Goal: Task Accomplishment & Management: Use online tool/utility

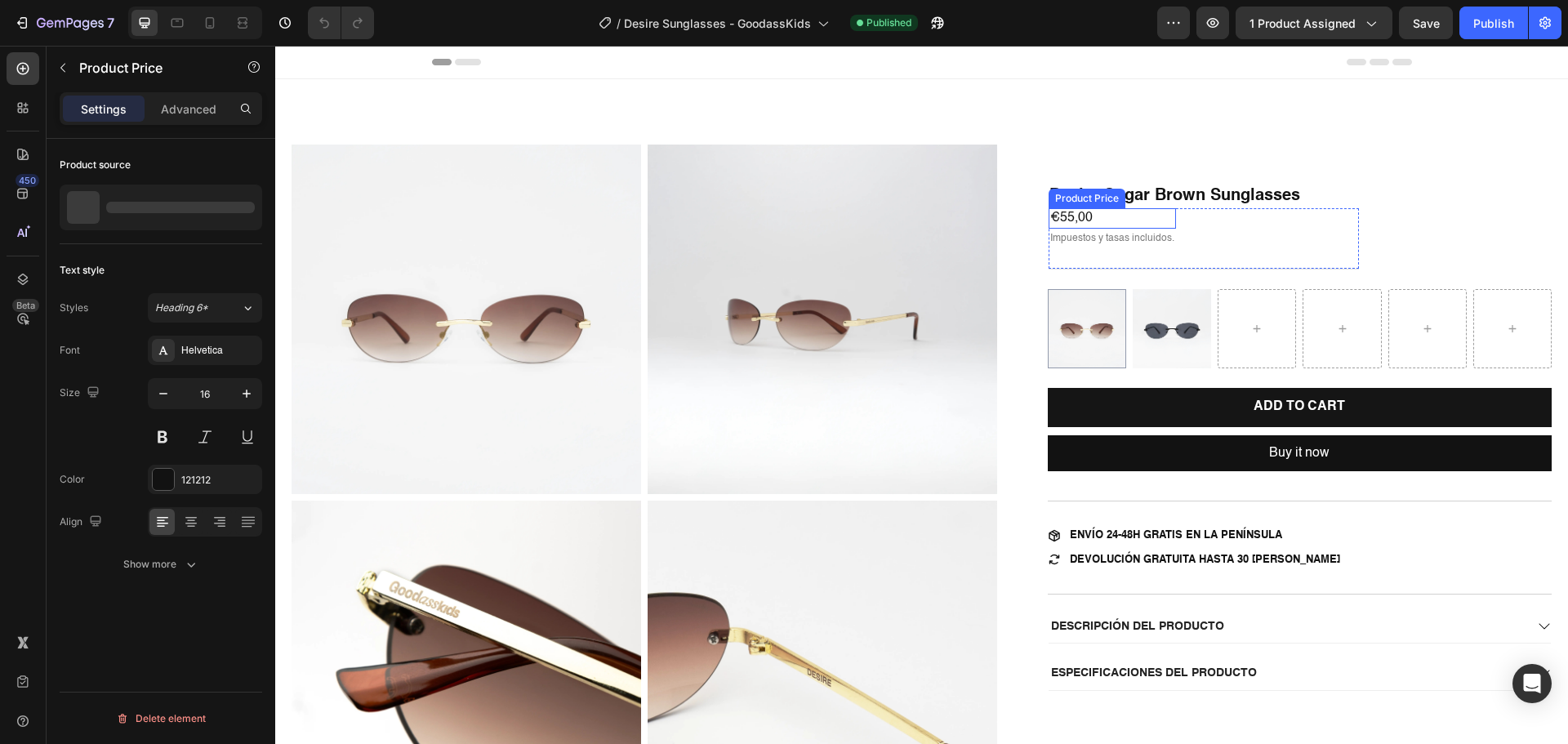
click at [1115, 226] on div "€55,00 Product Price Product Price" at bounding box center [1112, 218] width 128 height 20
click at [1115, 226] on div at bounding box center [1111, 228] width 32 height 4
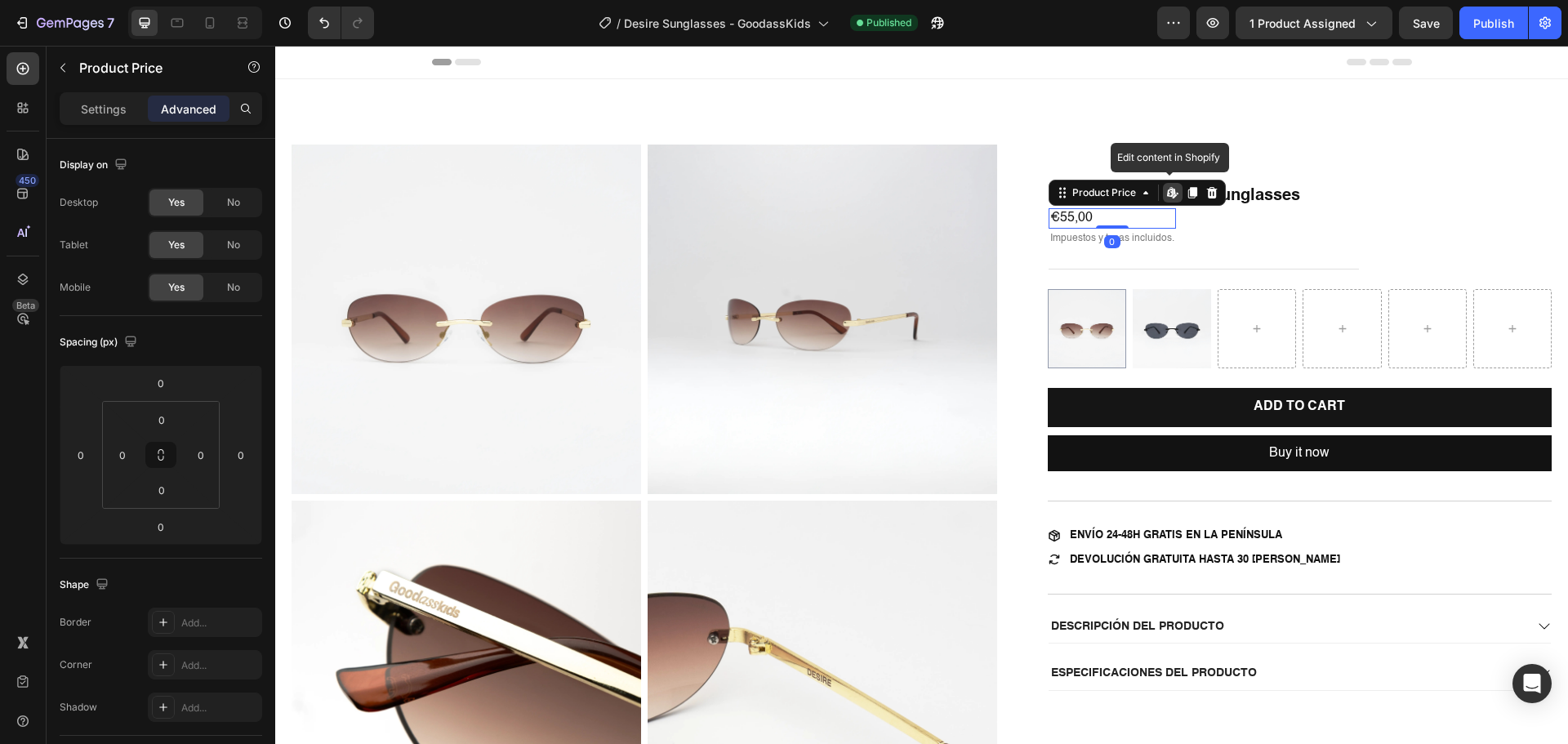
click at [1071, 214] on div "€55,00" at bounding box center [1112, 218] width 128 height 20
click at [1063, 217] on div "€55,00" at bounding box center [1112, 218] width 128 height 20
click at [1056, 214] on div "€55,00" at bounding box center [1112, 218] width 128 height 20
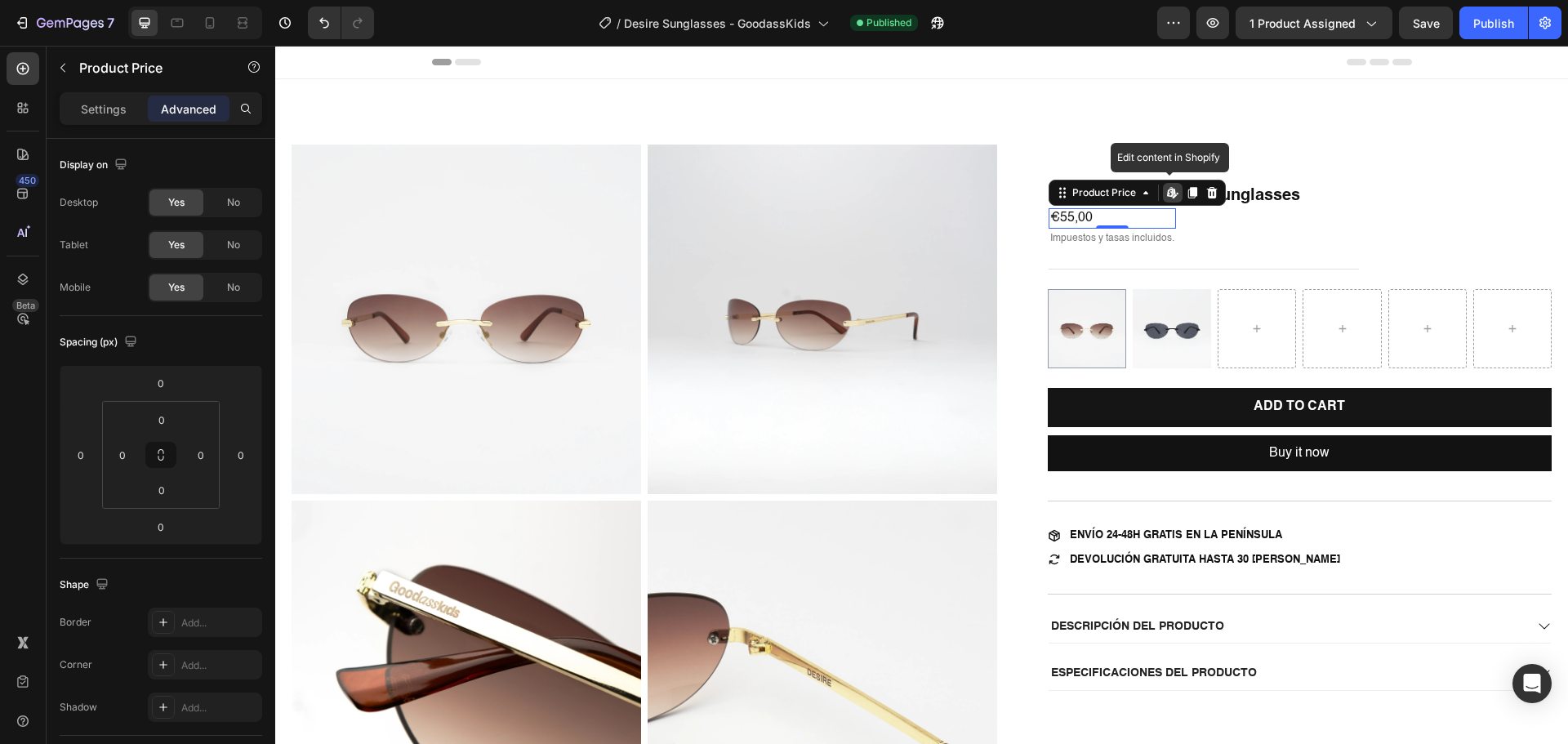
click at [1108, 214] on div "€55,00" at bounding box center [1112, 218] width 128 height 20
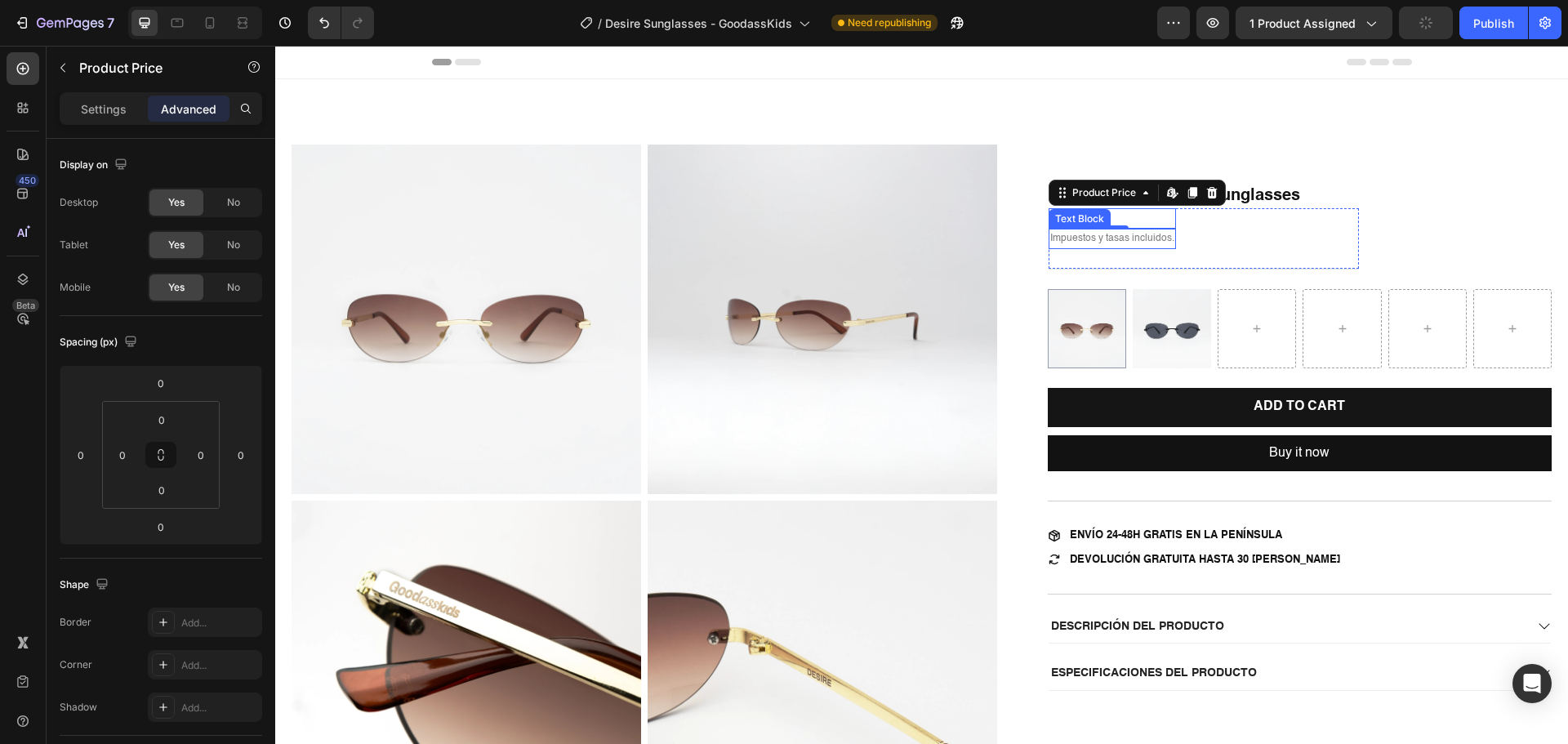
click at [1110, 212] on div "€55,00" at bounding box center [1112, 218] width 128 height 20
click at [1105, 242] on div "0" at bounding box center [1112, 242] width 17 height 13
click at [1105, 249] on div "Impuestos y tasas incluidos." at bounding box center [1112, 239] width 128 height 21
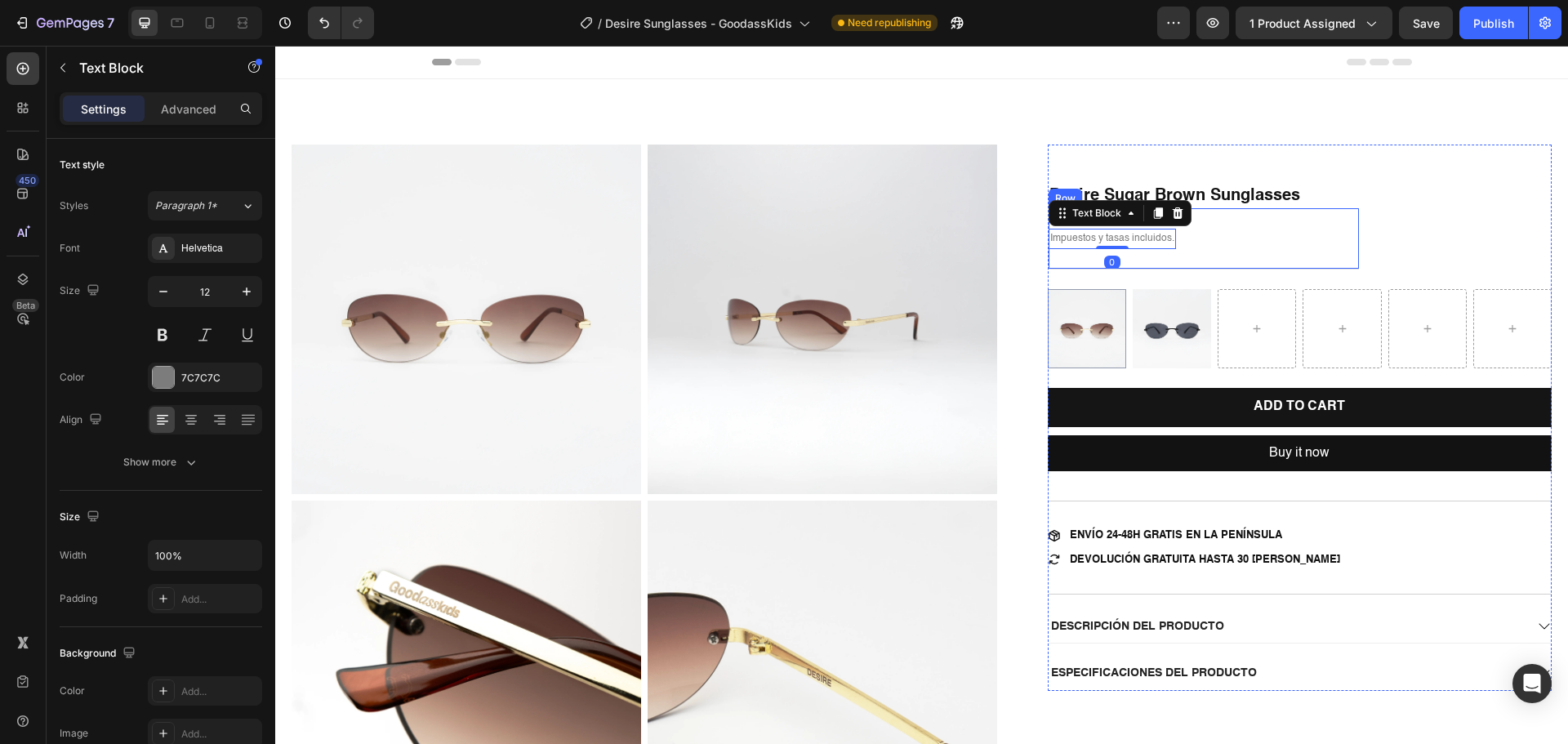
click at [1214, 255] on div "€55,00 Product Price Product Price Impuestos y tasas incluidos. Text Block 0 Row" at bounding box center [1203, 239] width 310 height 61
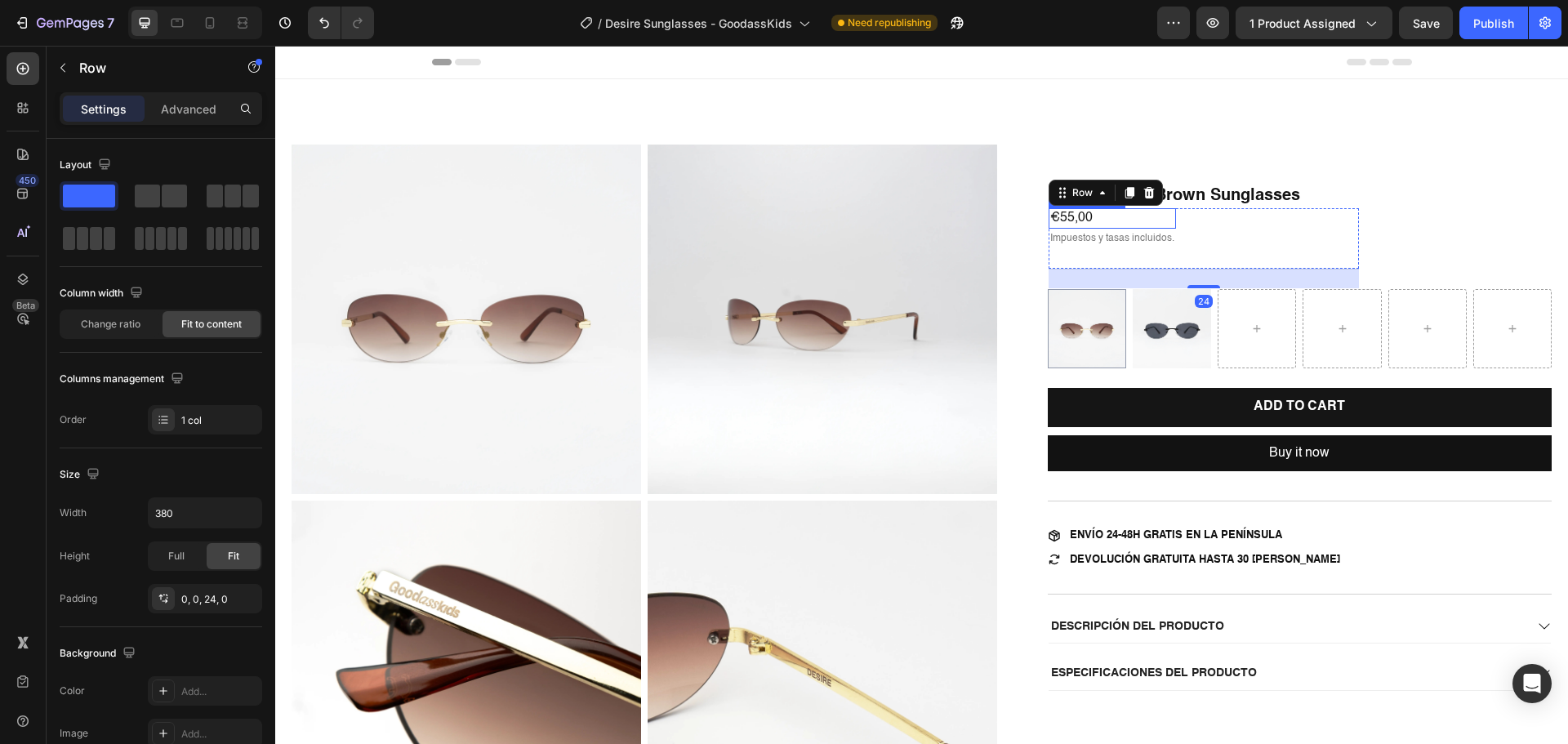
click at [1141, 219] on div "€55,00" at bounding box center [1112, 218] width 128 height 20
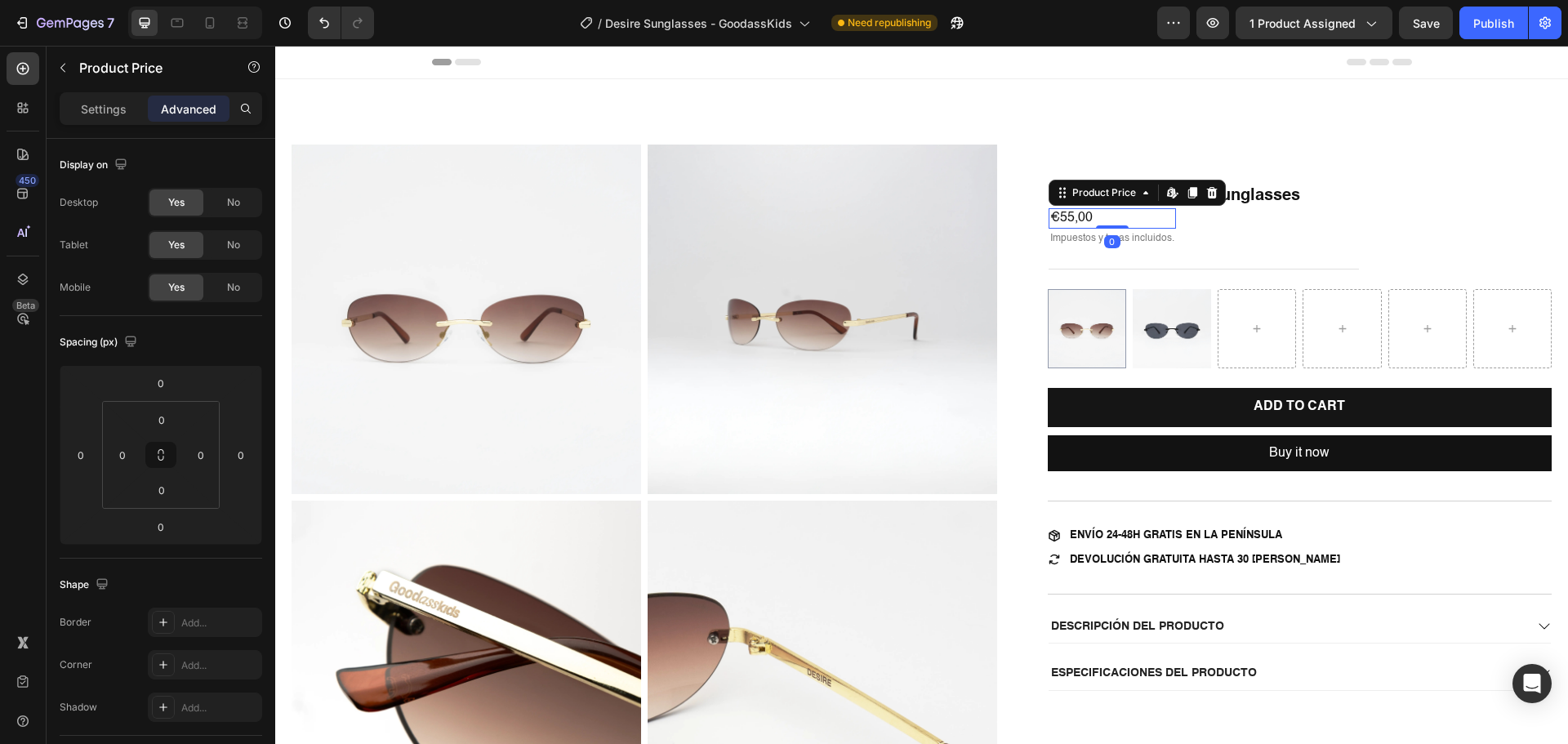
click at [1123, 220] on div "€55,00" at bounding box center [1112, 218] width 128 height 20
click at [1059, 219] on div "€55,00" at bounding box center [1112, 218] width 128 height 20
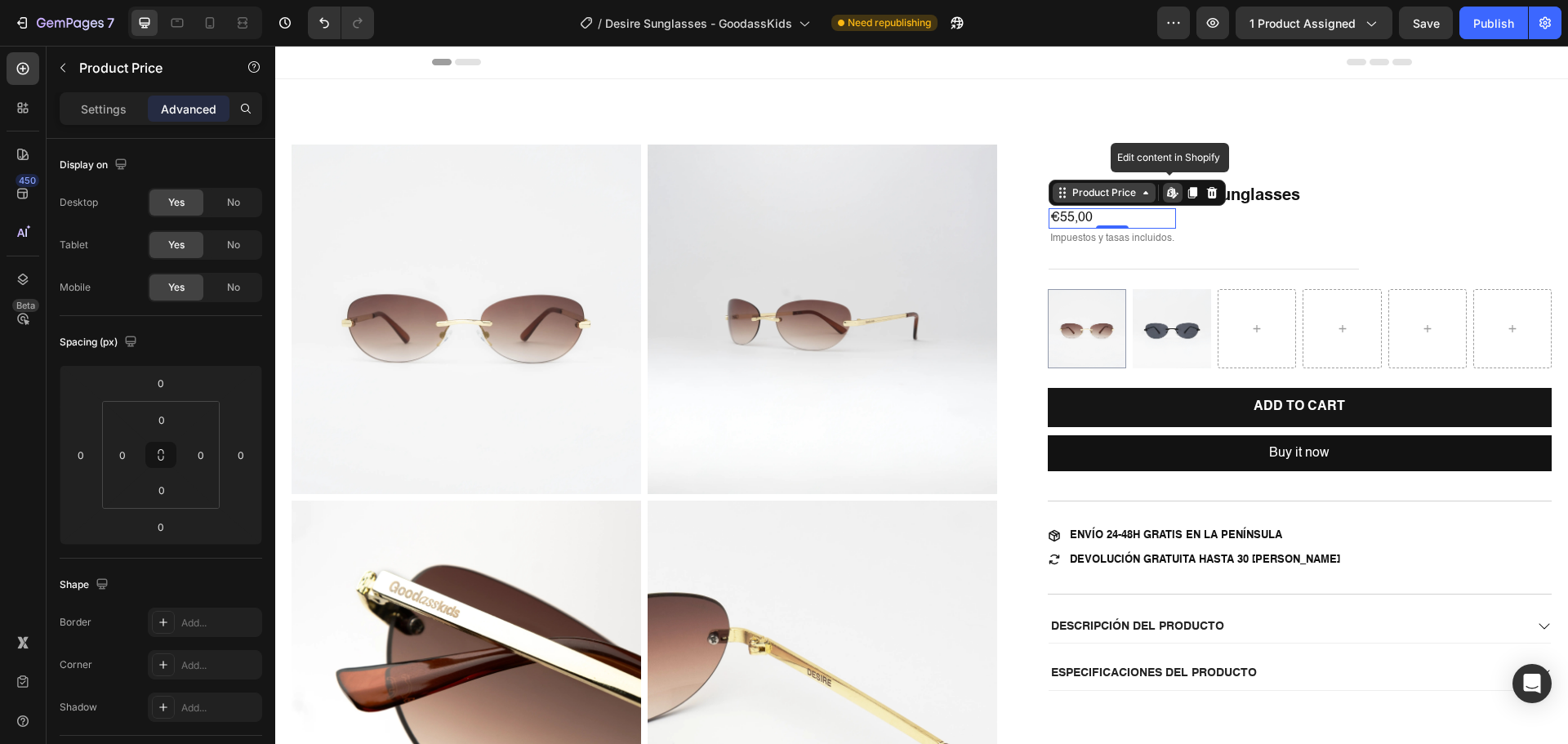
click at [1095, 200] on div "Product Price" at bounding box center [1104, 192] width 103 height 19
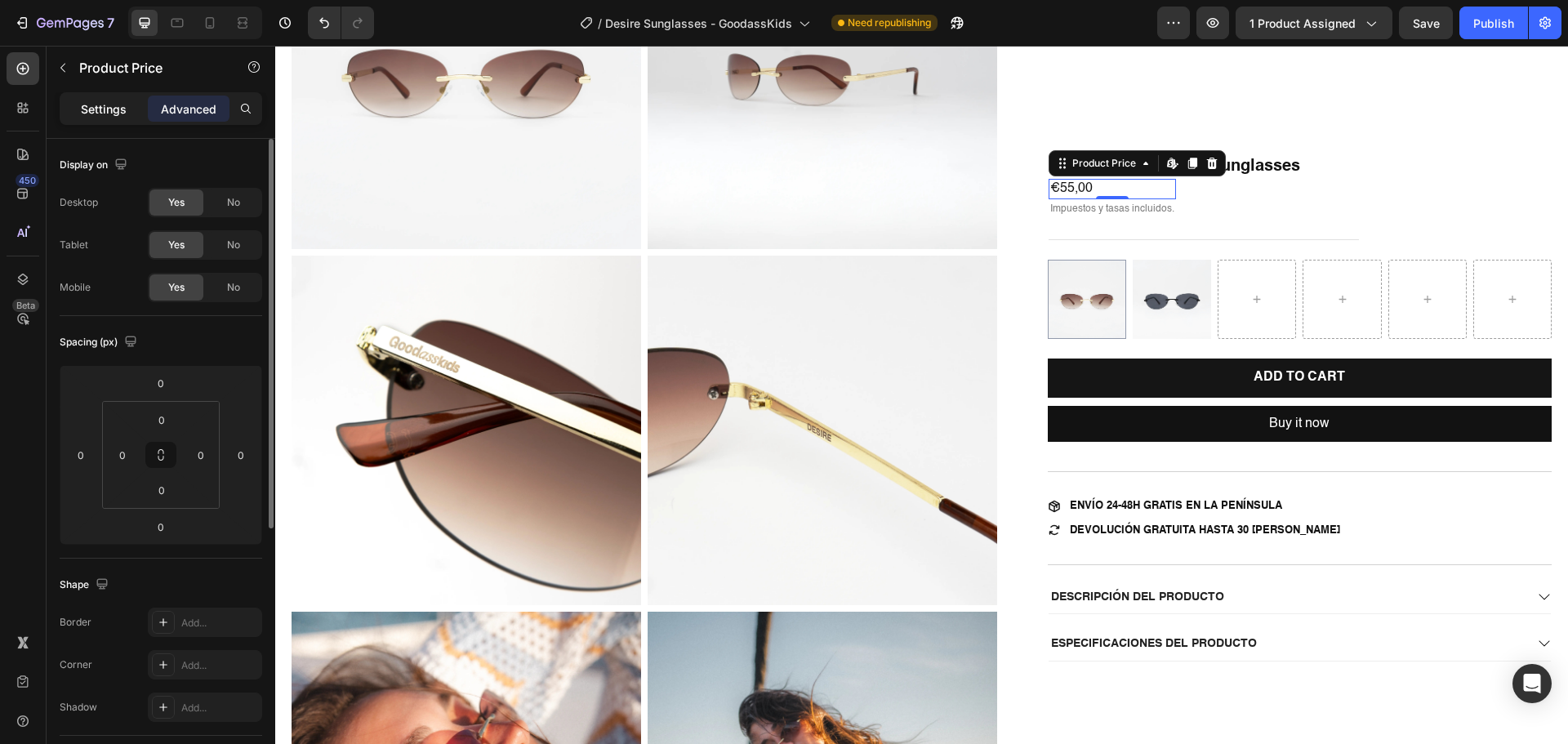
click at [128, 112] on div "Settings" at bounding box center [104, 108] width 81 height 26
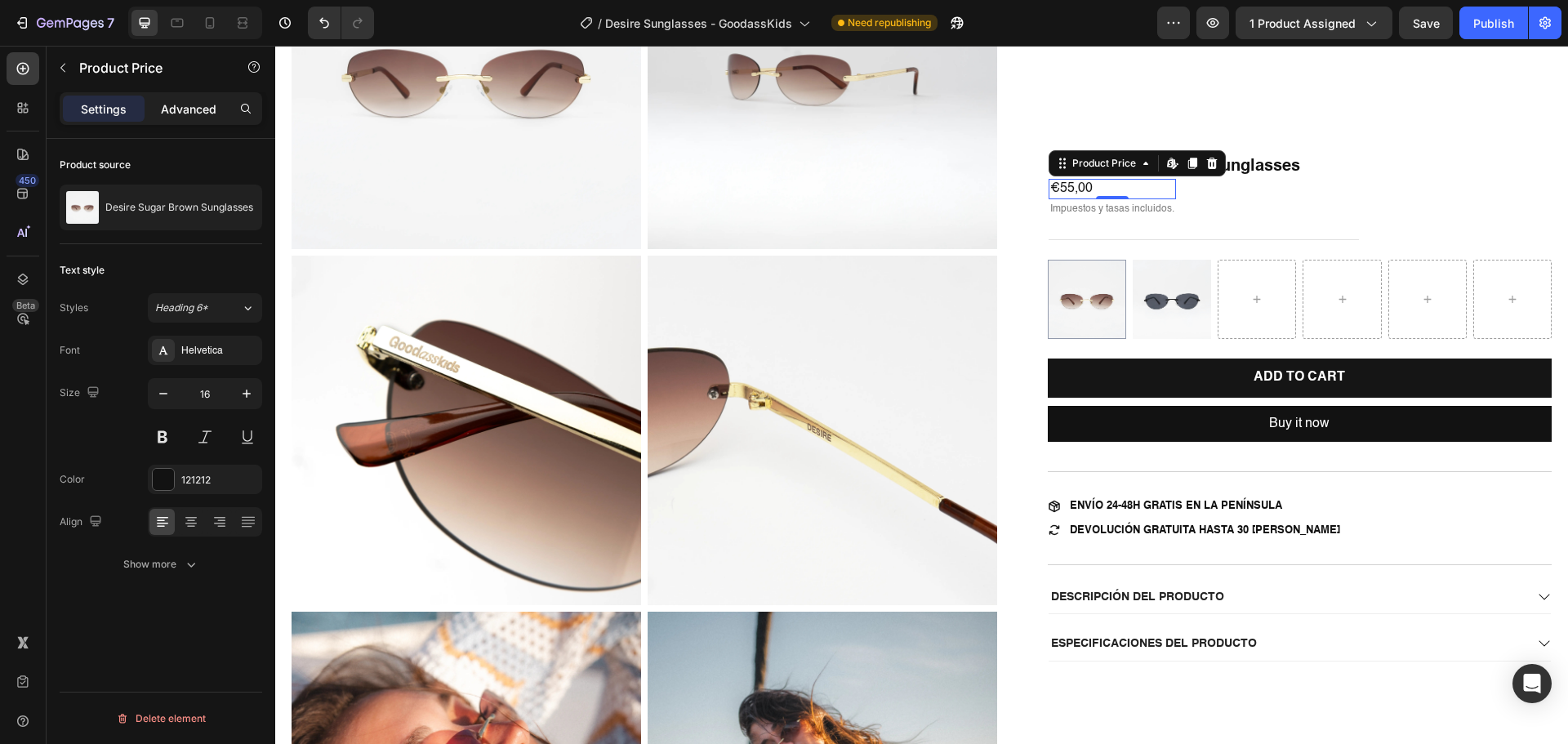
click at [191, 116] on p "Advanced" at bounding box center [189, 109] width 56 height 18
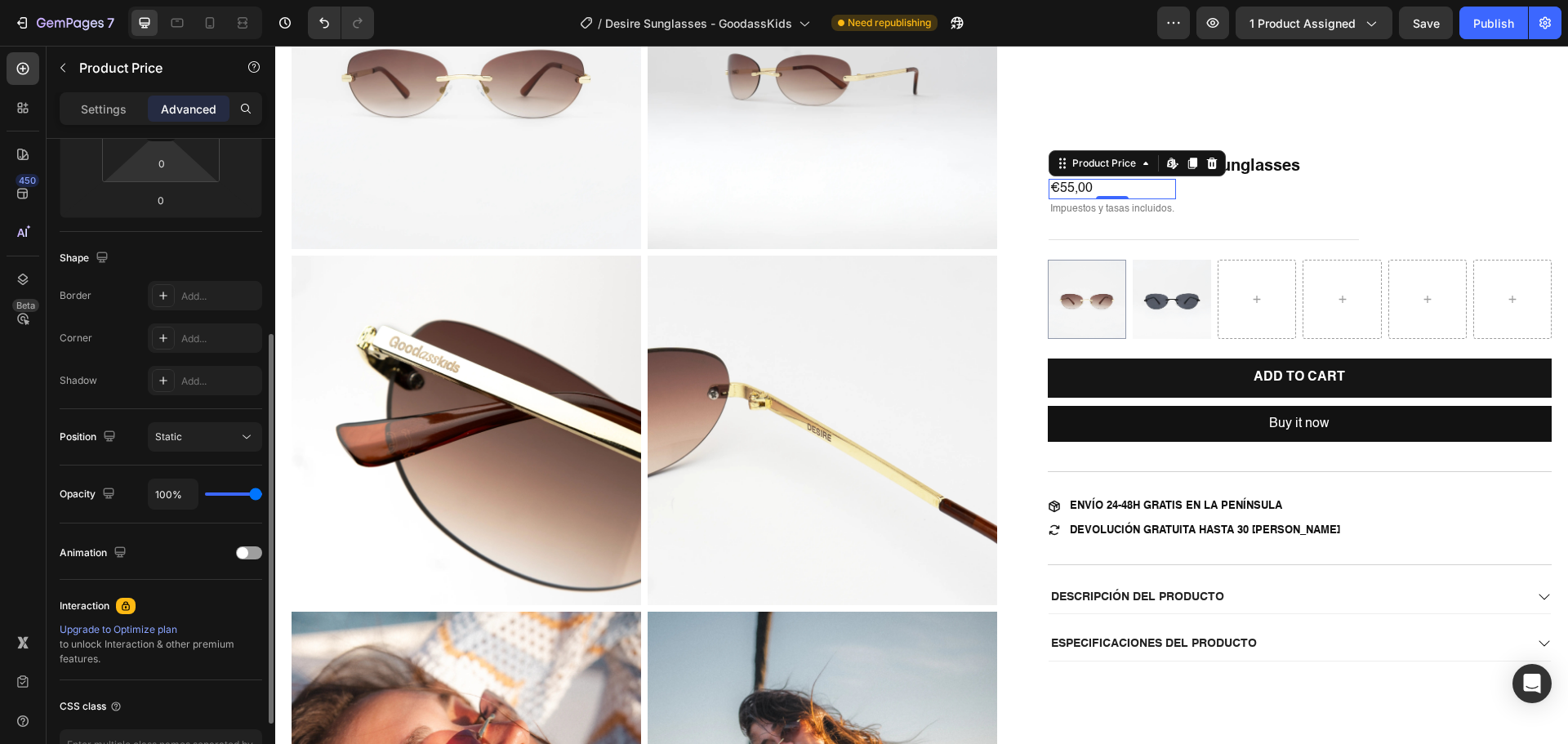
scroll to position [438, 0]
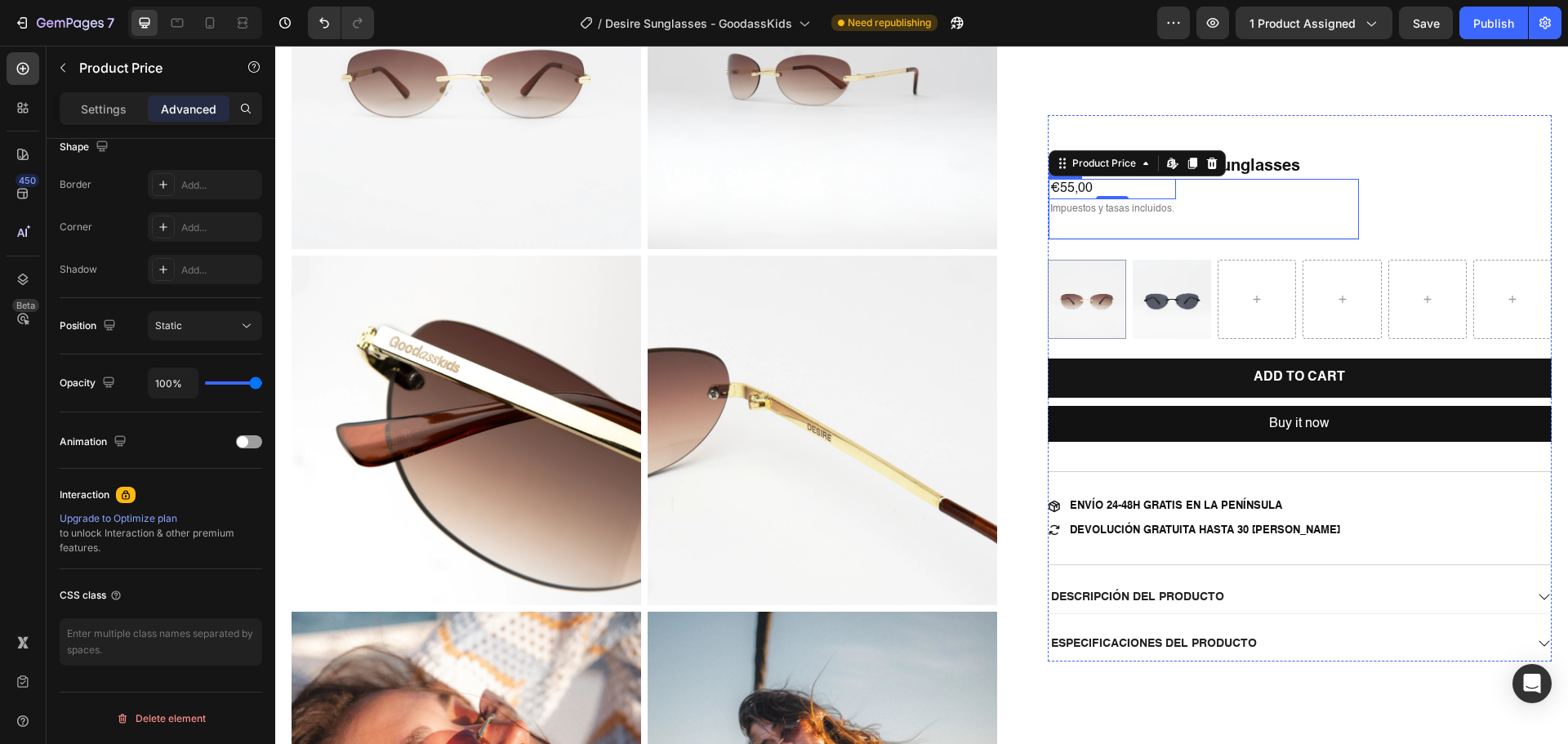
click at [1304, 170] on h1 "Desire Sugar Brown Sunglasses" at bounding box center [1299, 167] width 504 height 24
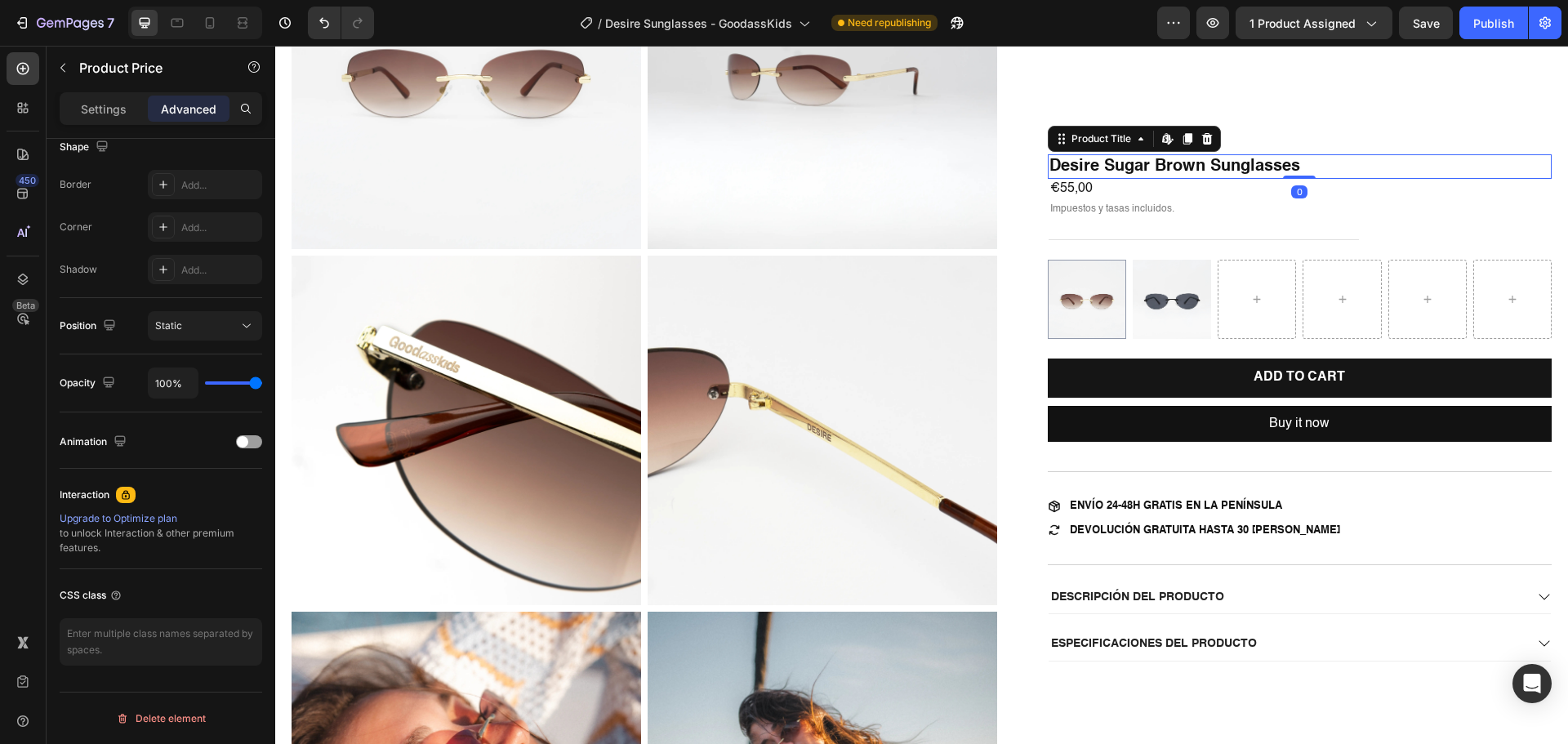
scroll to position [0, 0]
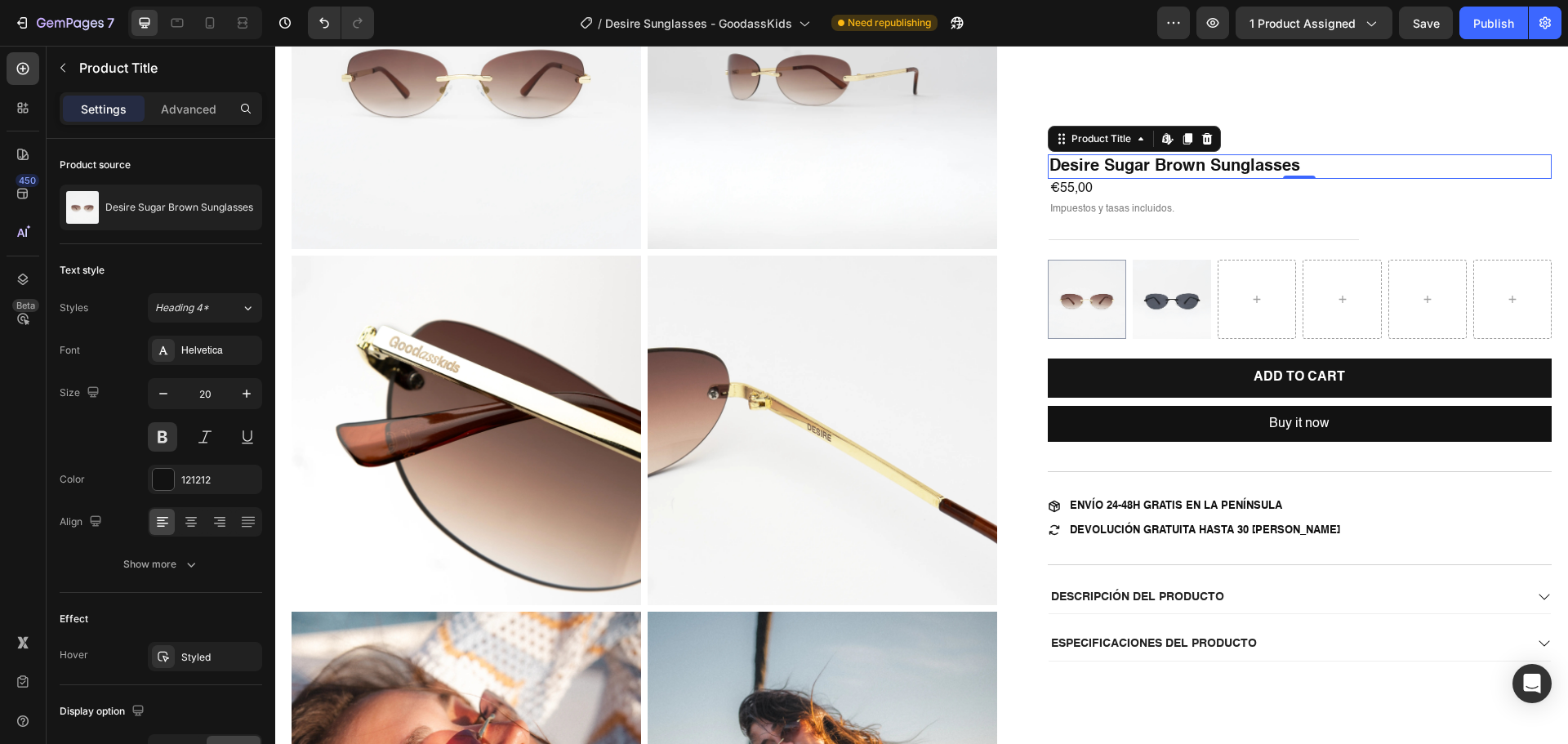
click at [1204, 158] on h1 "Desire Sugar Brown Sunglasses" at bounding box center [1299, 167] width 504 height 24
click at [1192, 167] on h1 "Desire Sugar Brown Sunglasses" at bounding box center [1299, 167] width 504 height 24
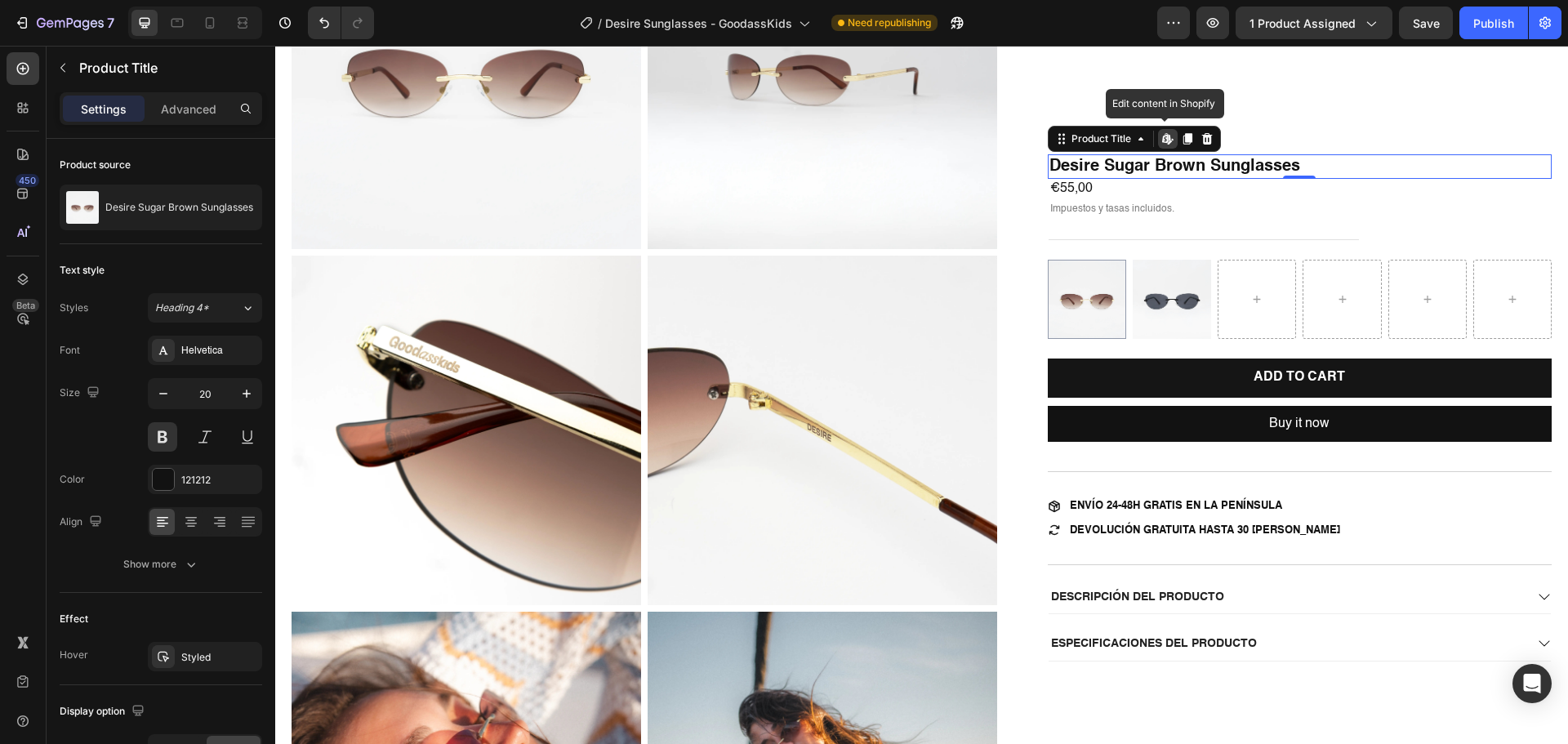
click at [1131, 167] on h1 "Desire Sugar Brown Sunglasses" at bounding box center [1299, 167] width 504 height 24
click at [200, 116] on p "Advanced" at bounding box center [189, 109] width 56 height 18
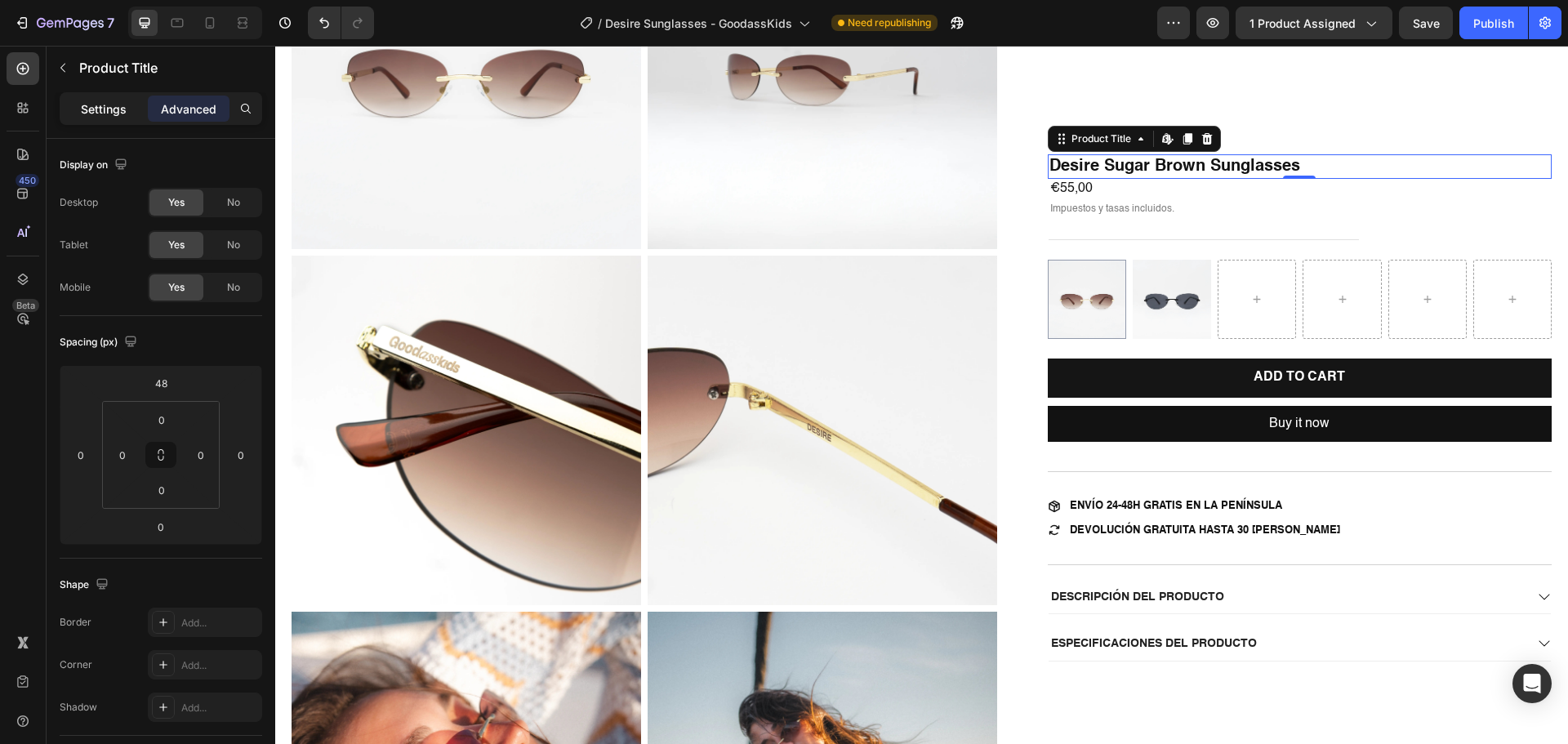
click at [124, 110] on p "Settings" at bounding box center [103, 109] width 45 height 18
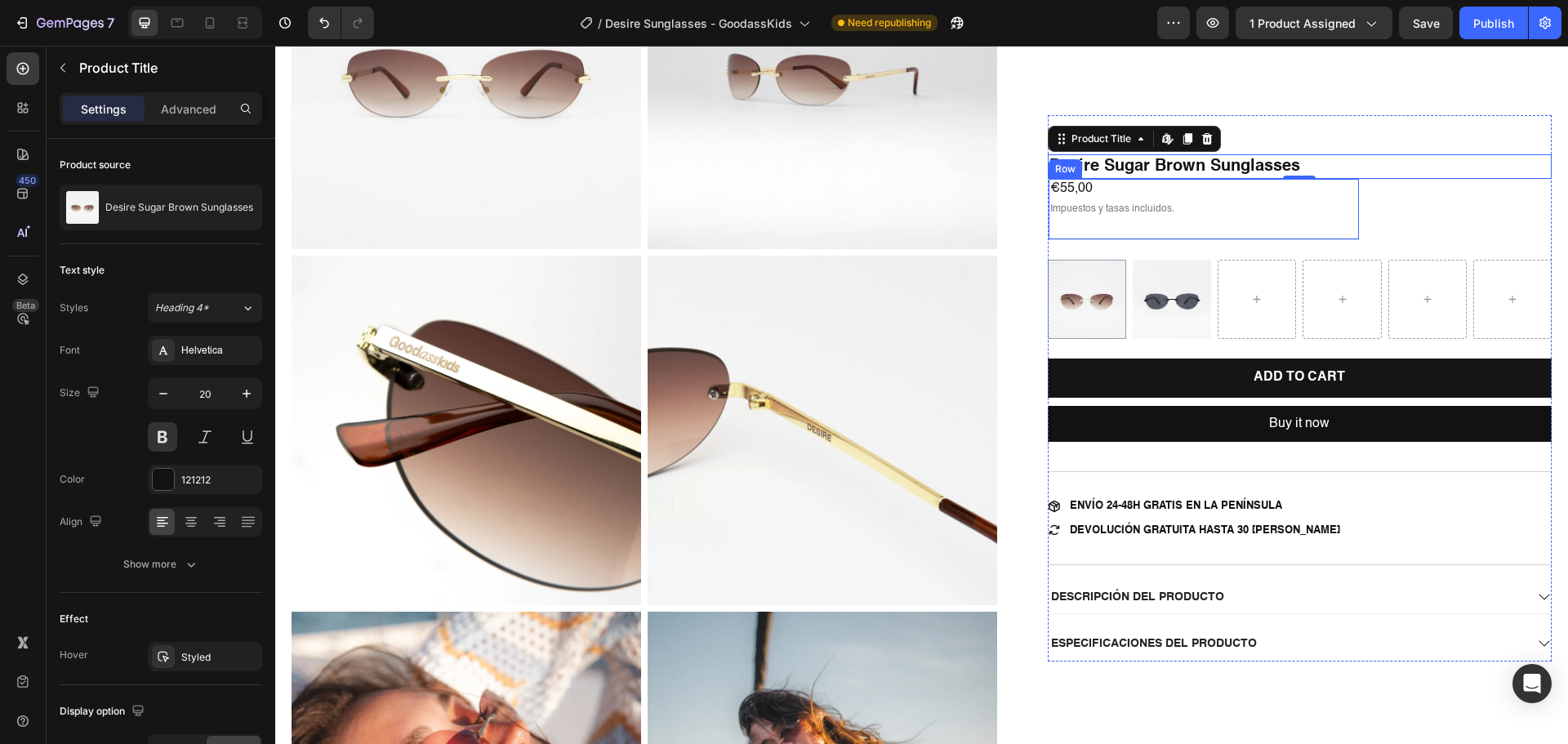
click at [1266, 208] on div "€55,00 Product Price Product Price Impuestos y tasas incluidos. Text Block Row" at bounding box center [1203, 209] width 310 height 61
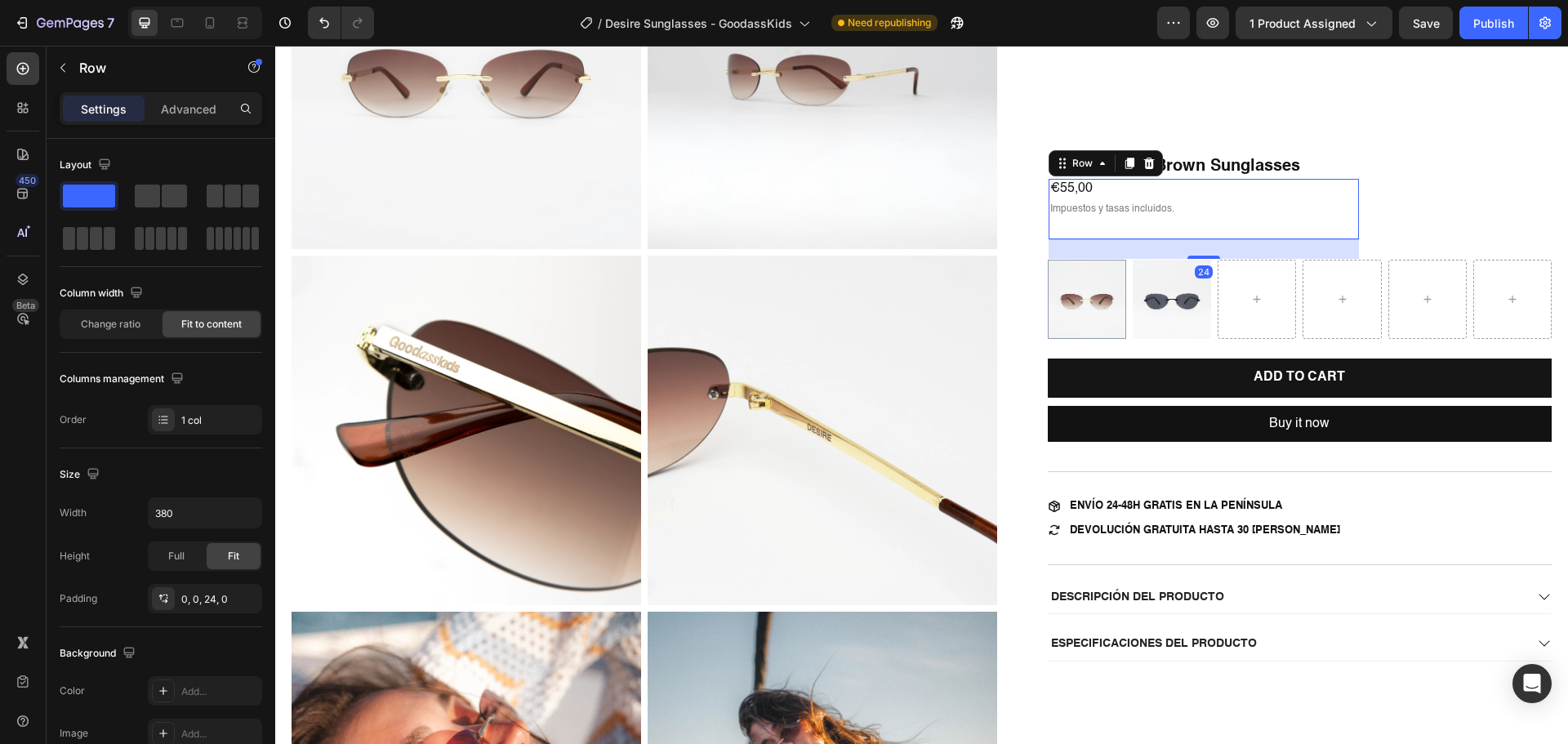
click at [1266, 208] on div "€55,00 Product Price Product Price Impuestos y tasas incluidos. Text Block Row …" at bounding box center [1203, 209] width 310 height 61
click at [1160, 303] on img at bounding box center [1171, 299] width 79 height 79
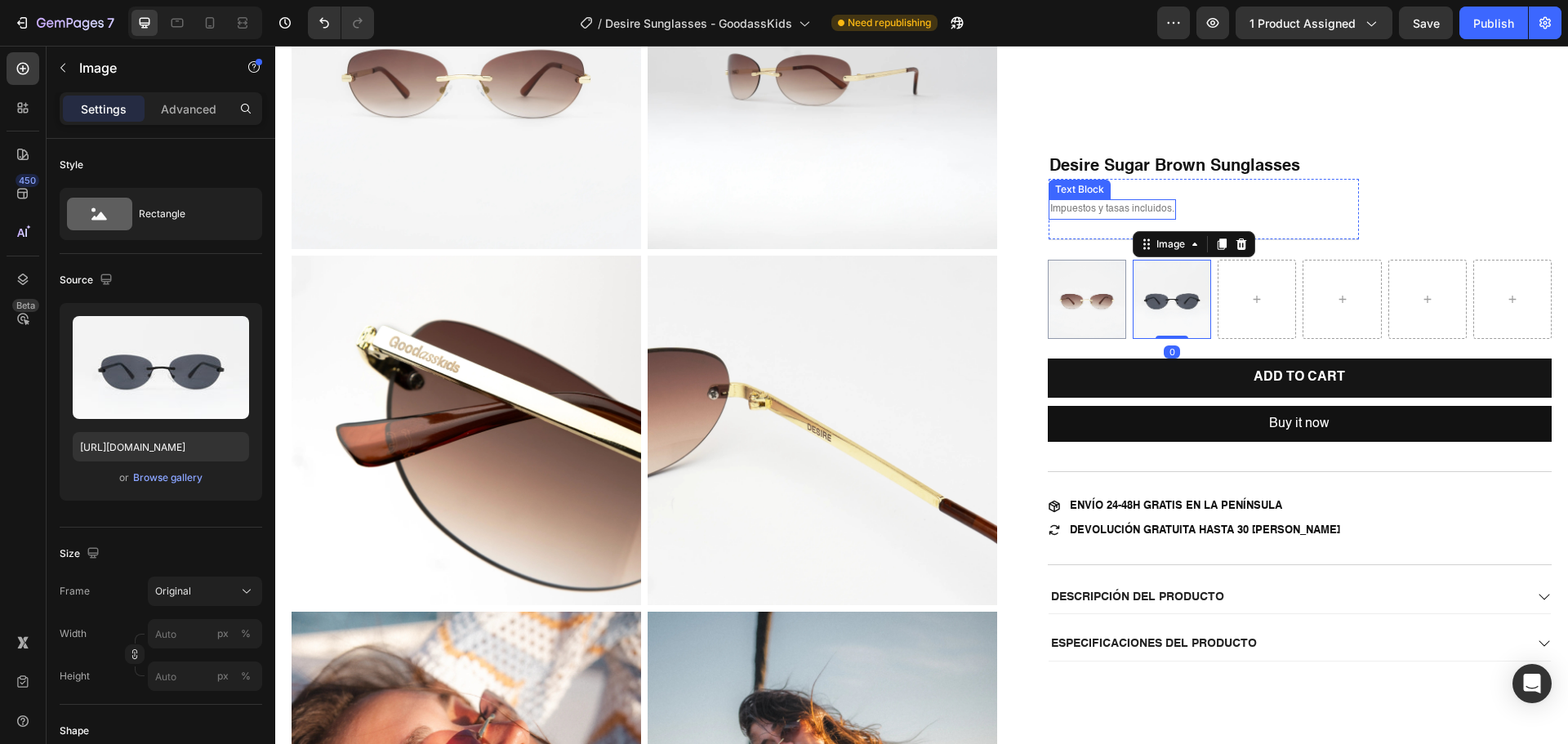
click at [1058, 205] on p "Impuestos y tasas incluidos." at bounding box center [1112, 209] width 124 height 18
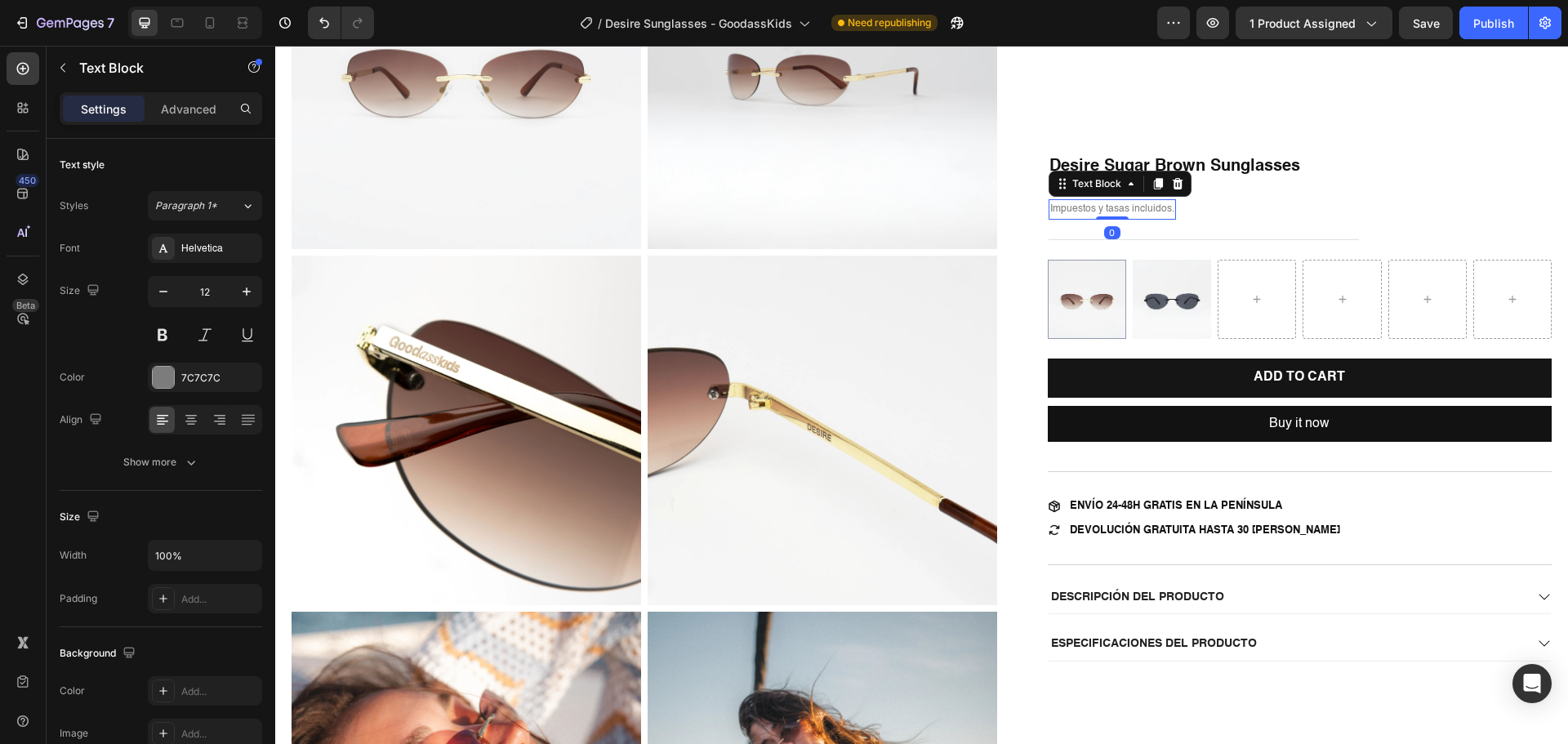
click at [1217, 204] on div "€55,00 Product Price Product Price Impuestos y tasas incluidos. Text Block 0 Row" at bounding box center [1203, 209] width 310 height 61
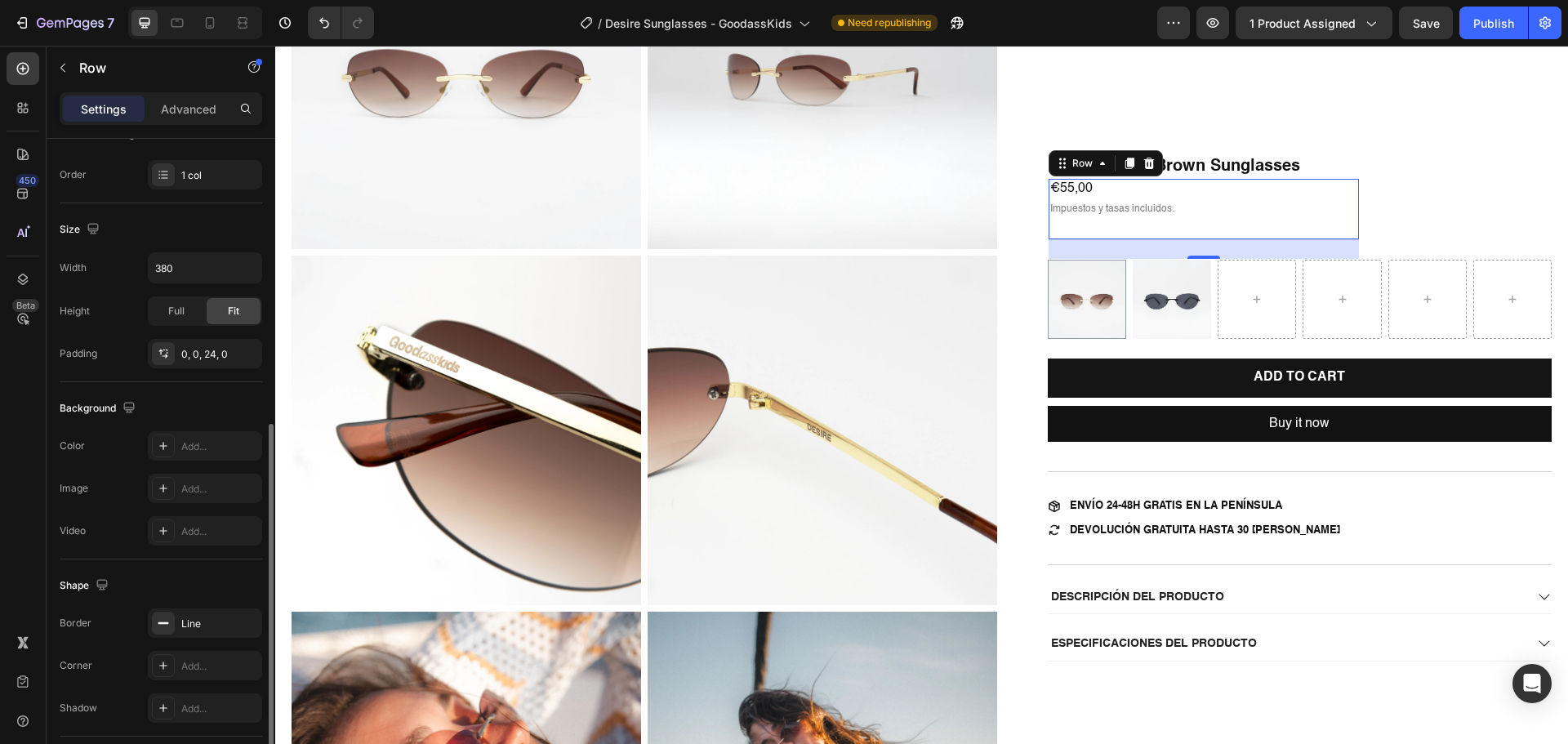
scroll to position [394, 0]
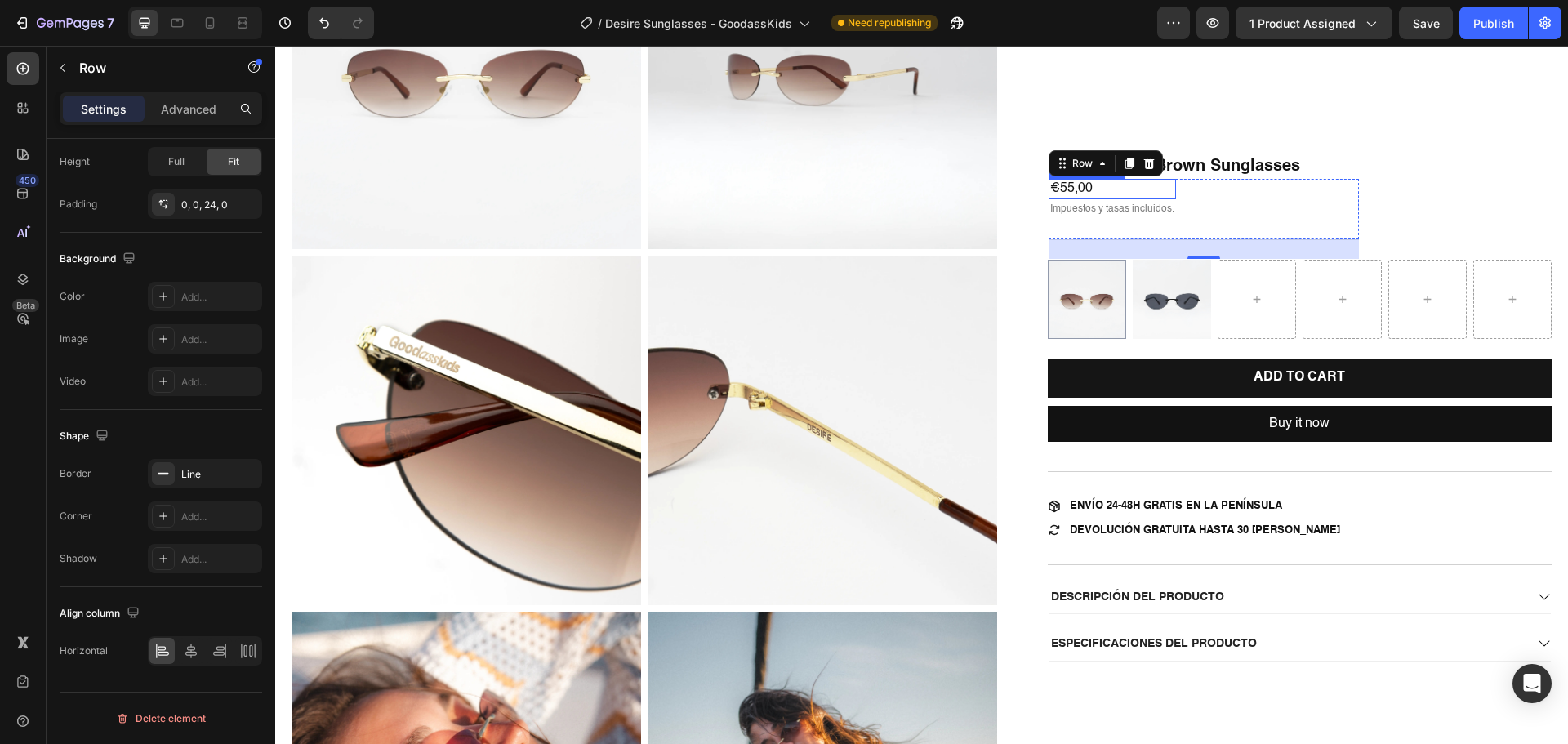
click at [1079, 184] on div "€55,00" at bounding box center [1112, 189] width 128 height 20
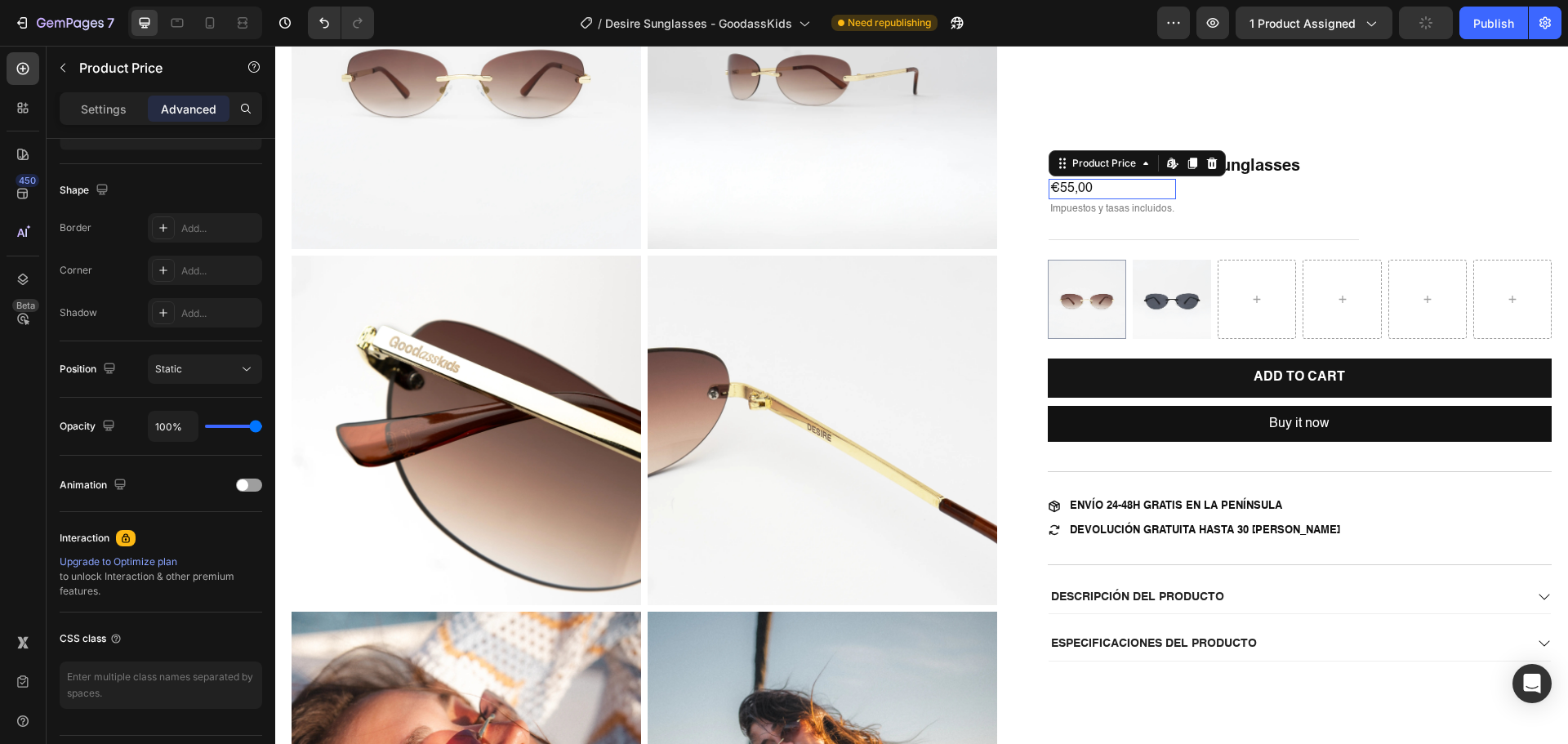
click at [1079, 184] on div "€55,00" at bounding box center [1112, 189] width 128 height 20
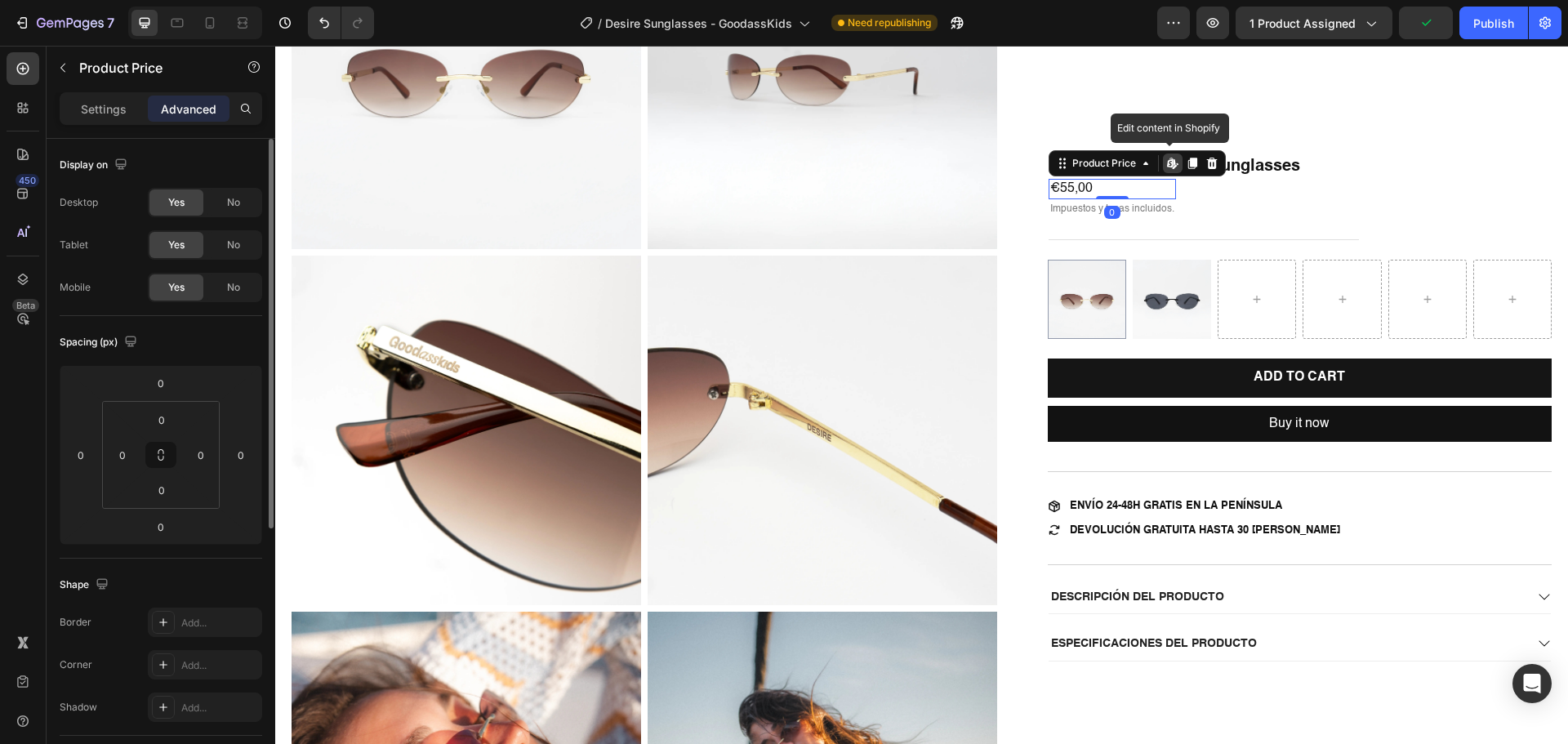
click at [1079, 184] on div "€55,00" at bounding box center [1112, 189] width 128 height 20
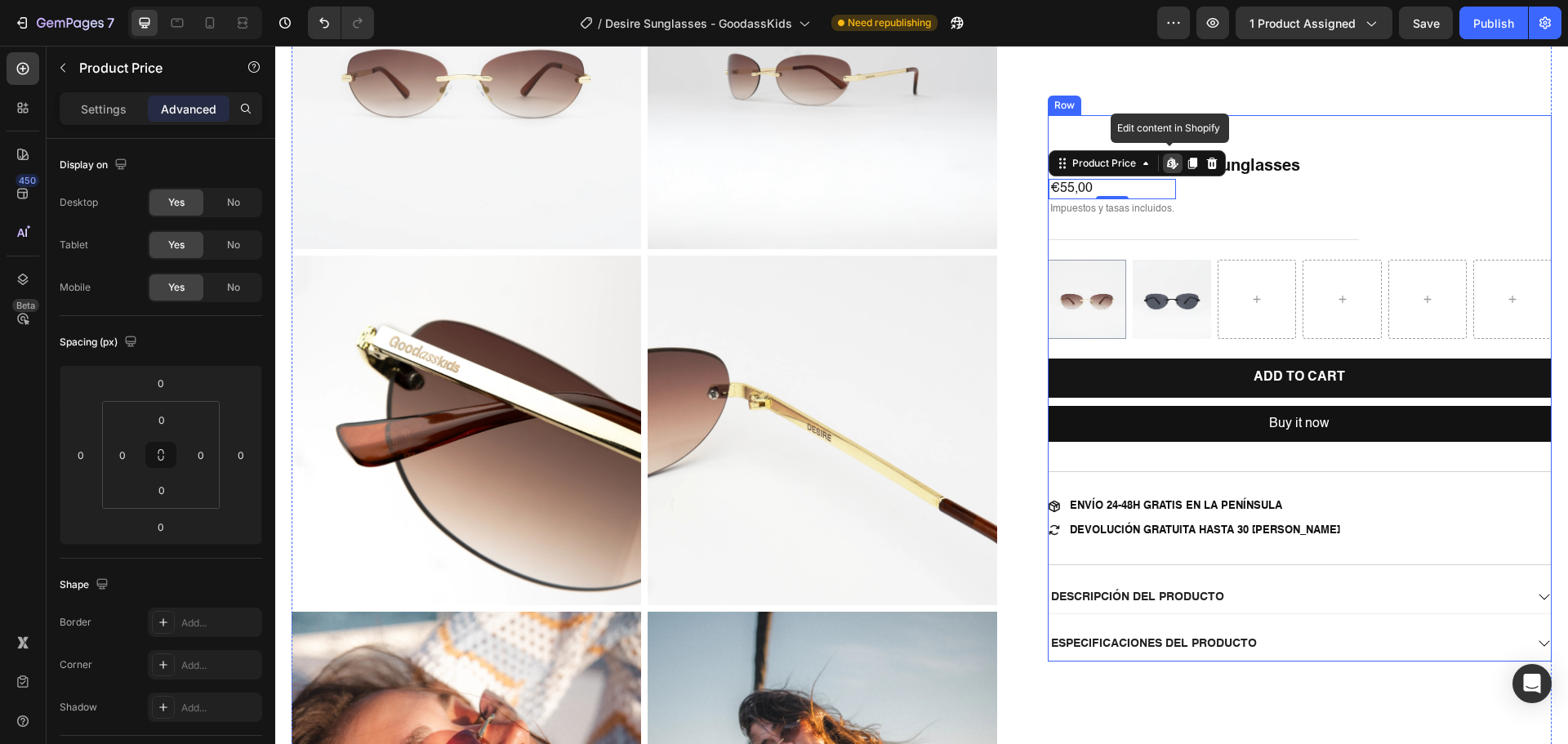
click at [1175, 130] on div "Desire Sugar Brown Sunglasses Product Title €55,00 Product Price Edit content i…" at bounding box center [1299, 388] width 504 height 546
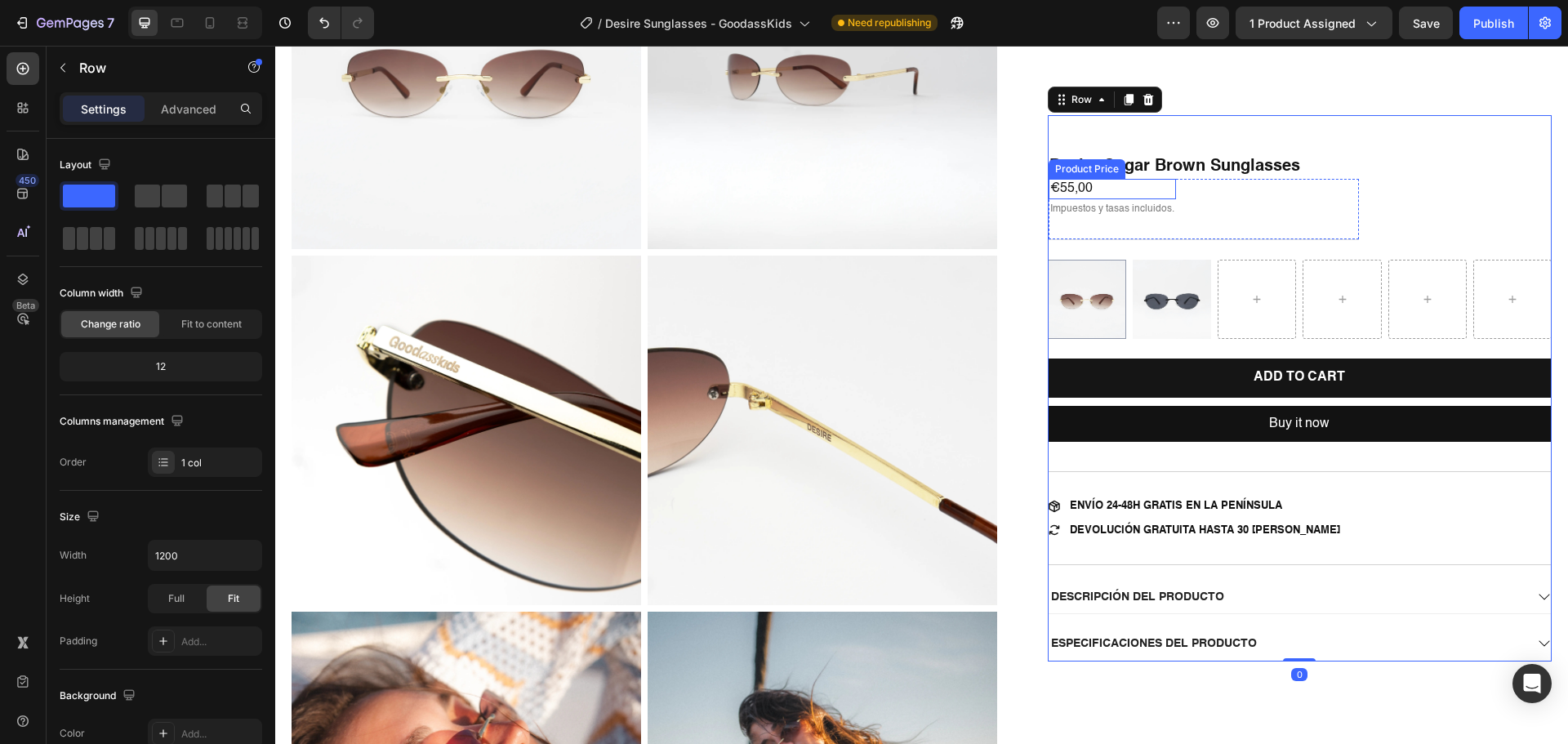
click at [1102, 187] on div "€55,00" at bounding box center [1112, 189] width 128 height 20
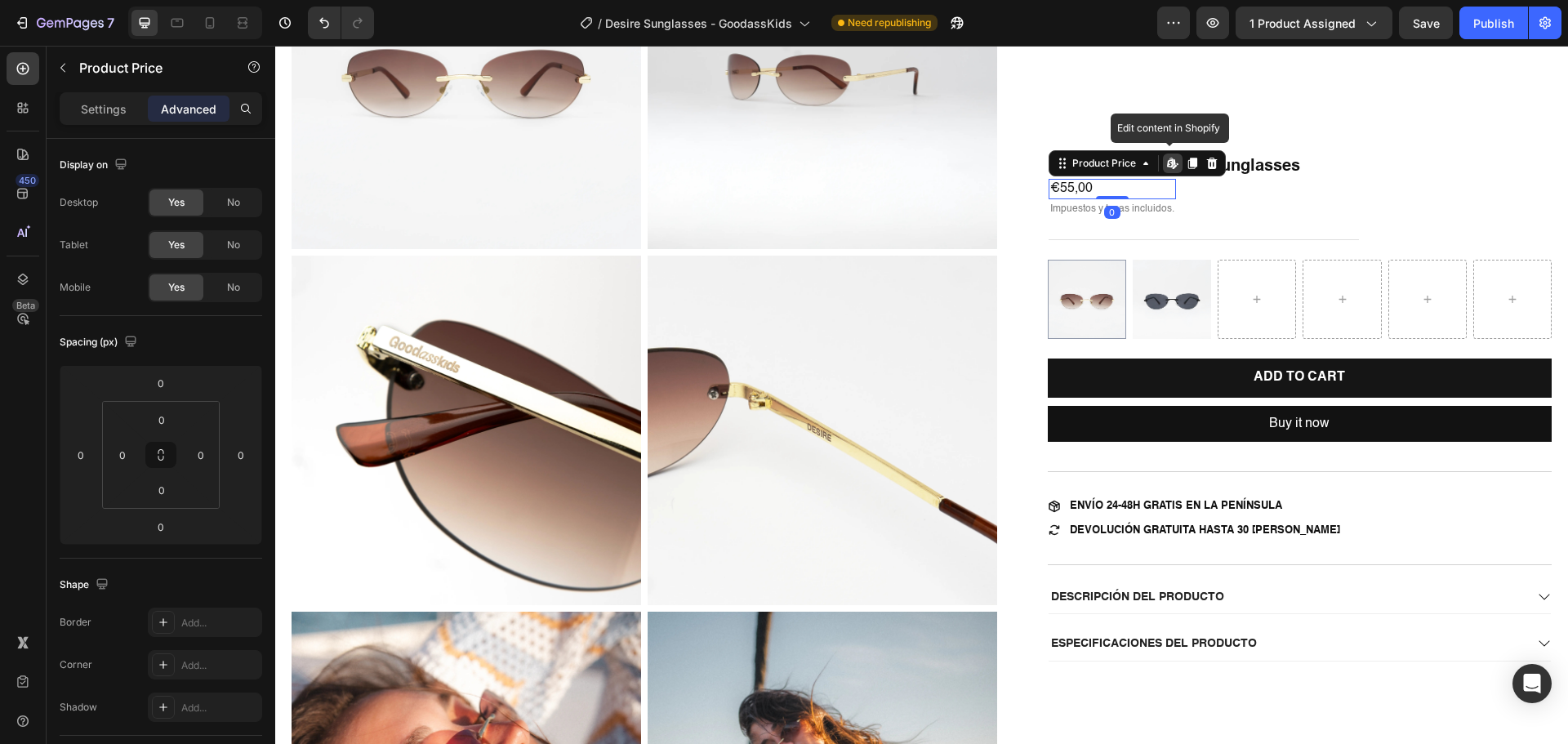
click at [1167, 168] on icon at bounding box center [1172, 163] width 13 height 13
click at [1076, 182] on div "Text Block" at bounding box center [1080, 190] width 56 height 15
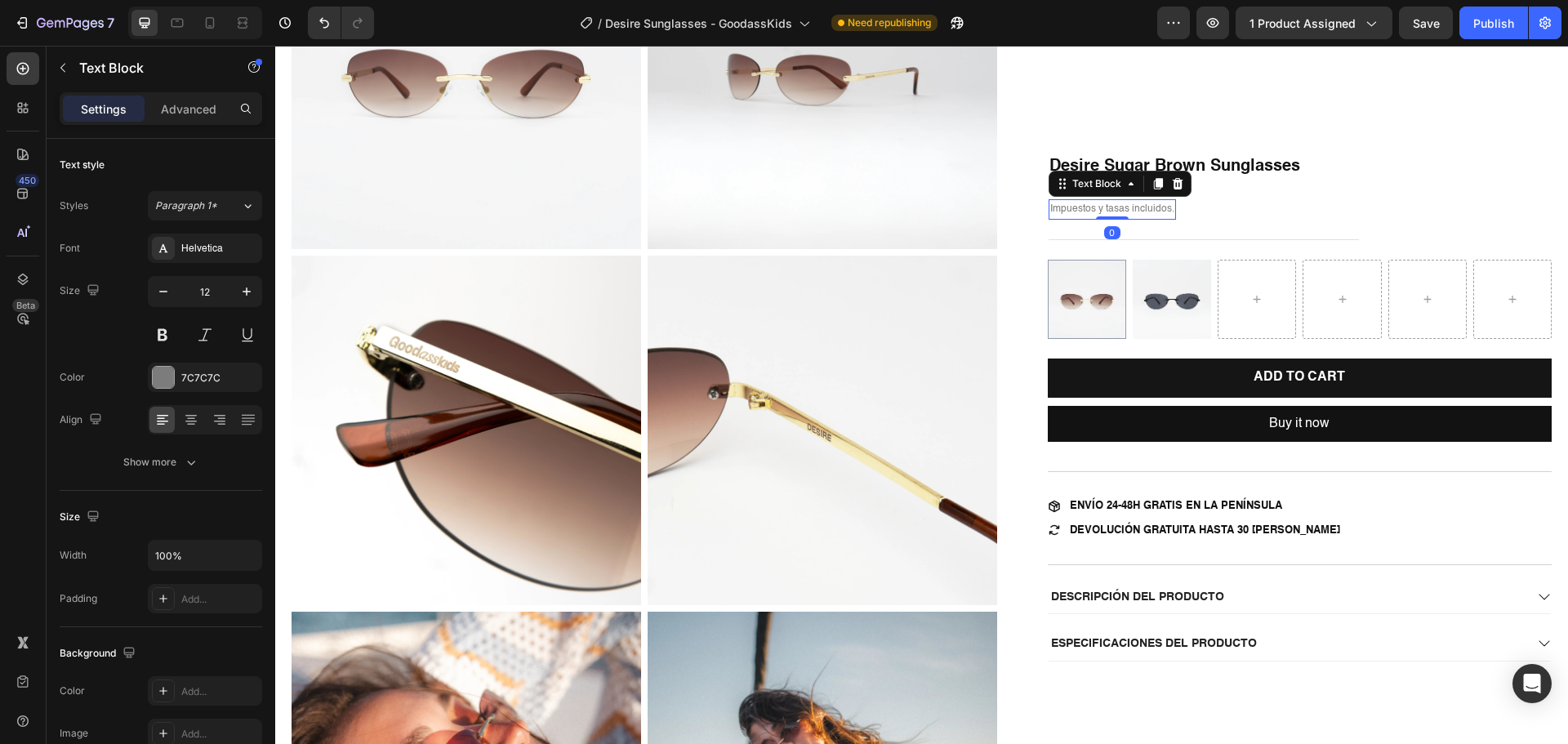
click at [1192, 223] on div "€55,00 Product Price Product Price Impuestos y tasas incluidos. Text Block 0 Row" at bounding box center [1203, 209] width 310 height 61
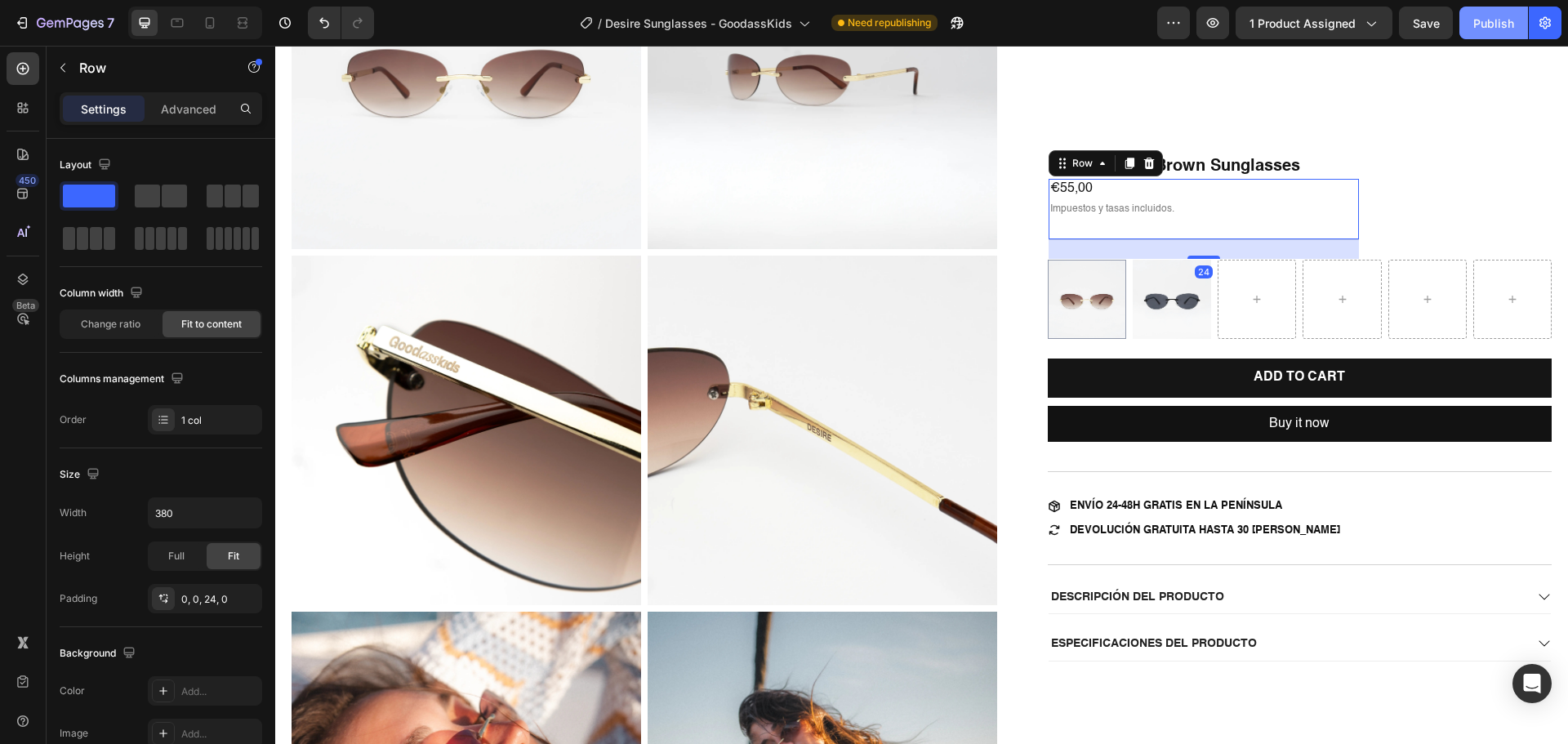
click at [1482, 31] on button "Publish" at bounding box center [1493, 22] width 68 height 32
click at [1082, 192] on div "€55,00" at bounding box center [1112, 189] width 128 height 20
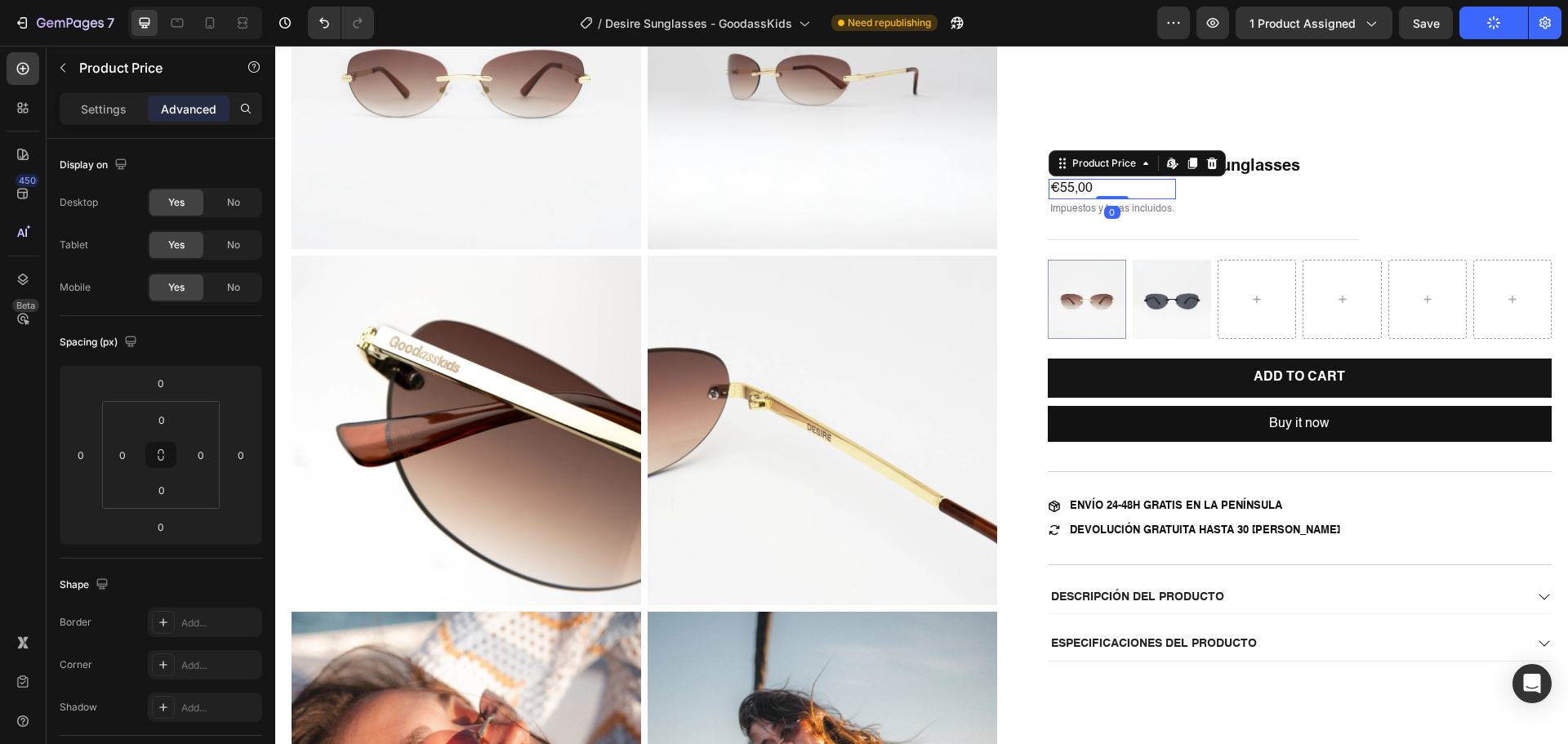
click at [1082, 192] on div "€55,00" at bounding box center [1112, 189] width 128 height 20
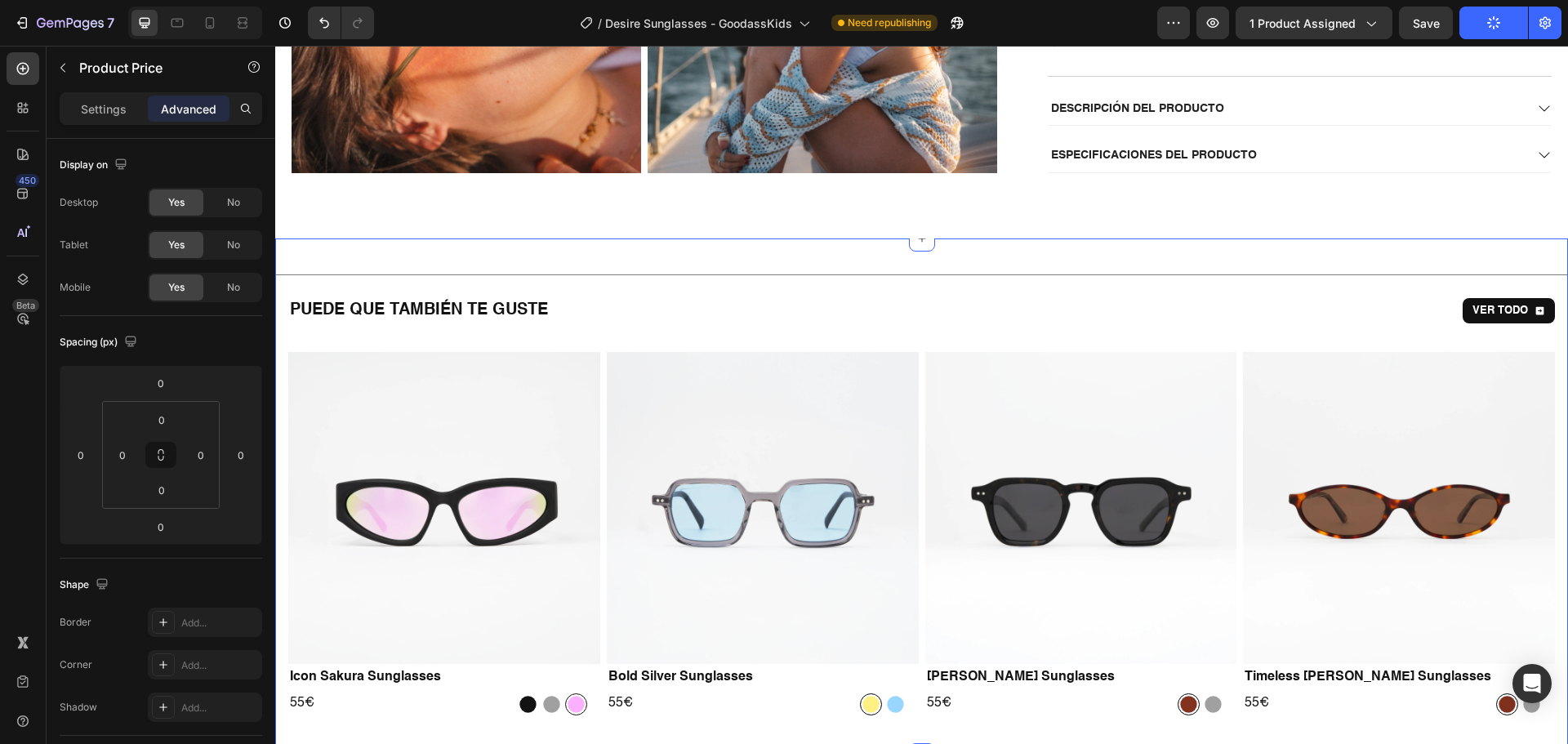
scroll to position [1225, 0]
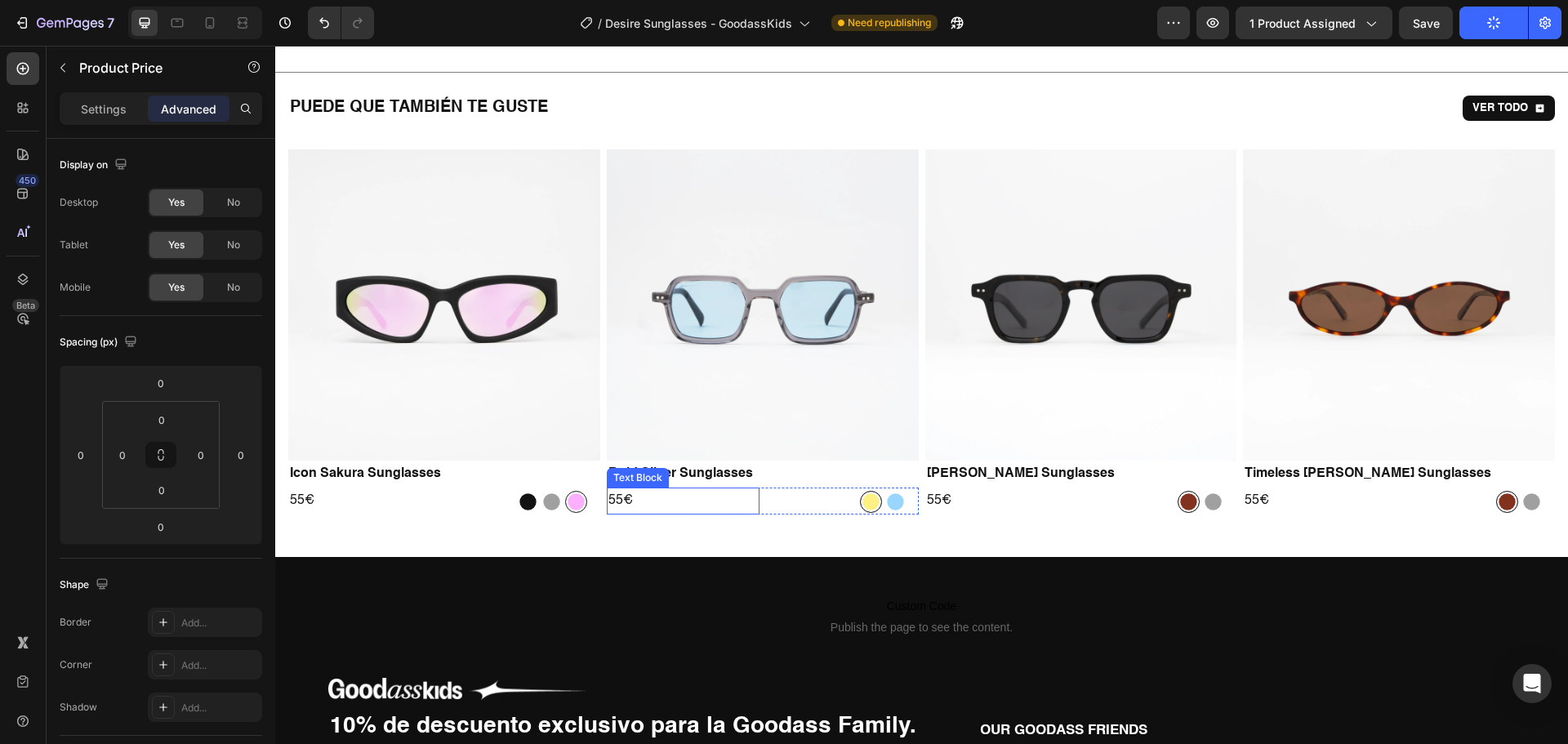
click at [618, 501] on p "55€" at bounding box center [684, 502] width 150 height 24
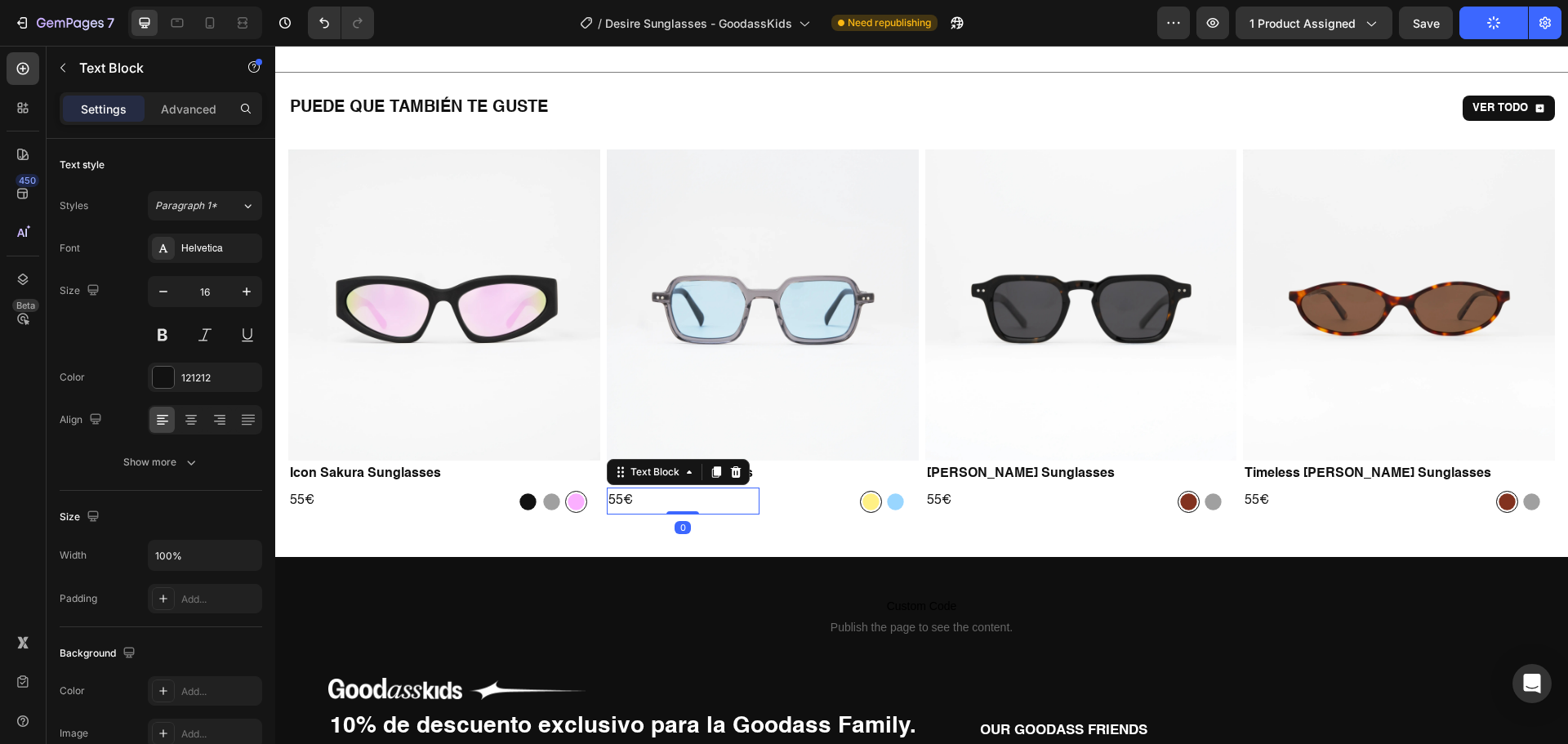
click at [618, 501] on p "55€" at bounding box center [684, 502] width 150 height 24
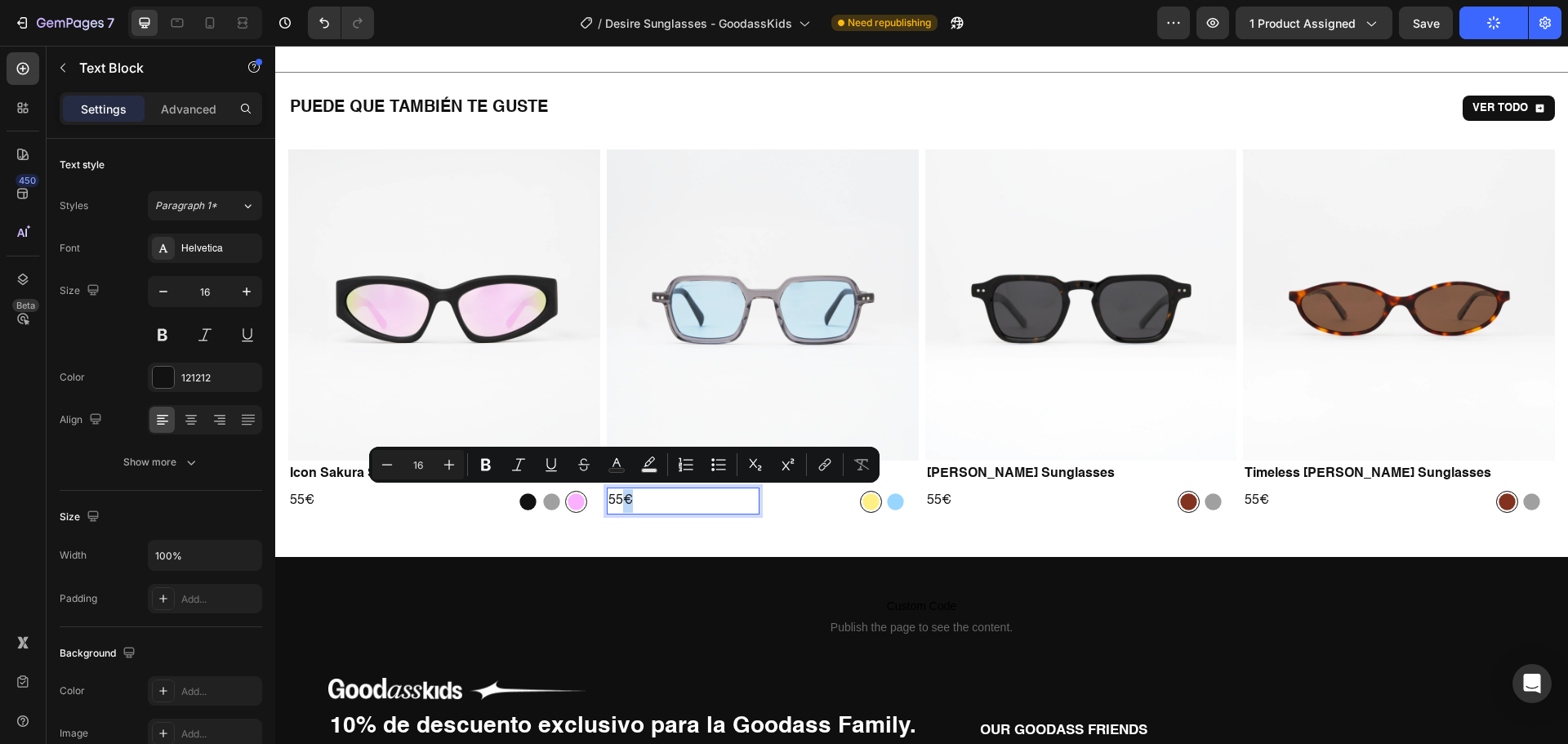
click at [618, 501] on p "55€" at bounding box center [684, 502] width 150 height 24
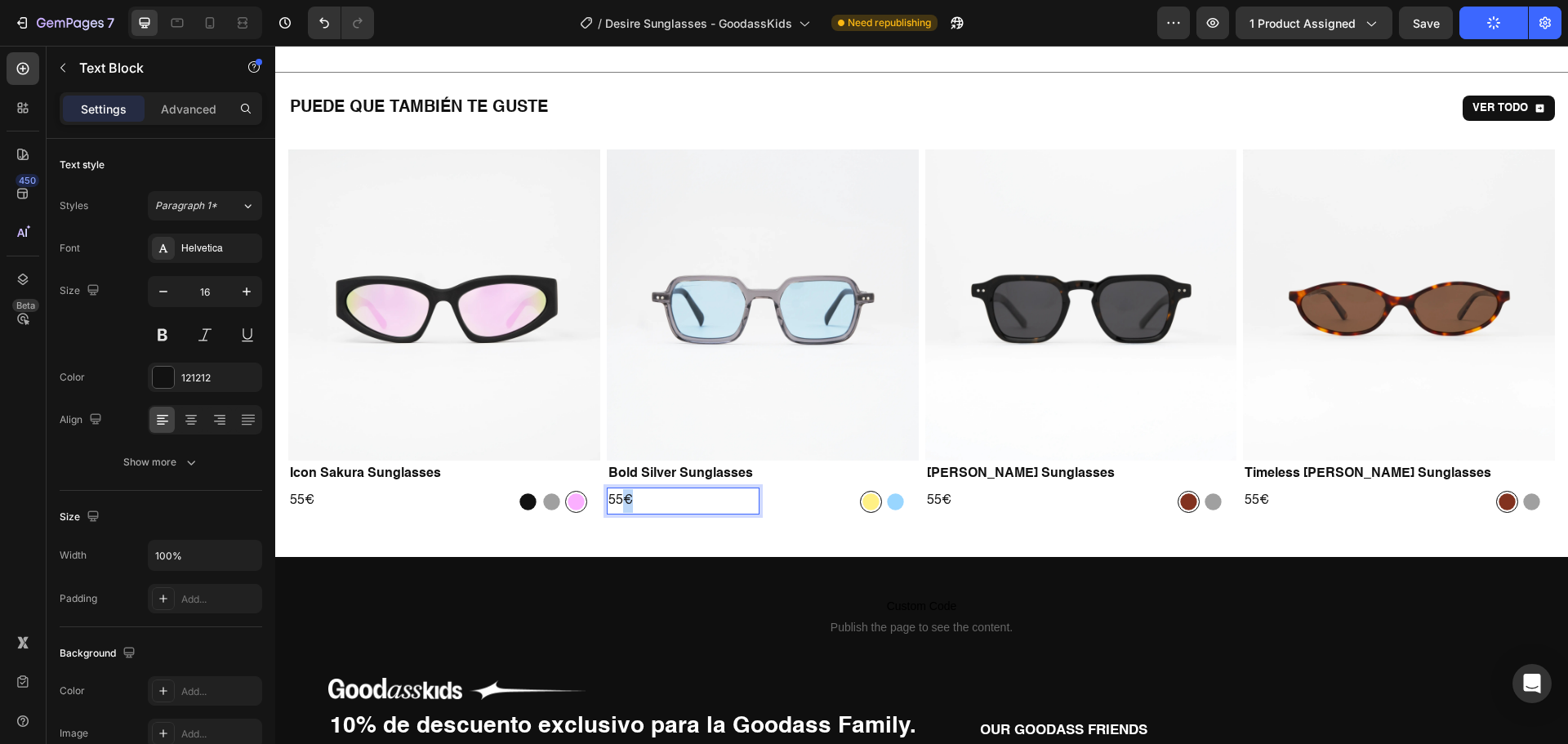
click at [618, 501] on p "55€" at bounding box center [684, 502] width 150 height 24
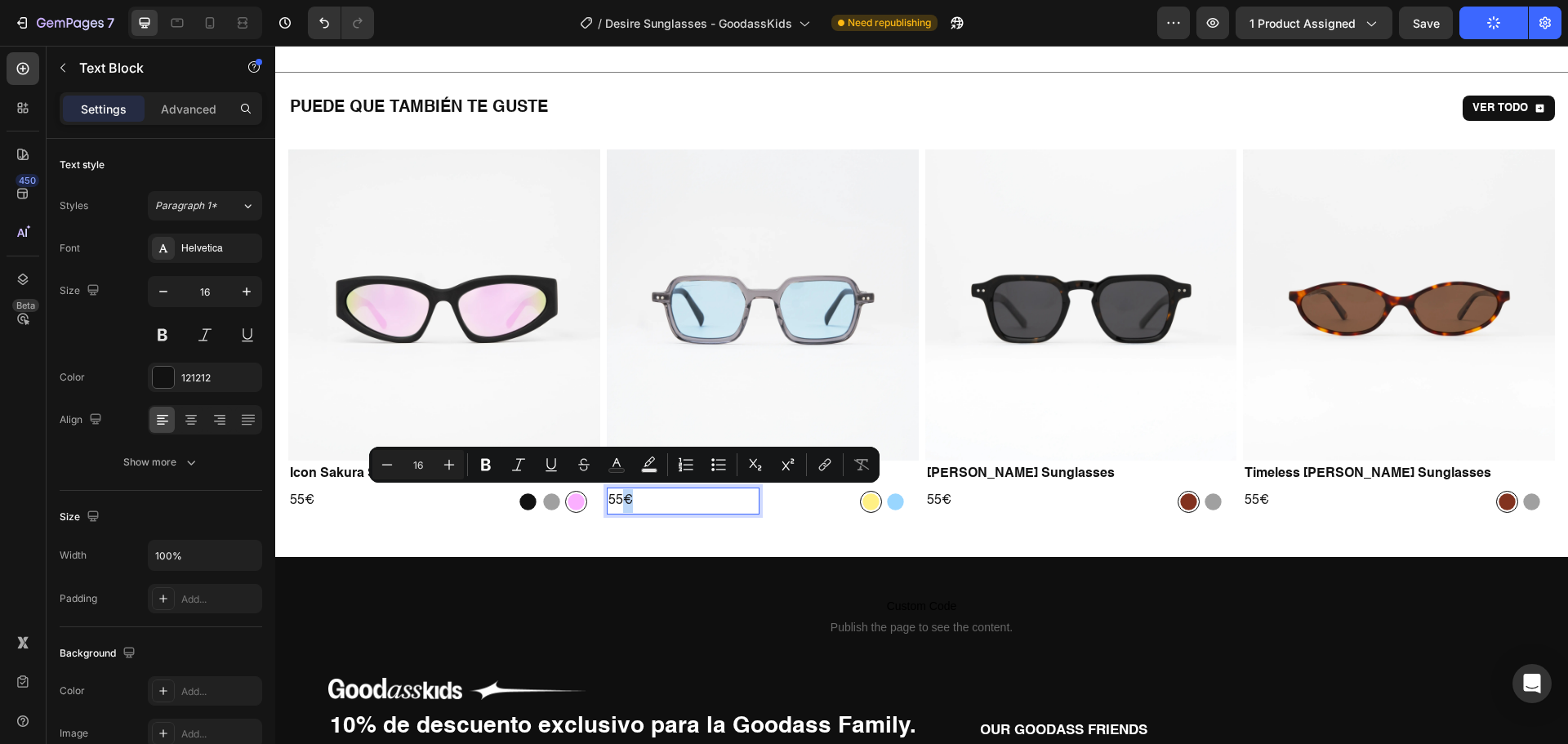
click at [618, 501] on p "55€" at bounding box center [684, 502] width 150 height 24
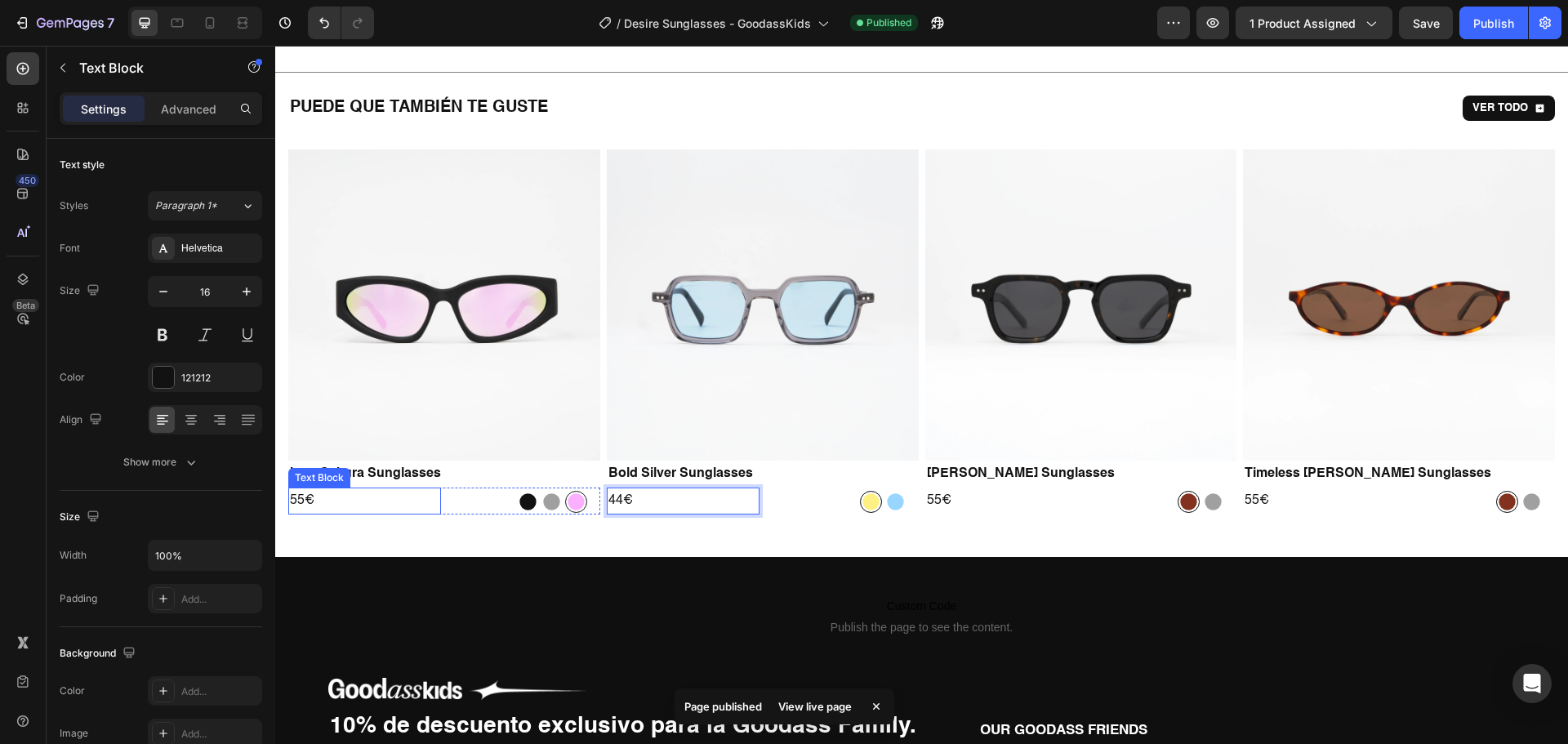
click at [302, 497] on p "55€" at bounding box center [364, 502] width 150 height 24
click at [303, 497] on p "55€" at bounding box center [364, 502] width 150 height 24
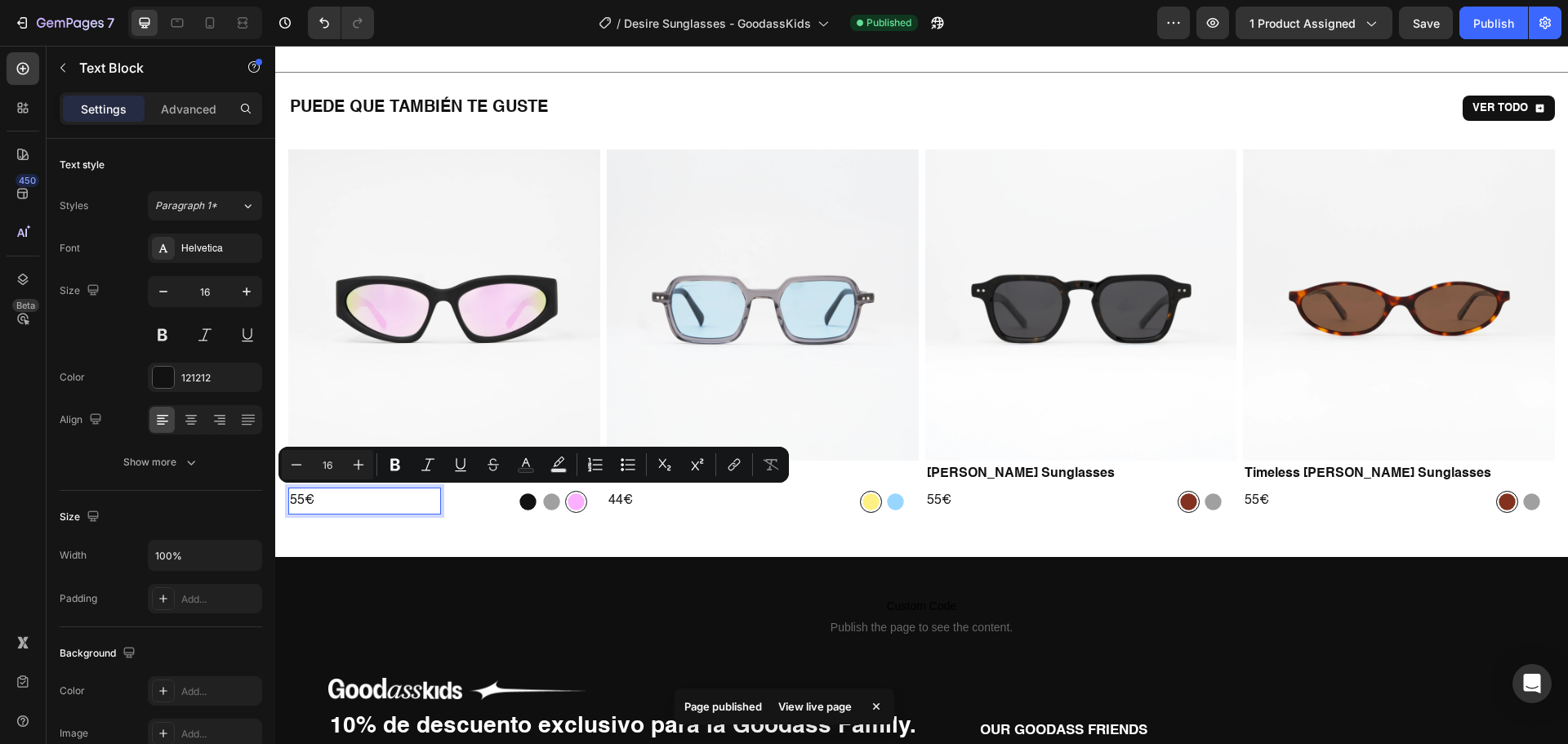
click at [297, 498] on p "55€" at bounding box center [364, 502] width 150 height 24
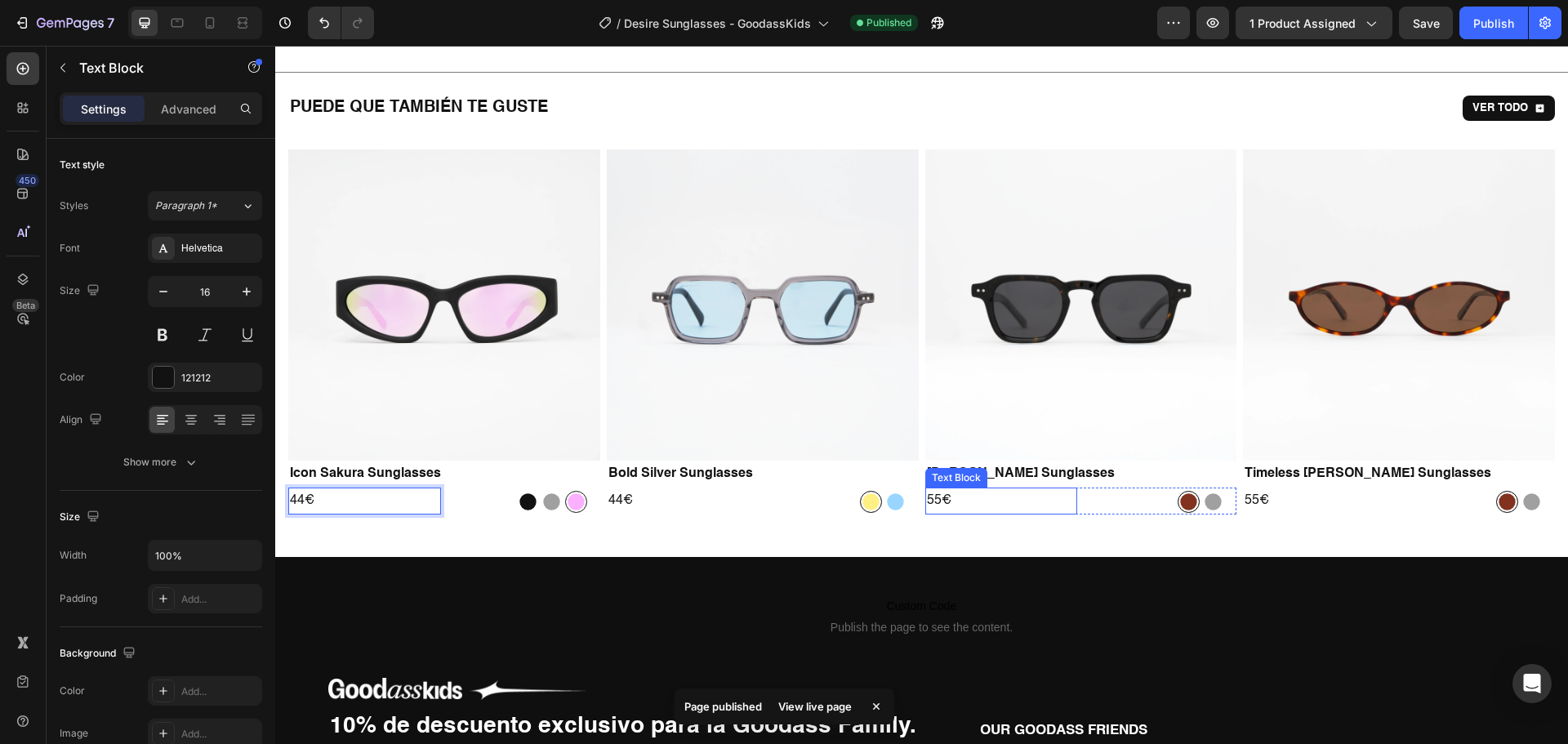
click at [942, 497] on p "55€" at bounding box center [1002, 502] width 150 height 24
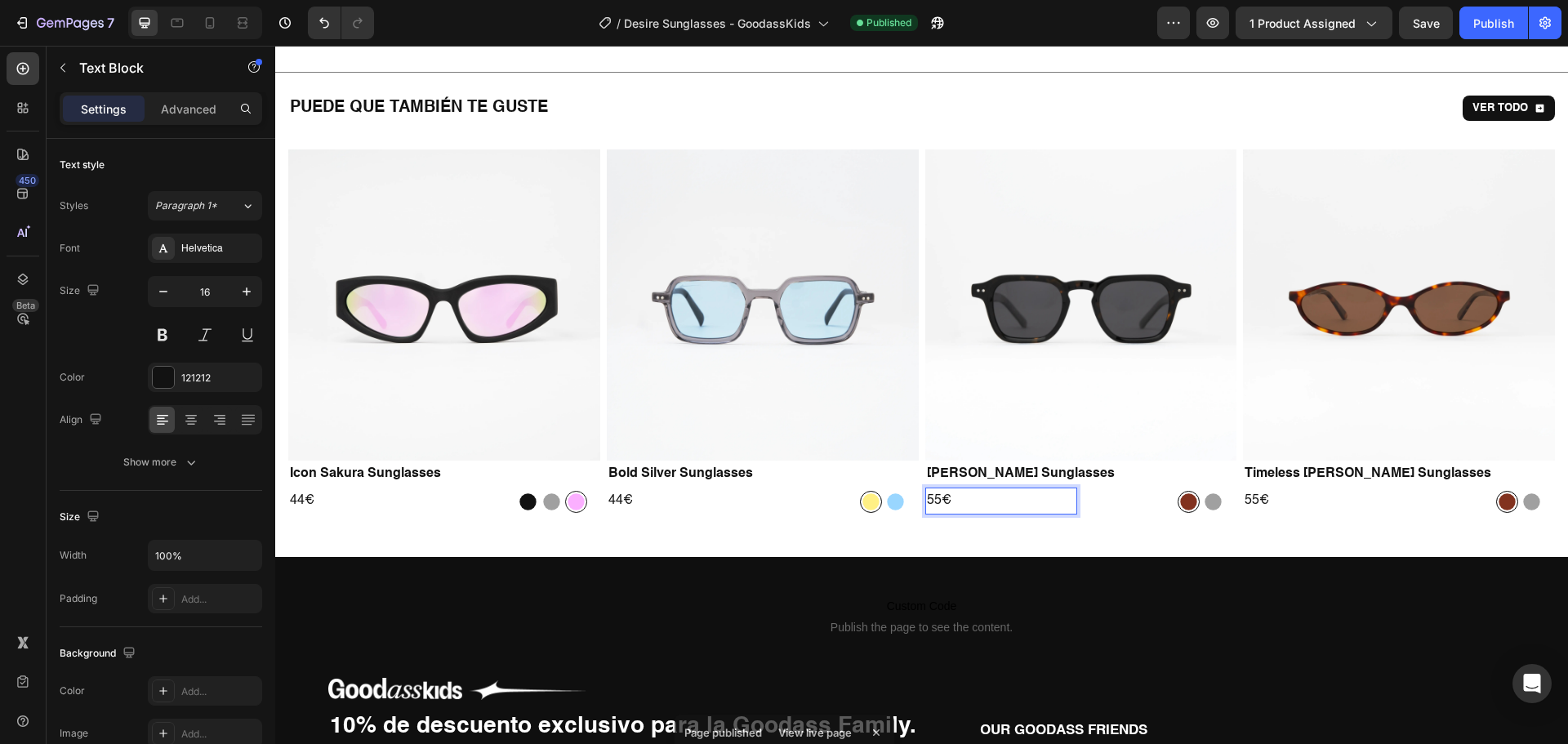
click at [935, 503] on p "55€" at bounding box center [1002, 502] width 150 height 24
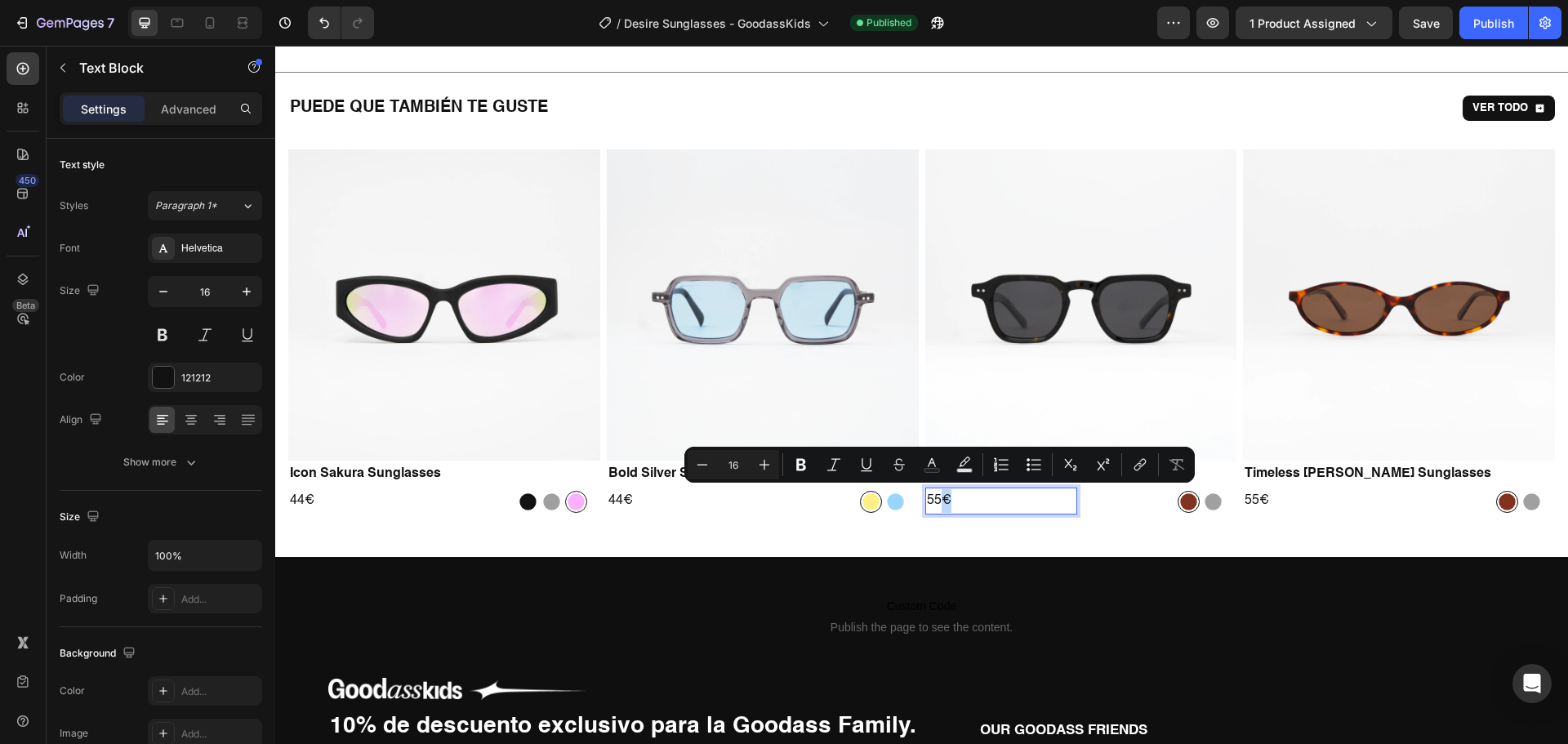
click at [934, 497] on p "55€" at bounding box center [1002, 502] width 150 height 24
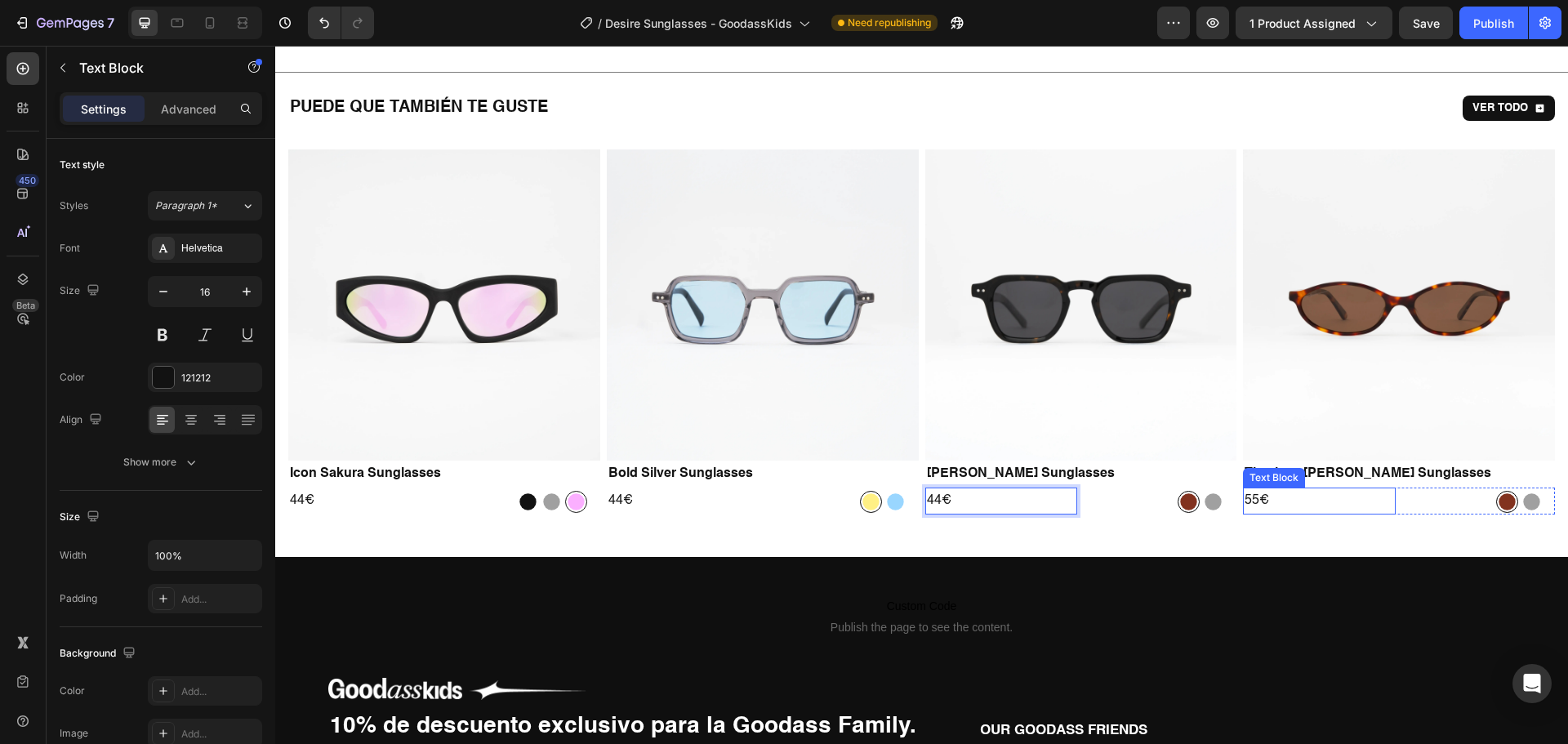
click at [1246, 496] on p "55€" at bounding box center [1319, 502] width 150 height 24
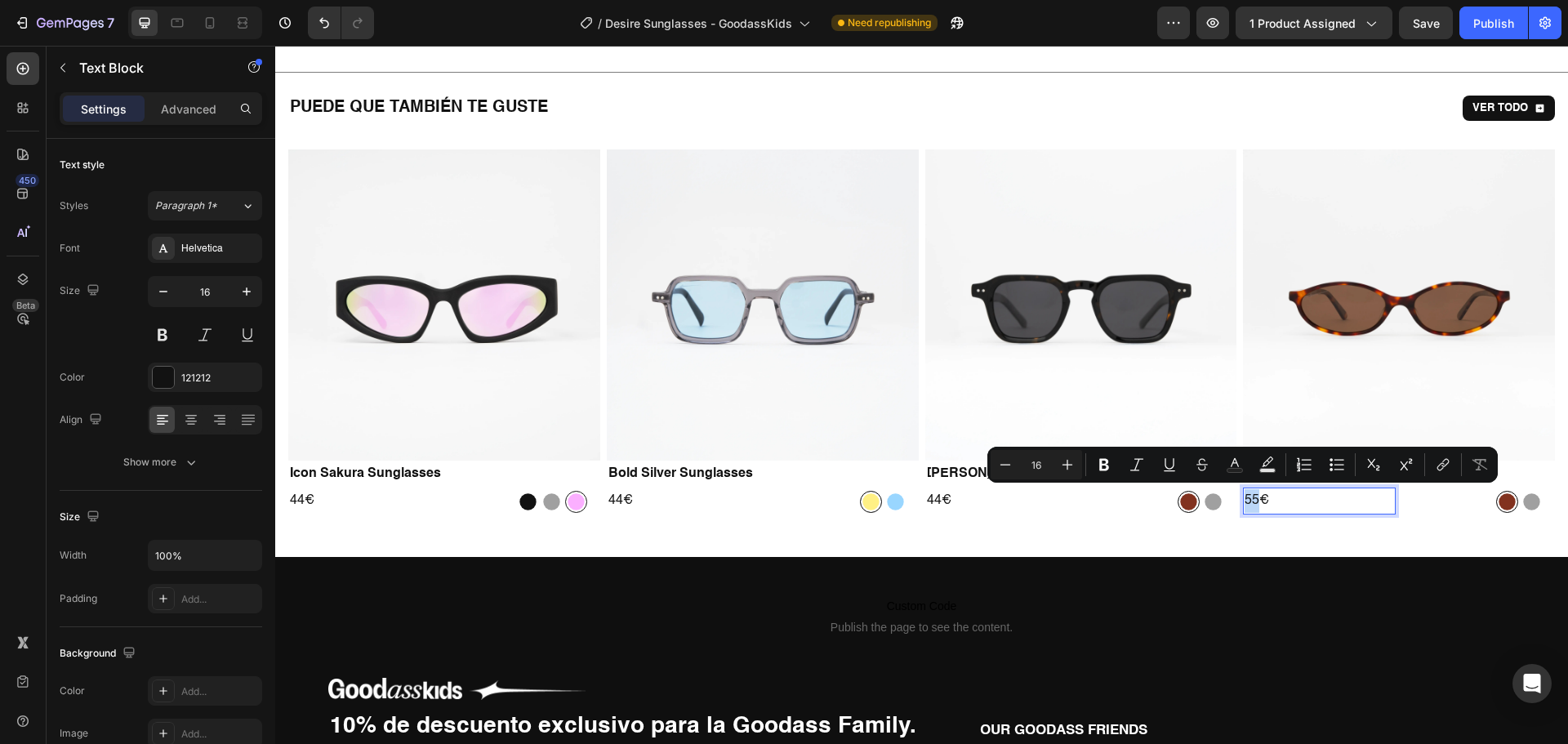
click at [1252, 500] on p "55€" at bounding box center [1319, 502] width 150 height 24
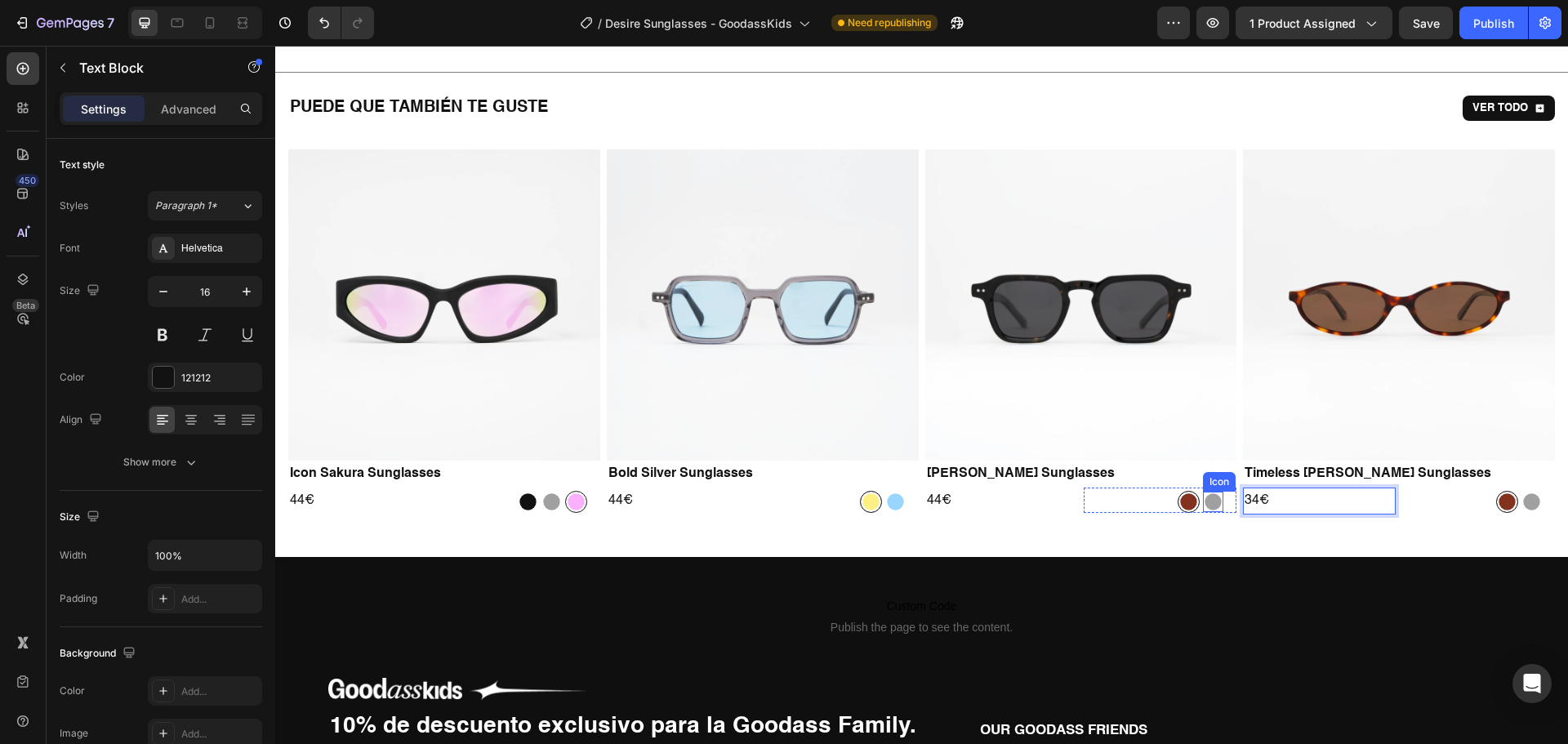
click at [1206, 498] on icon "Outlaw Silver Sunglasses" at bounding box center [1214, 502] width 17 height 17
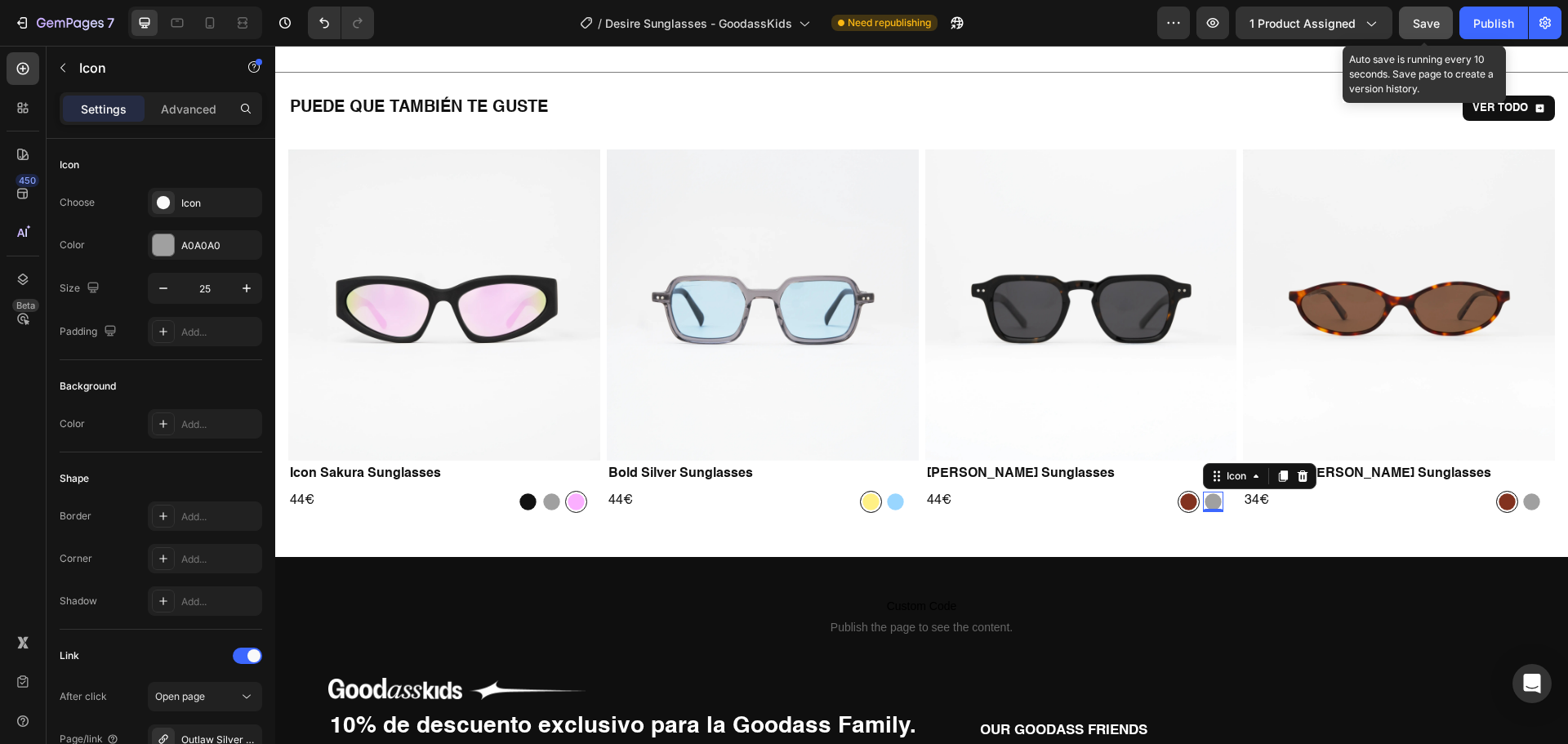
click at [1435, 24] on span "Save" at bounding box center [1426, 23] width 27 height 14
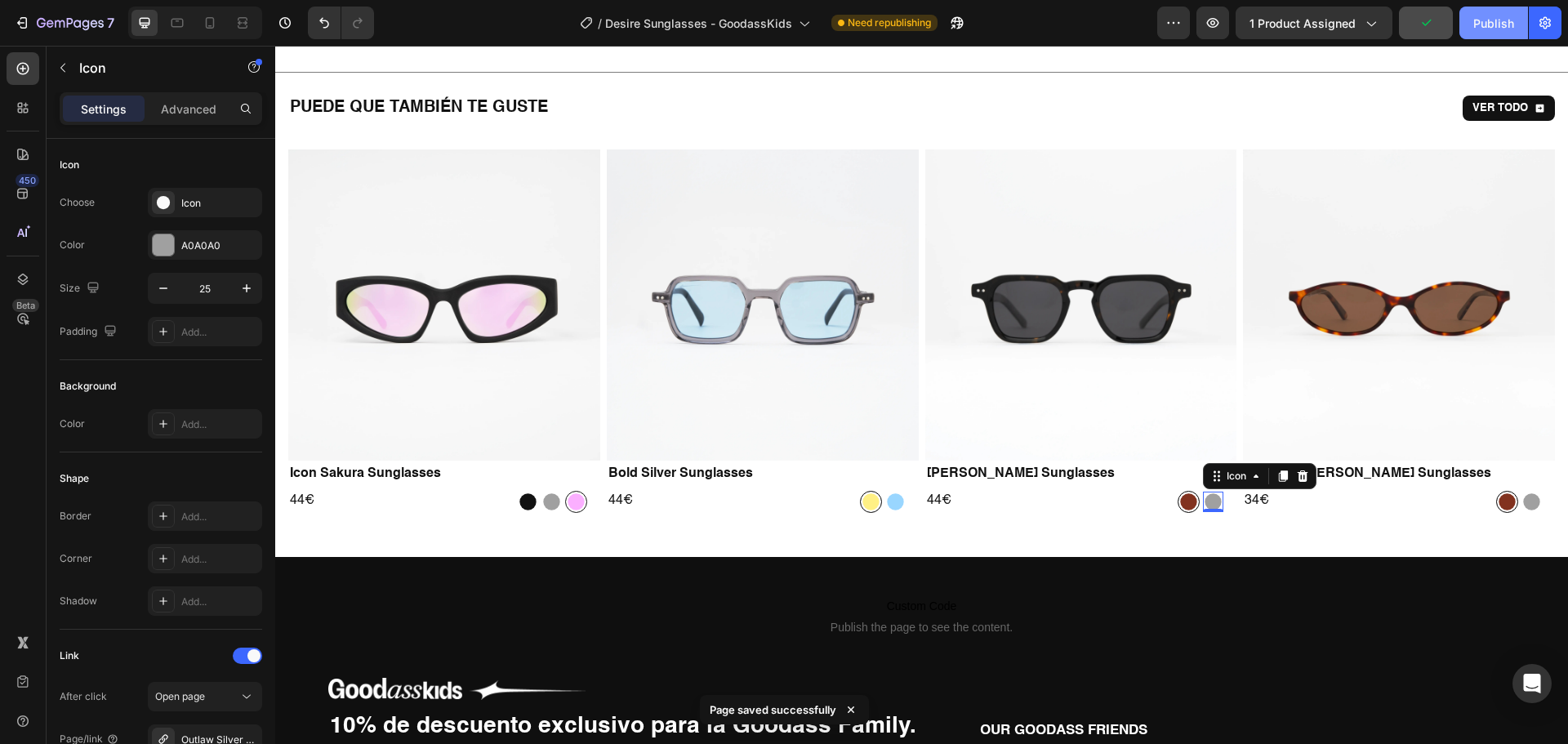
click at [1478, 34] on button "Publish" at bounding box center [1493, 22] width 68 height 32
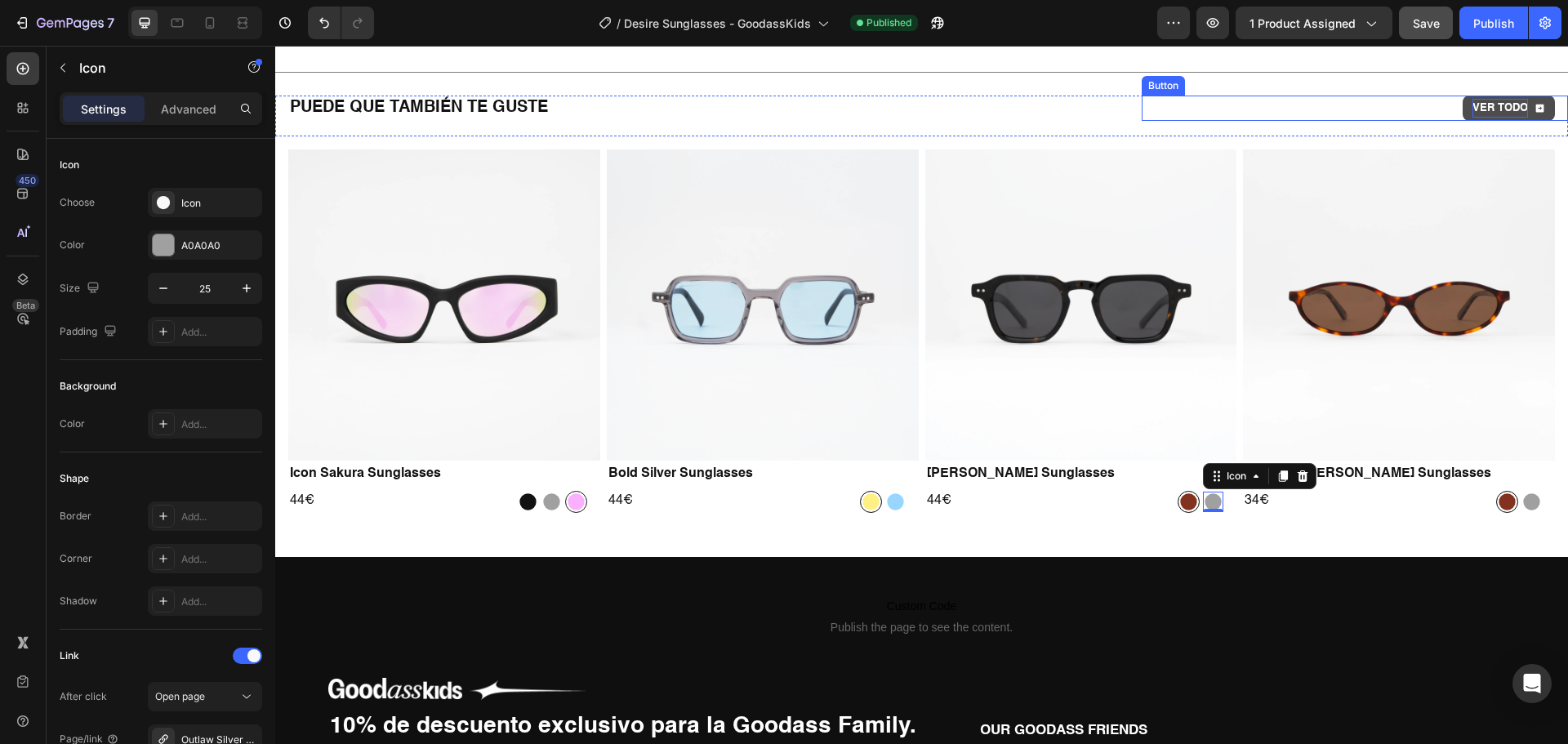
click at [1500, 114] on p "VER TODO" at bounding box center [1500, 108] width 56 height 19
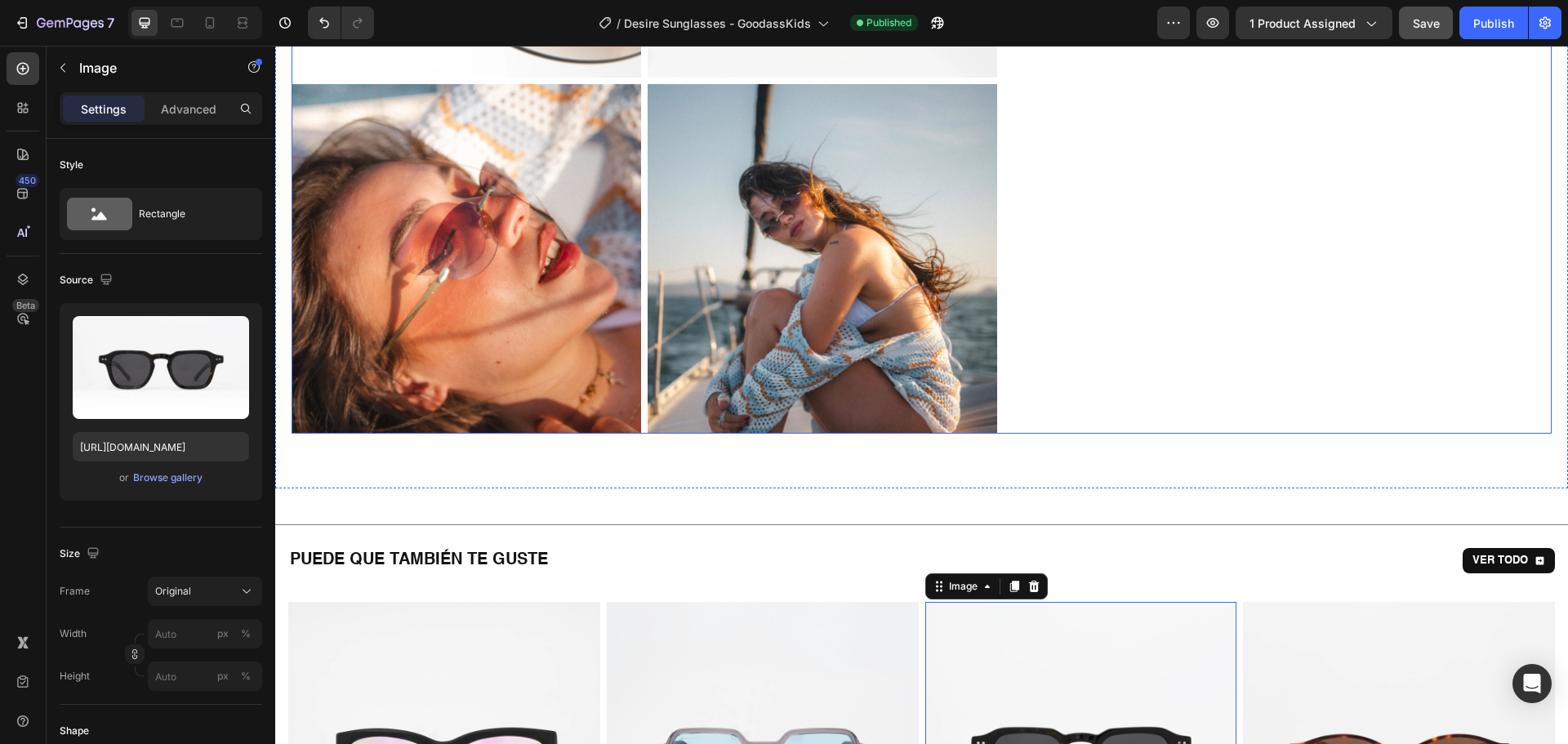
scroll to position [653, 0]
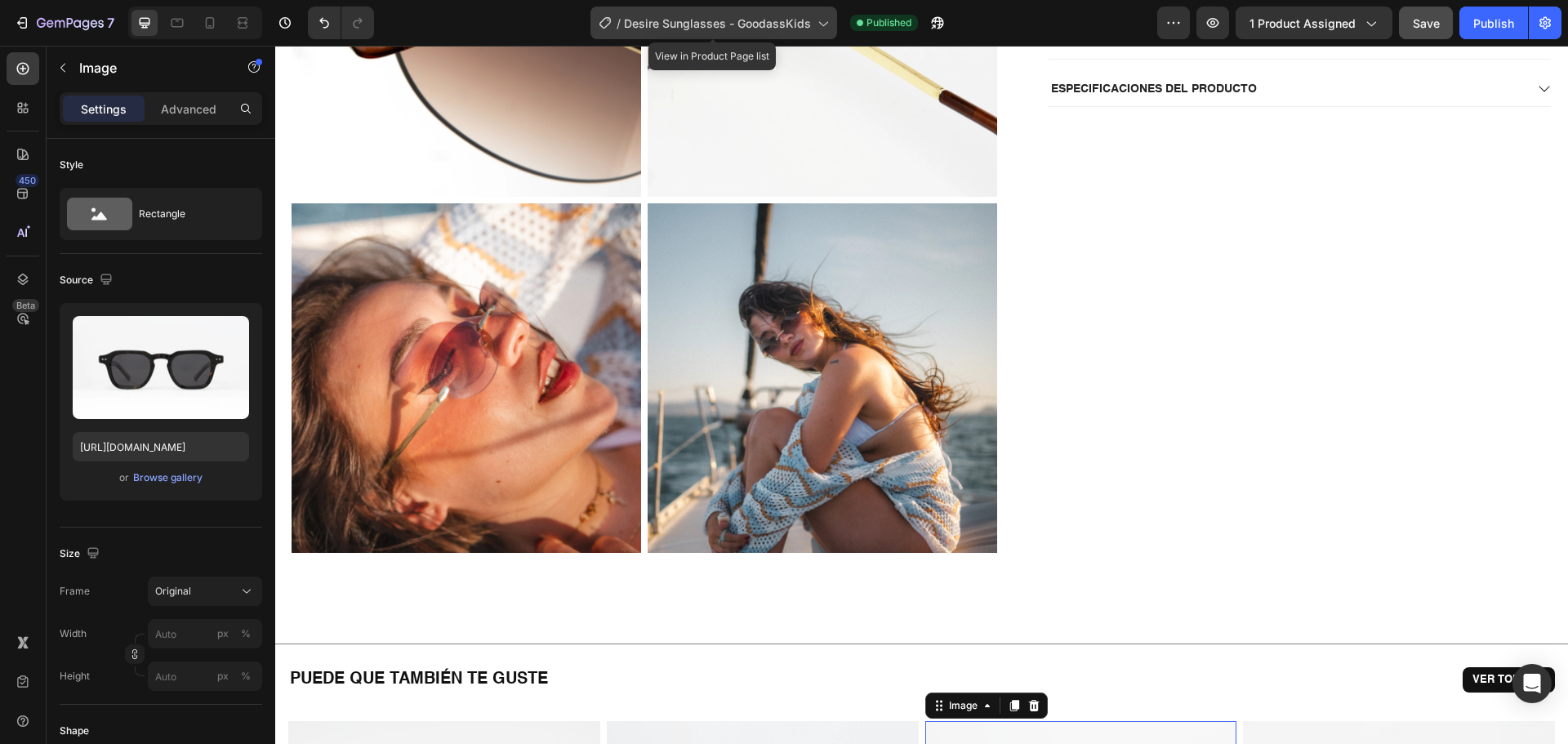
click at [771, 18] on span "Desire Sunglasses - GoodassKids" at bounding box center [717, 23] width 187 height 18
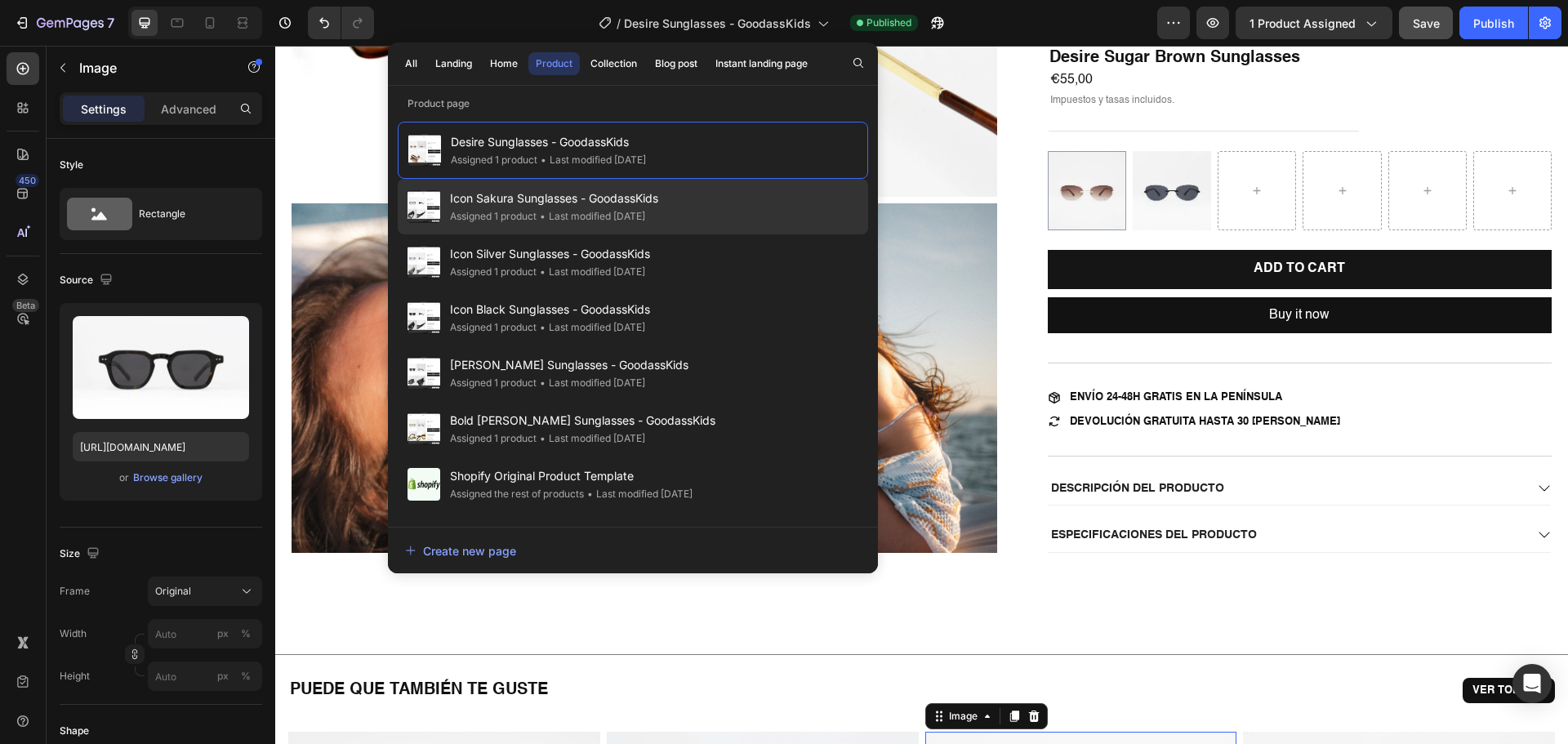
click at [562, 192] on span "Icon Sakura Sunglasses - GoodassKids" at bounding box center [553, 198] width 208 height 19
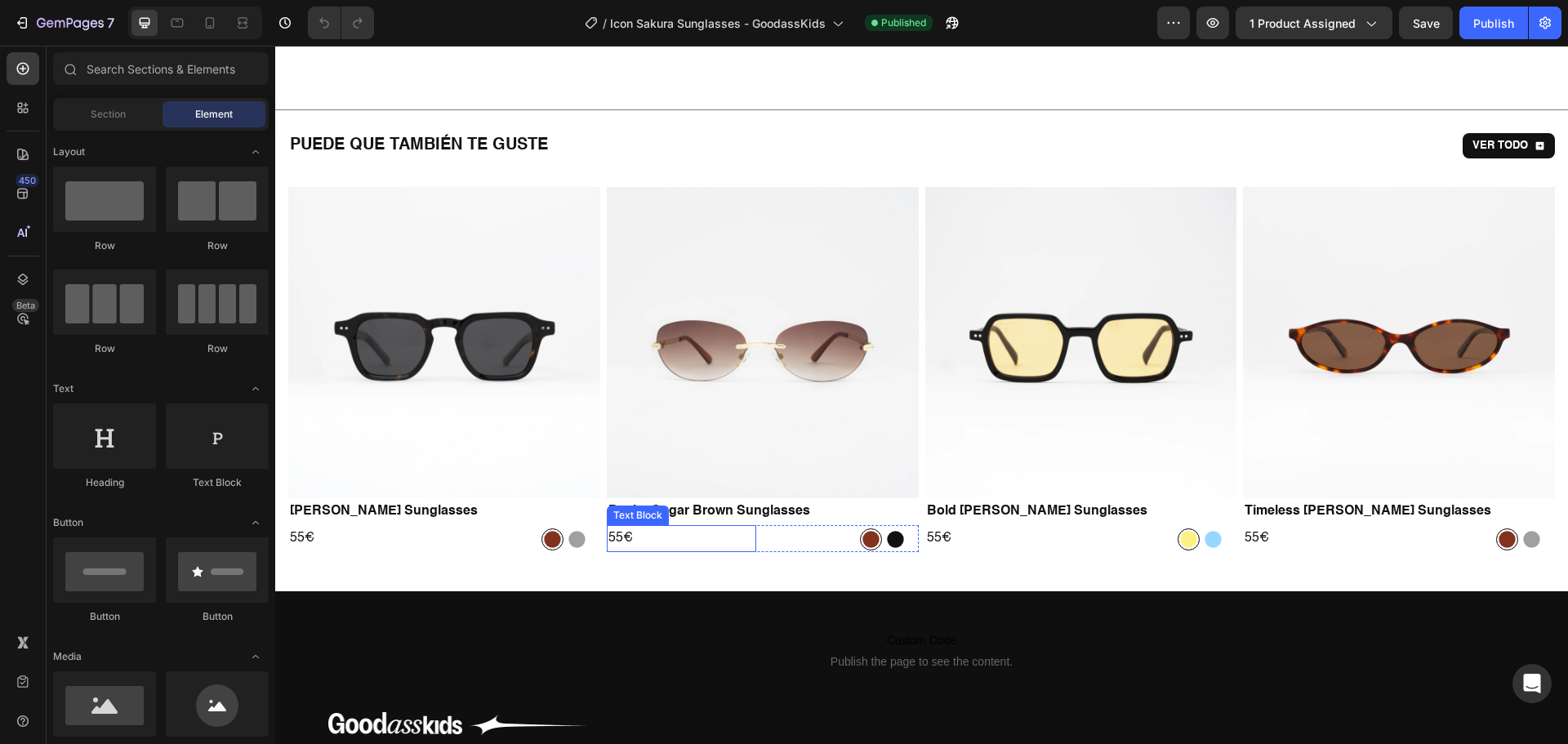
scroll to position [1307, 0]
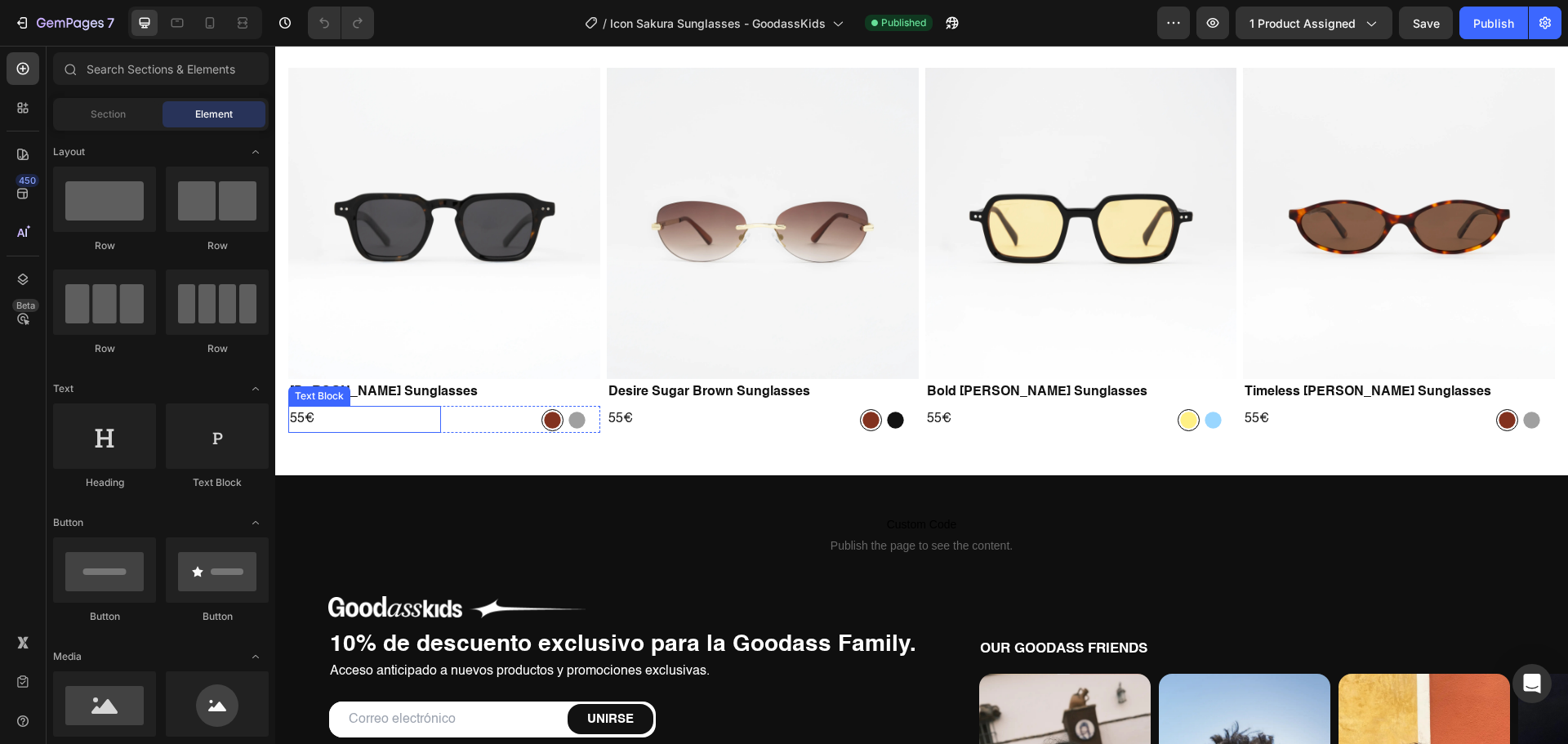
click at [304, 424] on p "55€" at bounding box center [364, 419] width 150 height 24
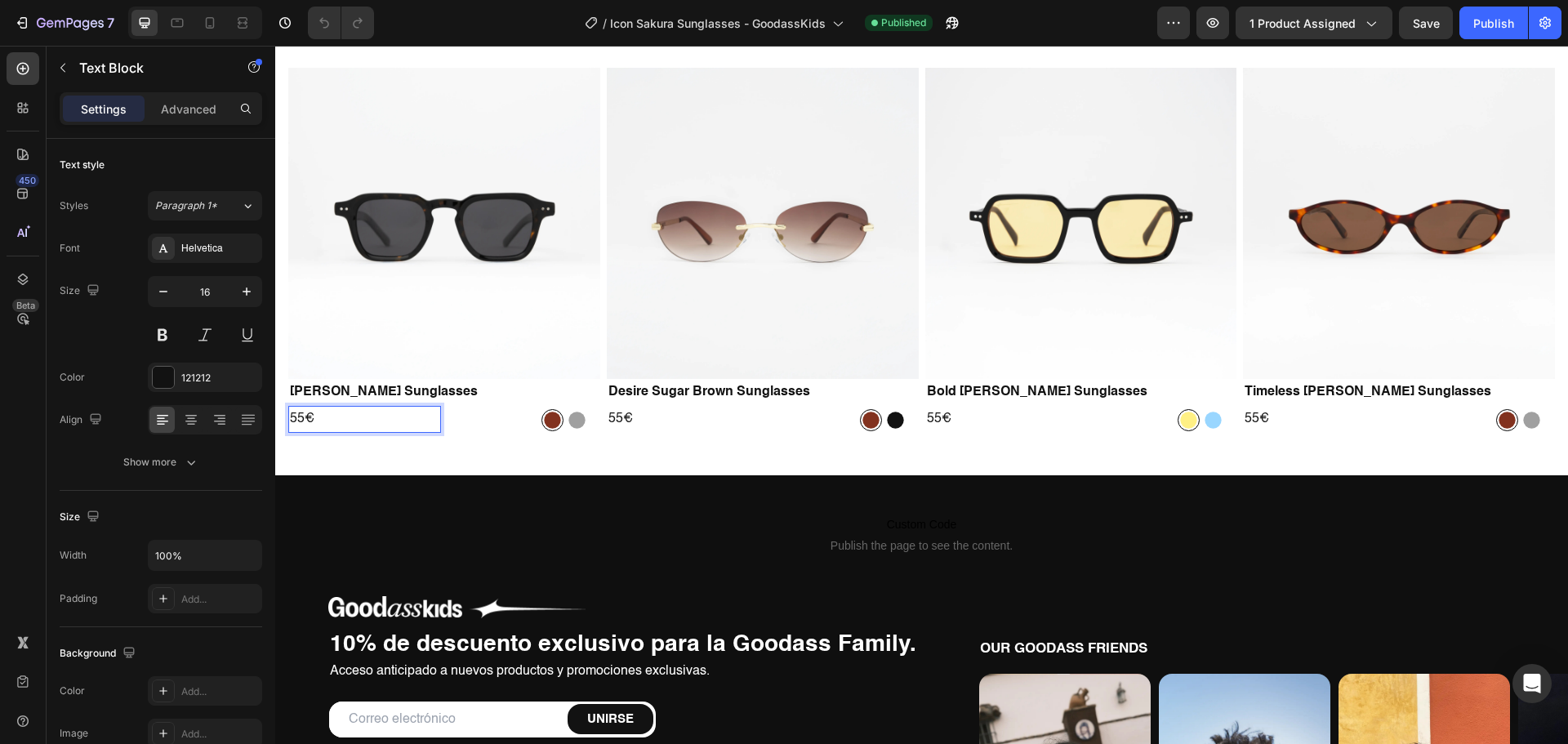
click at [299, 417] on p "55€" at bounding box center [364, 419] width 150 height 24
click at [614, 409] on p "55€" at bounding box center [682, 419] width 146 height 24
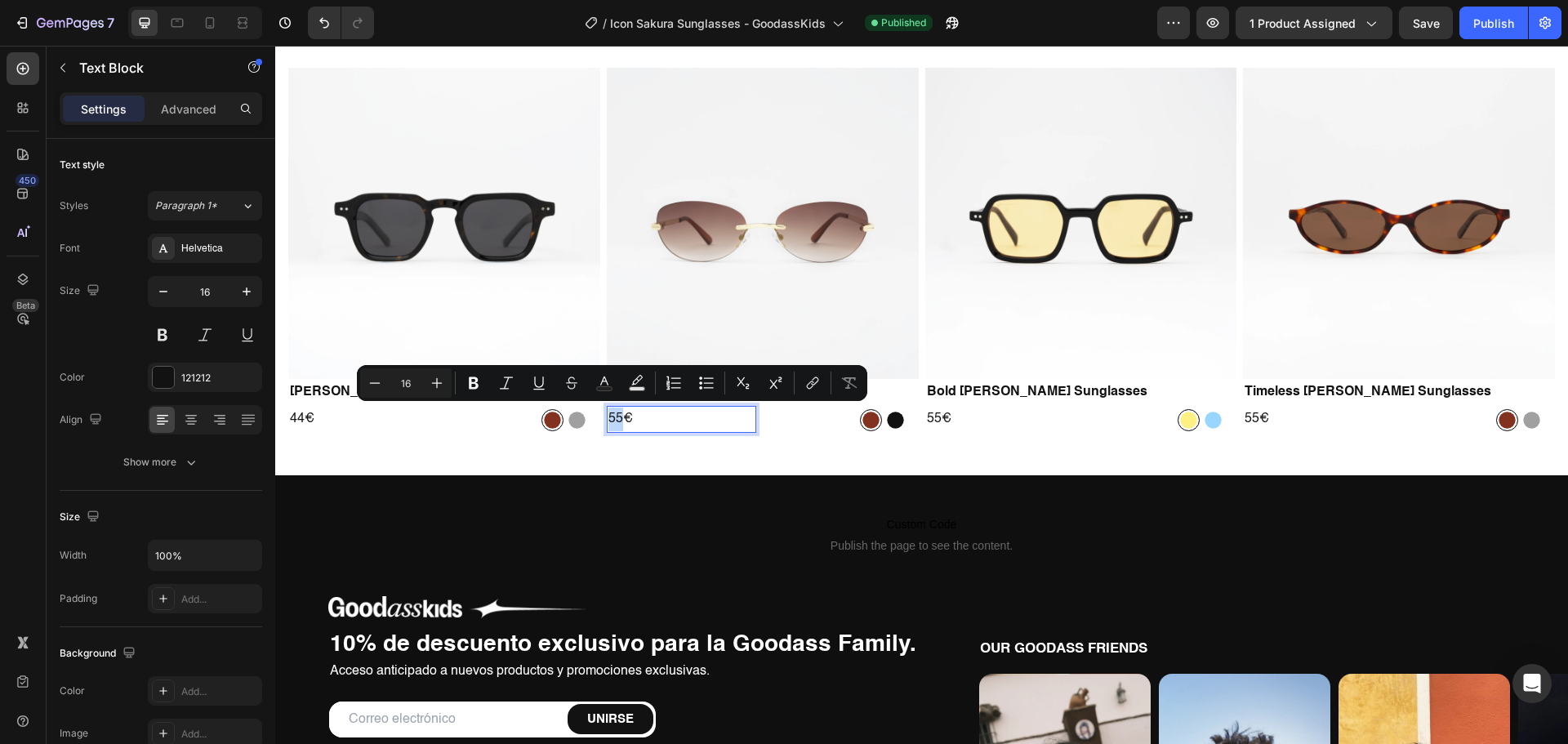
click at [618, 414] on p "55€" at bounding box center [682, 419] width 146 height 24
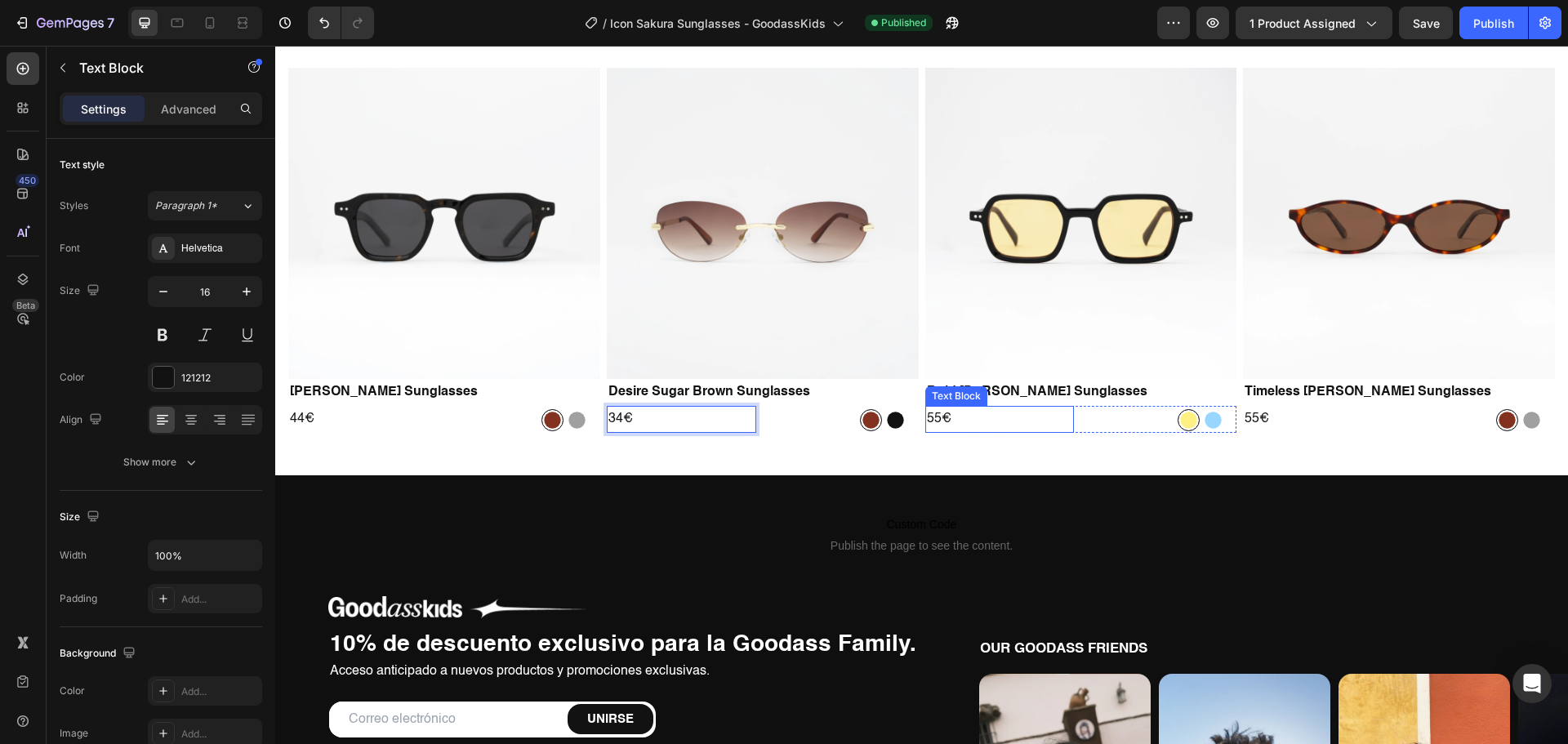
click at [931, 414] on p "55€" at bounding box center [1000, 419] width 146 height 24
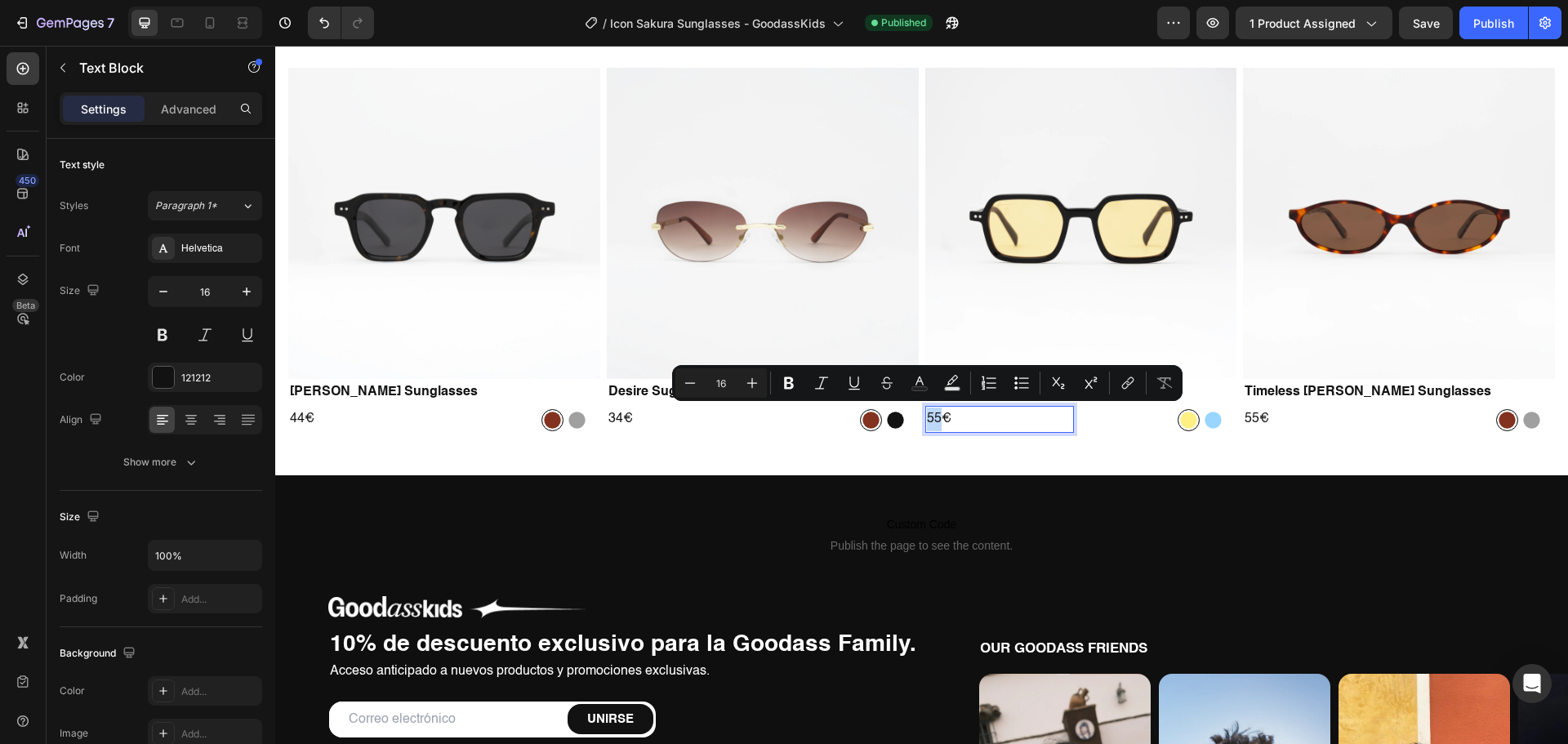
click at [936, 417] on p "55€" at bounding box center [1000, 419] width 146 height 24
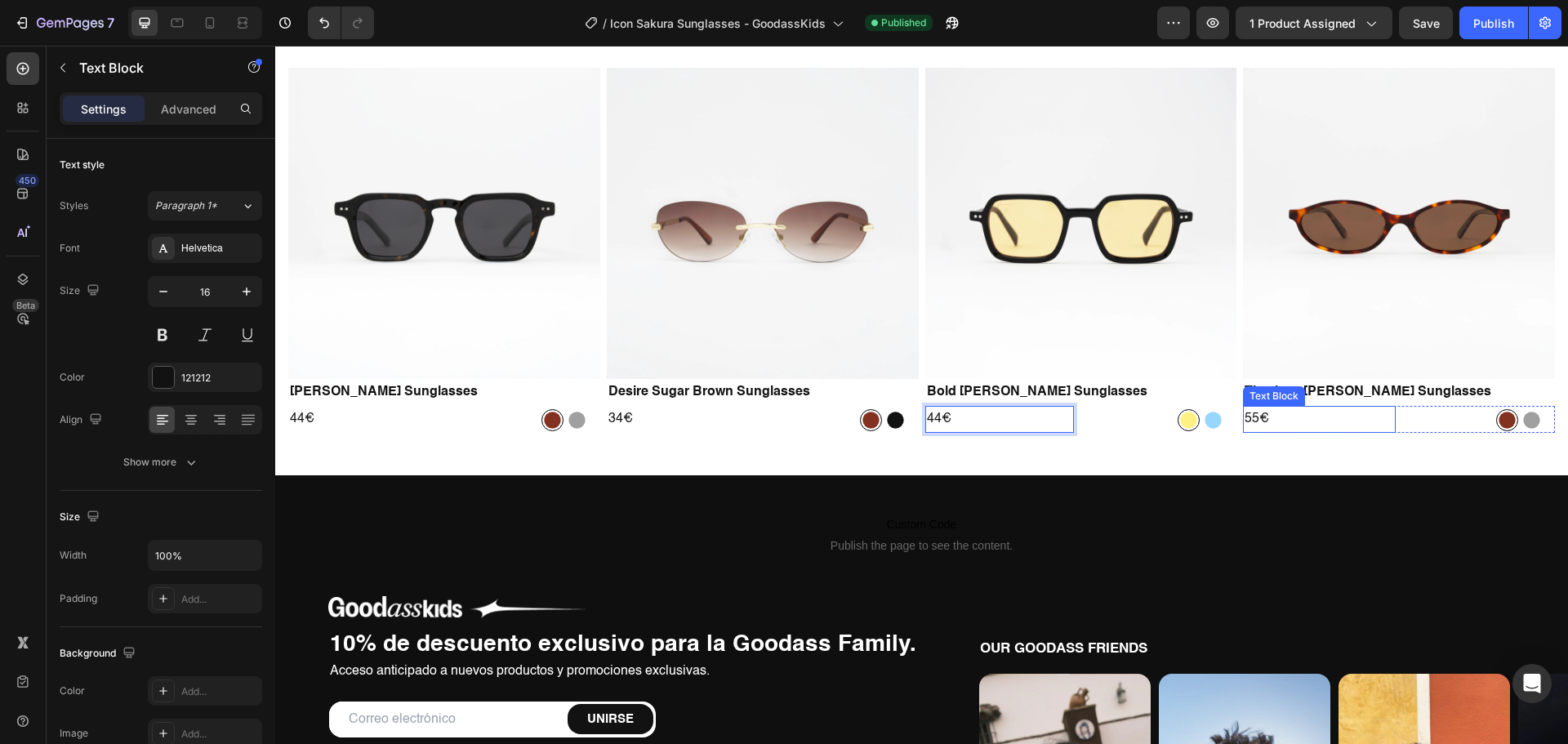
click at [1244, 416] on p "55€" at bounding box center [1319, 419] width 150 height 24
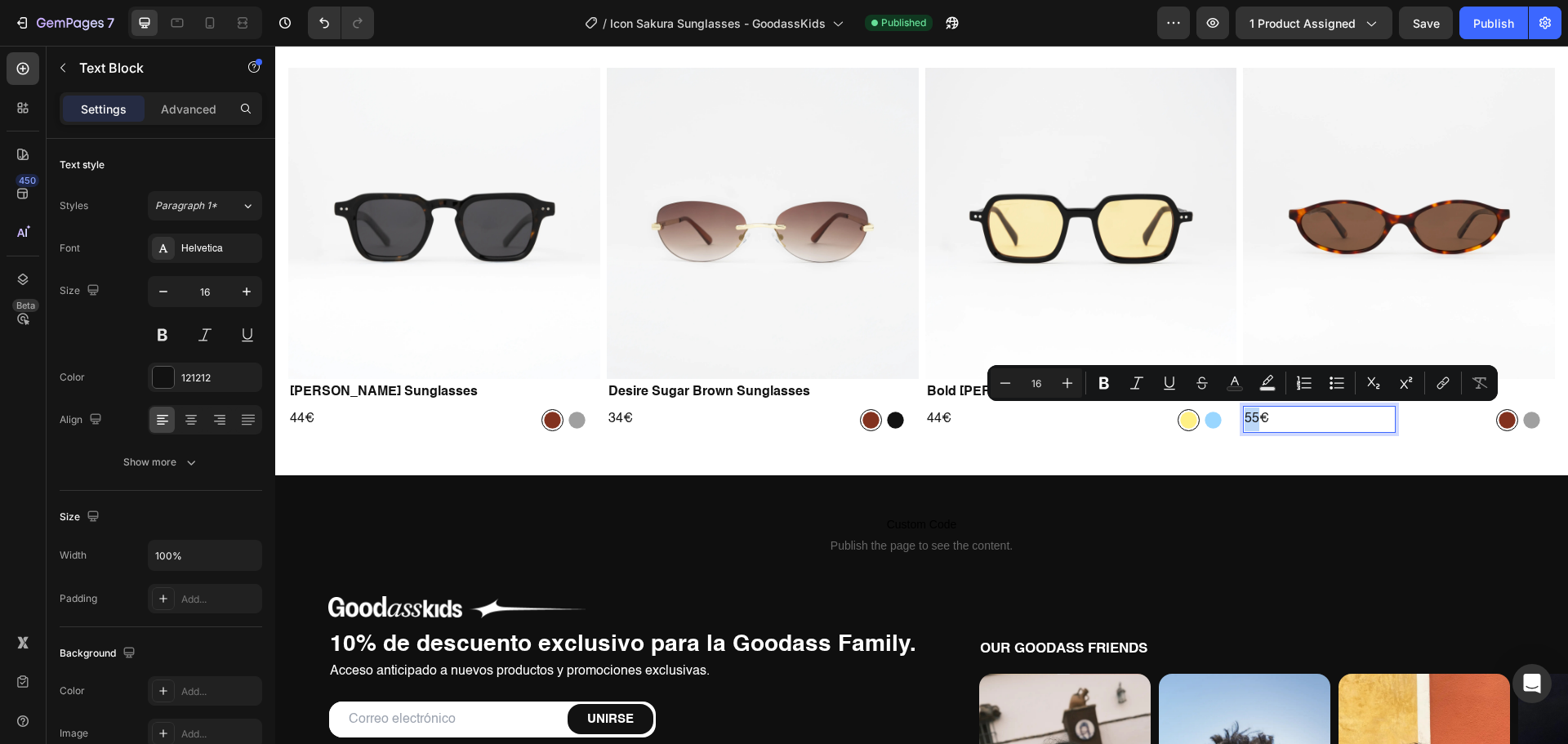
click at [1248, 416] on p "55€" at bounding box center [1319, 419] width 150 height 24
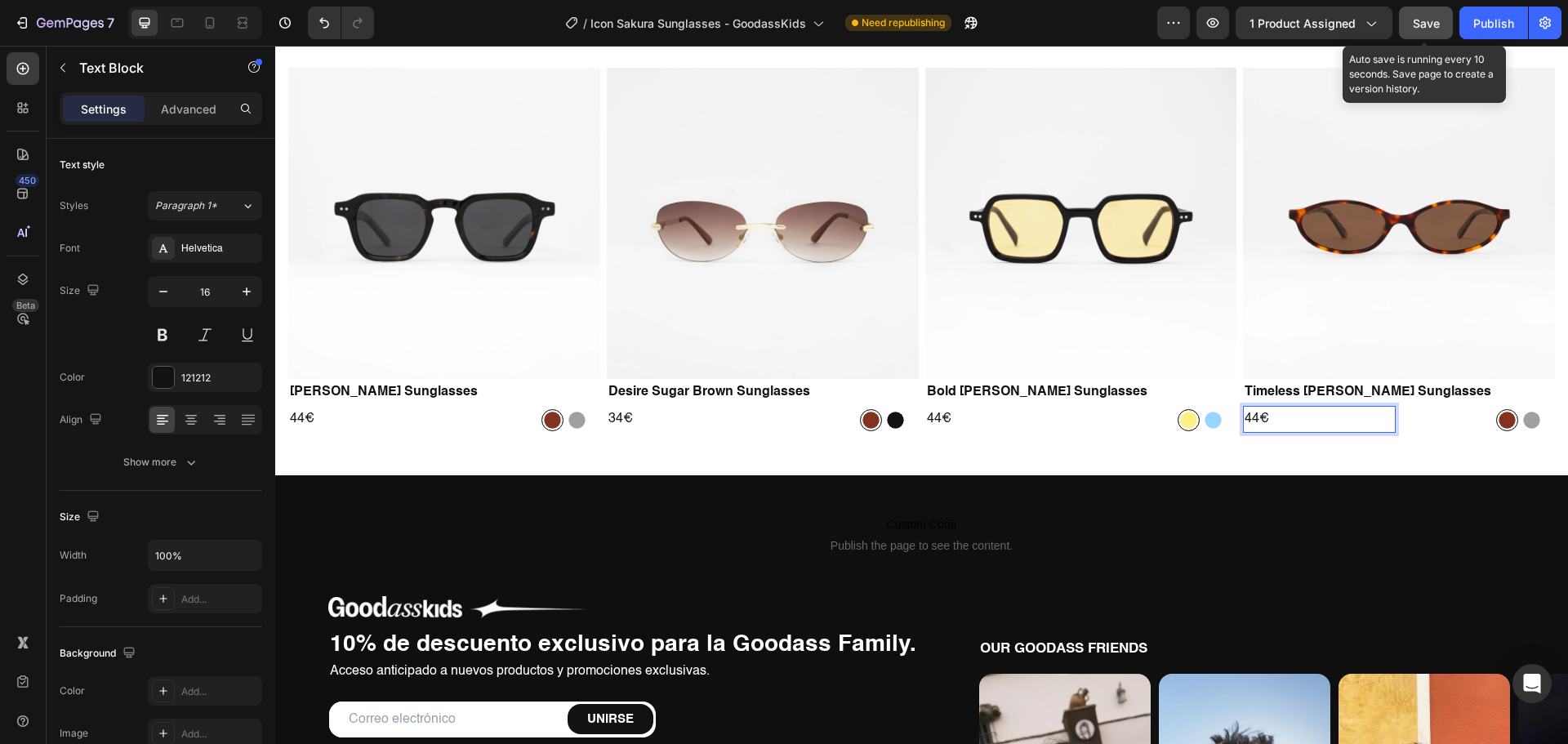
click at [1425, 20] on span "Save" at bounding box center [1426, 23] width 27 height 14
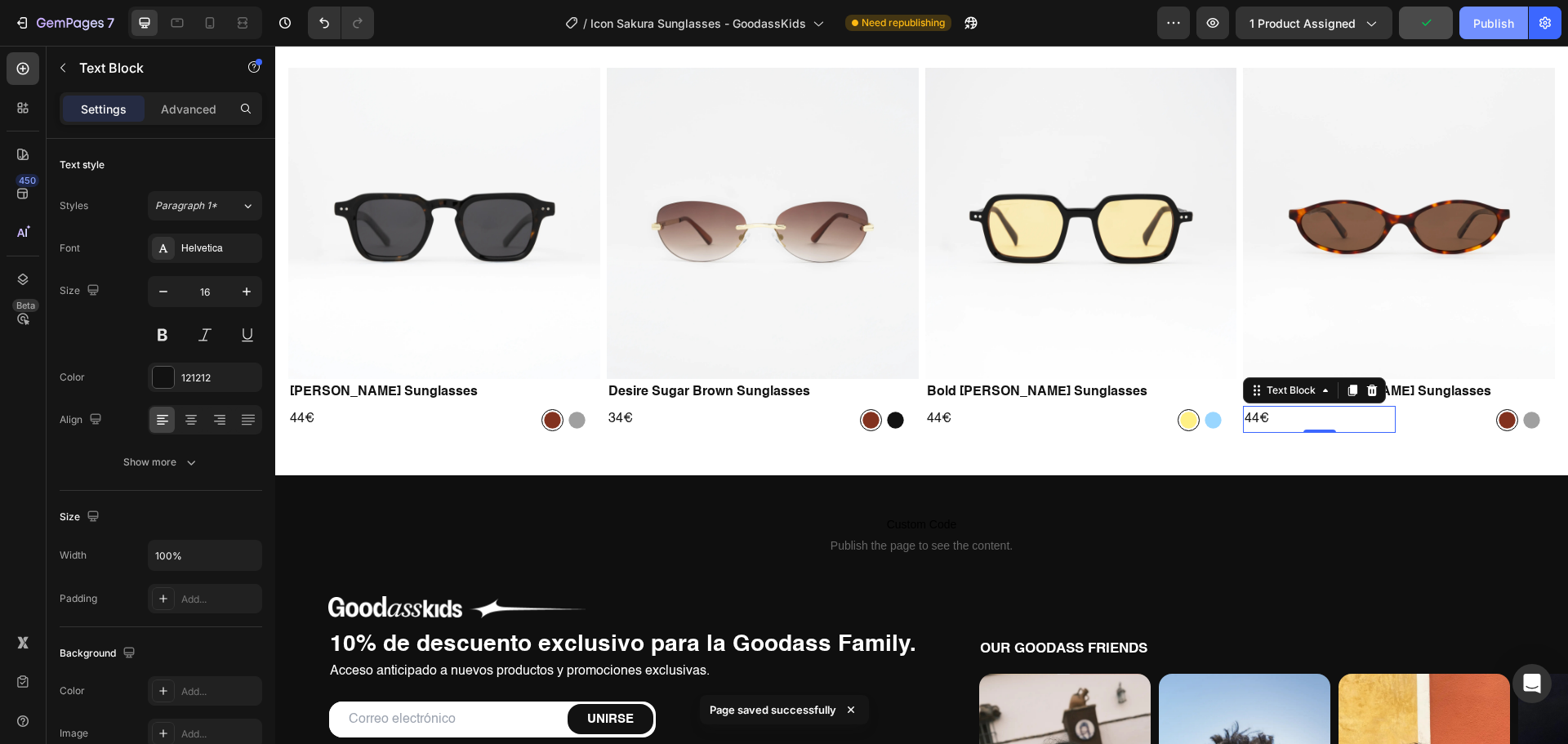
click at [1477, 24] on div "Publish" at bounding box center [1493, 23] width 41 height 18
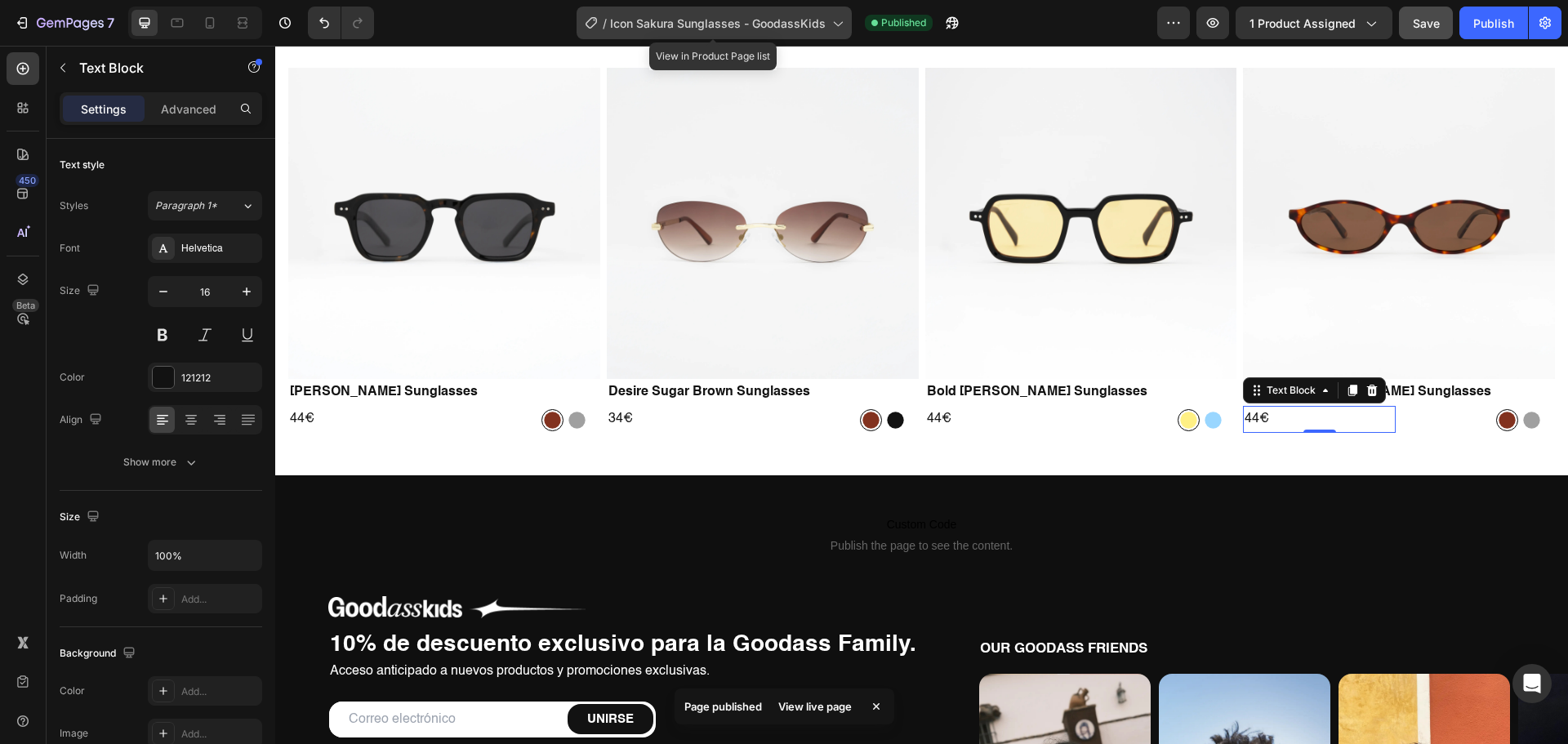
click at [784, 21] on span "Icon Sakura Sunglasses - GoodassKids" at bounding box center [717, 23] width 216 height 18
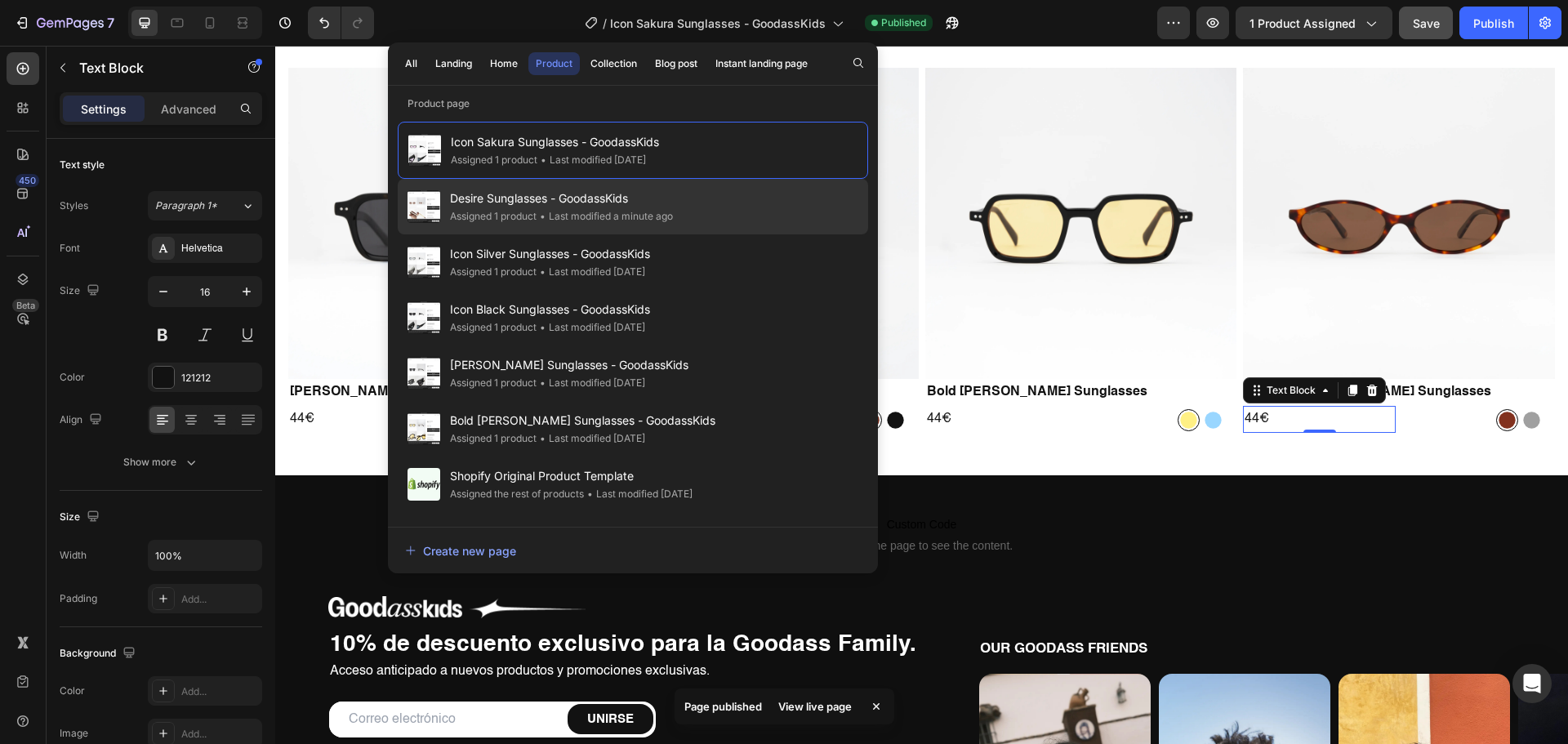
click at [546, 191] on span "Desire Sunglasses - GoodassKids" at bounding box center [561, 198] width 223 height 19
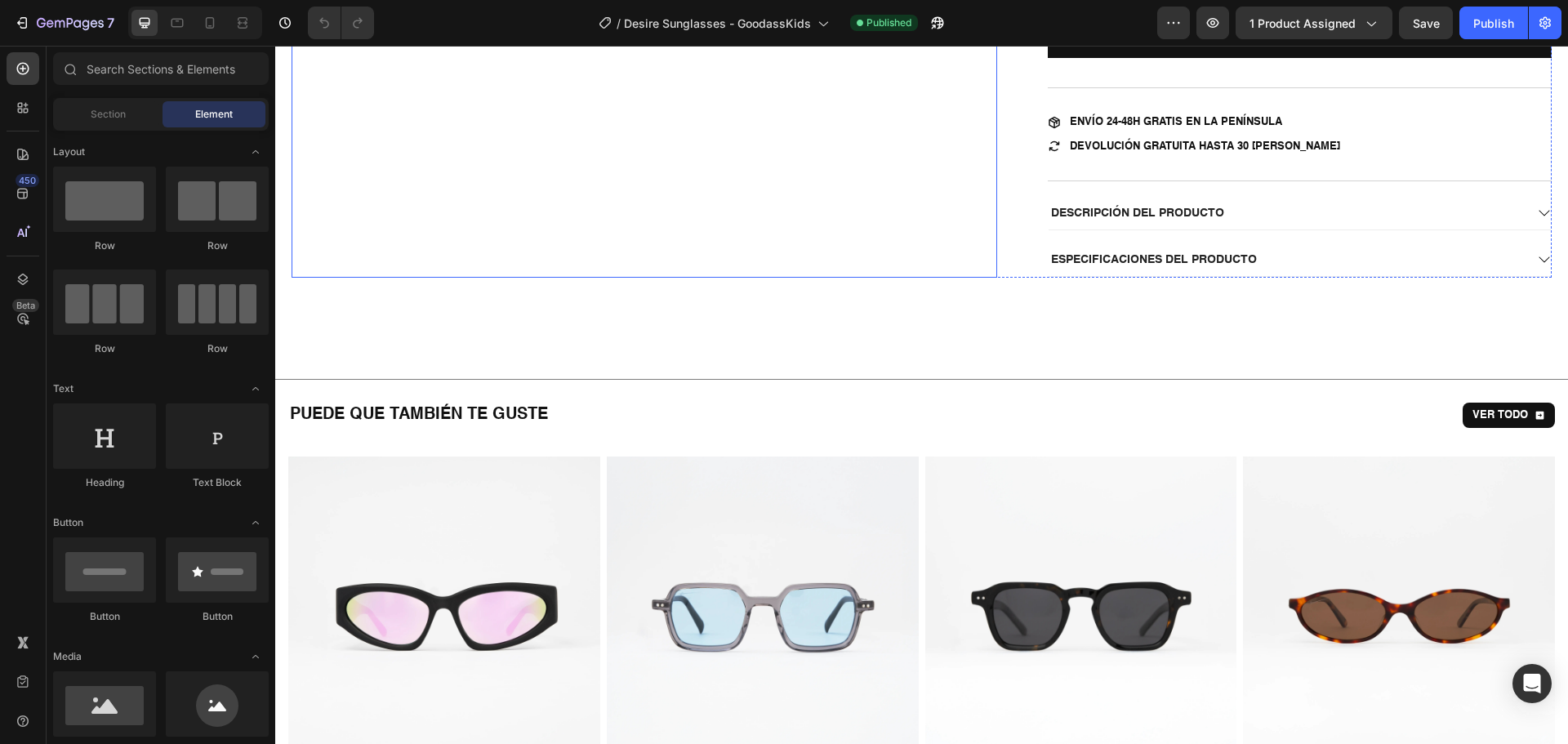
scroll to position [1225, 0]
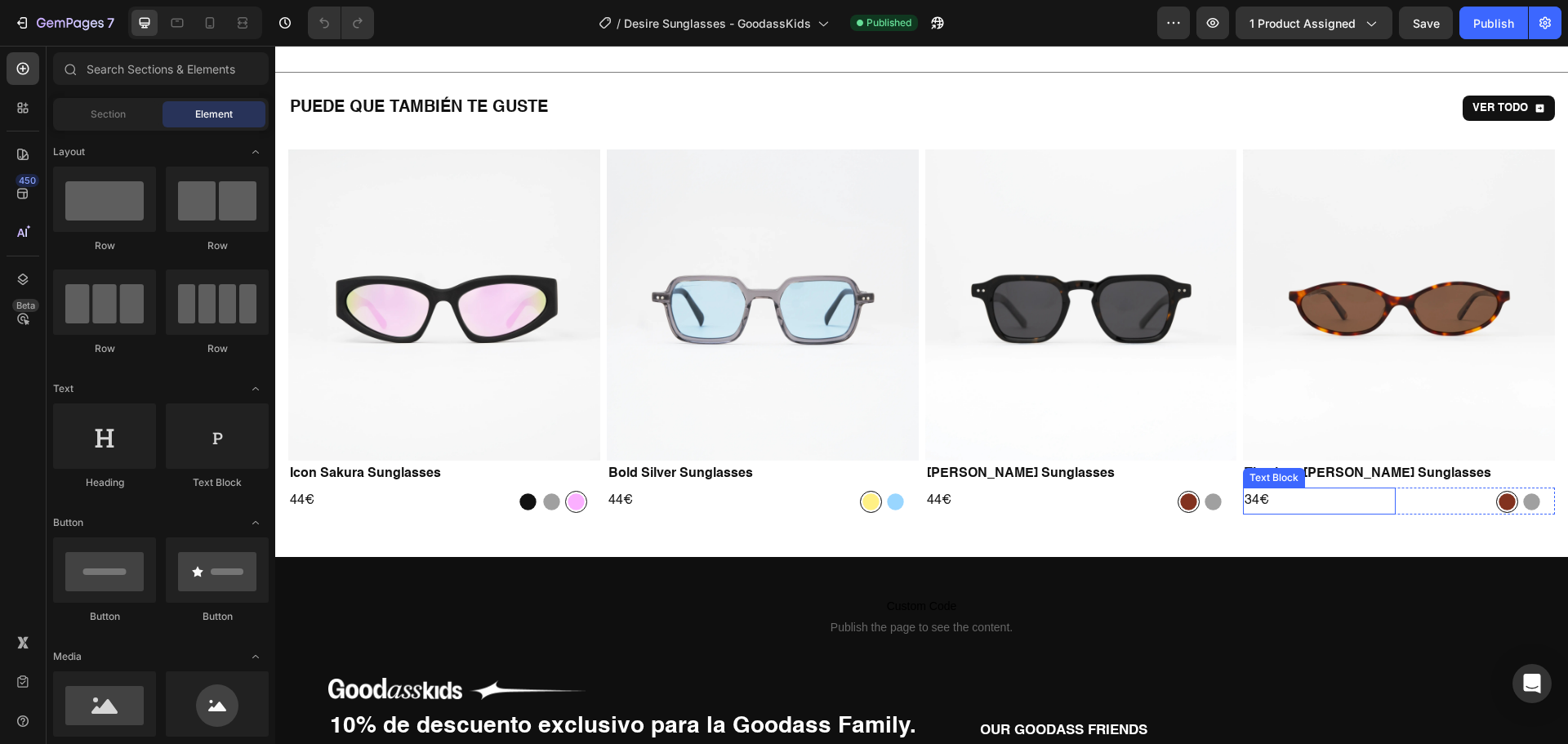
click at [1246, 502] on p "34€" at bounding box center [1319, 502] width 150 height 24
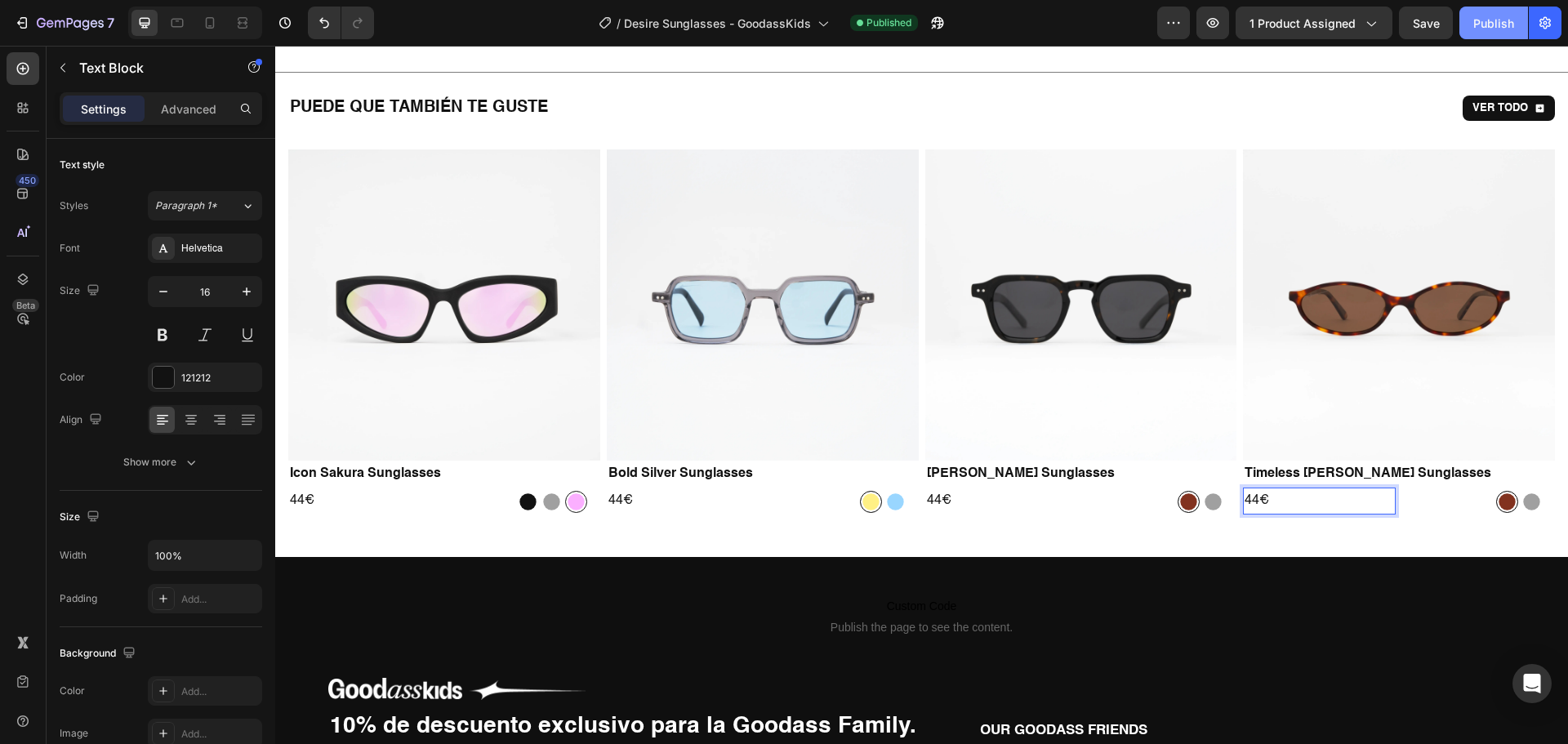
click at [1483, 27] on div "Publish" at bounding box center [1493, 23] width 41 height 18
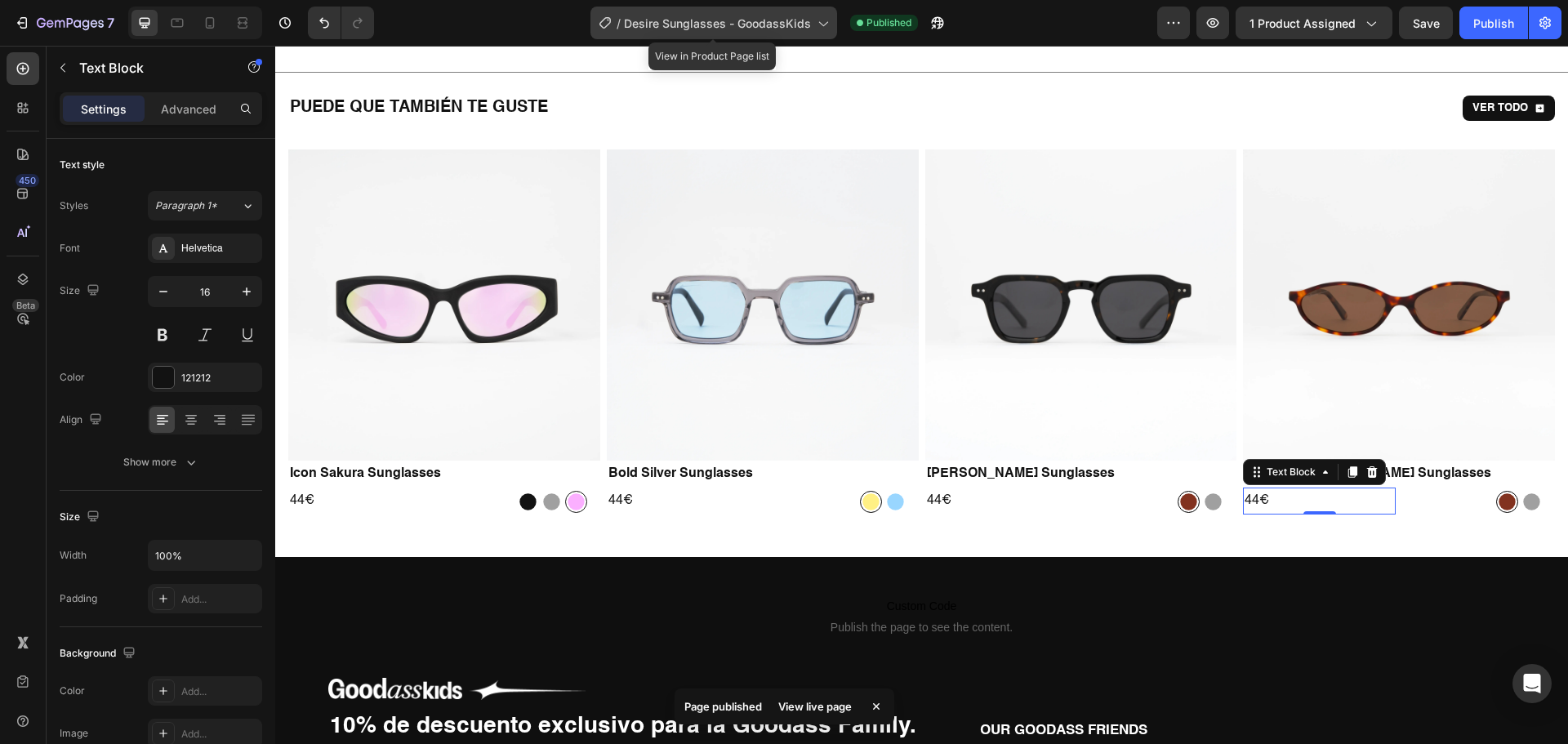
click at [757, 24] on span "Desire Sunglasses - GoodassKids" at bounding box center [717, 23] width 187 height 18
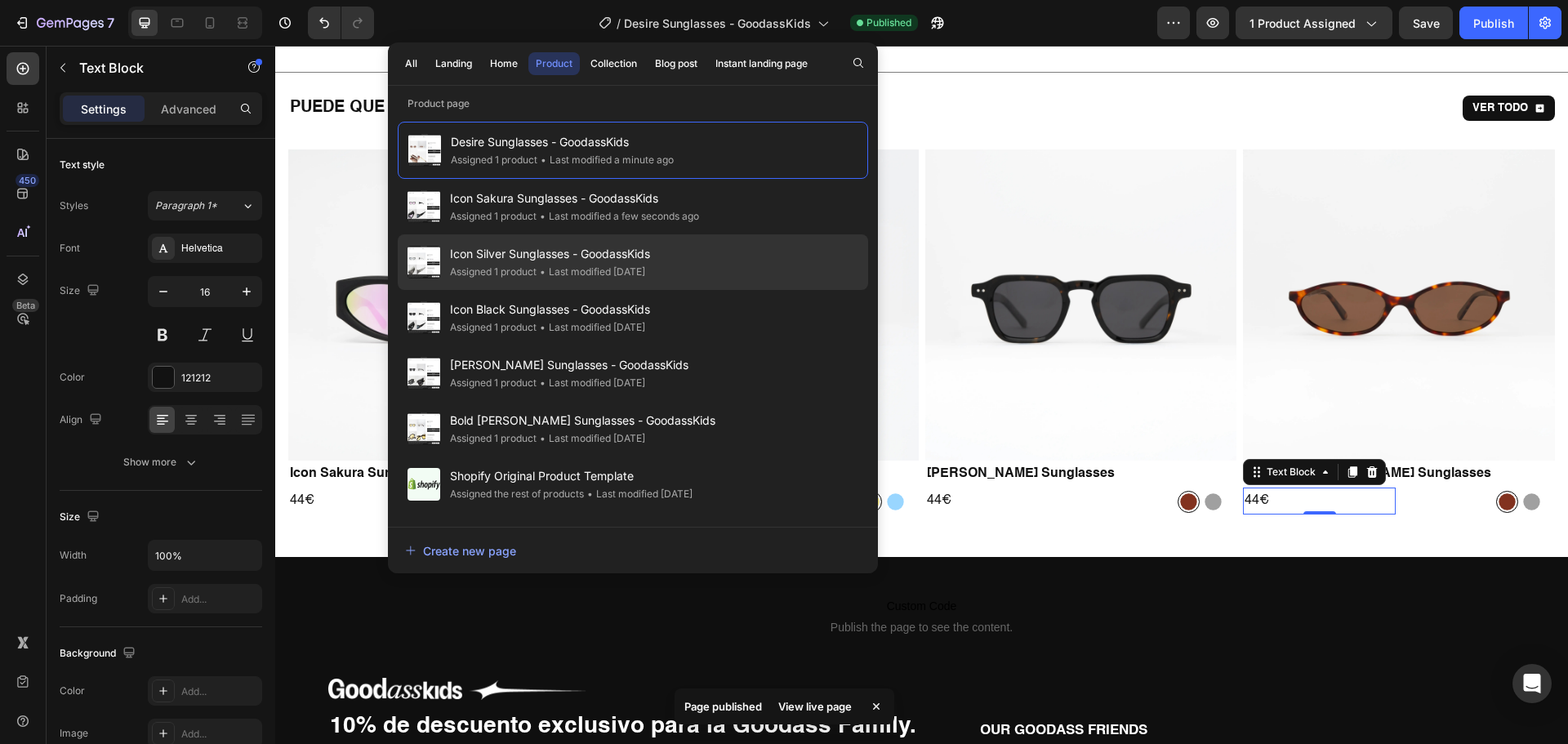
click at [562, 242] on div "Icon Silver Sunglasses - GoodassKids Assigned 1 product • Last modified 2 days …" at bounding box center [633, 262] width 470 height 56
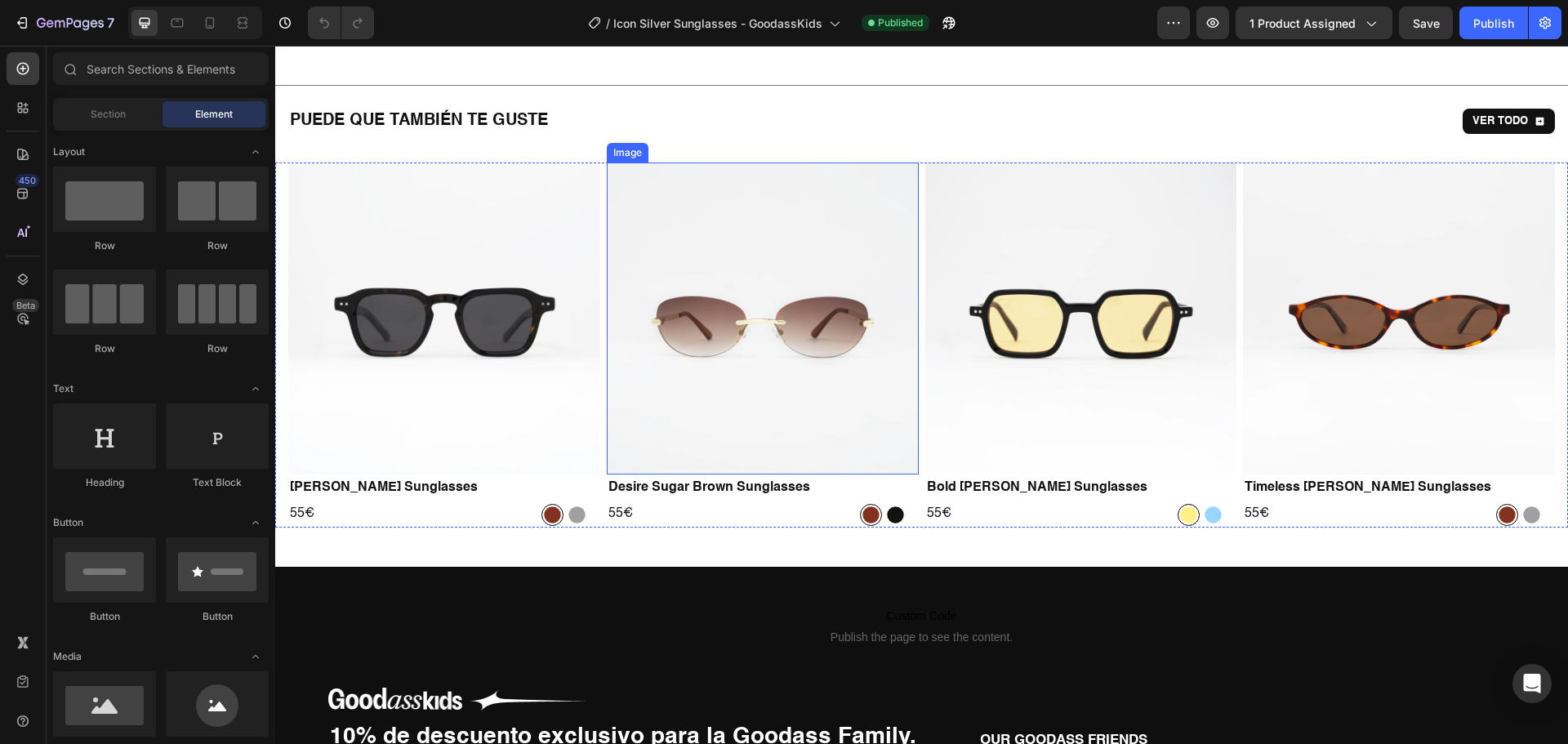
scroll to position [1388, 0]
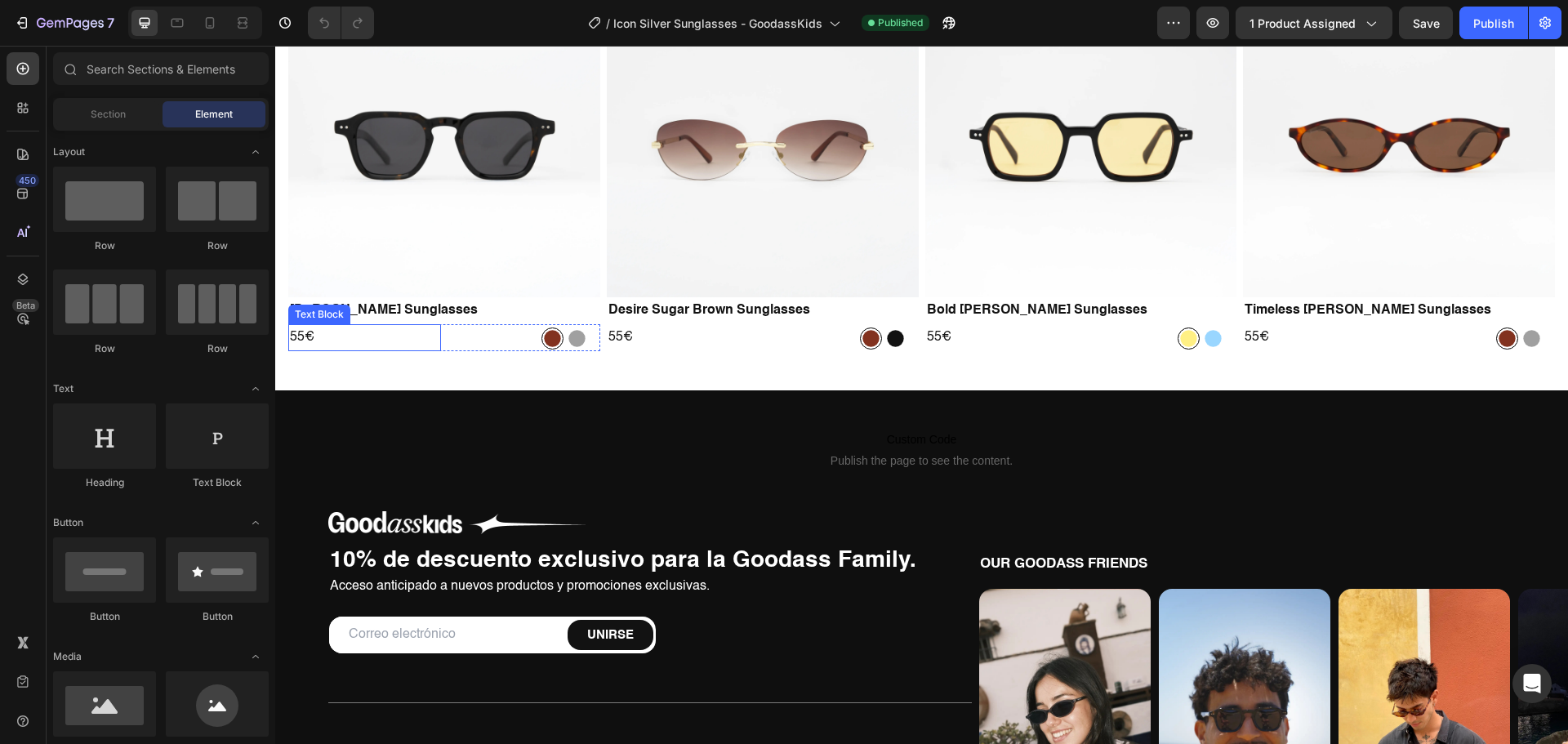
click at [301, 341] on p "55€" at bounding box center [364, 338] width 150 height 24
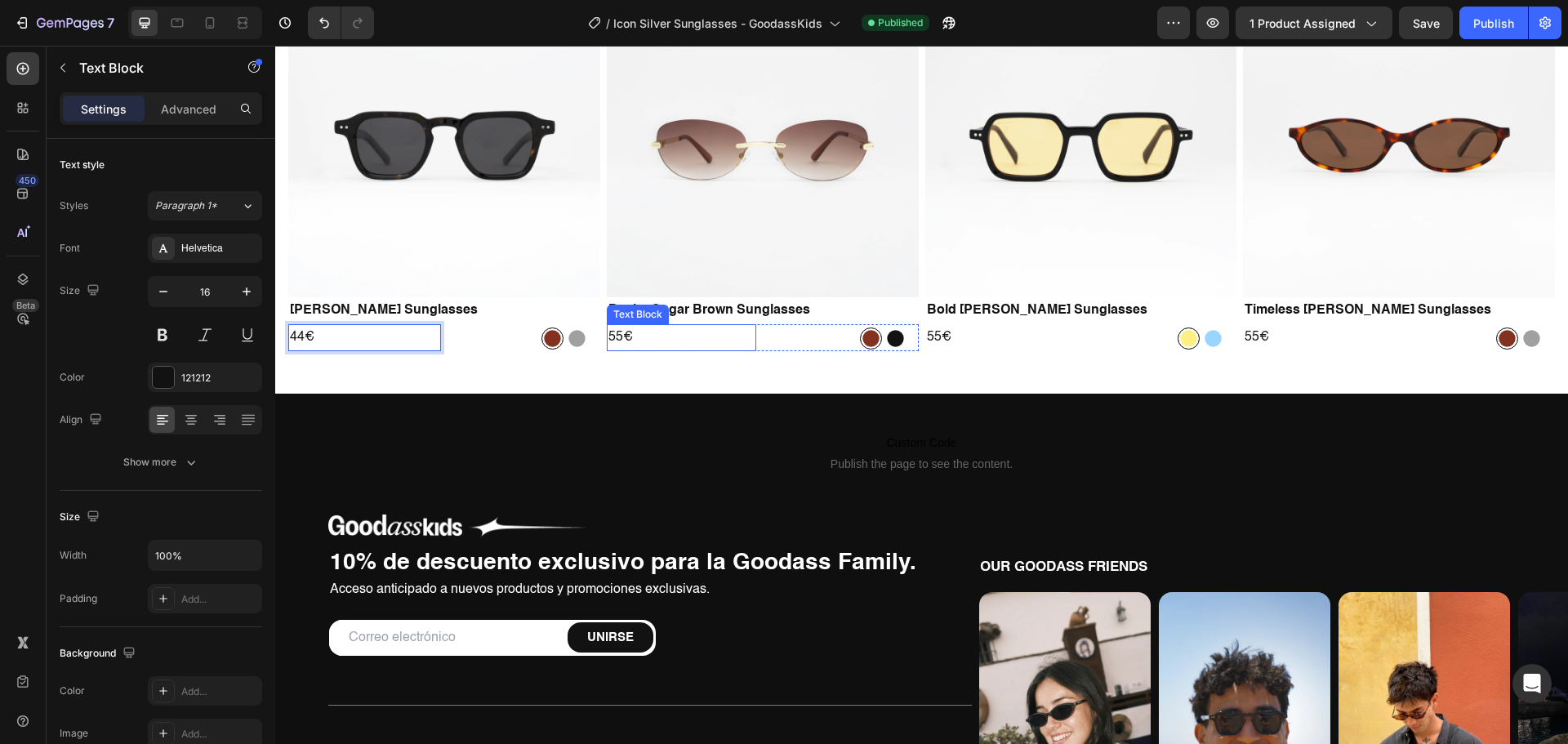
click at [615, 332] on p "55€" at bounding box center [682, 338] width 146 height 24
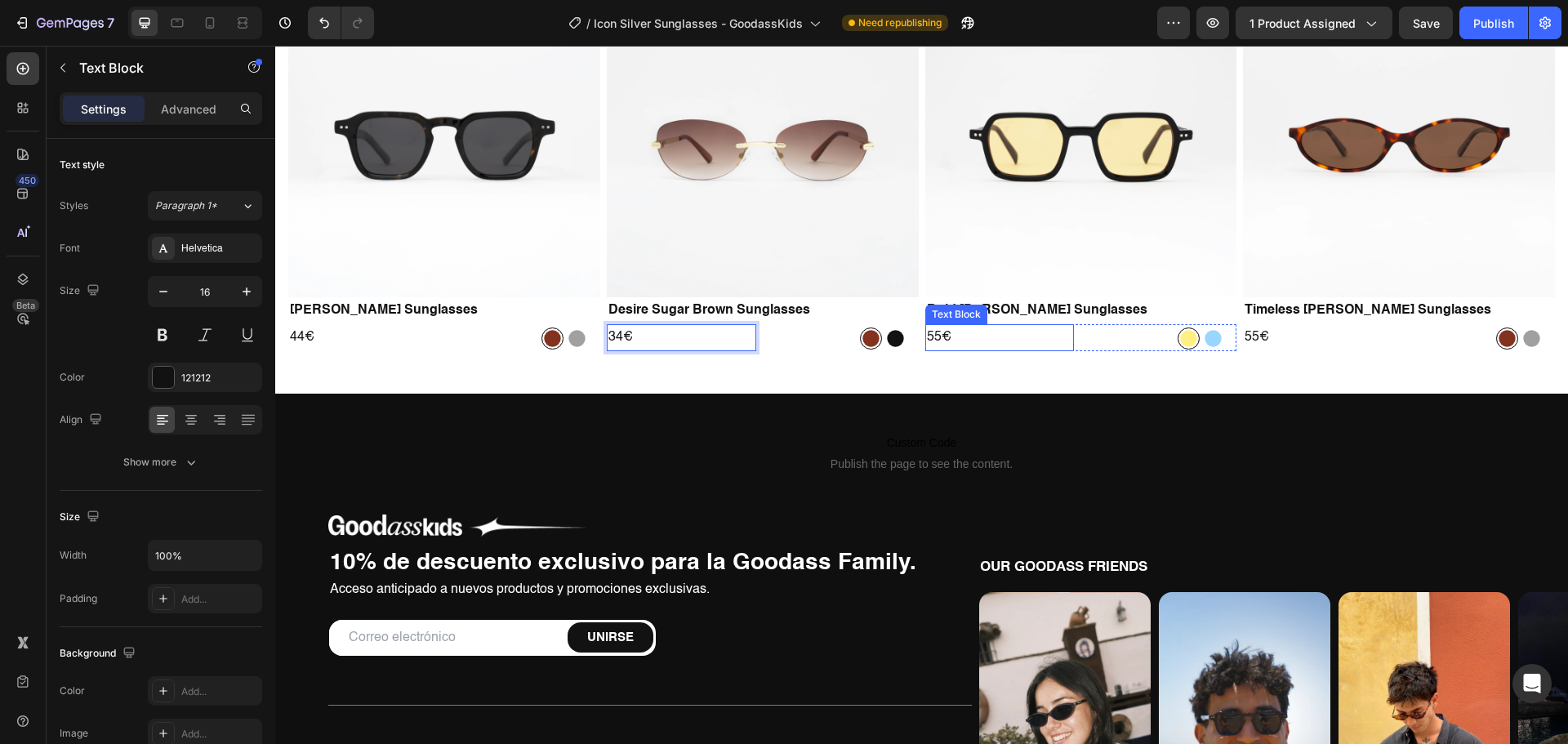
click at [927, 332] on p "55€" at bounding box center [1000, 338] width 146 height 24
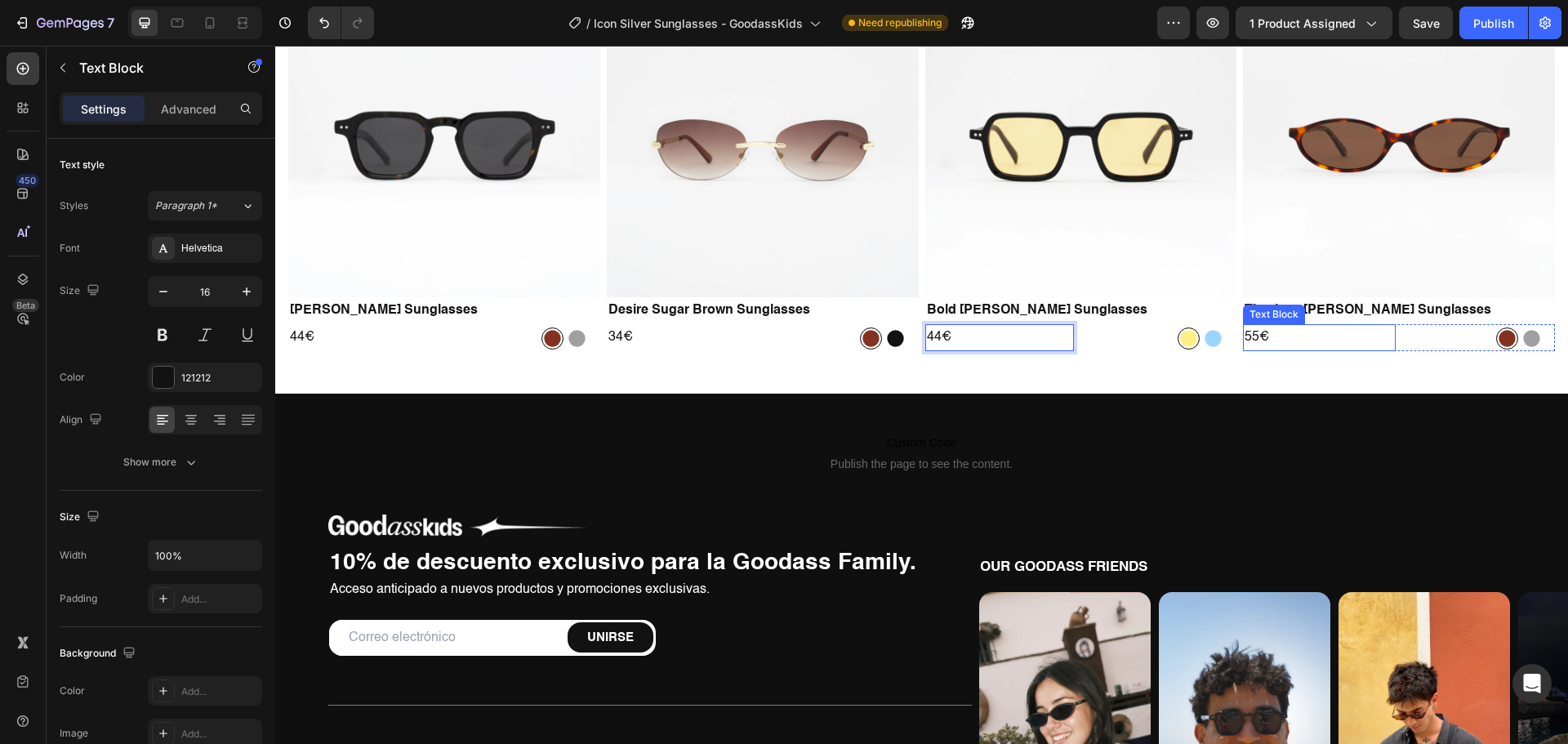
click at [1244, 333] on p "55€" at bounding box center [1319, 338] width 150 height 24
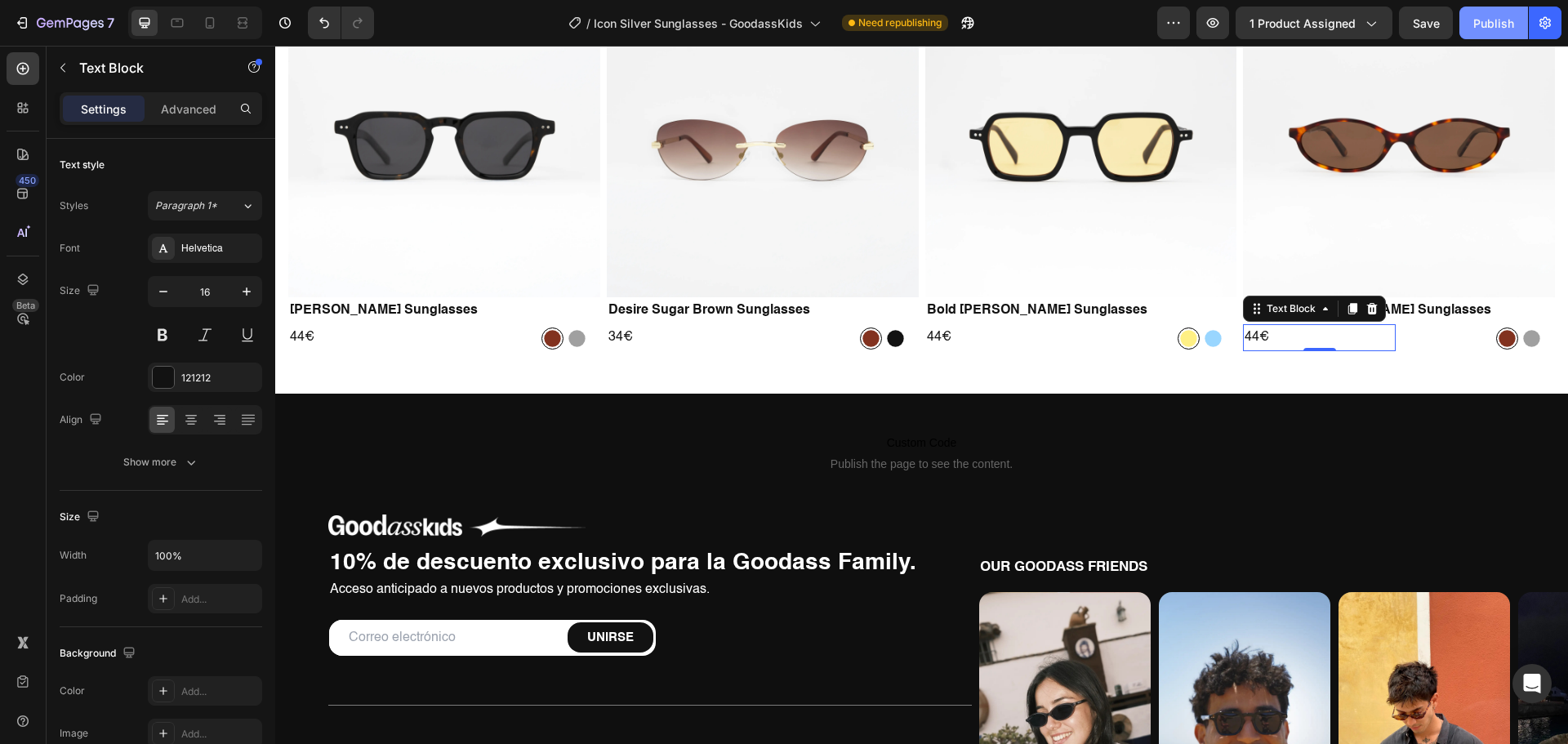
click at [1486, 25] on div "Publish" at bounding box center [1493, 23] width 41 height 18
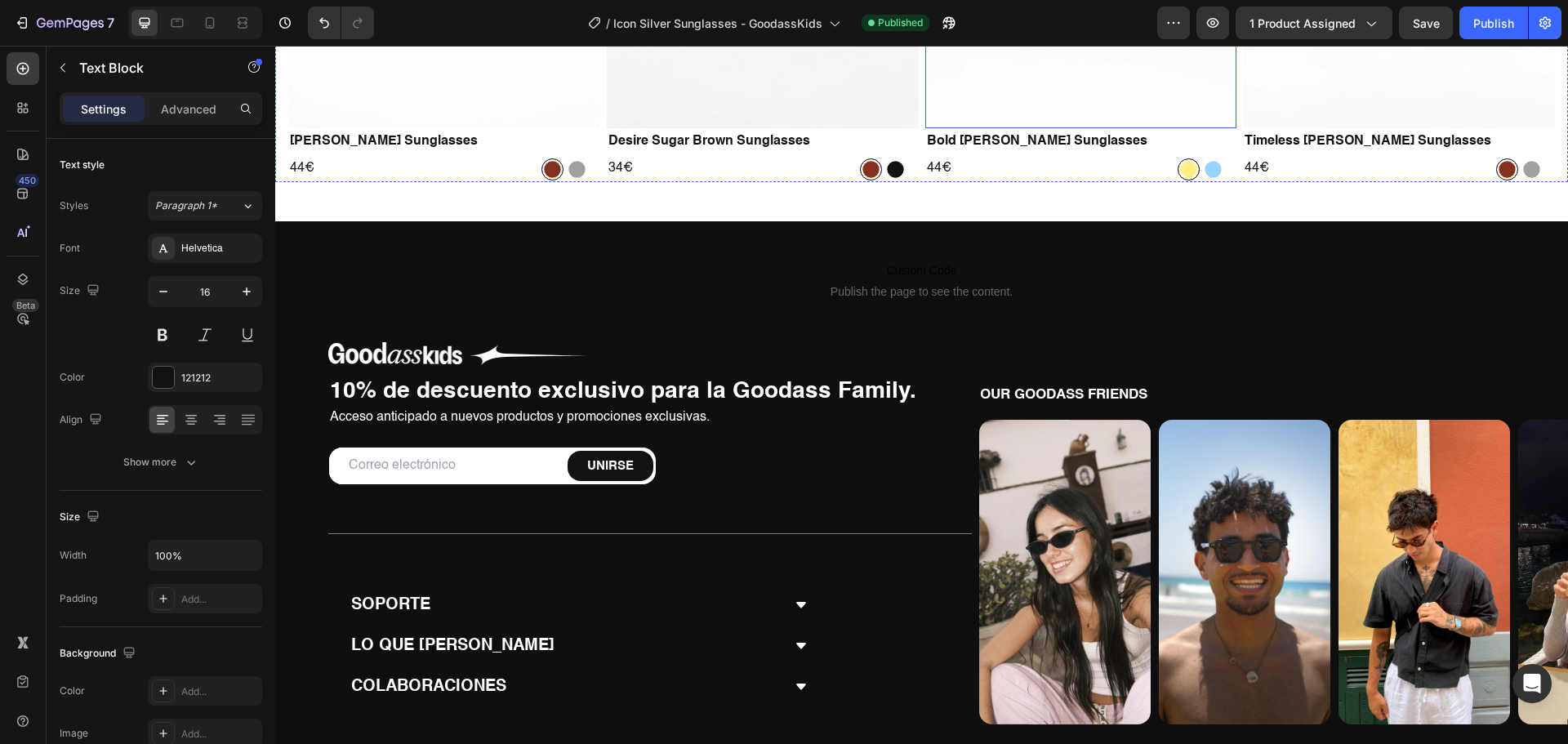
scroll to position [1410, 0]
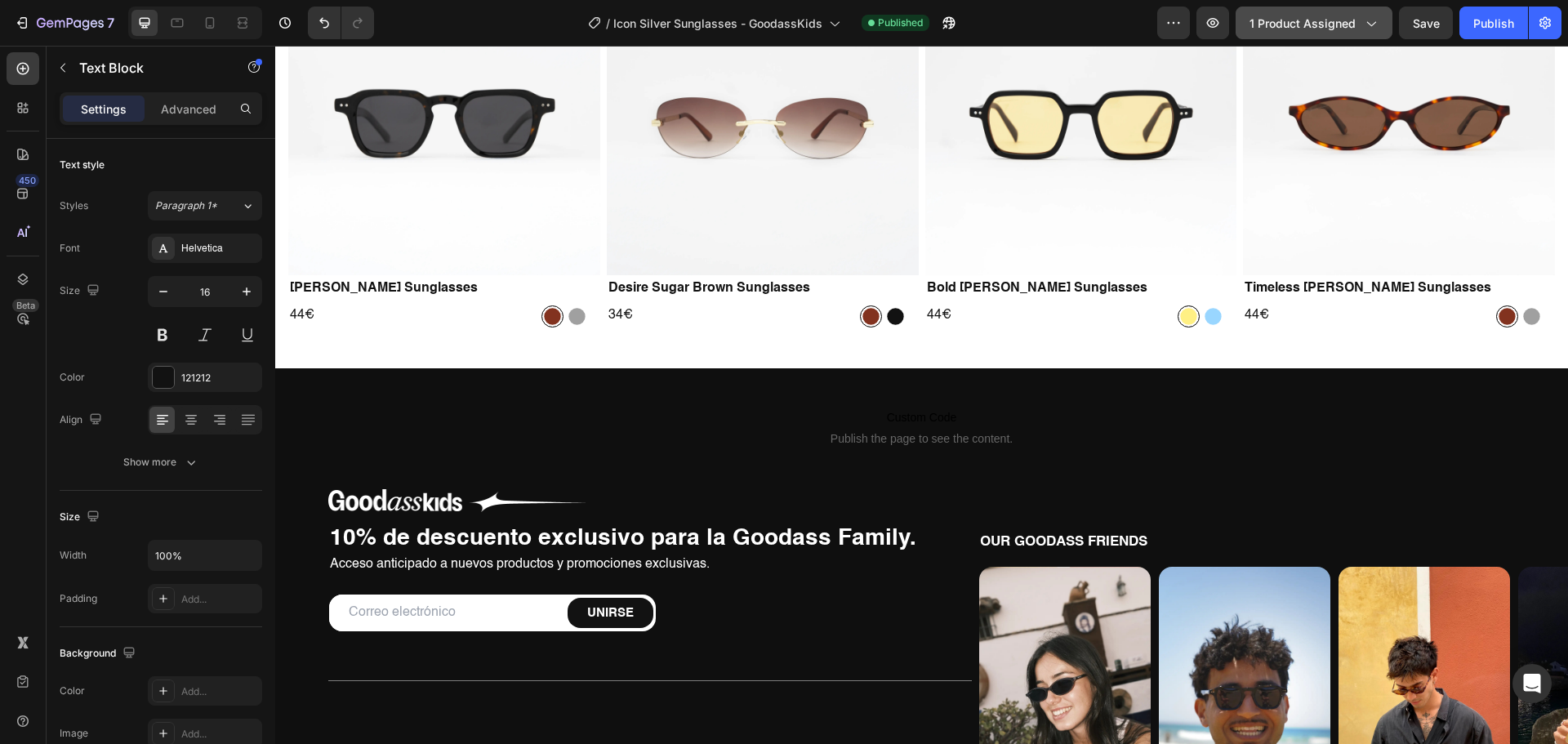
click at [1290, 27] on span "1 product assigned" at bounding box center [1302, 23] width 106 height 18
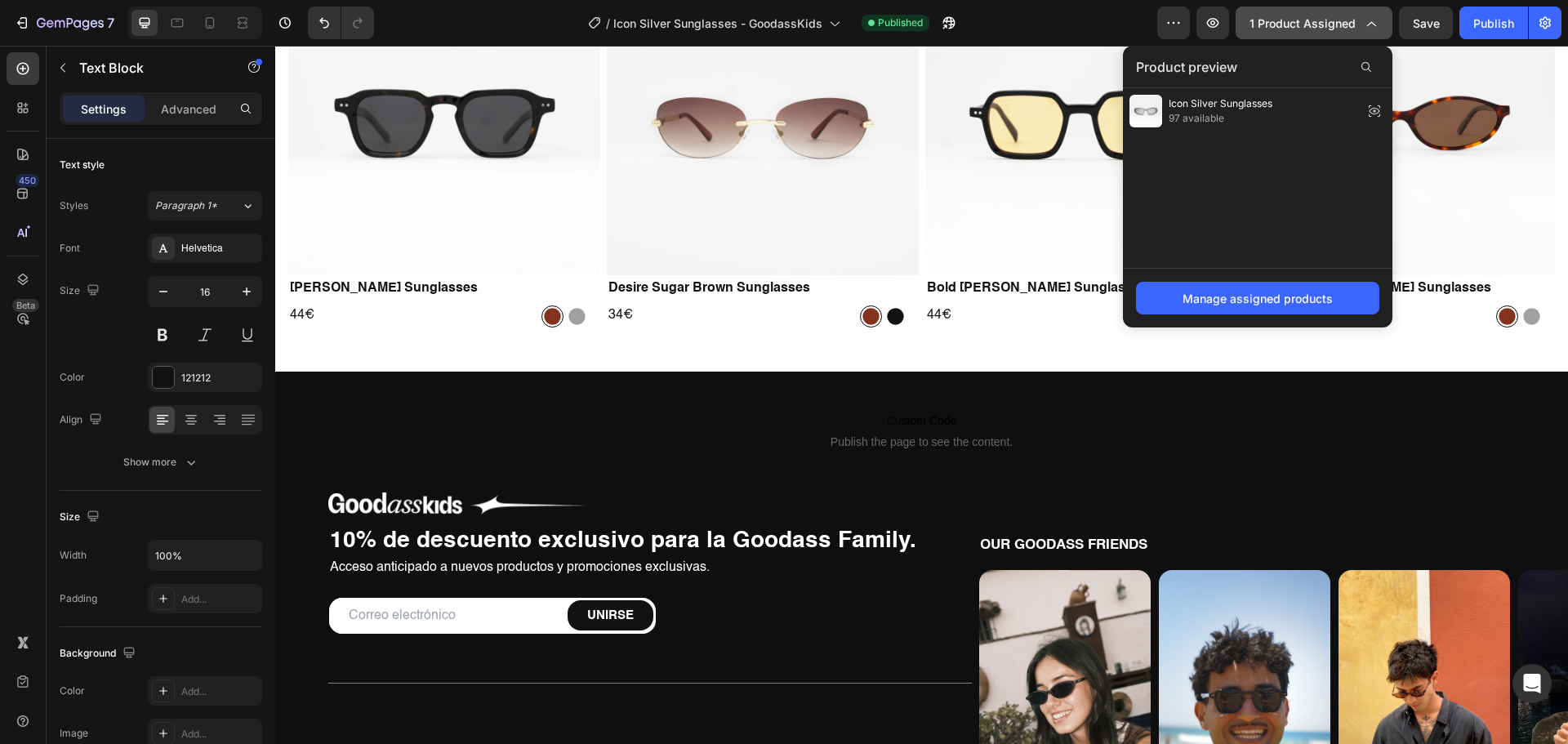
click at [1290, 27] on span "1 product assigned" at bounding box center [1302, 23] width 106 height 18
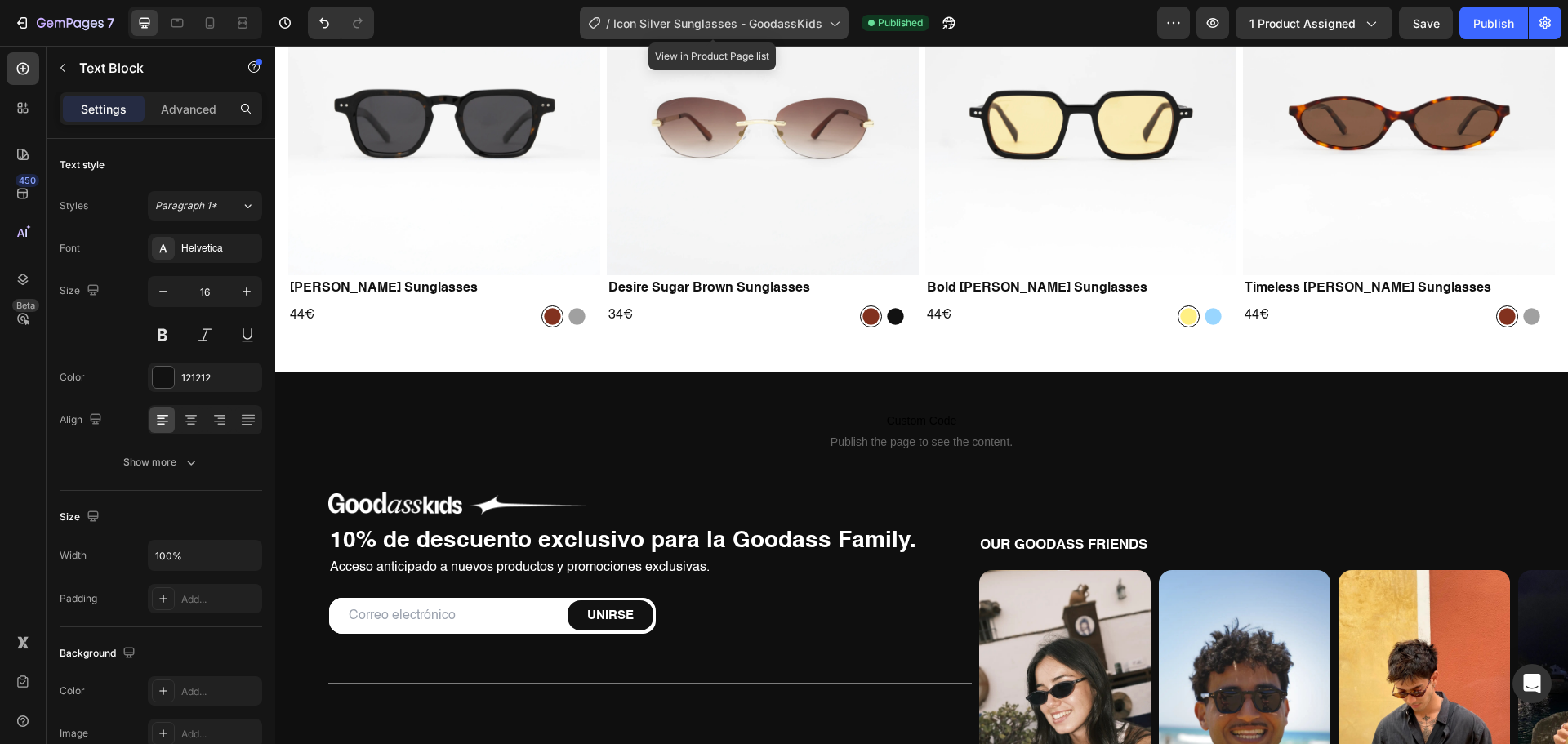
click at [801, 25] on span "Icon Silver Sunglasses - GoodassKids" at bounding box center [718, 23] width 209 height 18
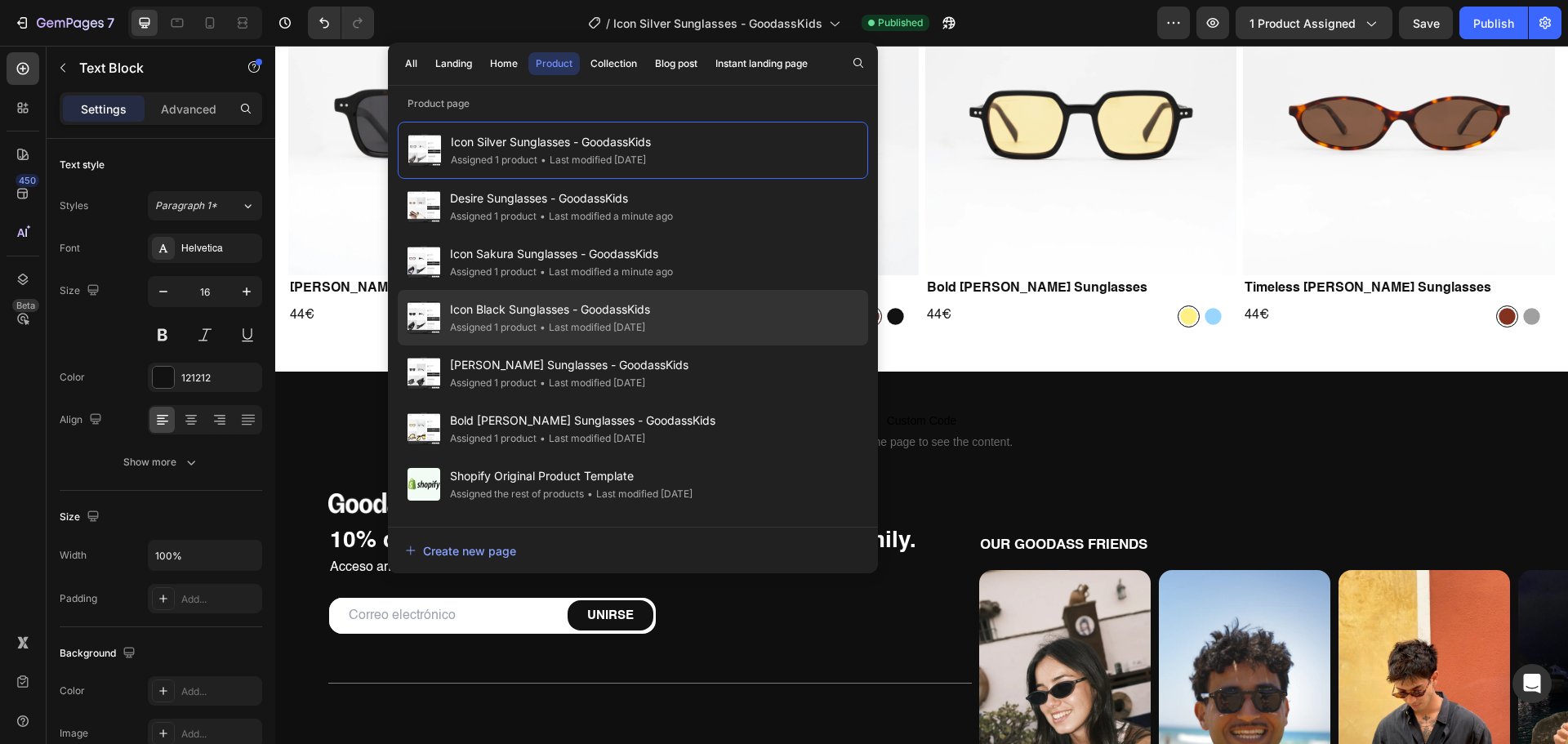
click at [550, 297] on div "Icon Black Sunglasses - GoodassKids Assigned 1 product • Last modified 2 days a…" at bounding box center [633, 317] width 470 height 56
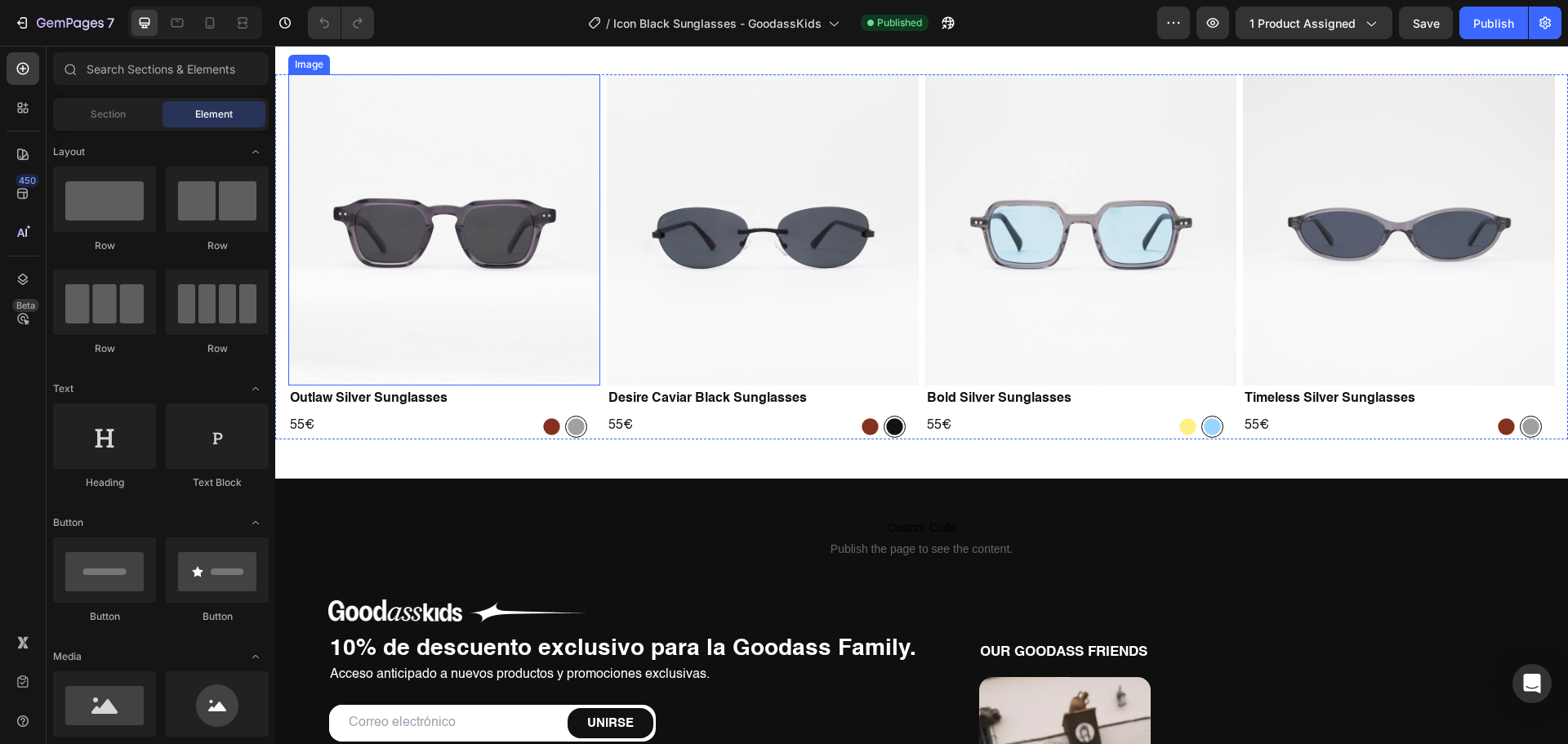
scroll to position [1307, 0]
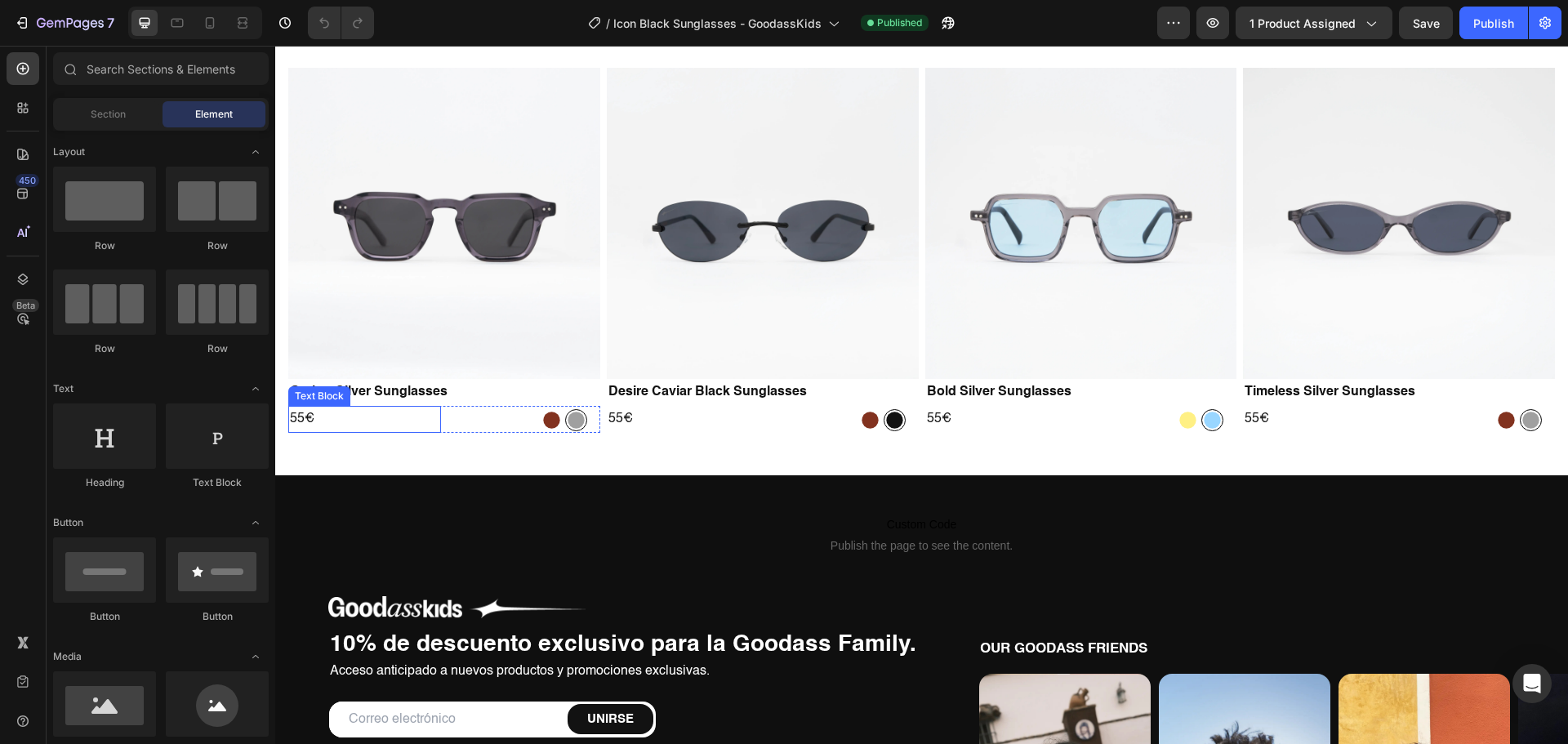
click at [302, 420] on p "55€" at bounding box center [364, 419] width 150 height 24
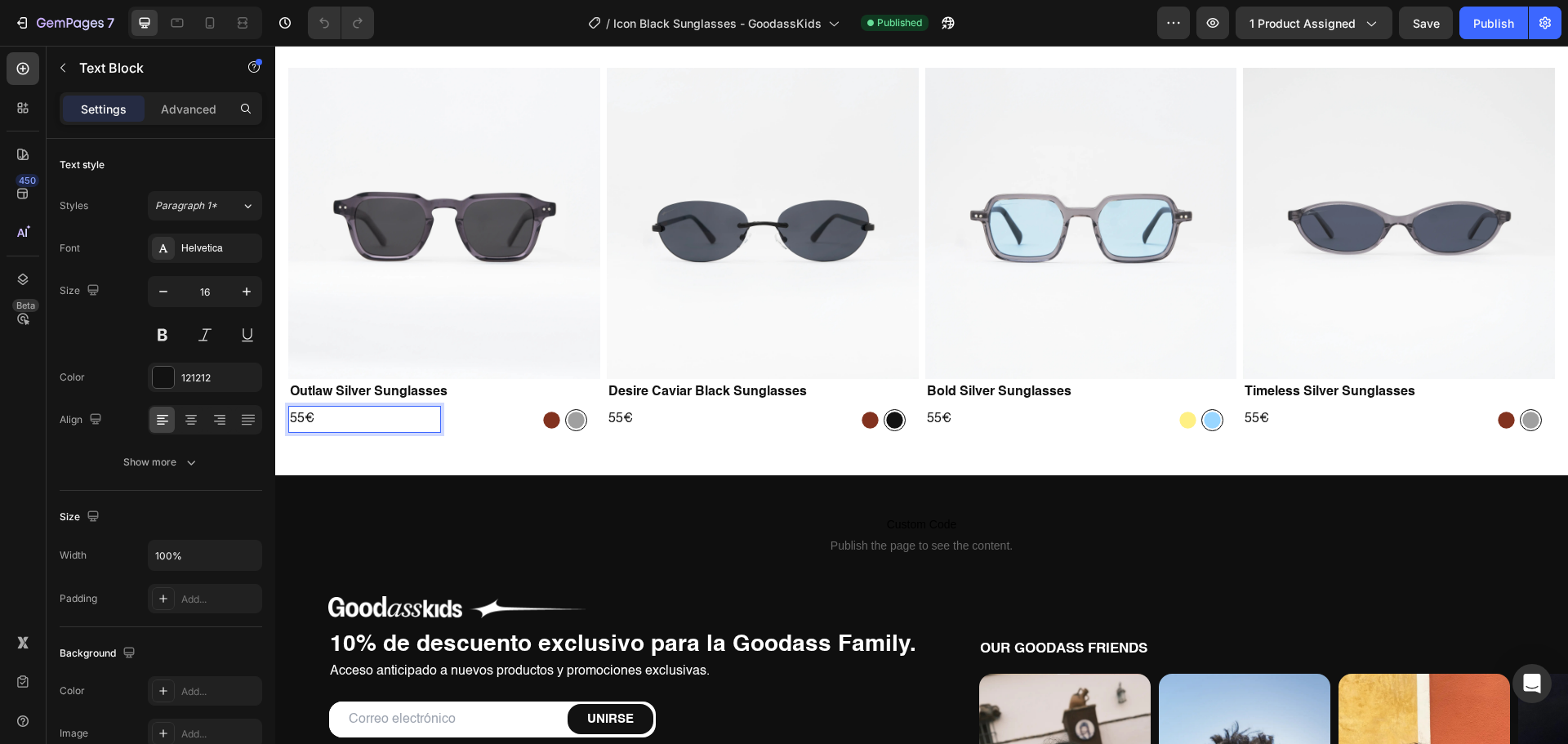
click at [301, 418] on p "55€" at bounding box center [364, 419] width 150 height 24
click at [615, 415] on p "55€" at bounding box center [682, 419] width 146 height 24
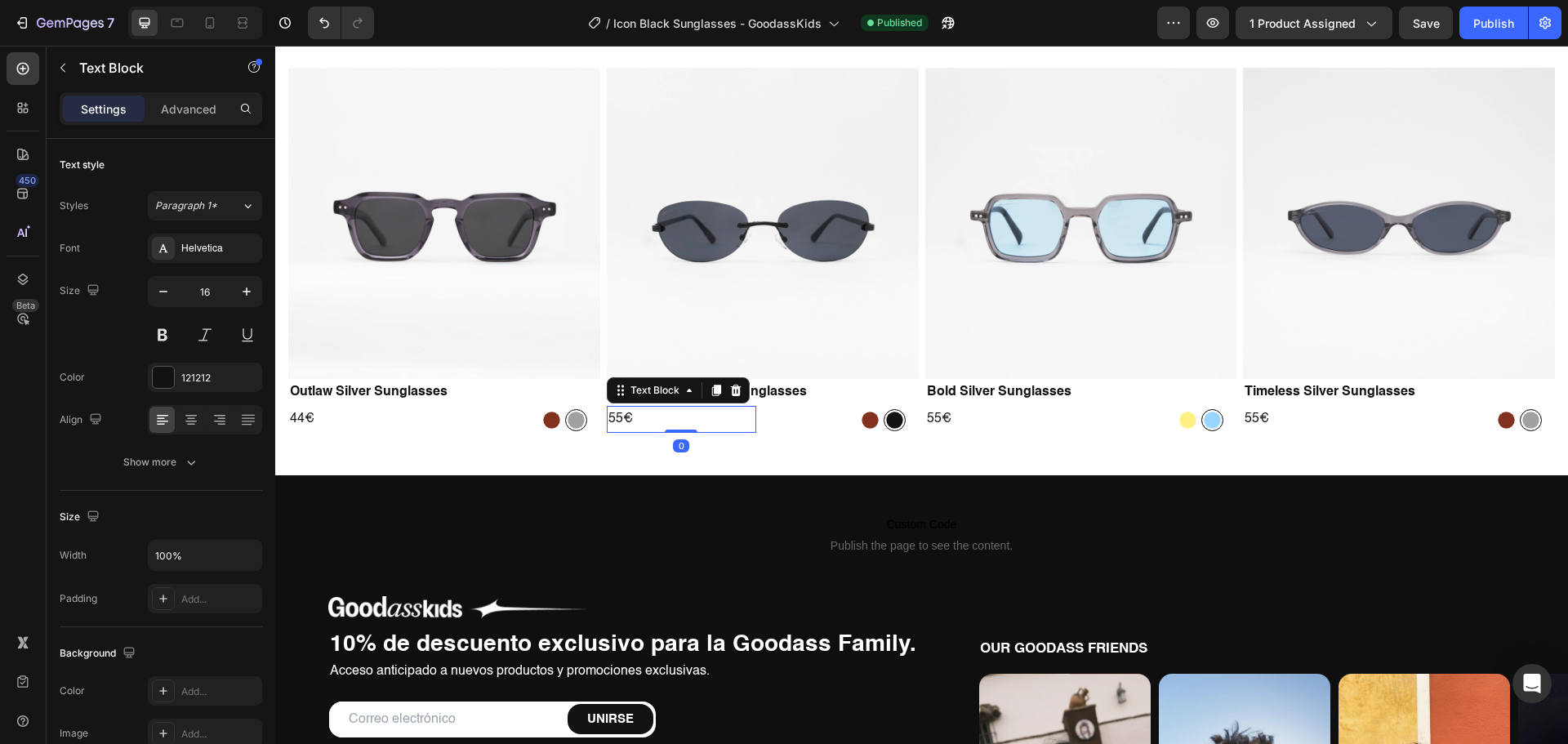
click at [615, 415] on p "55€" at bounding box center [682, 419] width 146 height 24
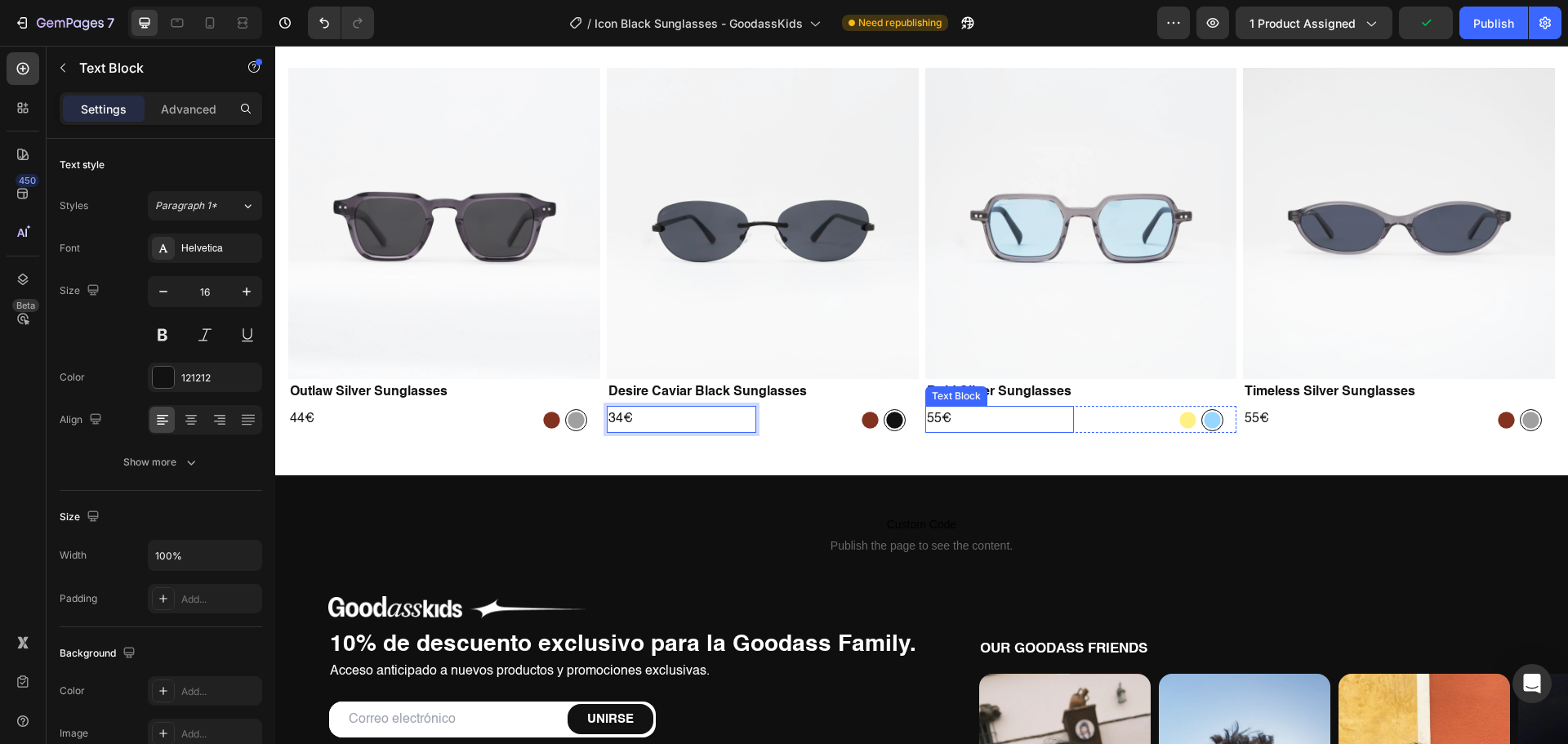
click at [927, 415] on p "55€" at bounding box center [1000, 419] width 146 height 24
click at [1245, 415] on p "55€" at bounding box center [1319, 419] width 150 height 24
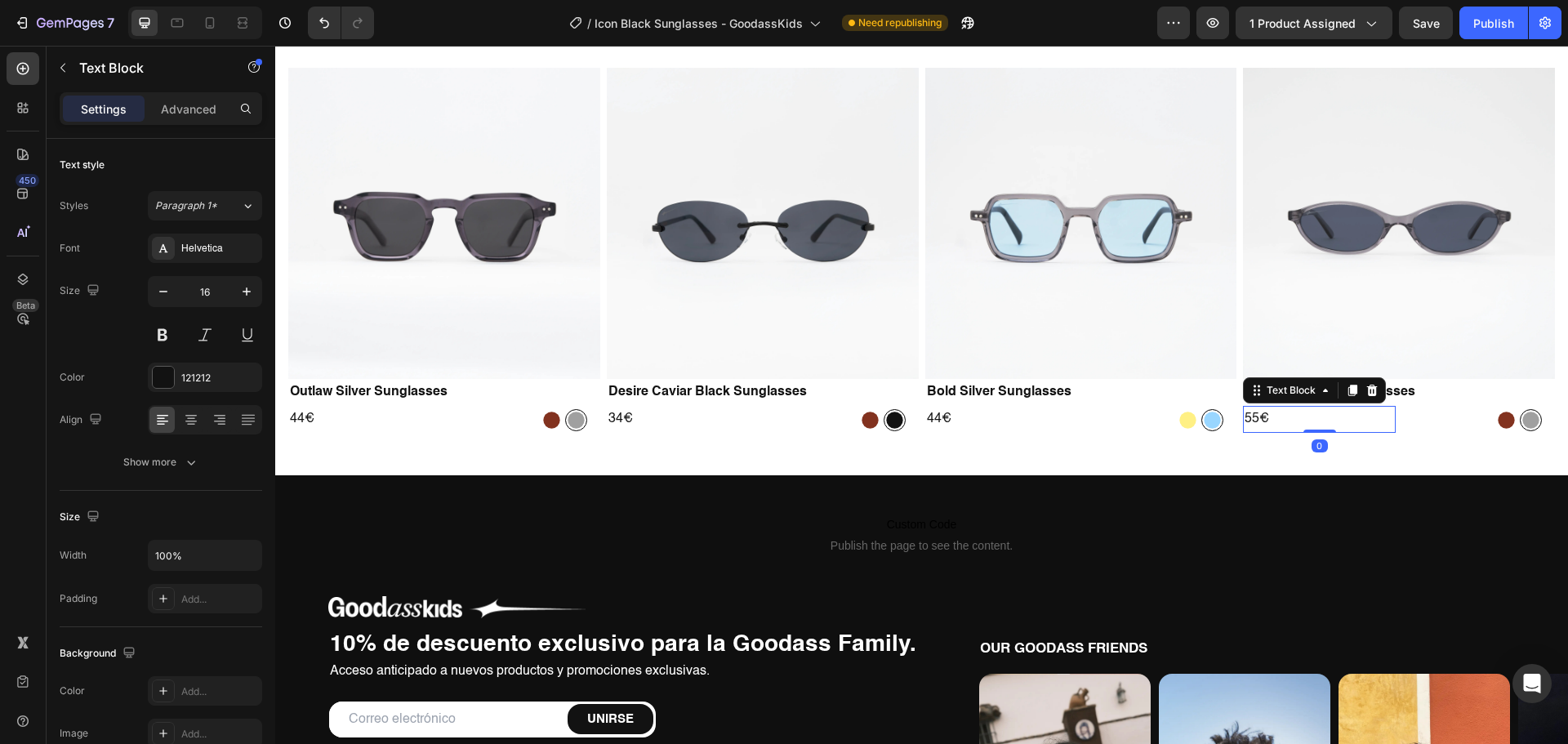
click at [1245, 415] on p "55€" at bounding box center [1319, 419] width 150 height 24
click at [1481, 33] on button "Publish" at bounding box center [1493, 22] width 68 height 32
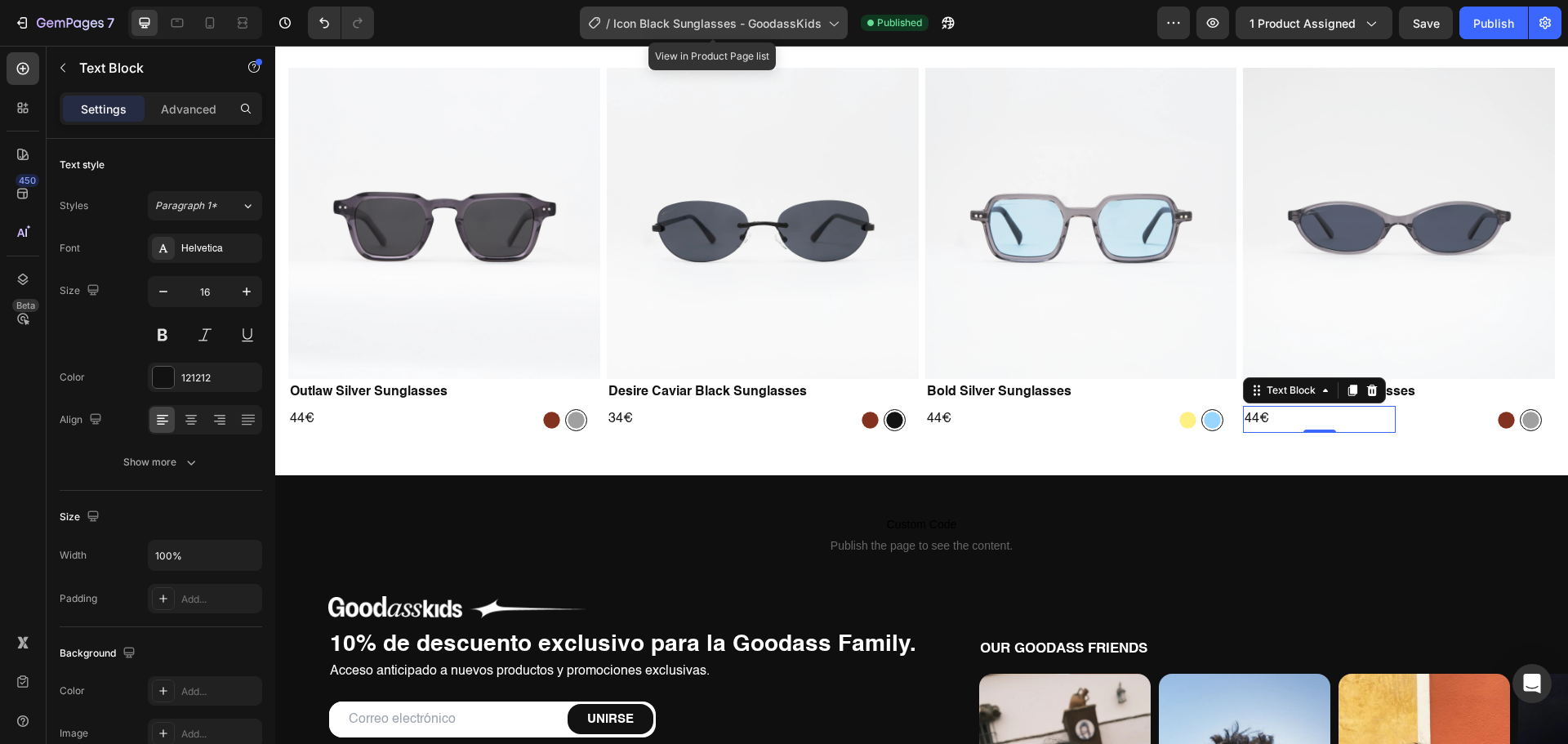
click at [783, 34] on div "/ Icon Black Sunglasses - GoodassKids" at bounding box center [713, 22] width 267 height 32
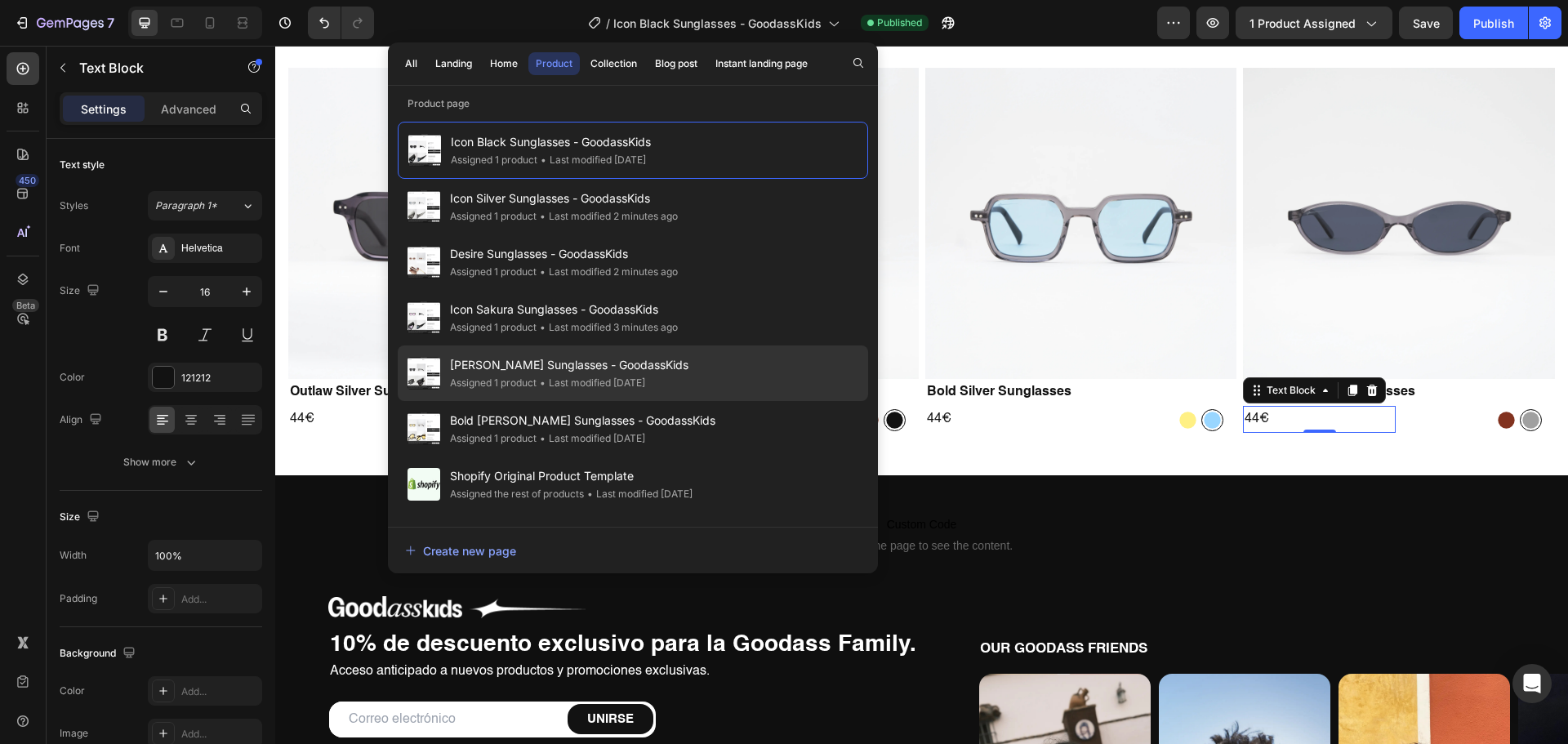
click at [528, 354] on div "Outlaw Carey Sunglasses - GoodassKids Assigned 1 product • Last modified 2 days…" at bounding box center [633, 373] width 470 height 56
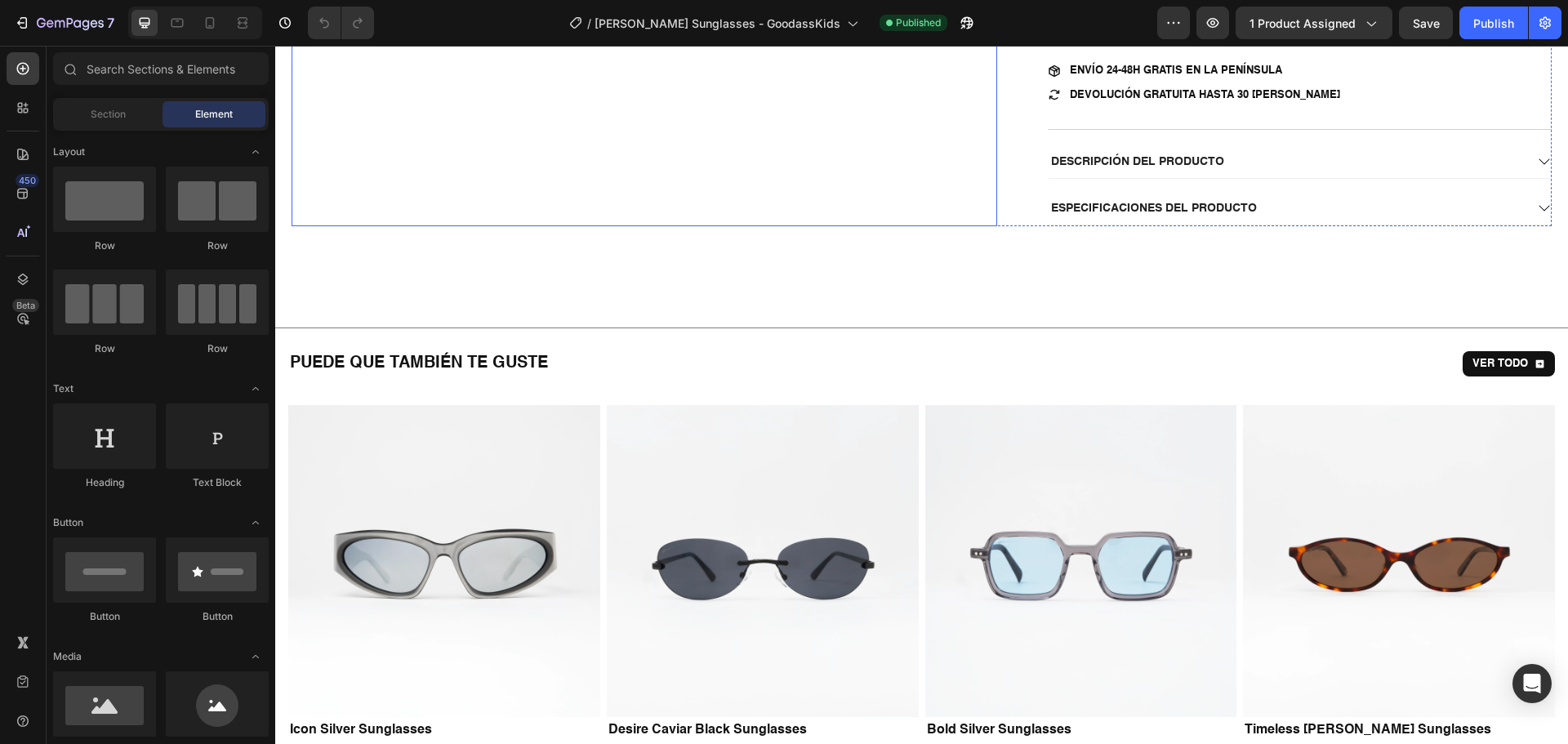
scroll to position [1307, 0]
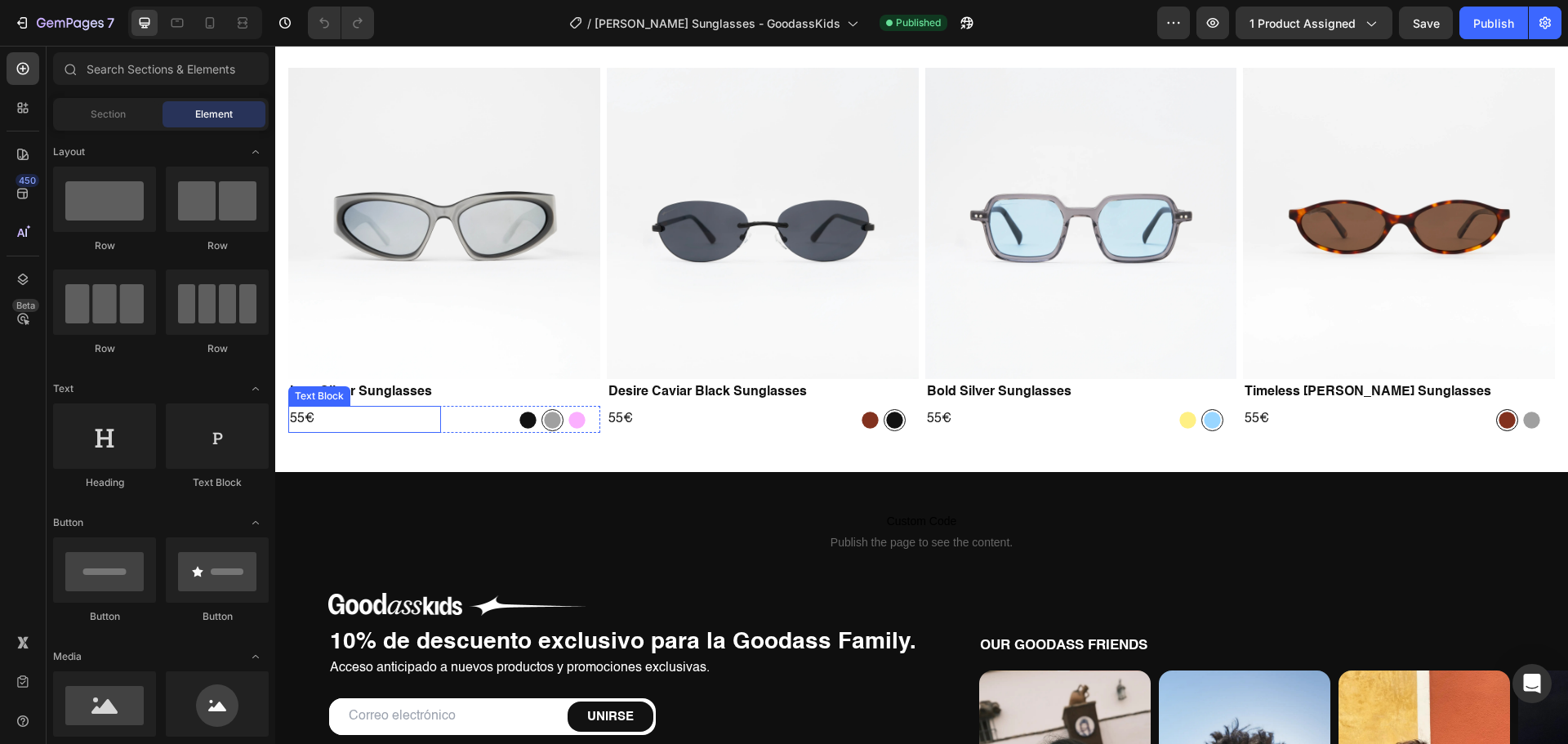
click at [307, 416] on p "55€" at bounding box center [364, 419] width 150 height 24
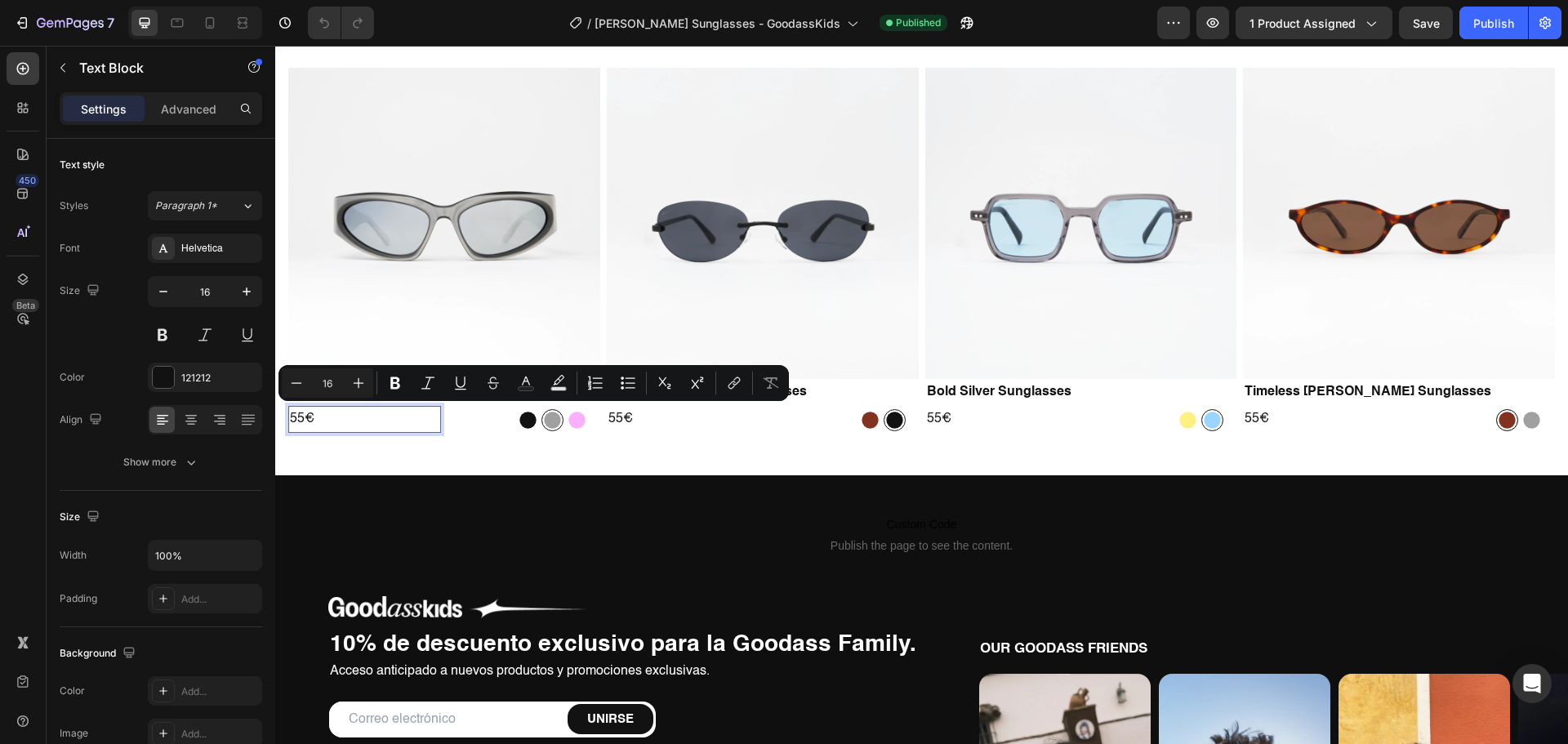
click at [298, 417] on p "55€" at bounding box center [364, 419] width 150 height 24
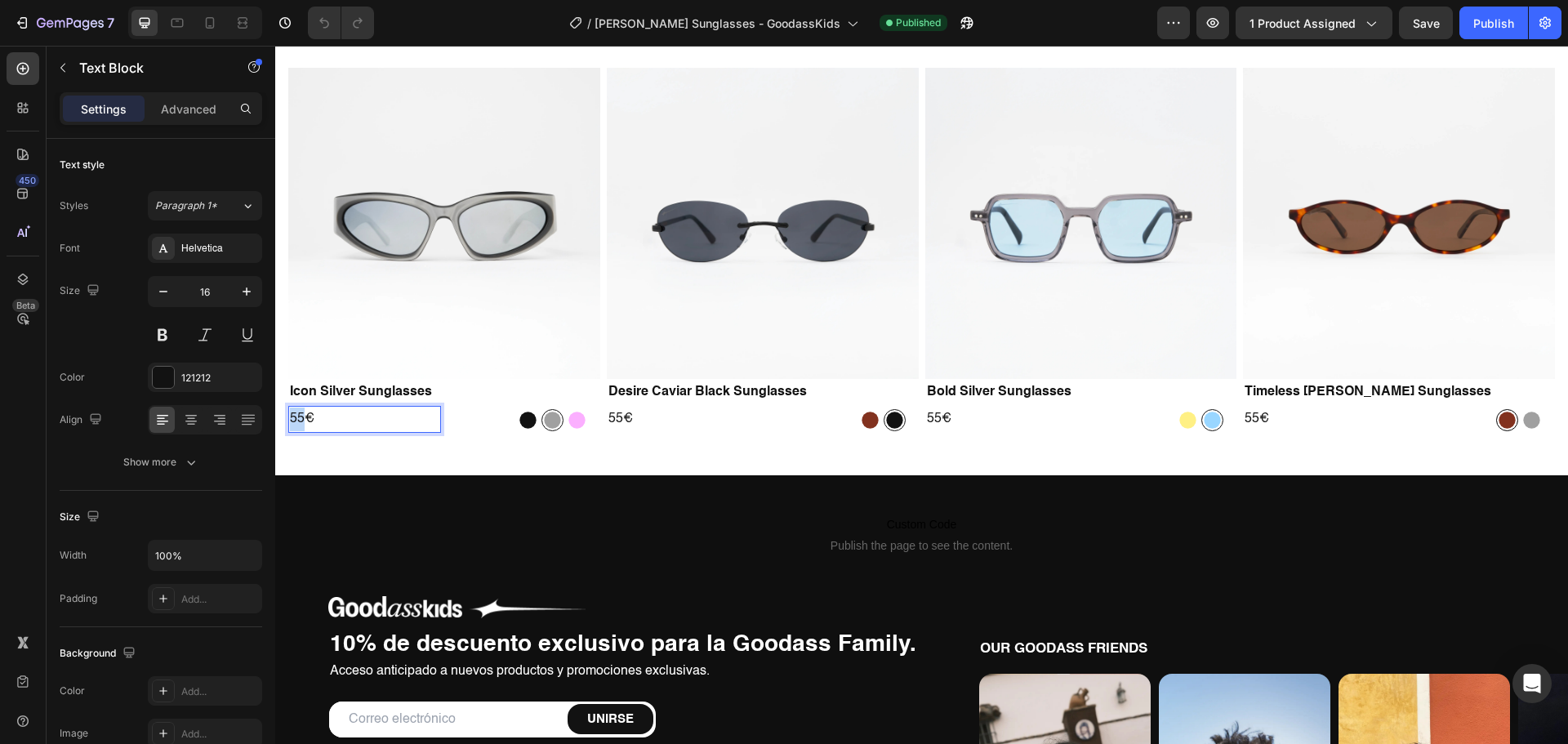
click at [298, 417] on p "55€" at bounding box center [364, 419] width 150 height 24
click at [611, 416] on p "55€" at bounding box center [684, 419] width 150 height 24
click at [611, 416] on p "55€" at bounding box center [684, 419] width 150 height 24
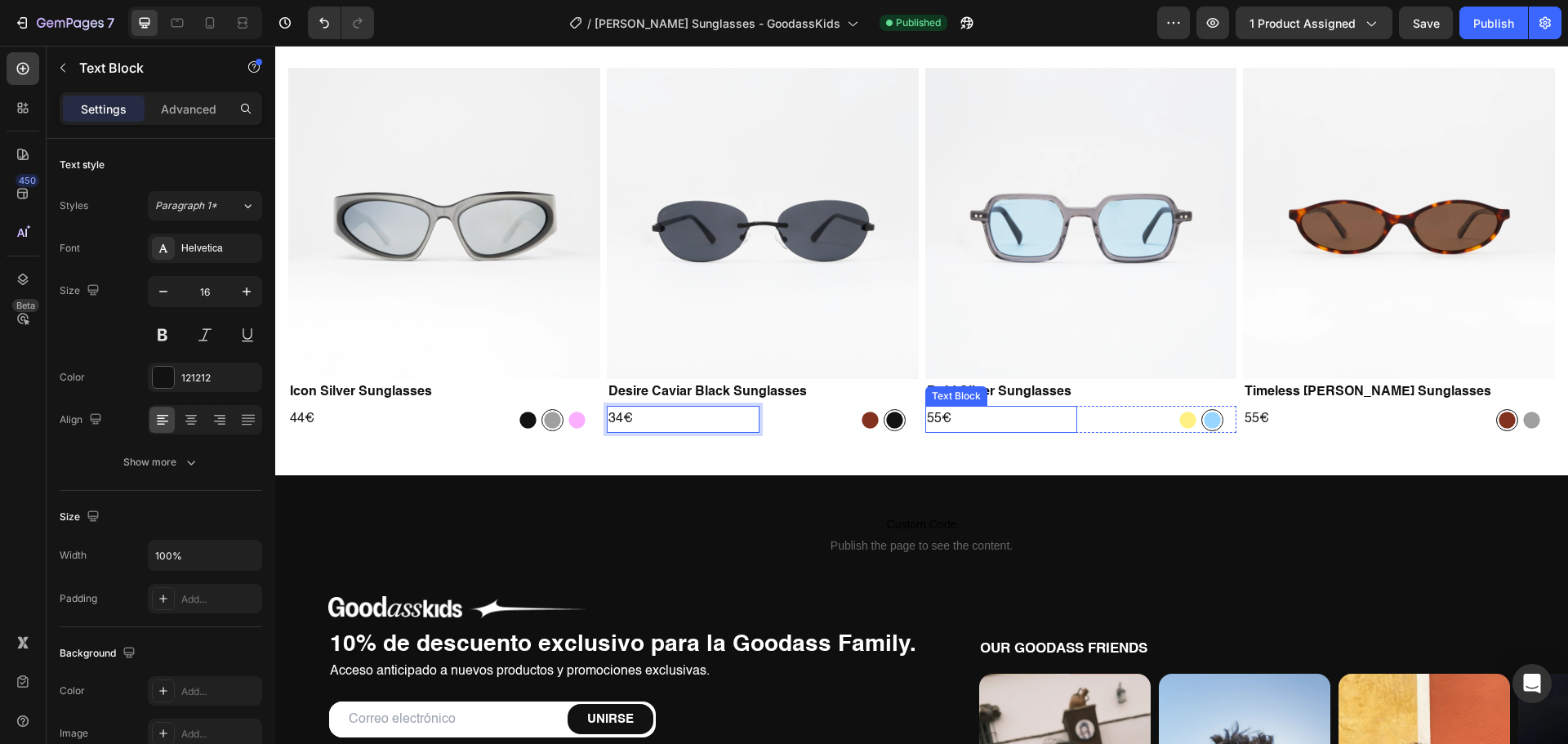
click at [929, 414] on p "55€" at bounding box center [1002, 419] width 150 height 24
click at [1244, 415] on p "55€" at bounding box center [1319, 419] width 150 height 24
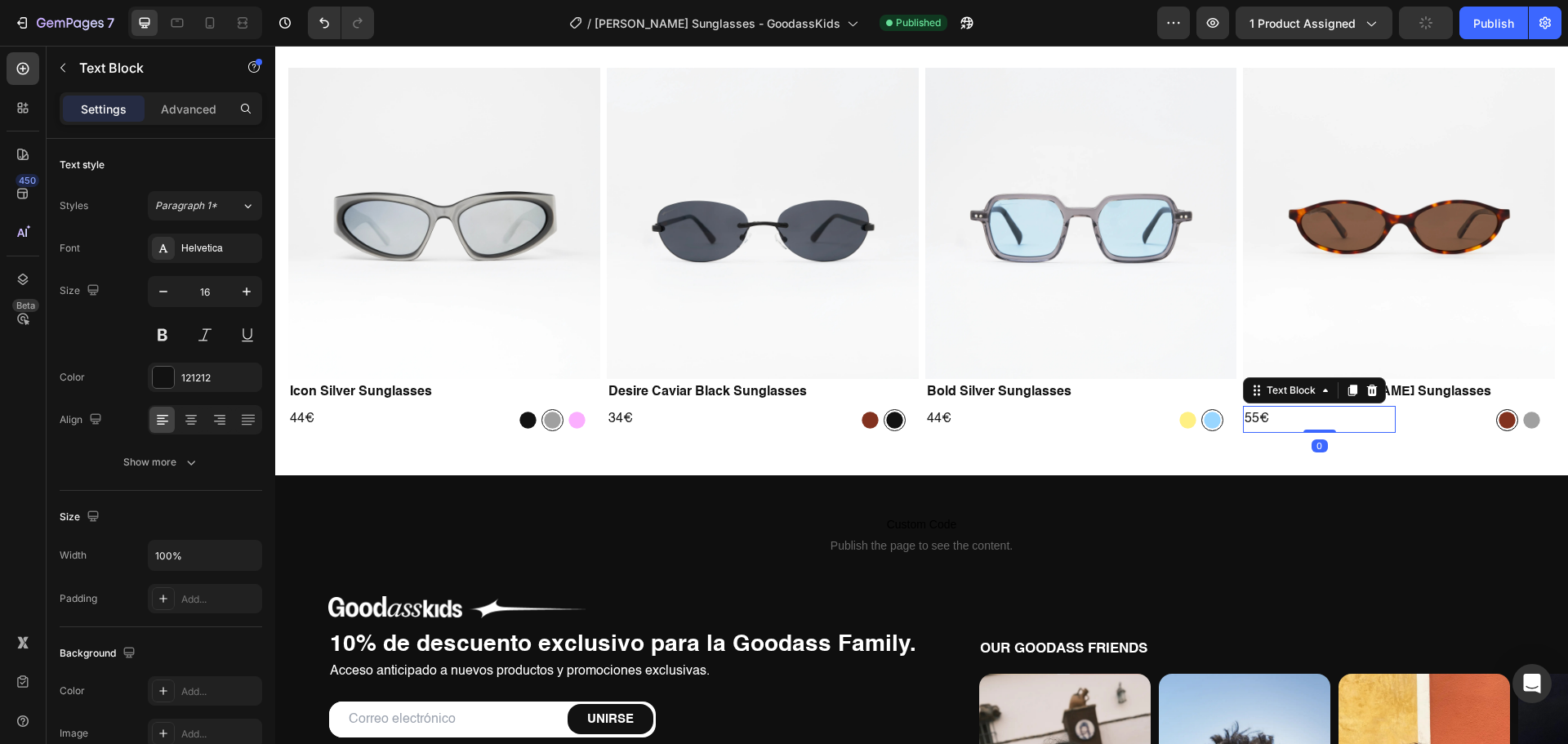
click at [1244, 415] on p "55€" at bounding box center [1319, 419] width 150 height 24
click at [1487, 18] on div "Publish" at bounding box center [1493, 23] width 41 height 18
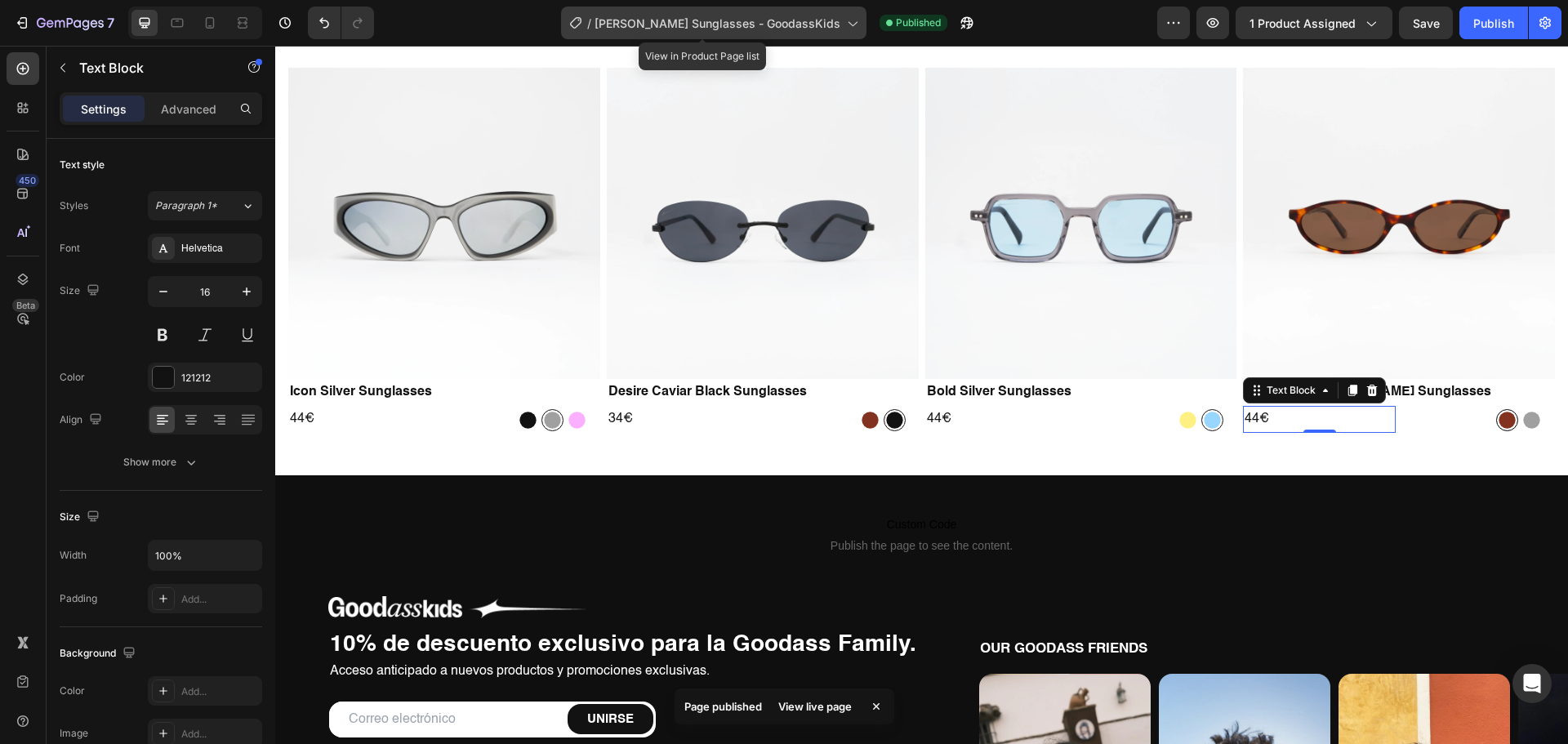
click at [831, 29] on div "/ Outlaw Carey Sunglasses - GoodassKids" at bounding box center [713, 22] width 305 height 32
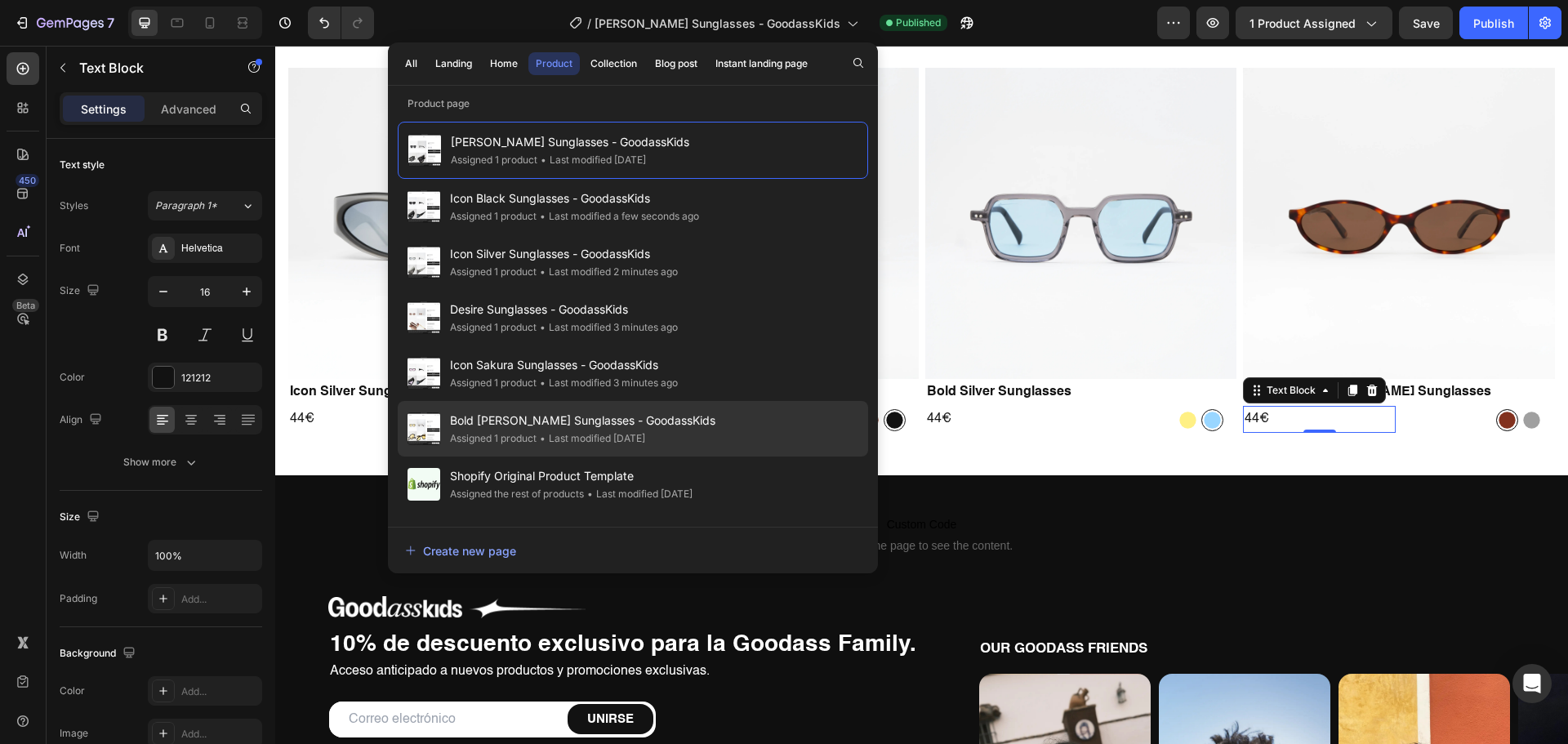
click at [546, 423] on span "Bold [PERSON_NAME] Sunglasses - GoodassKids" at bounding box center [582, 420] width 265 height 19
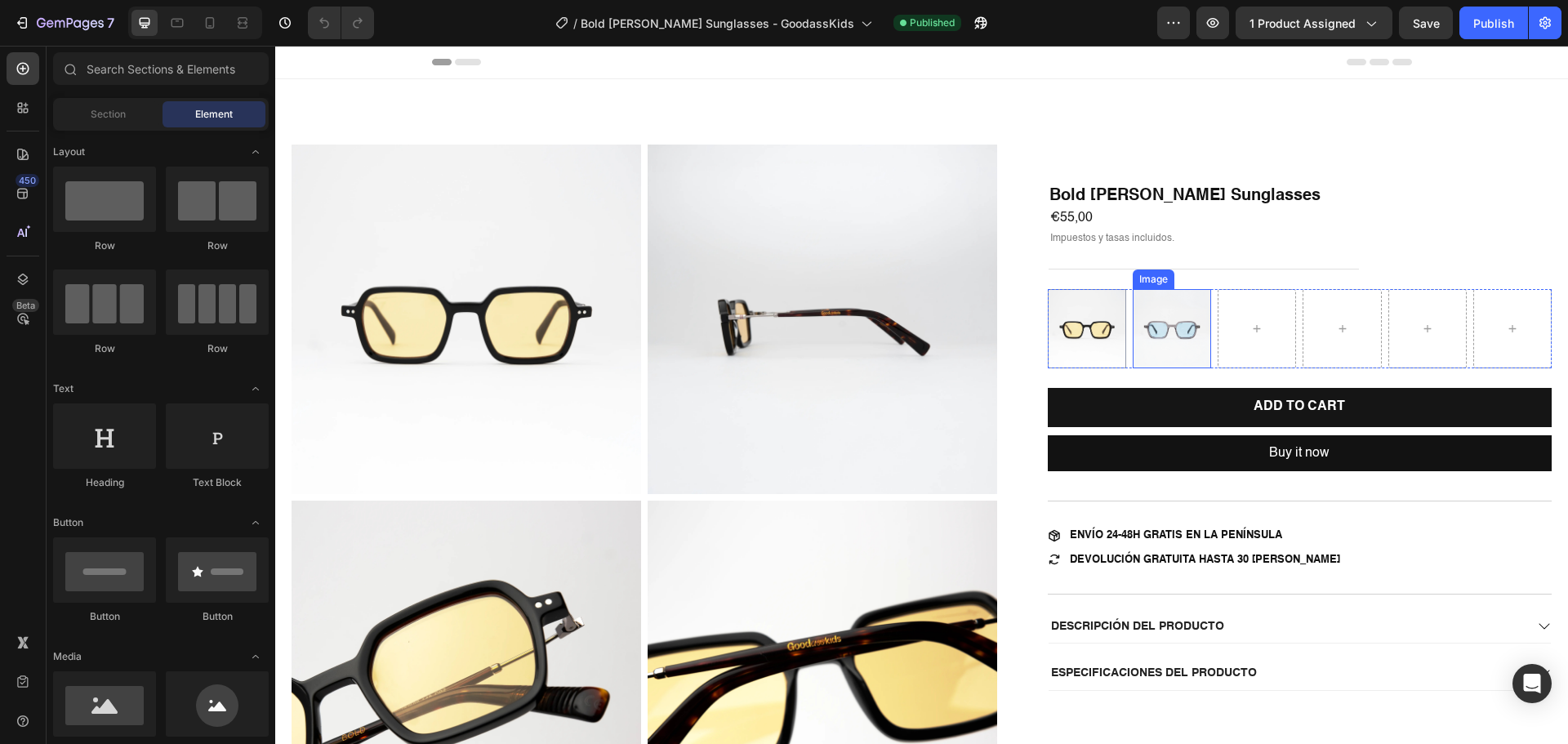
click at [1149, 326] on img at bounding box center [1171, 328] width 79 height 79
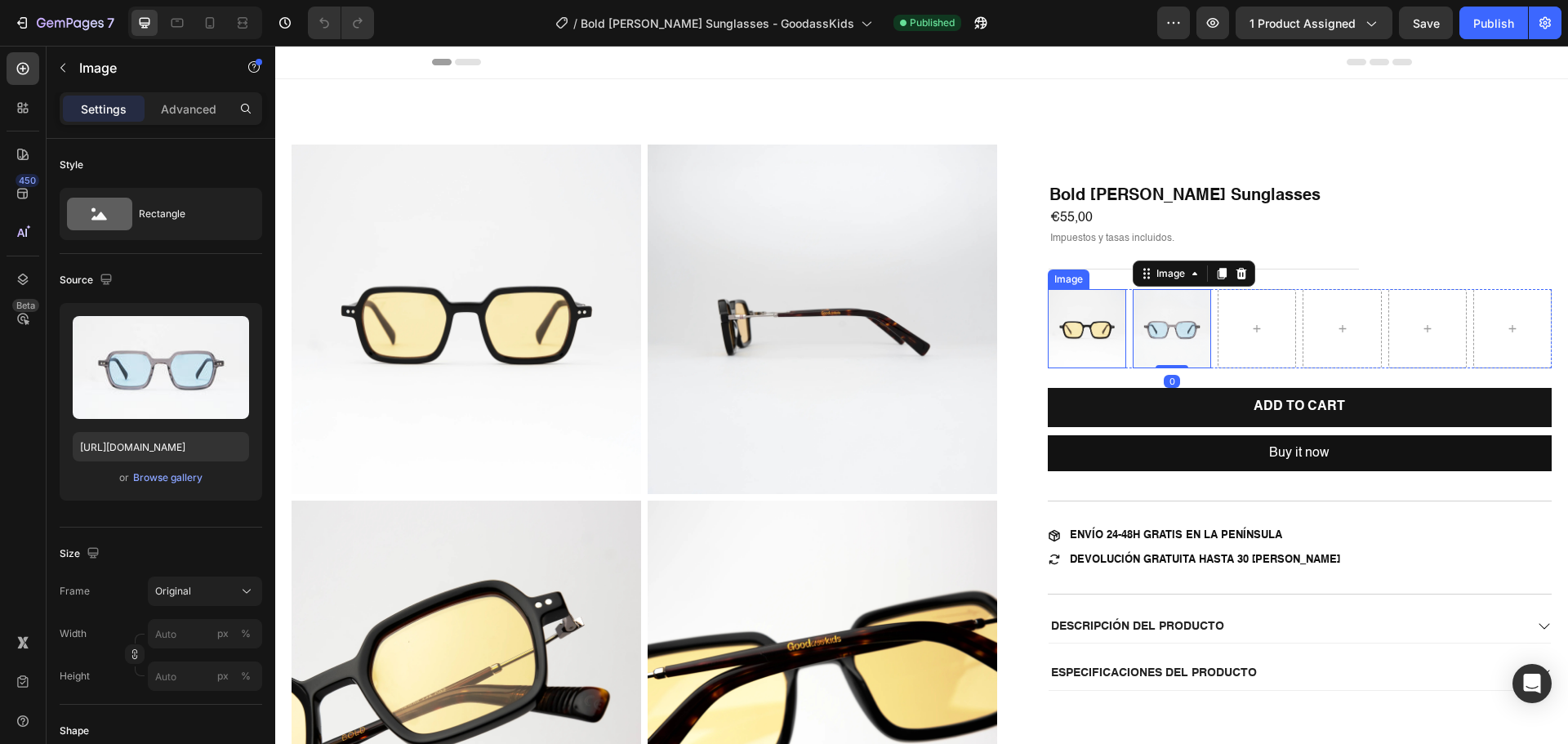
click at [1067, 331] on img at bounding box center [1086, 328] width 79 height 79
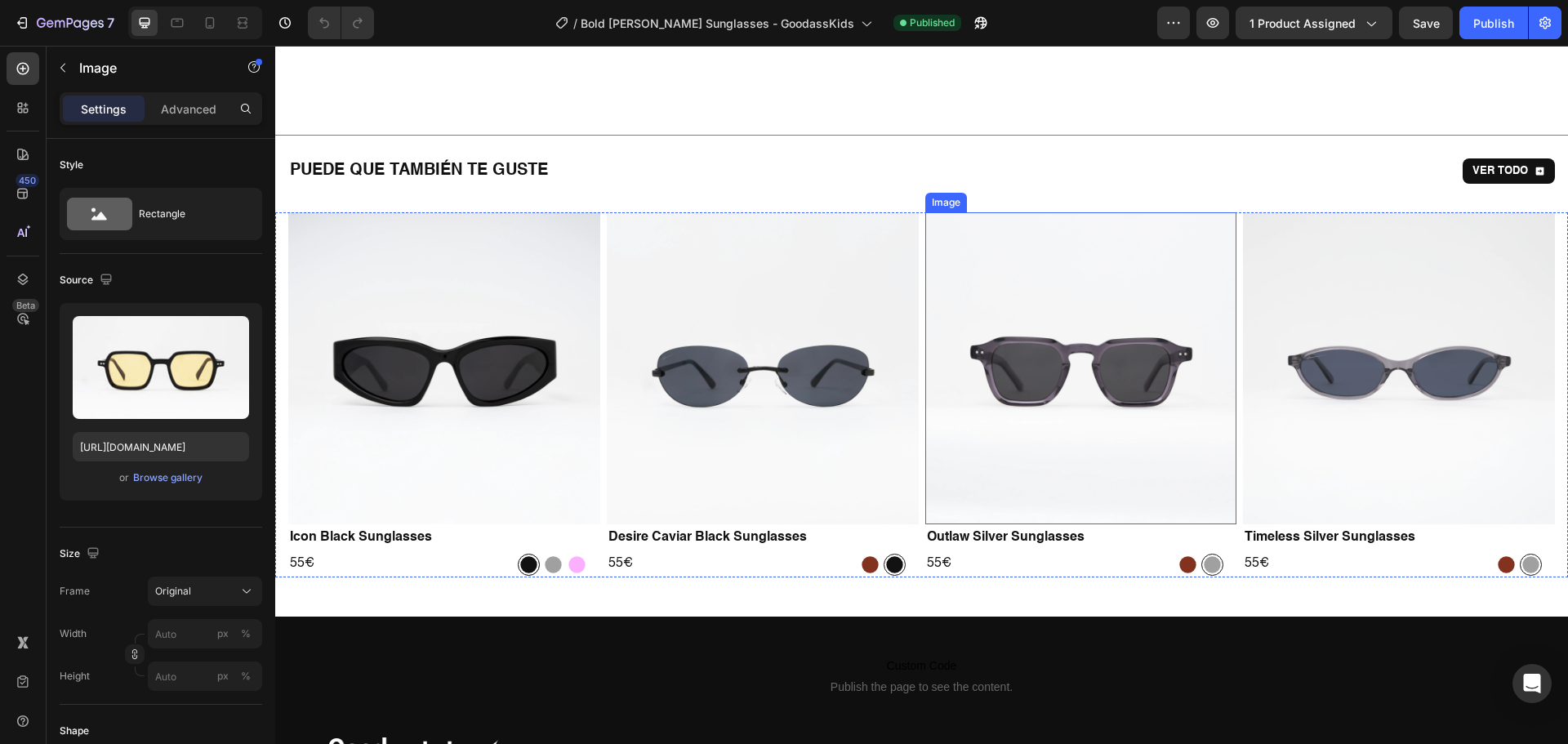
scroll to position [1225, 0]
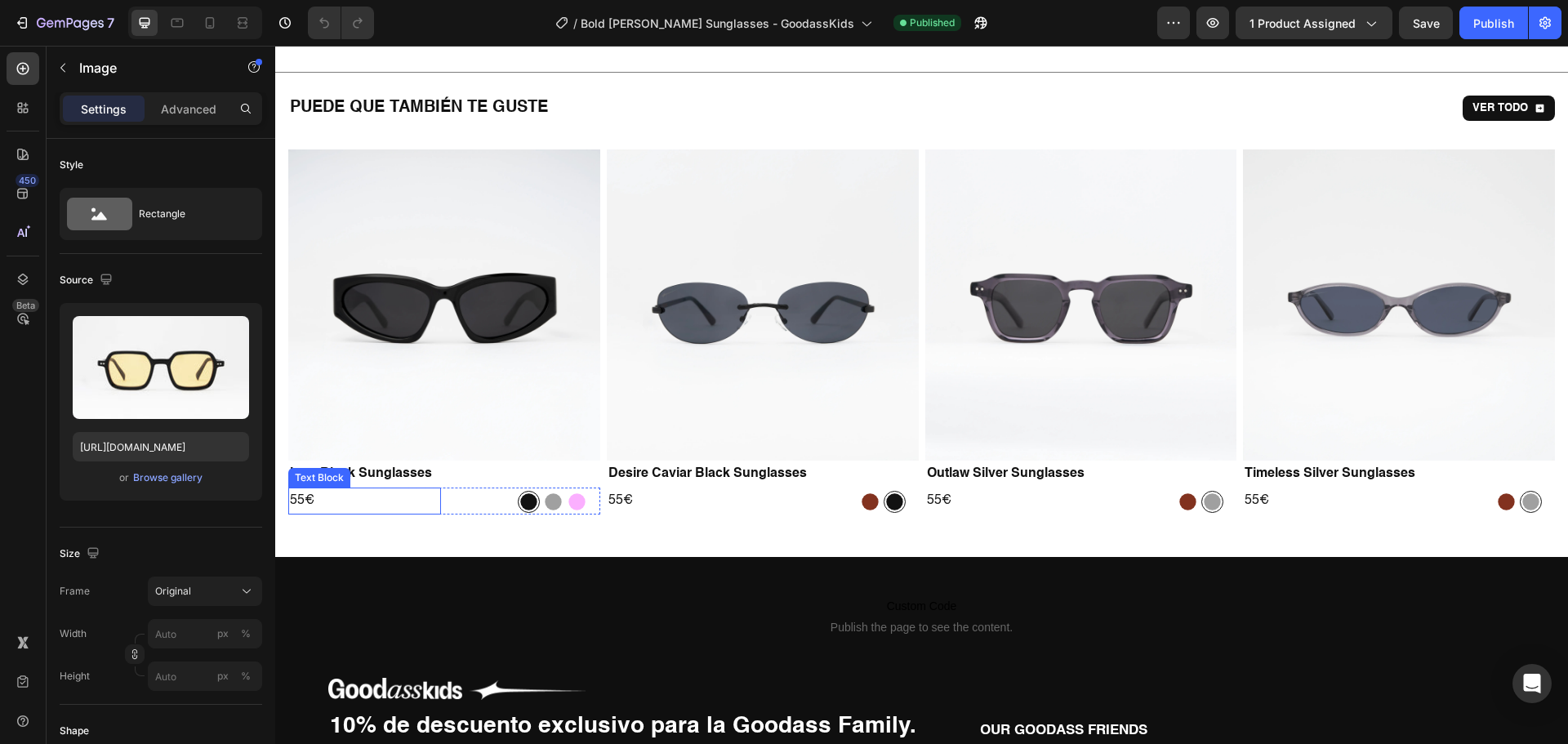
click at [299, 498] on p "55€" at bounding box center [364, 502] width 150 height 24
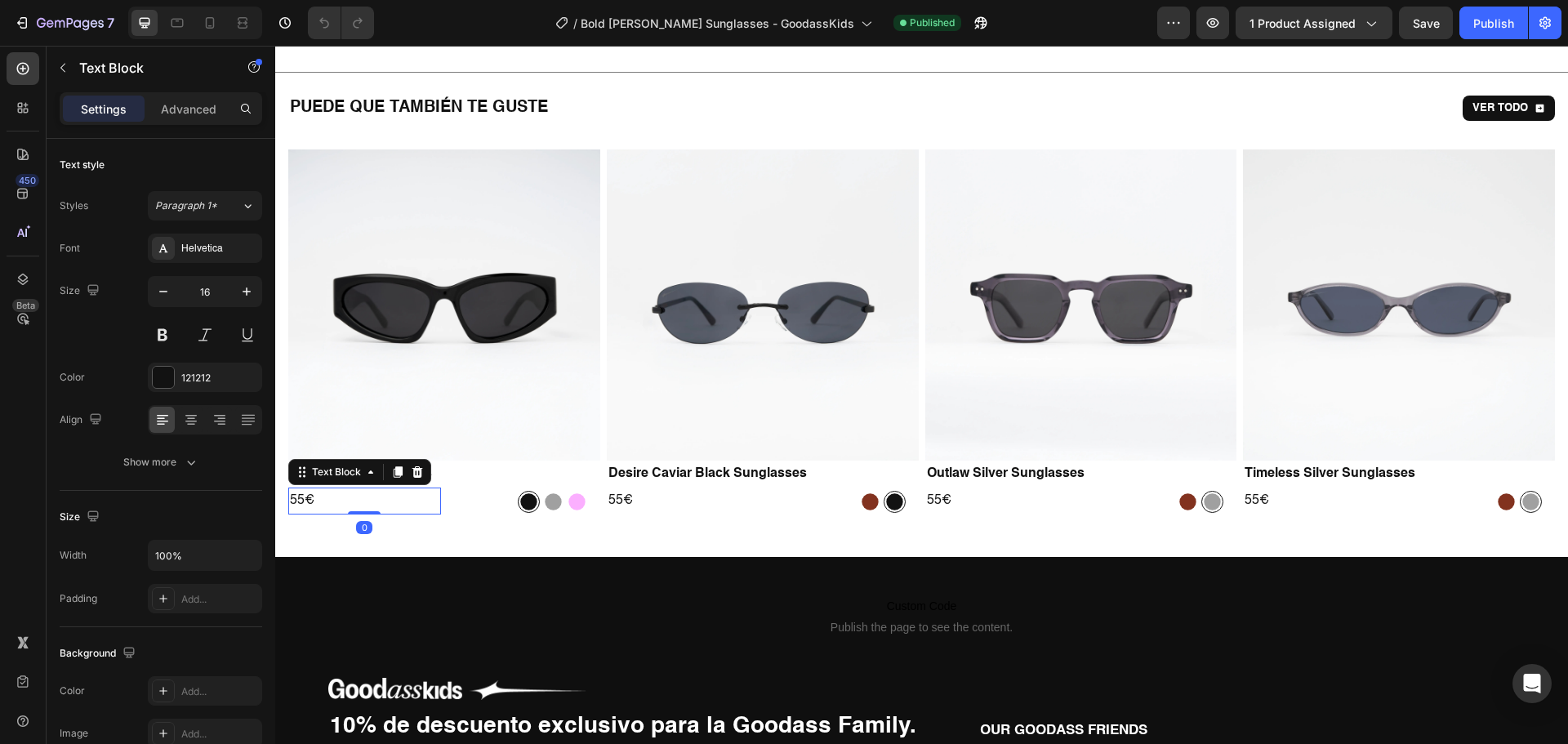
click at [299, 498] on p "55€" at bounding box center [364, 502] width 150 height 24
click at [614, 497] on p "55€" at bounding box center [684, 502] width 150 height 24
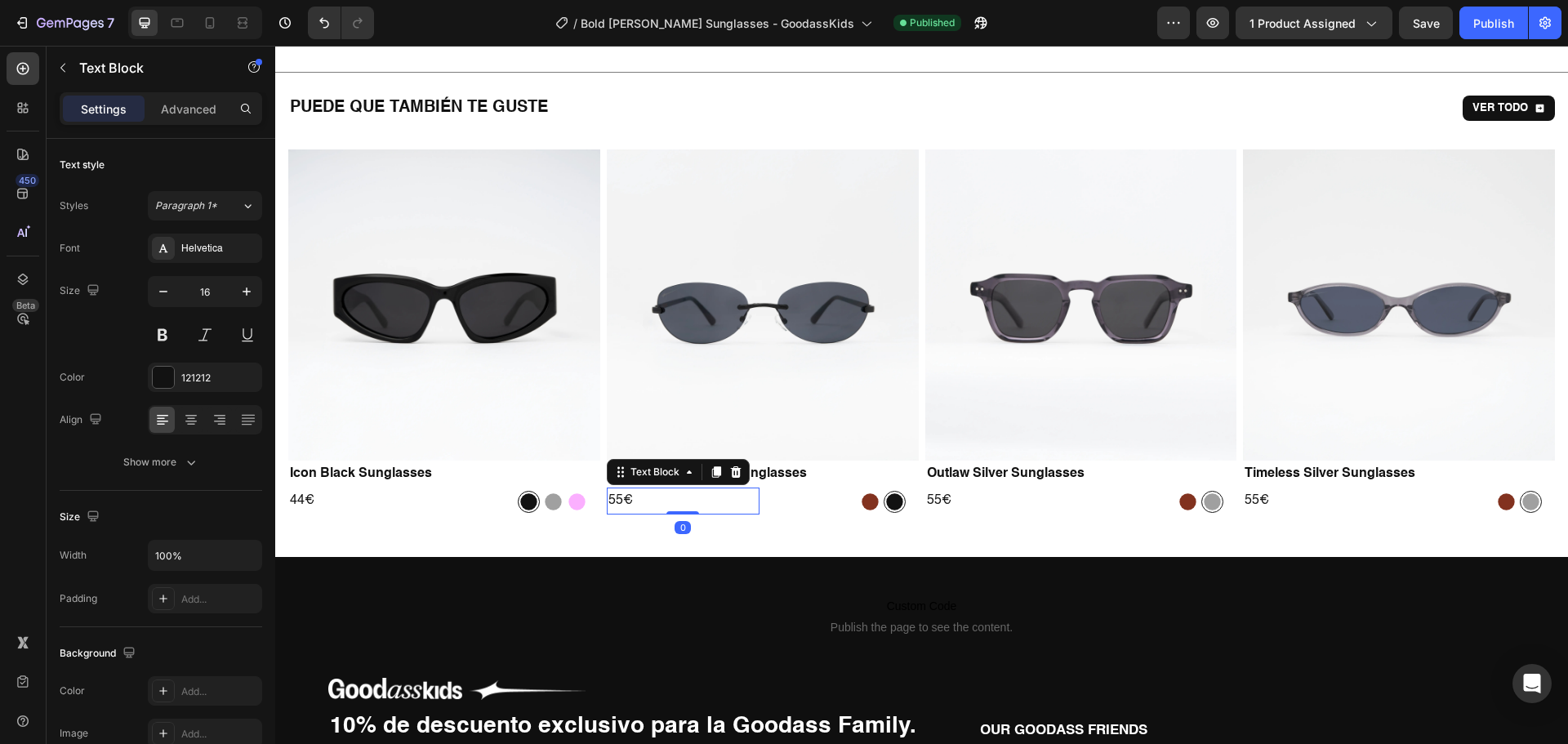
click at [614, 497] on p "55€" at bounding box center [684, 502] width 150 height 24
click at [927, 498] on p "55€" at bounding box center [1002, 502] width 150 height 24
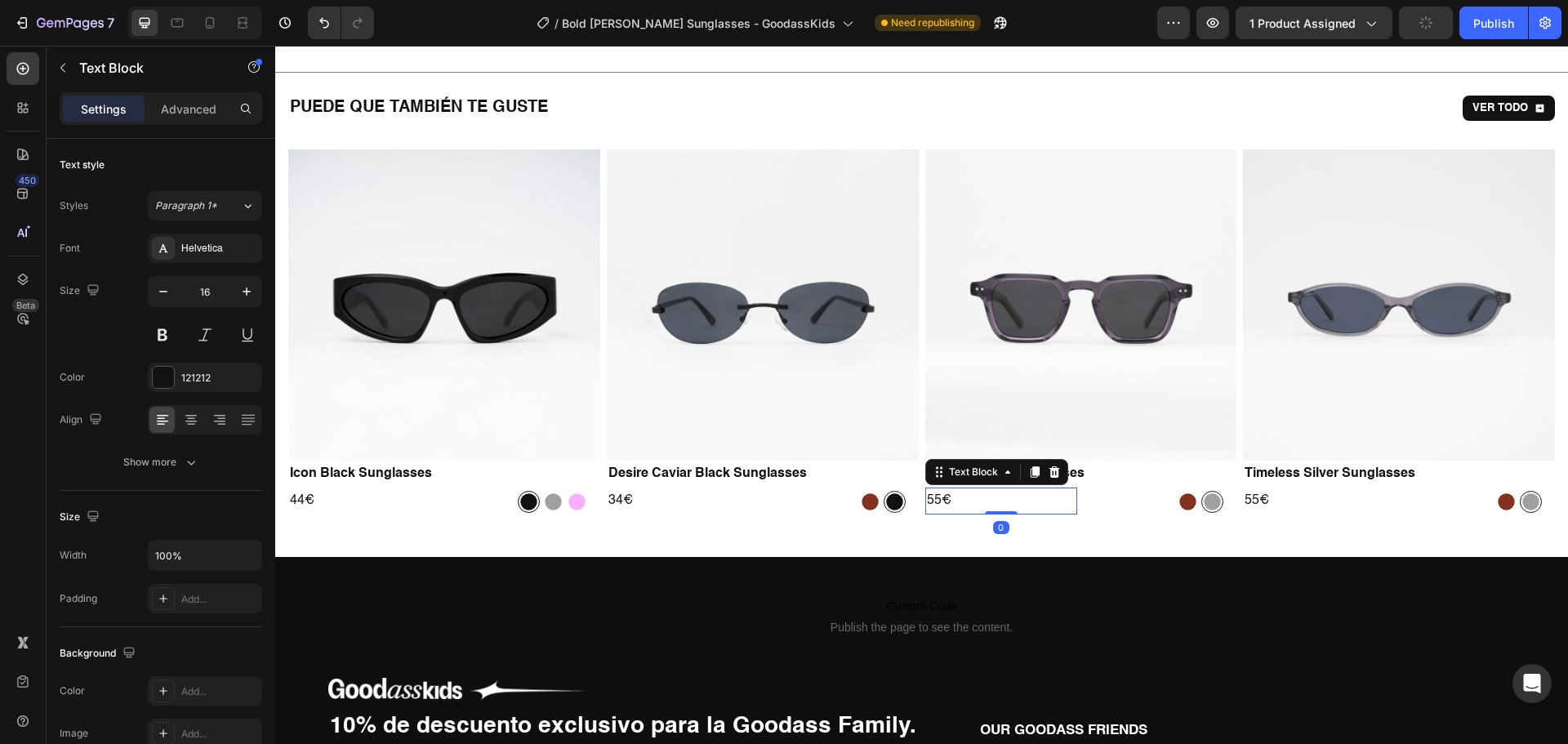
click at [927, 498] on p "55€" at bounding box center [1002, 502] width 150 height 24
click at [1244, 497] on p "55€" at bounding box center [1319, 502] width 150 height 24
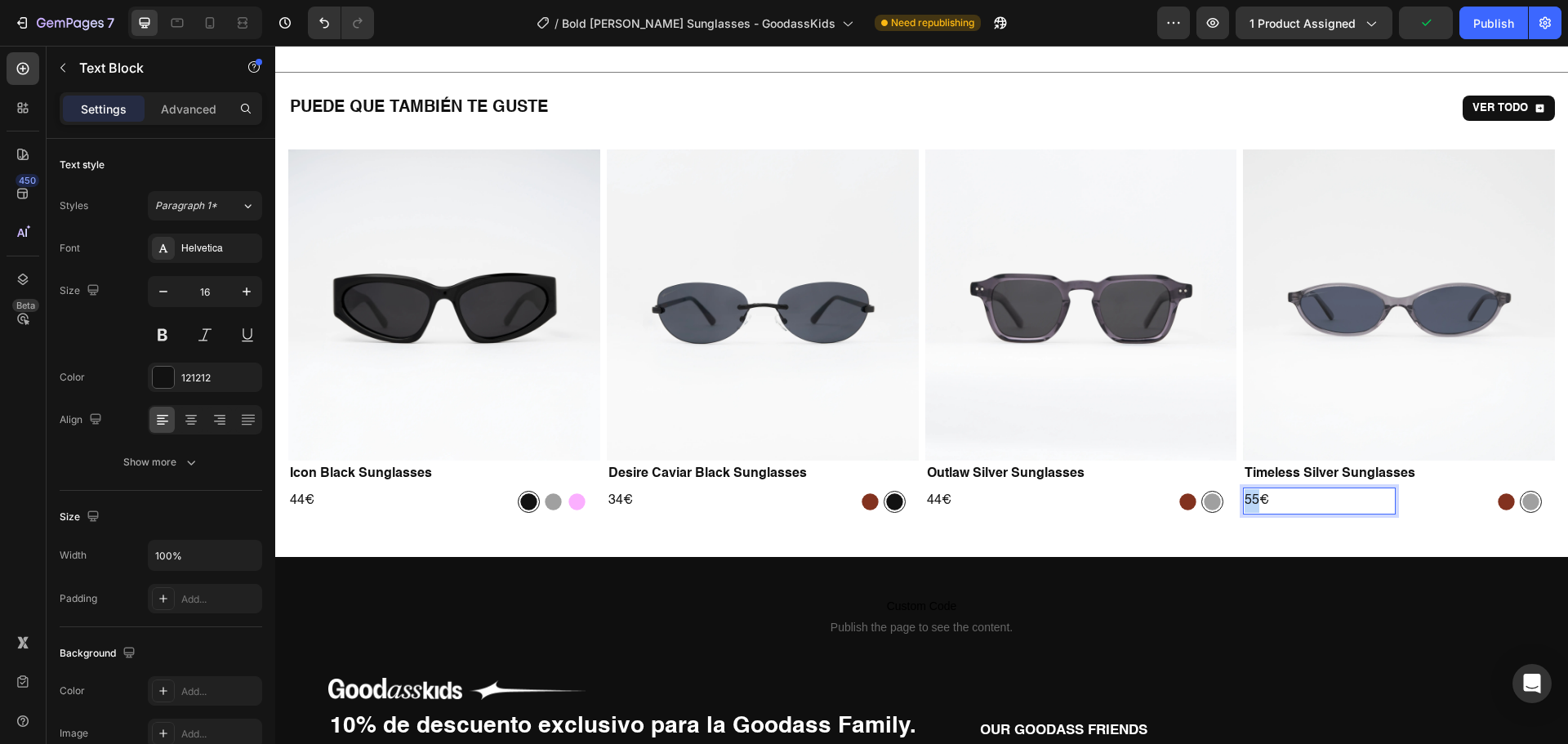
click at [1244, 497] on p "55€" at bounding box center [1319, 502] width 150 height 24
click at [1476, 32] on button "Publish" at bounding box center [1493, 22] width 68 height 32
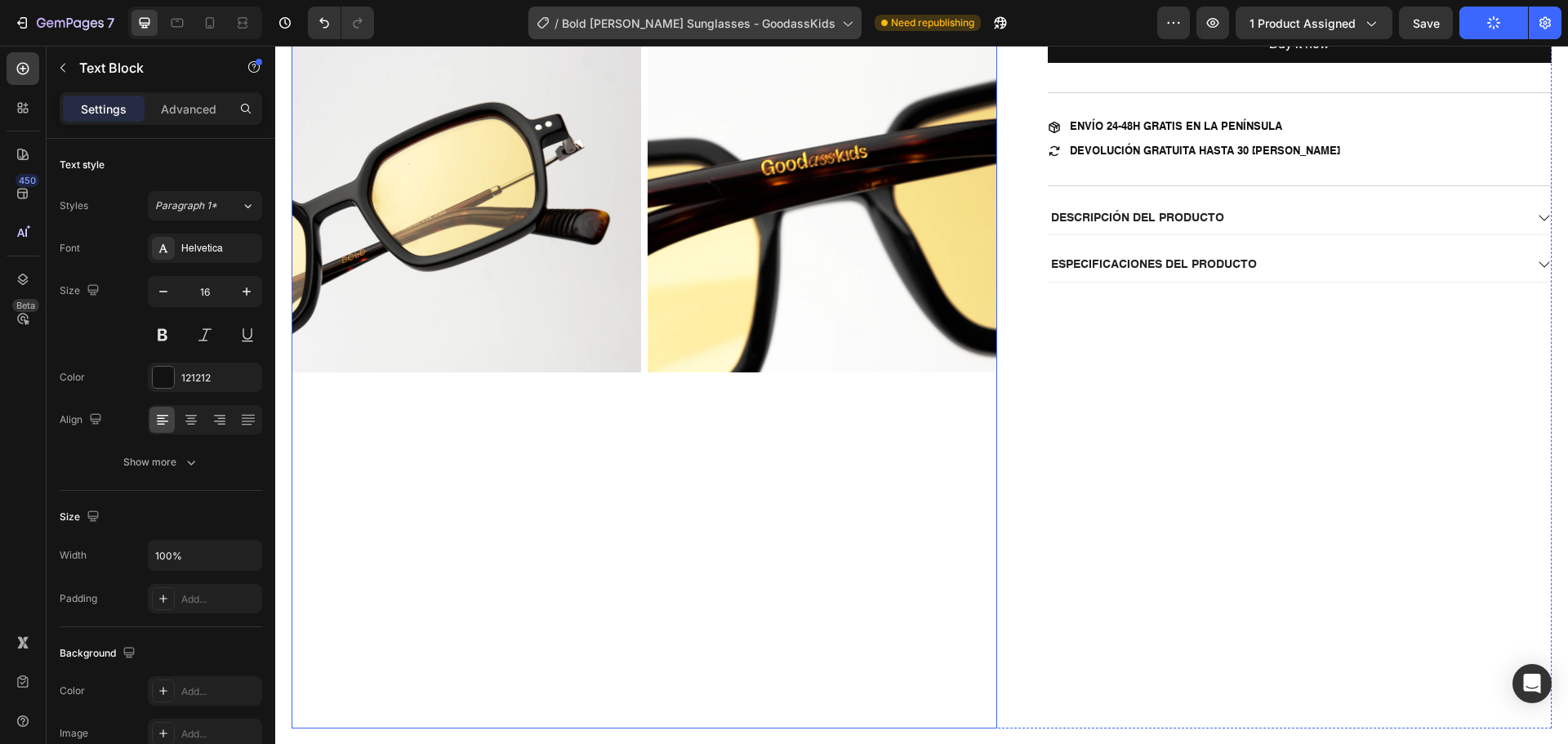
scroll to position [327, 0]
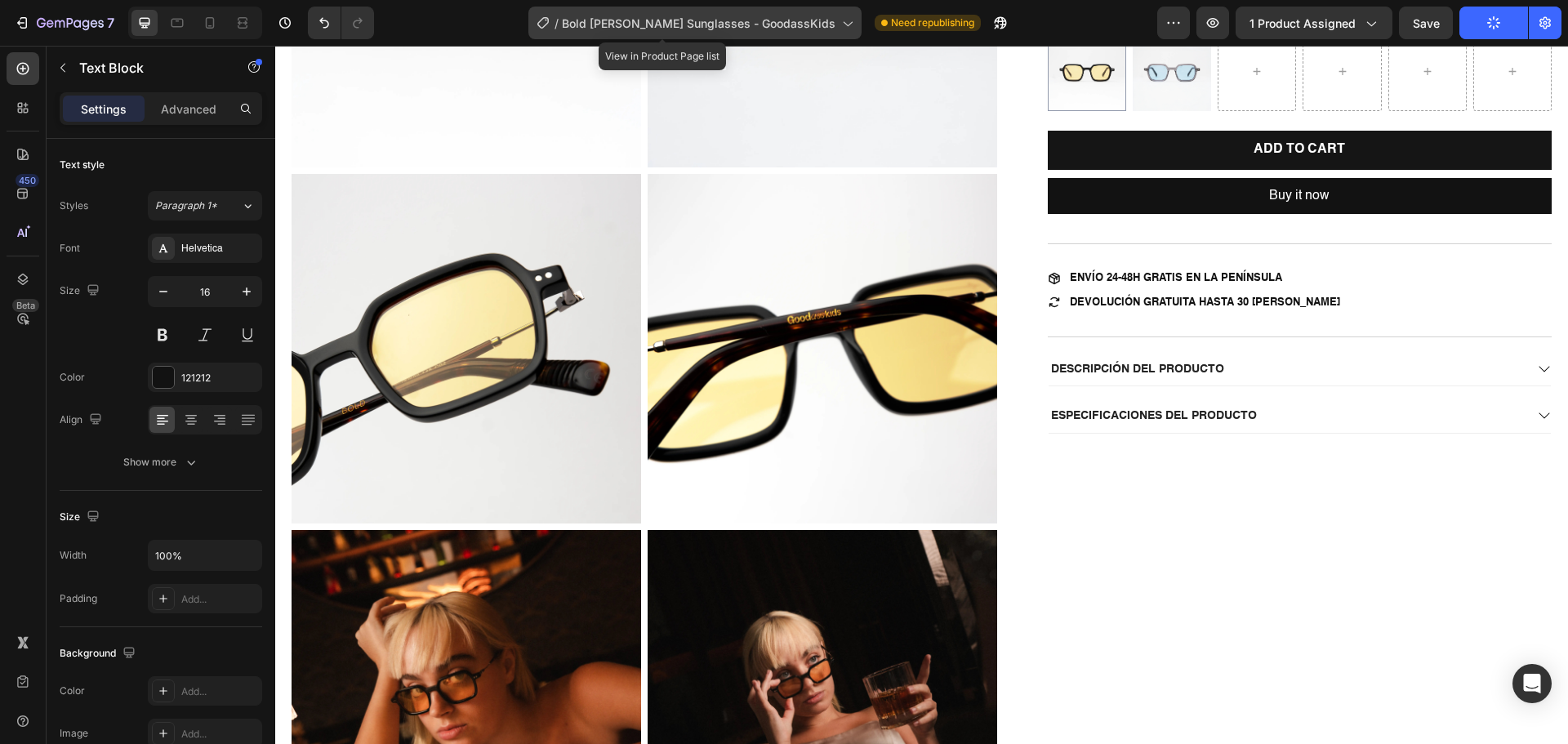
click at [789, 24] on span "Bold [PERSON_NAME] Sunglasses - GoodassKids" at bounding box center [698, 23] width 274 height 18
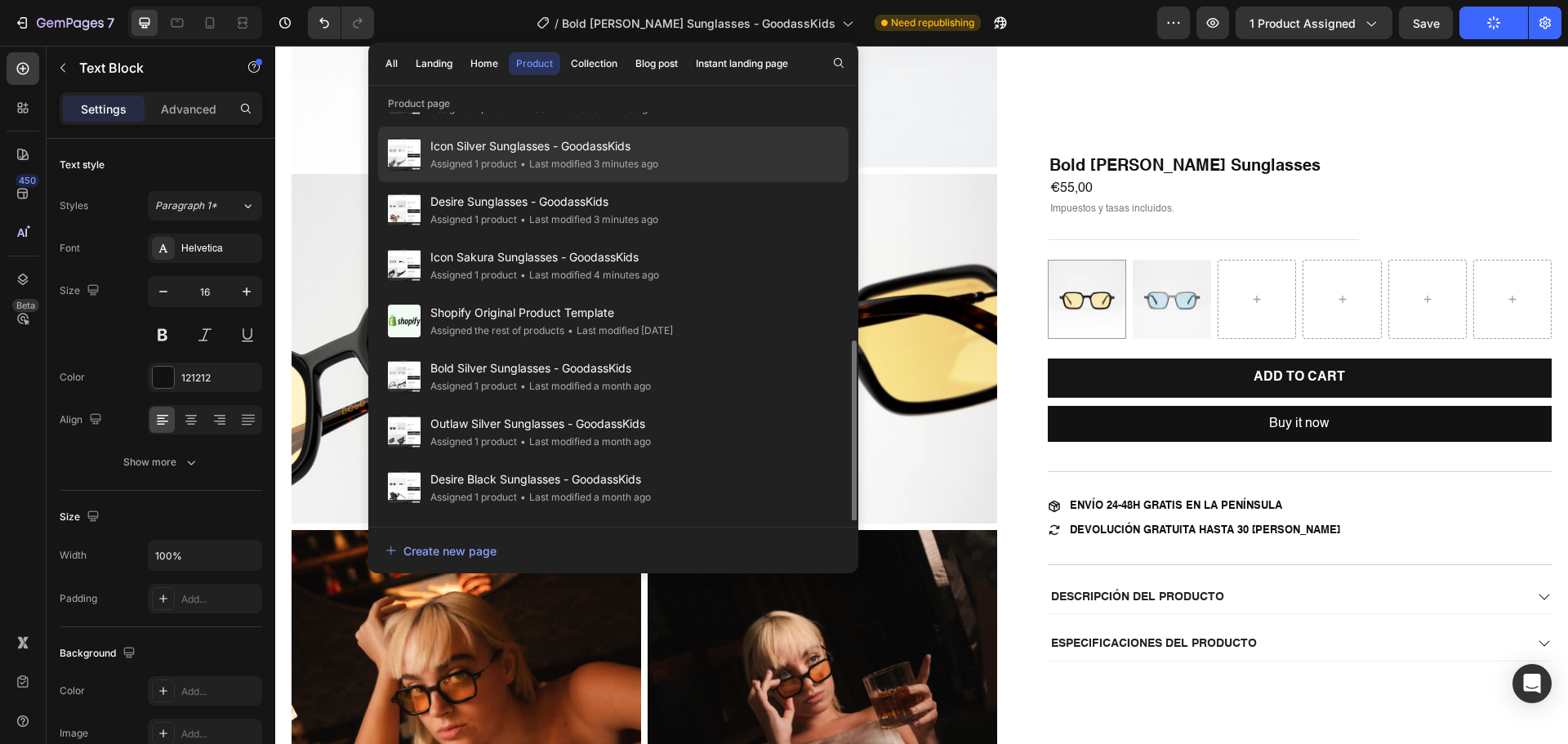
scroll to position [245, 0]
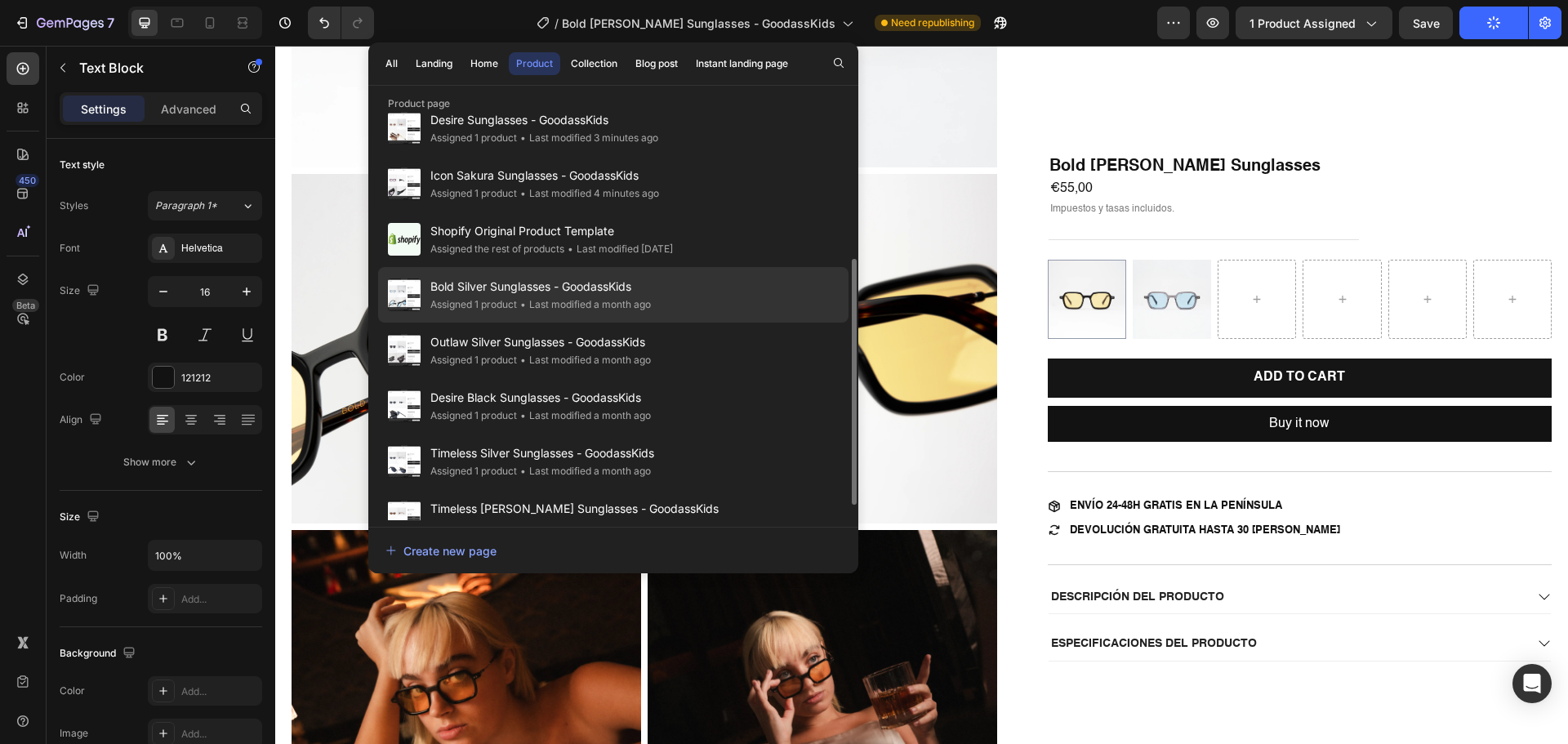
click at [549, 281] on span "Bold Silver Sunglasses - GoodassKids" at bounding box center [540, 286] width 220 height 19
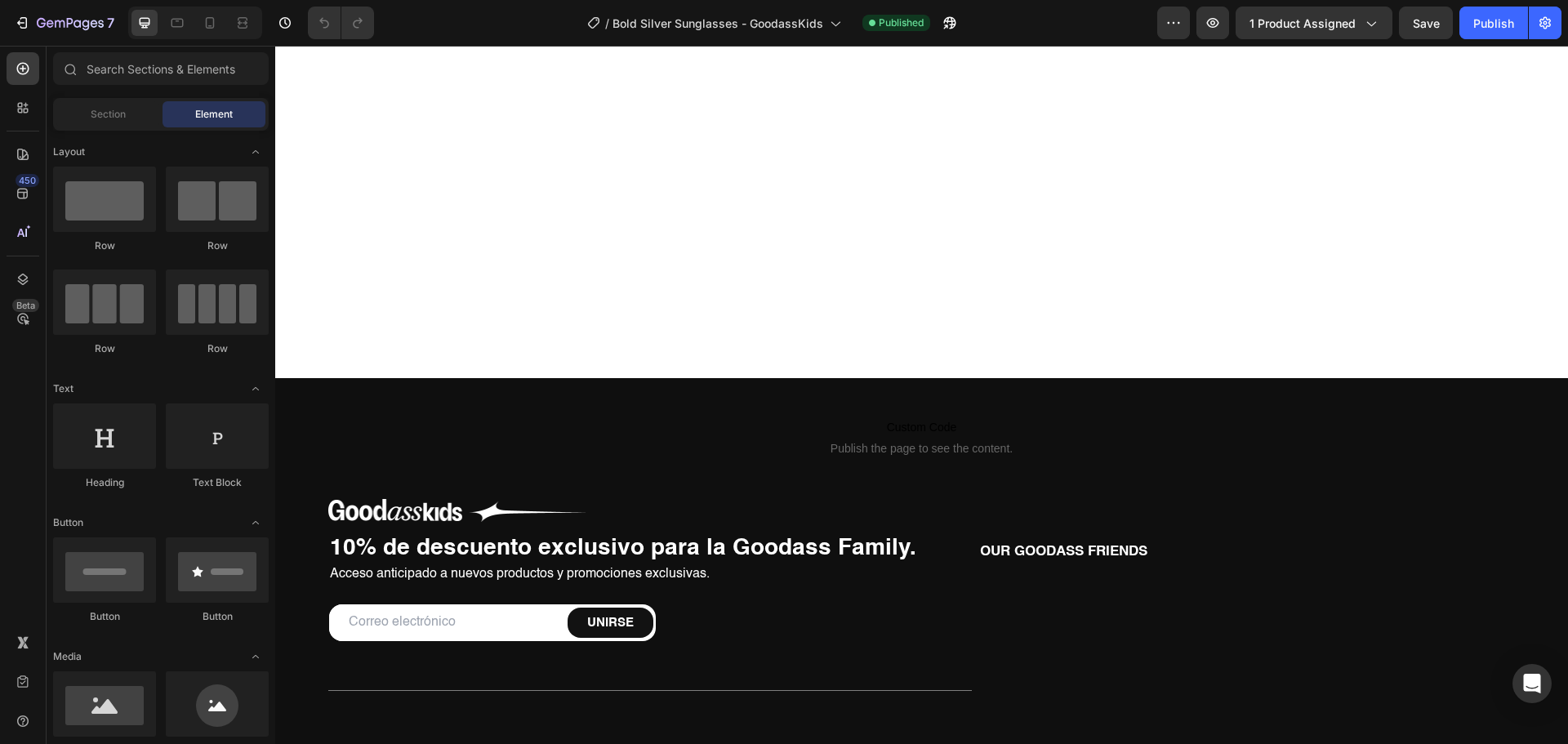
scroll to position [1552, 0]
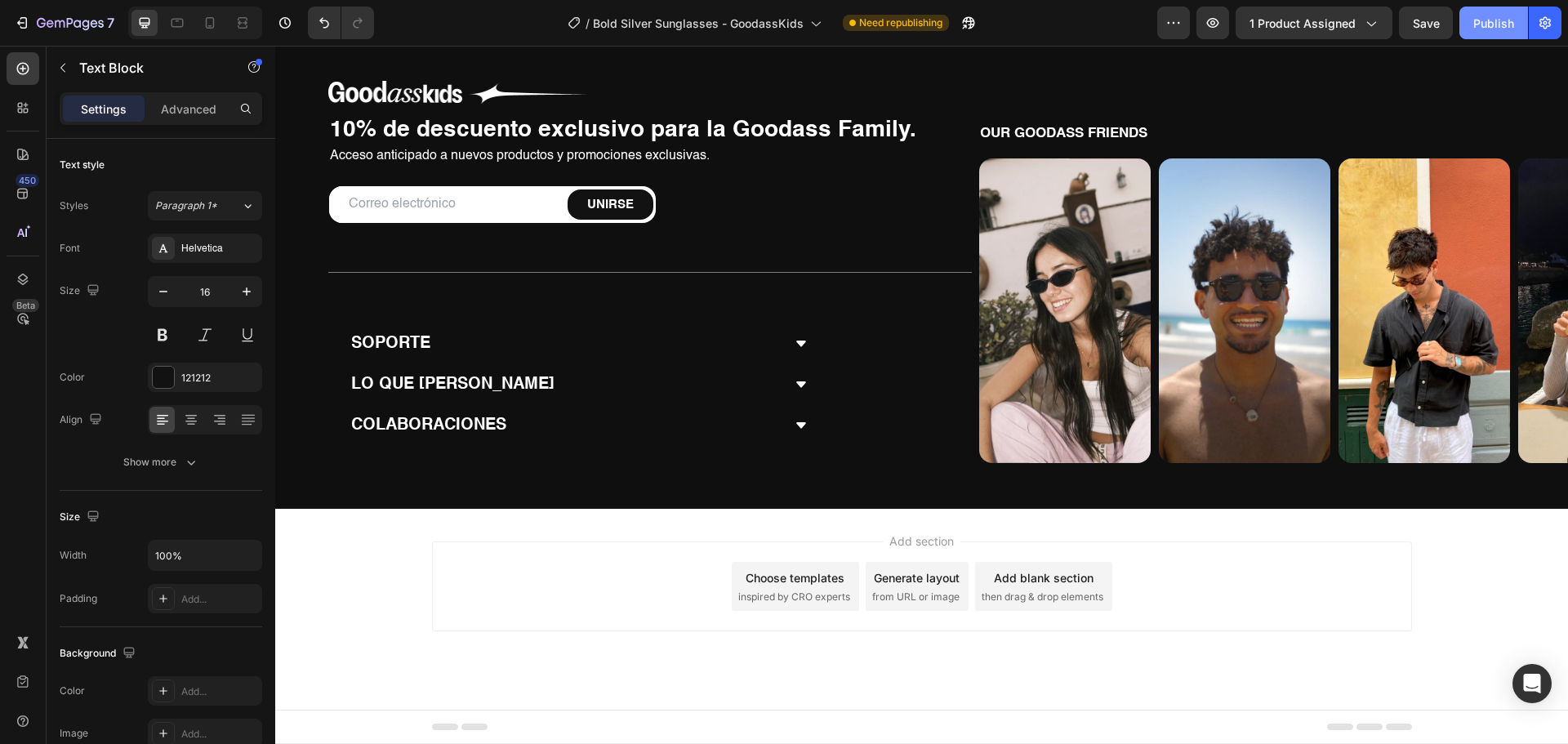
click at [1499, 22] on div "Publish" at bounding box center [1493, 23] width 41 height 18
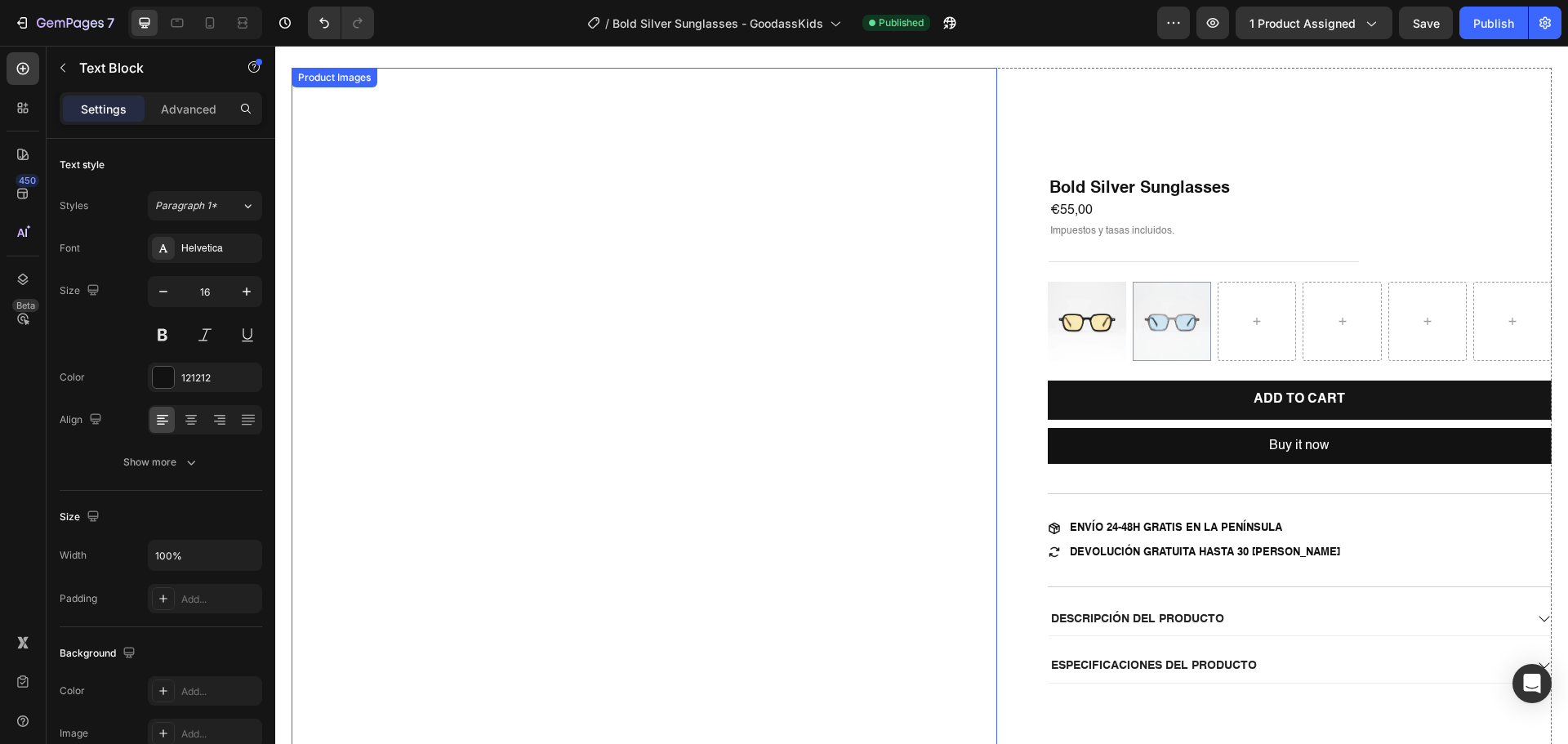
scroll to position [0, 0]
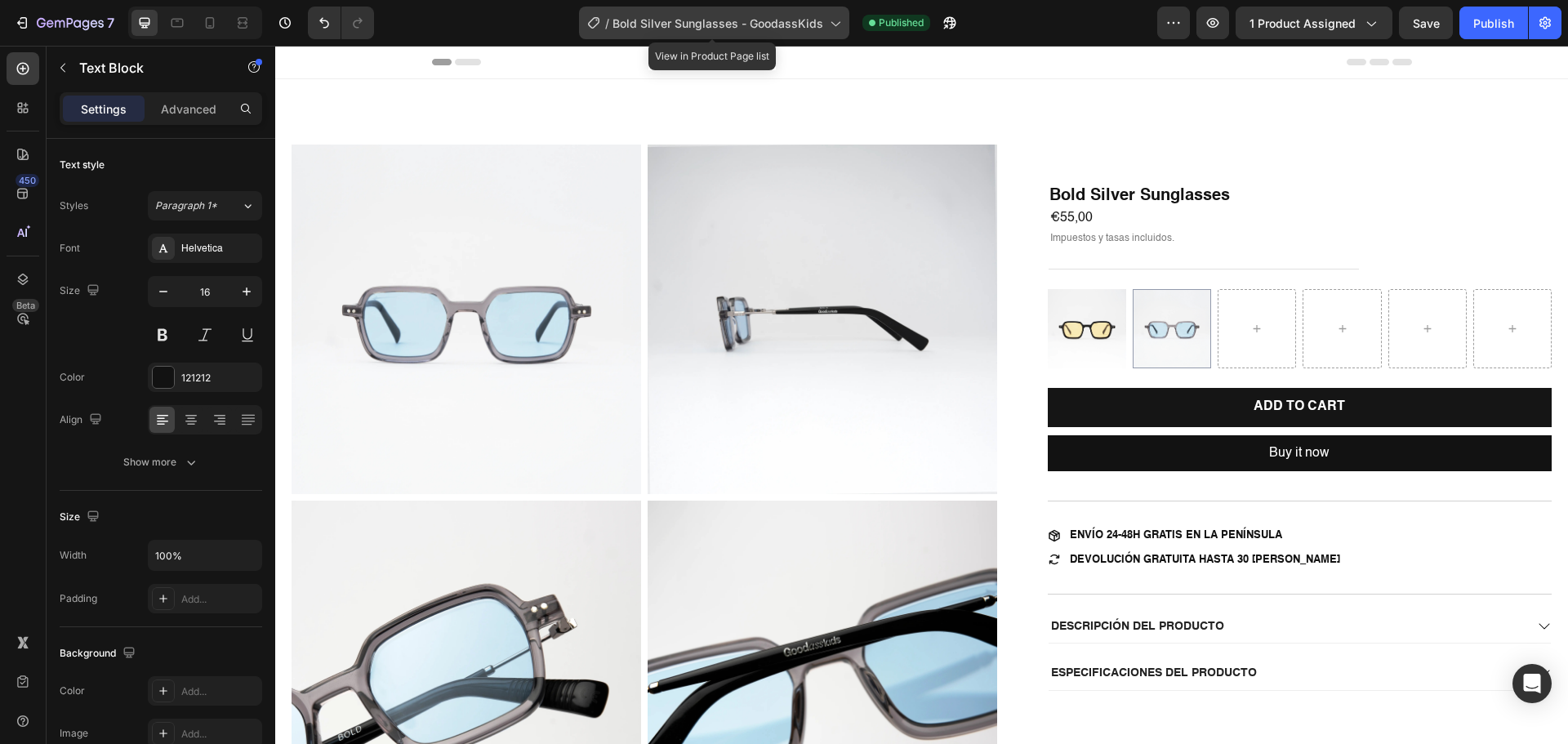
click at [724, 34] on div "/ Bold Silver Sunglasses - GoodassKids" at bounding box center [714, 22] width 270 height 32
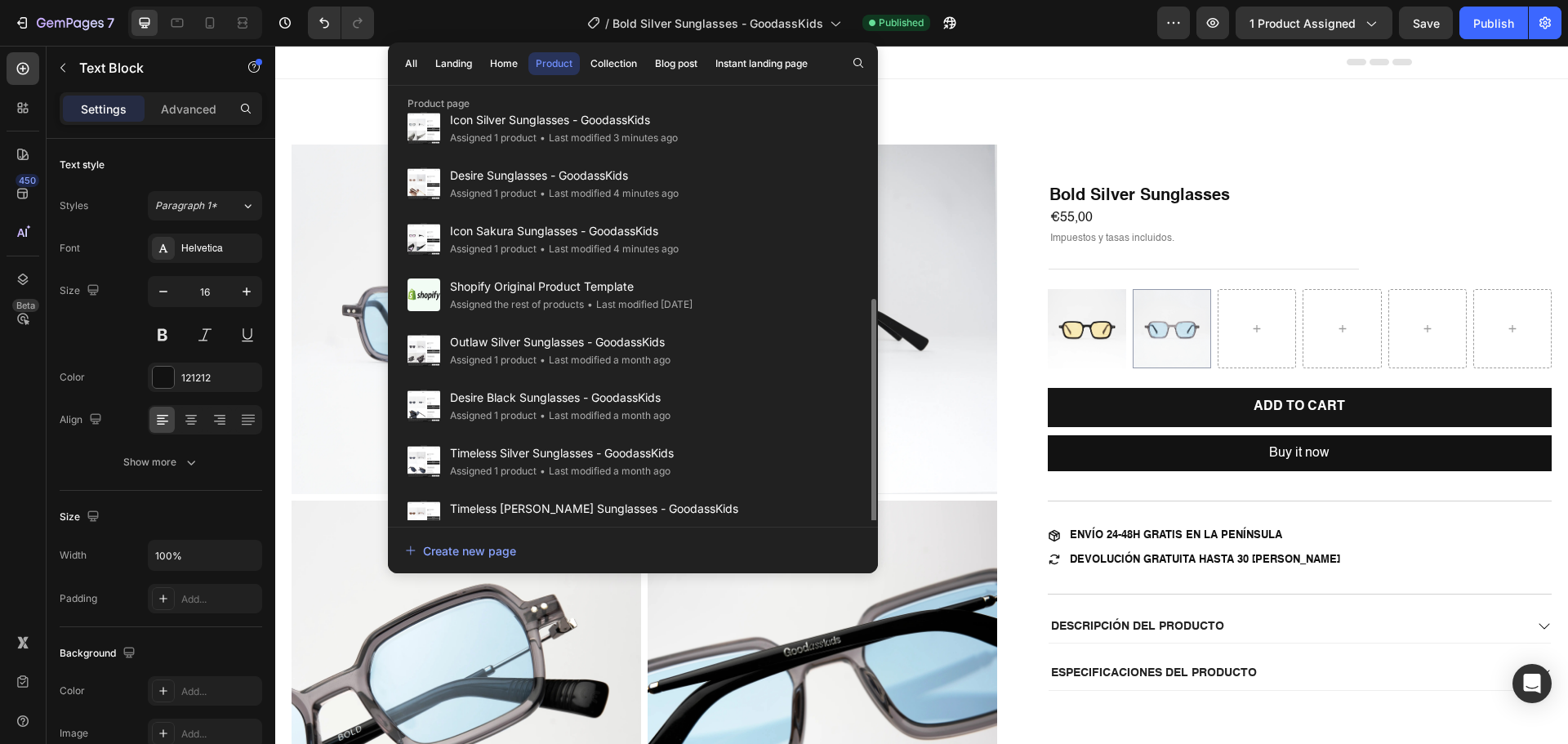
scroll to position [269, 0]
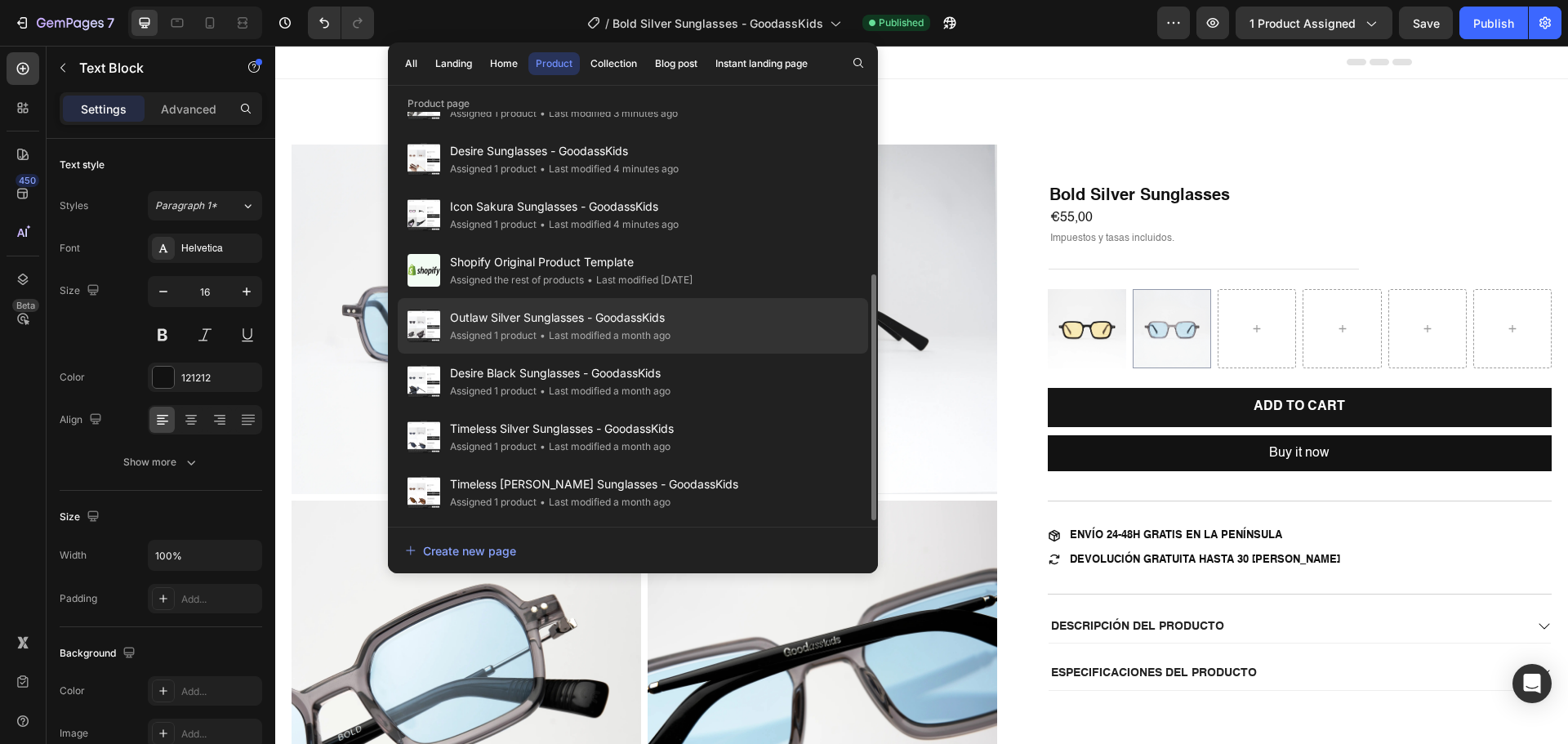
click at [542, 324] on span "Outlaw Silver Sunglasses - GoodassKids" at bounding box center [560, 317] width 220 height 19
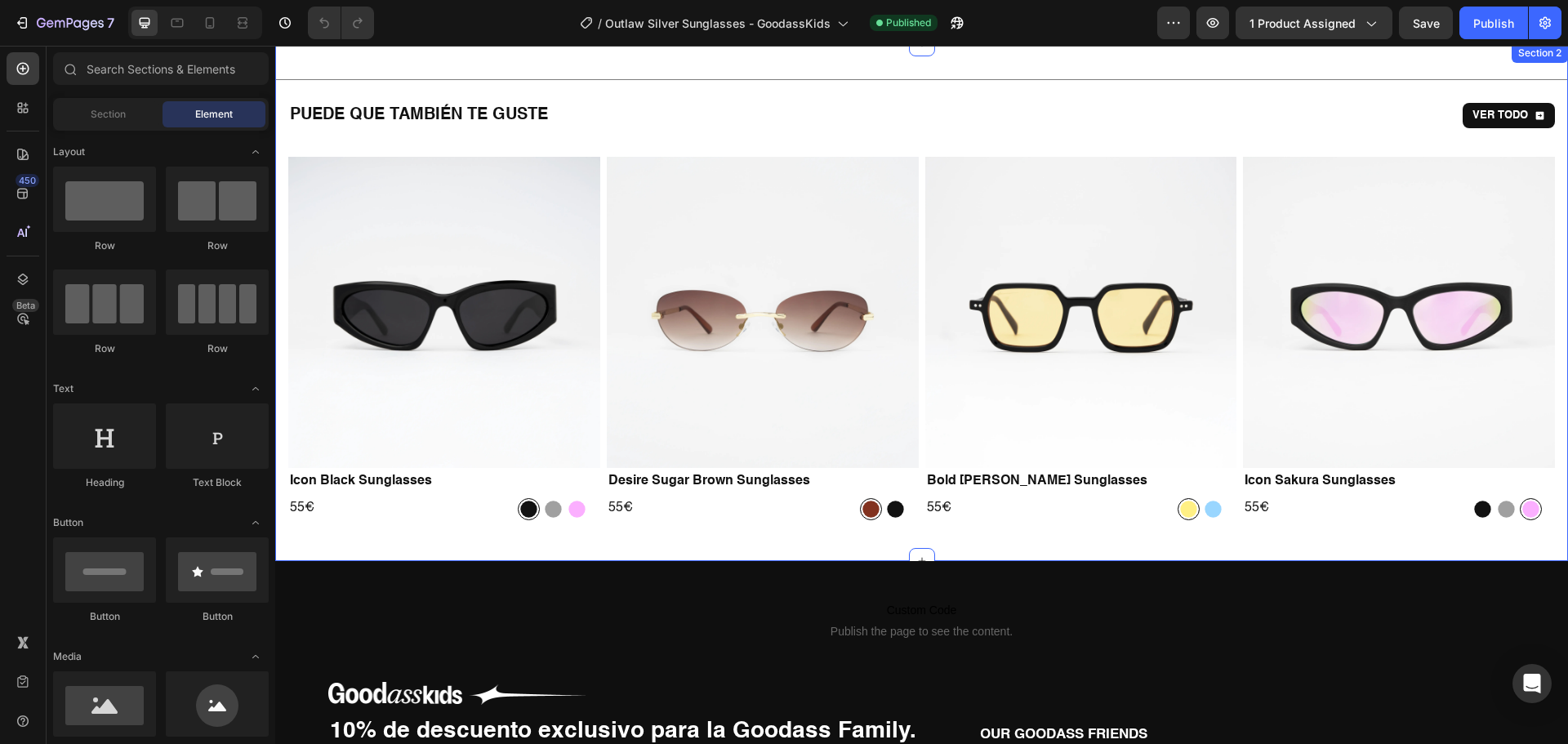
scroll to position [1470, 0]
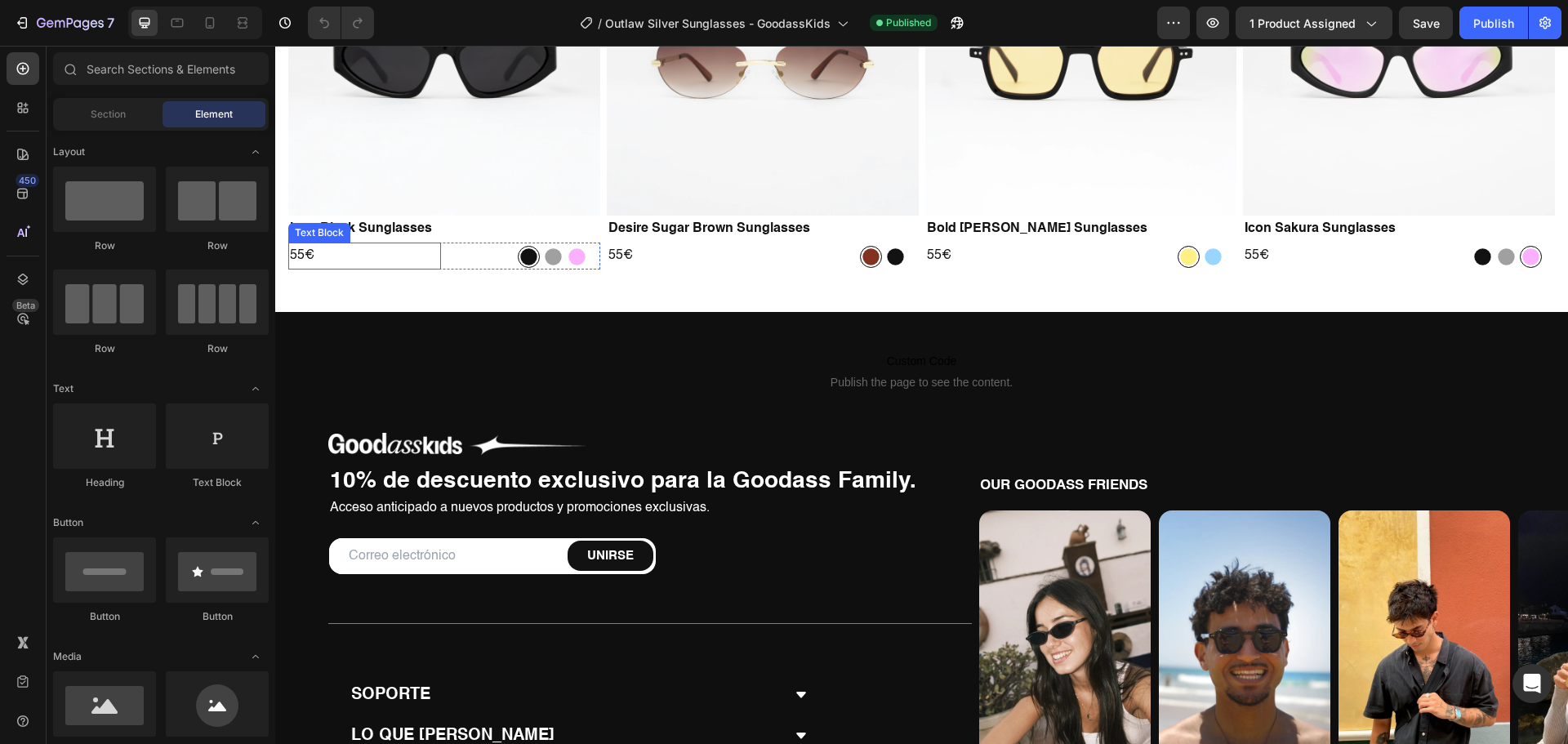
click at [295, 251] on p "55€" at bounding box center [364, 256] width 150 height 24
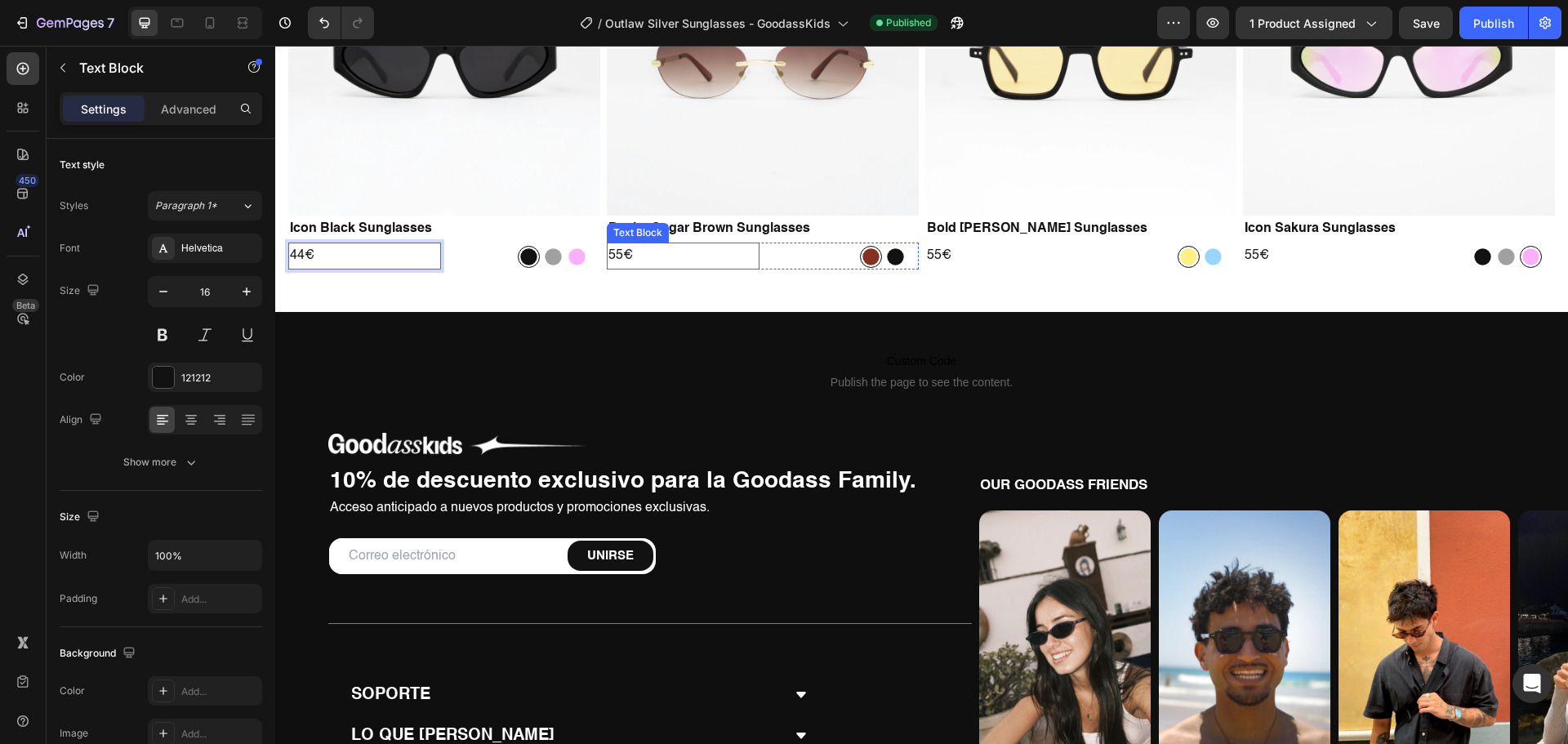
click at [610, 254] on p "55€" at bounding box center [684, 256] width 150 height 24
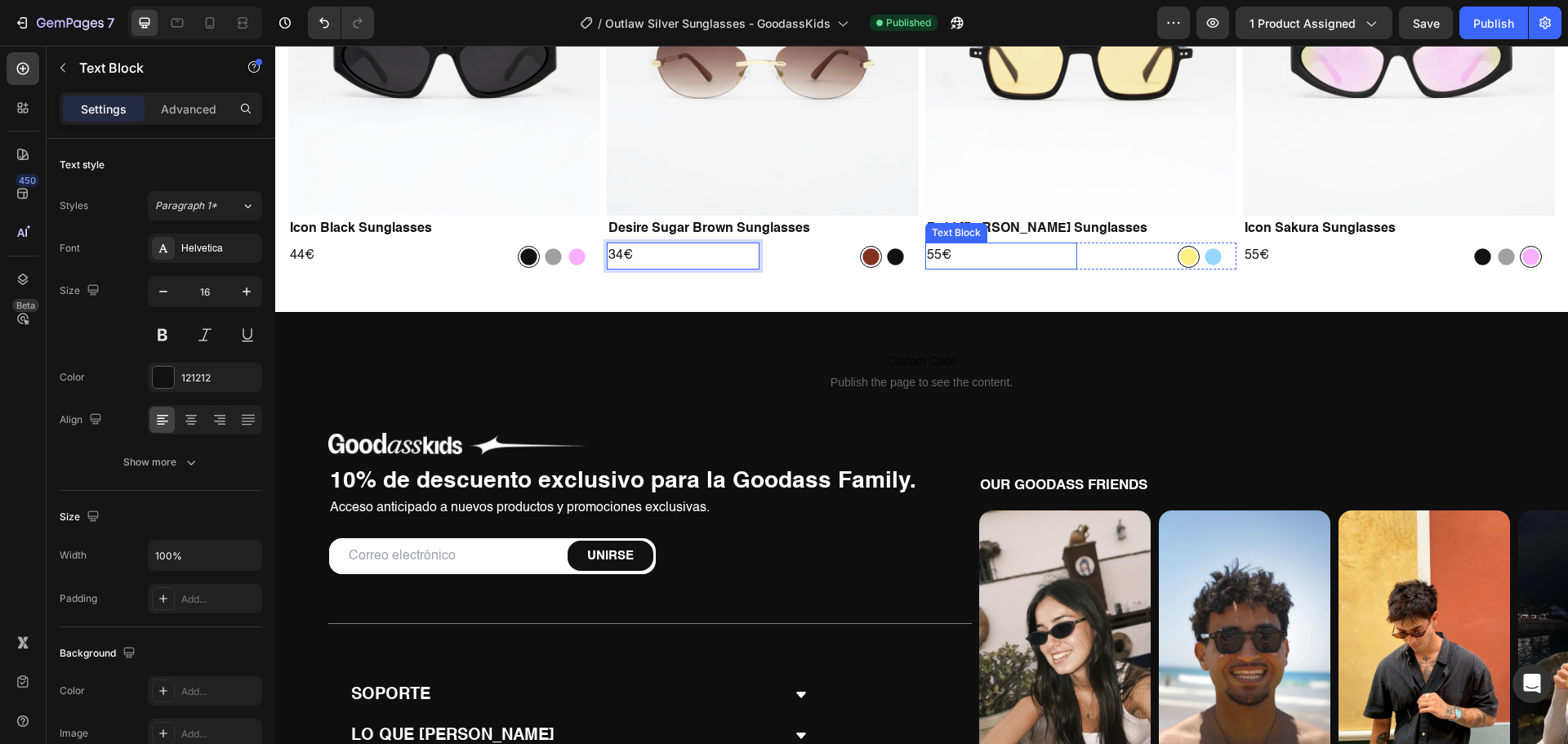
click at [929, 250] on p "55€" at bounding box center [1002, 256] width 150 height 24
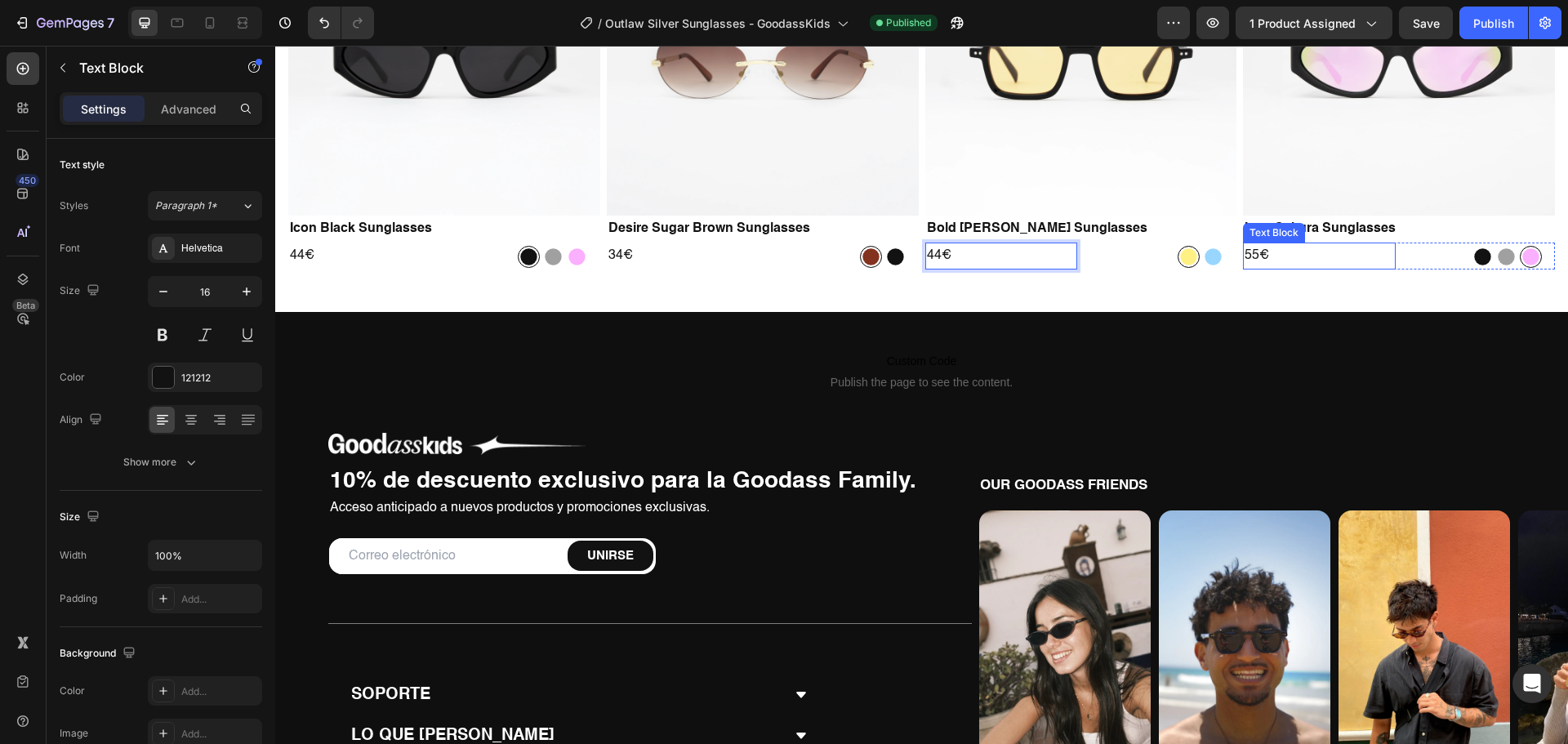
click at [1245, 253] on p "55€" at bounding box center [1319, 256] width 150 height 24
click at [1483, 28] on div "Publish" at bounding box center [1493, 23] width 41 height 18
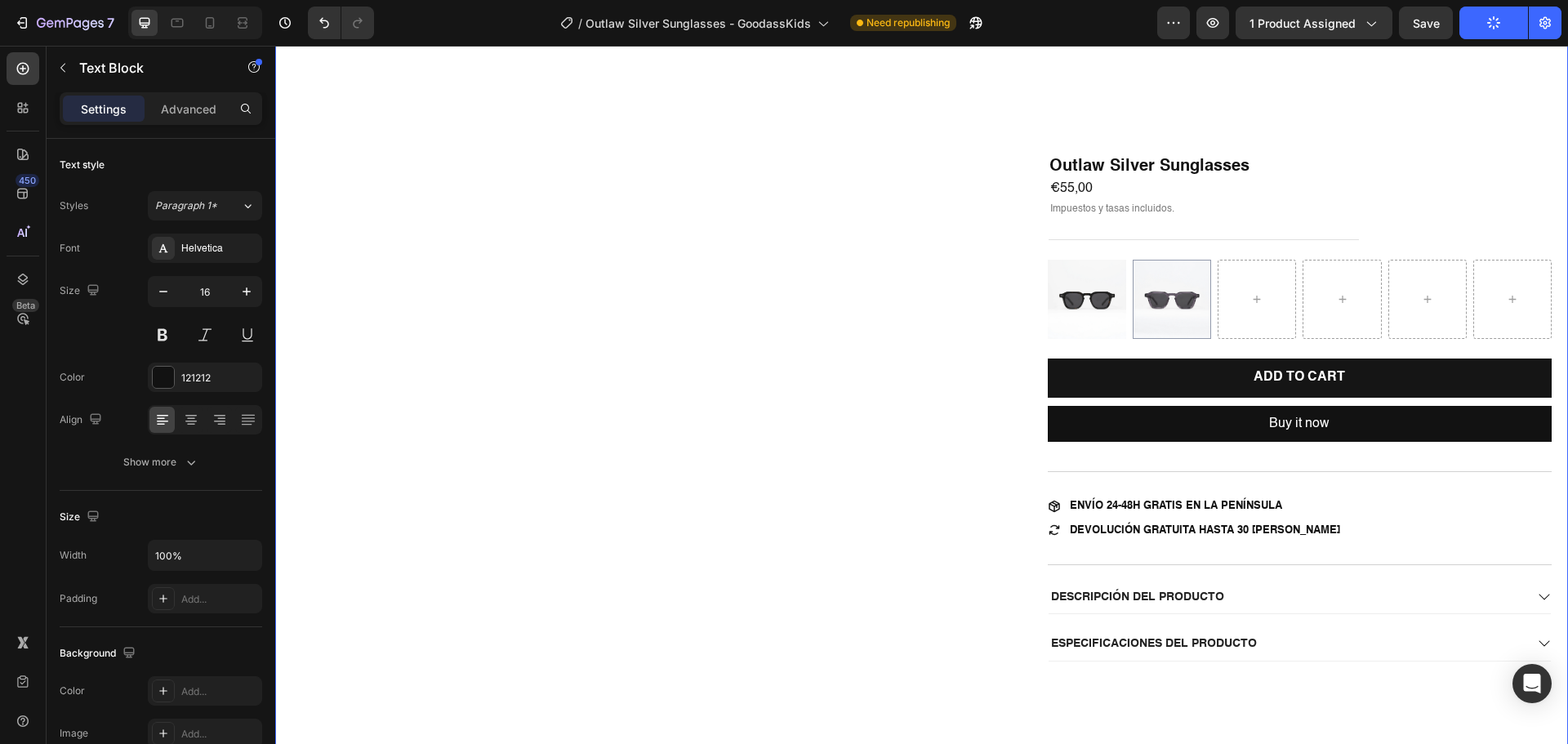
scroll to position [0, 0]
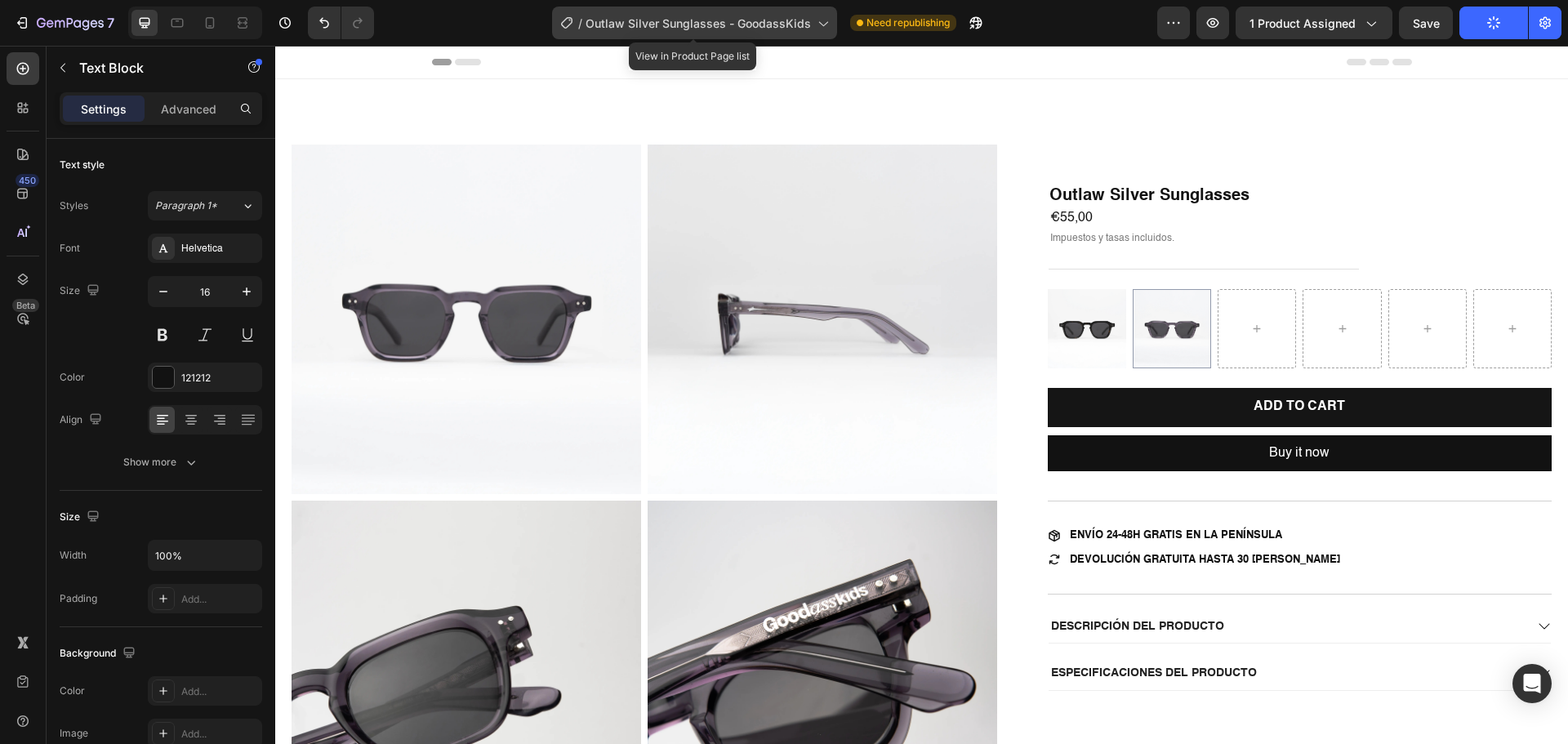
click at [726, 33] on div "/ Outlaw Silver Sunglasses - GoodassKids" at bounding box center [695, 22] width 285 height 32
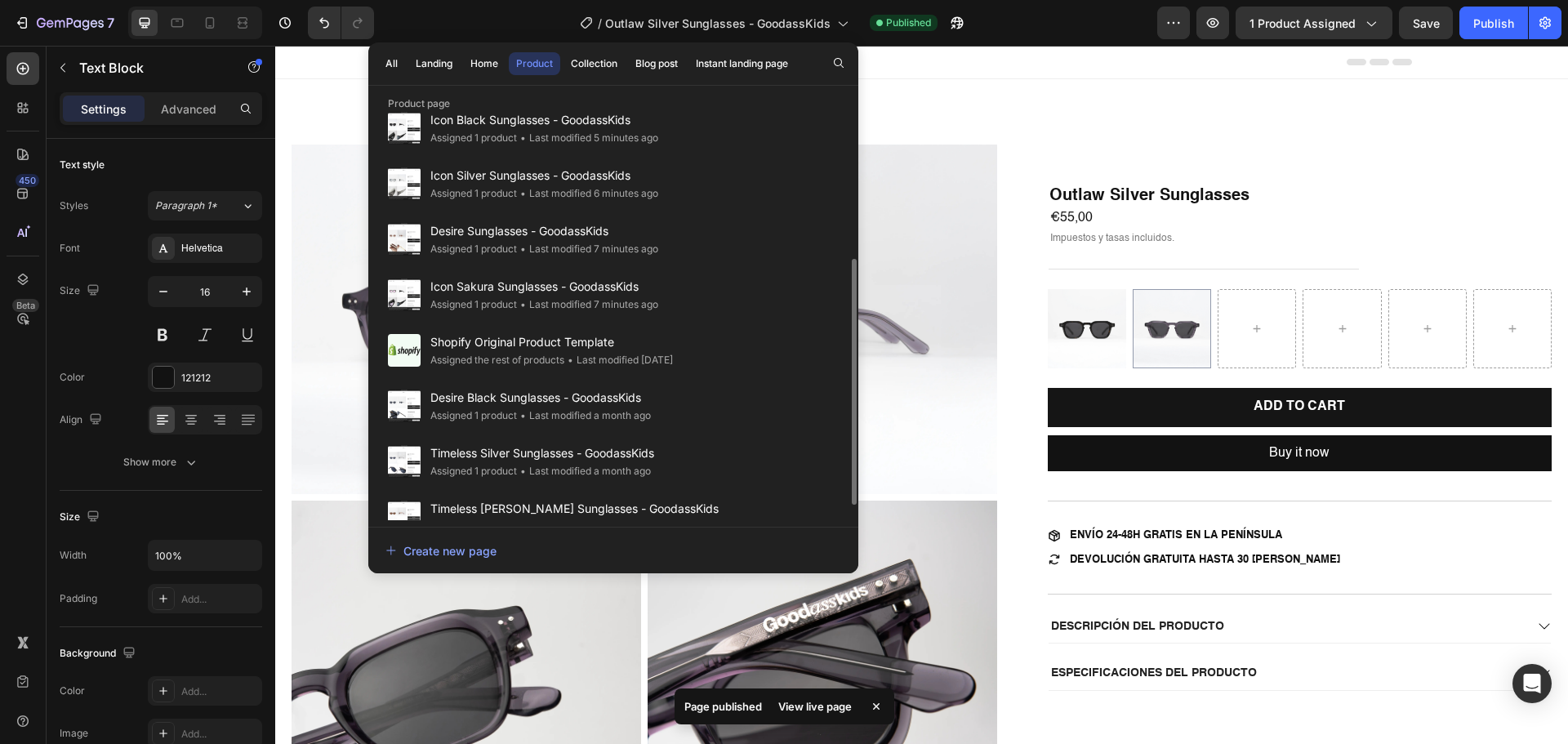
scroll to position [269, 0]
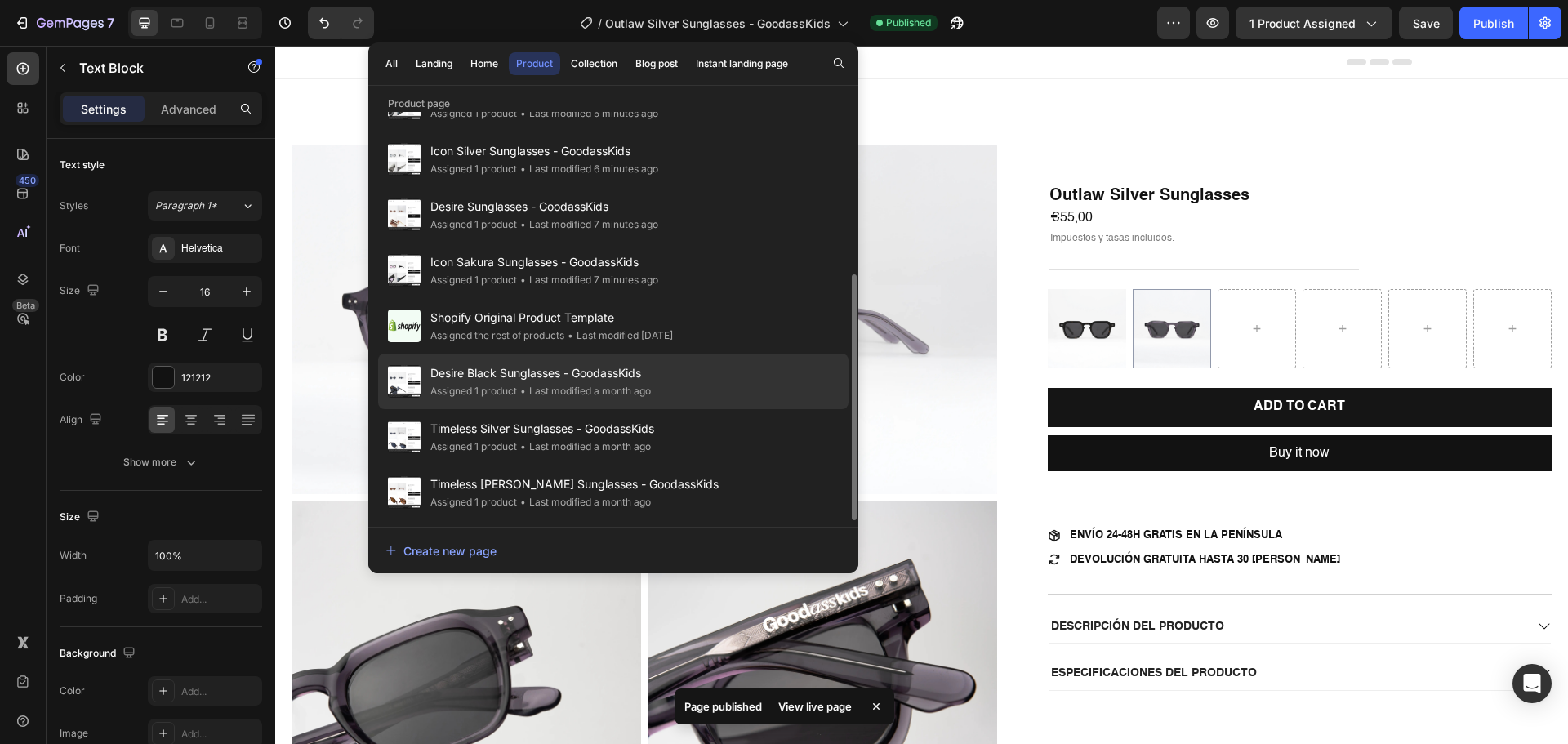
click at [540, 366] on span "Desire Black Sunglasses - GoodassKids" at bounding box center [540, 373] width 220 height 19
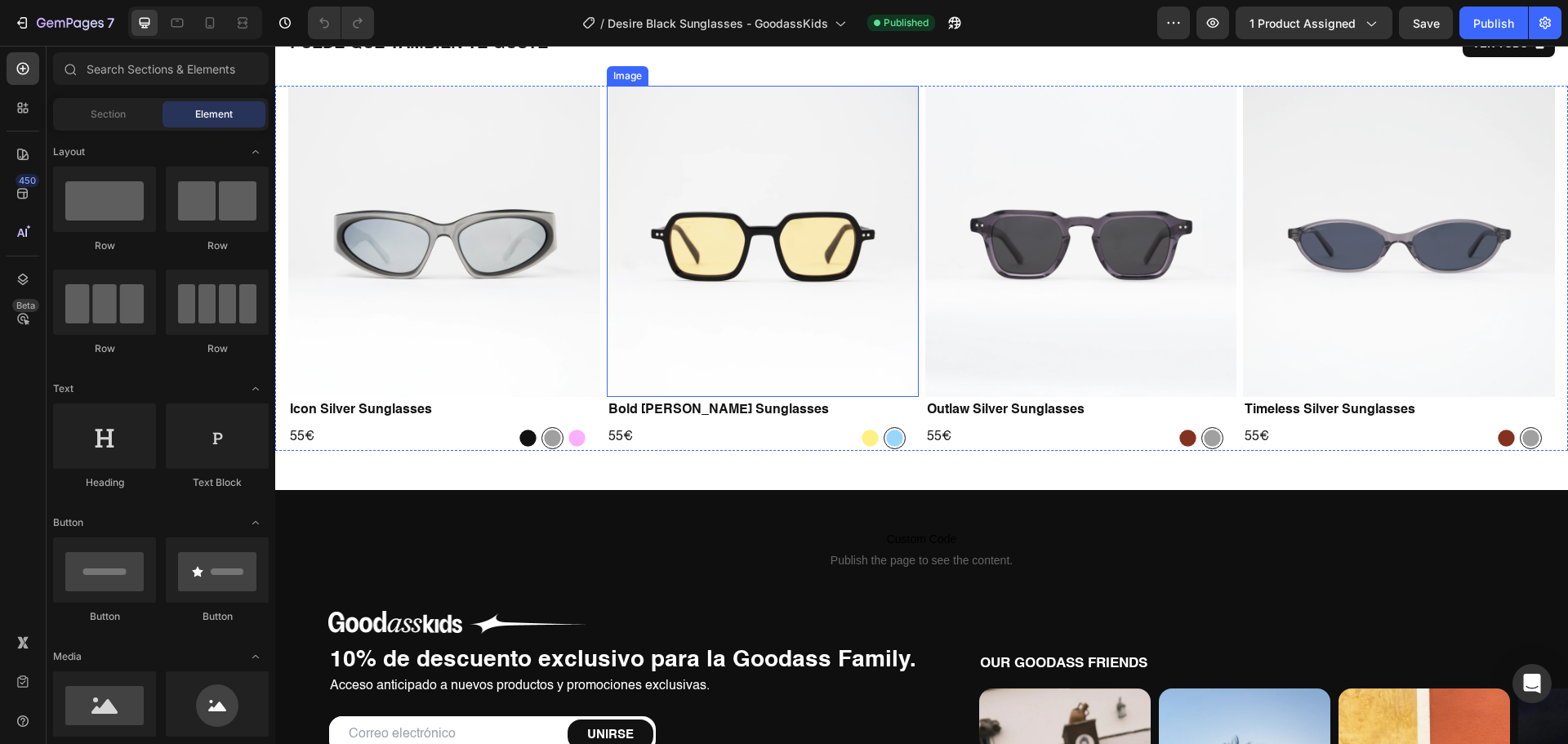
scroll to position [1470, 0]
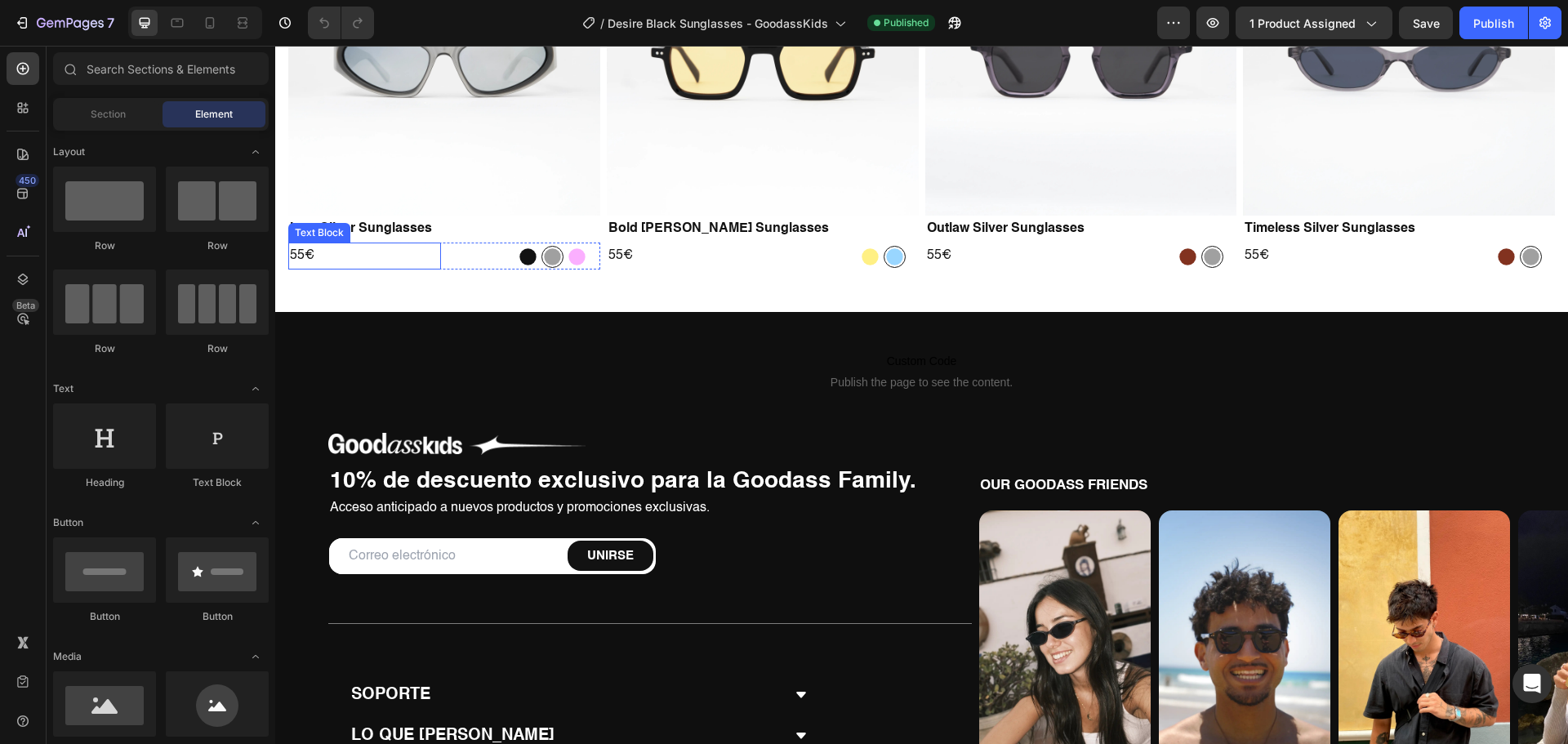
click at [300, 255] on p "55€" at bounding box center [364, 256] width 150 height 24
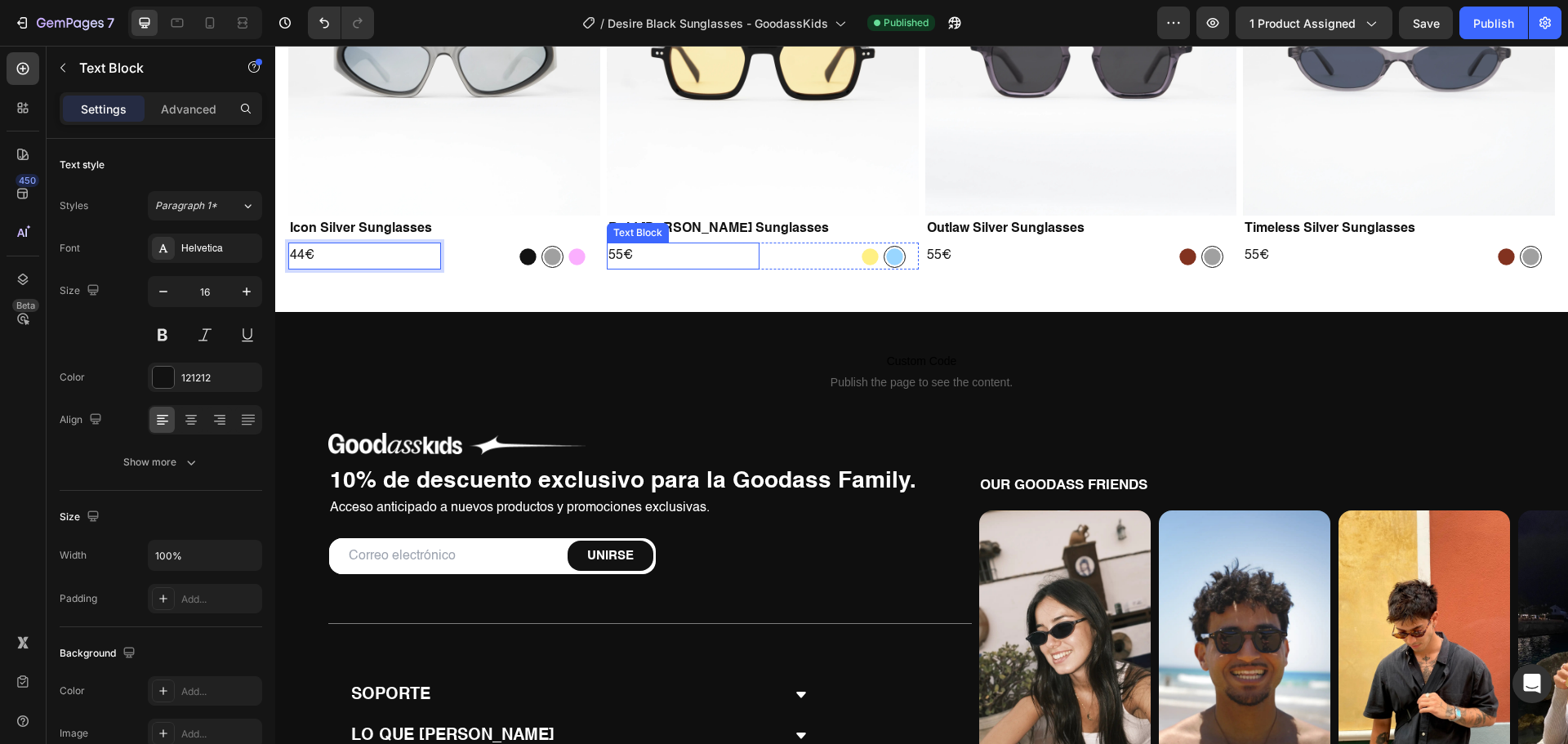
click at [614, 253] on p "55€" at bounding box center [684, 256] width 150 height 24
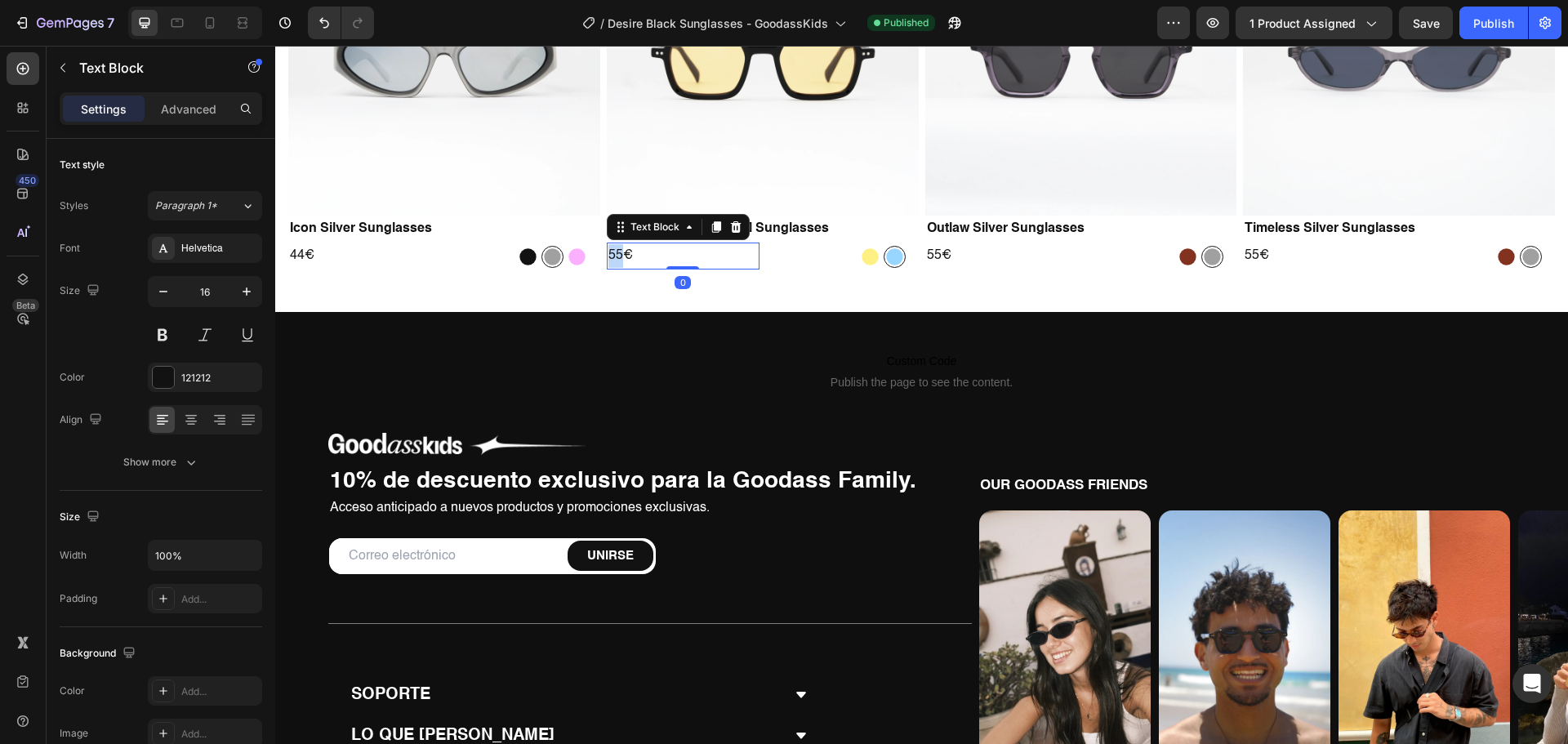
click at [614, 253] on p "55€" at bounding box center [684, 256] width 150 height 24
click at [931, 252] on p "55€" at bounding box center [1002, 256] width 150 height 24
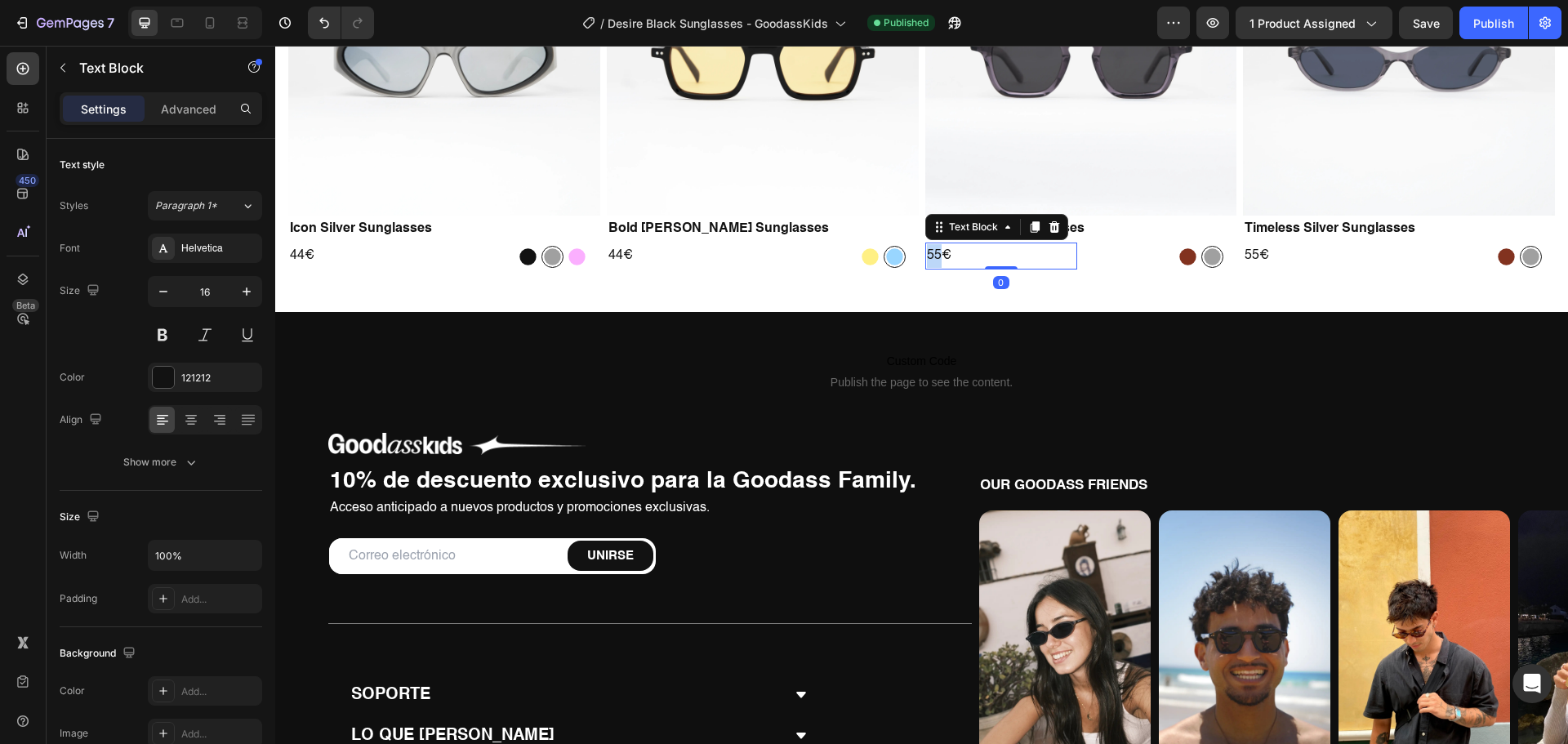
click at [931, 252] on p "55€" at bounding box center [1002, 256] width 150 height 24
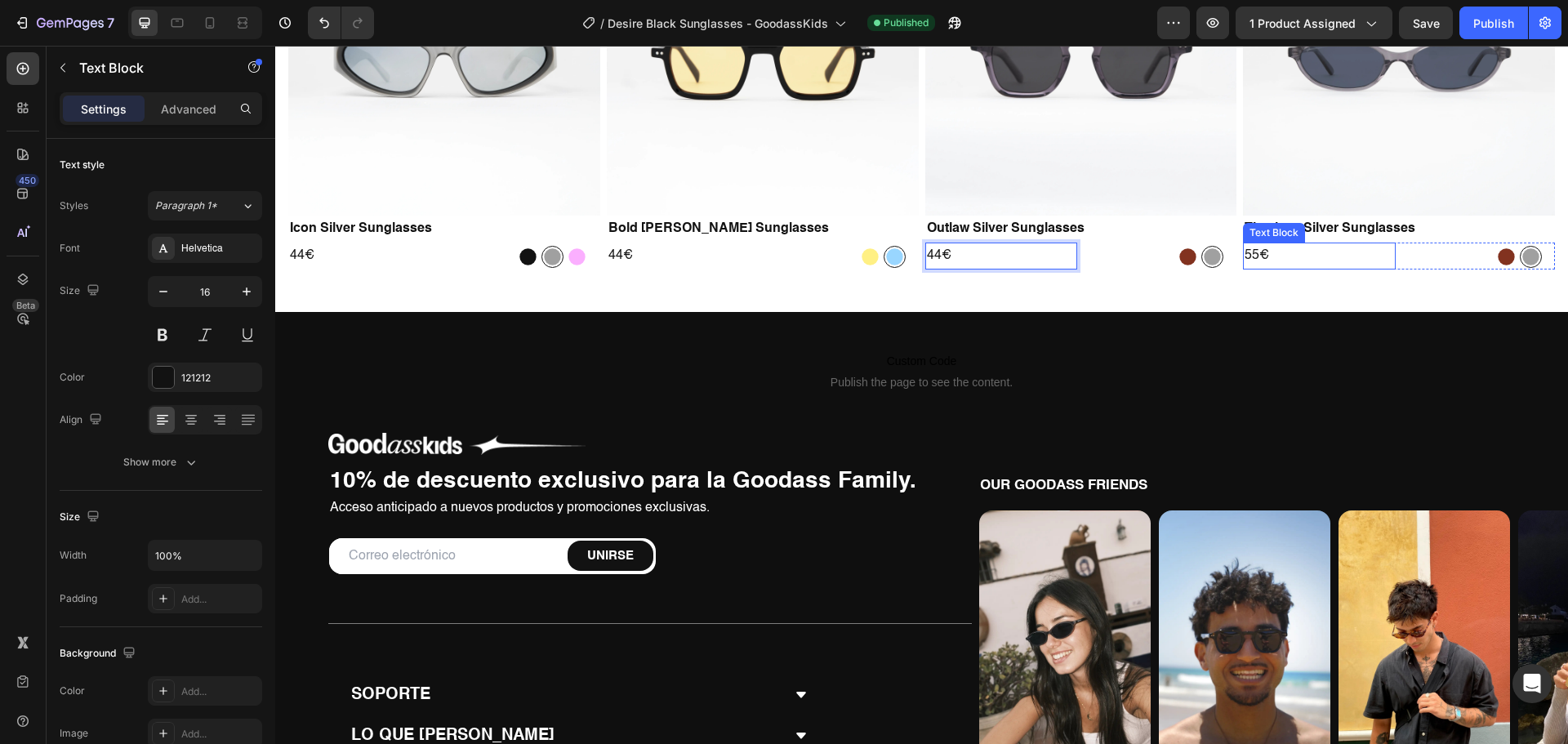
click at [1244, 250] on p "55€" at bounding box center [1319, 256] width 150 height 24
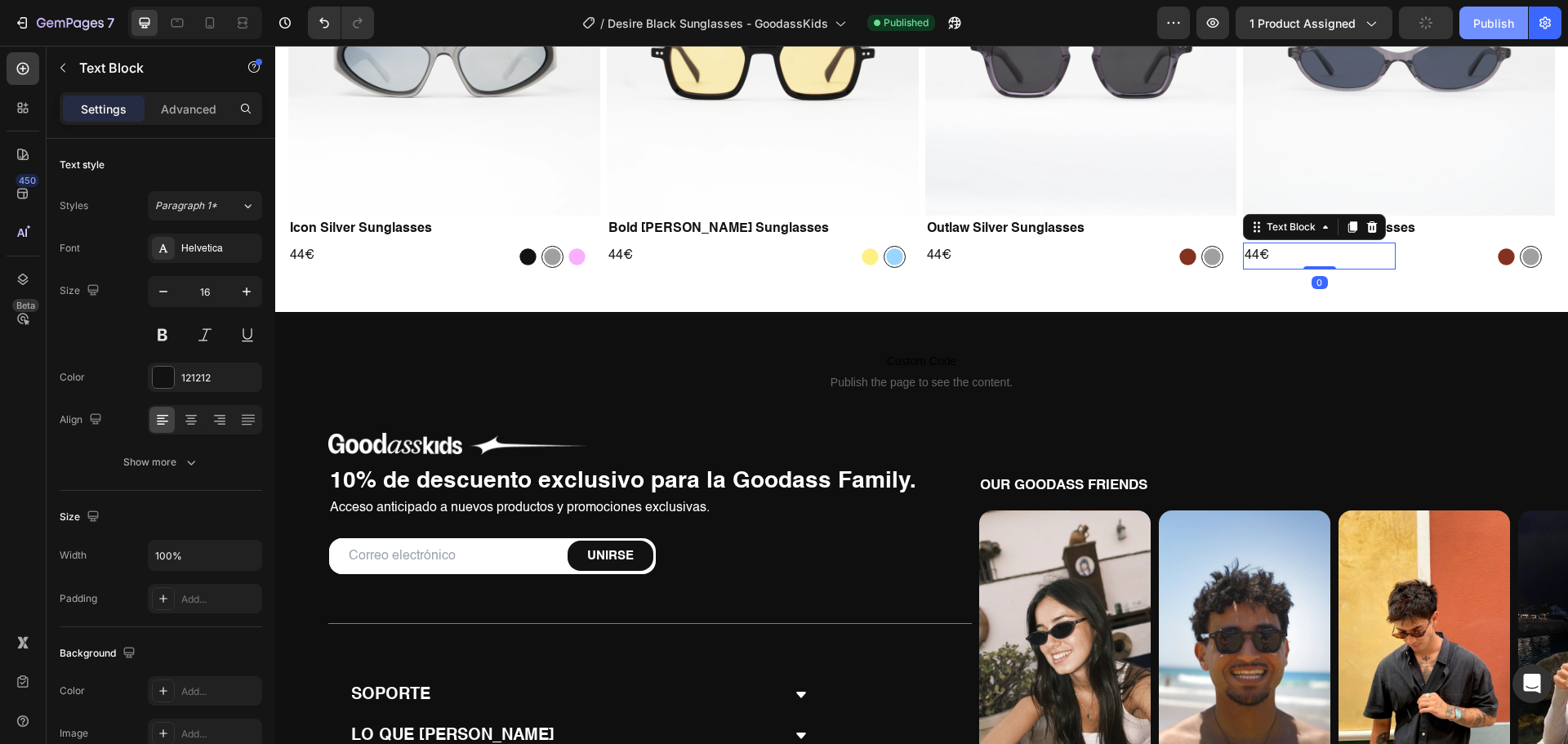
click at [1512, 21] on div "Publish" at bounding box center [1493, 23] width 41 height 18
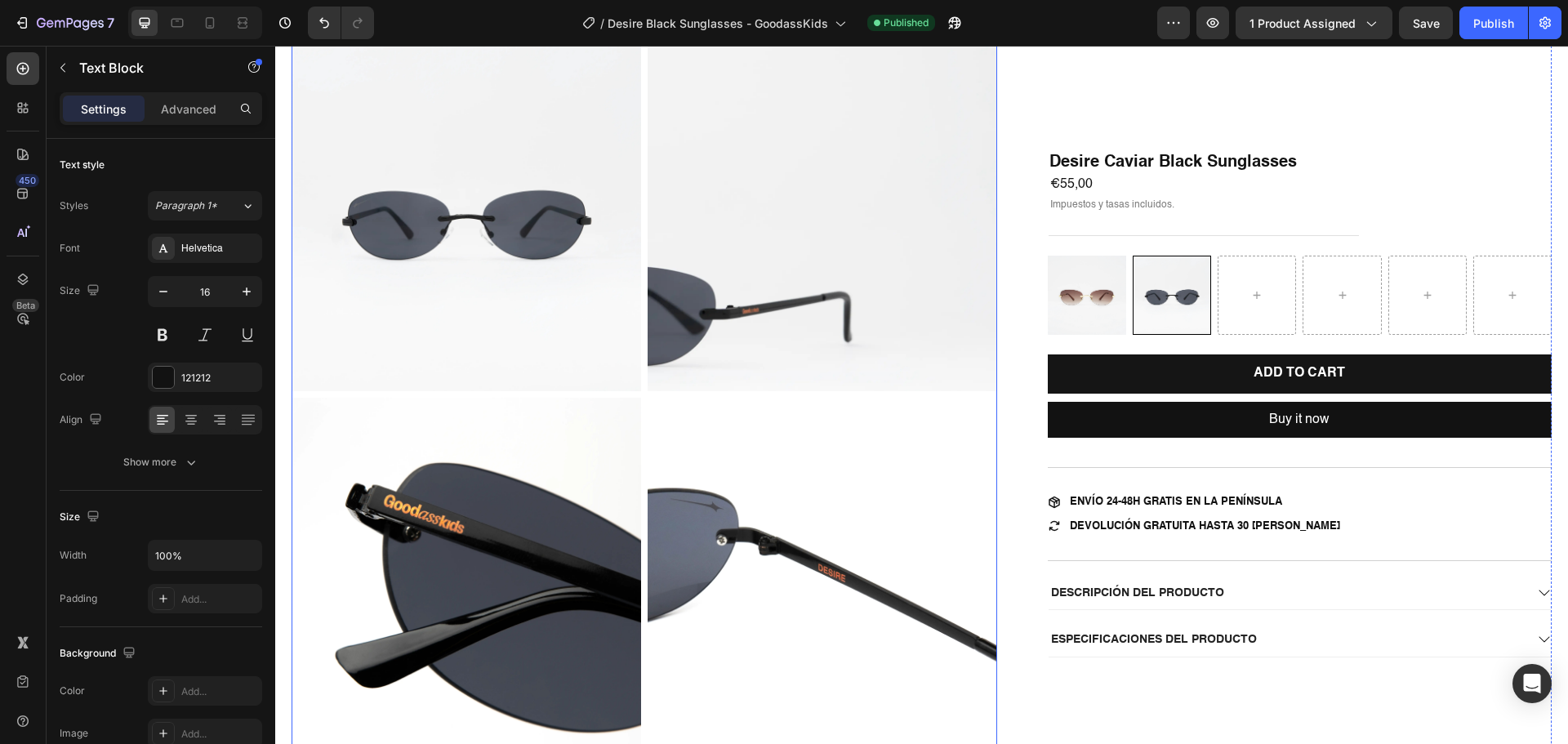
scroll to position [0, 0]
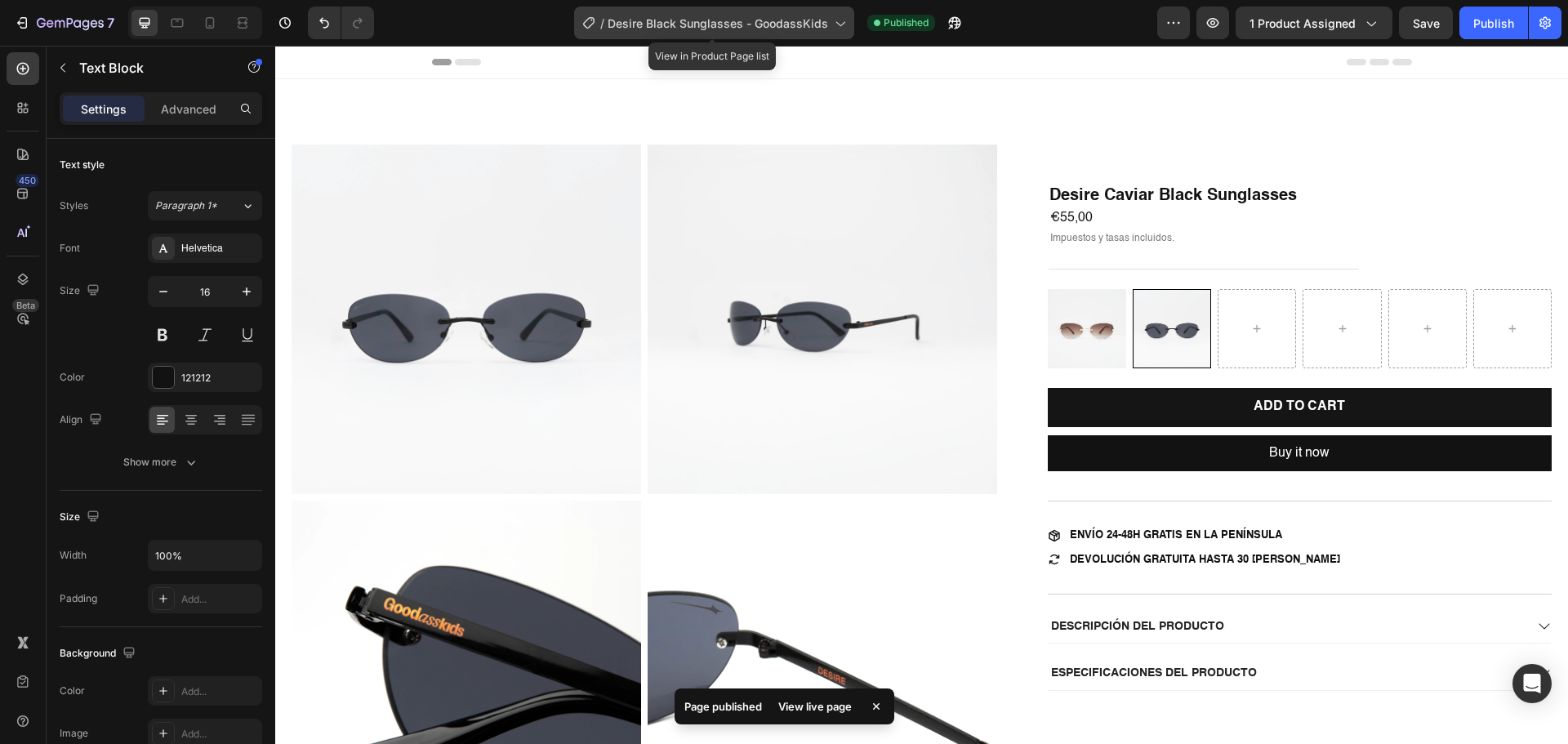
click at [773, 33] on div "/ Desire Black Sunglasses - GoodassKids" at bounding box center [713, 22] width 280 height 32
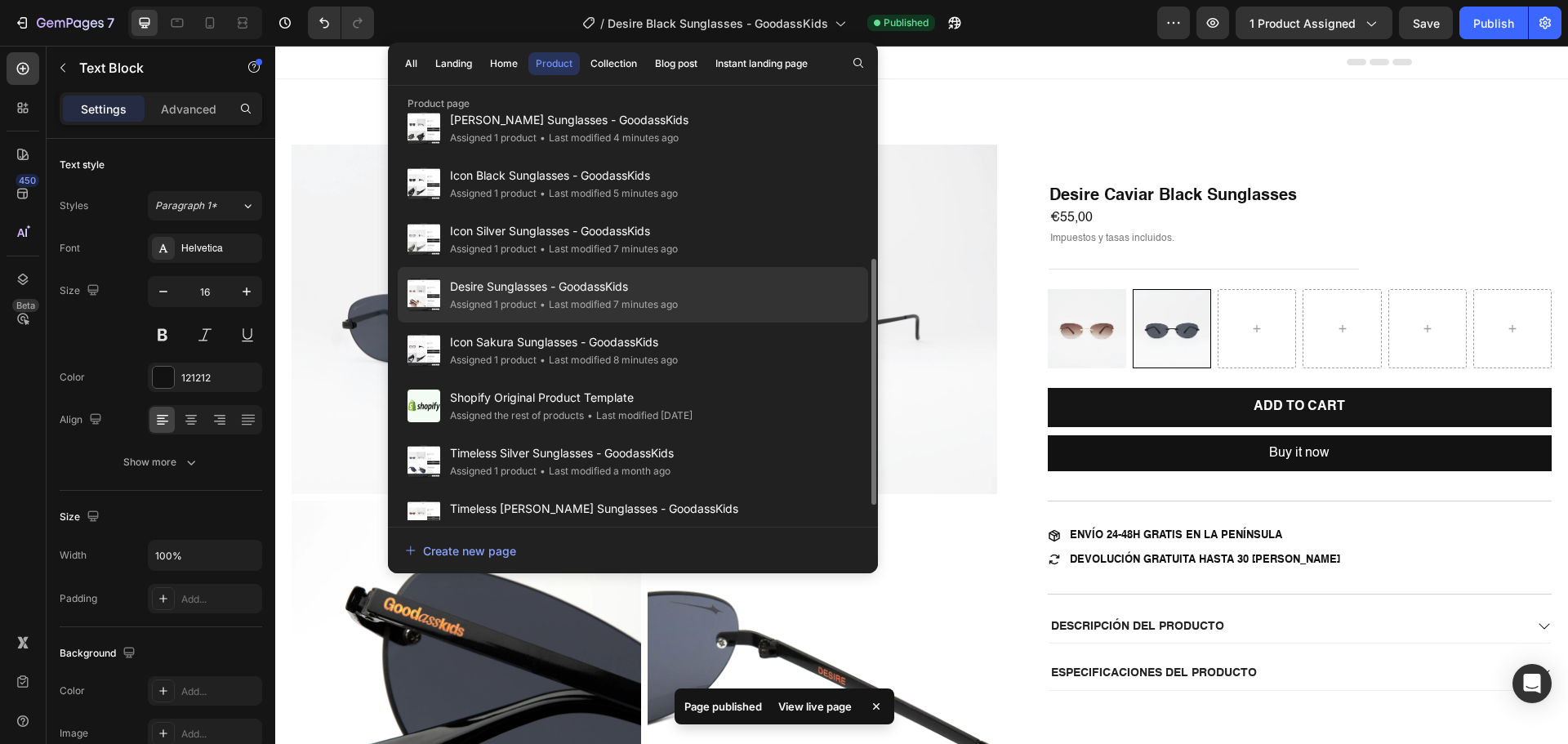
scroll to position [269, 0]
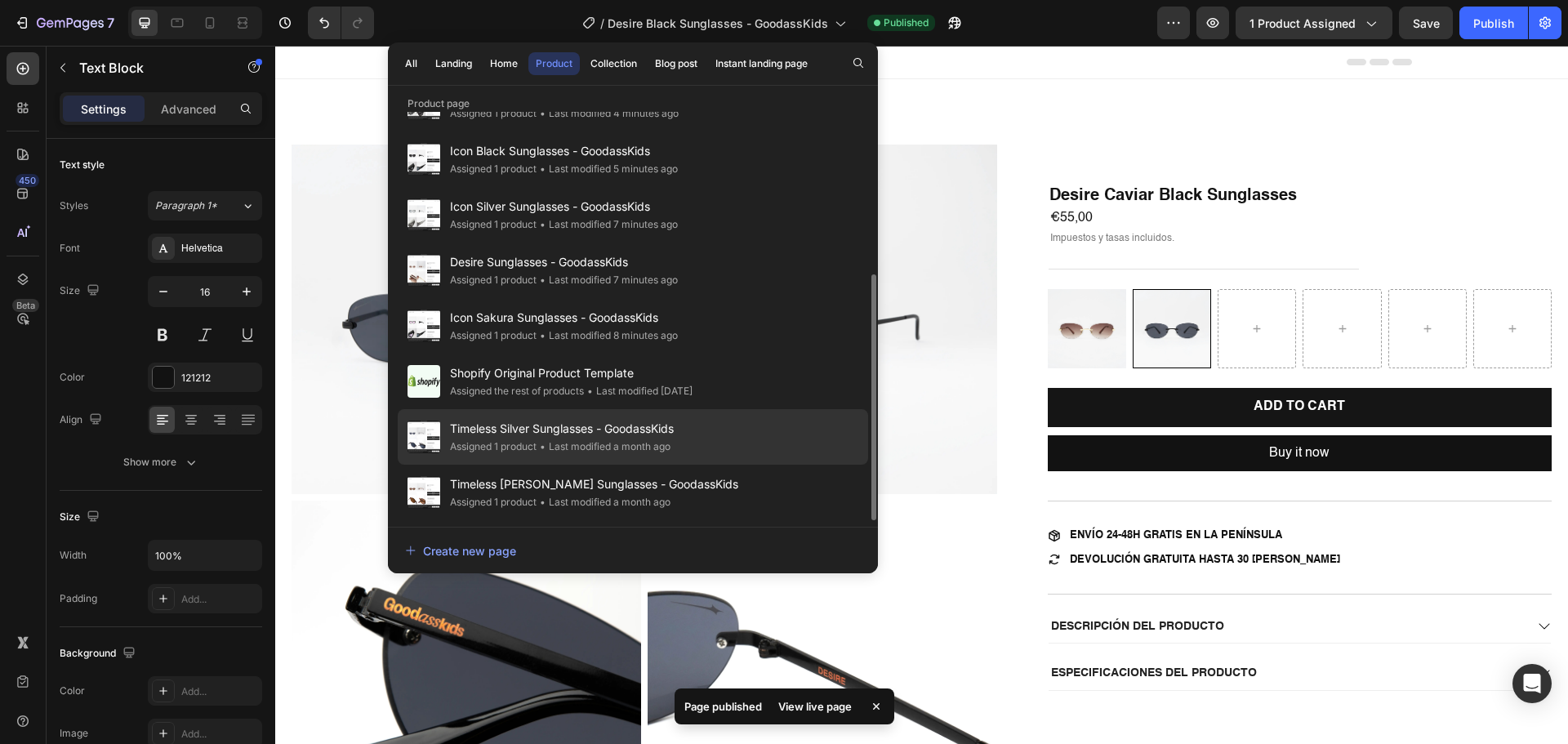
click at [559, 437] on span "Timeless Silver Sunglasses - GoodassKids" at bounding box center [562, 428] width 224 height 19
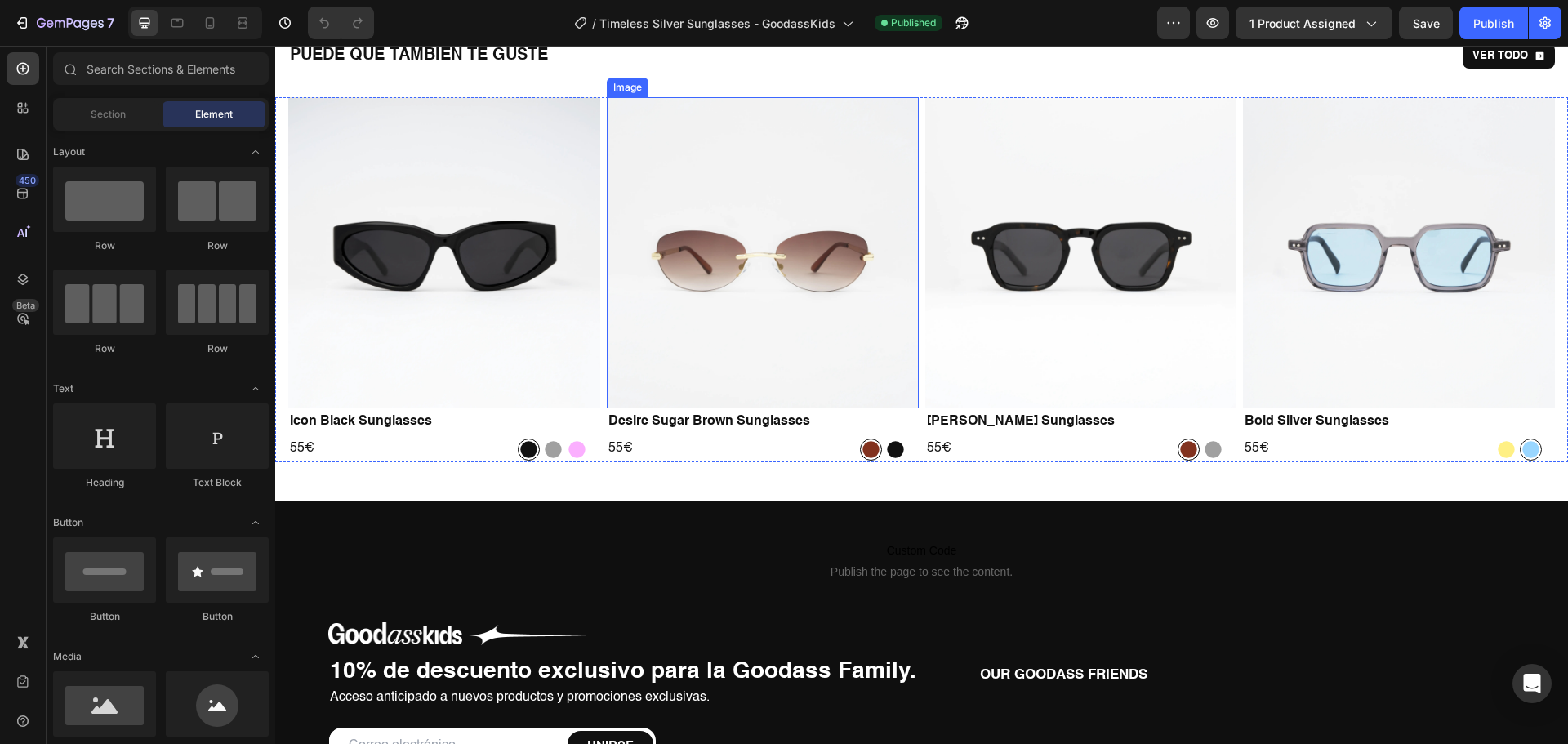
scroll to position [1307, 0]
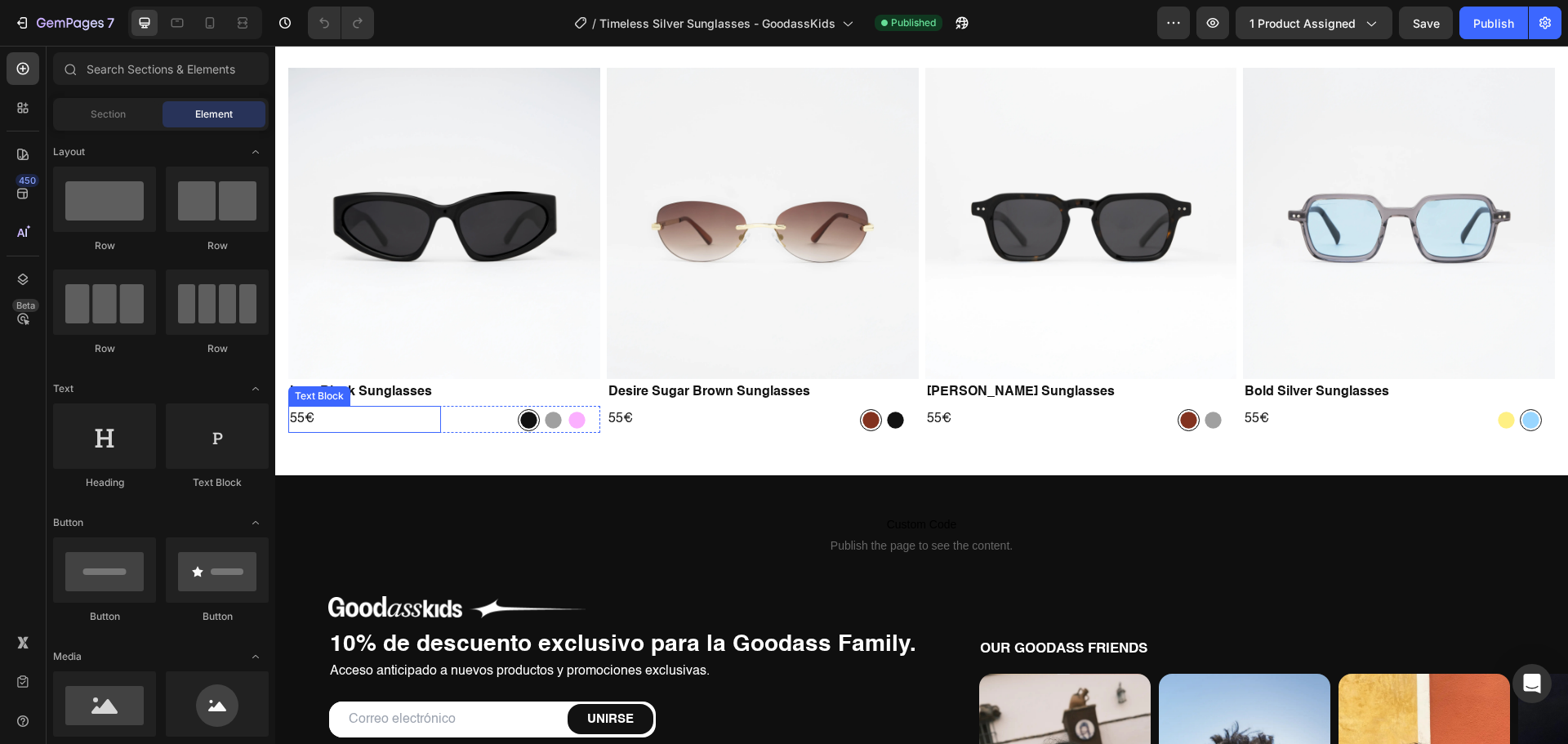
click at [296, 419] on p "55€" at bounding box center [364, 419] width 150 height 24
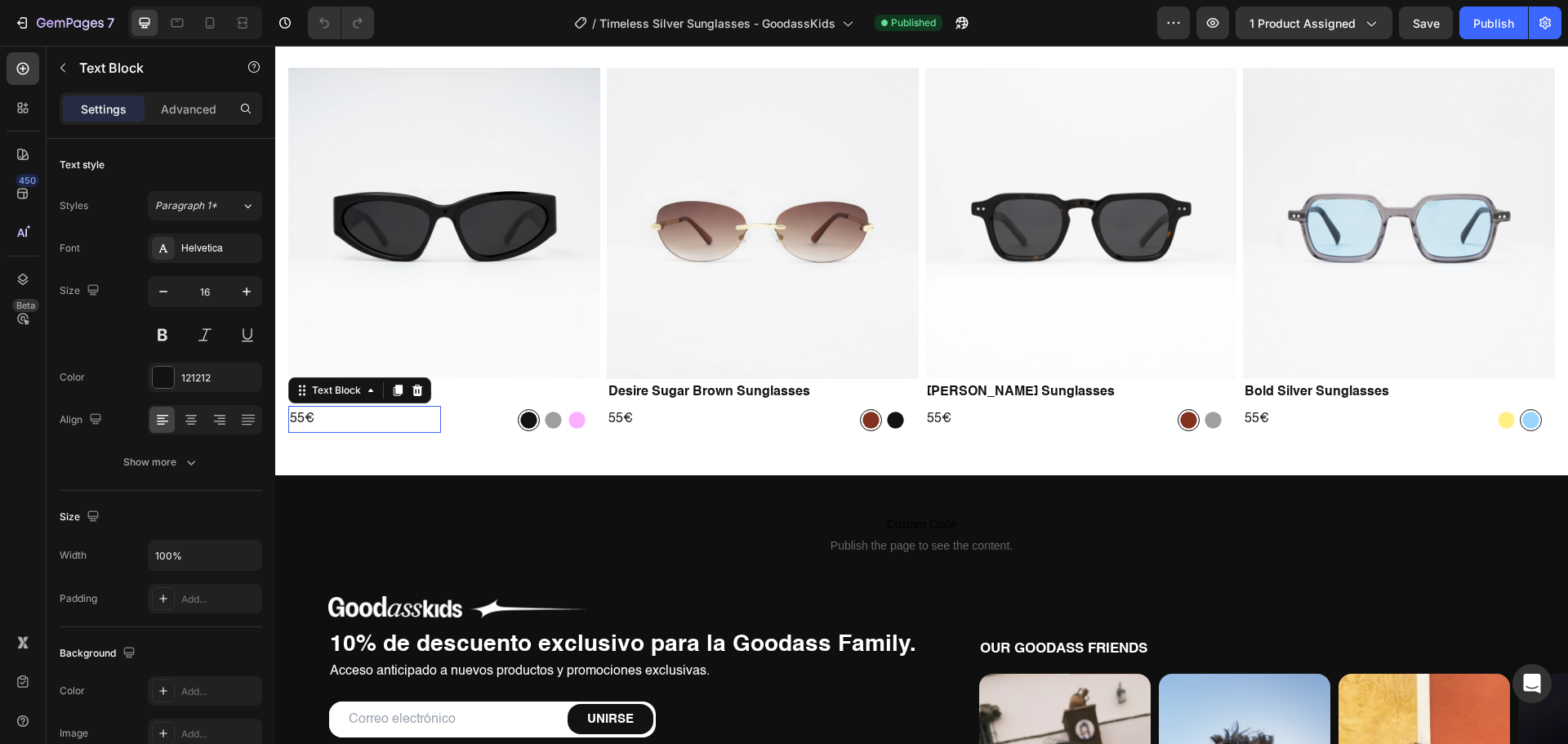
click at [296, 419] on p "55€" at bounding box center [364, 419] width 150 height 24
click at [610, 411] on p "55€" at bounding box center [684, 419] width 150 height 24
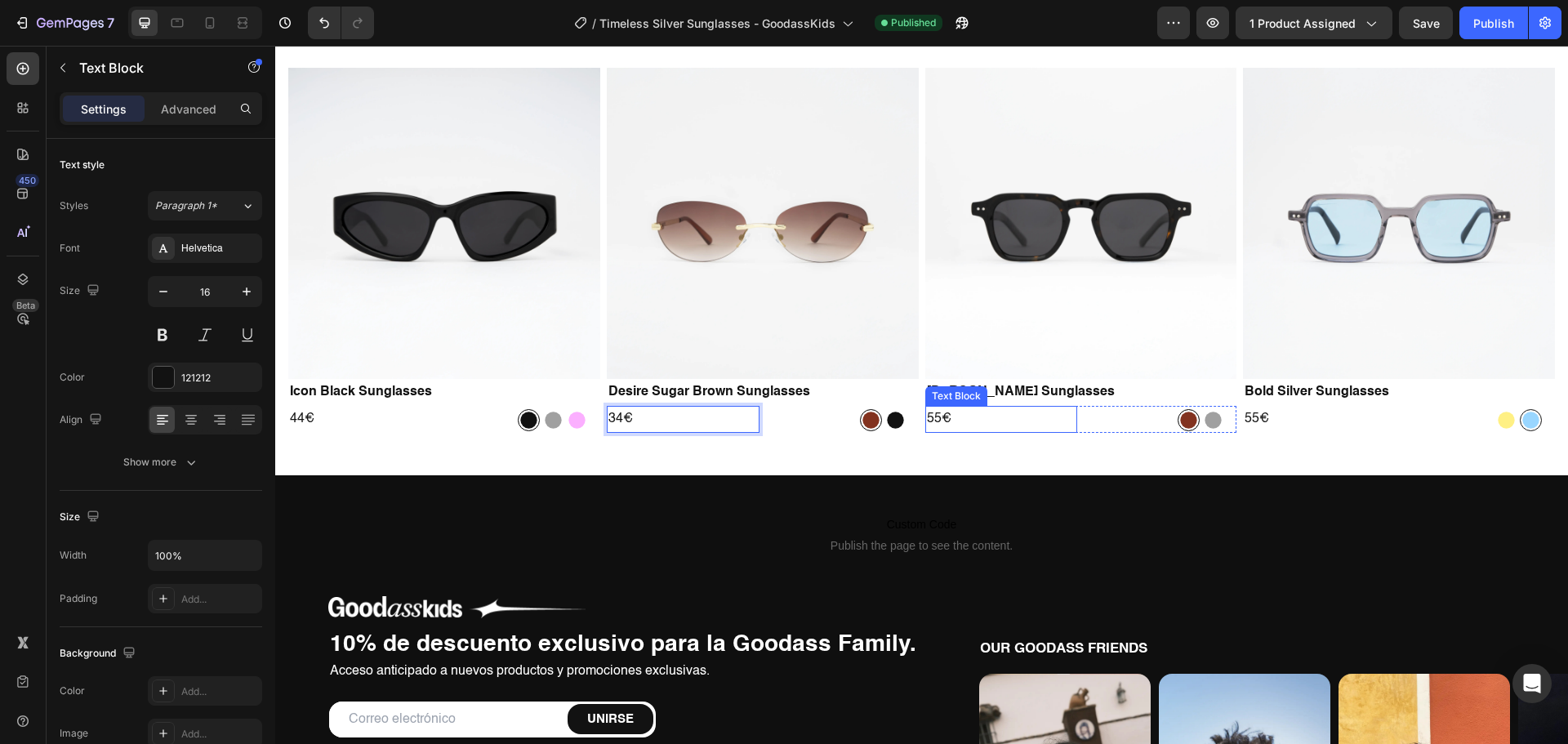
click at [927, 416] on p "55€" at bounding box center [1002, 419] width 150 height 24
click at [1244, 415] on p "55€" at bounding box center [1319, 419] width 150 height 24
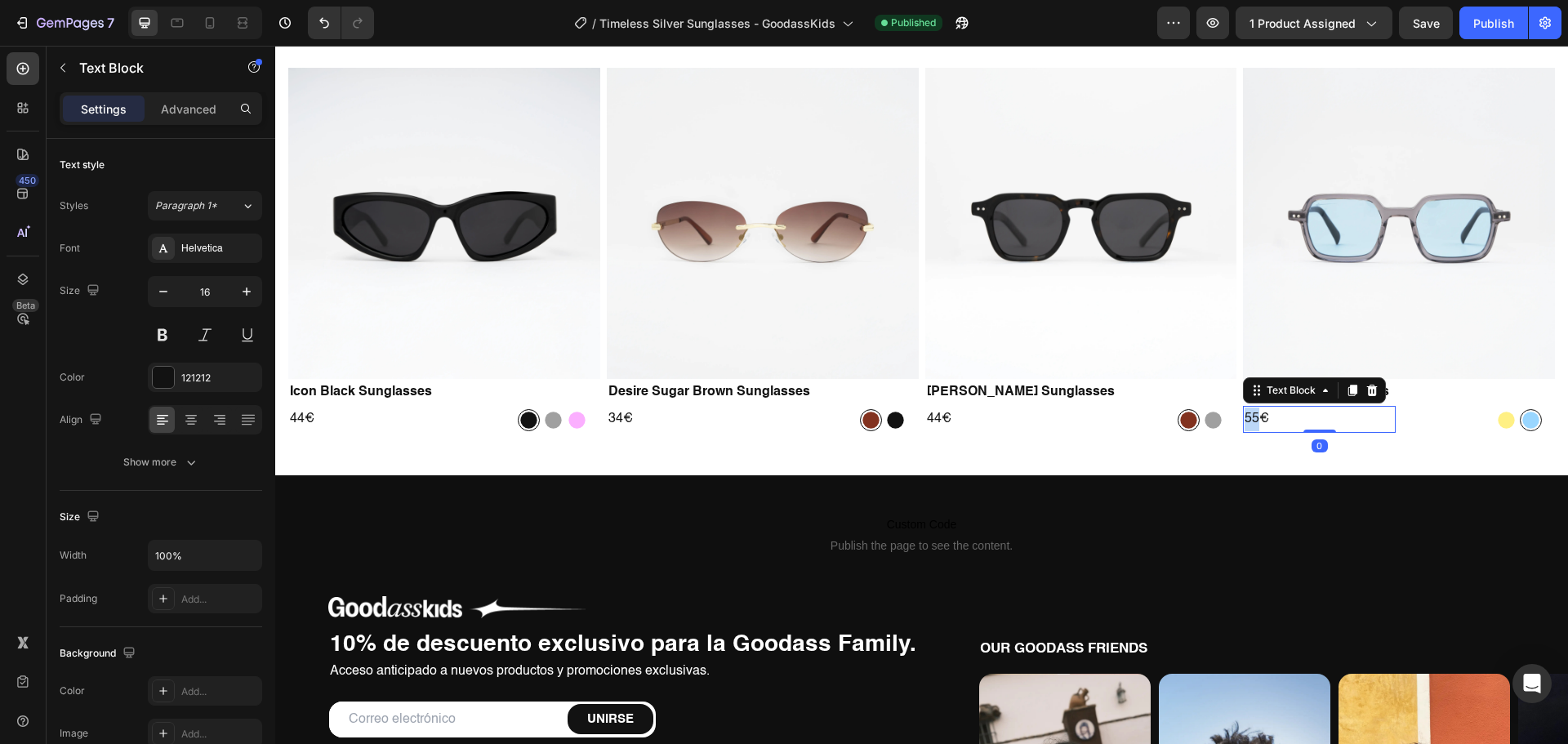
click at [1244, 415] on p "55€" at bounding box center [1319, 419] width 150 height 24
click at [1491, 32] on button "Publish" at bounding box center [1493, 22] width 68 height 32
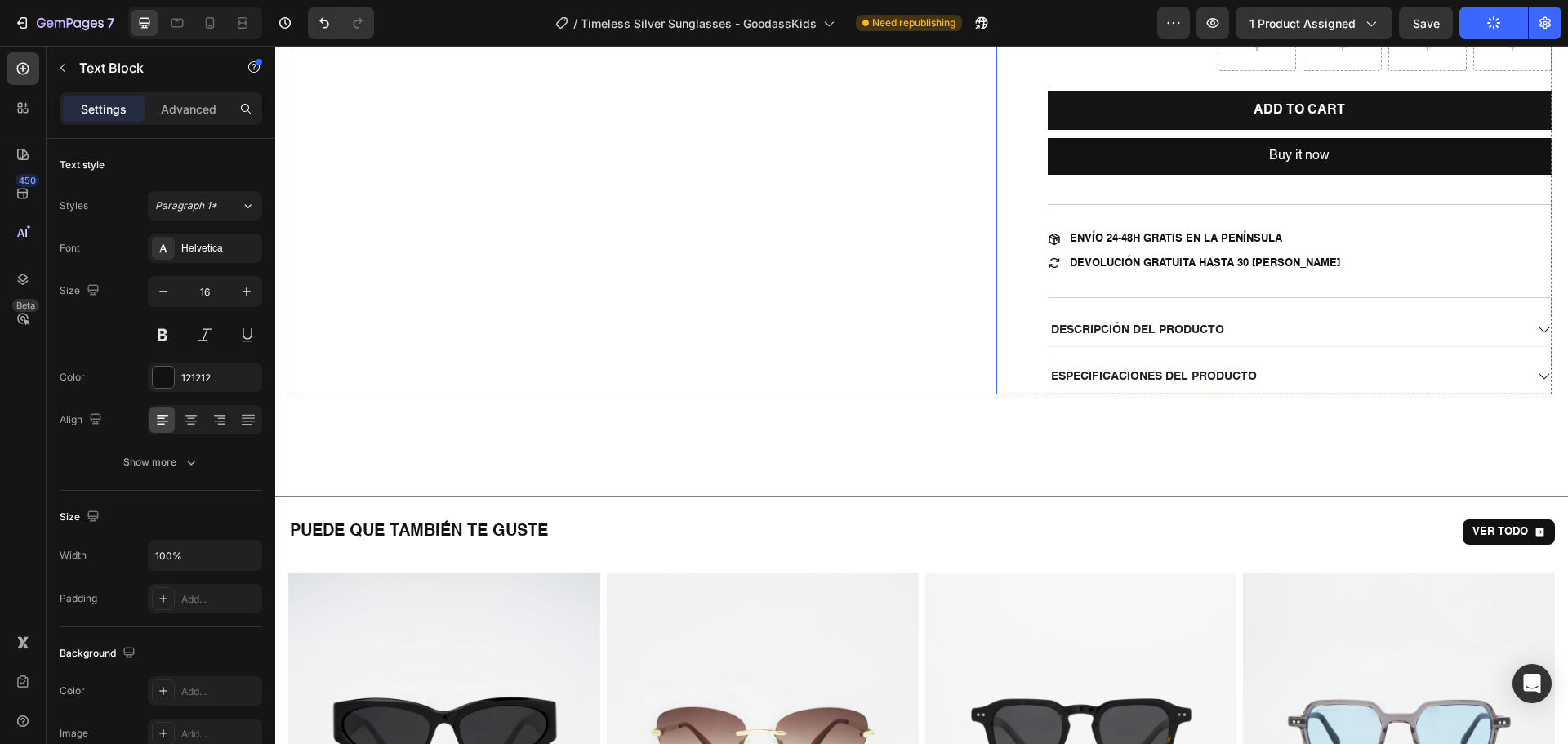
scroll to position [653, 0]
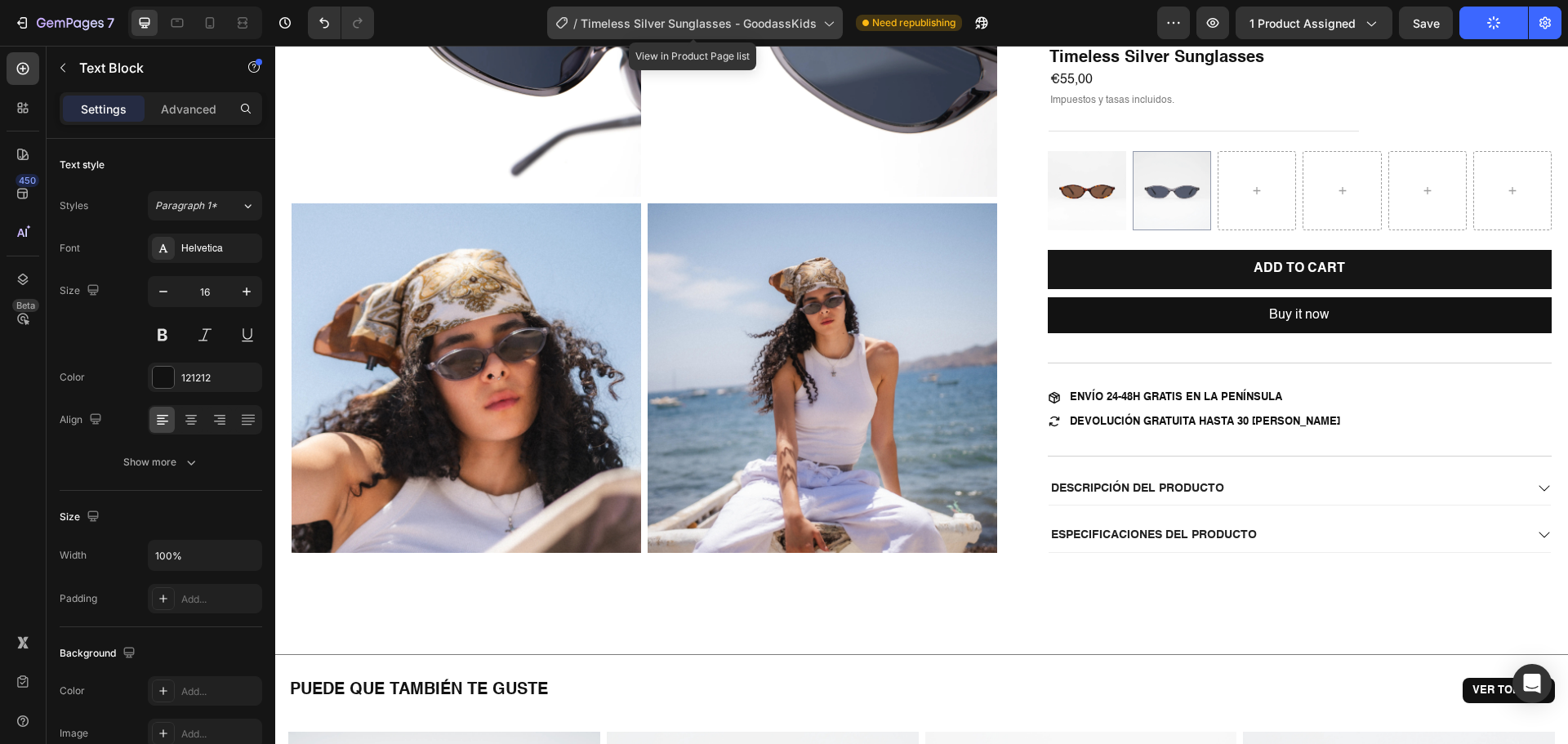
click at [761, 17] on span "Timeless Silver Sunglasses - GoodassKids" at bounding box center [698, 23] width 236 height 18
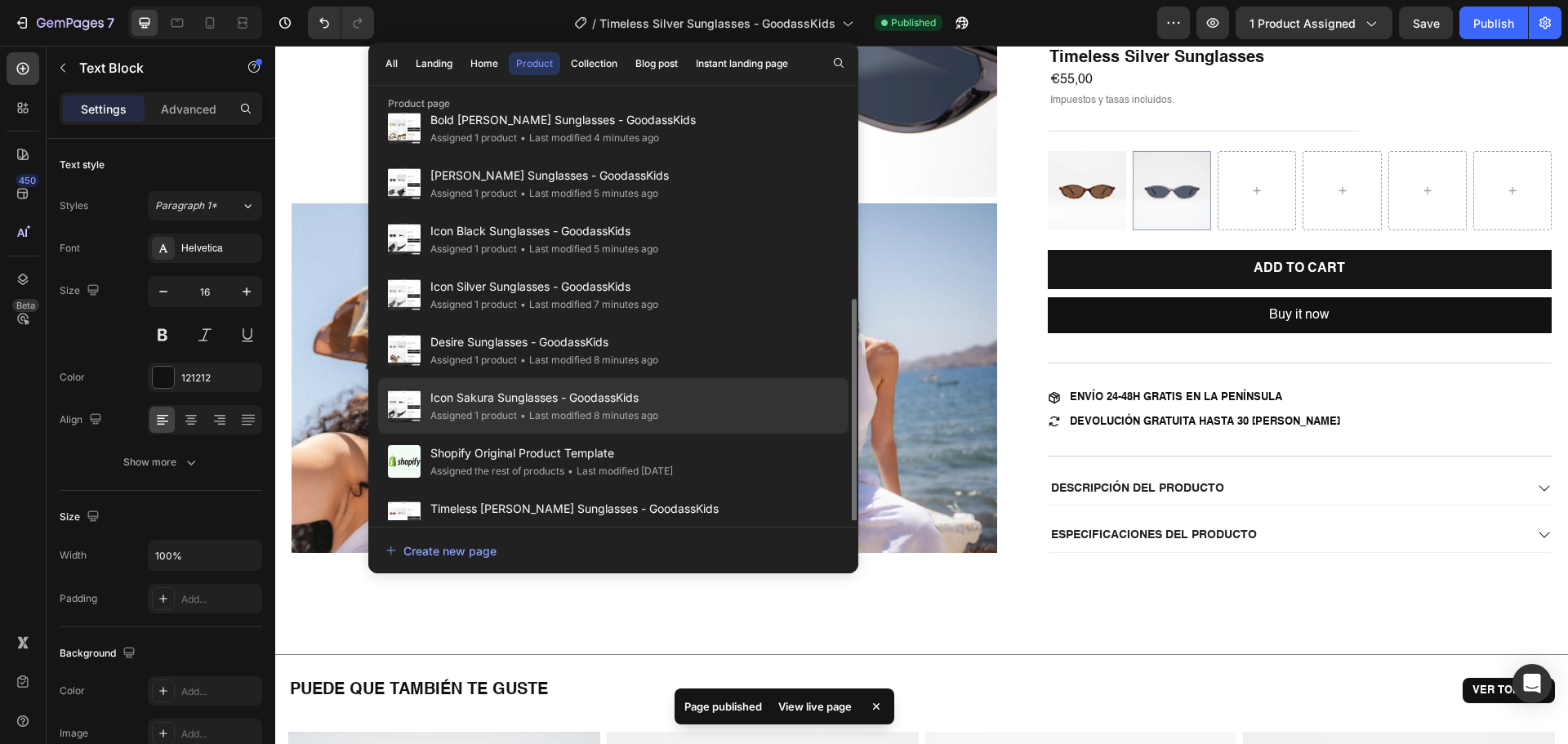
scroll to position [269, 0]
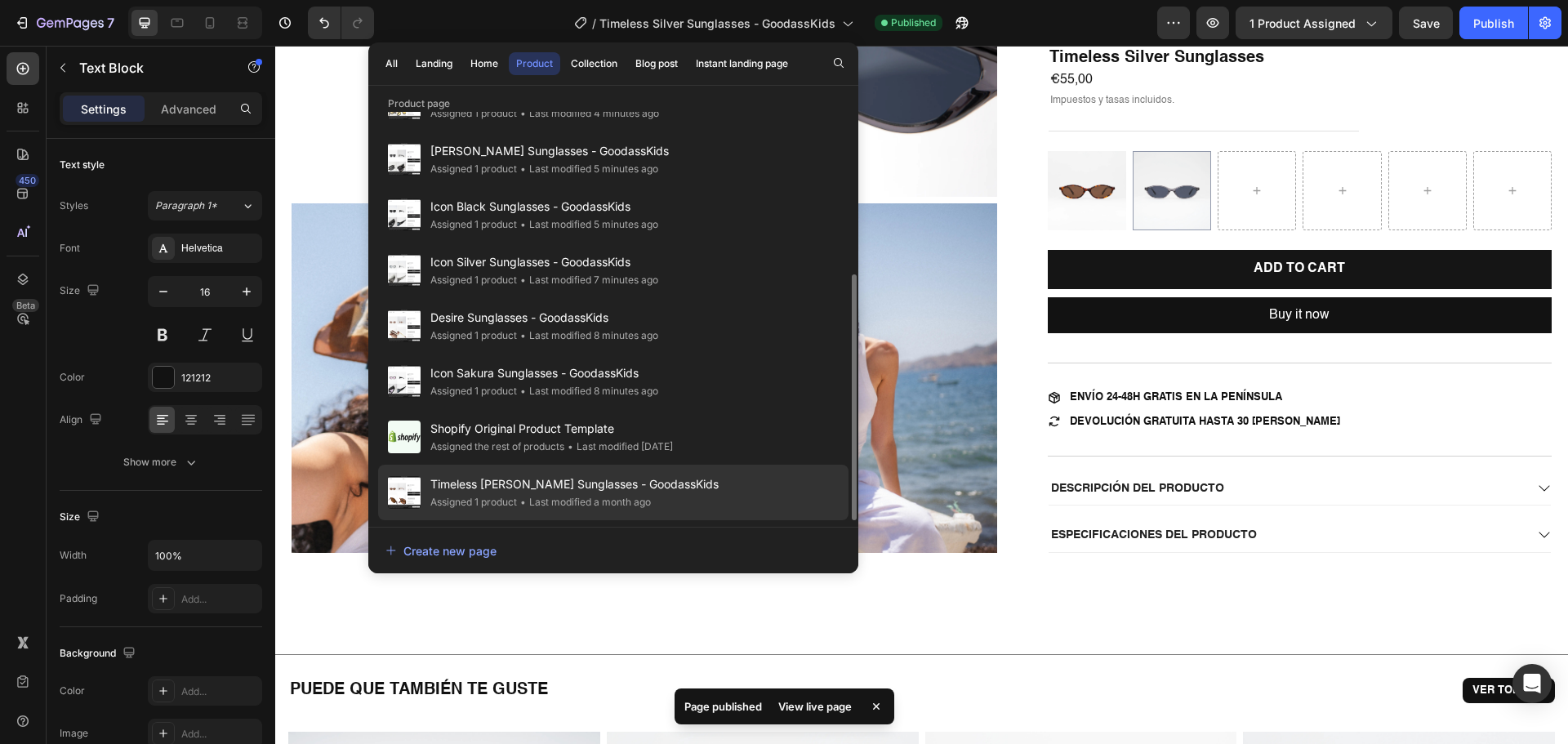
click at [554, 485] on span "Timeless [PERSON_NAME] Sunglasses - GoodassKids" at bounding box center [574, 484] width 289 height 19
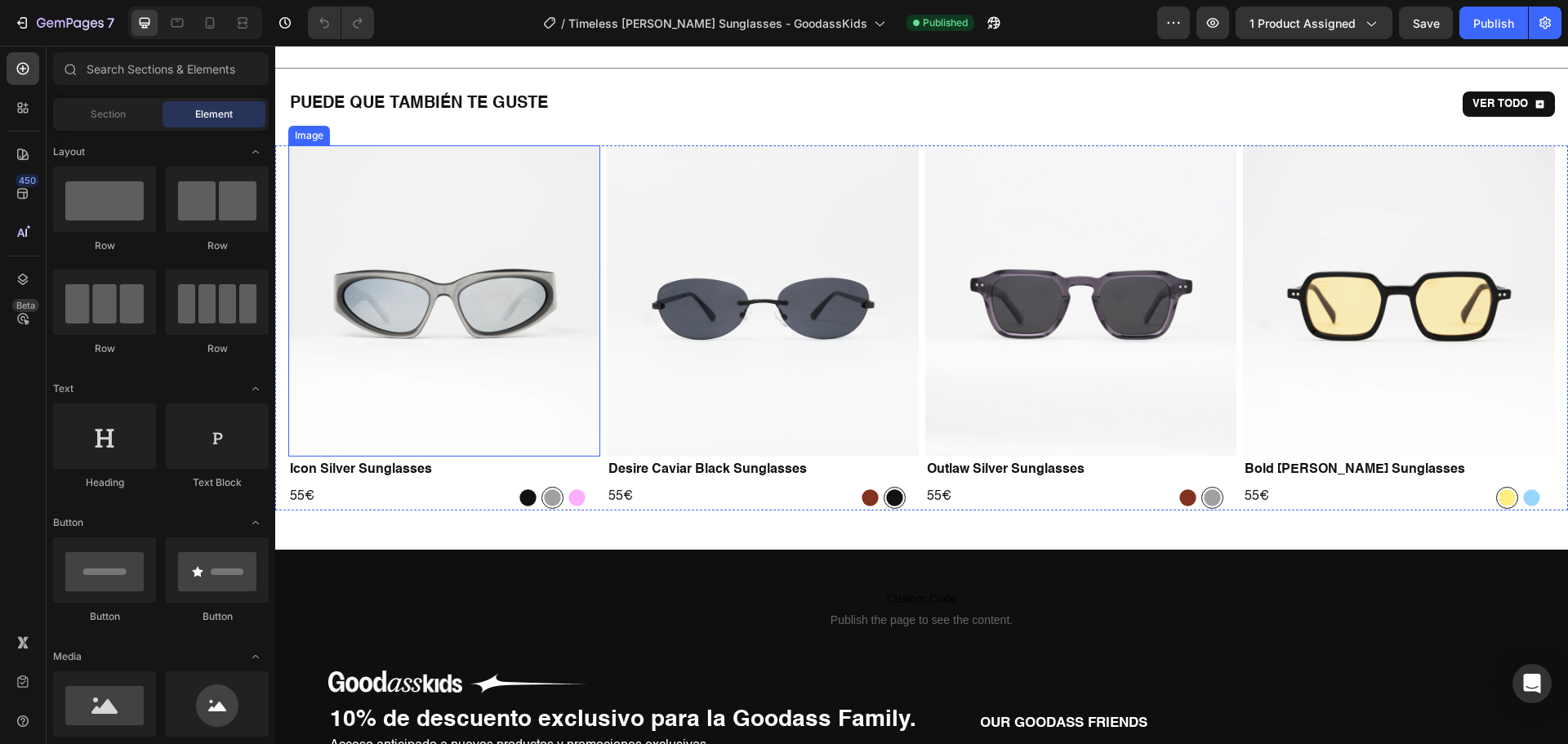
scroll to position [1388, 0]
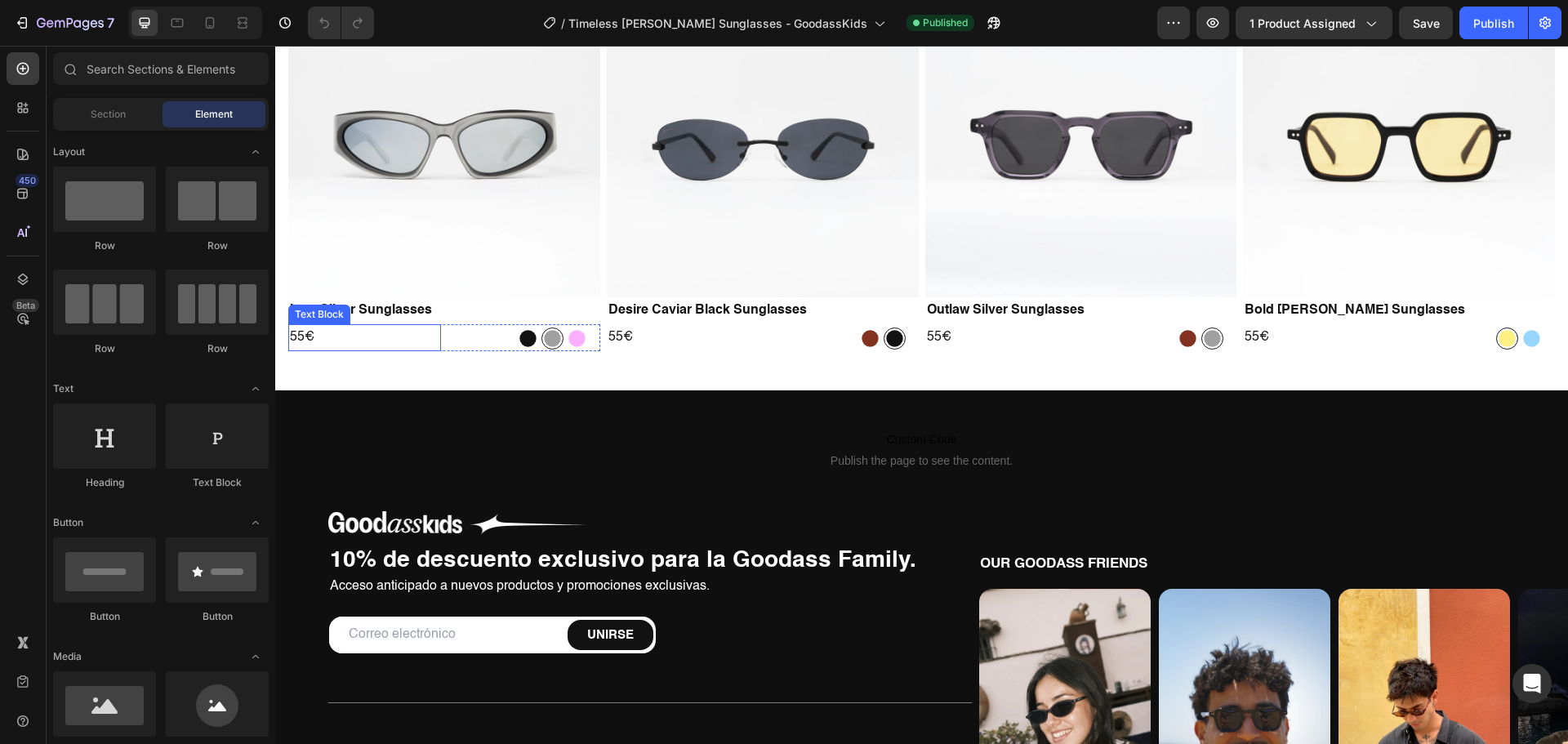
click at [300, 332] on p "55€" at bounding box center [364, 338] width 150 height 24
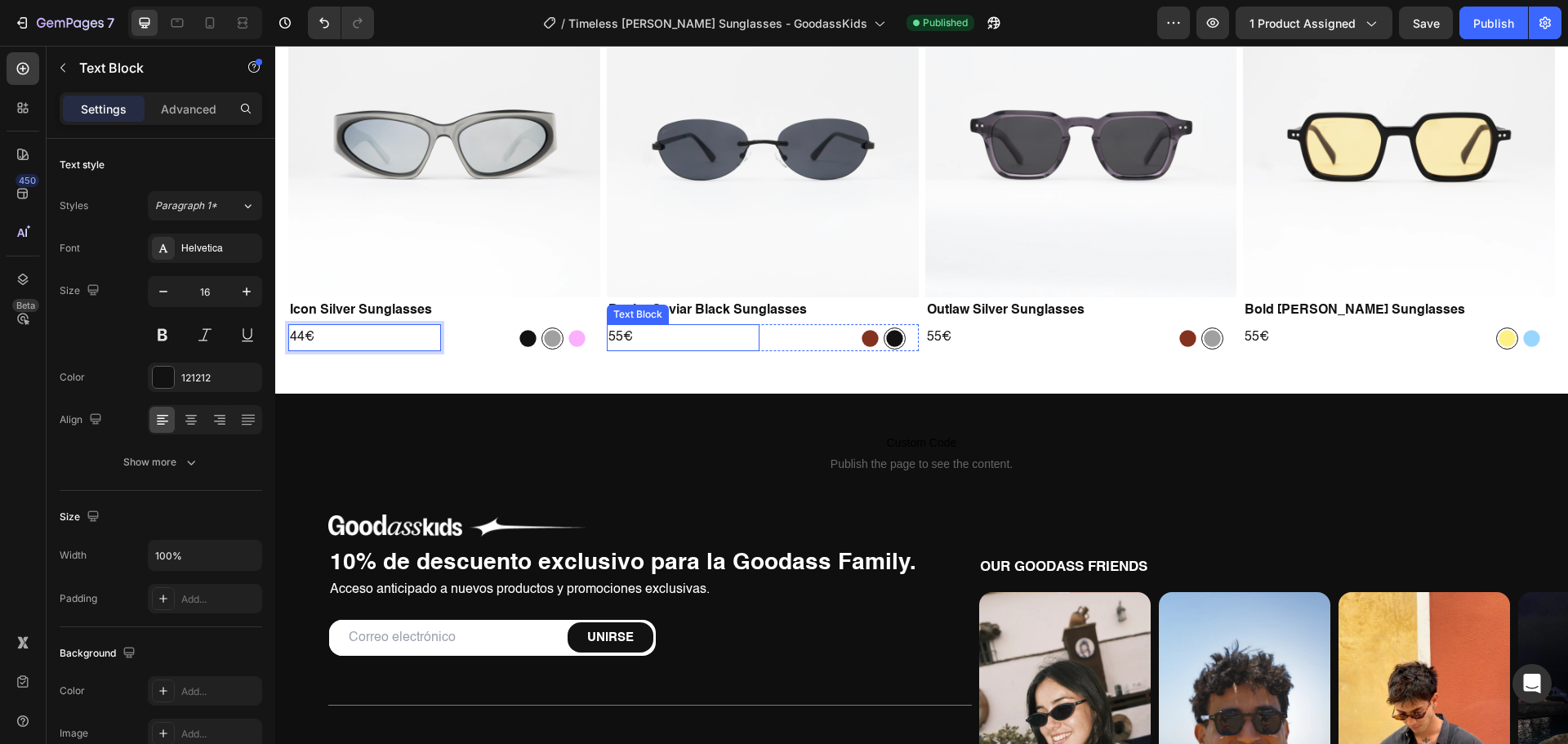
click at [609, 337] on p "55€" at bounding box center [684, 338] width 150 height 24
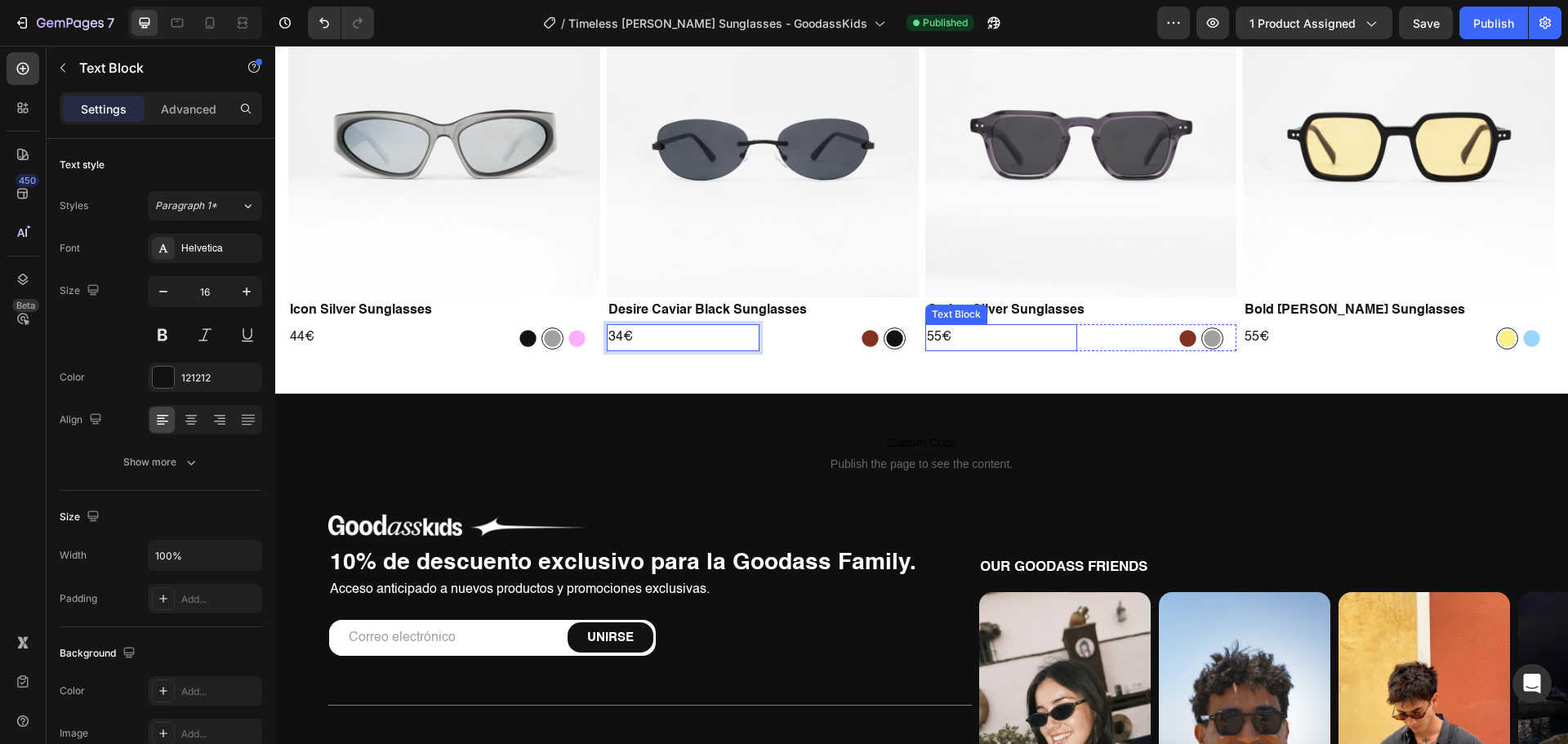
click at [930, 336] on p "55€" at bounding box center [1002, 338] width 150 height 24
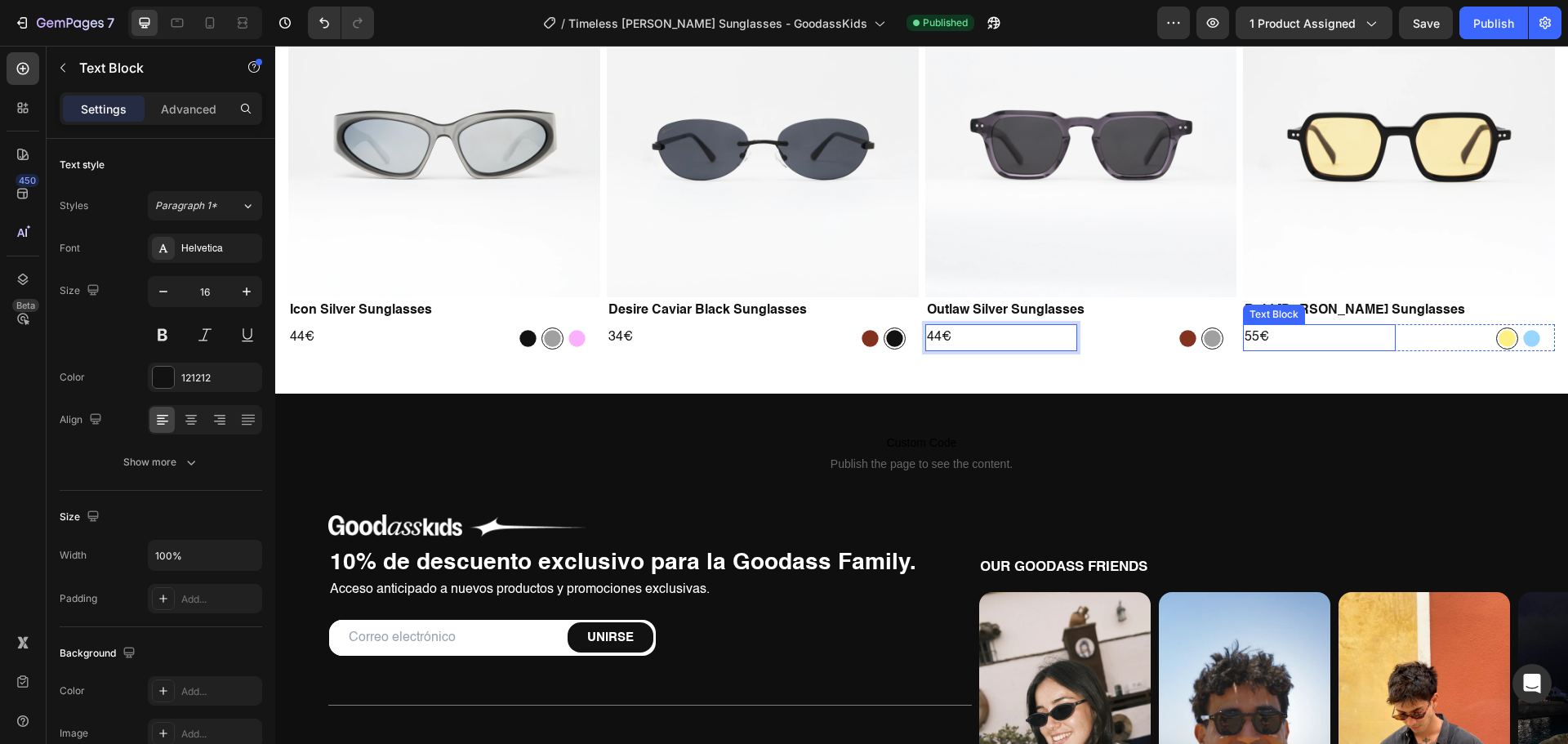
click at [1244, 336] on p "55€" at bounding box center [1319, 338] width 150 height 24
drag, startPoint x: 1500, startPoint y: 18, endPoint x: 1106, endPoint y: 35, distance: 394.4
click at [1500, 18] on div "Publish" at bounding box center [1493, 23] width 41 height 18
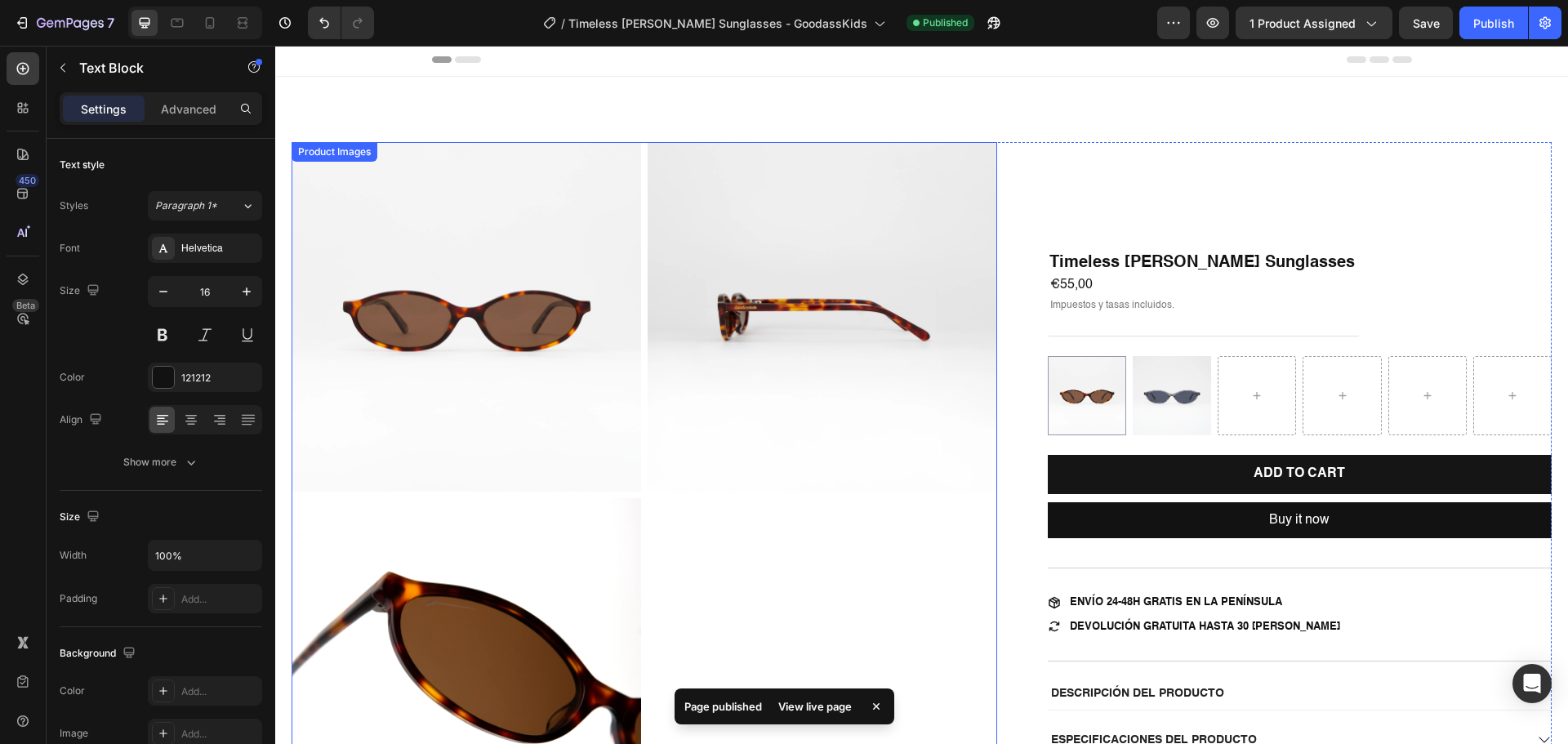
scroll to position [0, 0]
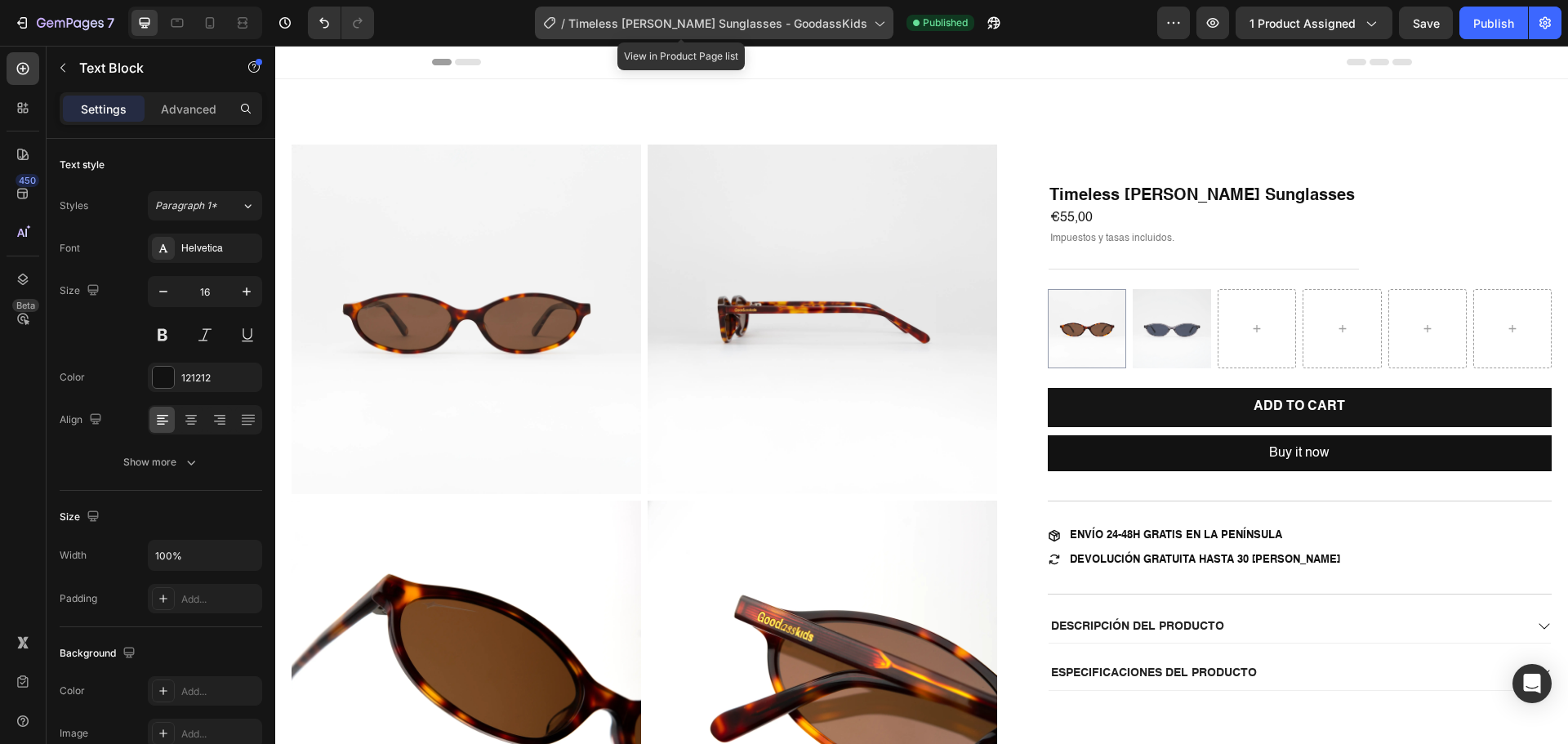
click at [678, 18] on span "Timeless [PERSON_NAME] Sunglasses - GoodassKids" at bounding box center [717, 23] width 299 height 18
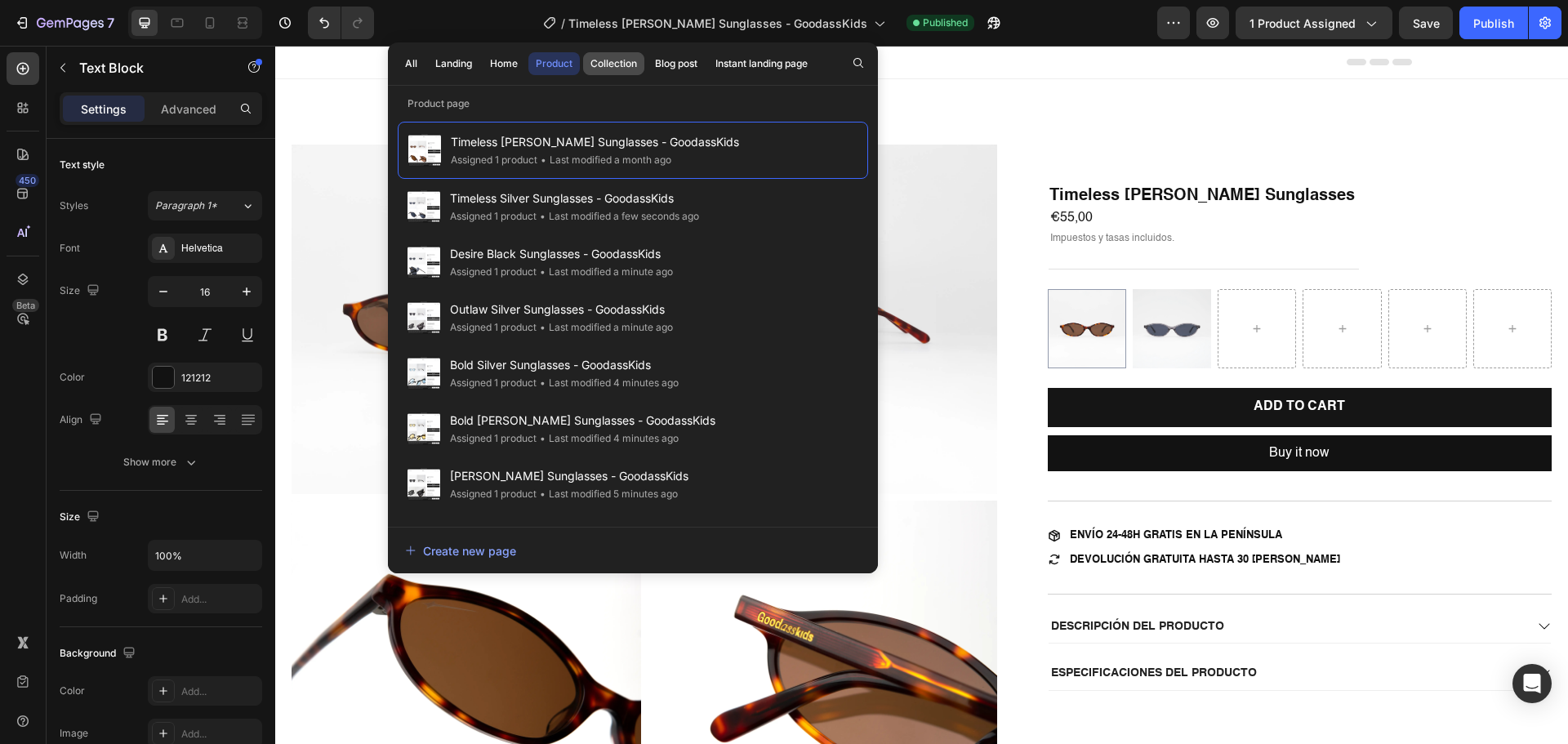
click at [617, 66] on div "Collection" at bounding box center [613, 64] width 46 height 15
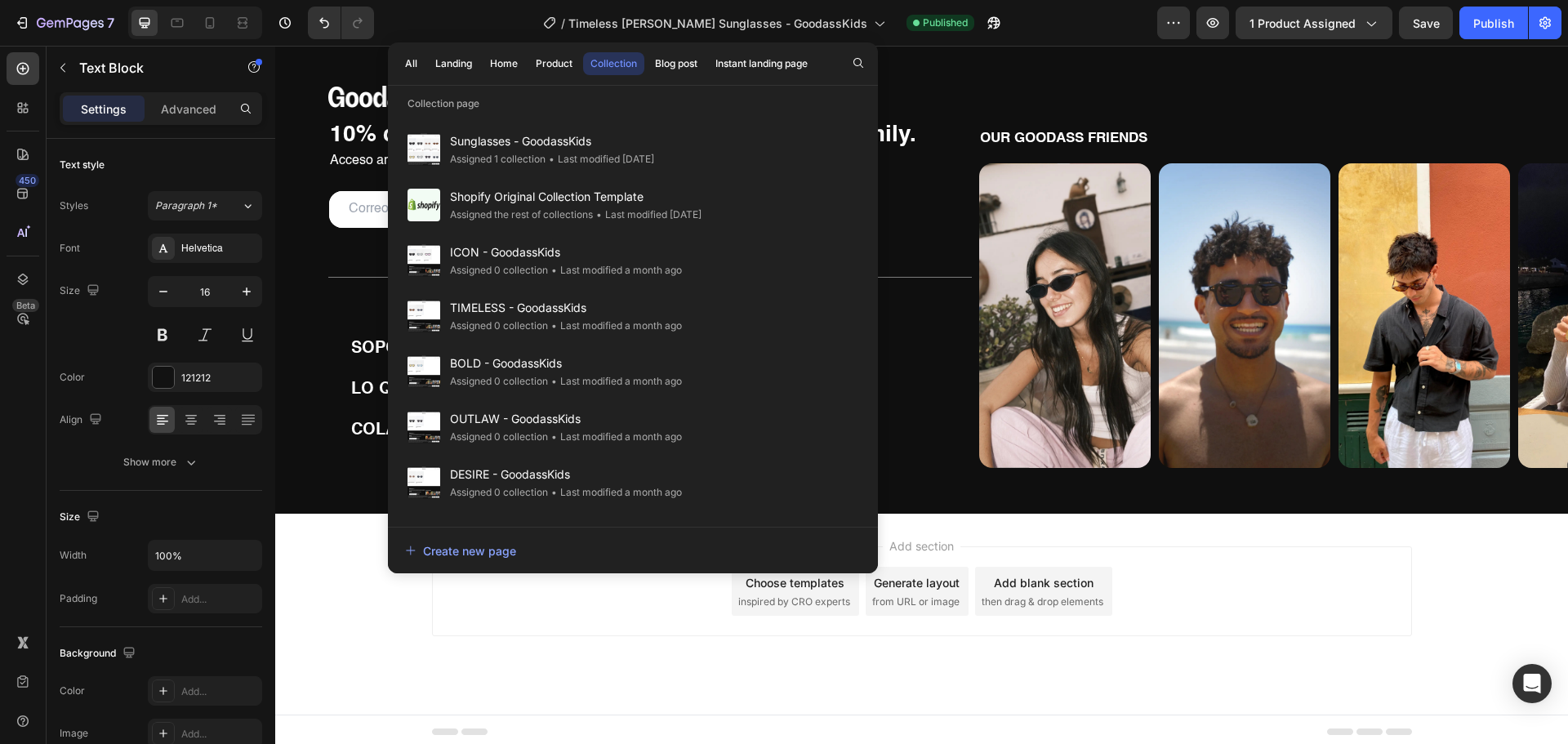
scroll to position [1819, 0]
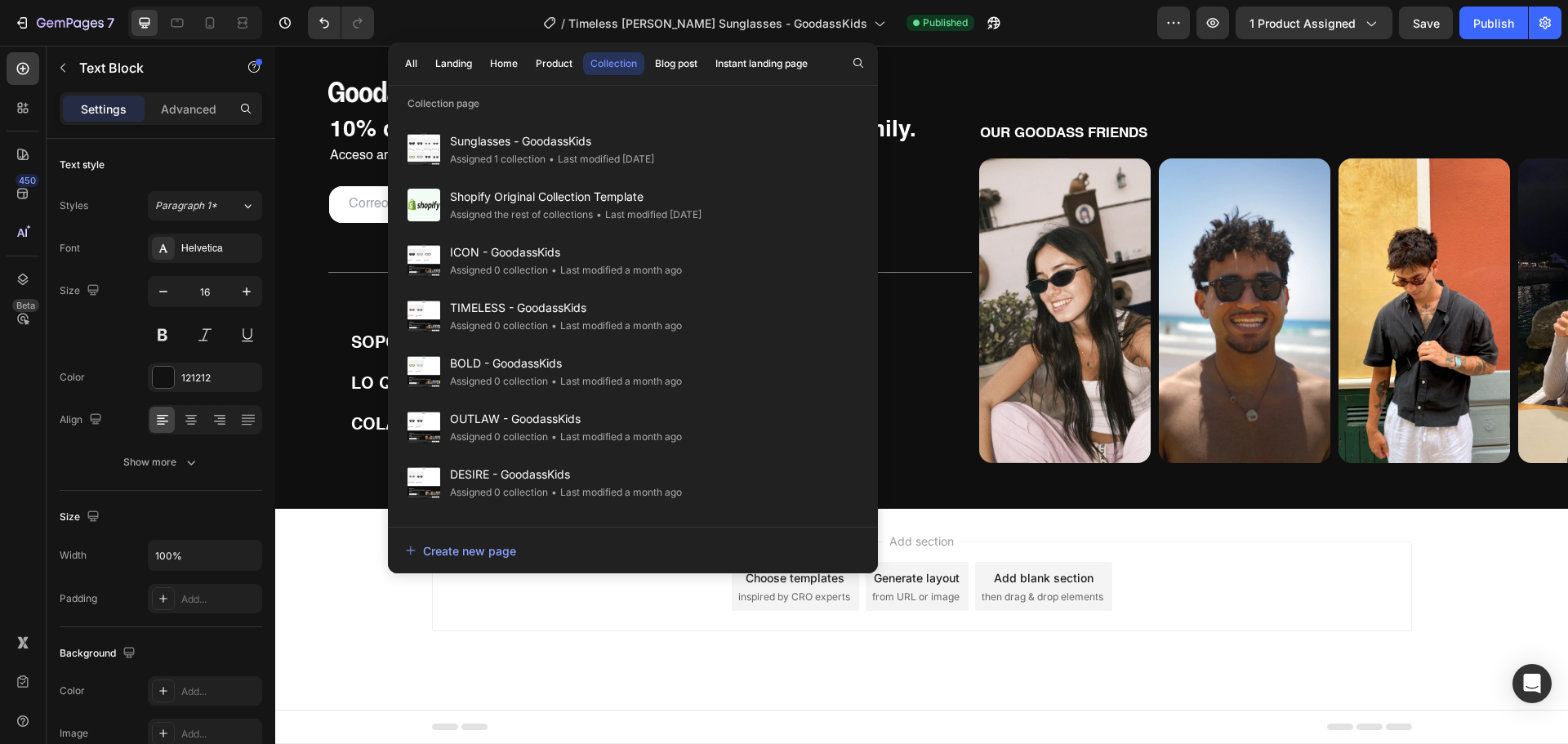
click at [643, 643] on div "Add section Choose templates inspired by CRO experts Generate layout from URL o…" at bounding box center [920, 609] width 1292 height 201
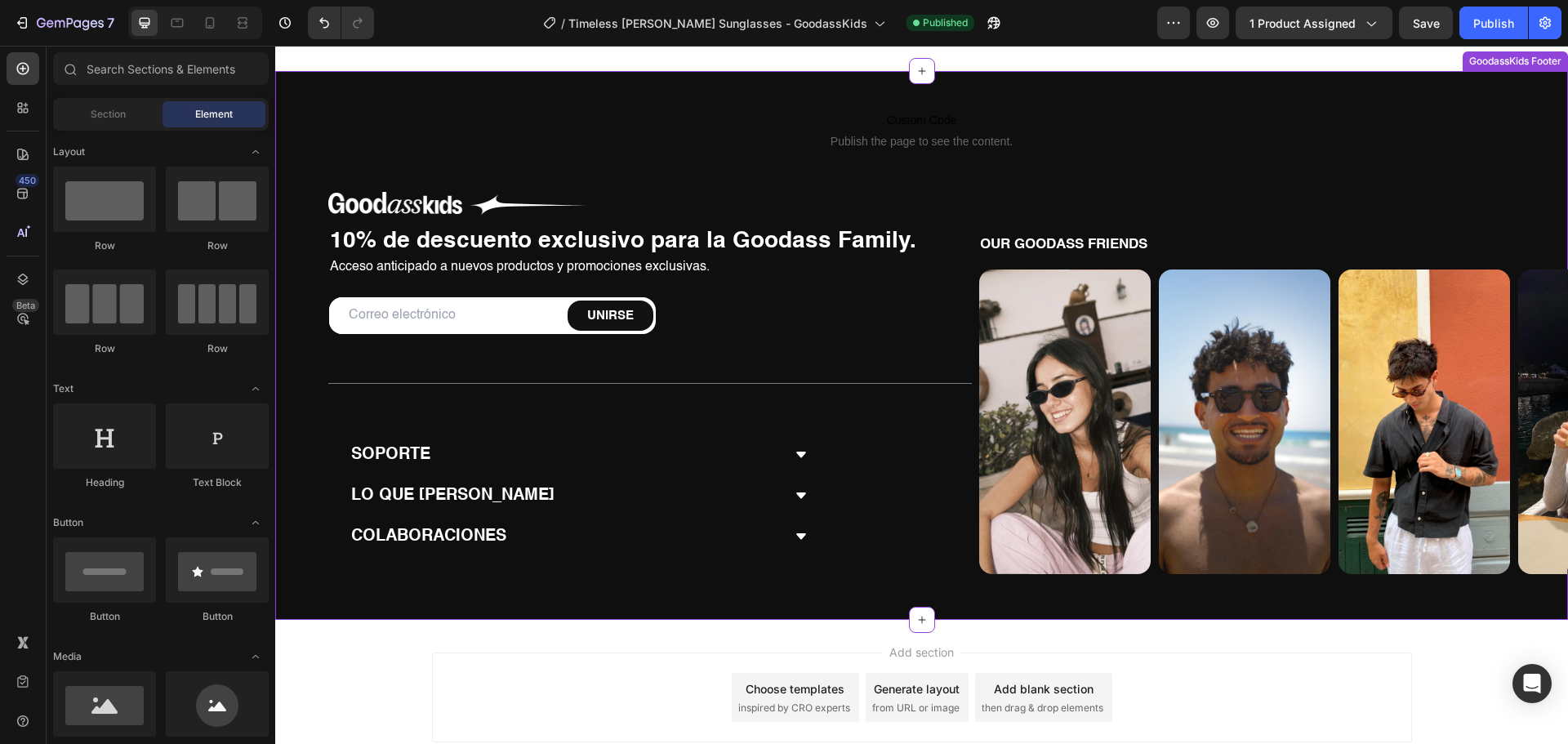
scroll to position [1737, 0]
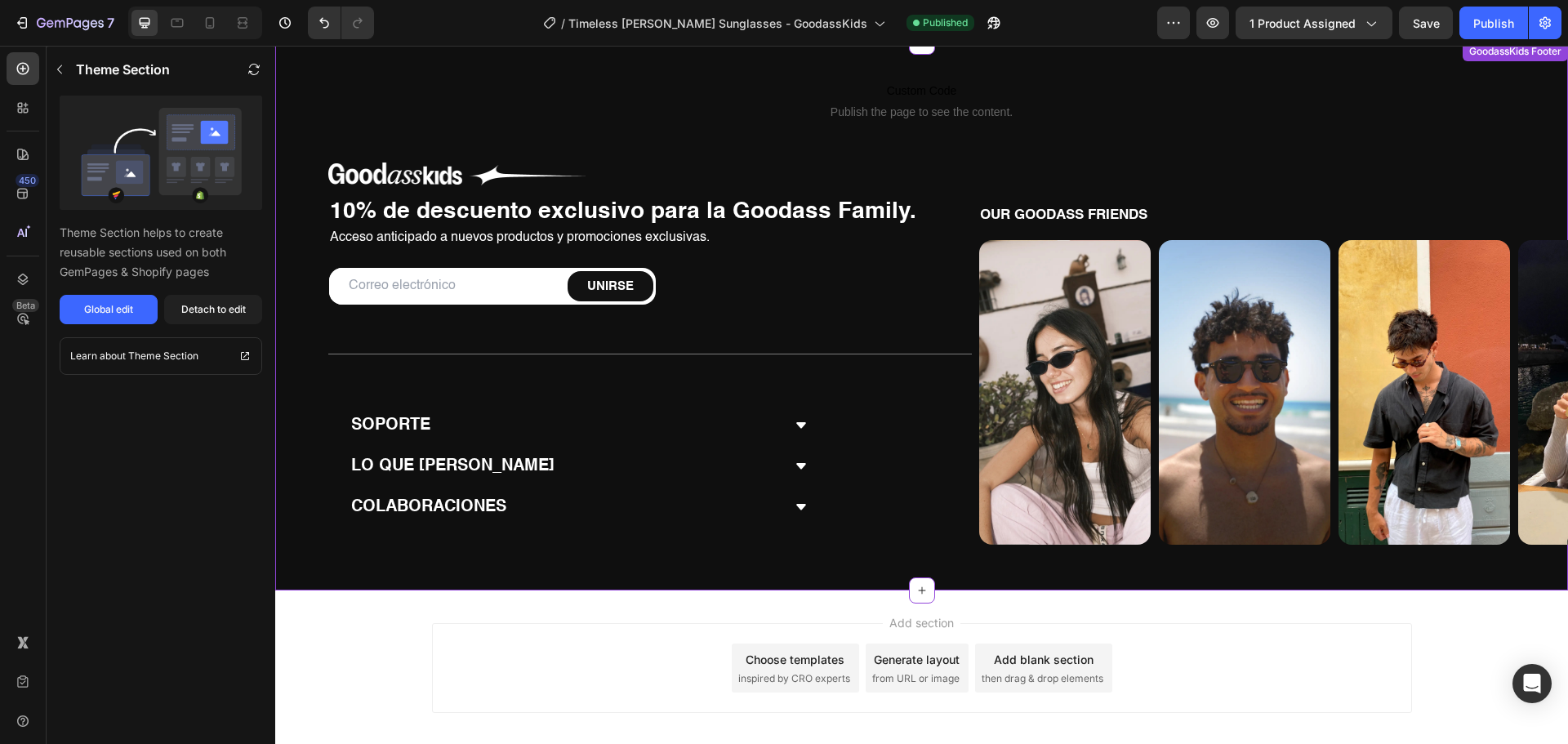
click at [582, 369] on div "Title Line Title Line Row" at bounding box center [649, 366] width 643 height 45
click at [551, 401] on div "Image 10% de descuento exclusivo para la Goodass Family. Heading Acceso anticip…" at bounding box center [649, 364] width 643 height 402
click at [554, 130] on p "Custom Code Publish the page to see the content." at bounding box center [920, 100] width 1292 height 66
click at [93, 316] on div "Global edit" at bounding box center [108, 310] width 49 height 15
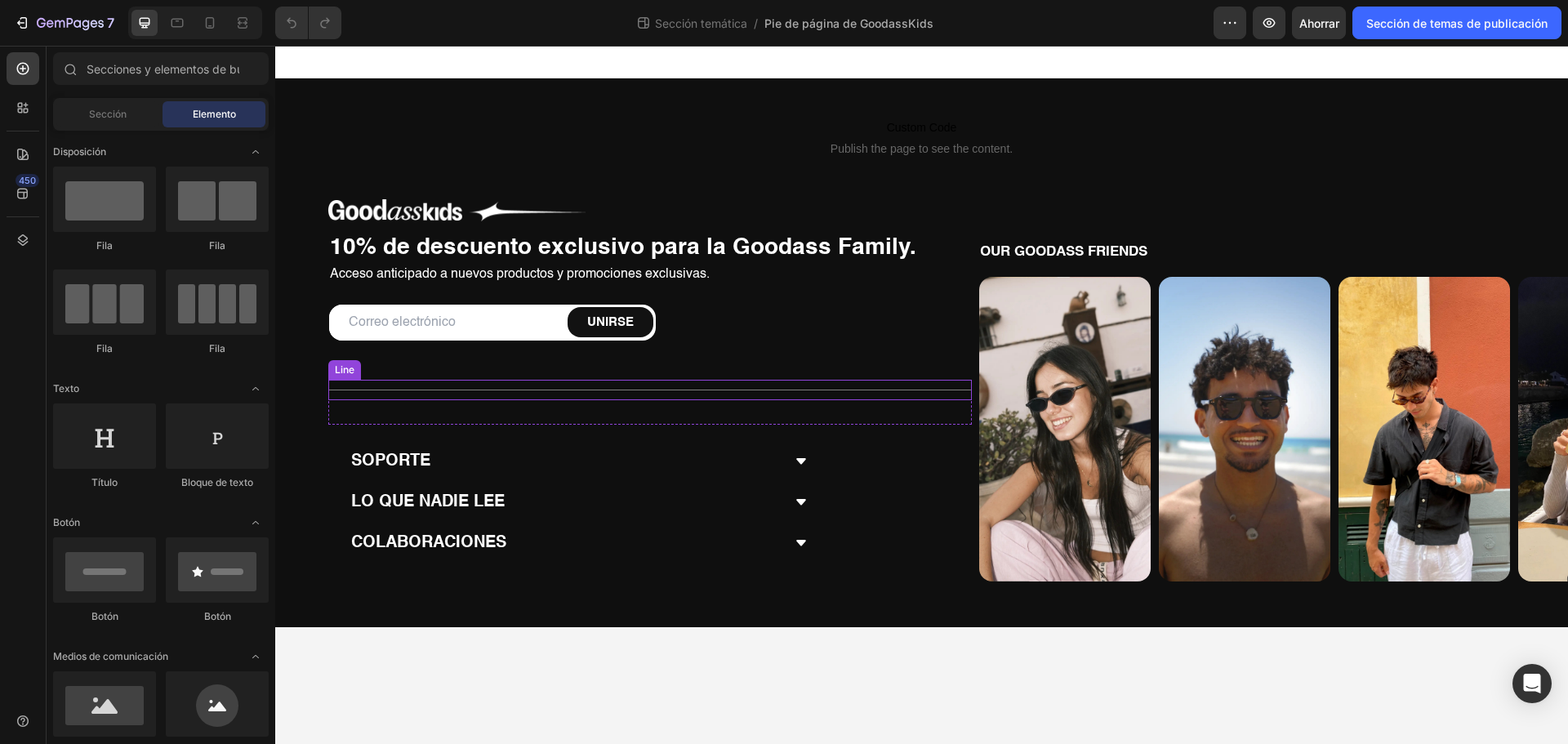
click at [636, 400] on div "Title Line" at bounding box center [649, 390] width 643 height 20
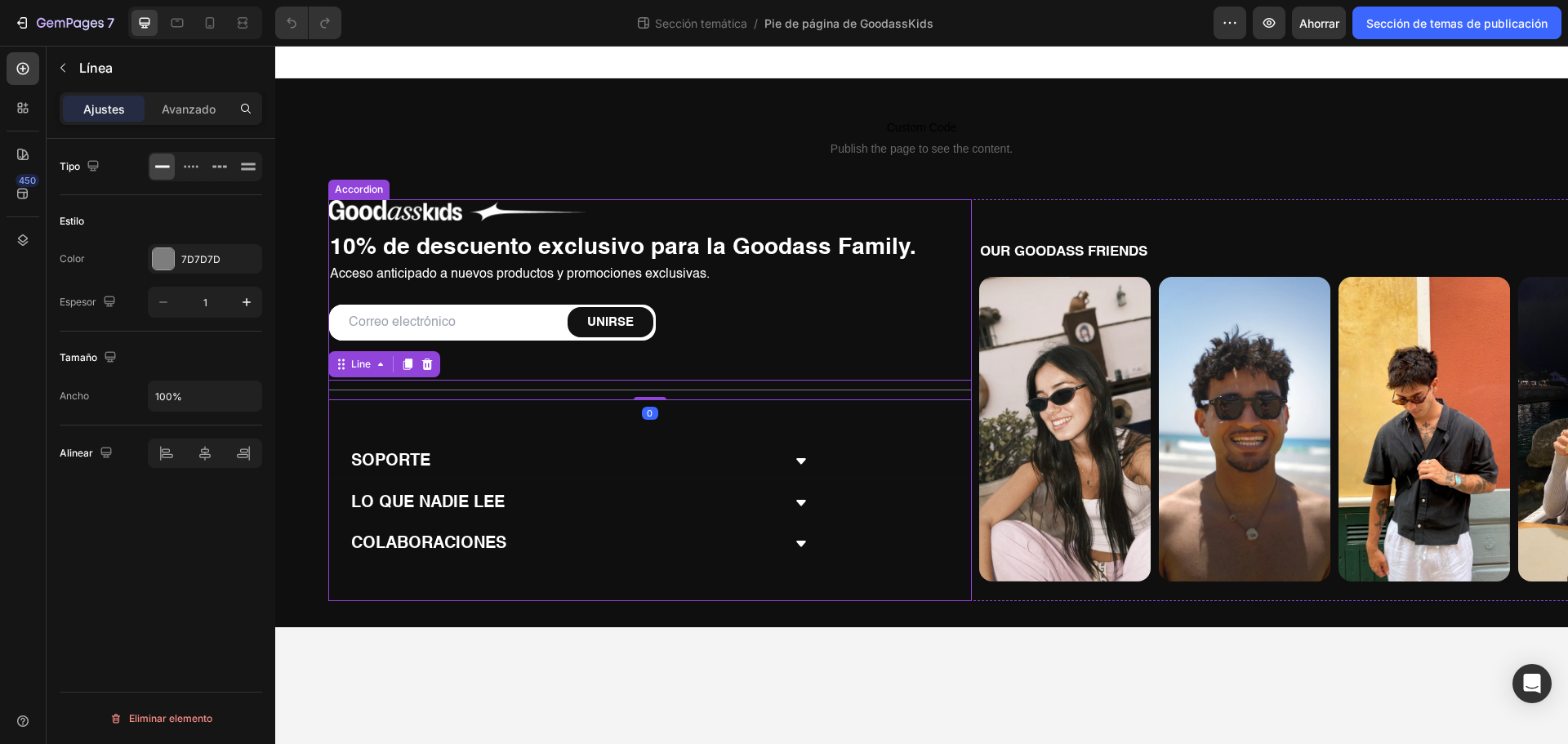
click at [614, 457] on div "SOPORTE" at bounding box center [565, 461] width 433 height 21
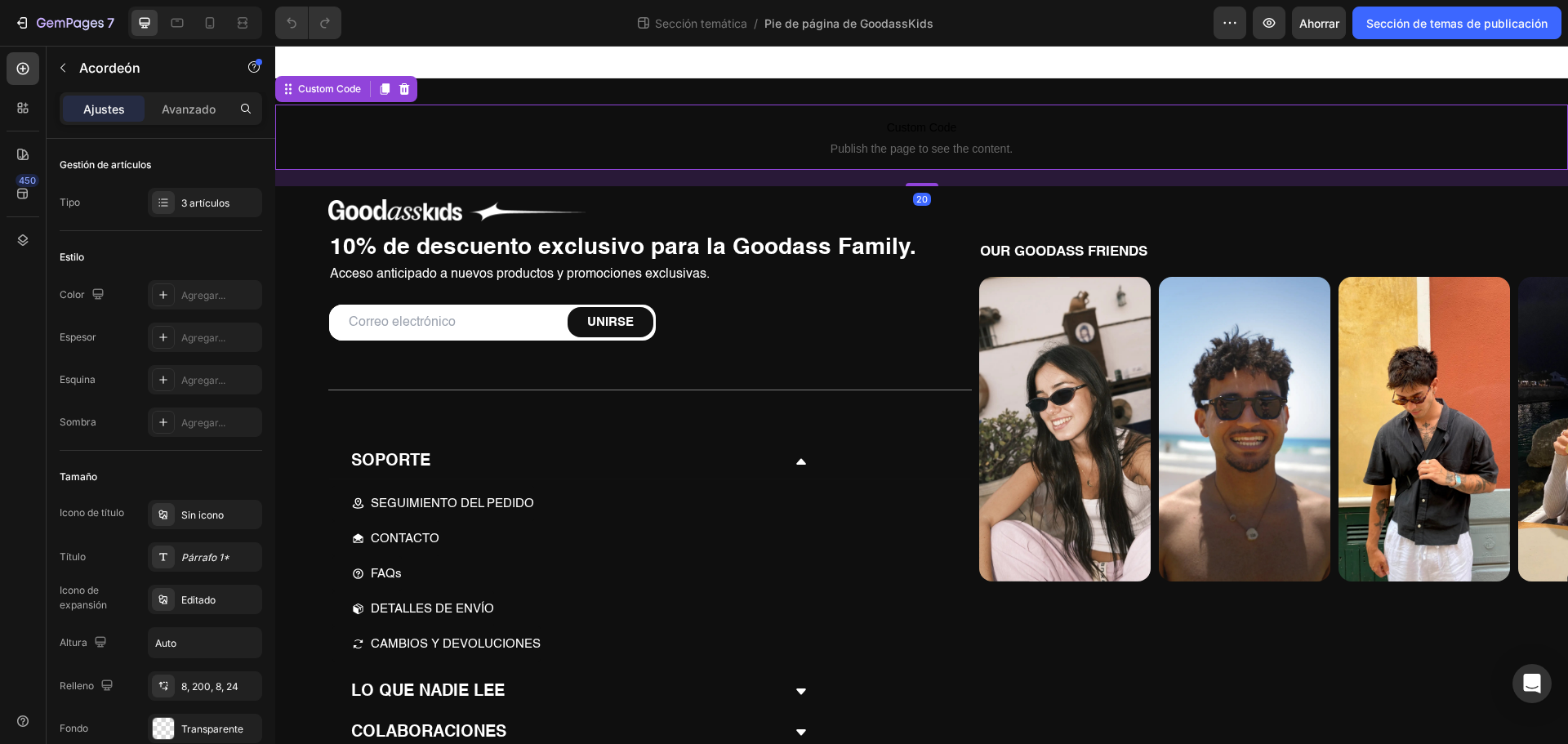
click at [945, 138] on p "Custom Code Publish the page to see the content." at bounding box center [920, 137] width 1292 height 66
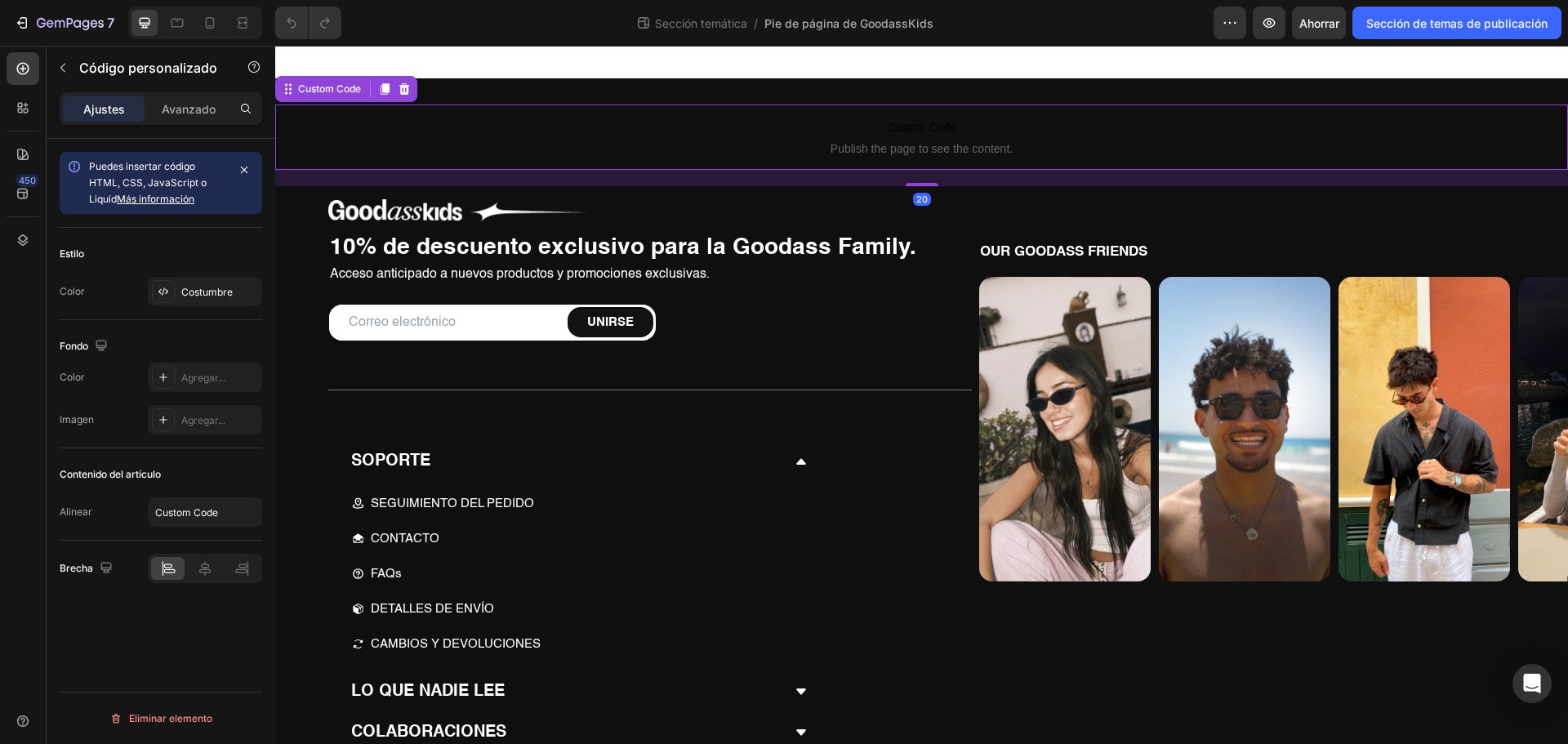
click at [1124, 226] on div "OUR GOODASS FRIENDS Text Block Image Image Image Image Image Image Image Image …" at bounding box center [1299, 490] width 643 height 583
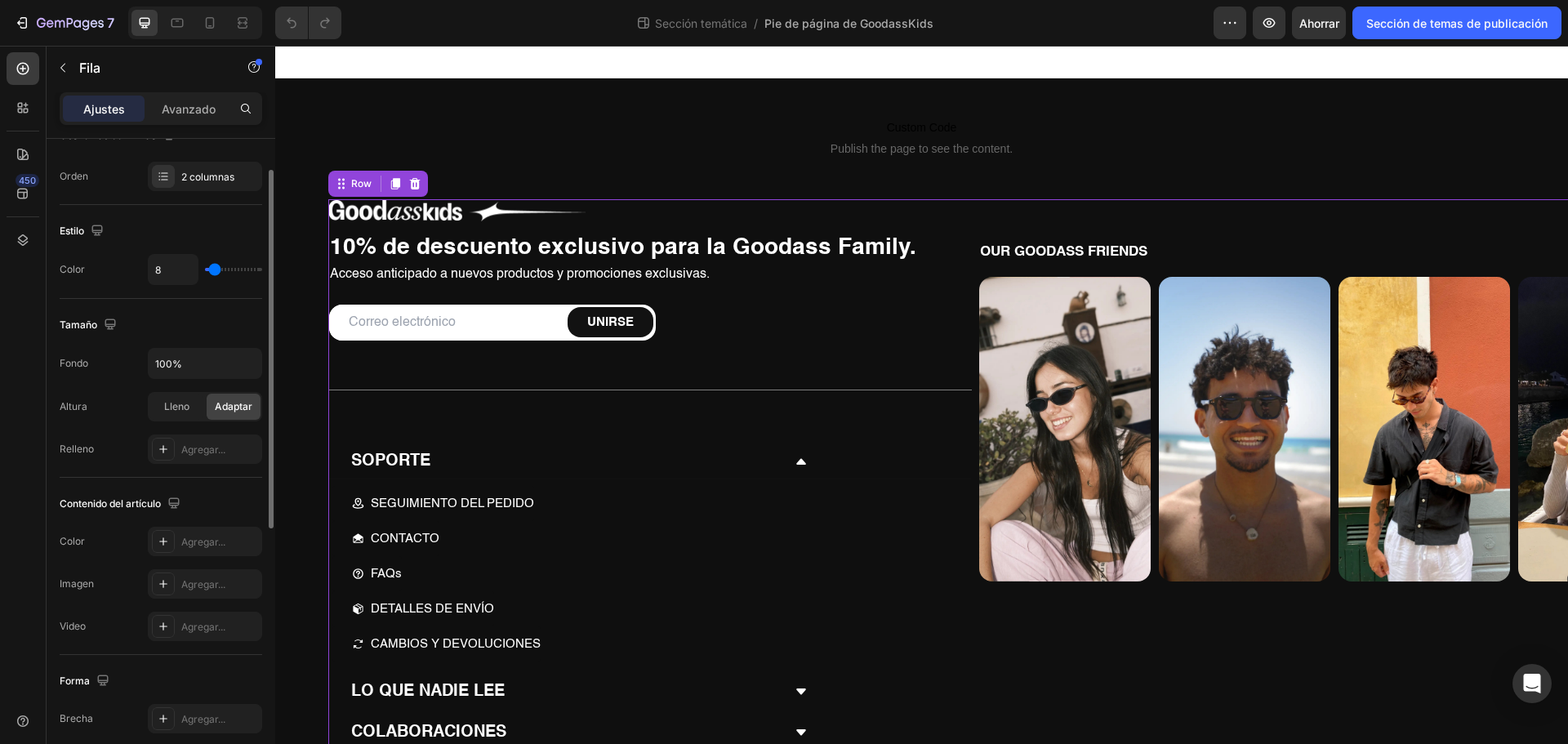
scroll to position [205, 0]
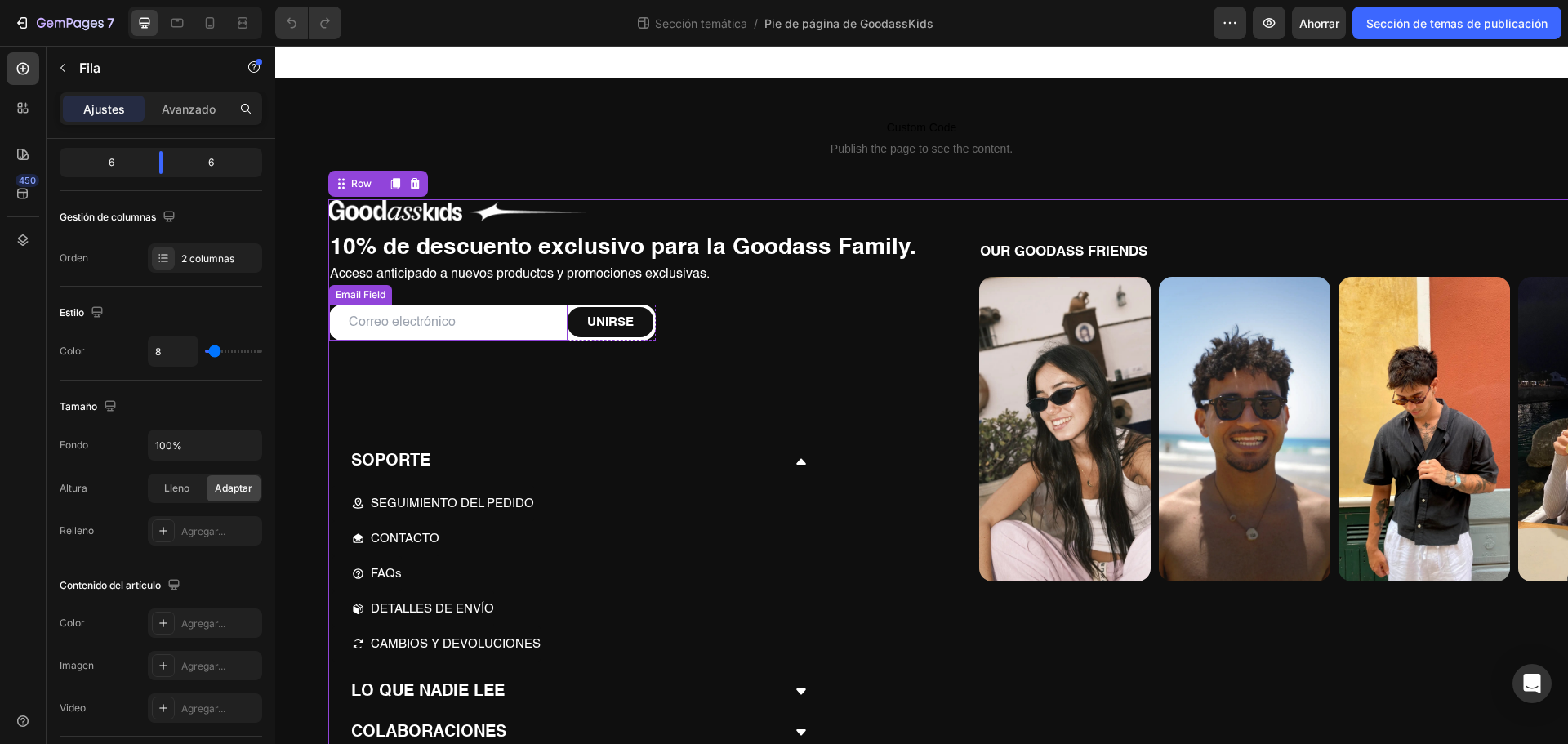
click at [443, 328] on input "email" at bounding box center [449, 323] width 239 height 37
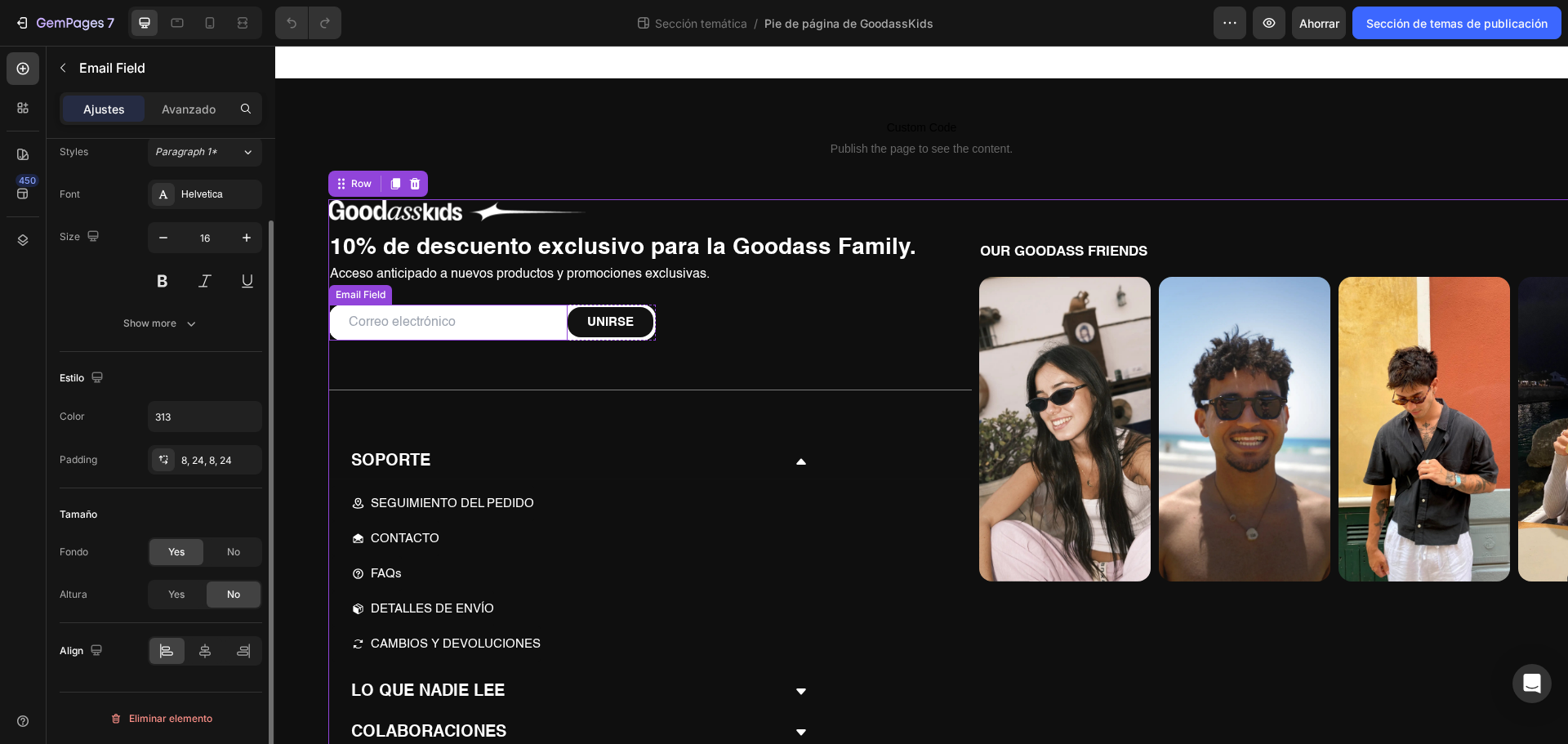
scroll to position [0, 0]
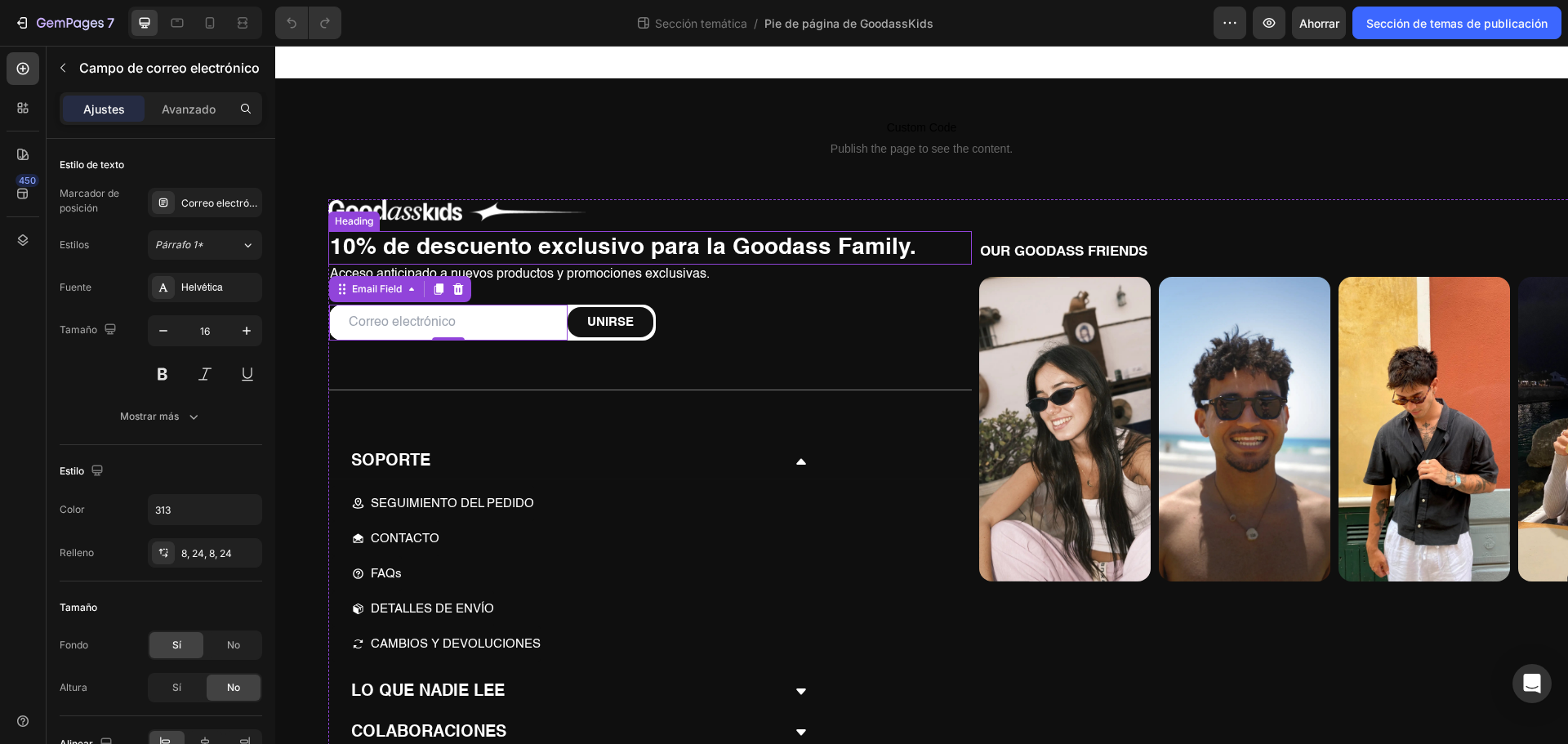
click at [439, 257] on h2 "10% de descuento exclusivo para la Goodass Family." at bounding box center [649, 247] width 643 height 32
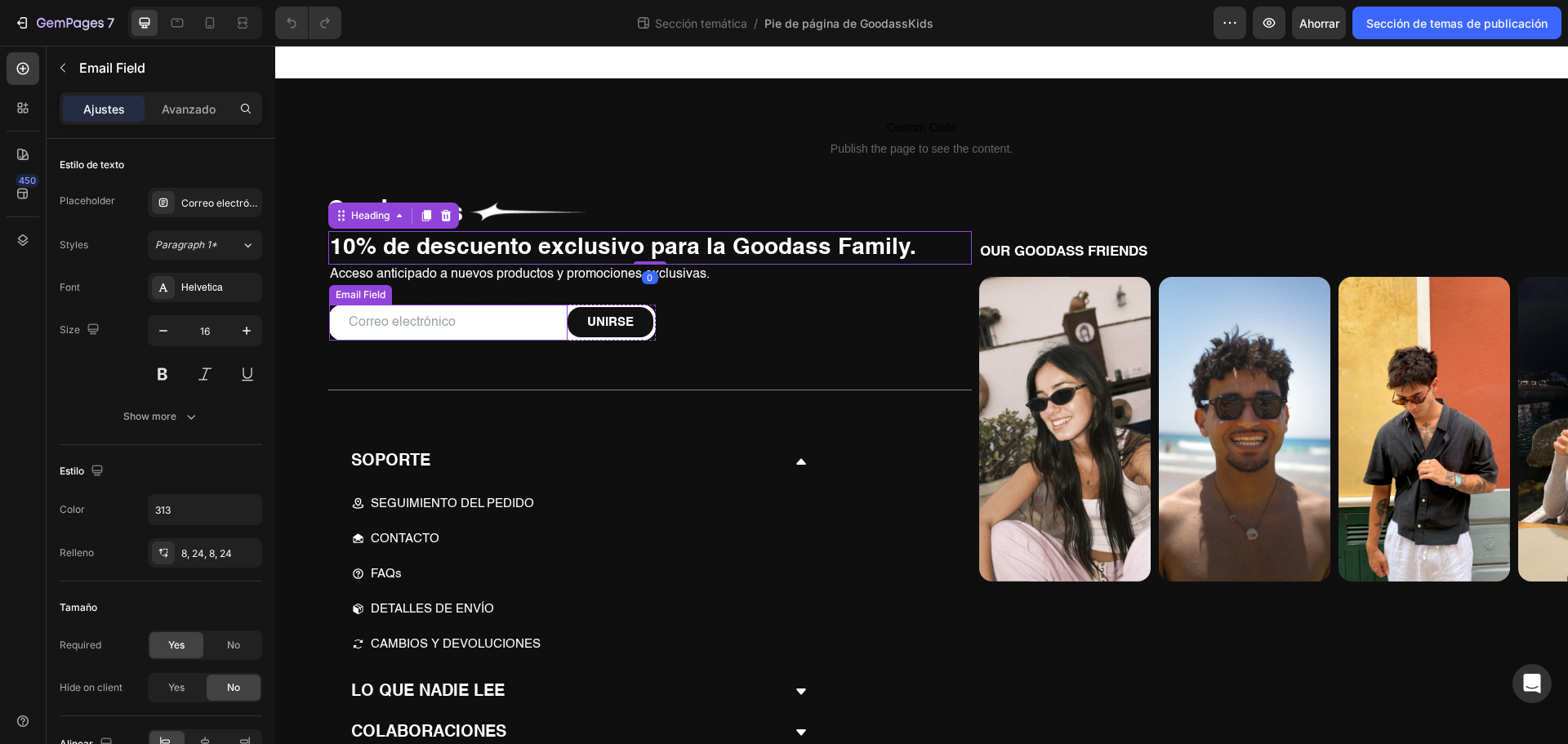
click at [437, 316] on input "email" at bounding box center [449, 323] width 239 height 37
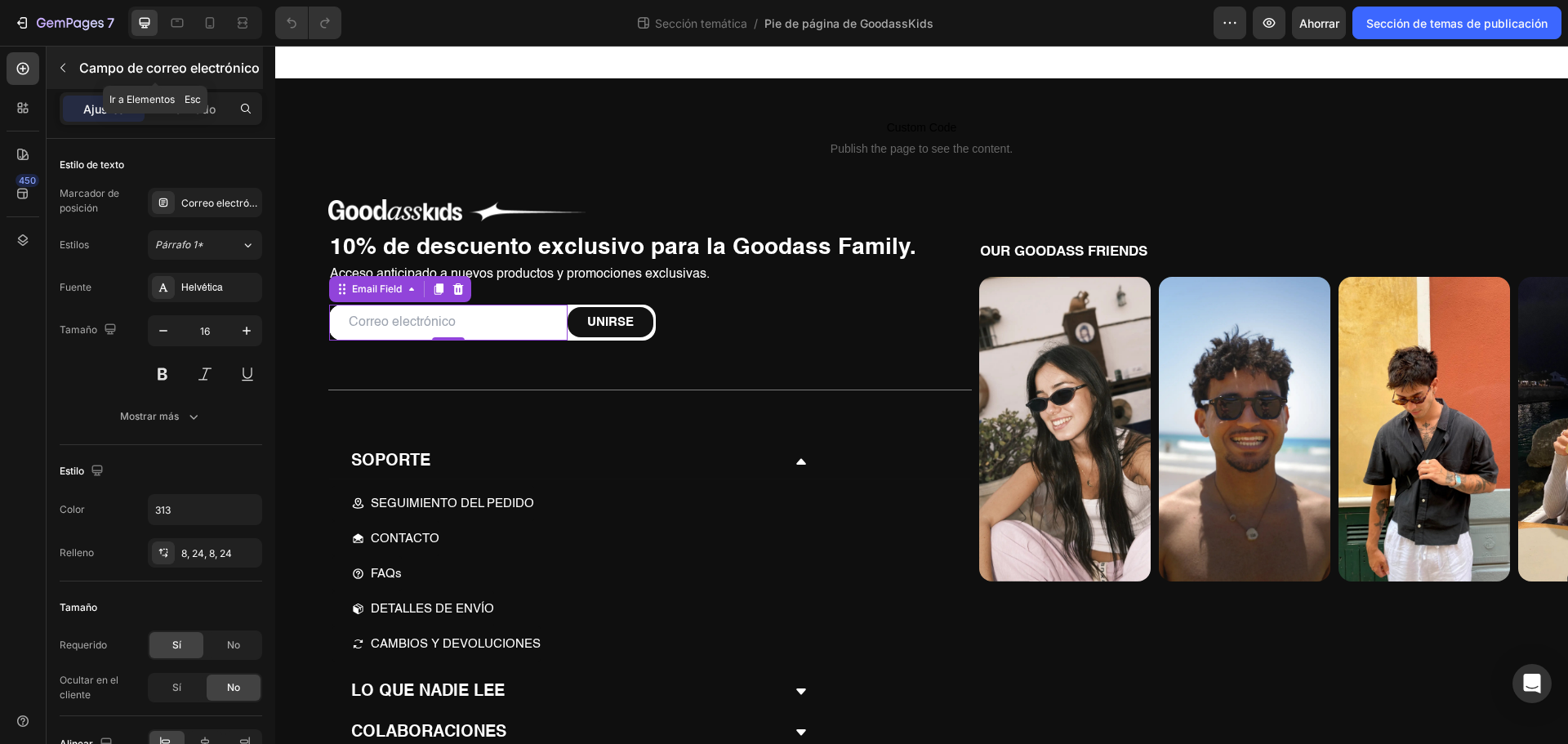
click at [63, 70] on icon "button" at bounding box center [62, 68] width 5 height 9
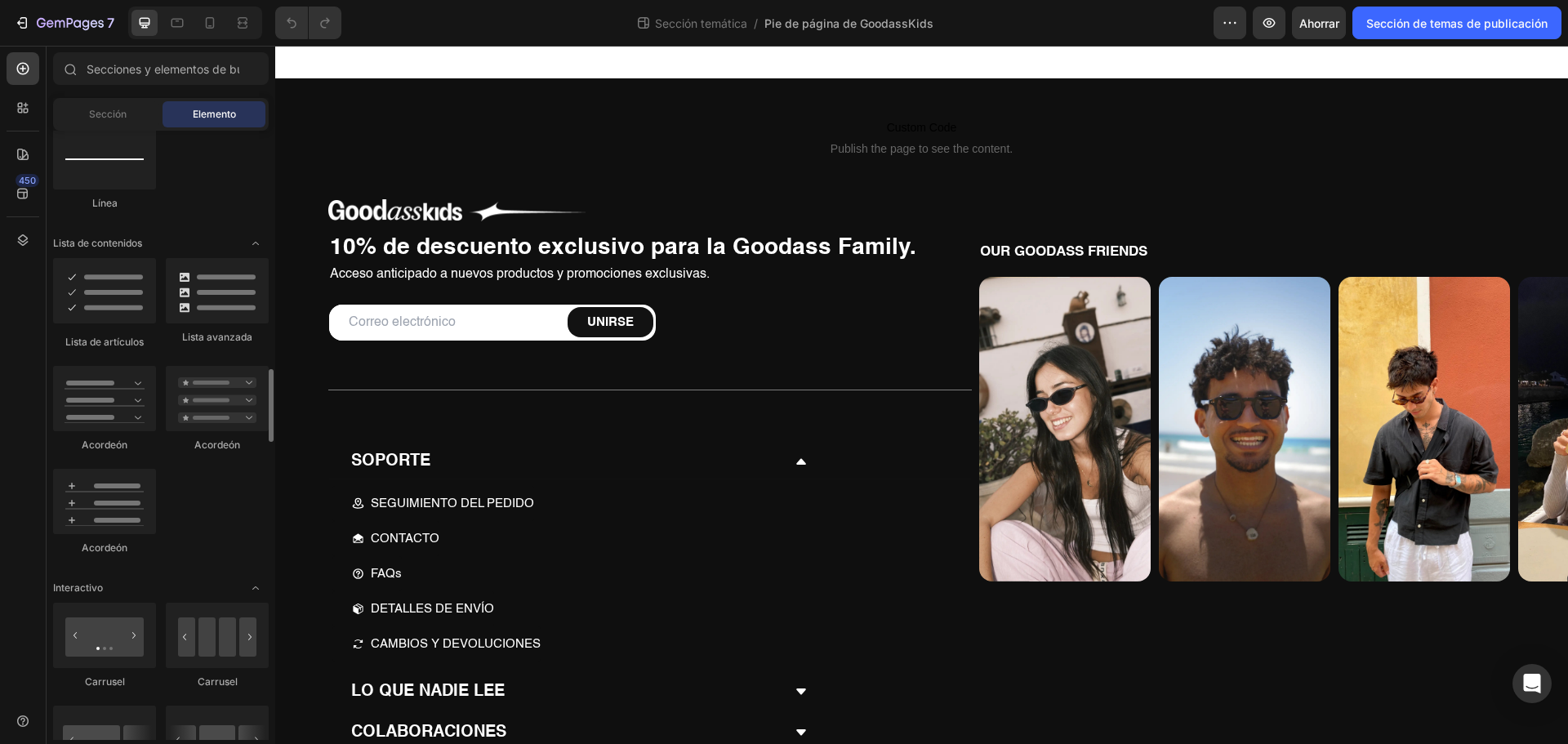
scroll to position [1307, 0]
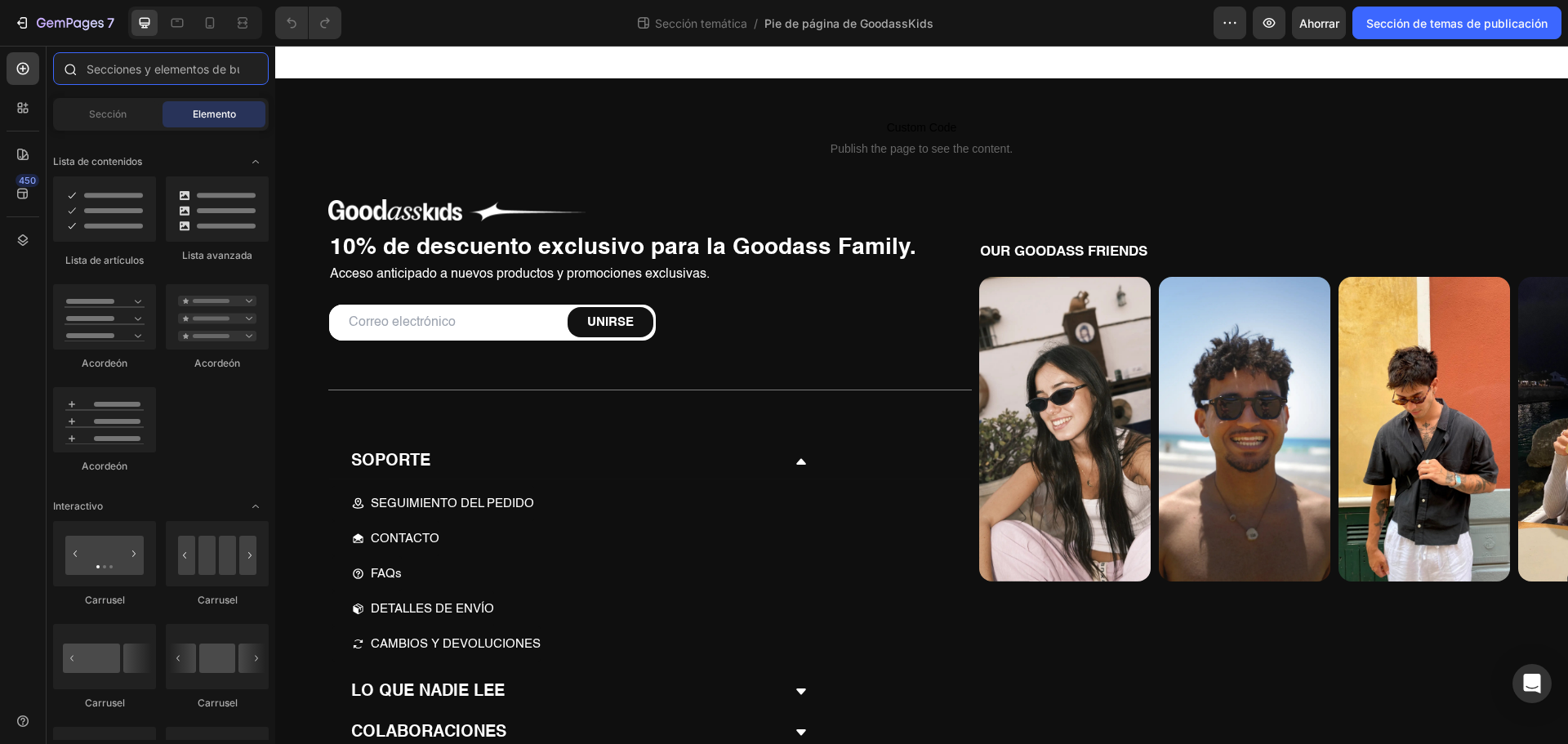
click at [136, 78] on input "text" at bounding box center [160, 68] width 216 height 32
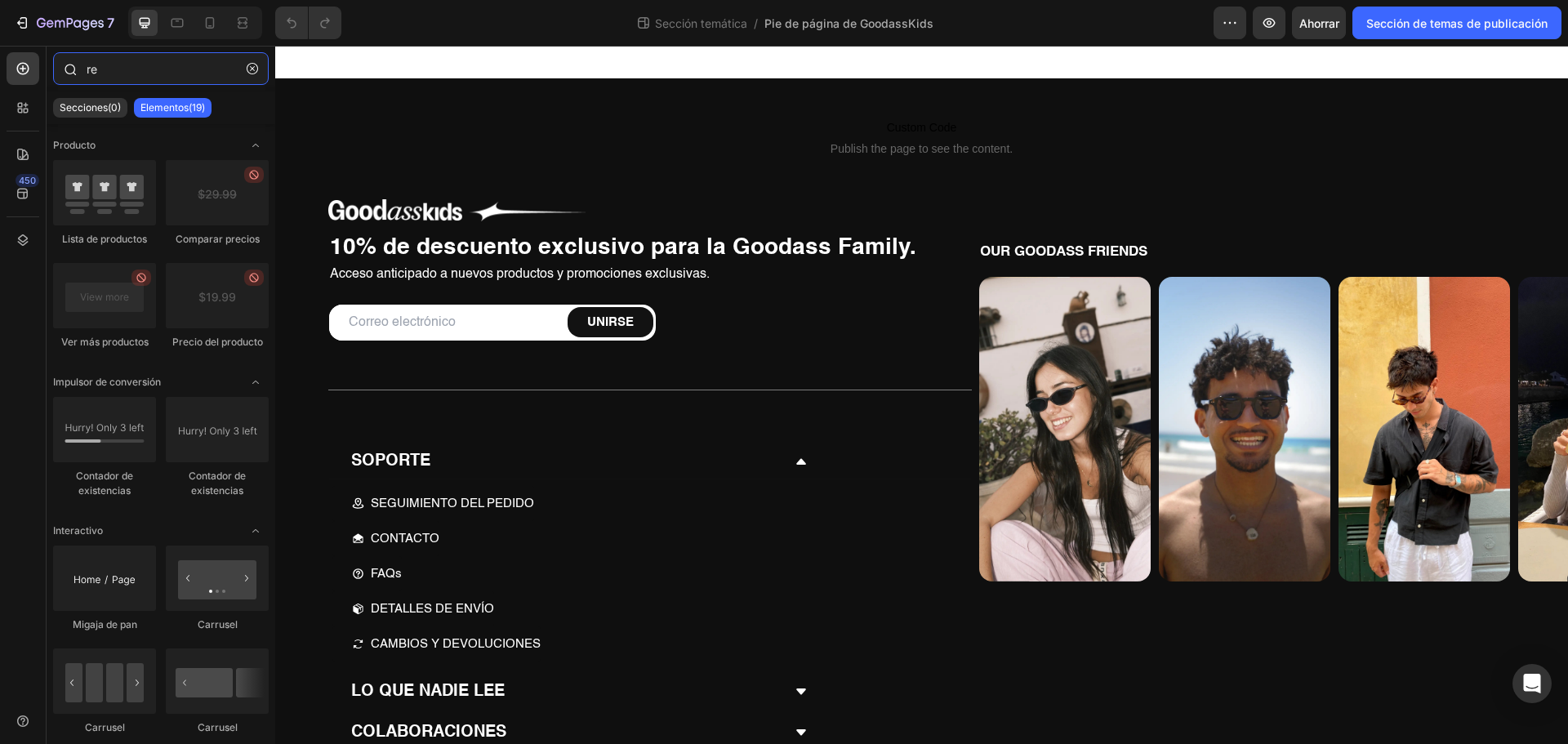
type input "r"
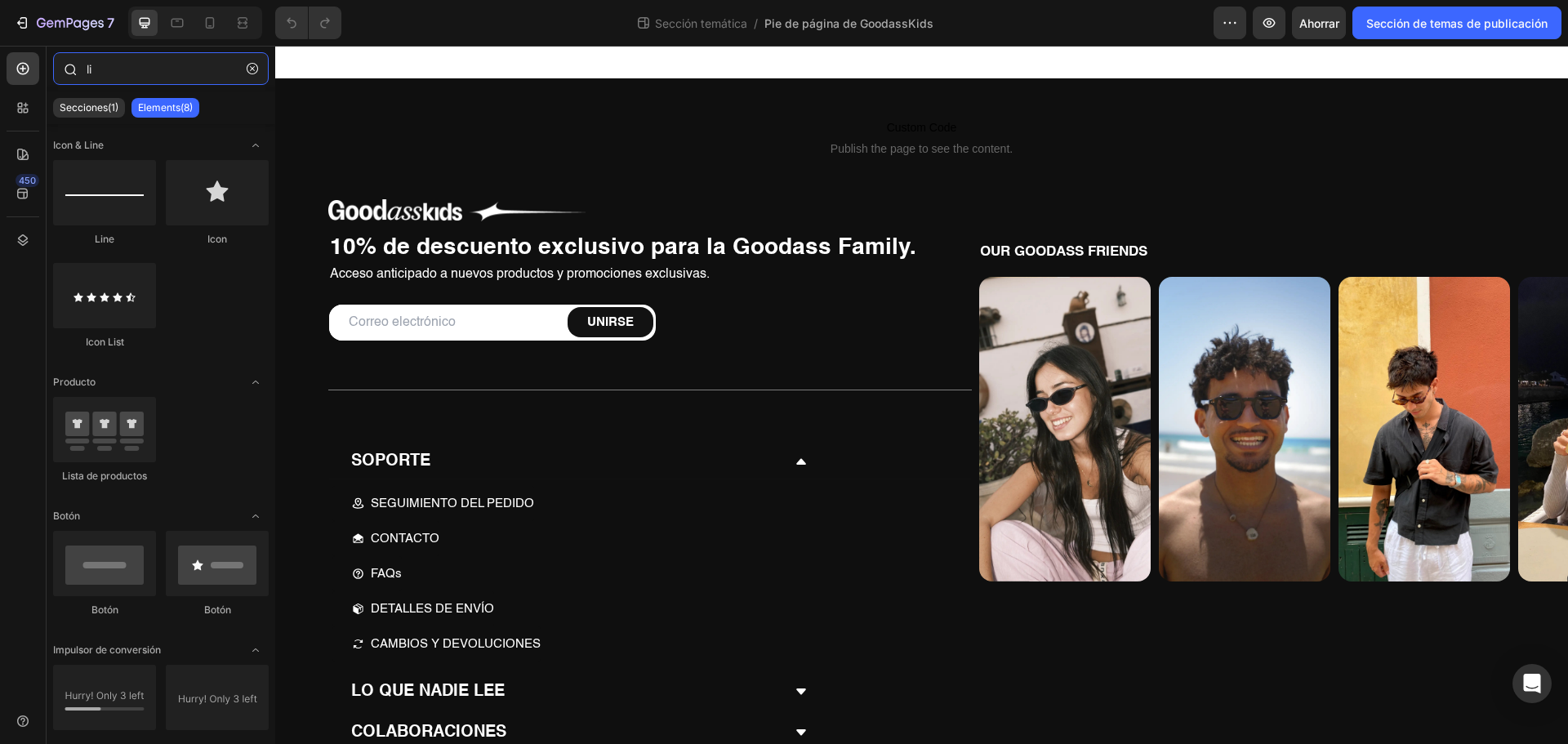
type input "l"
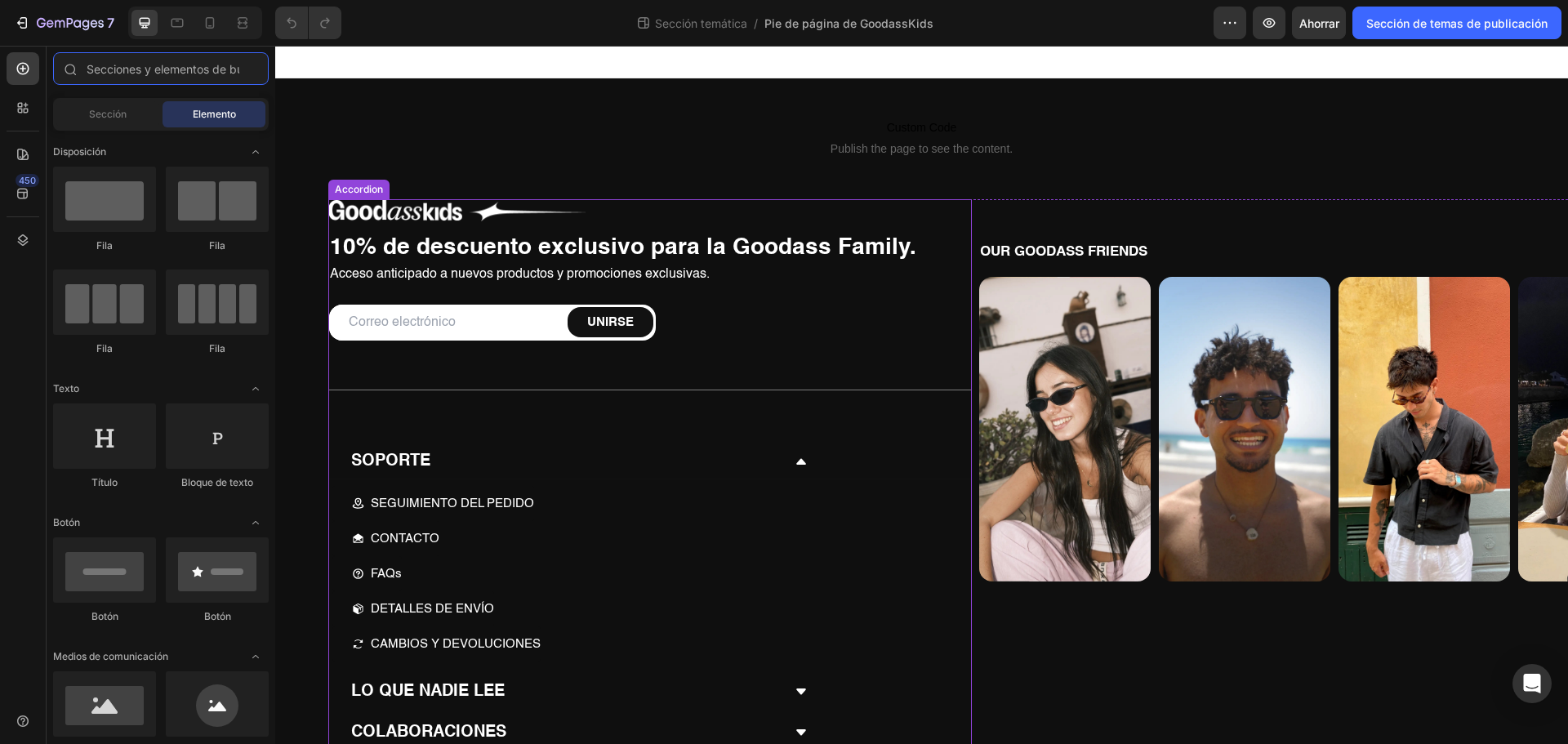
scroll to position [65, 0]
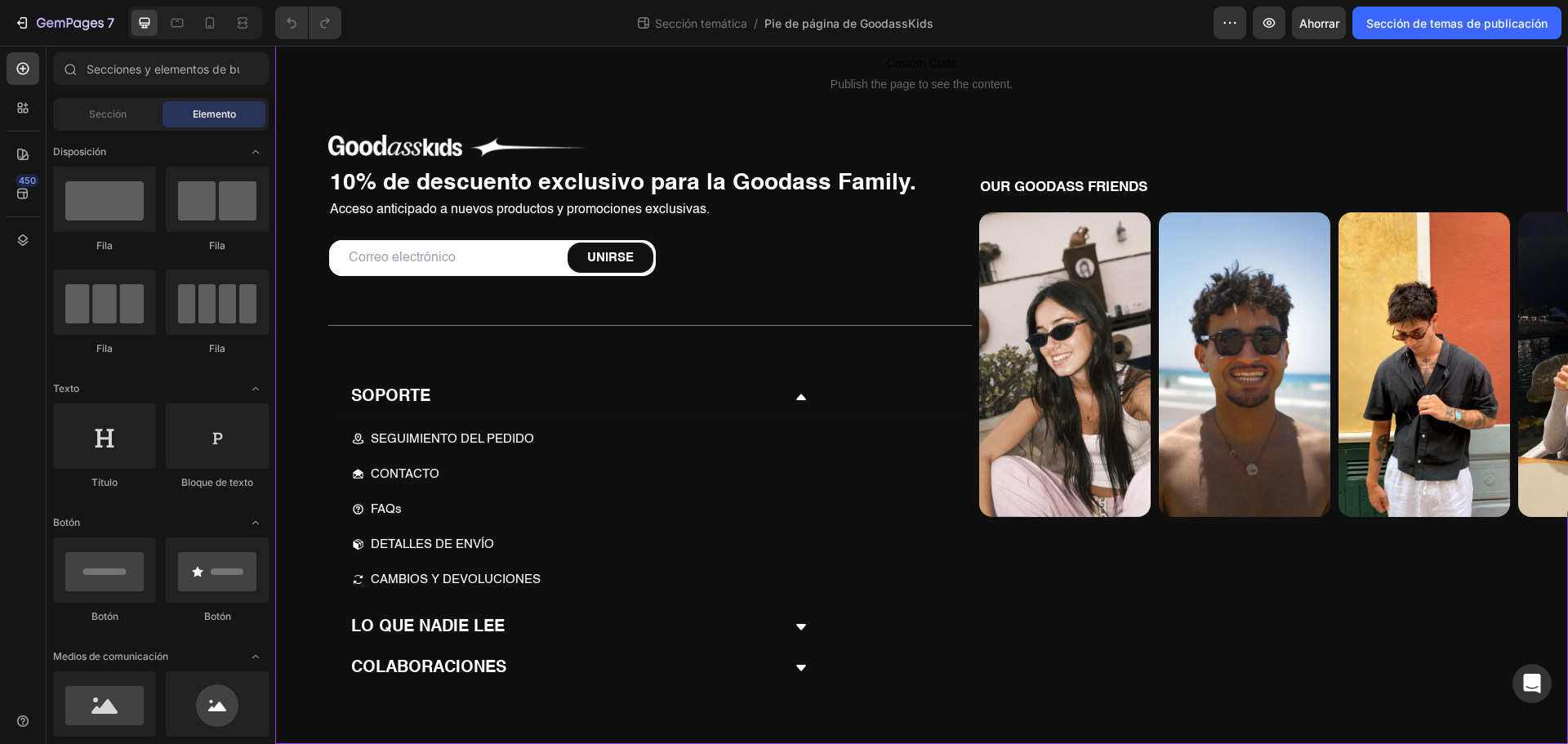
click at [435, 727] on div "Custom Code Publish the page to see the content. Custom Code Image 10% de descu…" at bounding box center [920, 378] width 1292 height 730
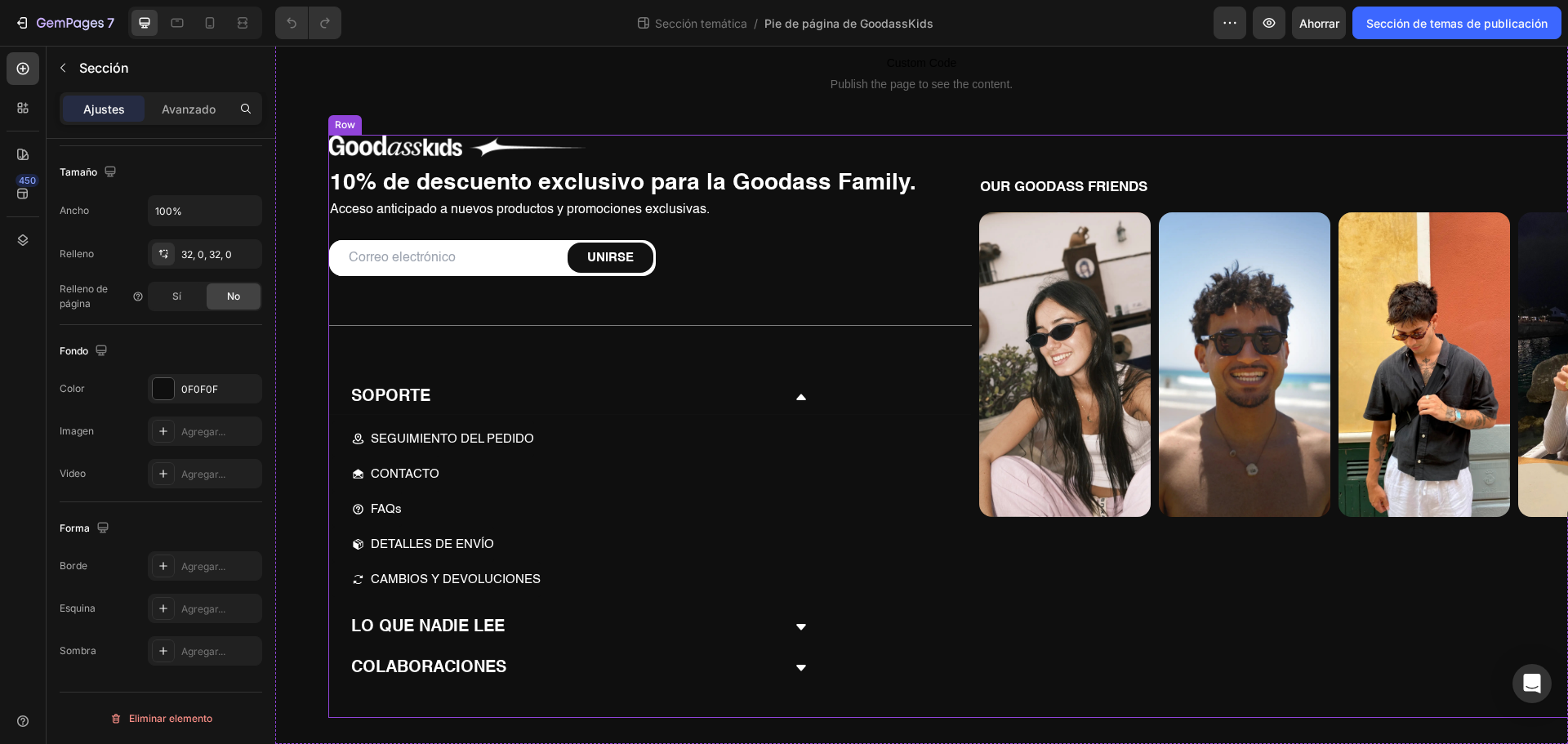
click at [437, 702] on div "Image 10% de descuento exclusivo para la Goodass Family. Heading Acceso anticip…" at bounding box center [649, 427] width 643 height 583
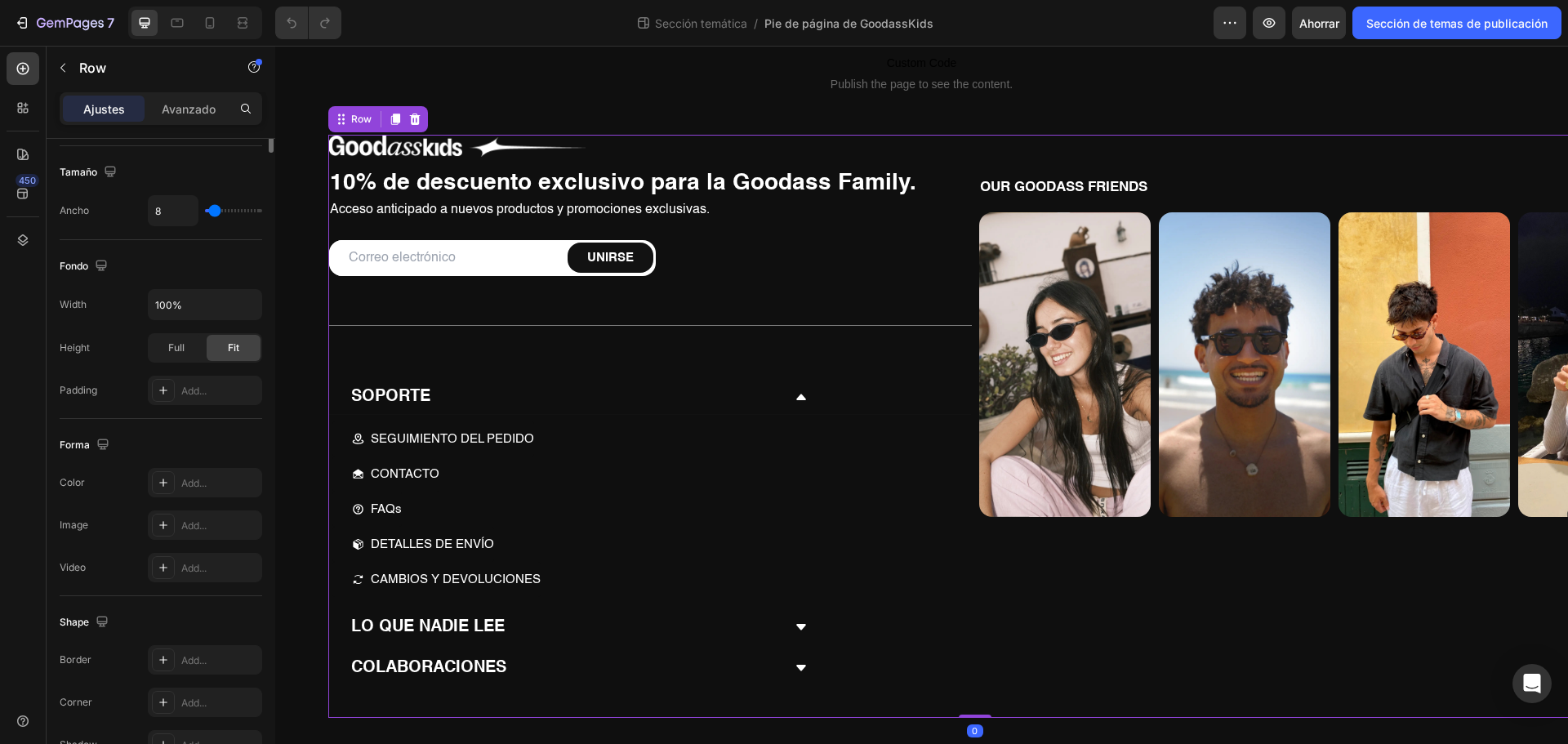
scroll to position [0, 0]
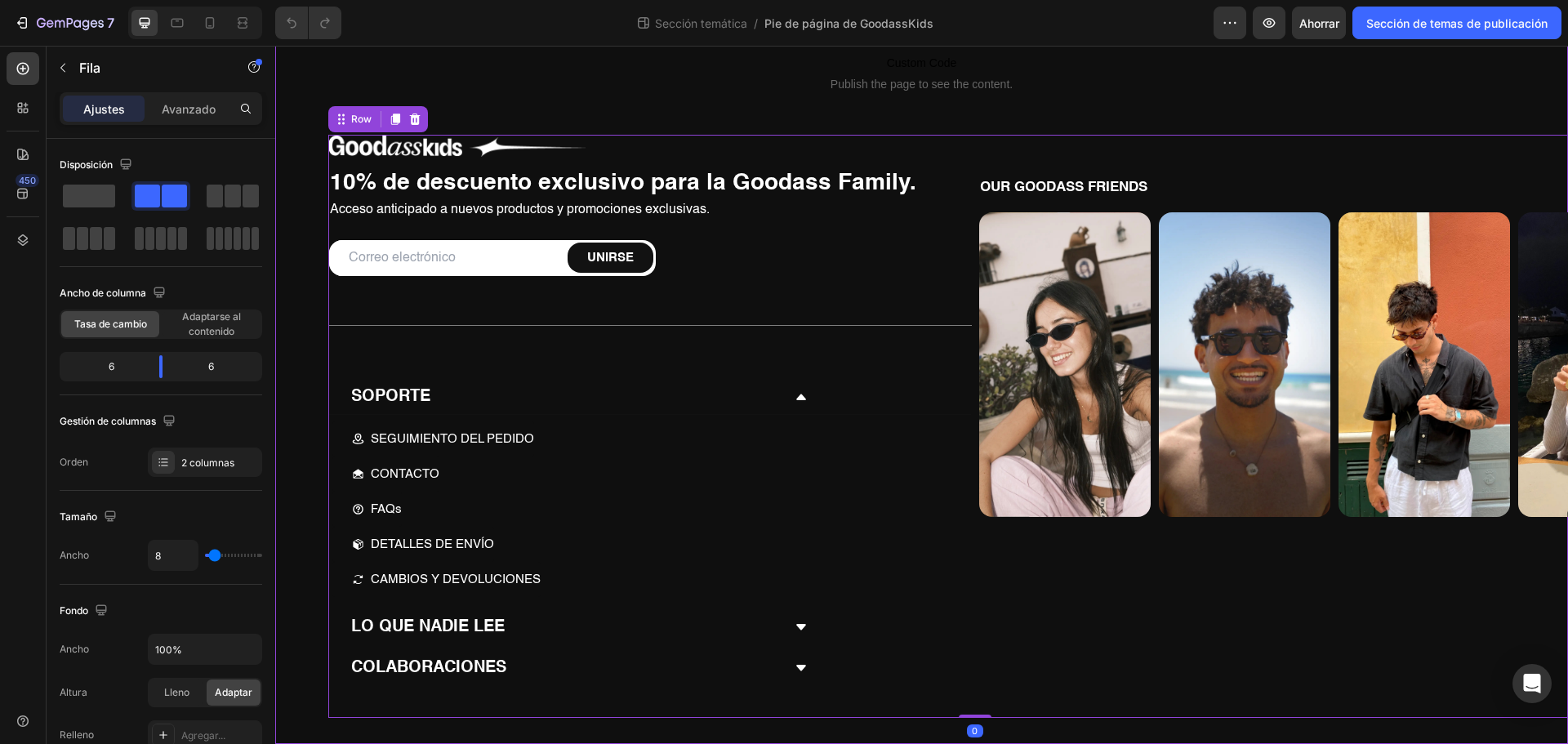
click at [437, 727] on div "Custom Code Publish the page to see the content. Custom Code Image 10% de descu…" at bounding box center [920, 378] width 1292 height 730
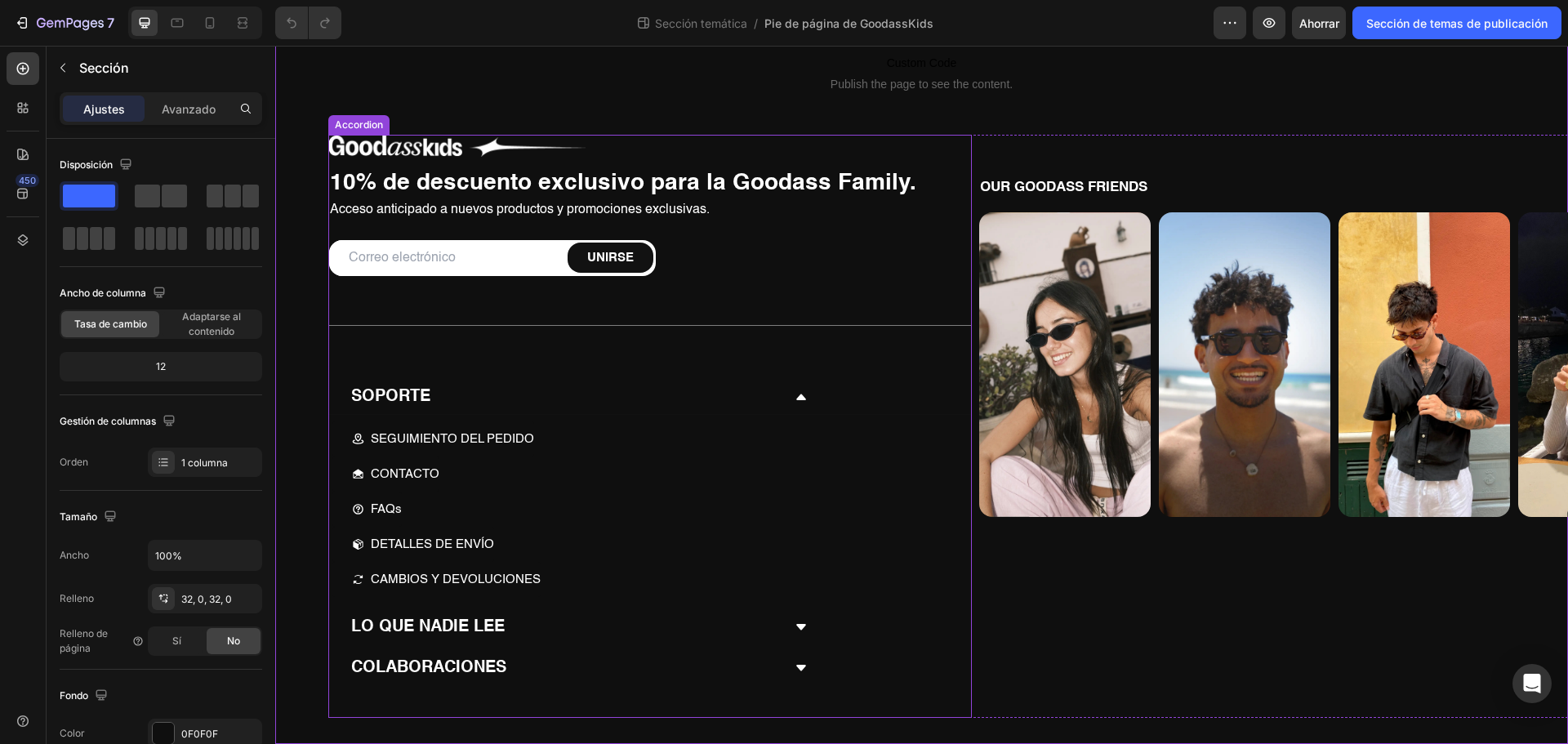
scroll to position [65, 0]
click at [477, 701] on div "SOPORTE SEGUIMIENTO DEL PEDIDO Button CONTACTO Button FAQs Button DETALLES DE E…" at bounding box center [649, 540] width 643 height 322
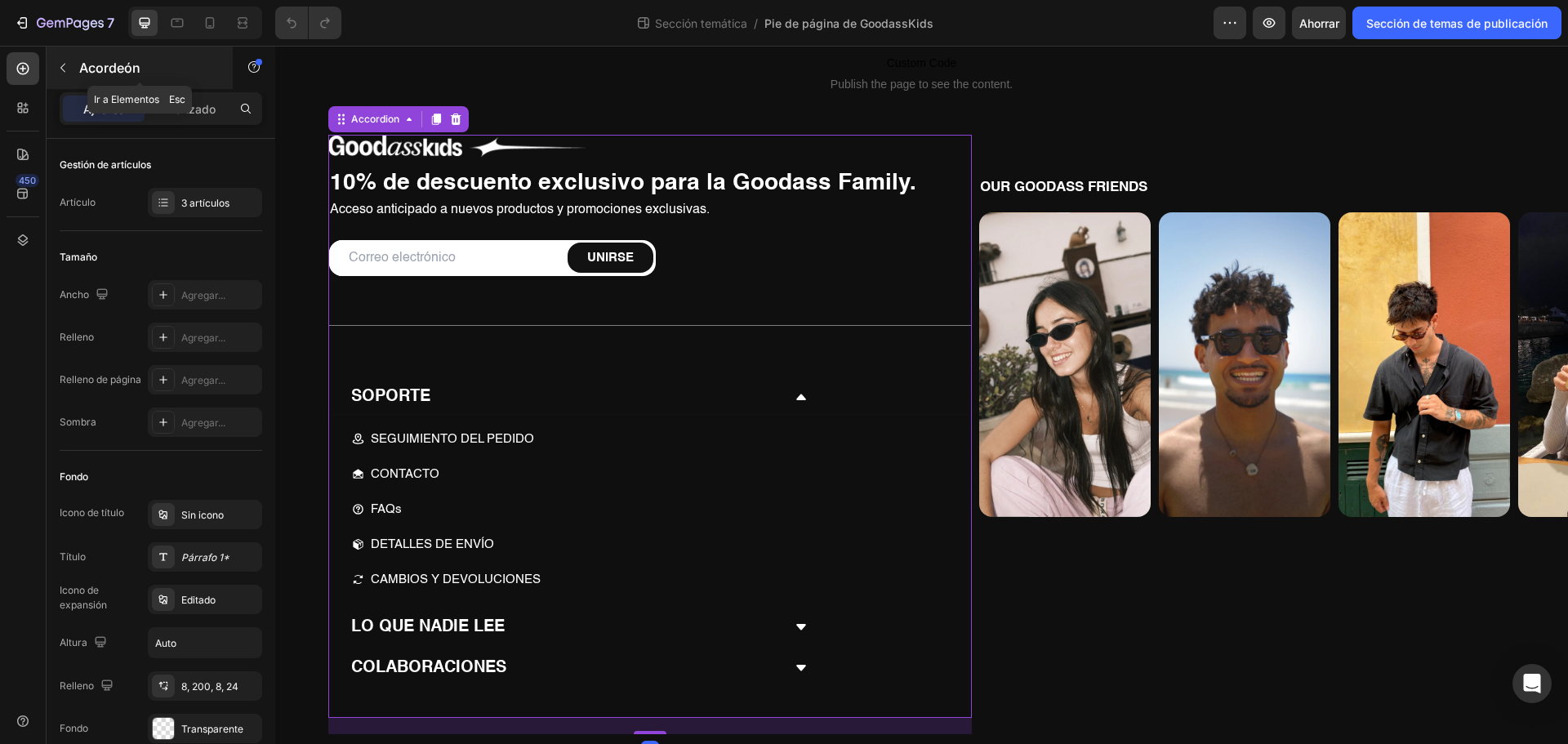
click at [63, 71] on icon "button" at bounding box center [63, 68] width 13 height 13
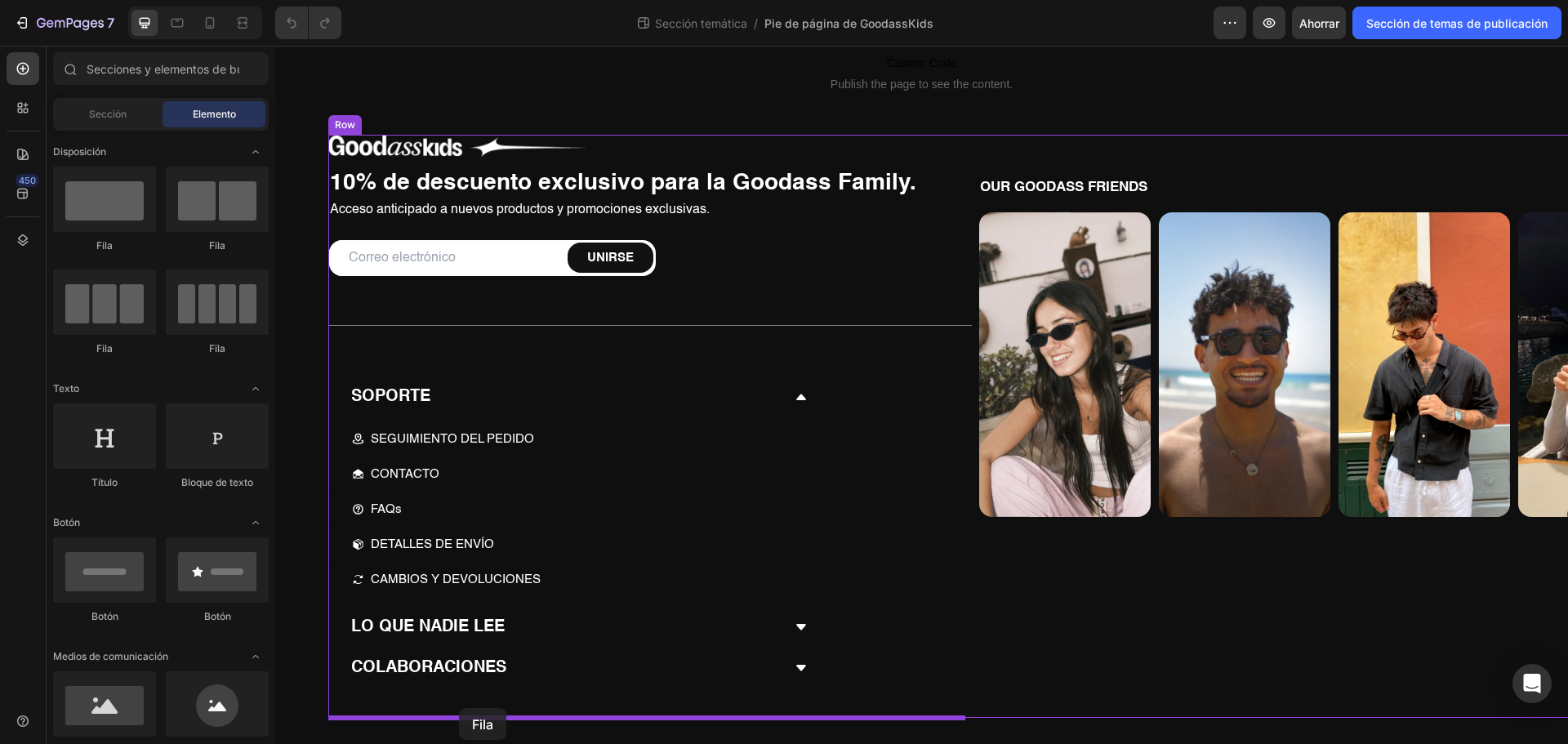
drag, startPoint x: 394, startPoint y: 362, endPoint x: 459, endPoint y: 708, distance: 352.1
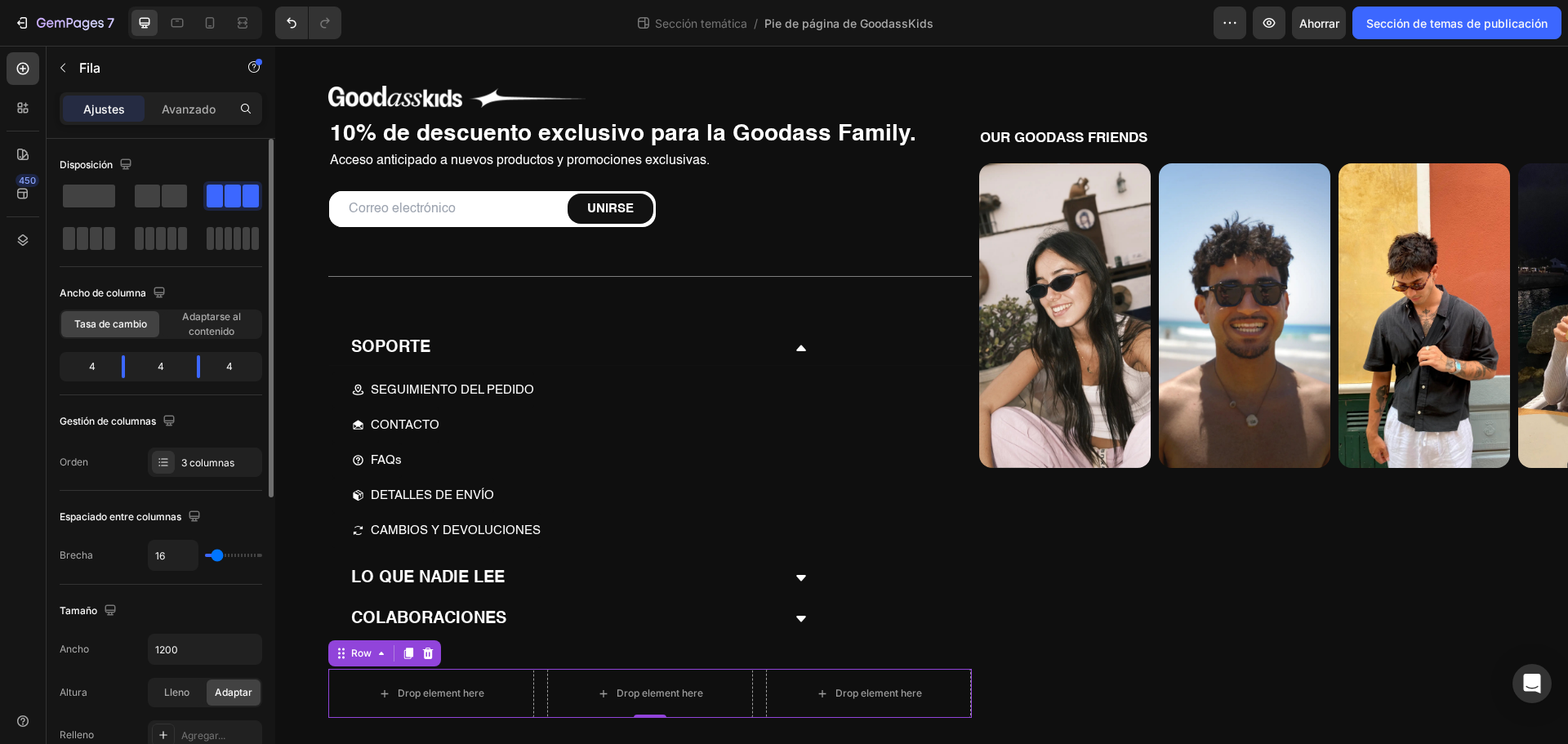
scroll to position [164, 0]
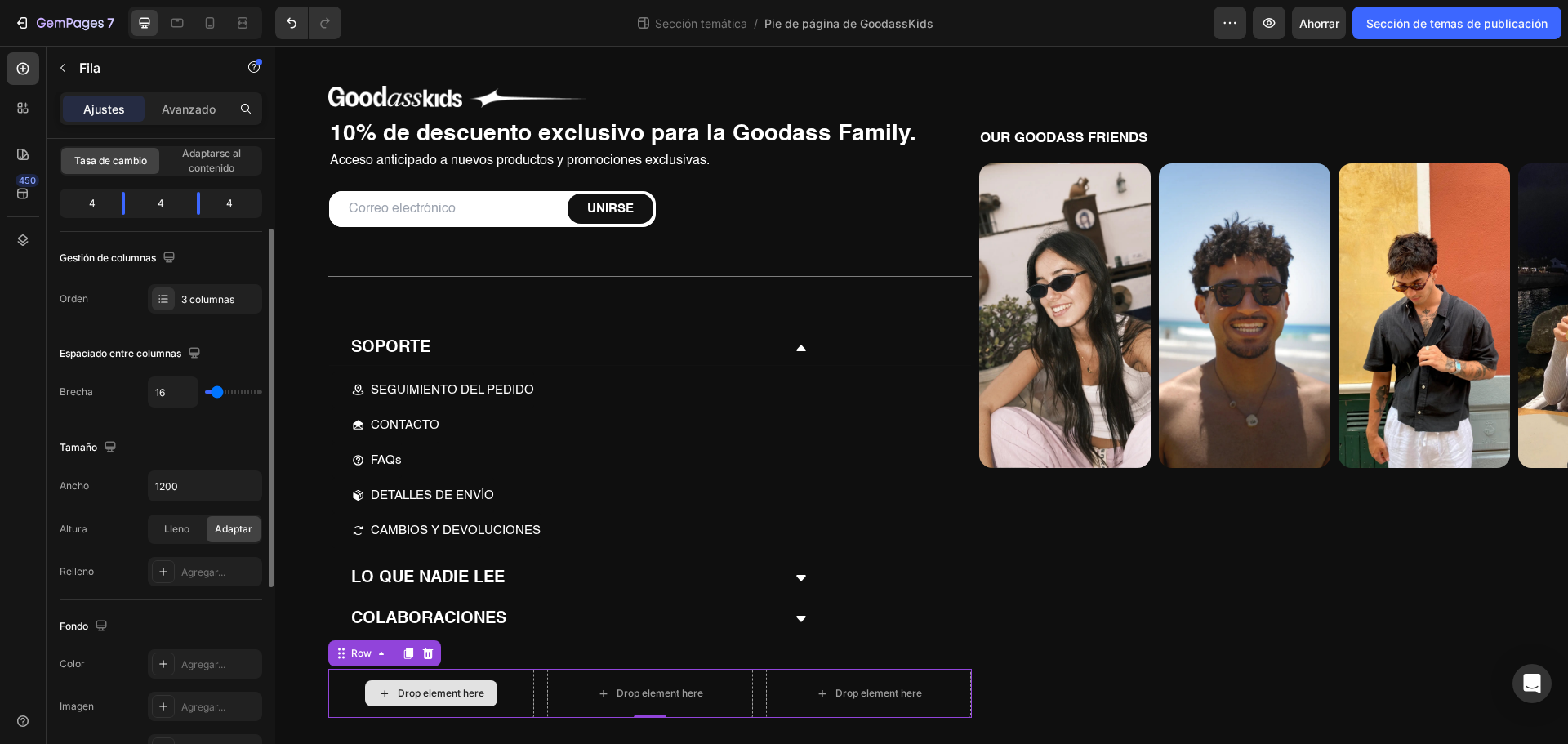
click at [395, 695] on div "Drop element here" at bounding box center [431, 693] width 132 height 26
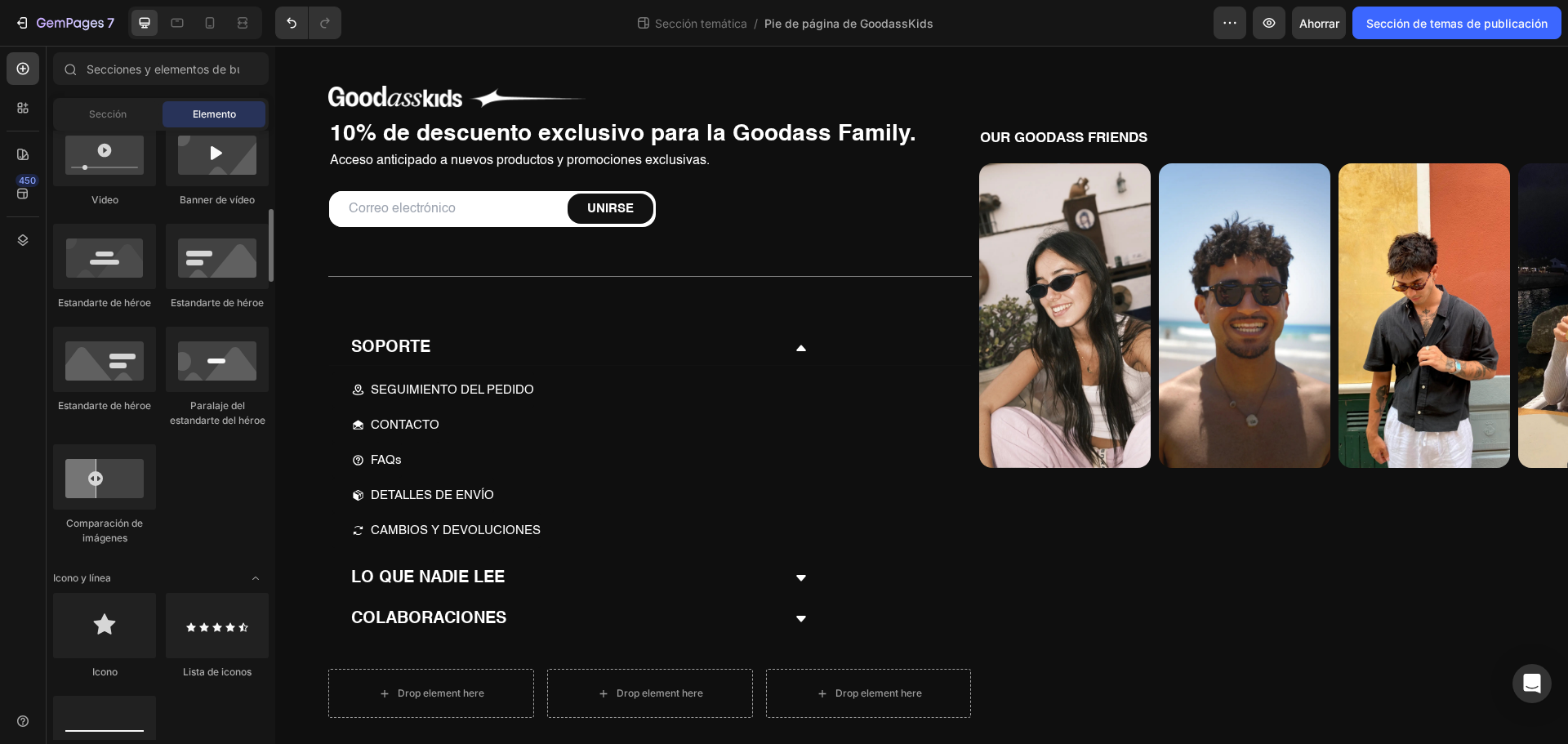
scroll to position [817, 0]
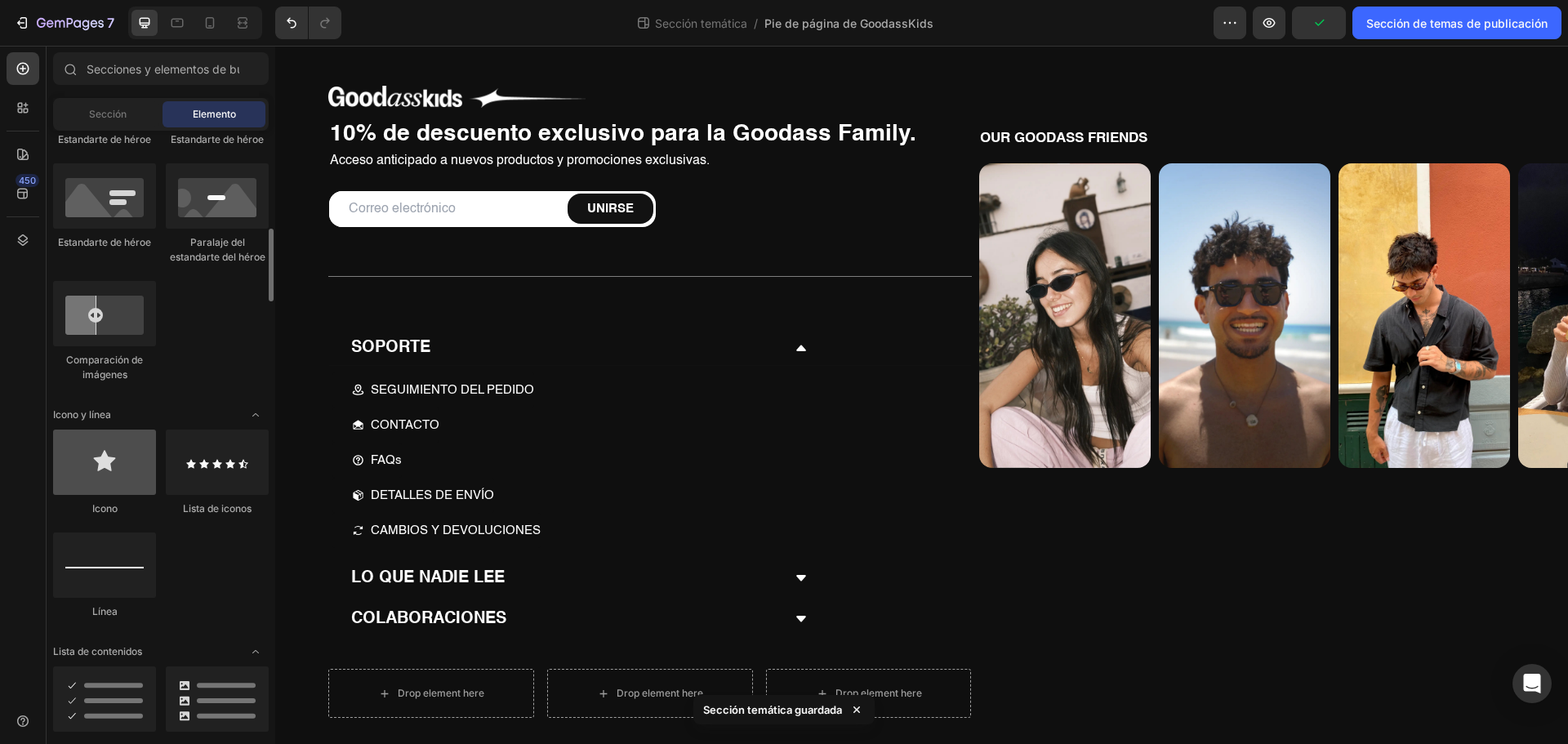
click at [116, 471] on div at bounding box center [104, 462] width 103 height 66
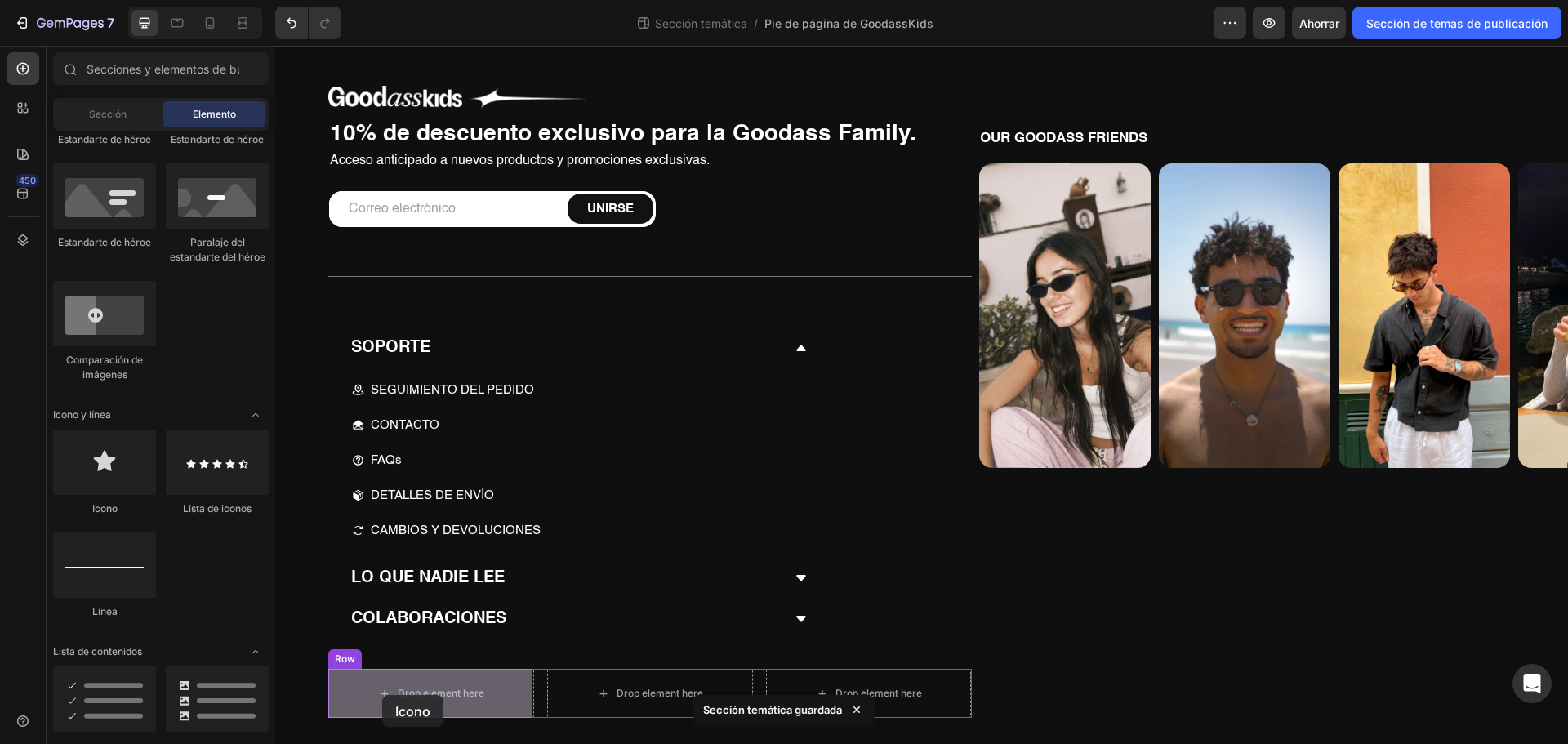
drag, startPoint x: 372, startPoint y: 522, endPoint x: 382, endPoint y: 695, distance: 173.3
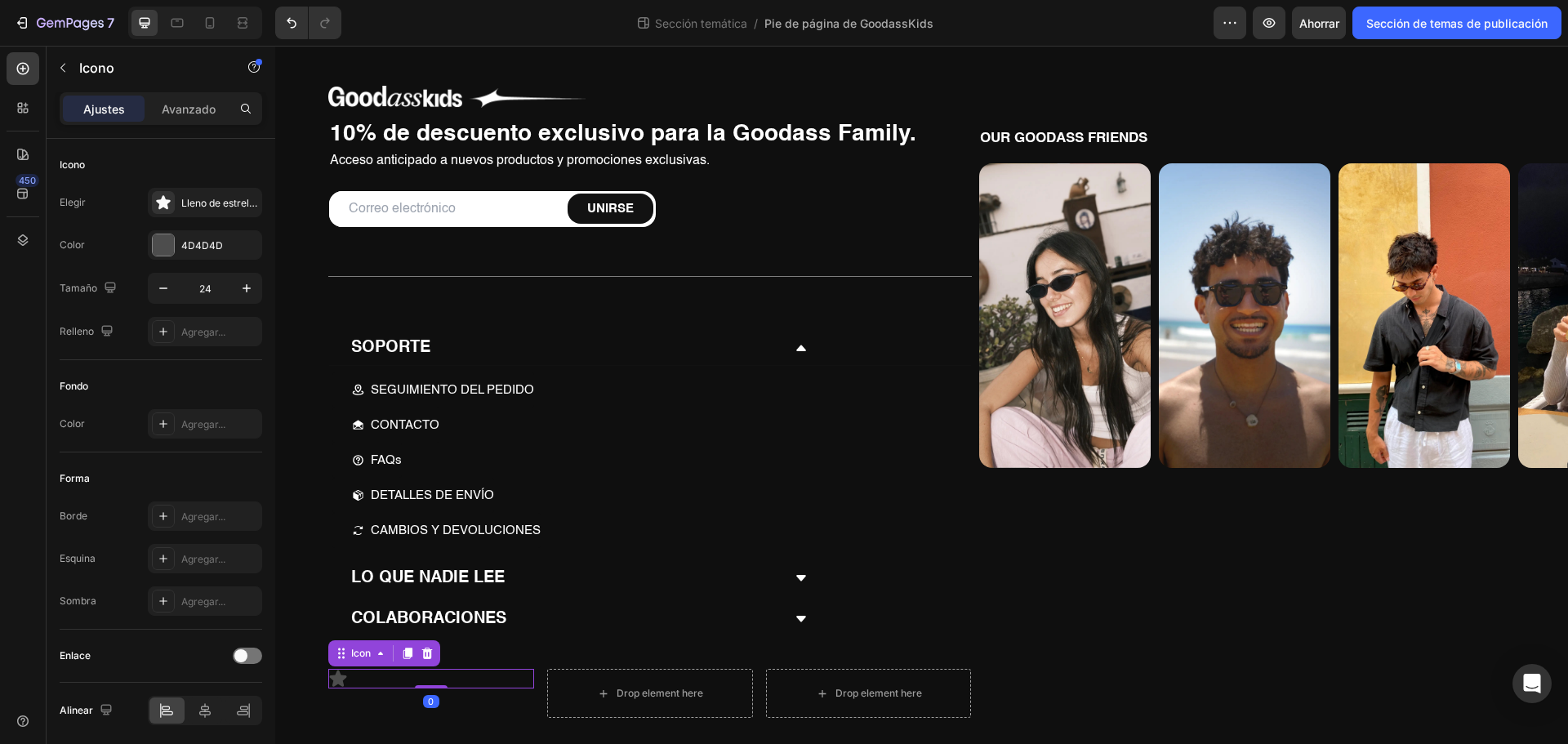
click at [342, 678] on icon at bounding box center [339, 679] width 18 height 17
click at [223, 217] on div "Elegir Lleno de estrellas Color 4D4D4D Tamaño 24 Relleno Agregar..." at bounding box center [160, 267] width 203 height 158
click at [218, 206] on font "Lleno de estrellas" at bounding box center [221, 203] width 80 height 12
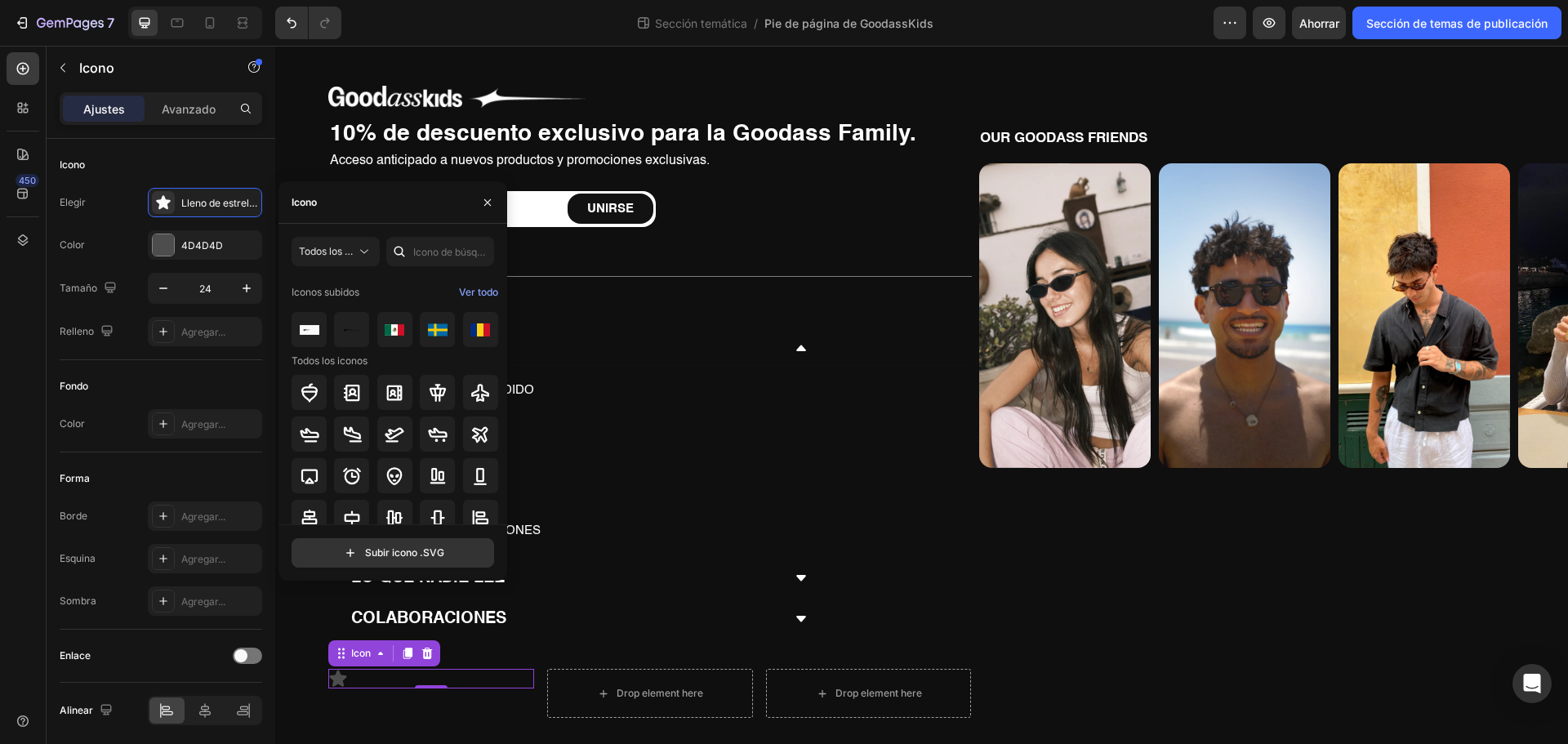
click at [351, 208] on div "Icono" at bounding box center [392, 203] width 228 height 43
click at [441, 254] on input "text" at bounding box center [439, 252] width 108 height 30
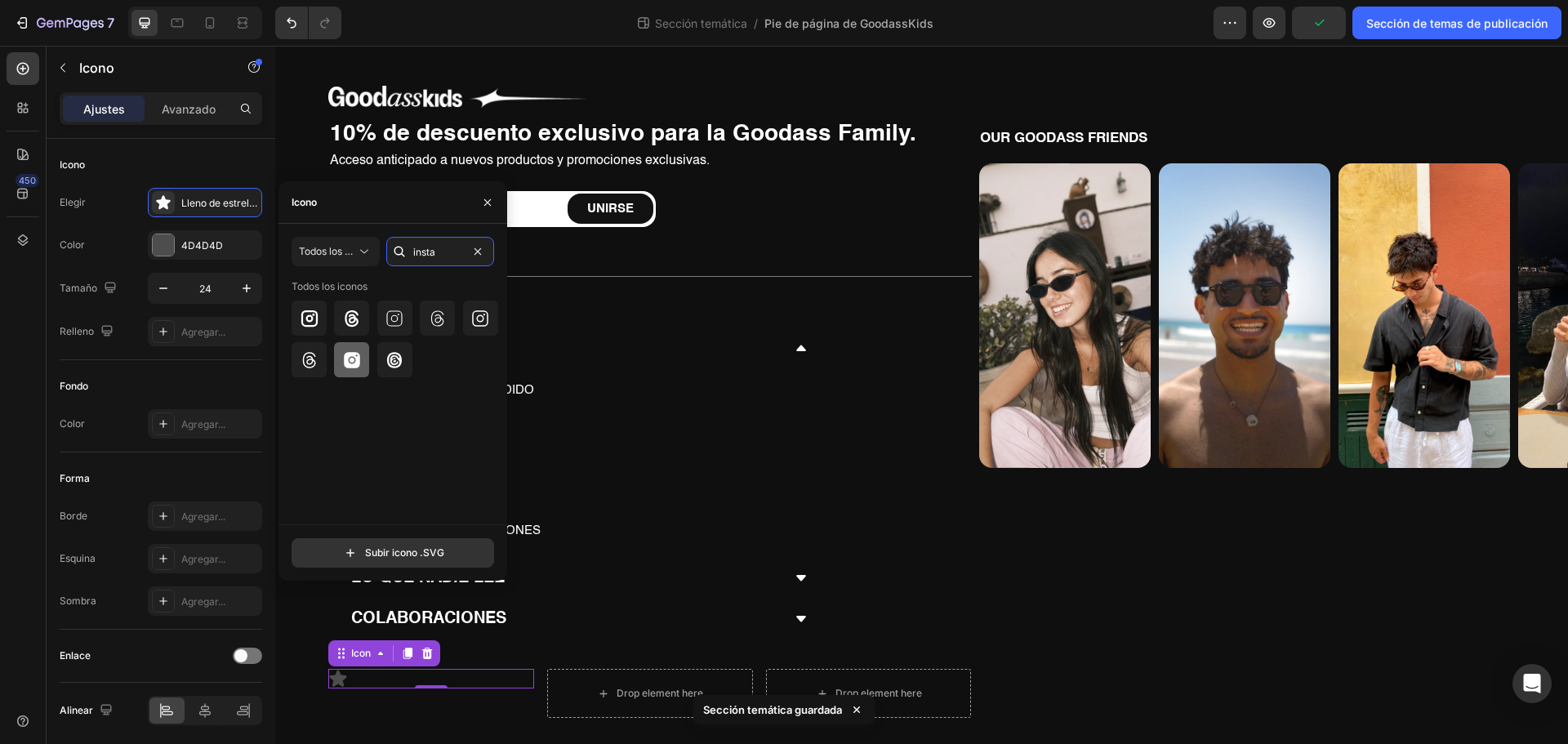
type input "insta"
click at [343, 356] on icon at bounding box center [352, 360] width 19 height 19
click at [307, 318] on icon at bounding box center [309, 318] width 17 height 17
click at [430, 705] on div "0" at bounding box center [431, 701] width 17 height 13
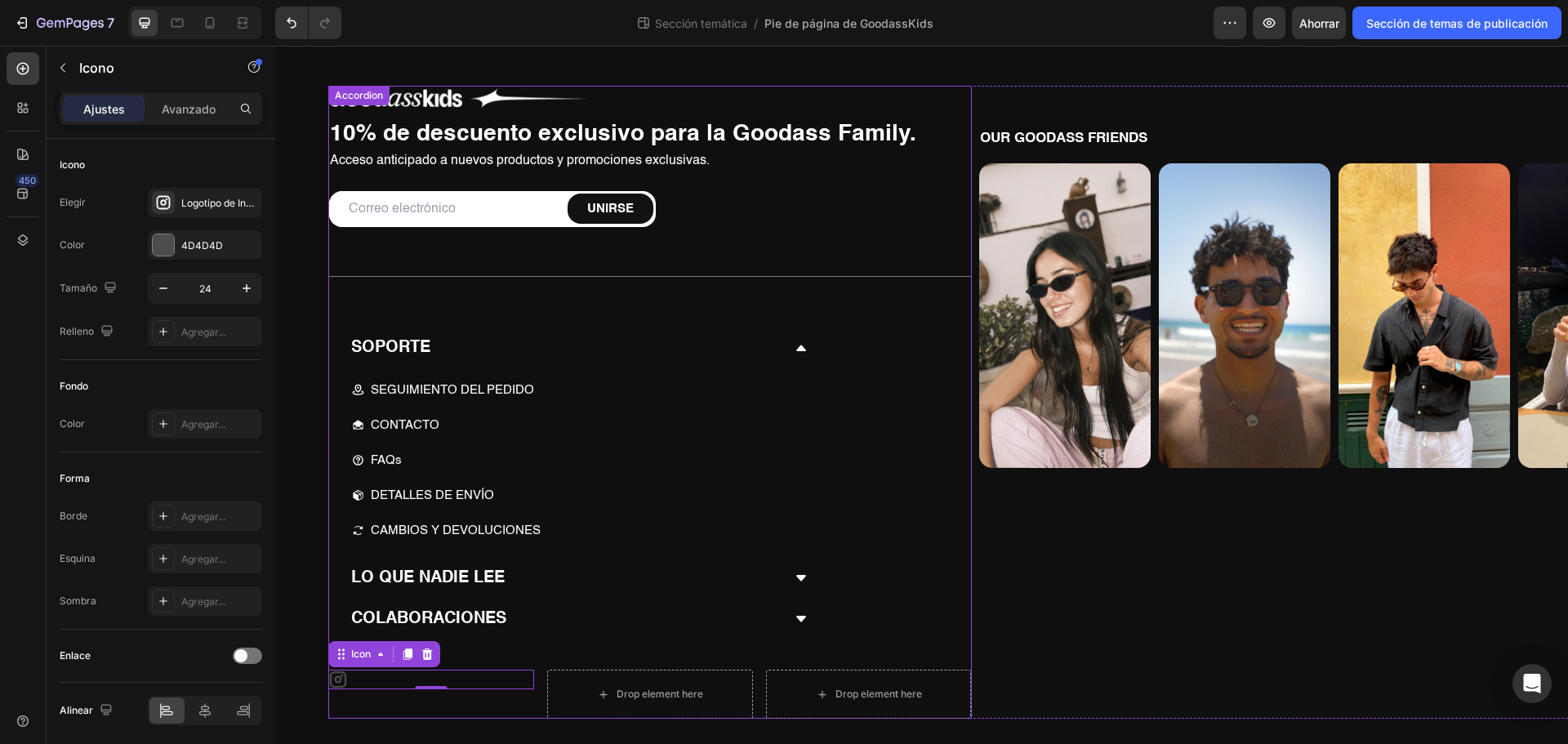
click at [562, 607] on div "COLABORACIONES" at bounding box center [650, 619] width 642 height 35
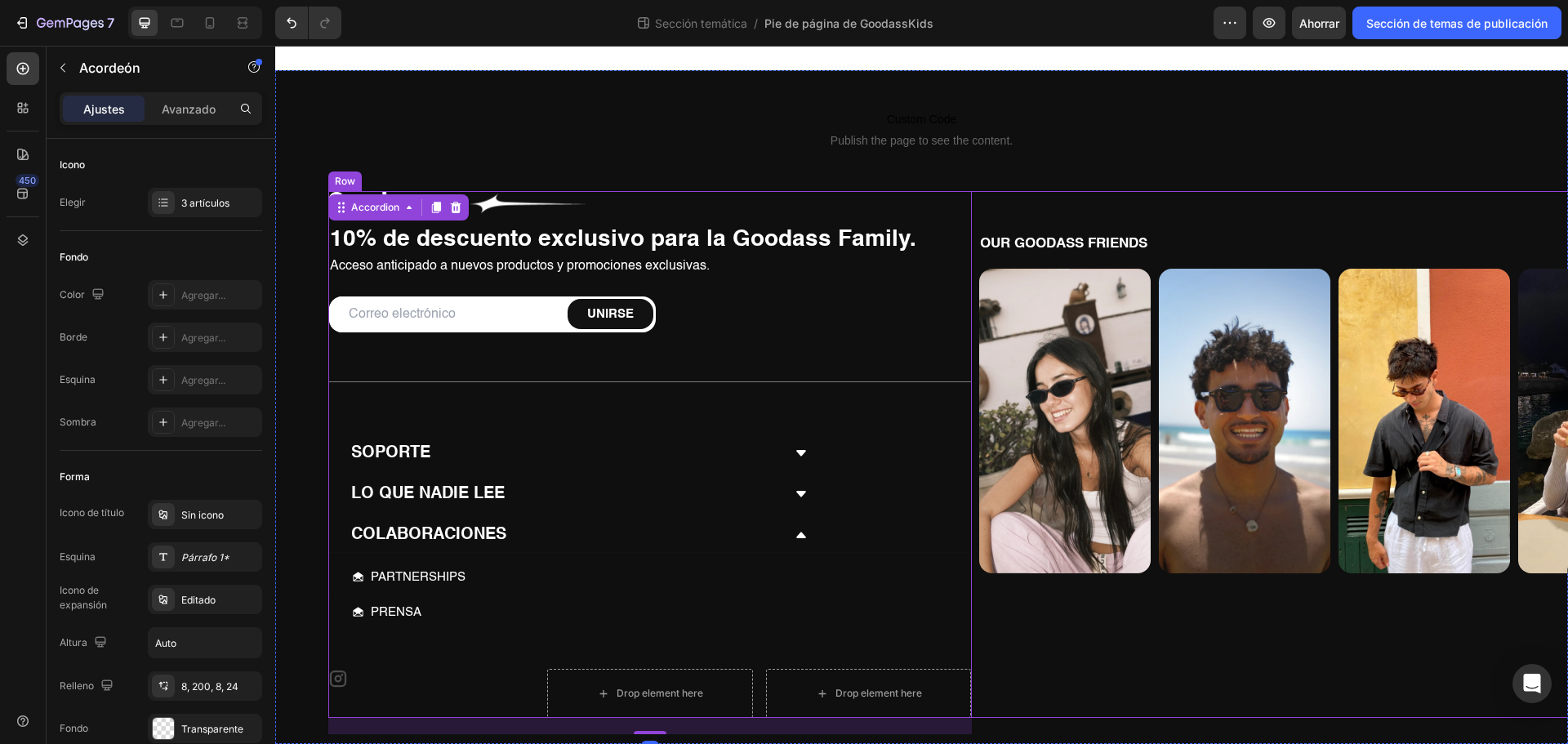
scroll to position [8, 0]
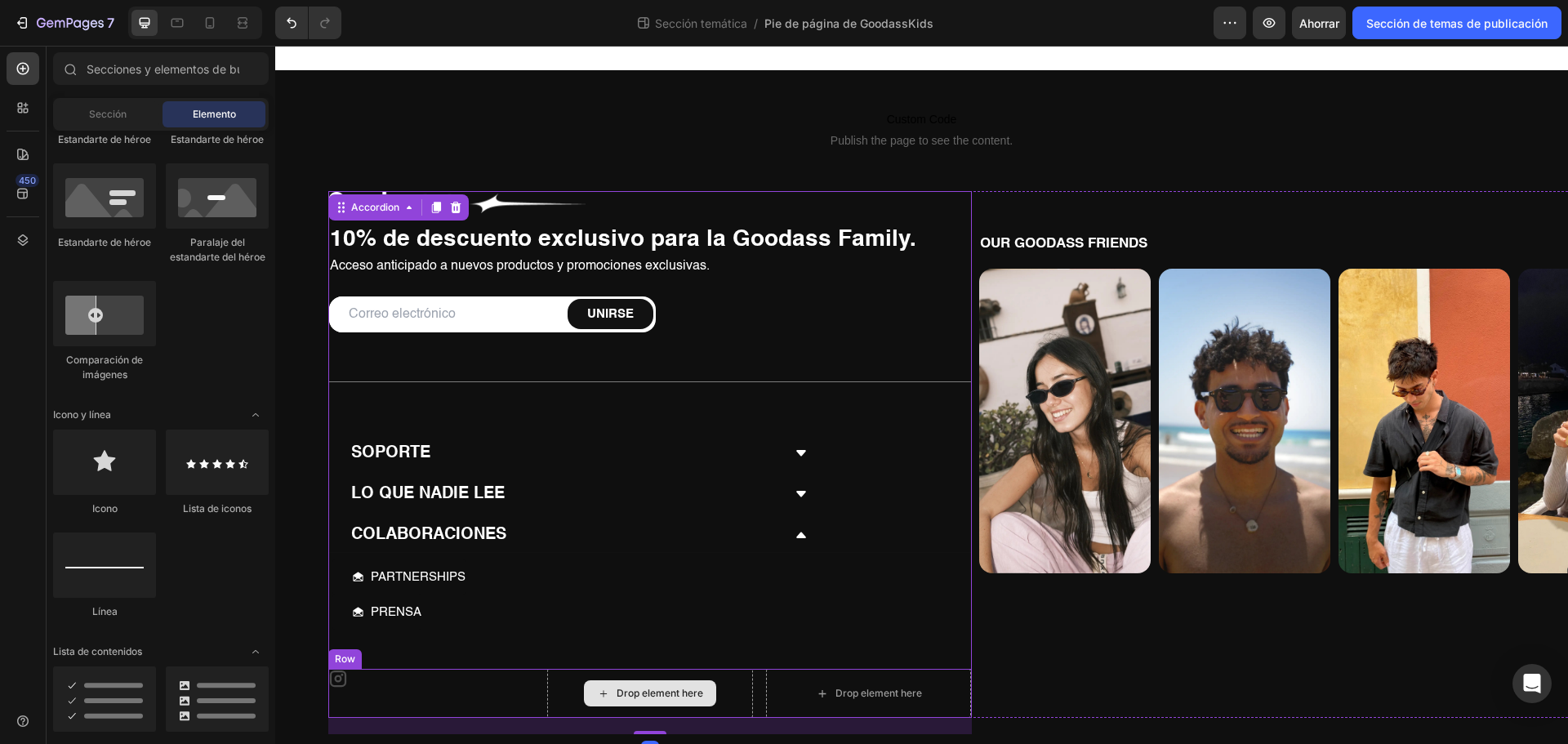
click at [601, 697] on icon at bounding box center [603, 693] width 13 height 14
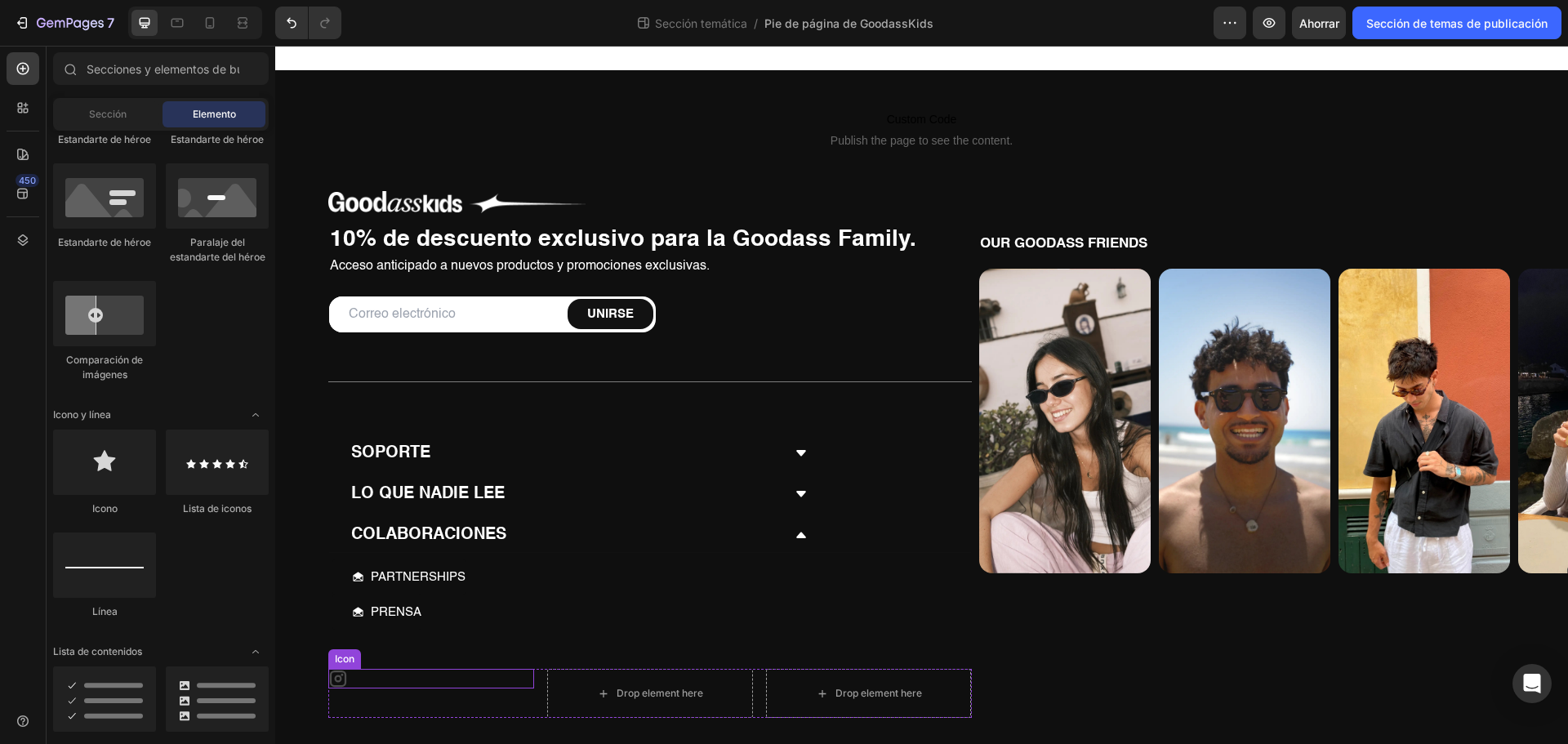
click at [396, 675] on div "Icon" at bounding box center [431, 678] width 205 height 19
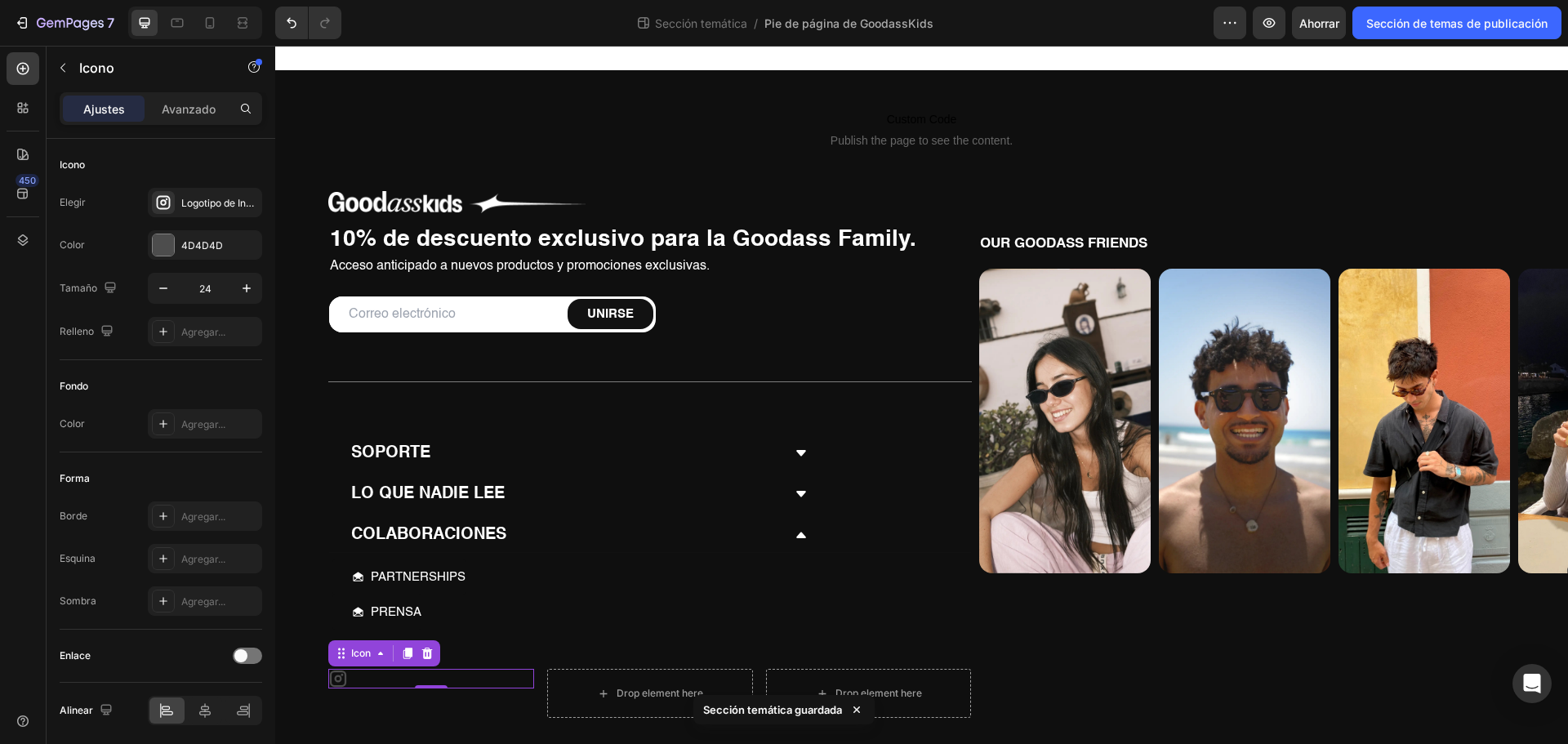
click at [336, 678] on icon at bounding box center [339, 679] width 17 height 17
click at [235, 653] on span at bounding box center [241, 656] width 13 height 13
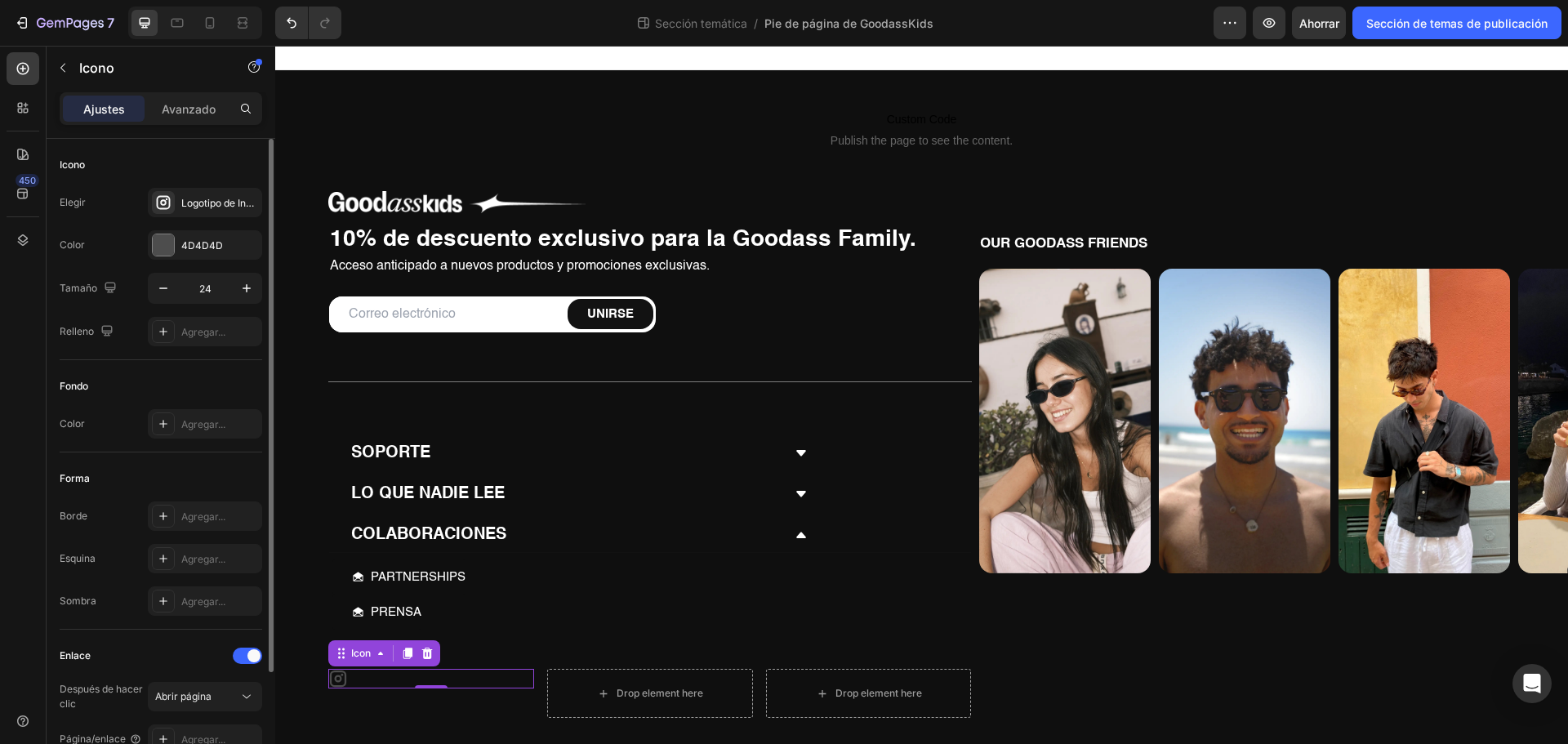
scroll to position [144, 0]
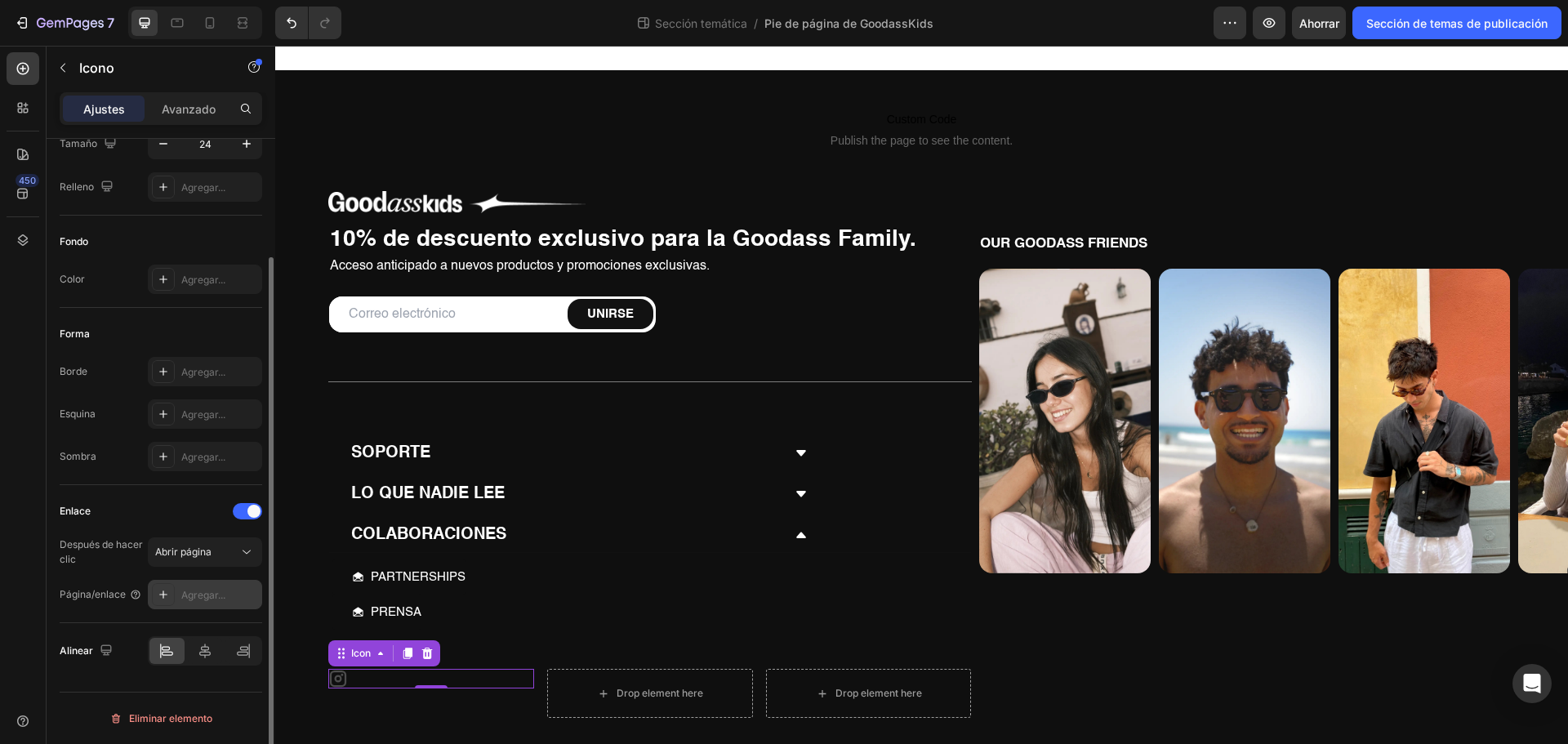
click at [207, 594] on font "Agregar..." at bounding box center [204, 594] width 44 height 12
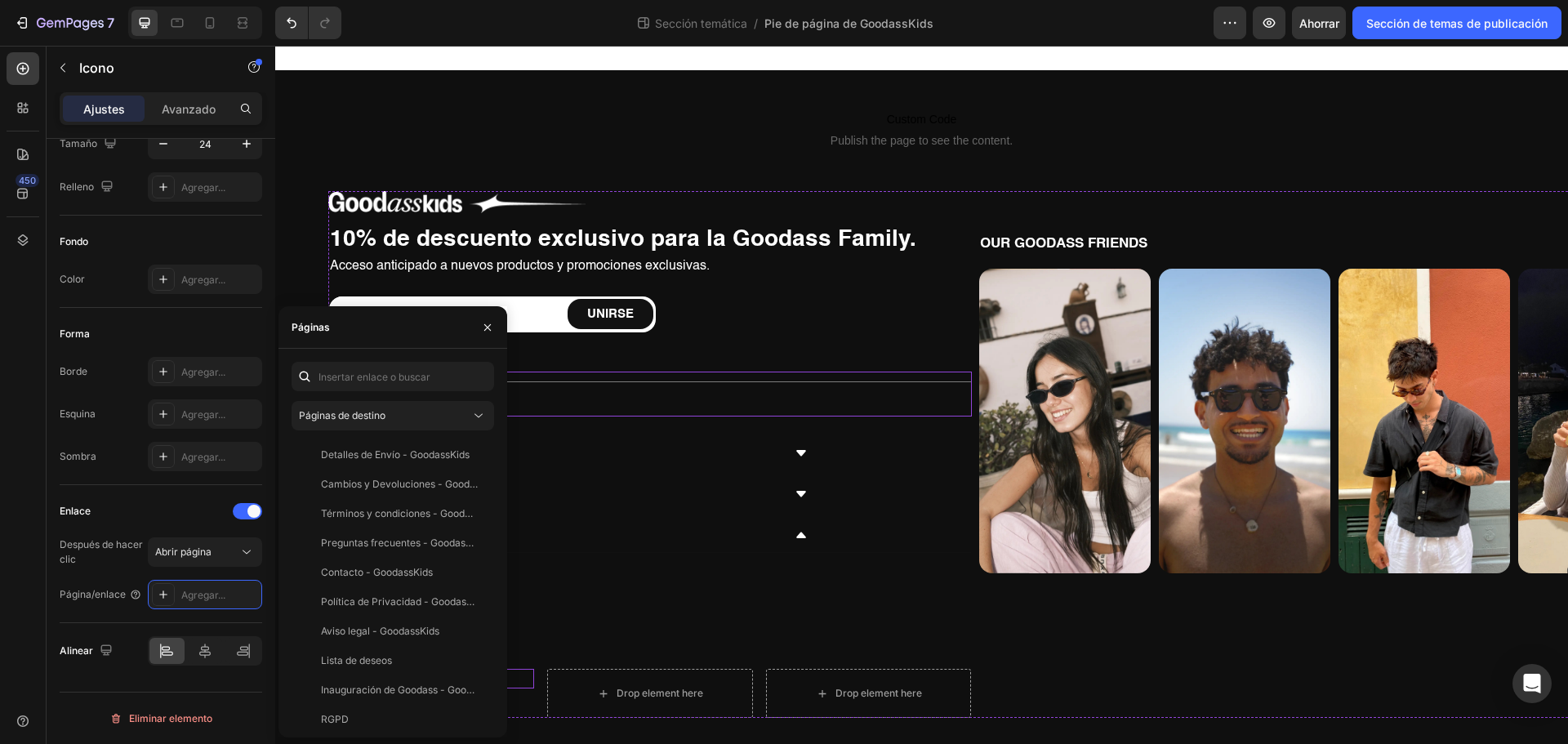
scroll to position [8, 0]
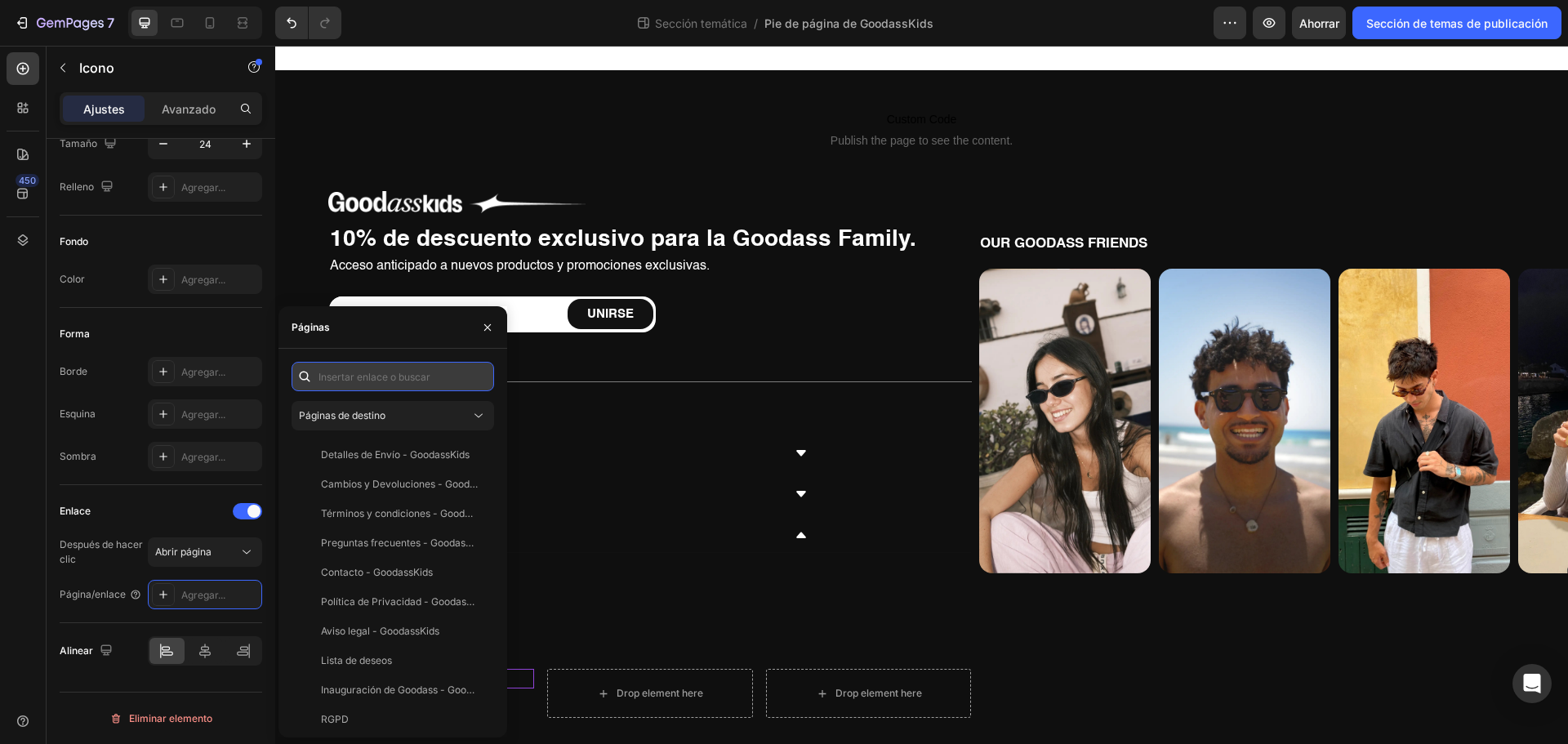
click at [350, 376] on input "text" at bounding box center [392, 377] width 203 height 30
paste input "[URL][DOMAIN_NAME]"
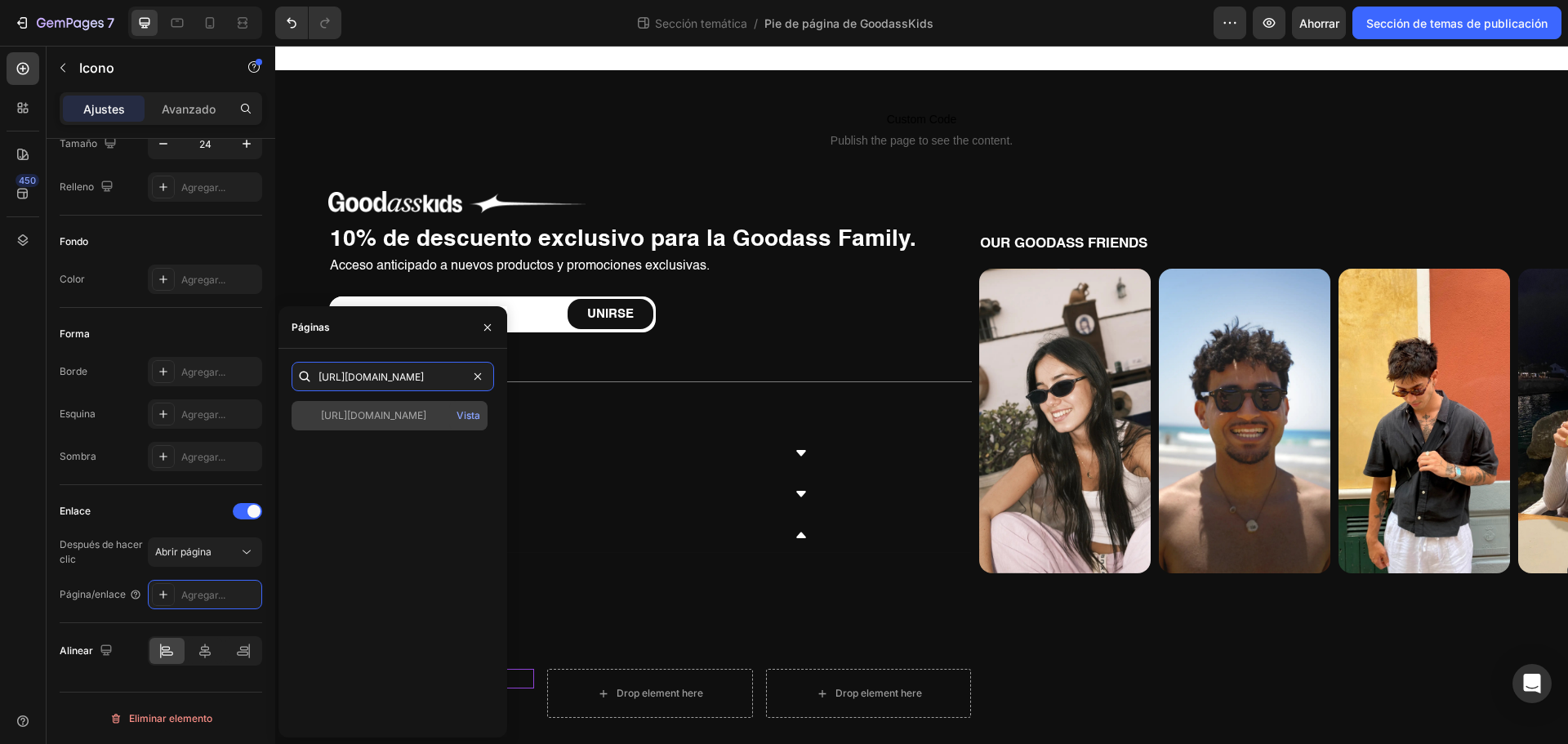
type input "[URL][DOMAIN_NAME]"
click at [416, 419] on font "[URL][DOMAIN_NAME]" at bounding box center [374, 415] width 105 height 12
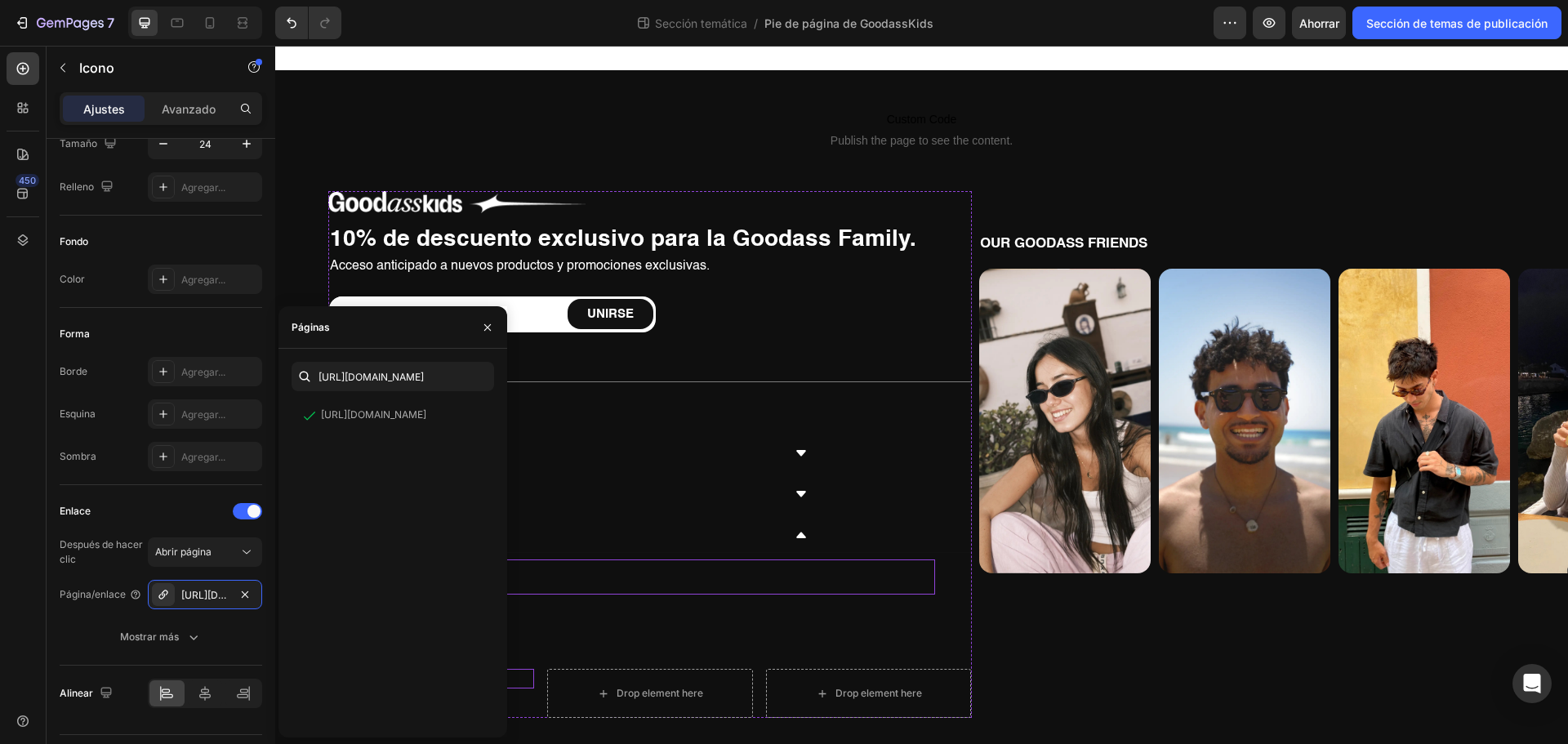
click at [609, 568] on div "PARTNERSHIPS Button" at bounding box center [633, 577] width 602 height 35
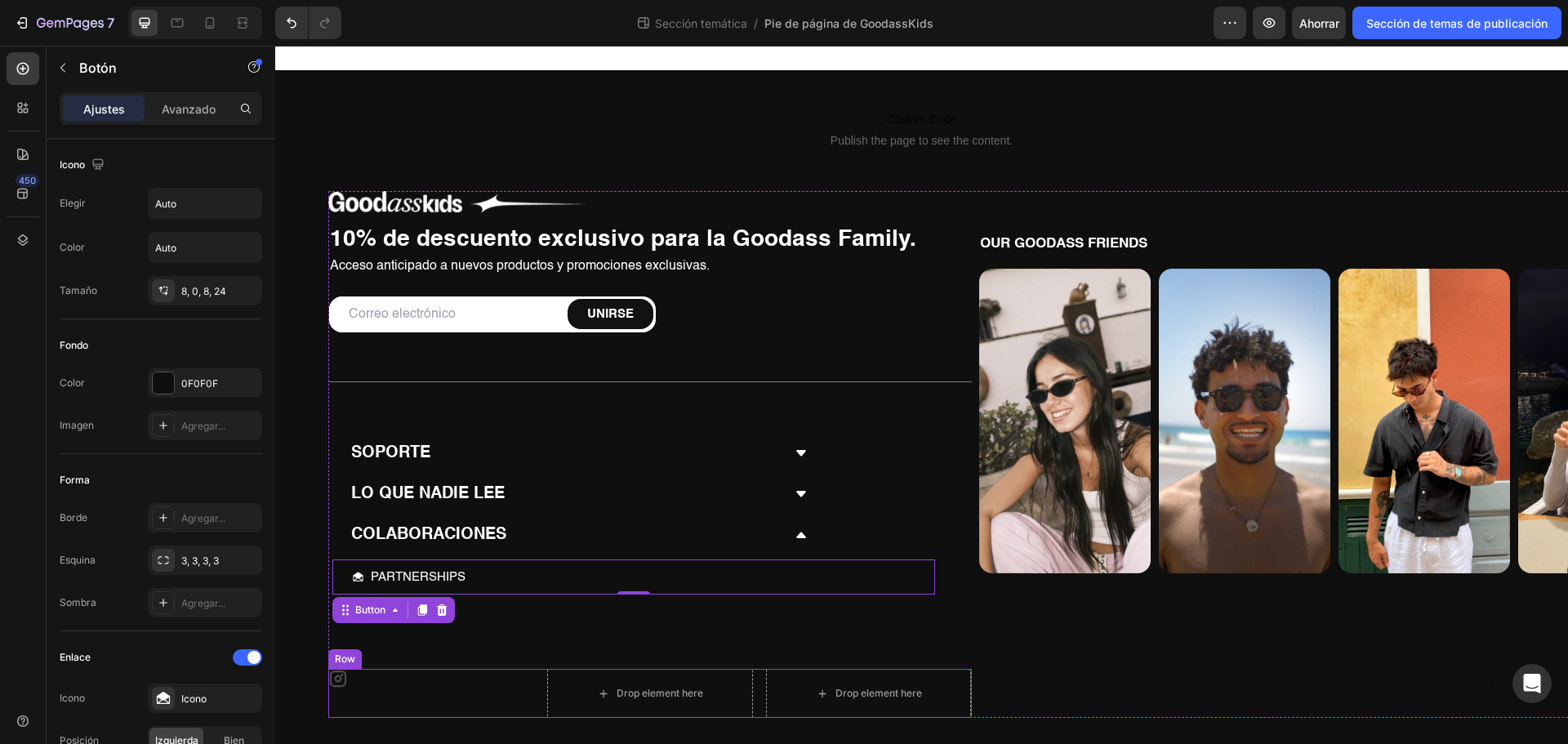
click at [434, 701] on div "Icon" at bounding box center [431, 693] width 205 height 49
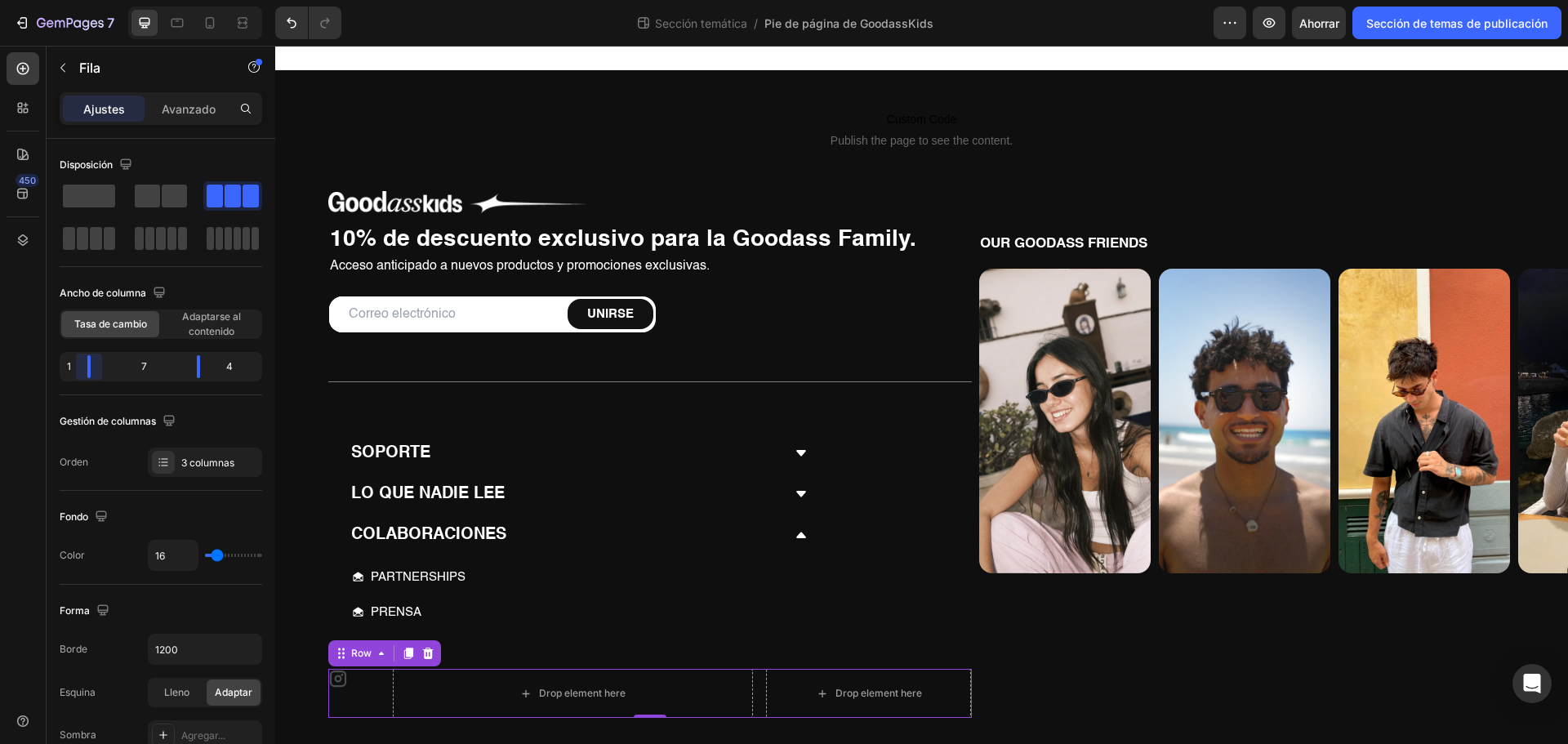
drag, startPoint x: 122, startPoint y: 374, endPoint x: 0, endPoint y: 365, distance: 122.3
click at [0, 0] on body "7 Sección temática / Pie de página de GoodassKids Avance Ahorrar Sección de tem…" at bounding box center [784, 0] width 1568 height 0
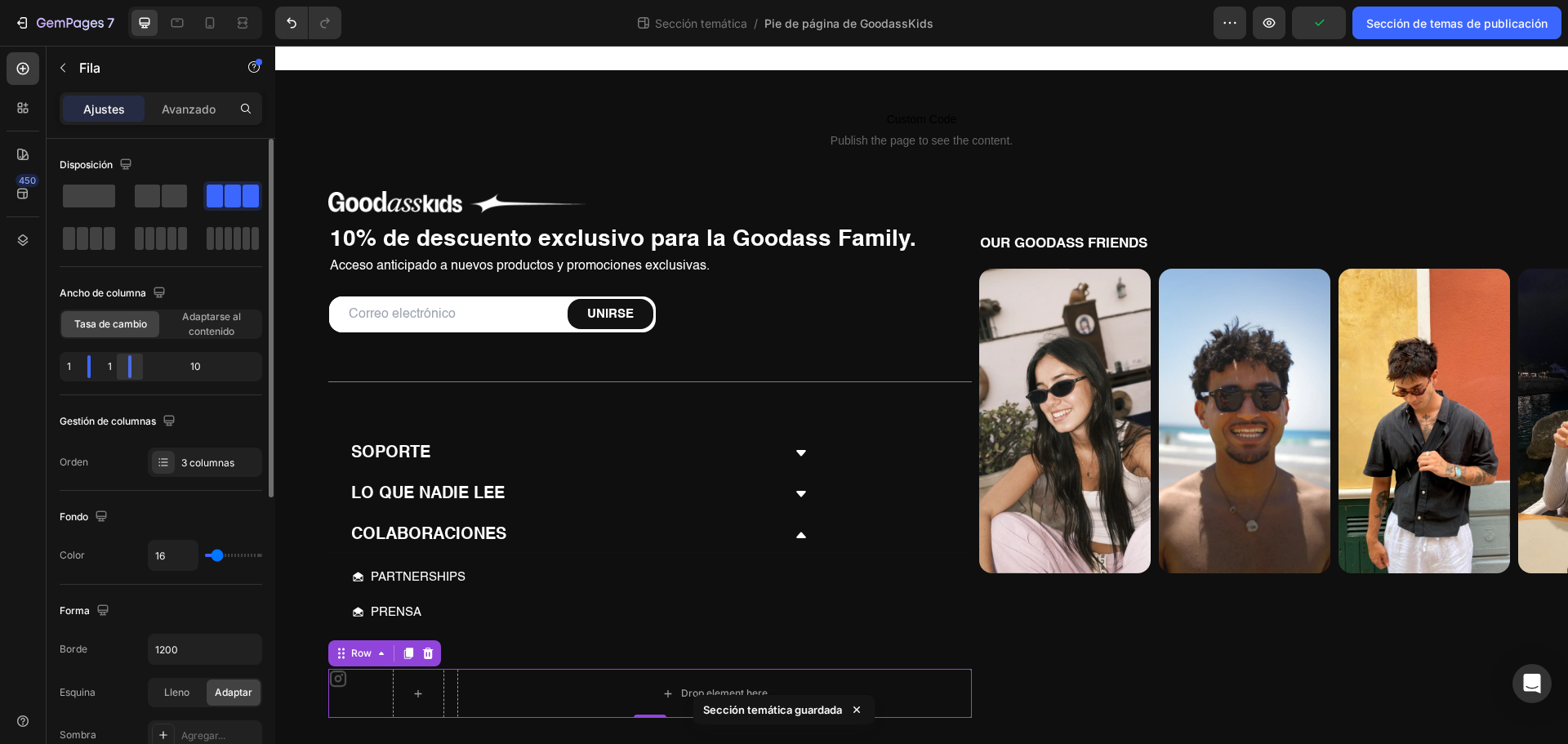
drag, startPoint x: 199, startPoint y: 369, endPoint x: 142, endPoint y: 371, distance: 57.0
click at [47, 0] on body "7 Sección temática / Pie de página de GoodassKids Avance Sección de temas de pu…" at bounding box center [784, 0] width 1568 height 0
click at [250, 366] on div "10" at bounding box center [202, 366] width 115 height 23
click at [213, 369] on div "10" at bounding box center [202, 366] width 115 height 23
click at [179, 365] on div "10" at bounding box center [202, 366] width 115 height 23
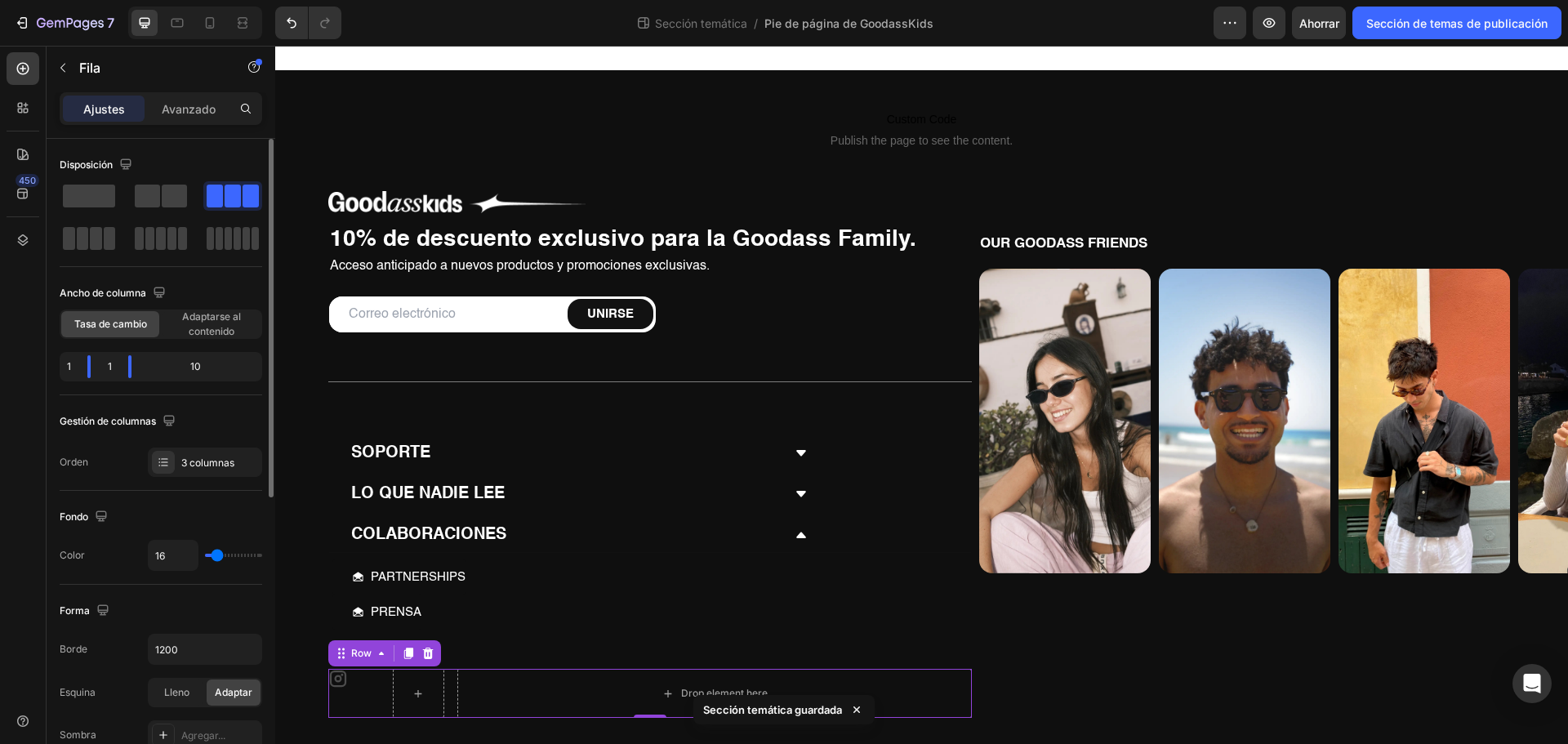
click at [184, 365] on div "10" at bounding box center [202, 366] width 115 height 23
click at [191, 366] on font "10" at bounding box center [195, 366] width 10 height 12
click at [189, 366] on div "10" at bounding box center [202, 366] width 115 height 23
click at [100, 0] on body "7 Sección temática / Pie de página de GoodassKids Avance Ahorrar Sección de tem…" at bounding box center [784, 0] width 1568 height 0
click at [108, 365] on font "1" at bounding box center [110, 366] width 4 height 12
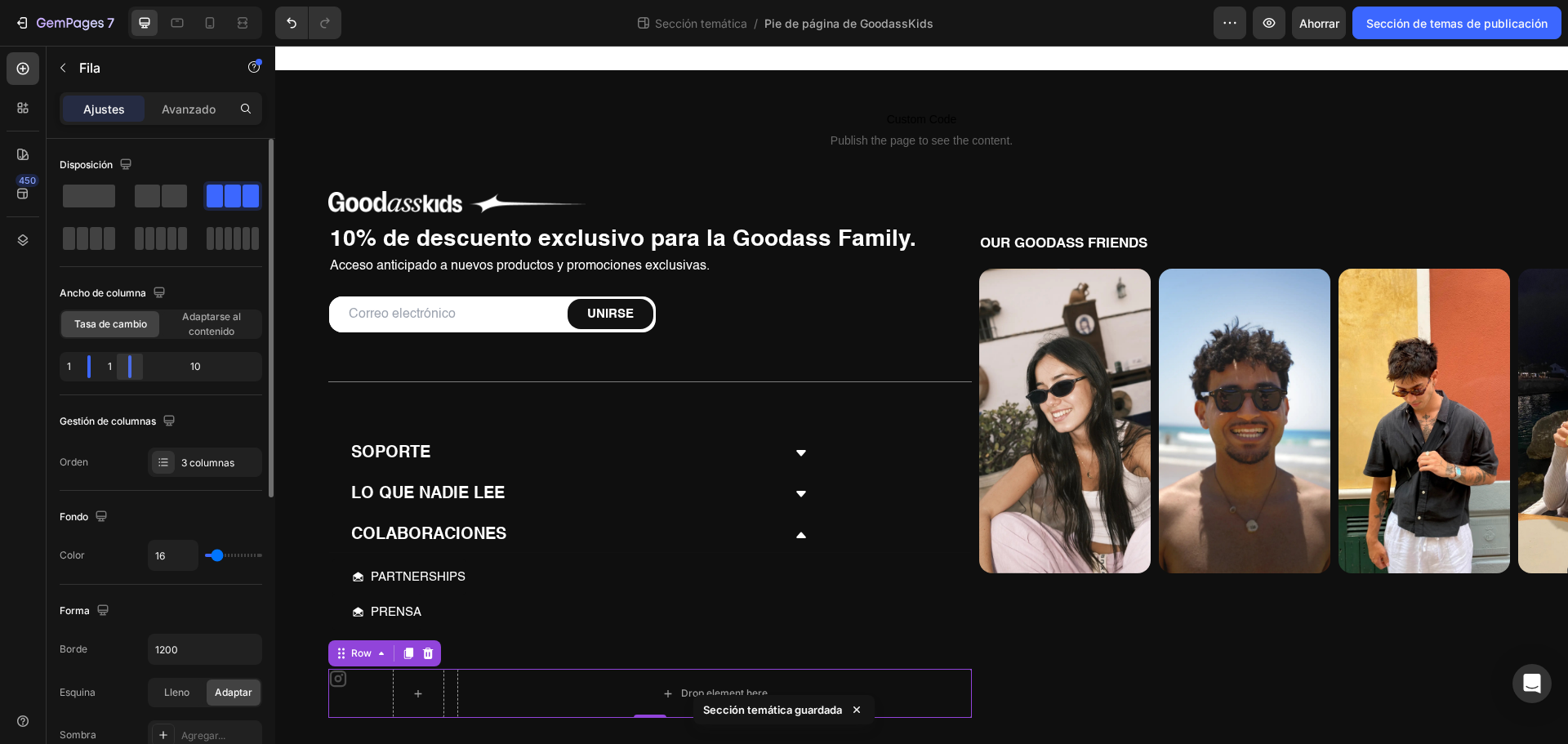
drag, startPoint x: 107, startPoint y: 365, endPoint x: 116, endPoint y: 366, distance: 9.1
click at [110, 366] on font "1" at bounding box center [110, 366] width 4 height 12
drag, startPoint x: 123, startPoint y: 368, endPoint x: 6, endPoint y: 362, distance: 117.2
click at [6, 0] on body "7 Sección temática / Pie de página de GoodassKids Avance Ahorrar Sección de tem…" at bounding box center [784, 0] width 1568 height 0
click at [205, 358] on div "9" at bounding box center [207, 366] width 103 height 23
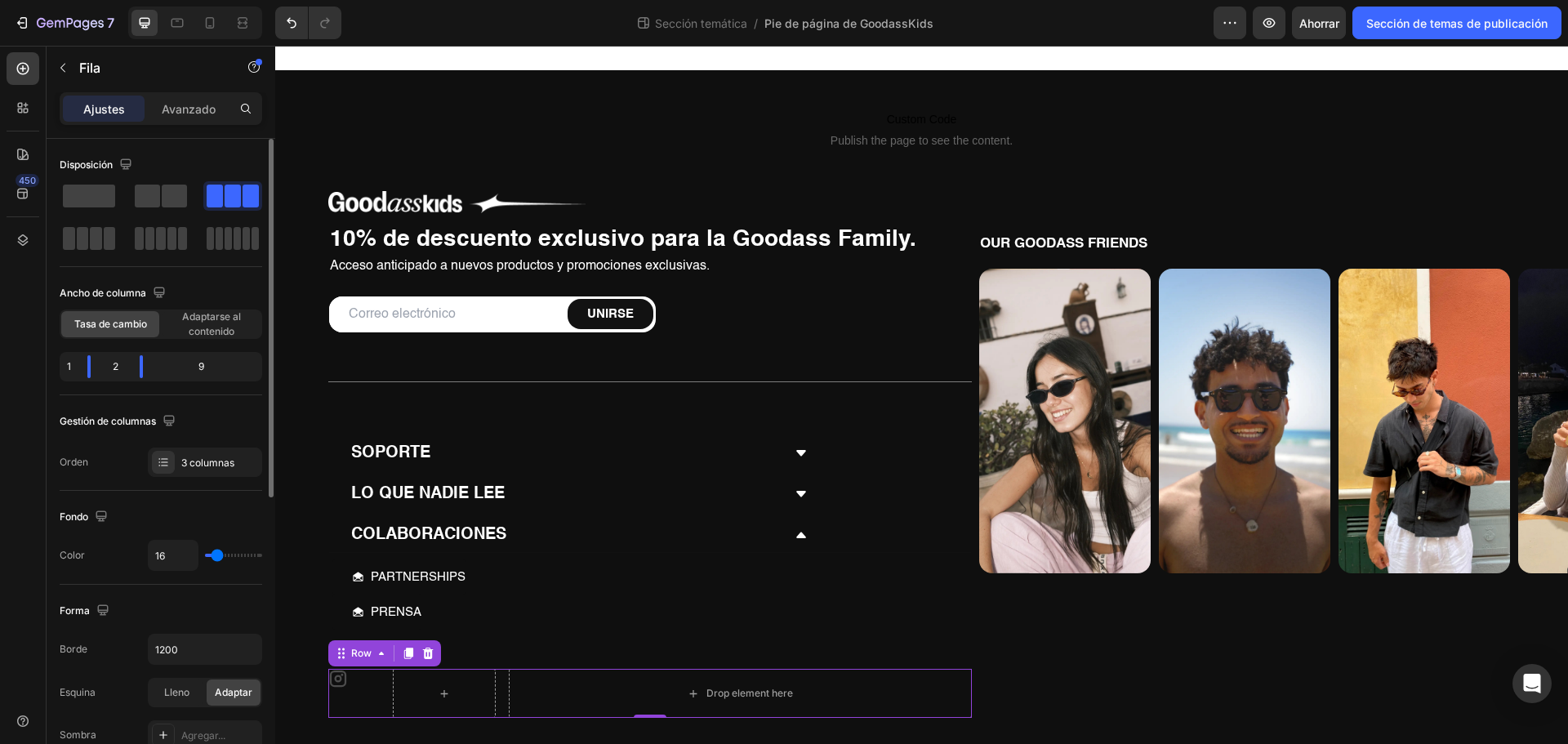
click at [205, 364] on div "9" at bounding box center [207, 366] width 103 height 23
click at [202, 329] on font "Adaptarse al contenido" at bounding box center [212, 323] width 59 height 27
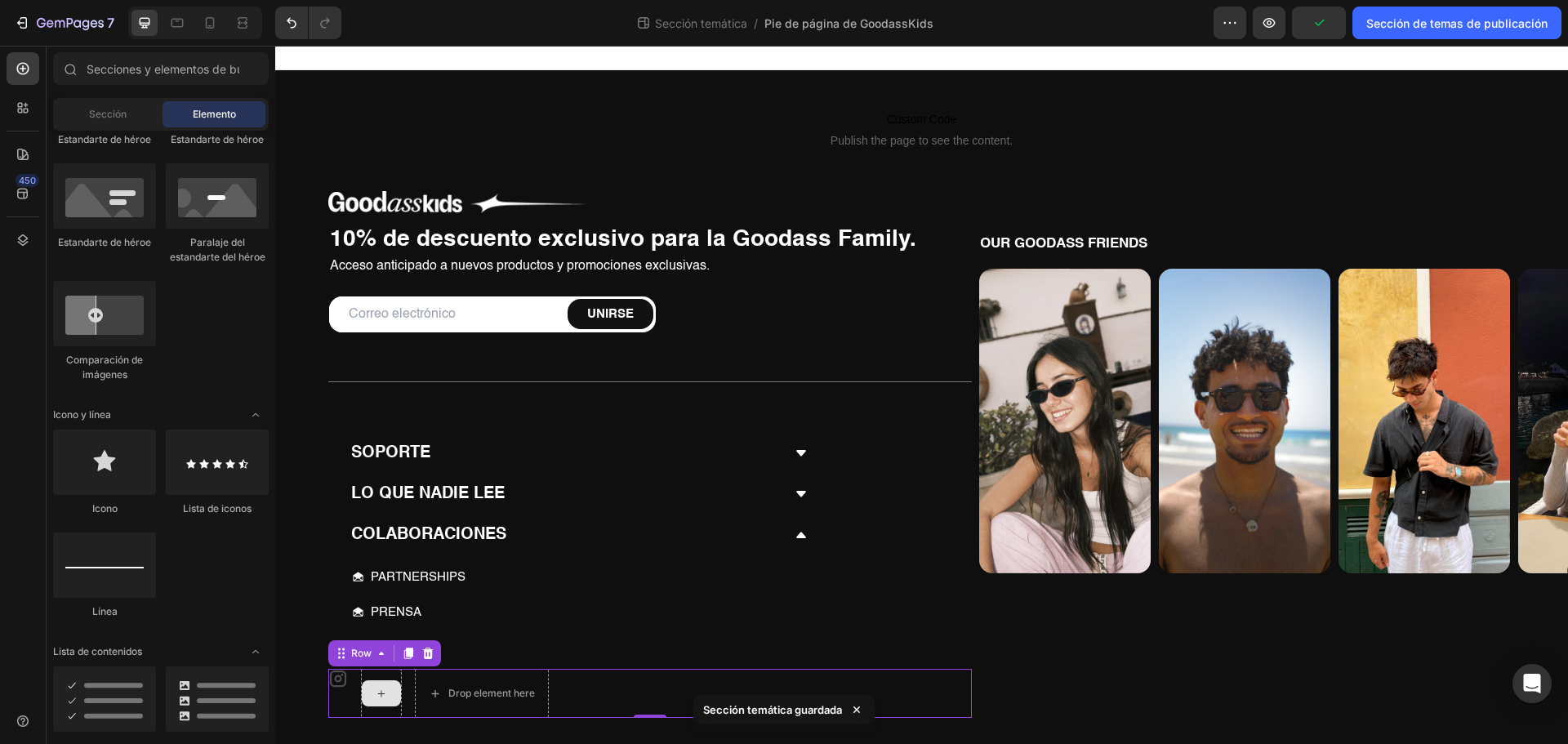
click at [388, 691] on div at bounding box center [381, 693] width 39 height 26
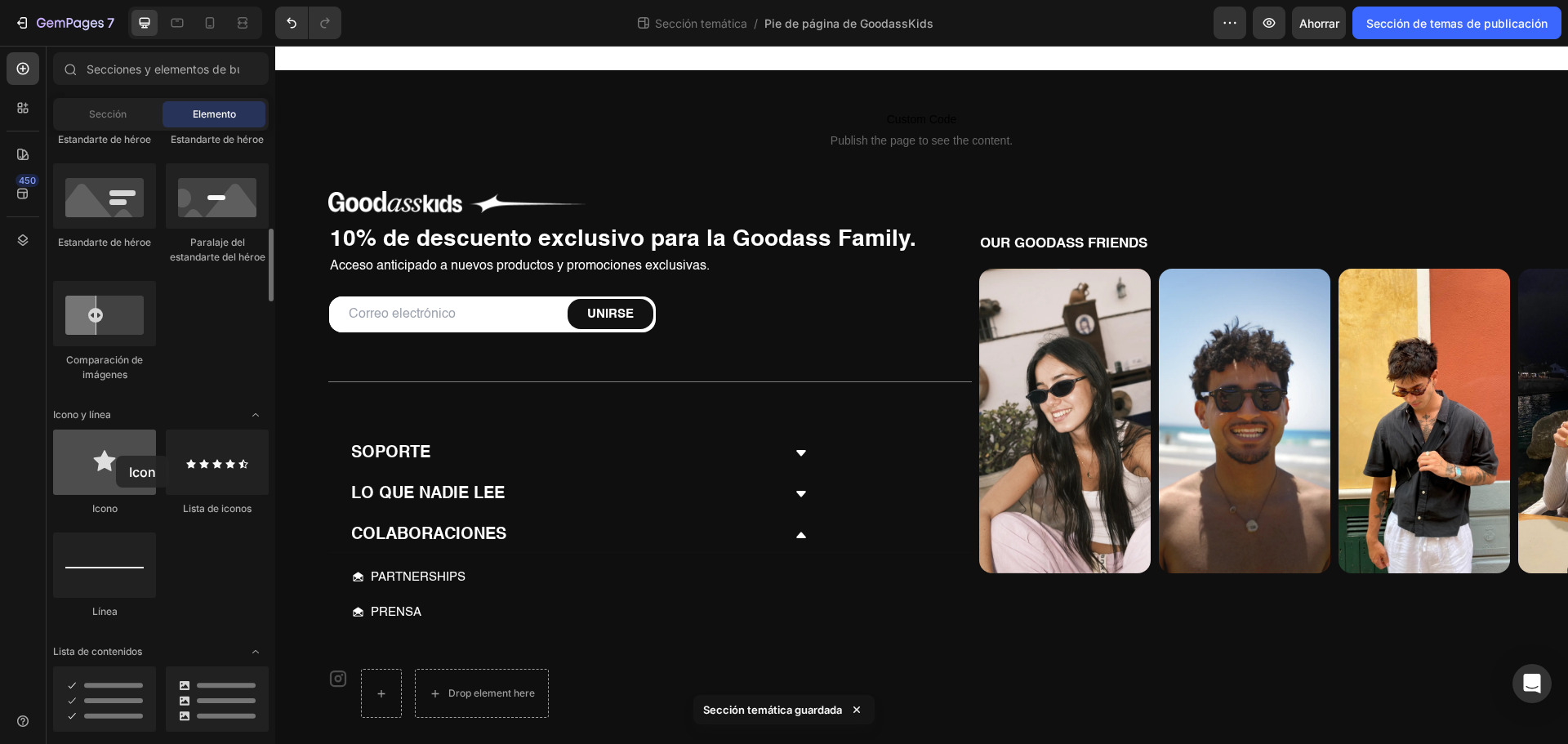
click at [116, 455] on div at bounding box center [104, 462] width 103 height 66
click at [115, 472] on div at bounding box center [104, 462] width 103 height 66
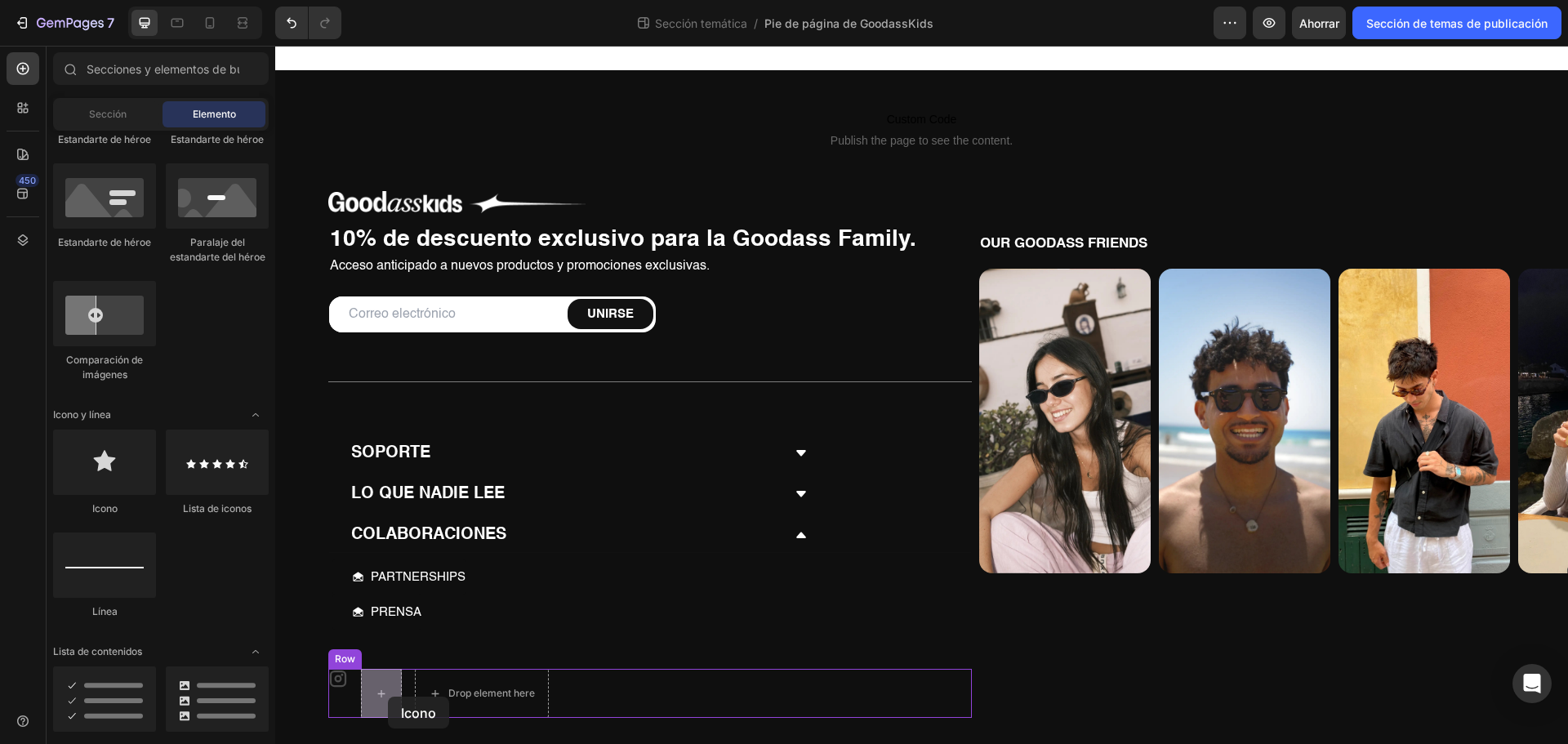
drag, startPoint x: 380, startPoint y: 513, endPoint x: 388, endPoint y: 697, distance: 184.2
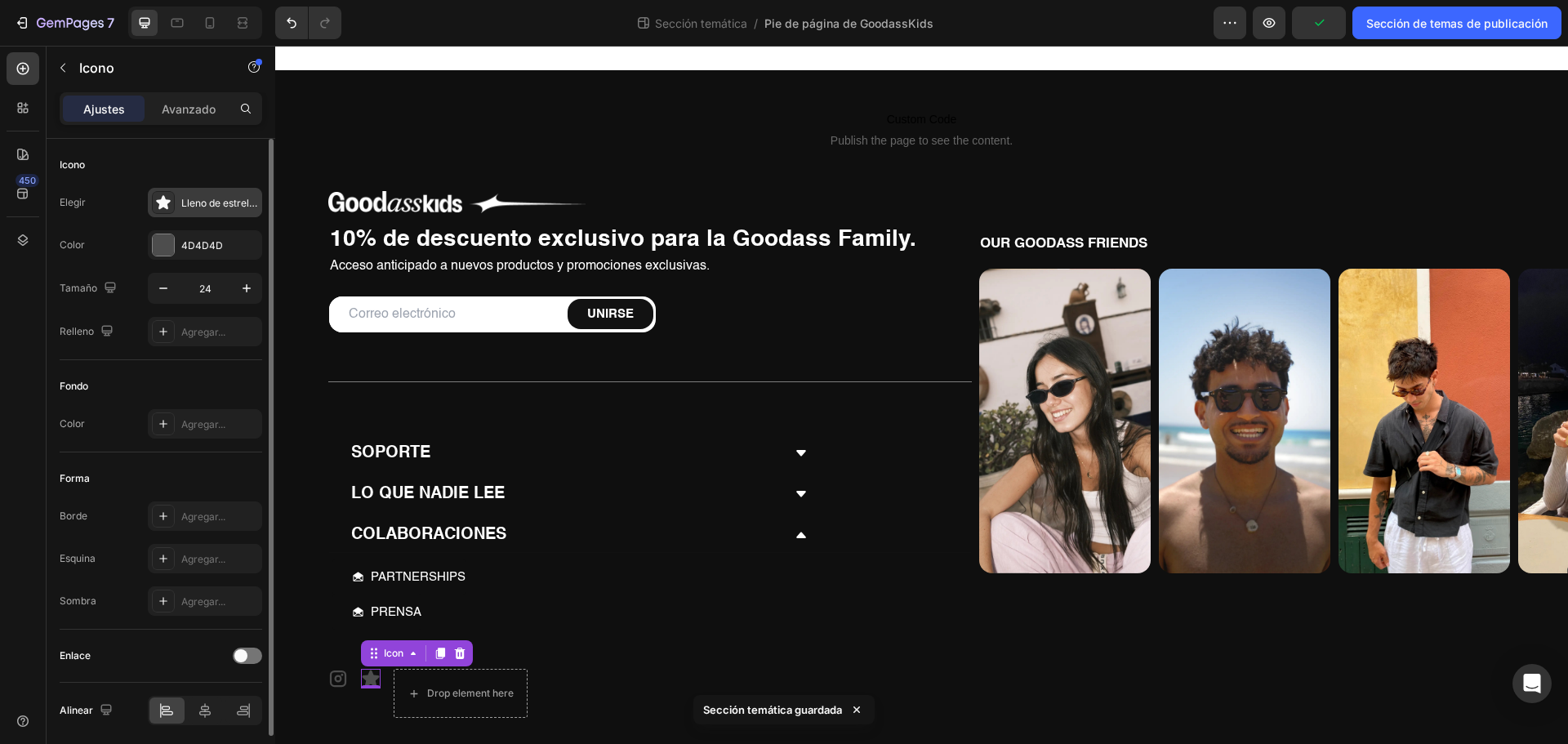
click at [212, 202] on font "Lleno de estrellas" at bounding box center [221, 203] width 80 height 12
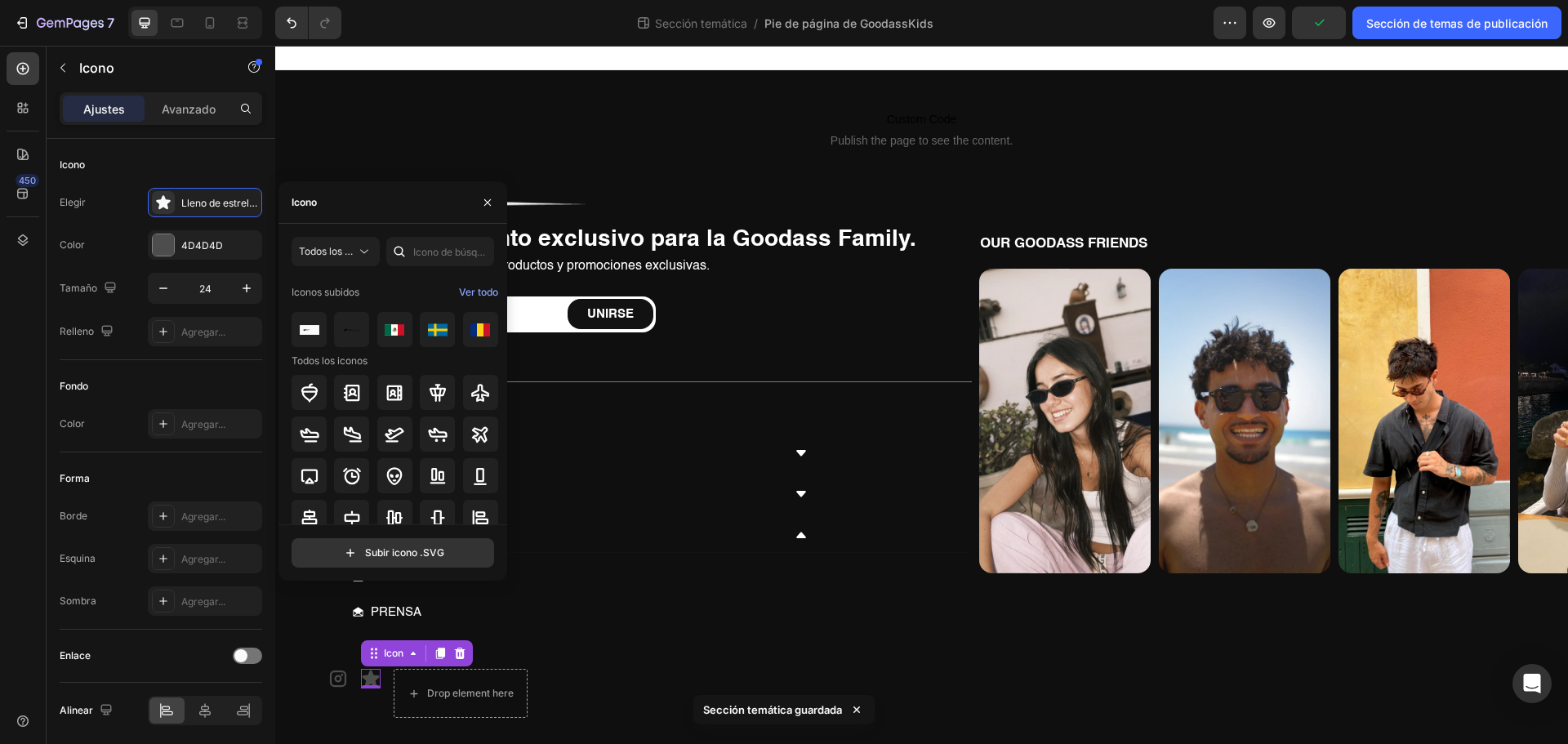
click at [370, 209] on div "Icono" at bounding box center [392, 203] width 228 height 43
click at [324, 203] on div "Icono" at bounding box center [301, 202] width 45 height 42
click at [444, 248] on input "text" at bounding box center [439, 252] width 108 height 30
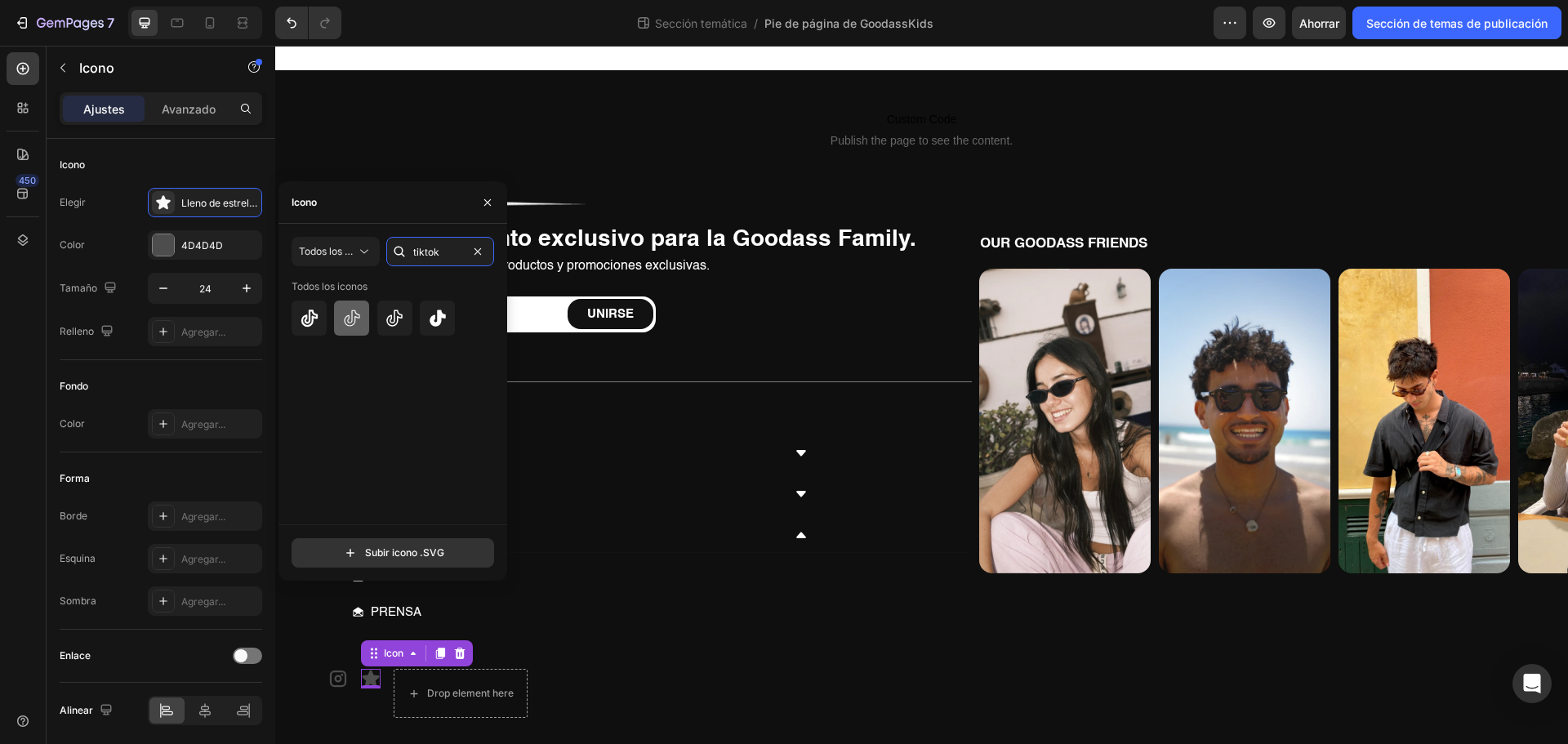
type input "tiktok"
click at [348, 325] on icon at bounding box center [352, 318] width 19 height 19
click at [387, 321] on icon at bounding box center [395, 318] width 17 height 17
click at [357, 316] on icon at bounding box center [352, 318] width 16 height 17
click at [322, 320] on div at bounding box center [309, 318] width 35 height 35
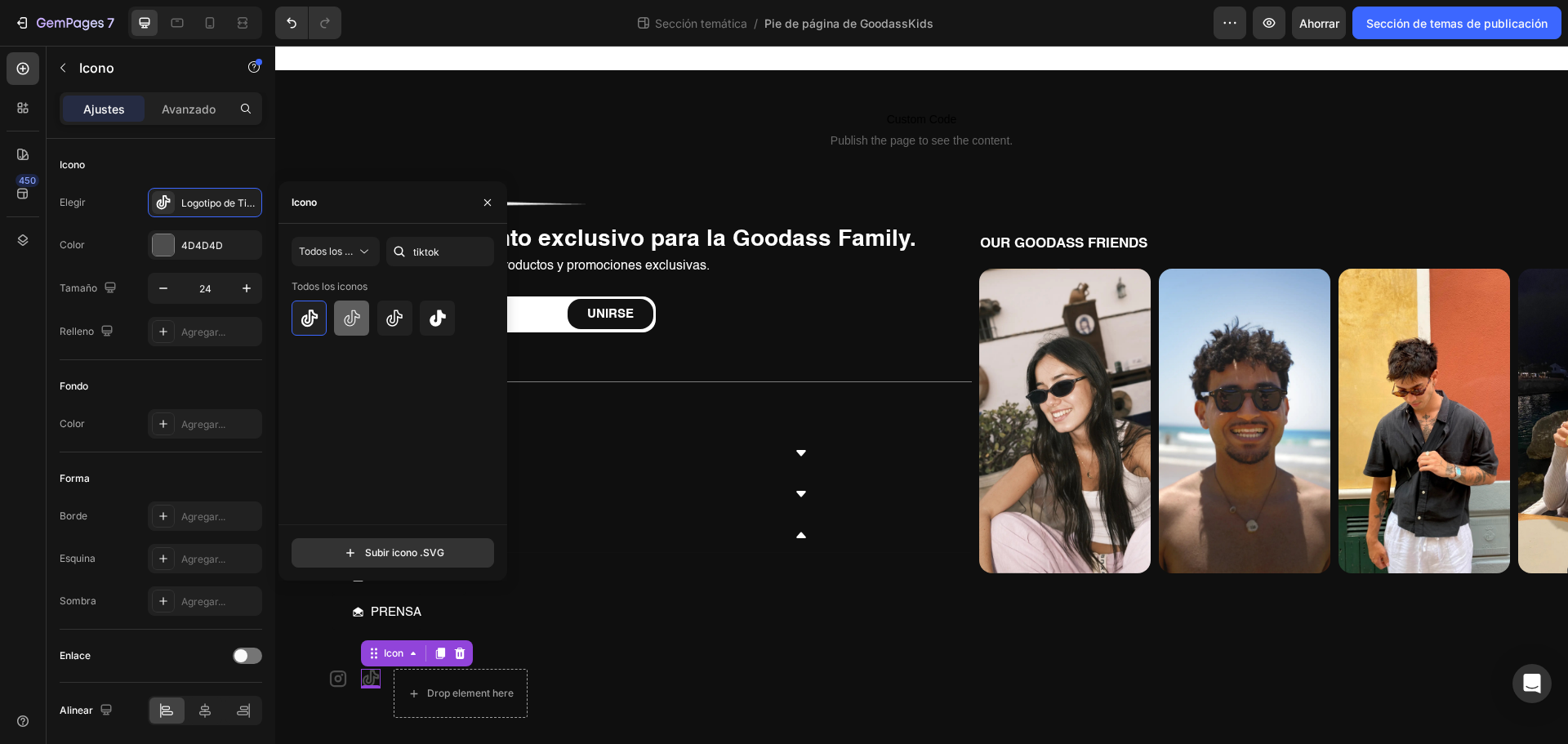
click at [346, 323] on icon at bounding box center [352, 318] width 19 height 19
click at [376, 320] on div at bounding box center [395, 318] width 207 height 35
click at [379, 324] on div at bounding box center [395, 318] width 35 height 35
click at [354, 317] on icon at bounding box center [352, 318] width 19 height 19
click at [395, 315] on icon at bounding box center [395, 318] width 17 height 17
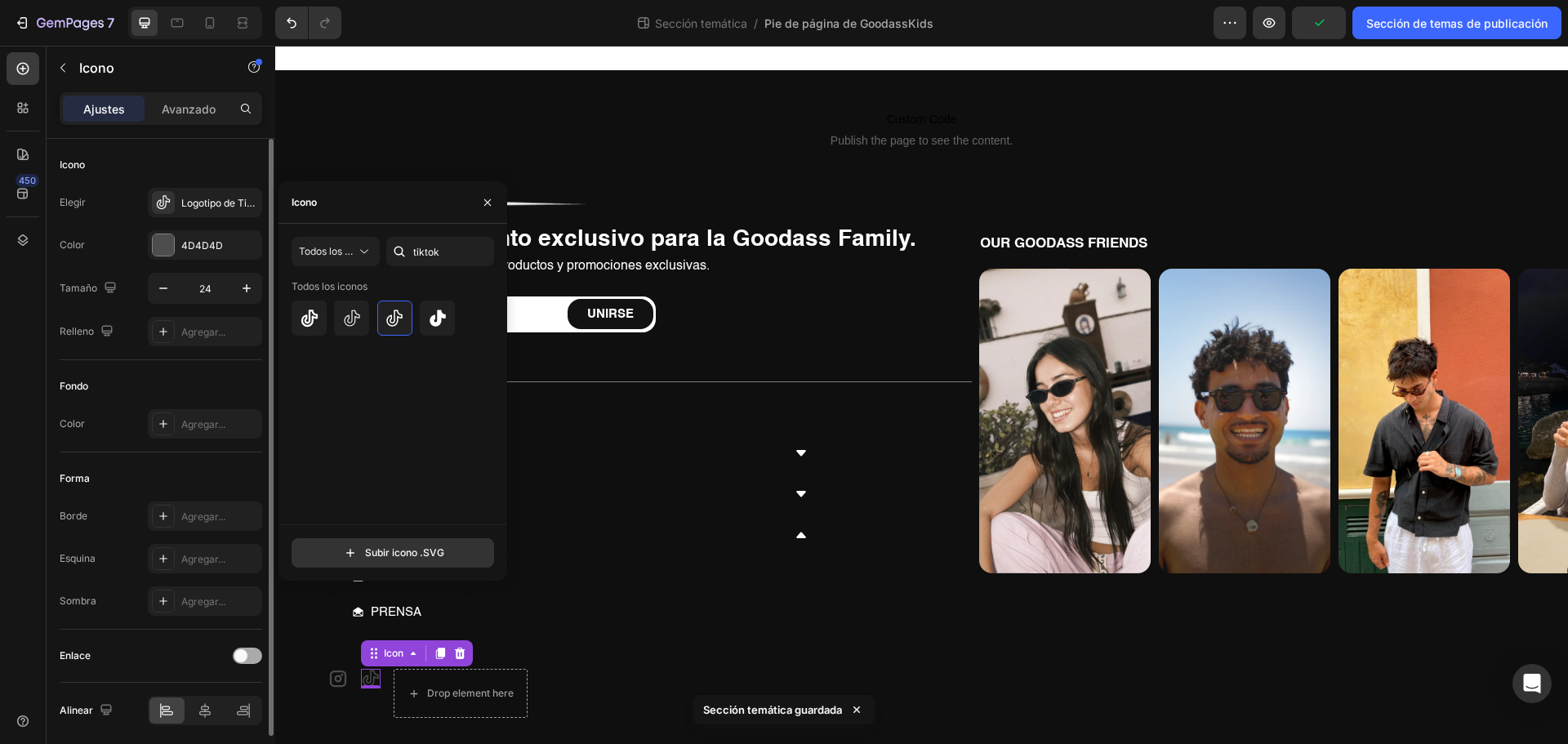
click at [238, 655] on span at bounding box center [241, 656] width 13 height 13
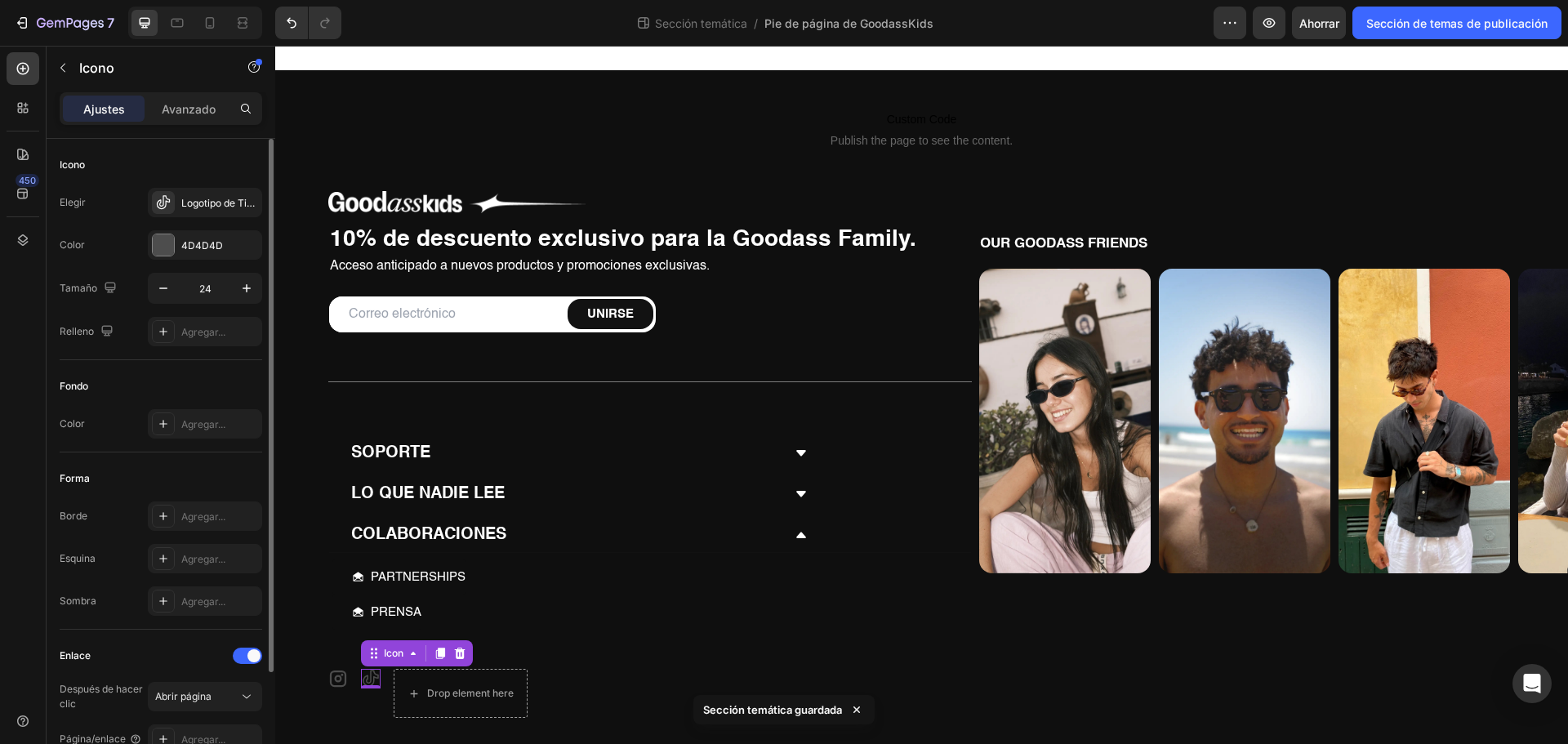
scroll to position [144, 0]
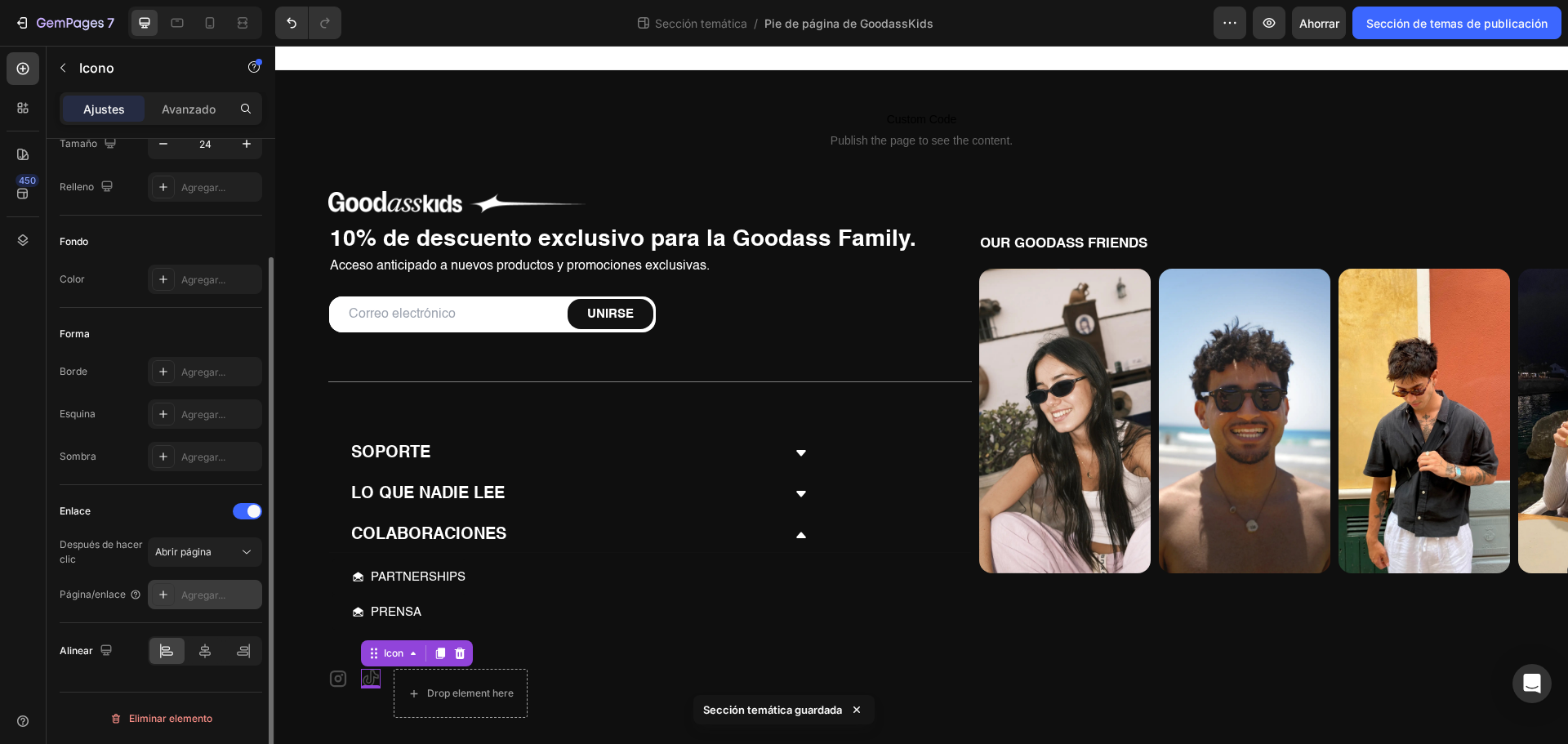
click at [205, 591] on font "Agregar..." at bounding box center [204, 594] width 44 height 12
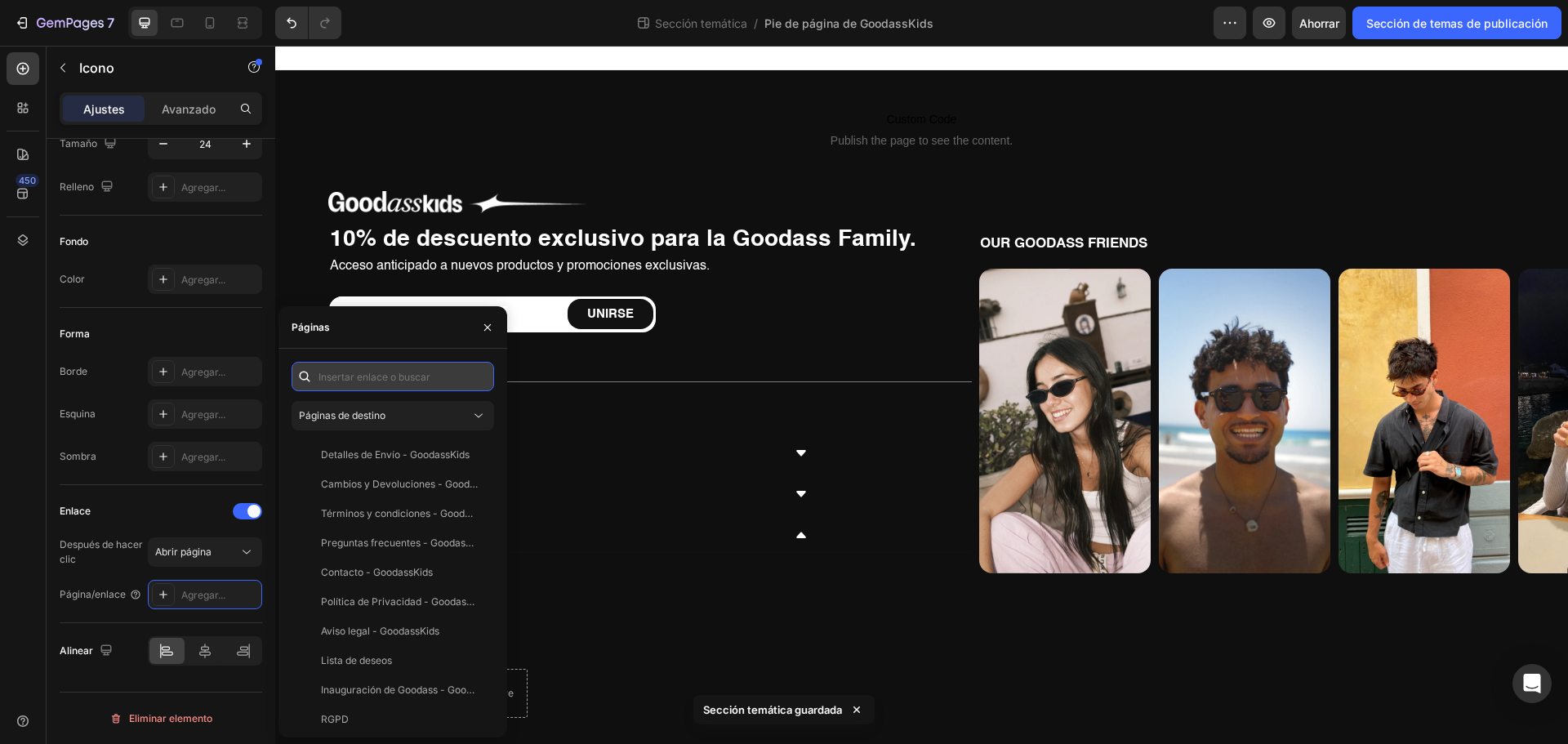
click at [361, 376] on input "text" at bounding box center [392, 377] width 203 height 30
paste input "[URL][DOMAIN_NAME]"
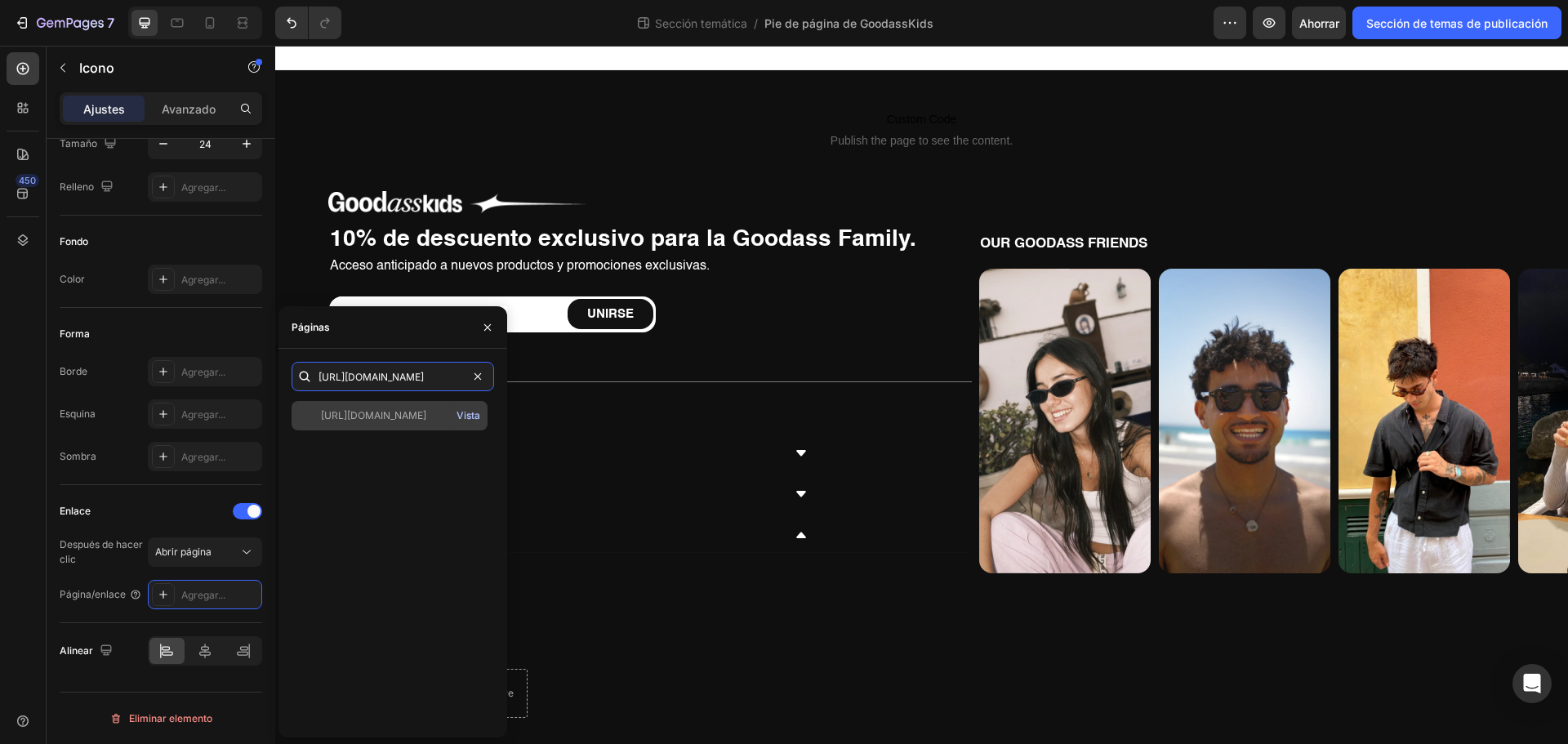
type input "[URL][DOMAIN_NAME]"
click at [466, 416] on font "Vista" at bounding box center [468, 415] width 24 height 12
click at [354, 422] on div "[URL][DOMAIN_NAME]" at bounding box center [374, 415] width 105 height 15
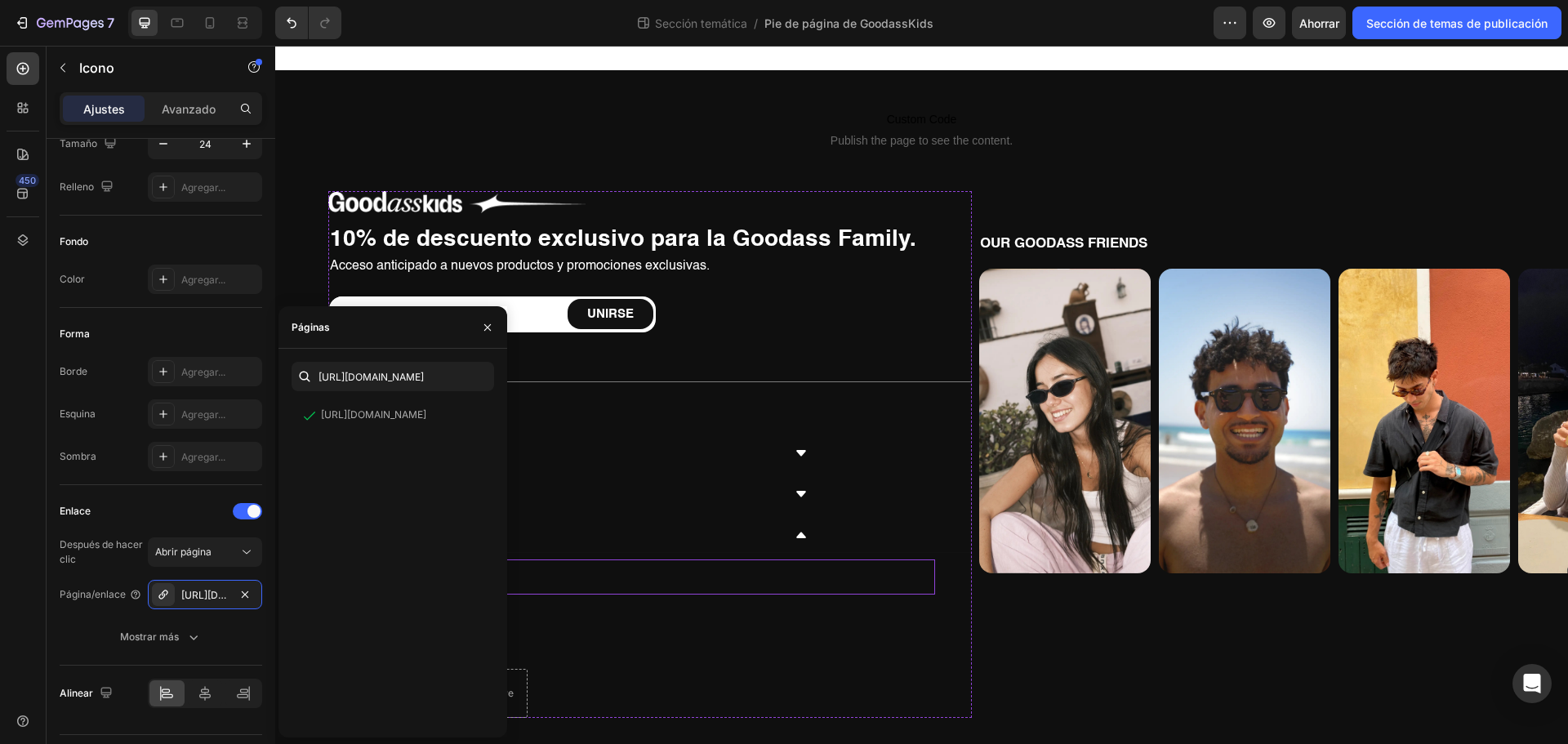
click at [623, 579] on div "PARTNERSHIPS Button" at bounding box center [633, 577] width 602 height 35
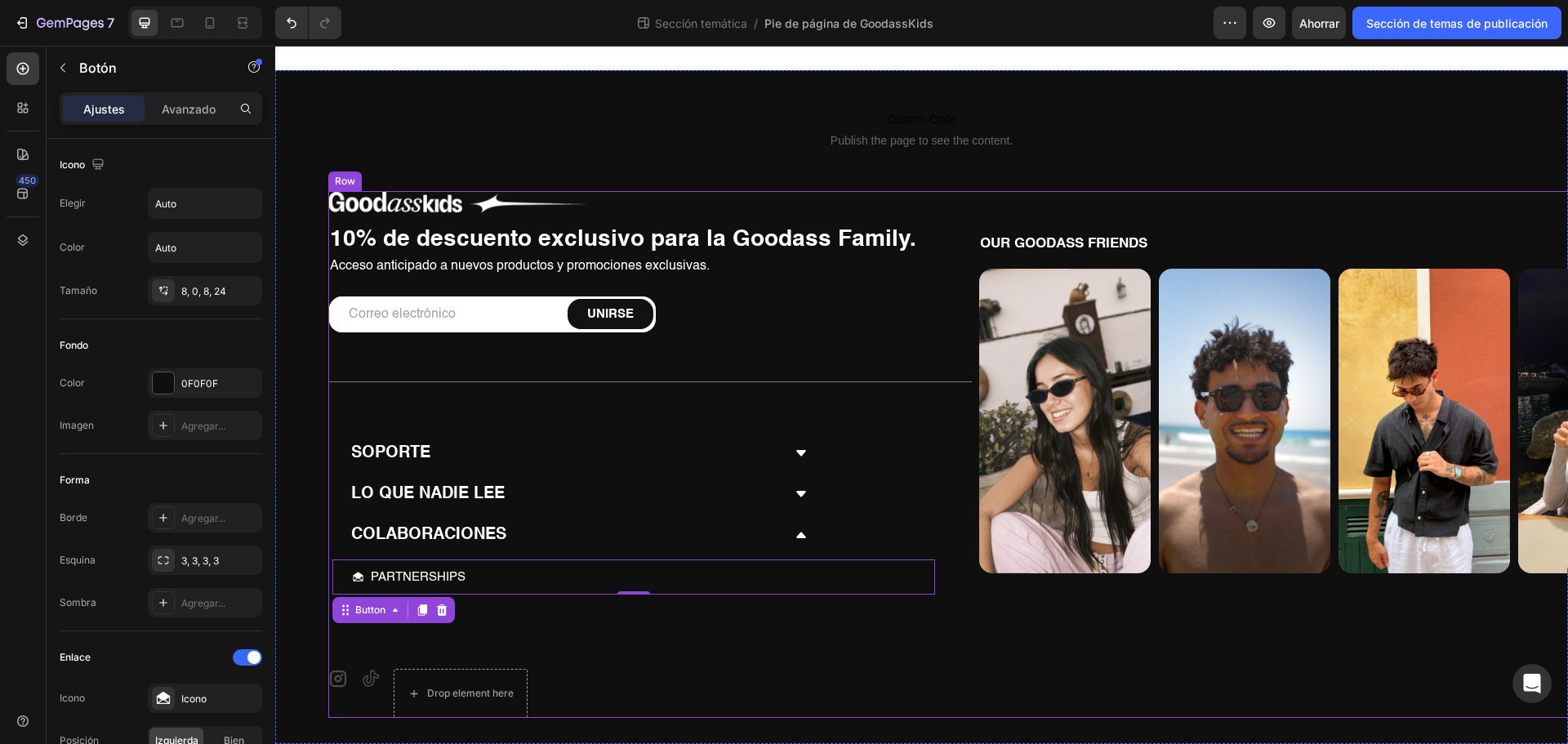
click at [462, 657] on div "Image 10% de descuento exclusivo para la Goodass Family. Heading Acceso anticip…" at bounding box center [649, 454] width 643 height 527
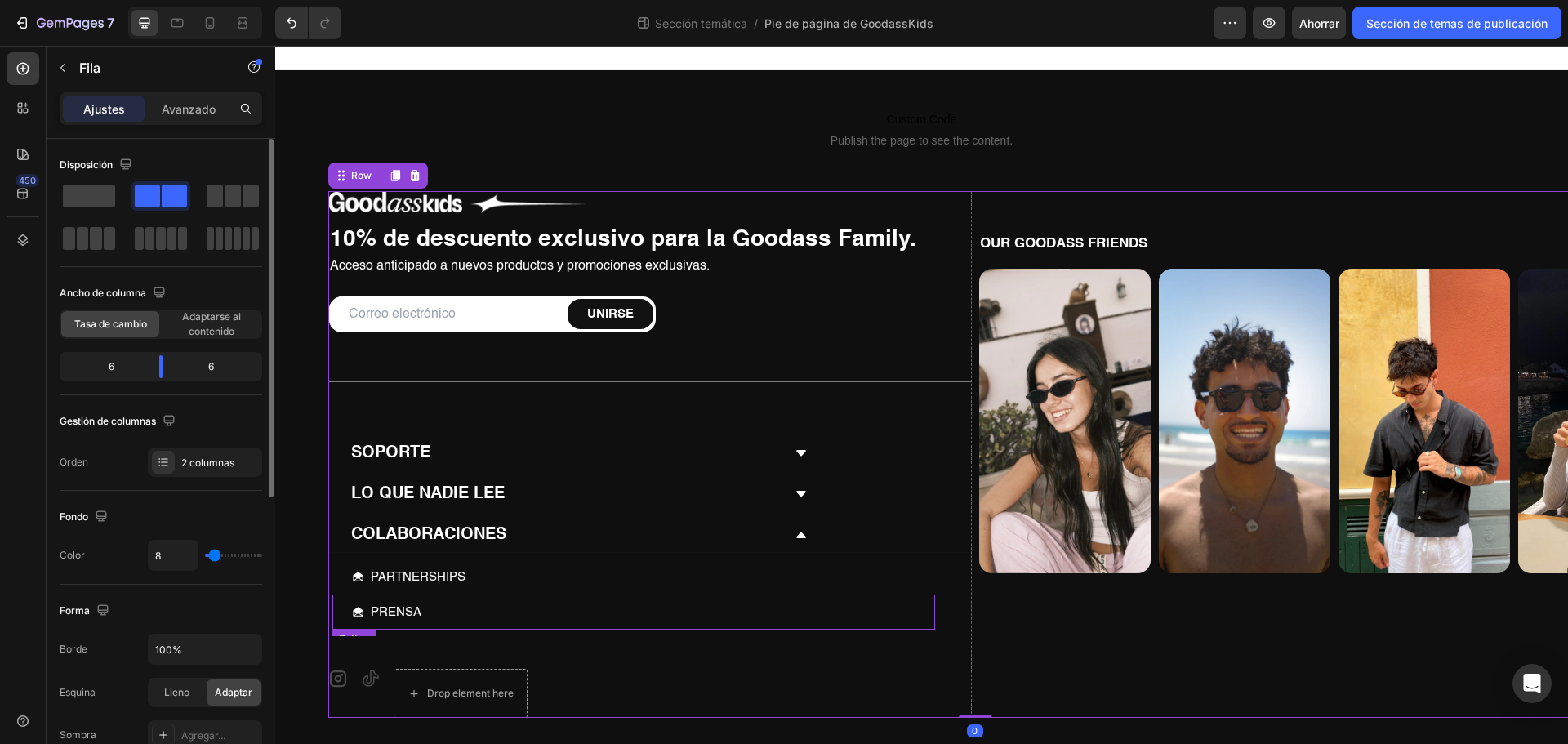
scroll to position [8, 0]
click at [179, 195] on span at bounding box center [174, 195] width 25 height 23
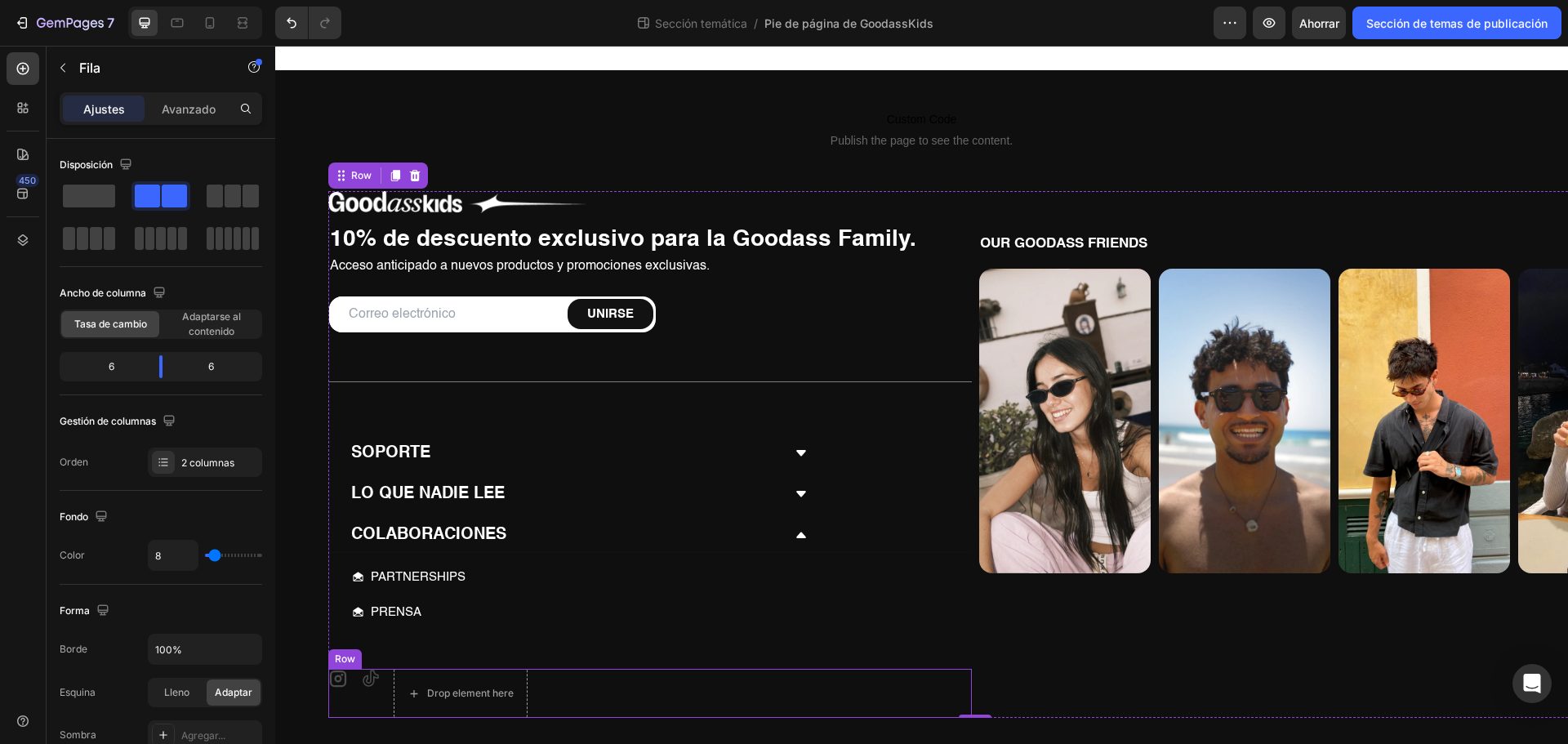
click at [600, 694] on div "Icon Icon Drop element here Row" at bounding box center [649, 693] width 643 height 49
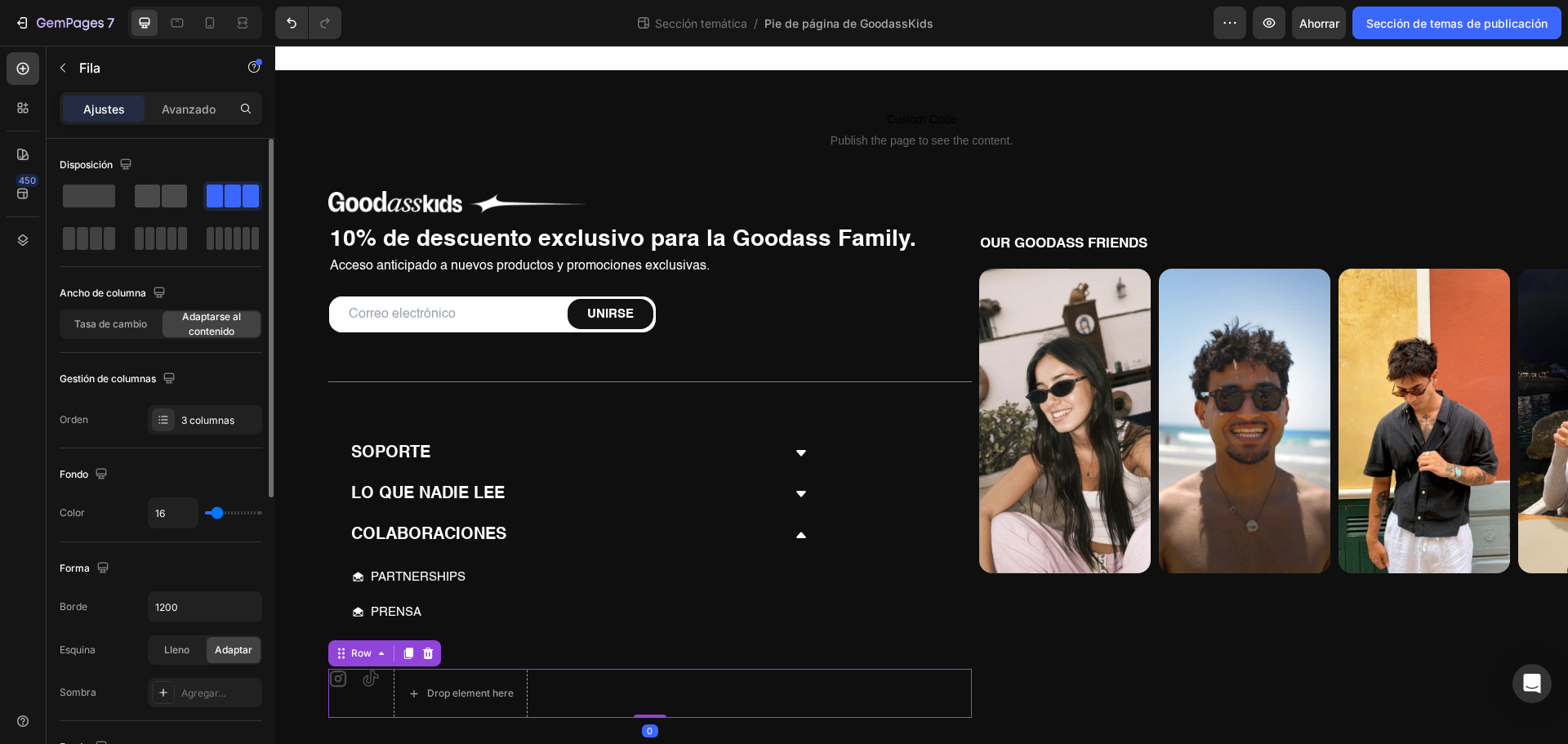
click at [179, 196] on span at bounding box center [174, 195] width 25 height 23
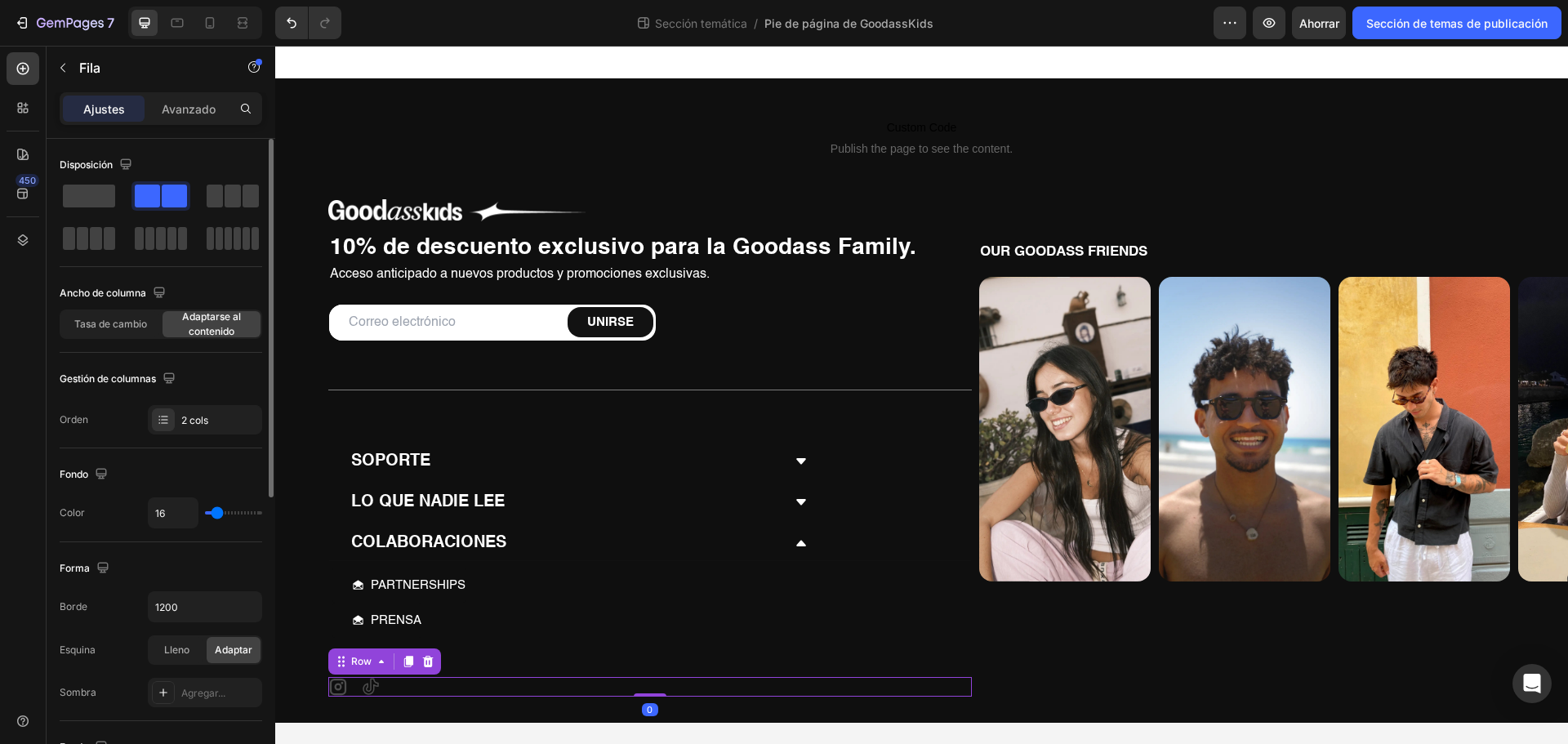
scroll to position [0, 0]
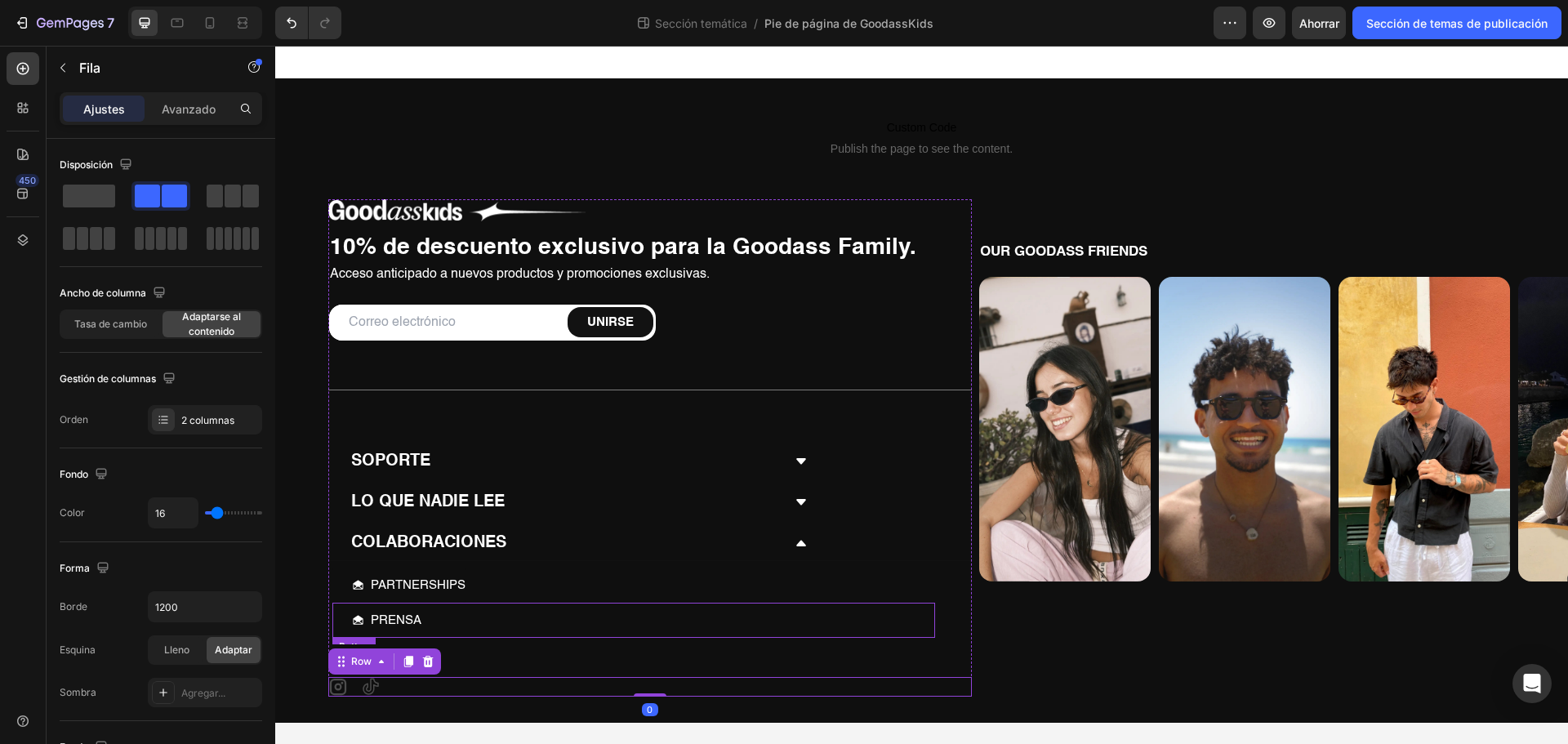
click at [591, 631] on div "PRENSA Button" at bounding box center [633, 620] width 602 height 35
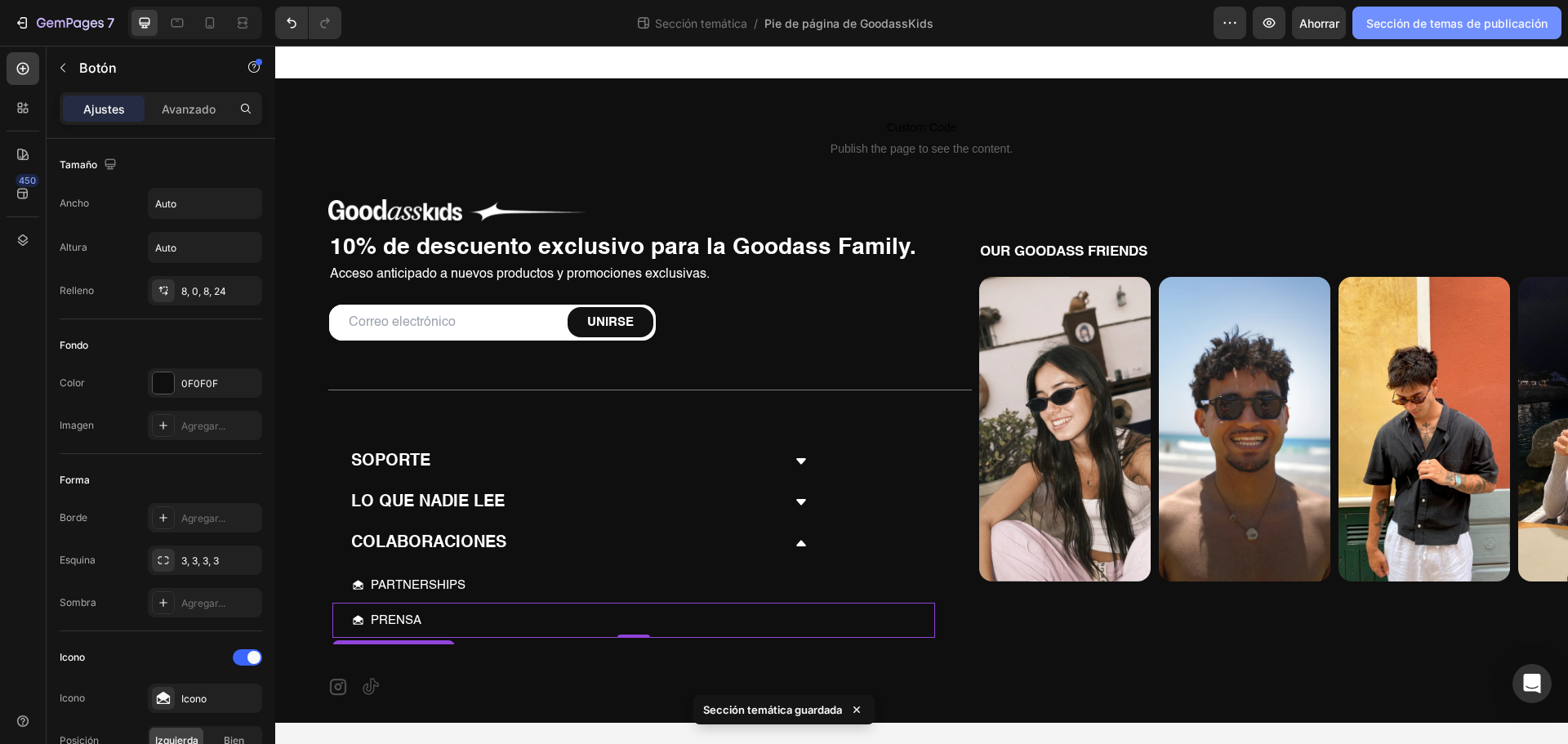
click at [1461, 30] on font "Sección de temas de publicación" at bounding box center [1457, 23] width 181 height 14
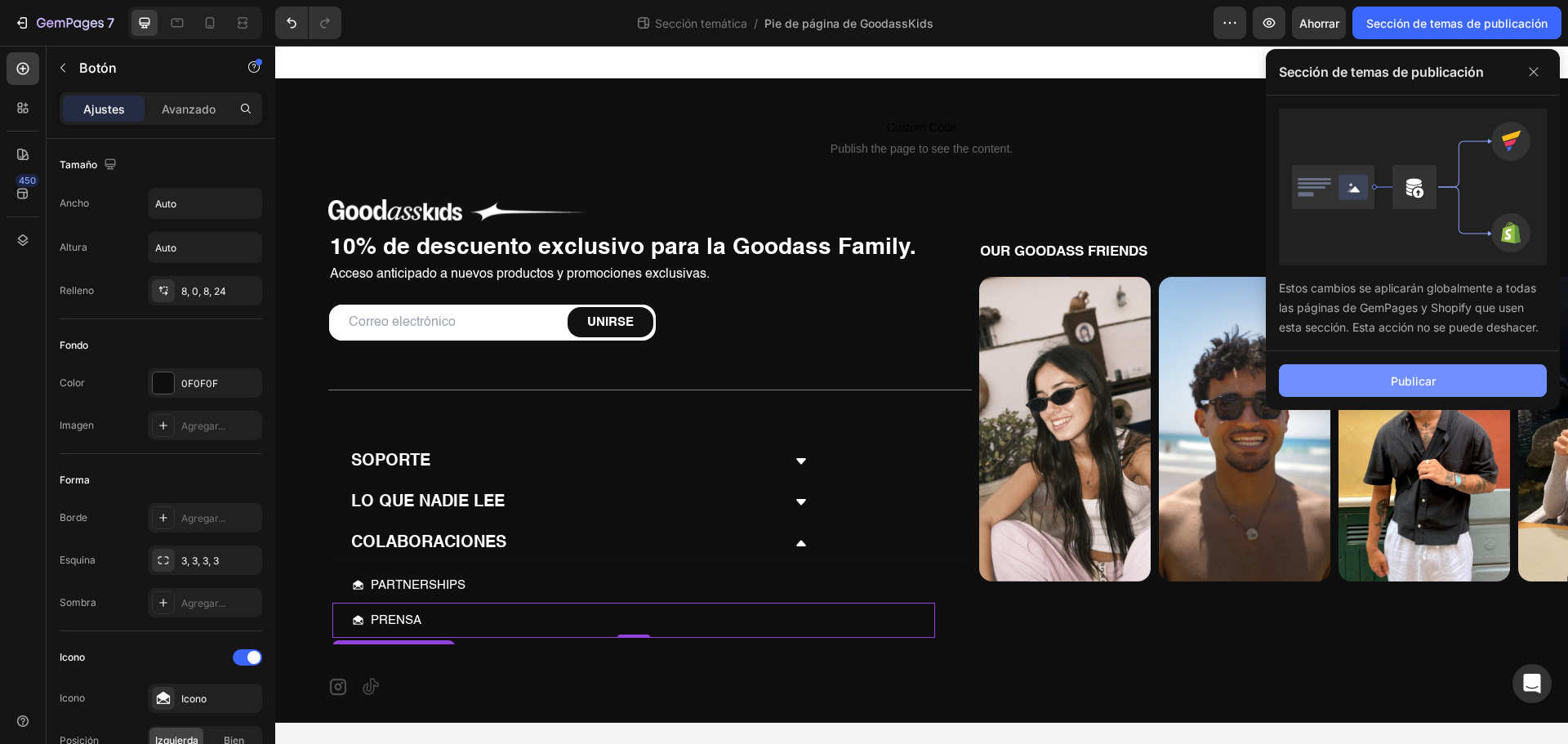
click at [1435, 371] on button "Publicar" at bounding box center [1412, 380] width 267 height 32
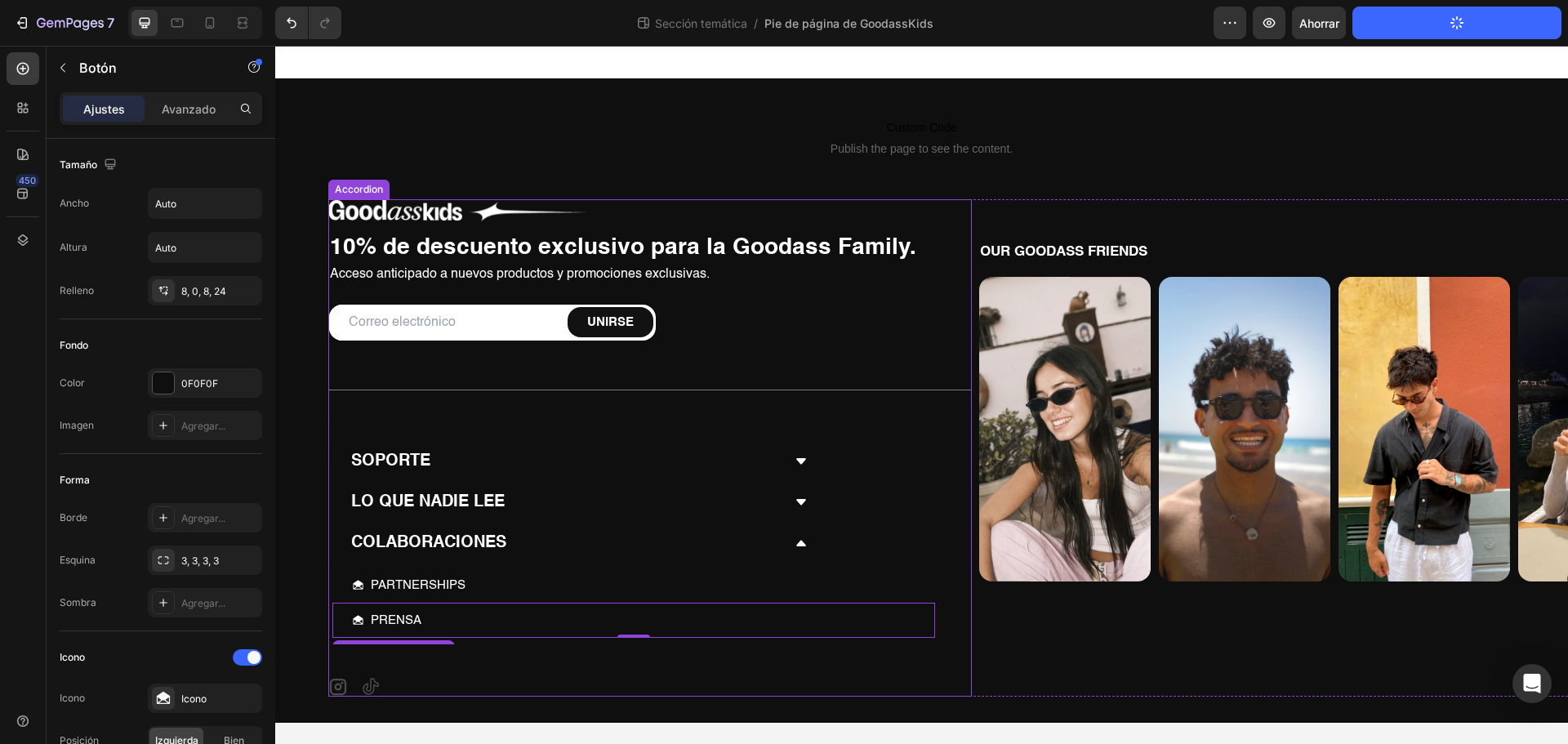
click at [807, 543] on icon at bounding box center [801, 543] width 13 height 13
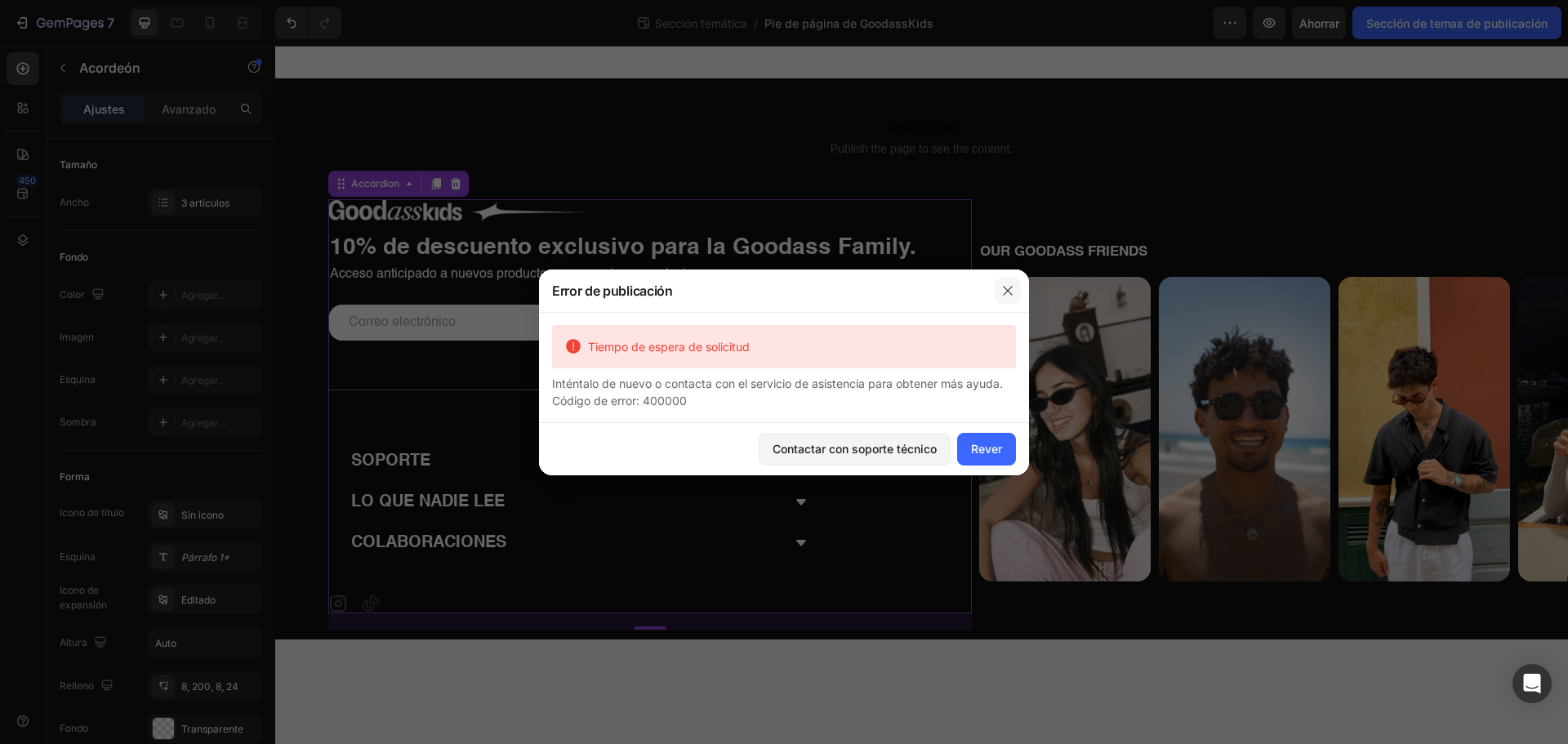
drag, startPoint x: 1004, startPoint y: 291, endPoint x: 750, endPoint y: 218, distance: 264.3
click at [1004, 291] on icon "button" at bounding box center [1007, 291] width 13 height 13
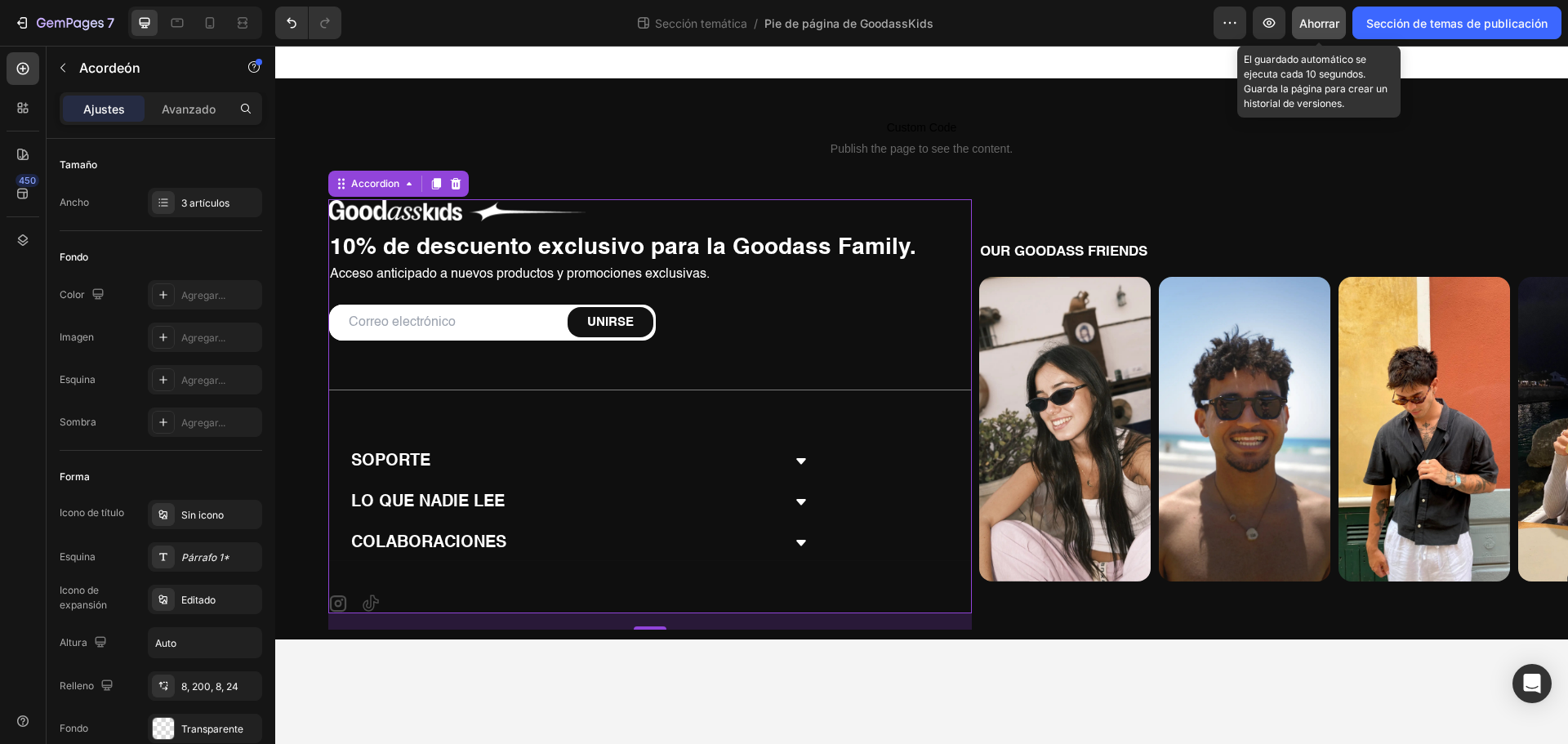
click at [1318, 24] on font "Ahorrar" at bounding box center [1318, 23] width 40 height 14
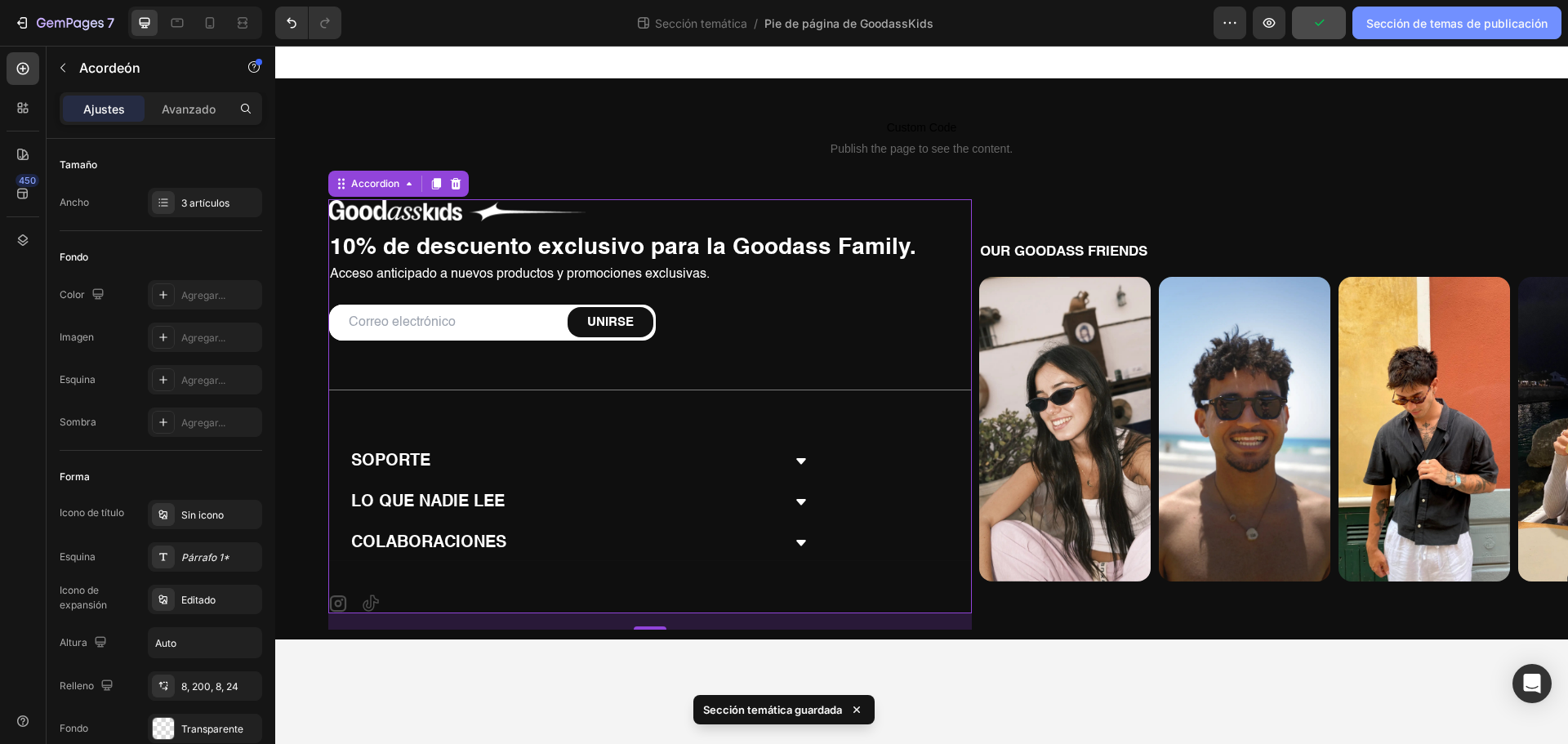
click at [1403, 23] on font "Sección de temas de publicación" at bounding box center [1457, 23] width 181 height 14
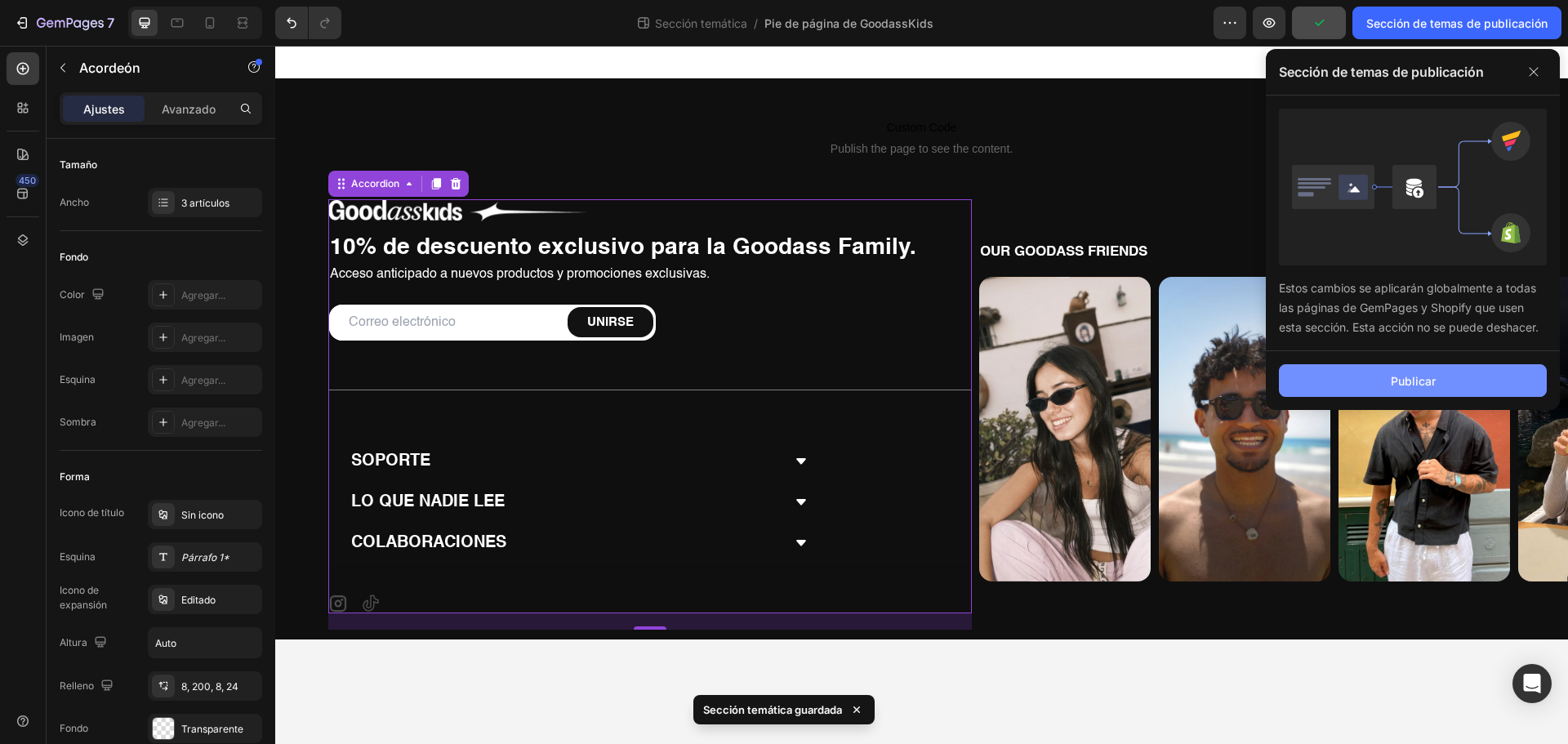
click at [1377, 392] on button "Publicar" at bounding box center [1412, 380] width 267 height 32
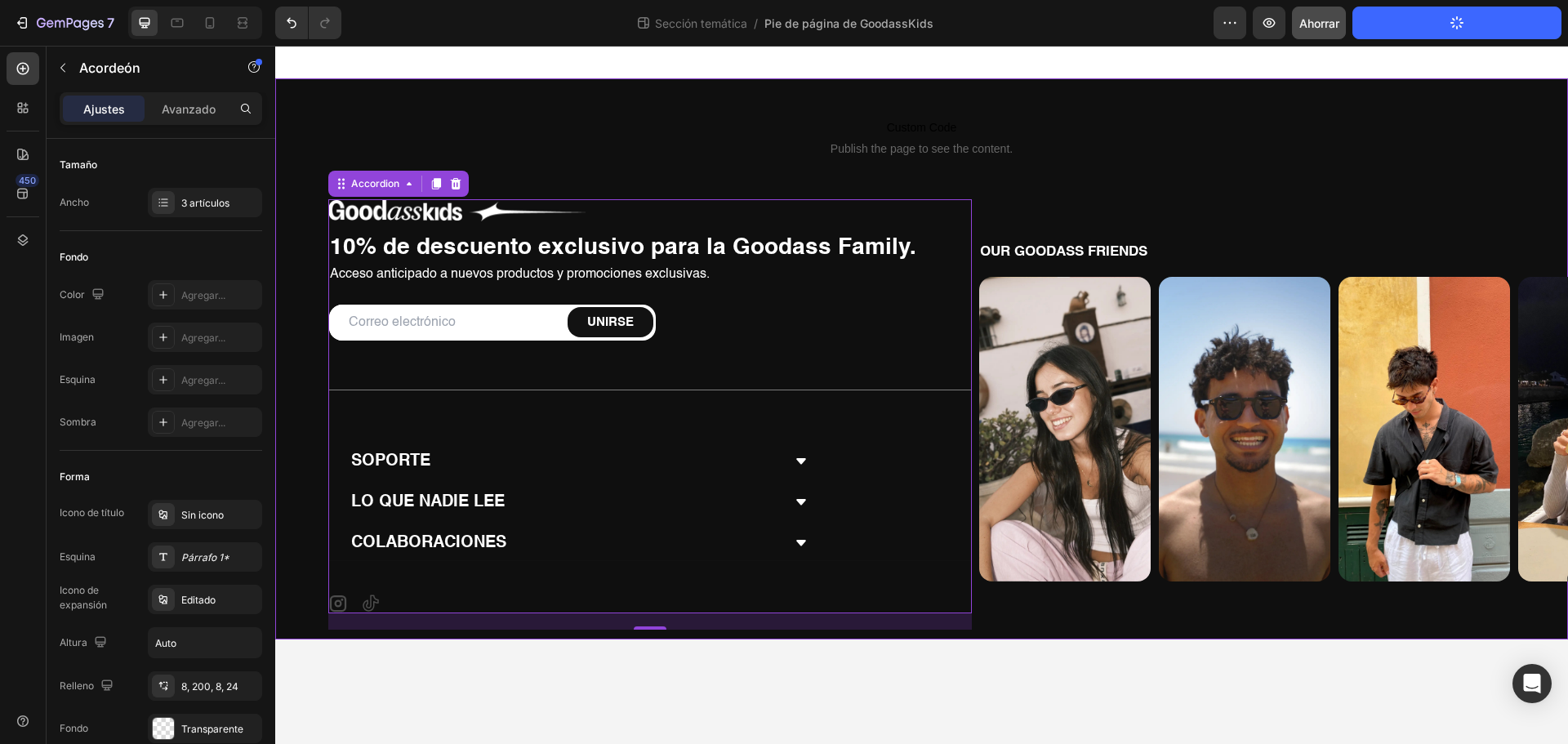
click at [1241, 80] on div "Custom Code Publish the page to see the content. Custom Code Image 10% de descu…" at bounding box center [920, 359] width 1292 height 561
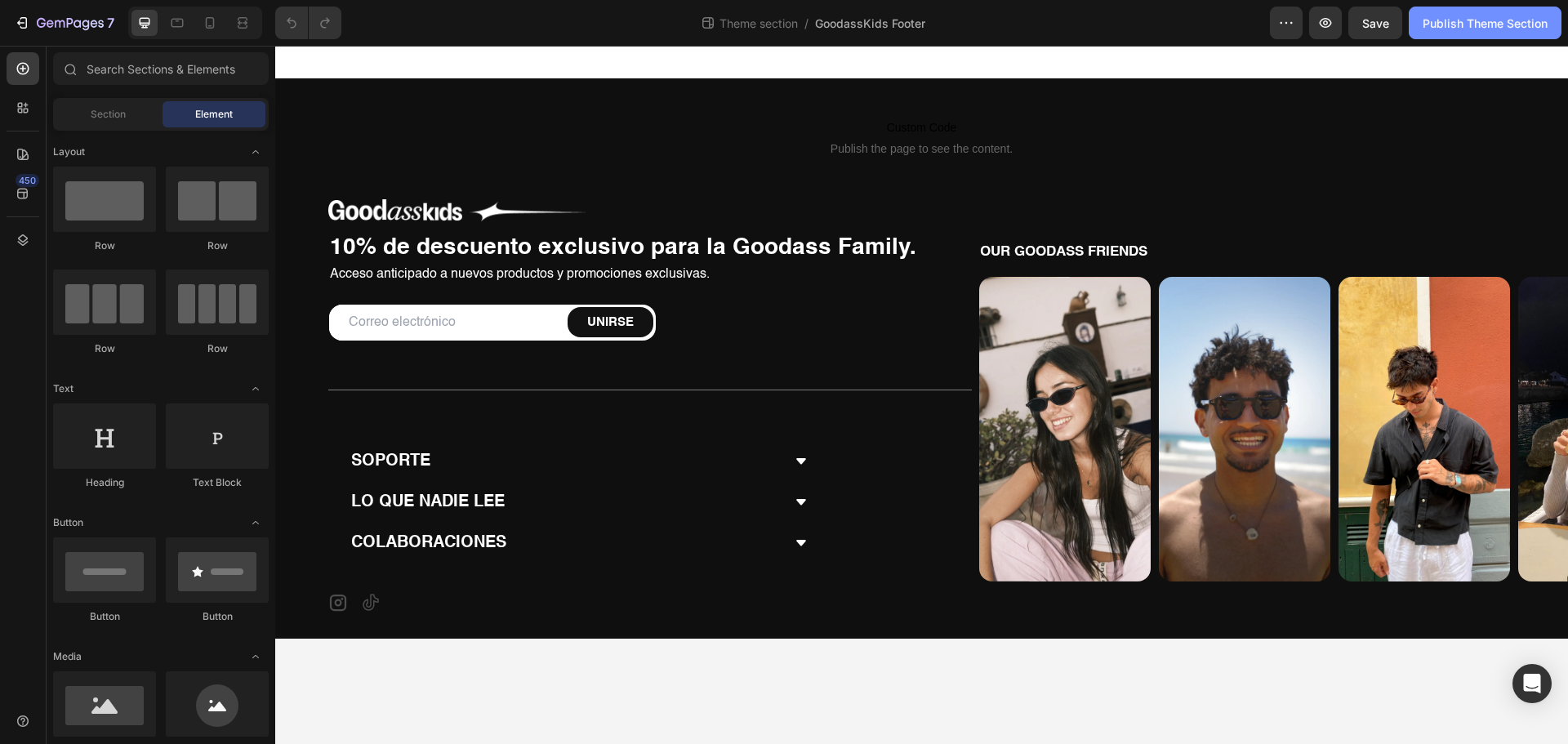
click at [1476, 25] on div "Publish Theme Section" at bounding box center [1484, 23] width 125 height 18
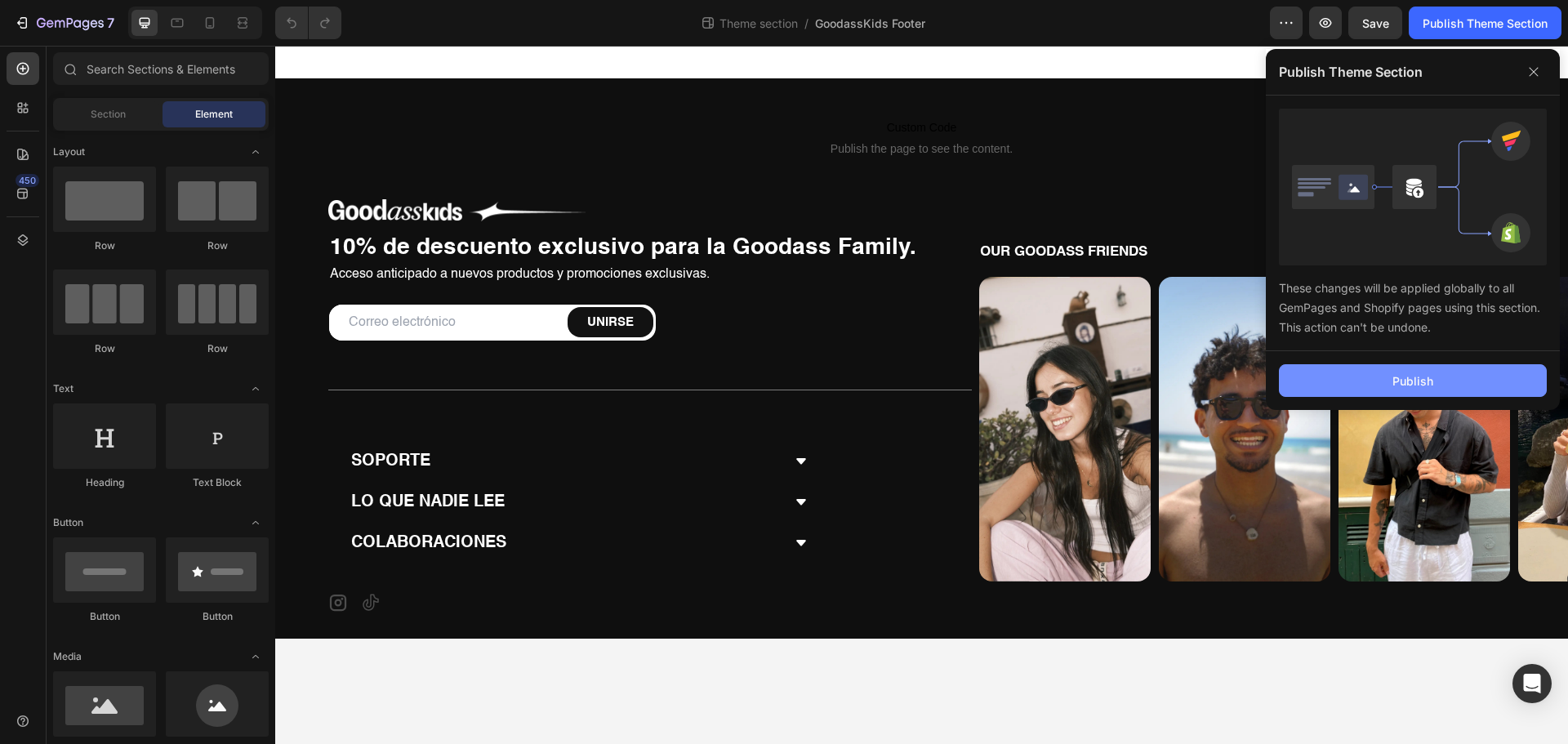
click at [1413, 367] on button "Publish" at bounding box center [1412, 380] width 267 height 32
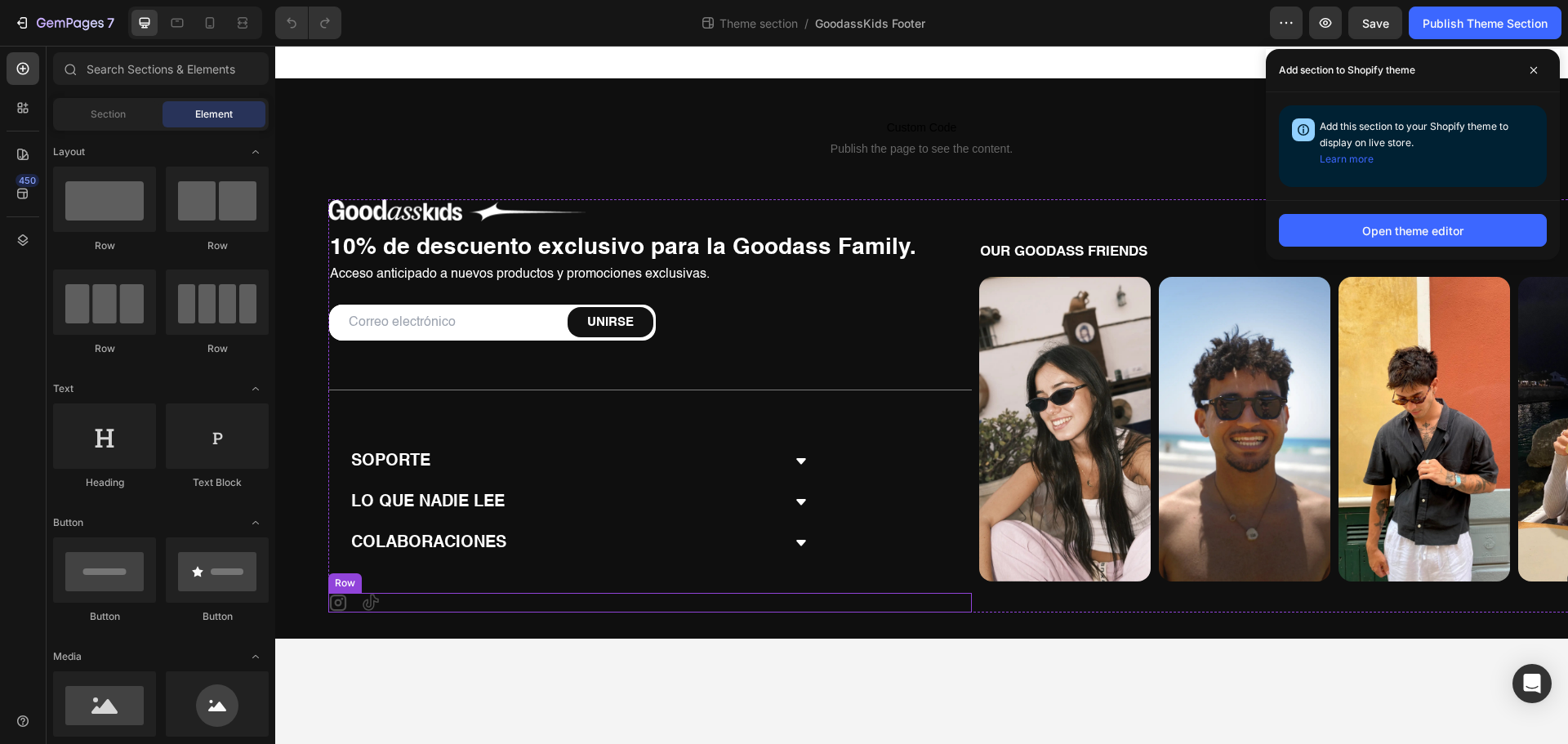
click at [414, 608] on div "Icon Icon Row" at bounding box center [649, 602] width 643 height 19
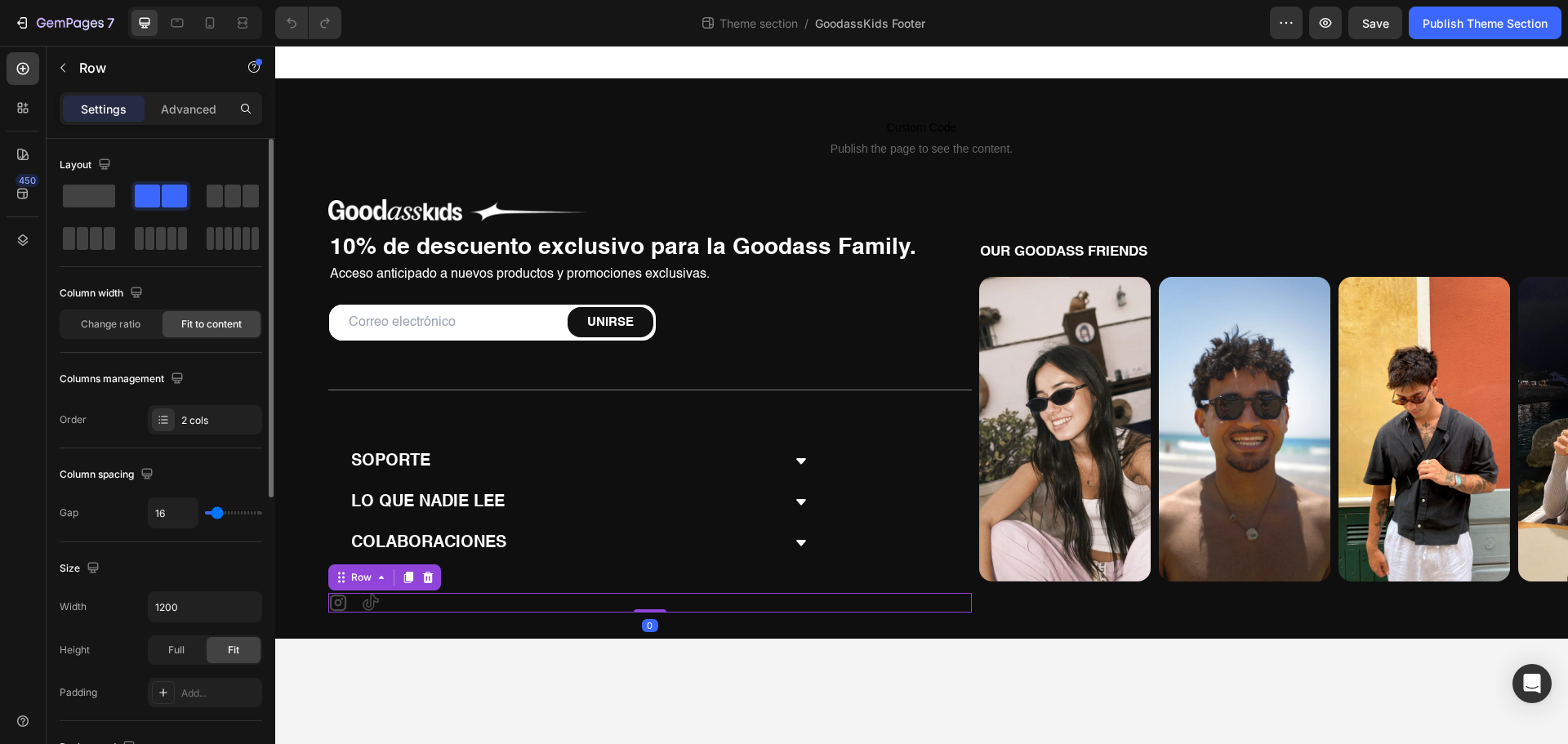
type input "33"
type input "38"
type input "40"
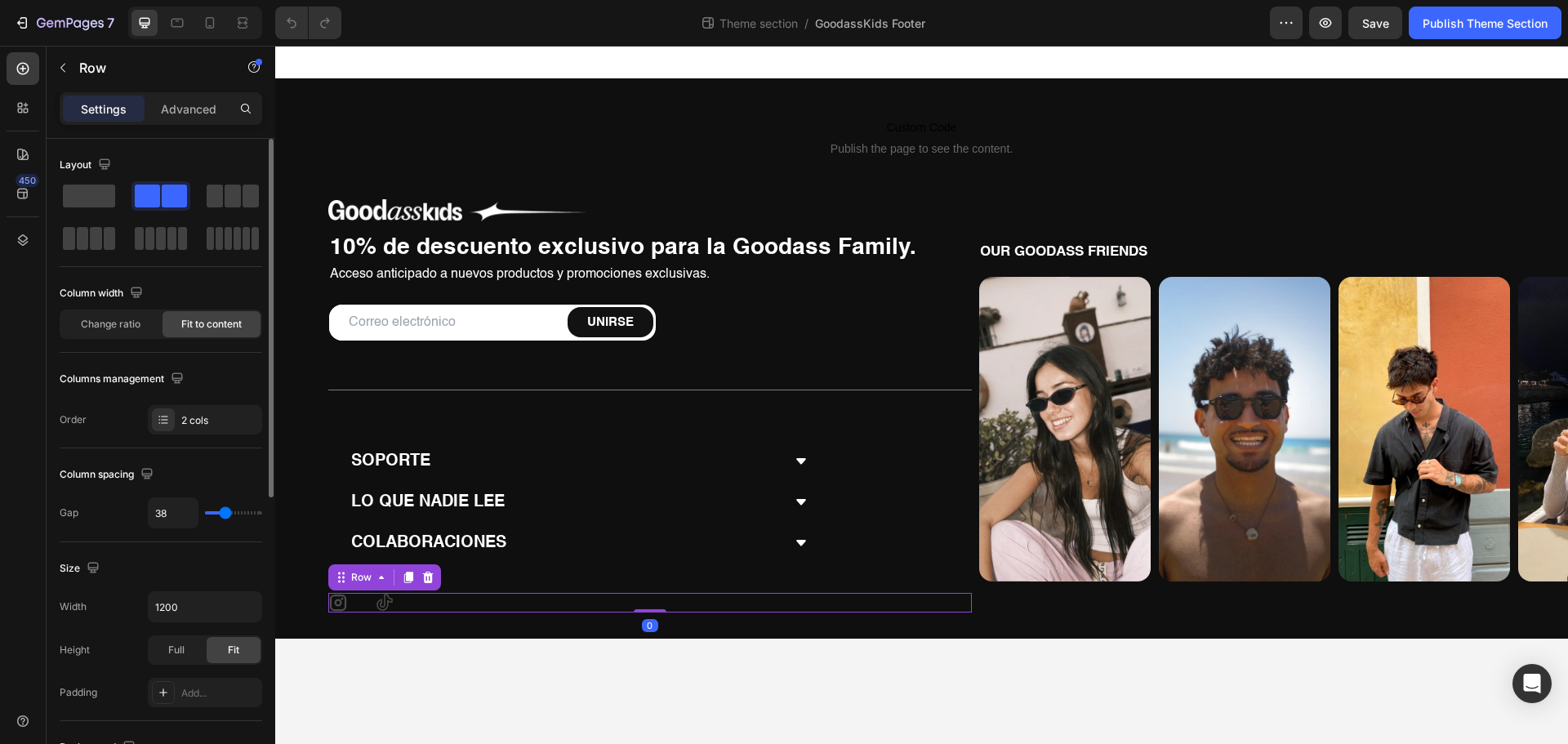
type input "40"
type input "42"
type input "44"
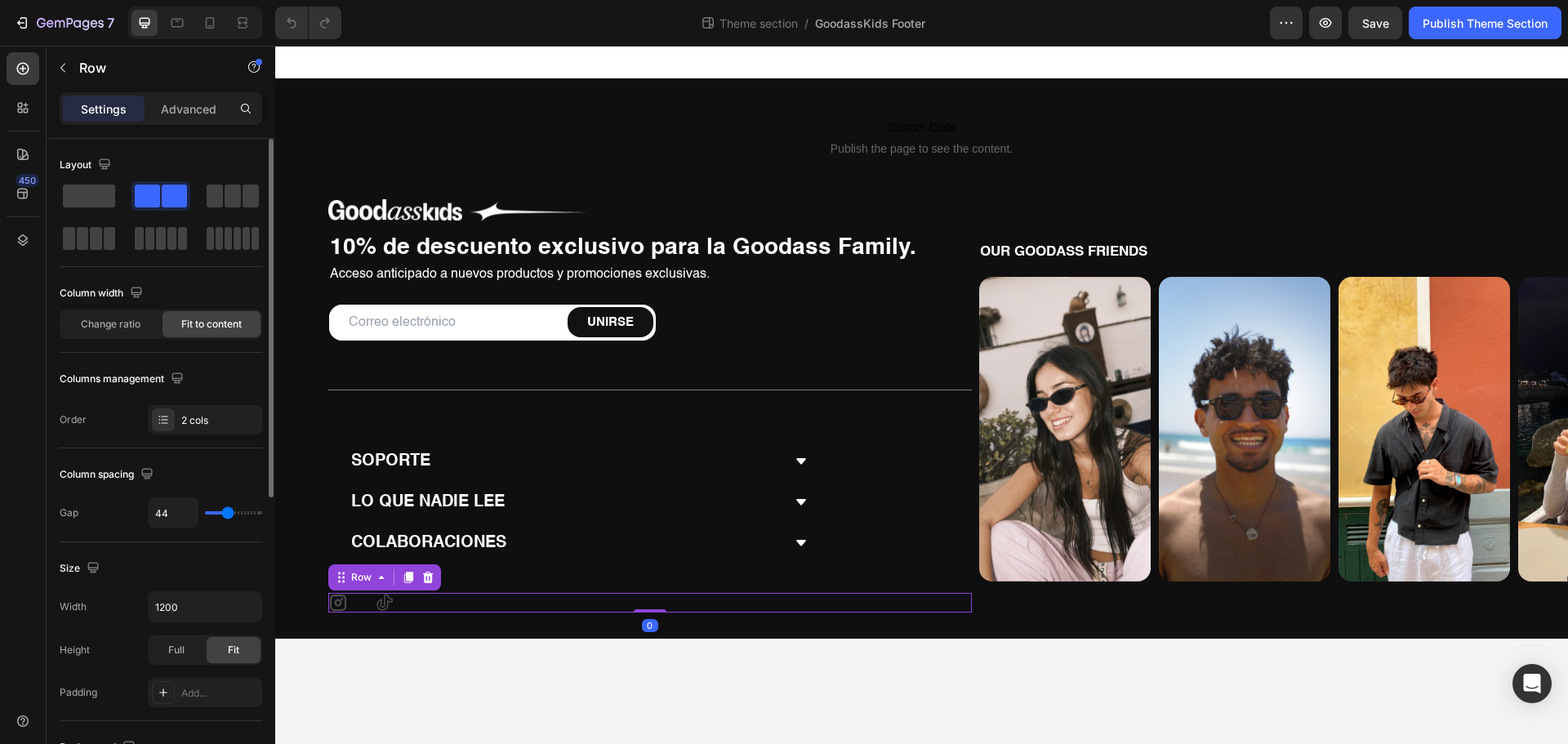
type input "49"
type input "51"
type input "53"
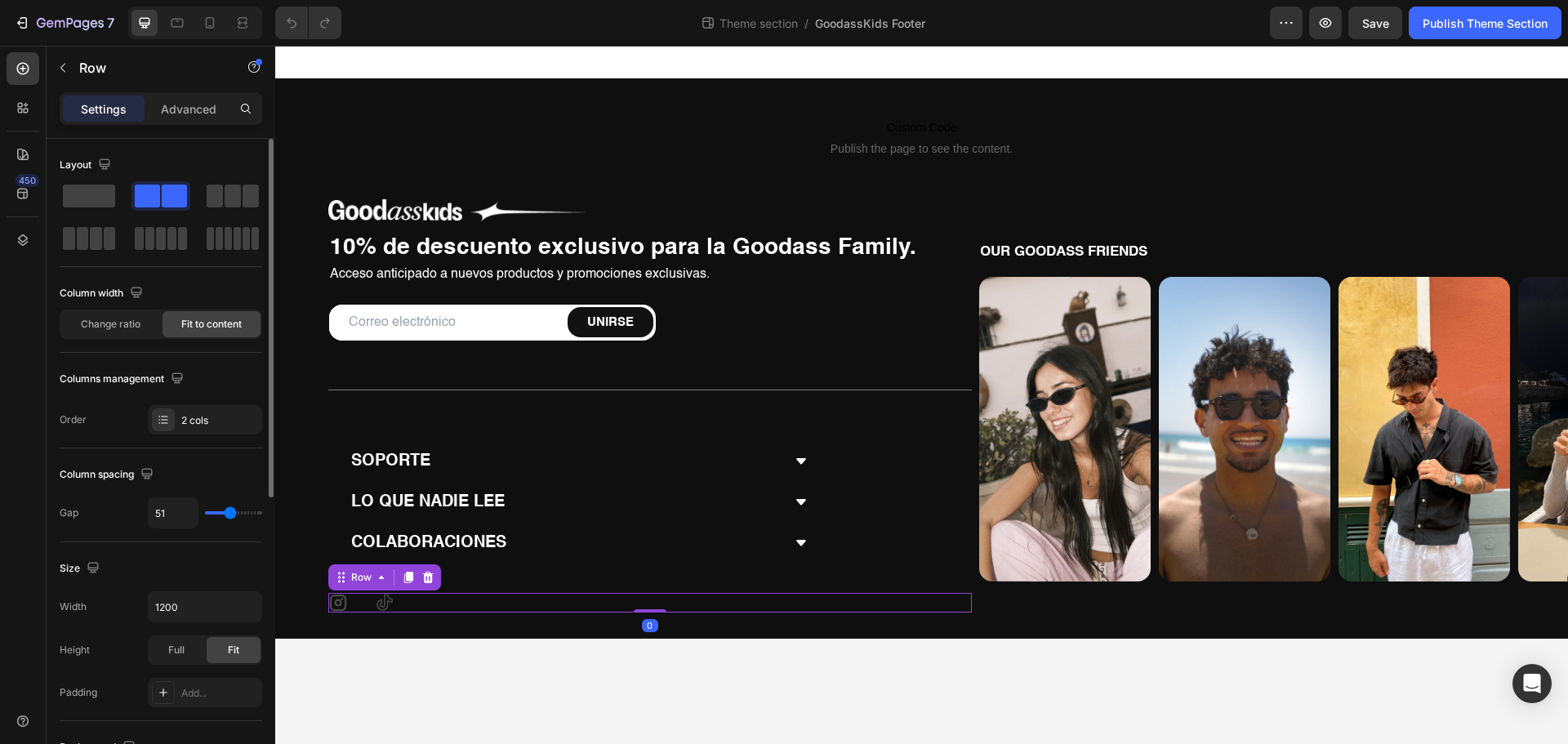
type input "53"
type input "56"
type input "58"
drag, startPoint x: 222, startPoint y: 512, endPoint x: 233, endPoint y: 514, distance: 11.2
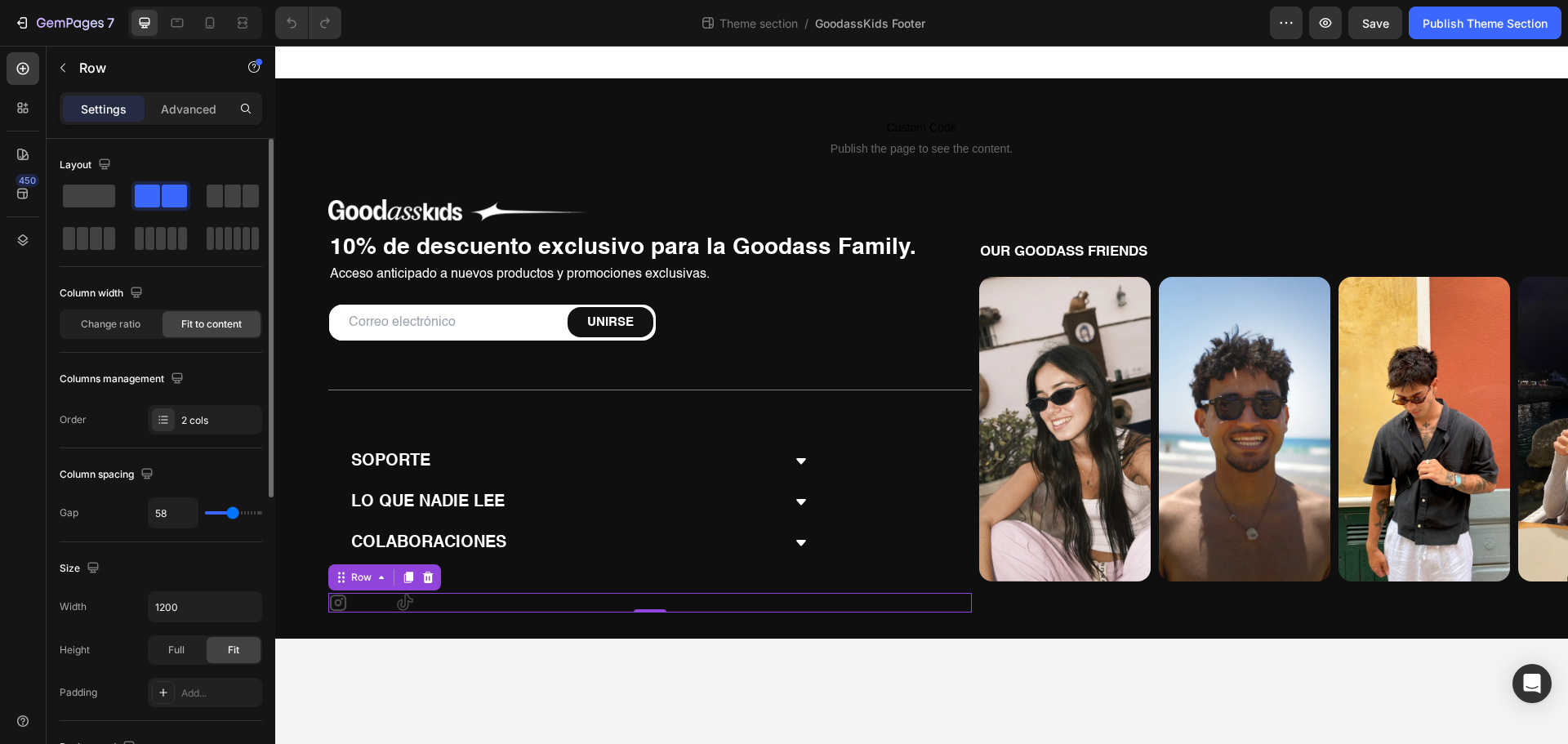
type input "58"
click at [233, 514] on input "range" at bounding box center [234, 514] width 57 height 4
type input "16"
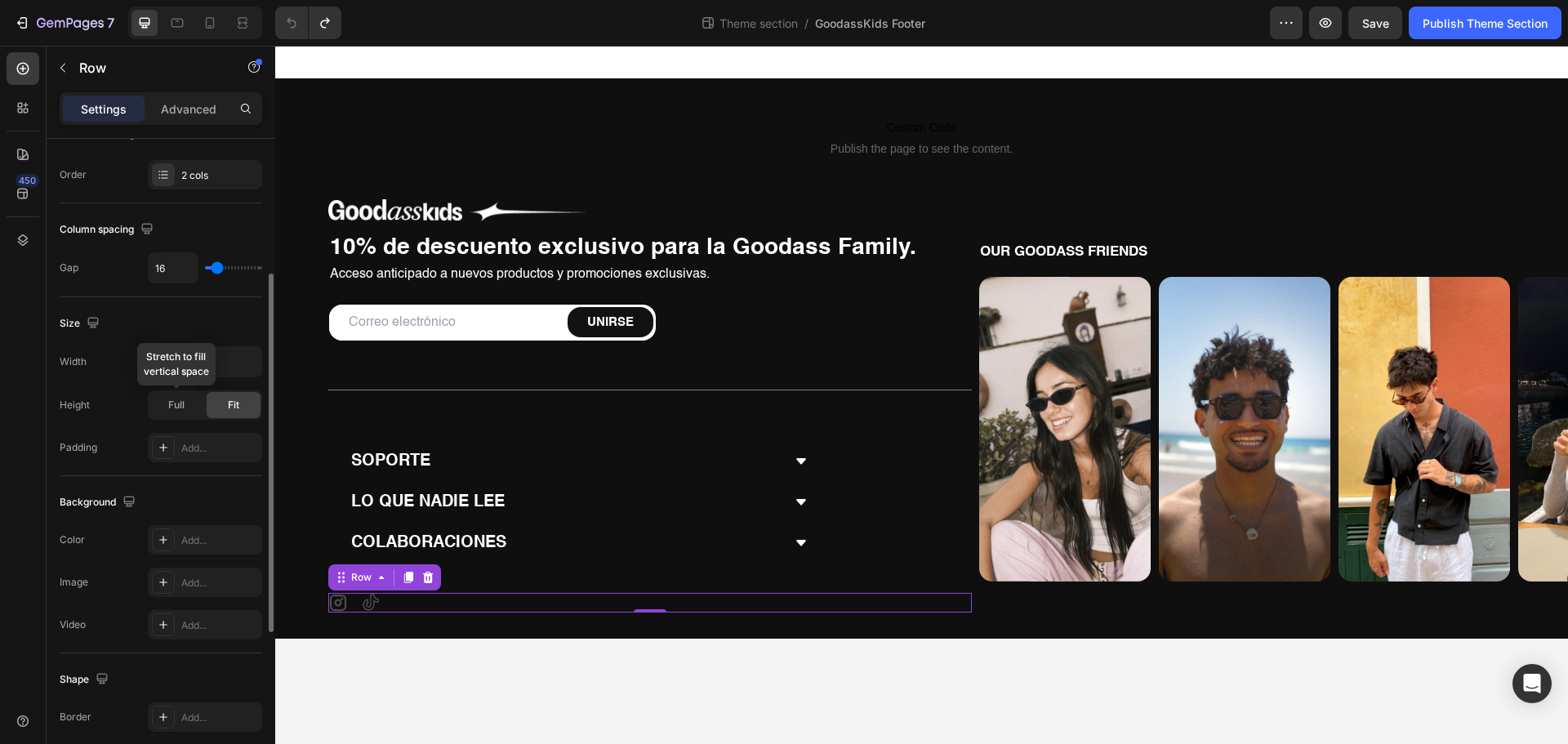
scroll to position [81, 0]
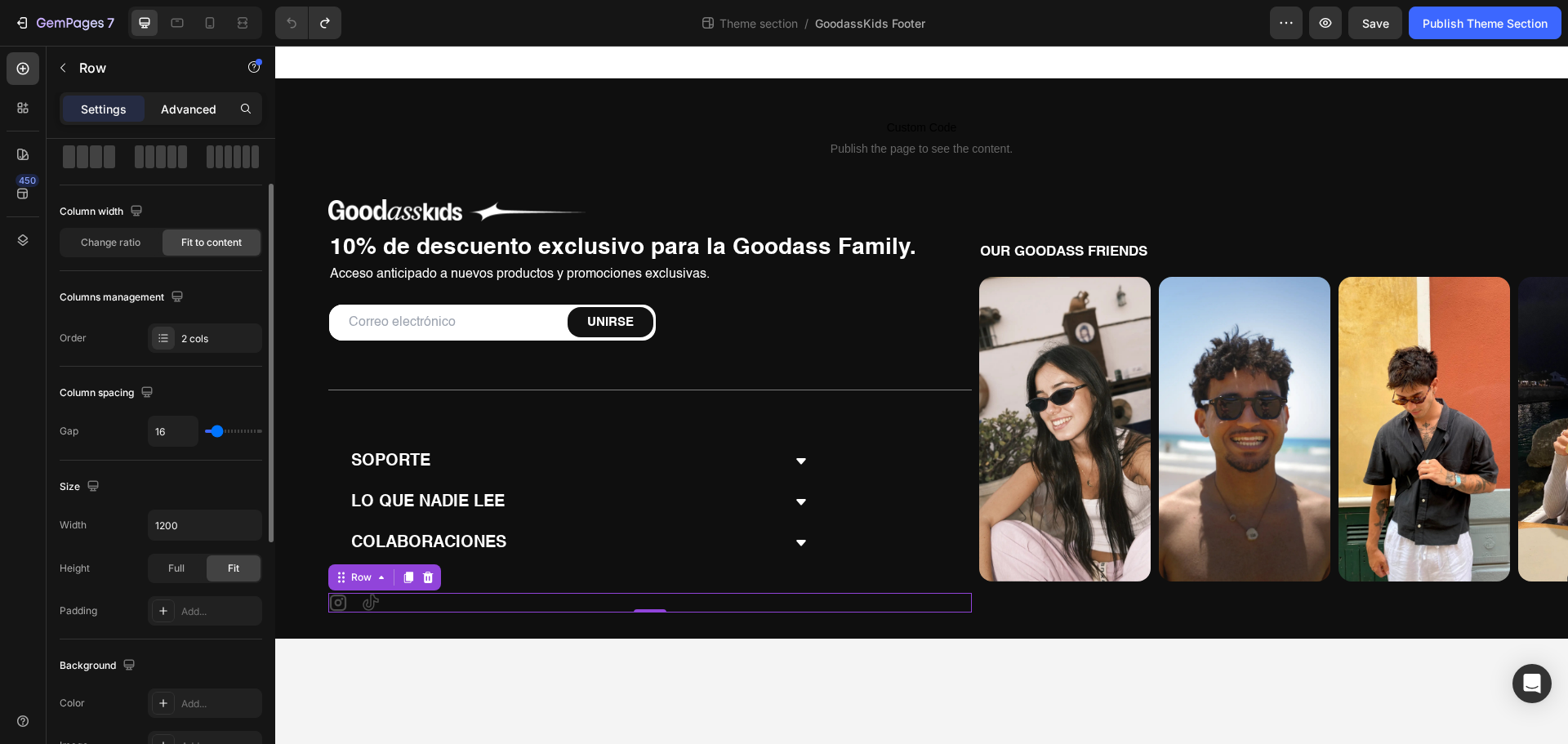
click at [188, 108] on p "Advanced" at bounding box center [189, 109] width 56 height 18
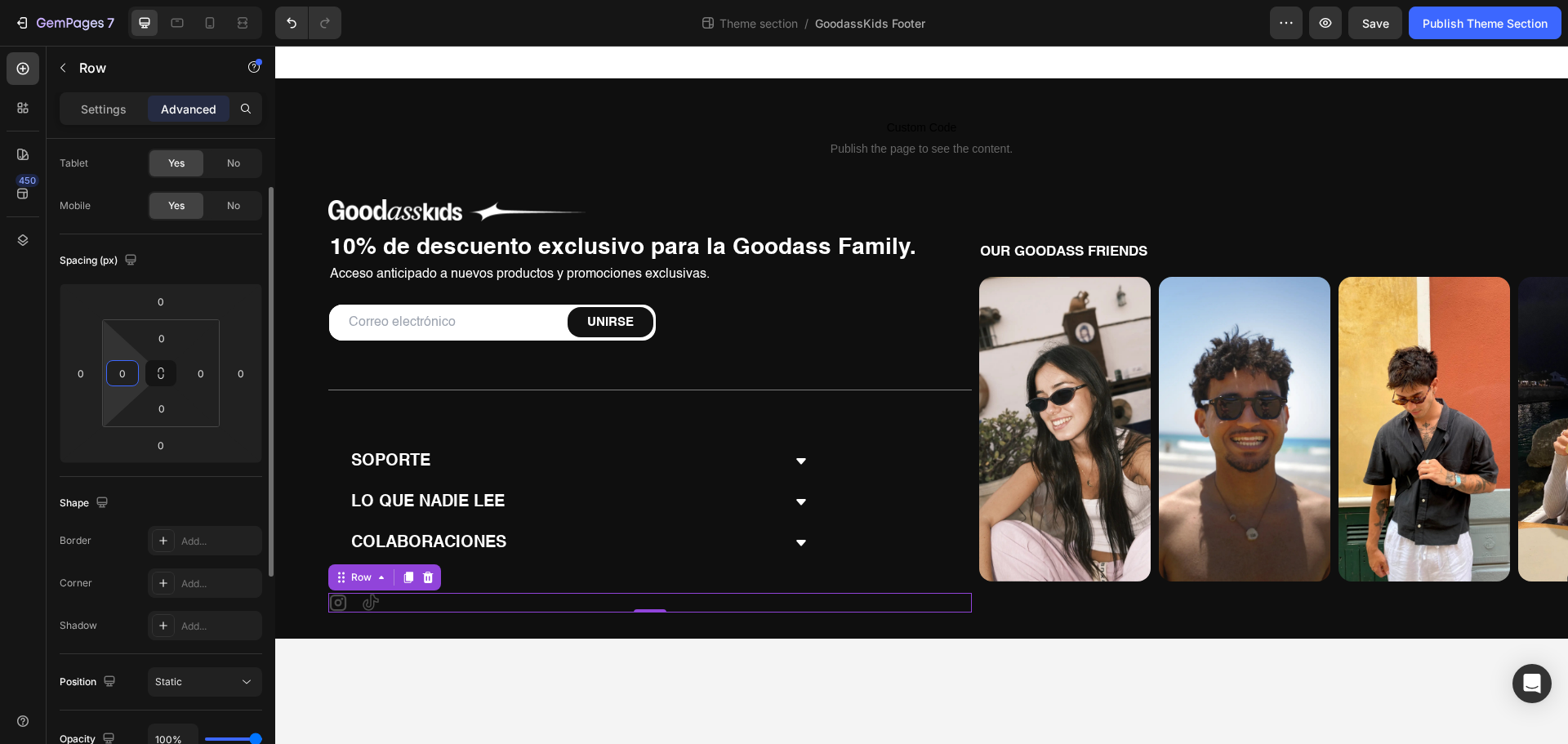
click at [134, 379] on input "0" at bounding box center [122, 373] width 24 height 24
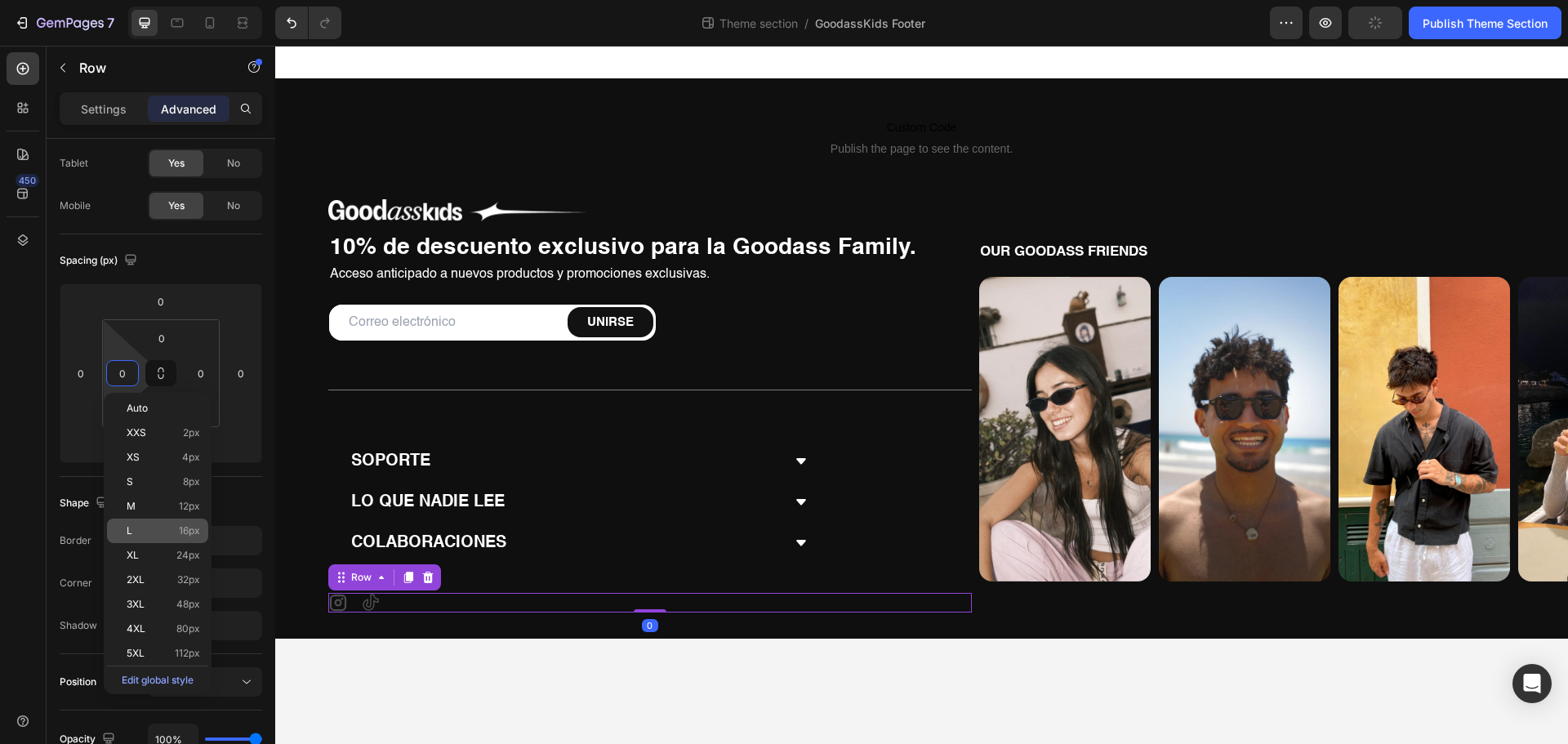
click at [191, 524] on div "L 16px" at bounding box center [157, 530] width 101 height 24
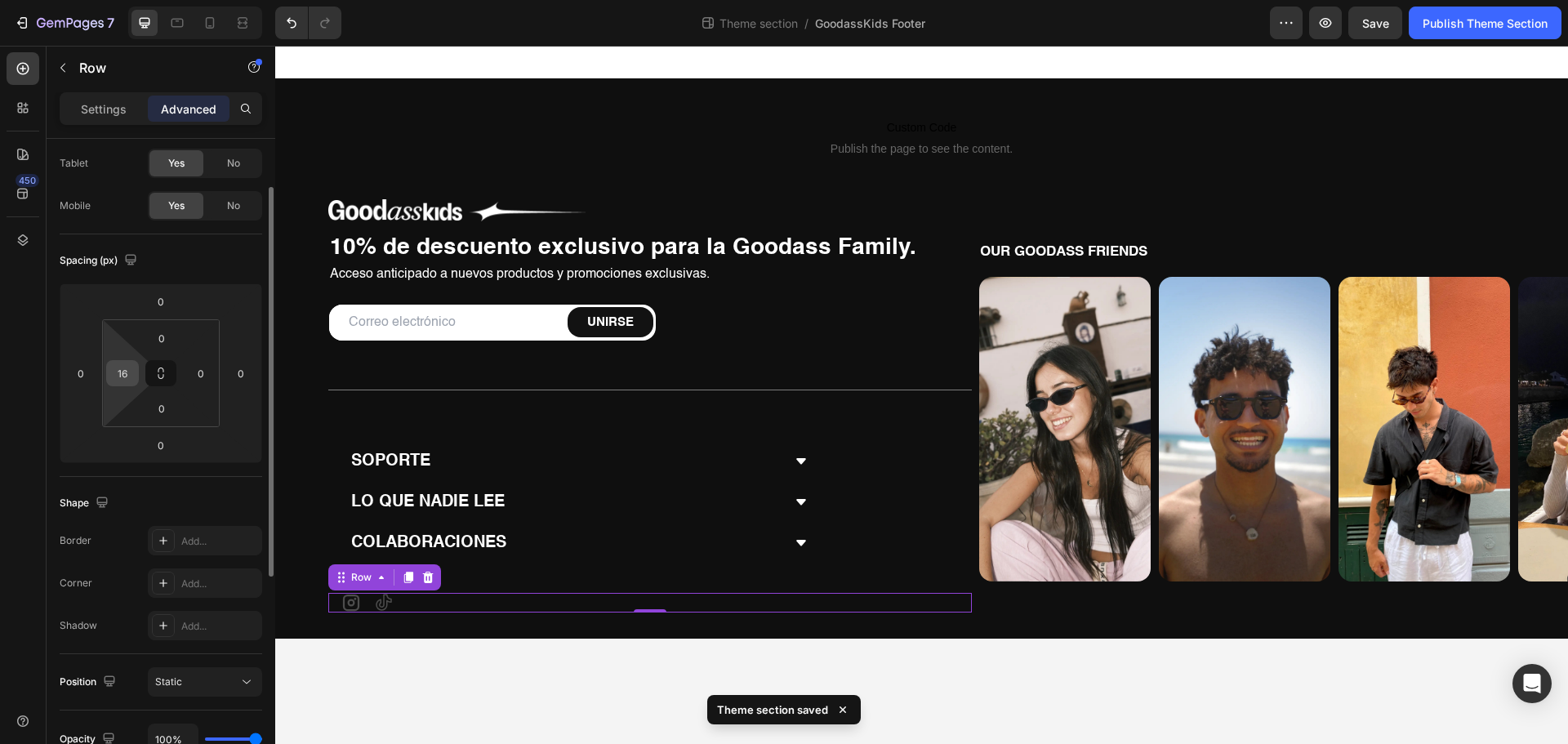
click at [129, 373] on input "16" at bounding box center [122, 373] width 24 height 24
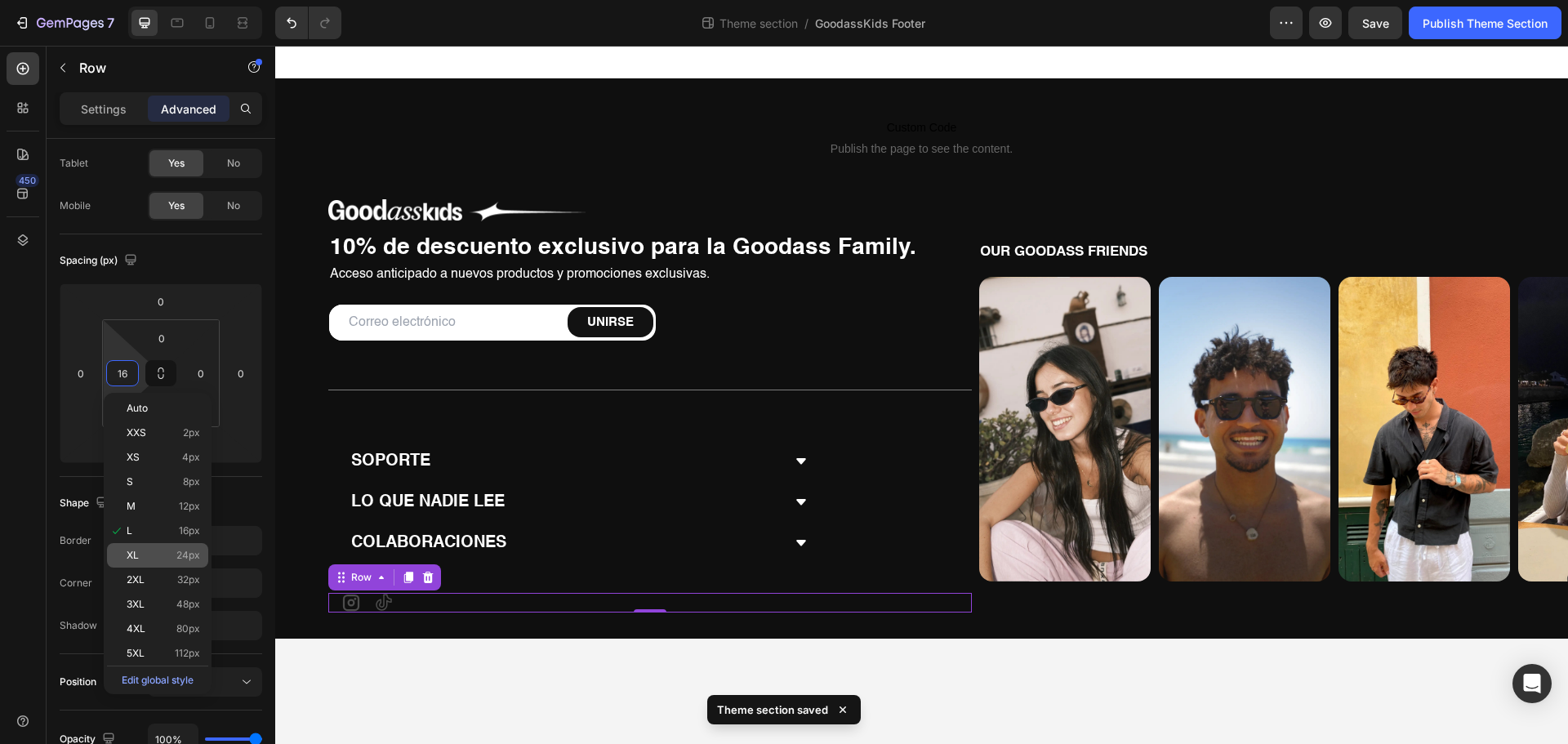
click at [162, 549] on div "XL 24px" at bounding box center [157, 555] width 101 height 24
type input "24"
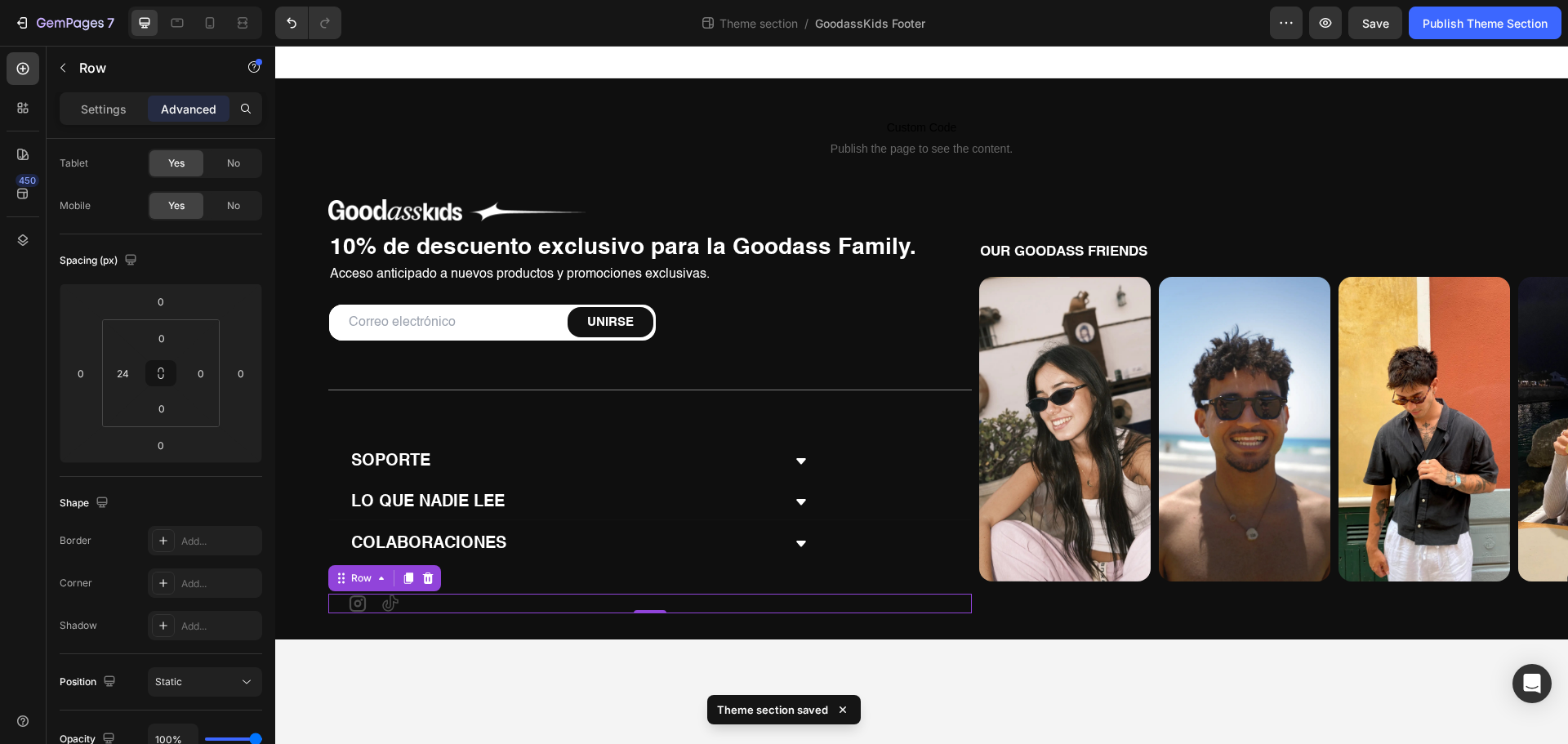
click at [590, 513] on div "LO QUE NADIE LEE" at bounding box center [565, 502] width 433 height 21
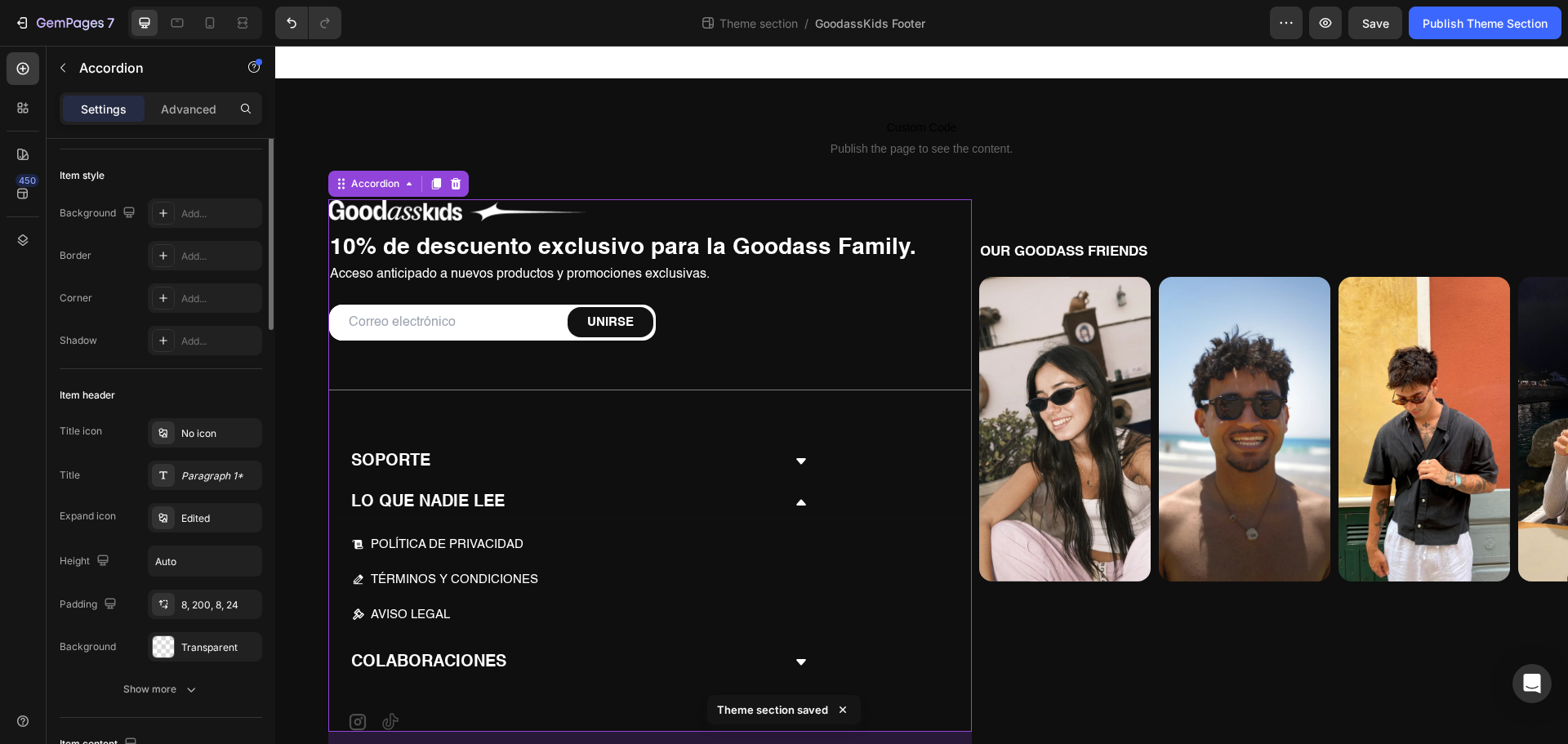
scroll to position [0, 0]
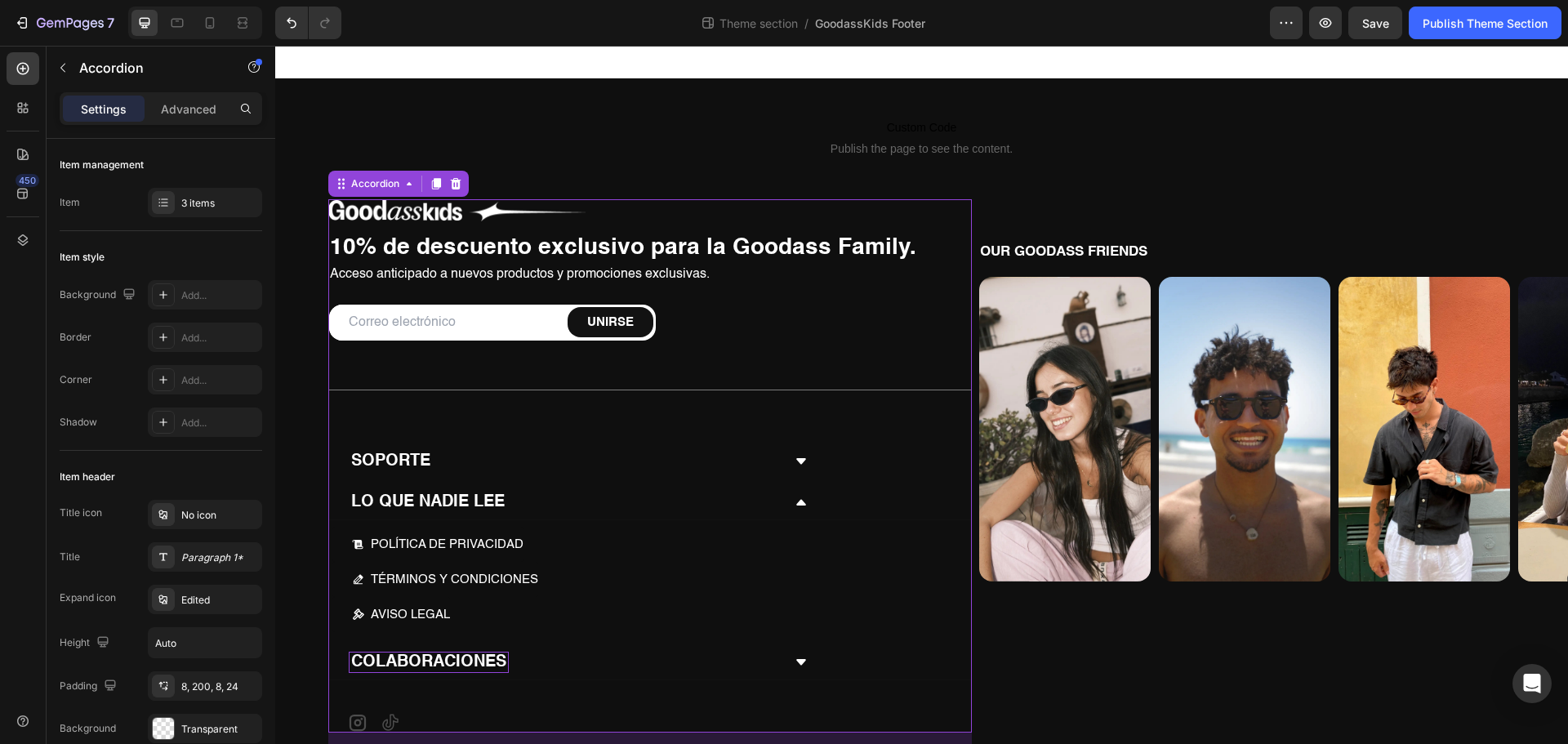
click at [366, 664] on p "COLABORACIONES" at bounding box center [429, 663] width 155 height 17
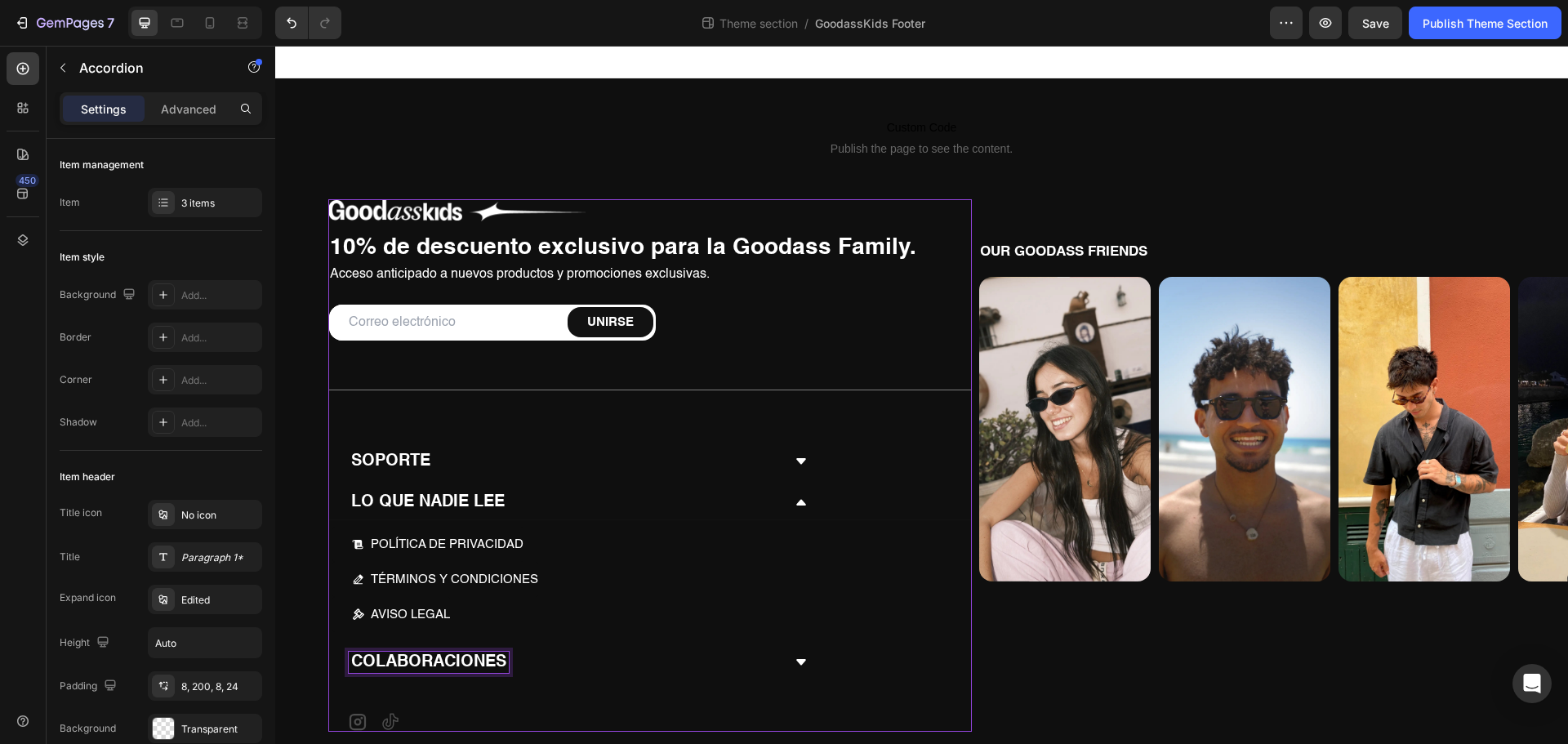
click at [787, 499] on div "LO QUE NADIE LEE" at bounding box center [650, 502] width 642 height 35
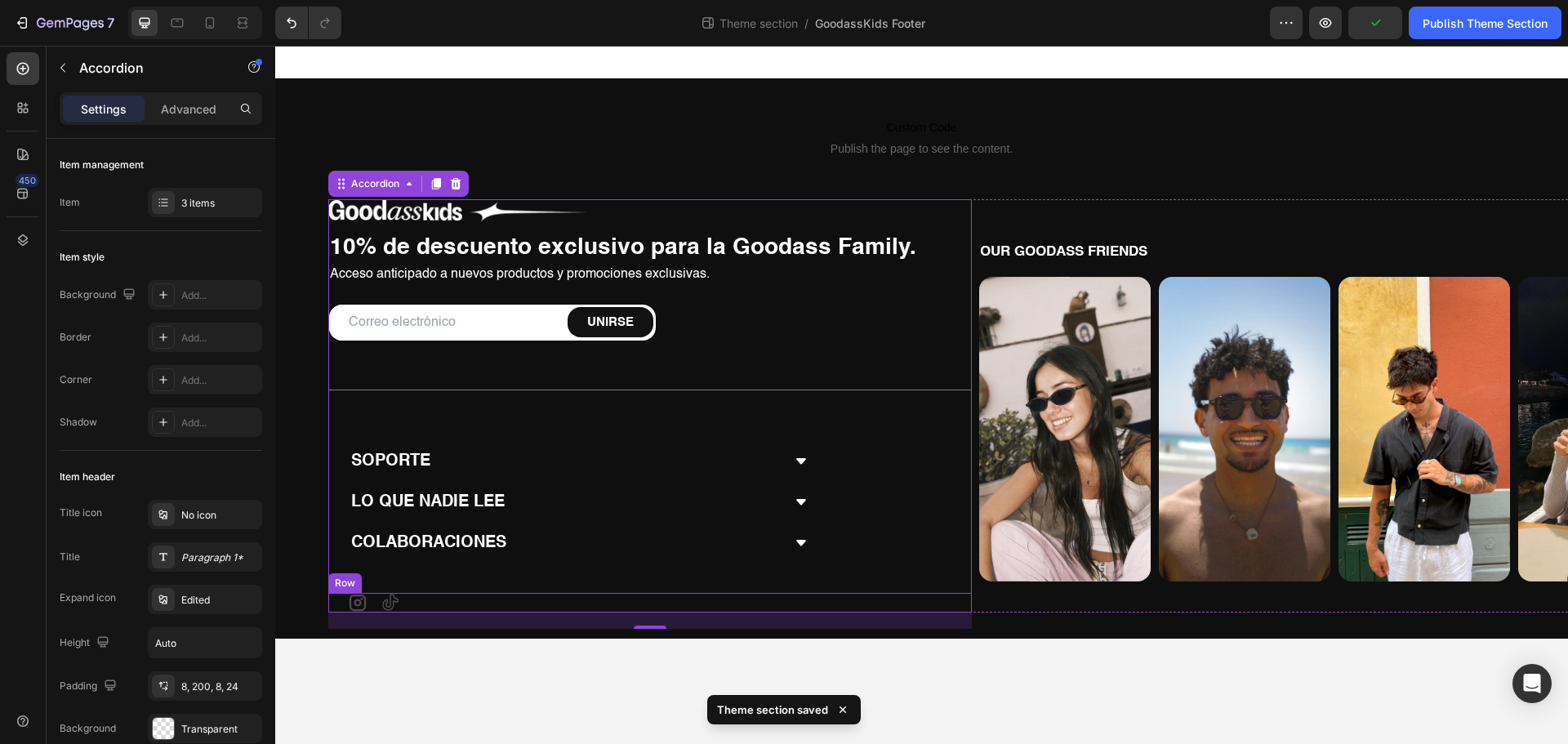
click at [413, 599] on div "Icon Icon Row" at bounding box center [649, 602] width 643 height 19
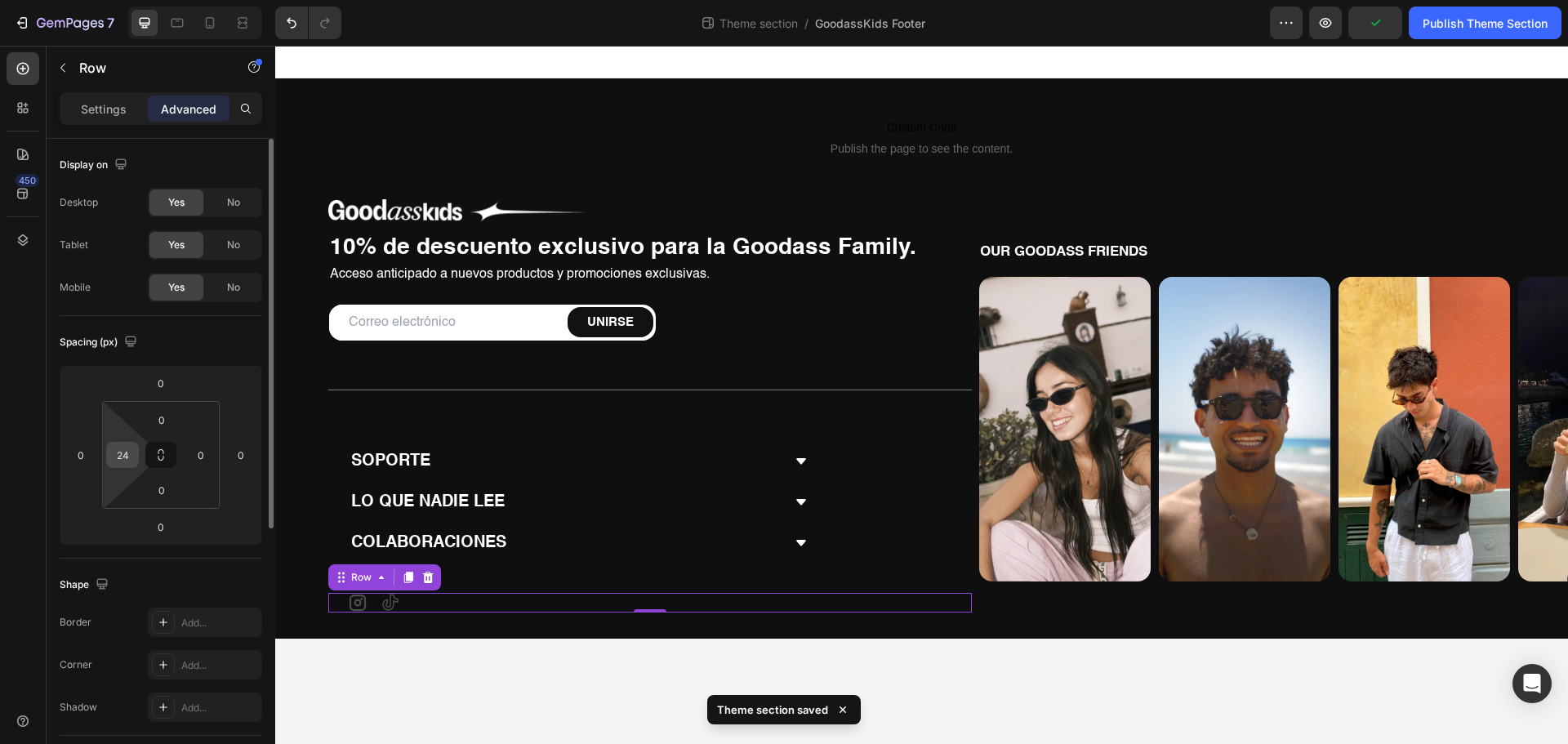
click at [136, 459] on div "24" at bounding box center [122, 454] width 32 height 26
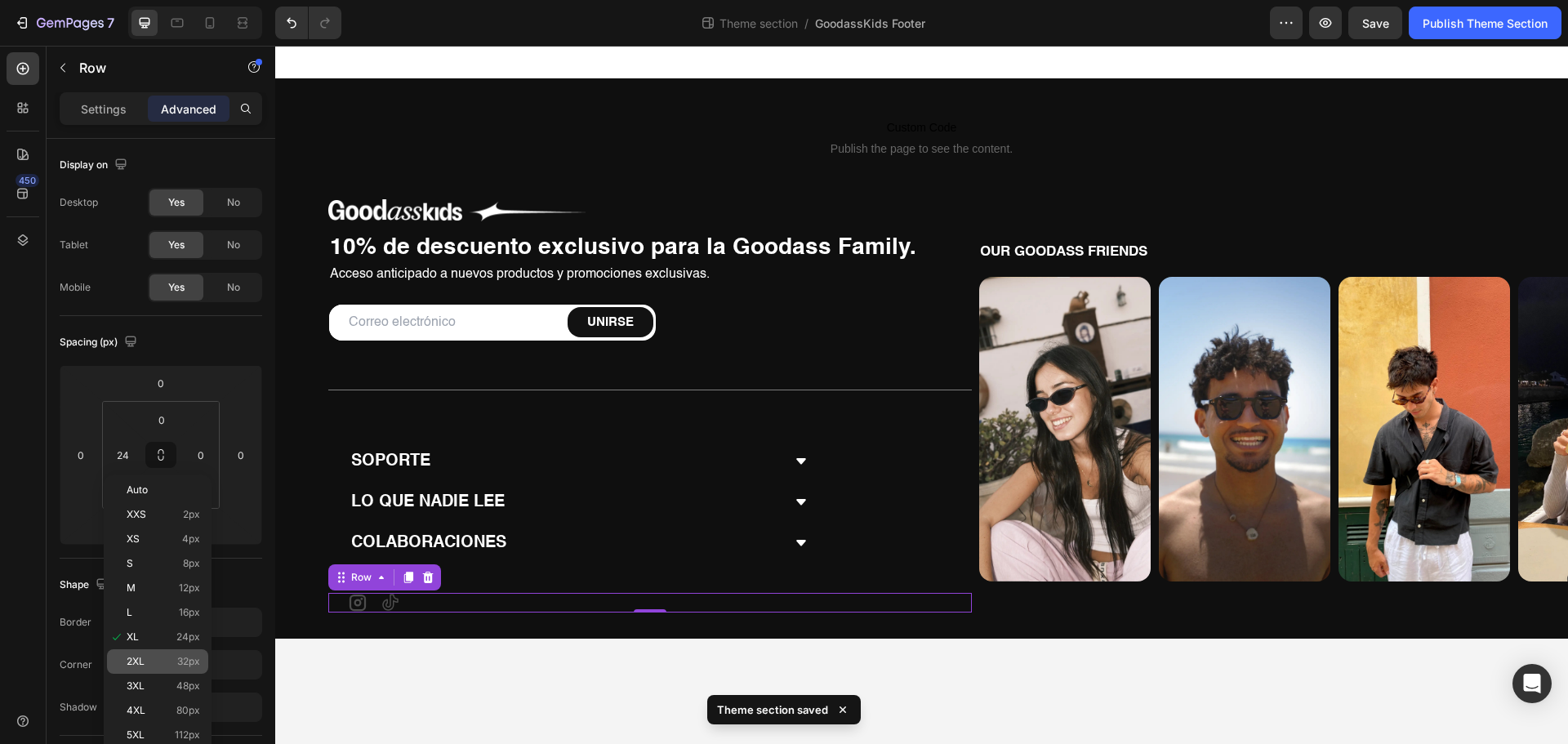
click at [150, 653] on div "2XL 32px" at bounding box center [157, 662] width 101 height 24
type input "32"
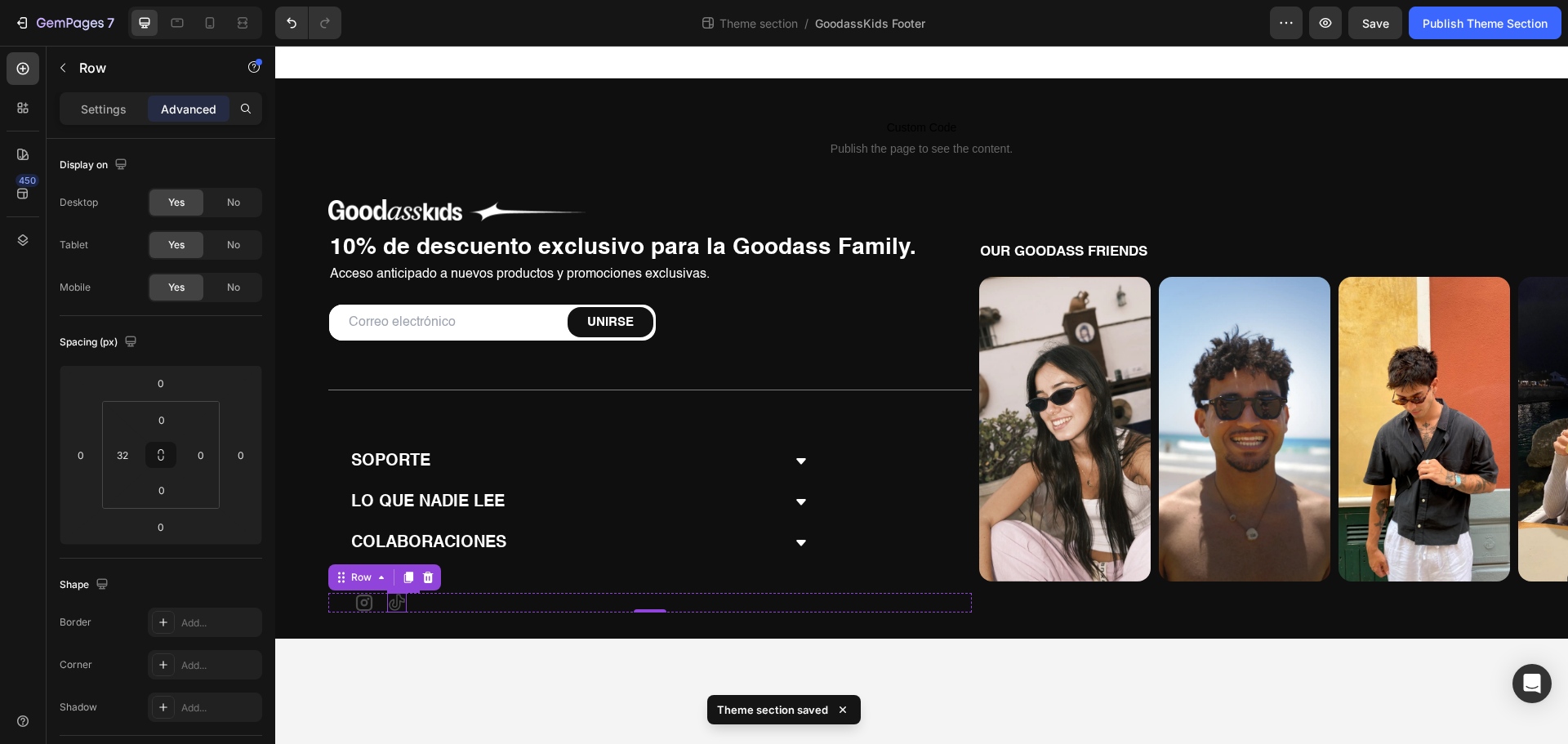
click at [623, 563] on div "SOPORTE LO QUE [PERSON_NAME] COLABORACIONES Accordion" at bounding box center [649, 510] width 643 height 132
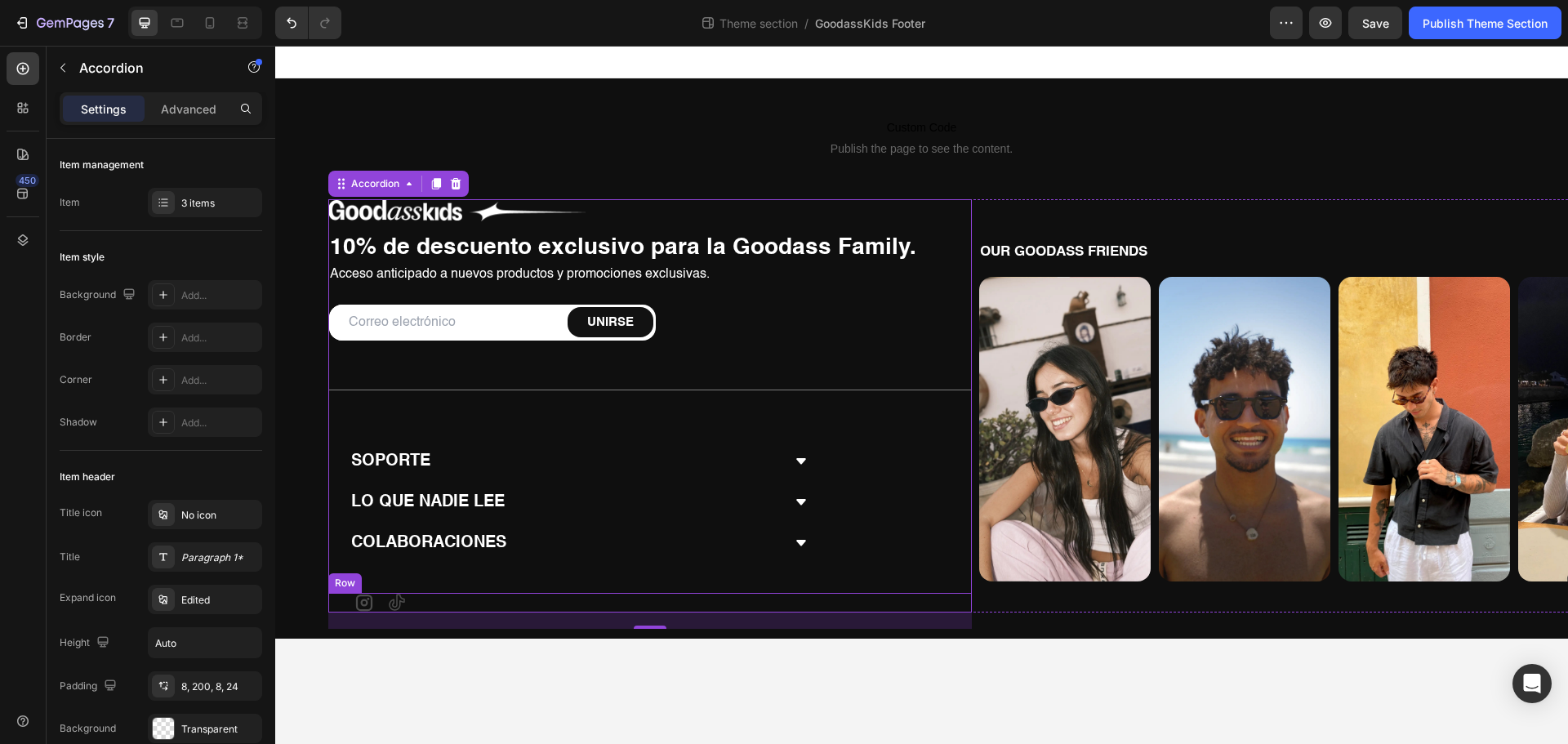
click at [451, 601] on div "Icon Icon Row" at bounding box center [649, 602] width 643 height 19
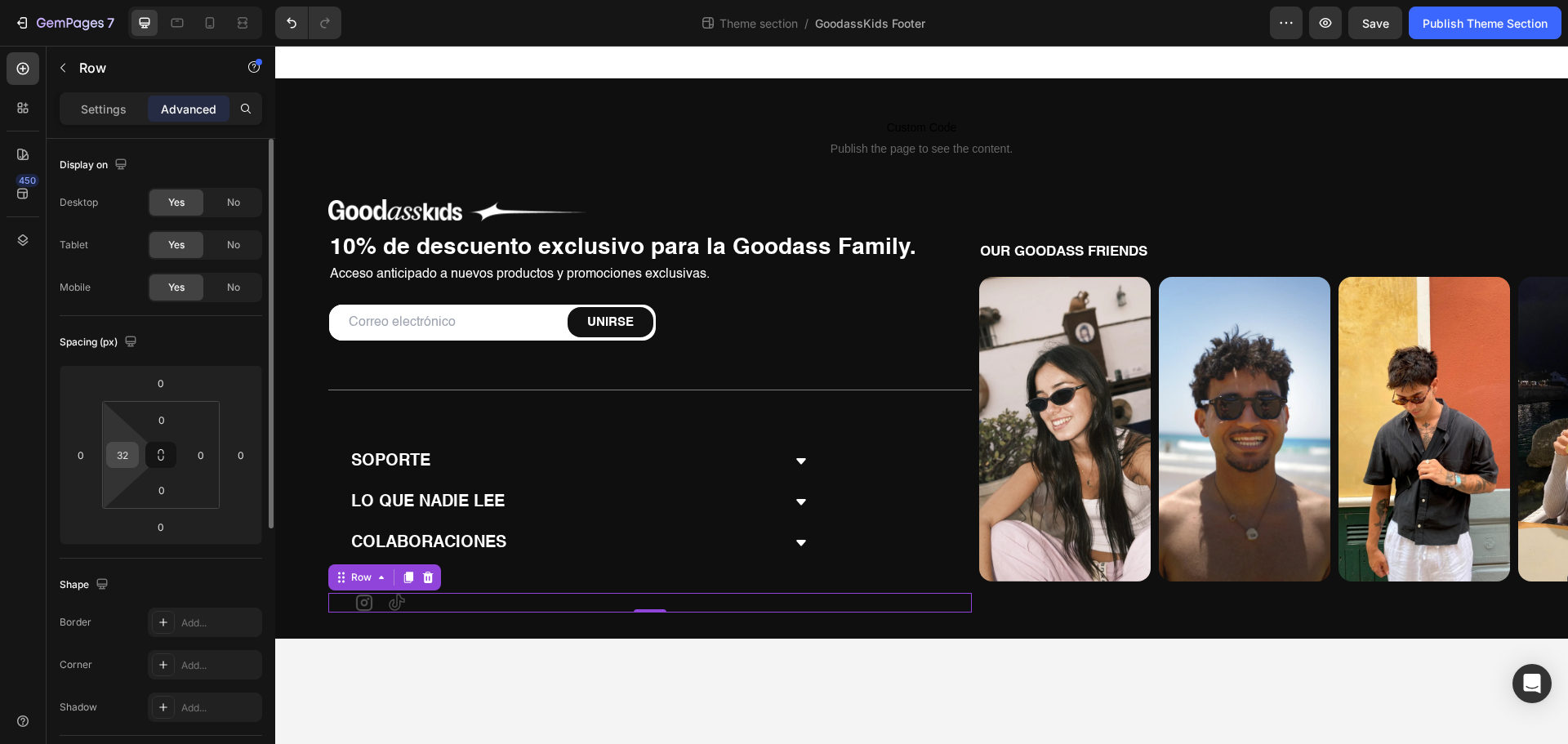
click at [137, 463] on div "32" at bounding box center [122, 454] width 32 height 26
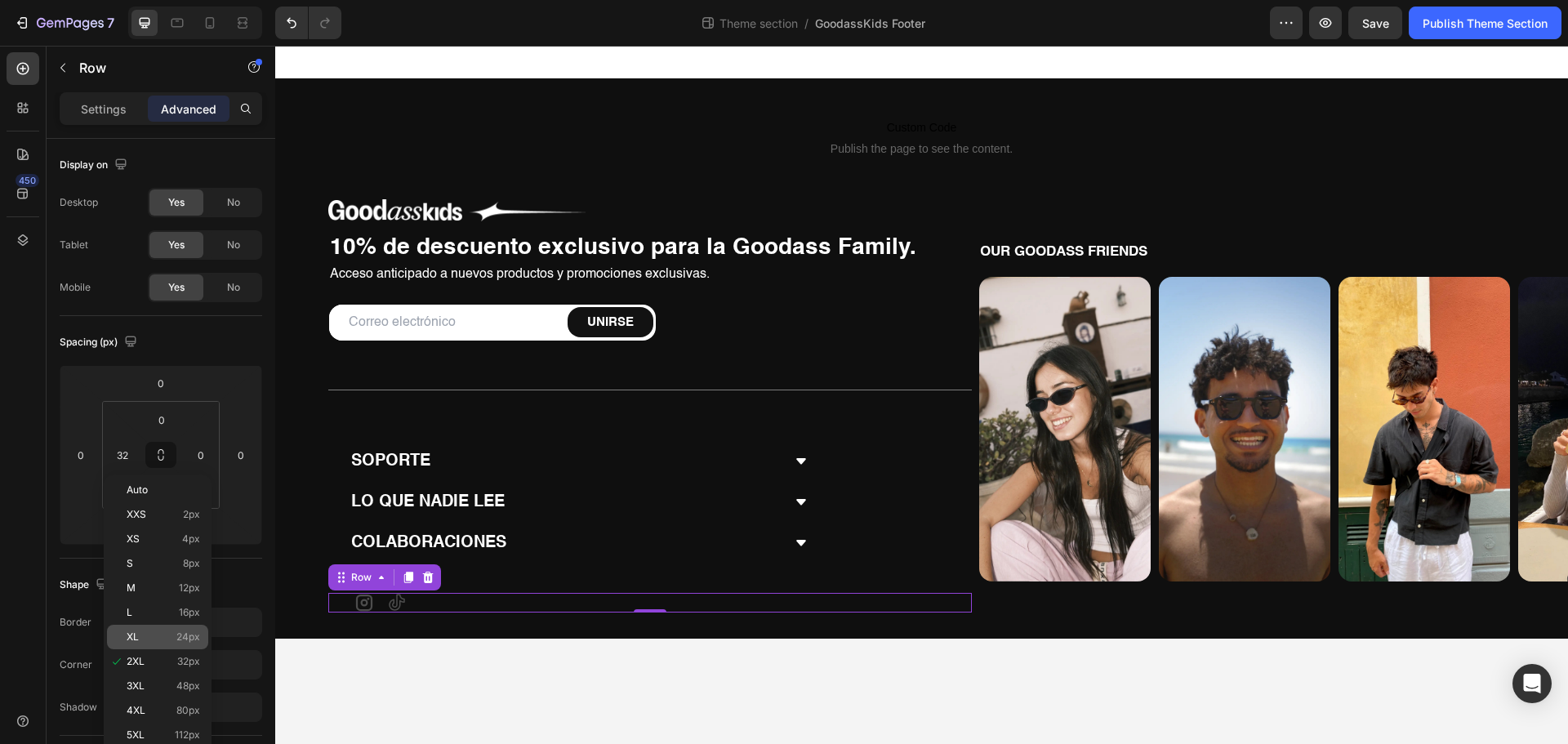
click at [195, 630] on div "XL 24px" at bounding box center [157, 637] width 101 height 24
type input "24"
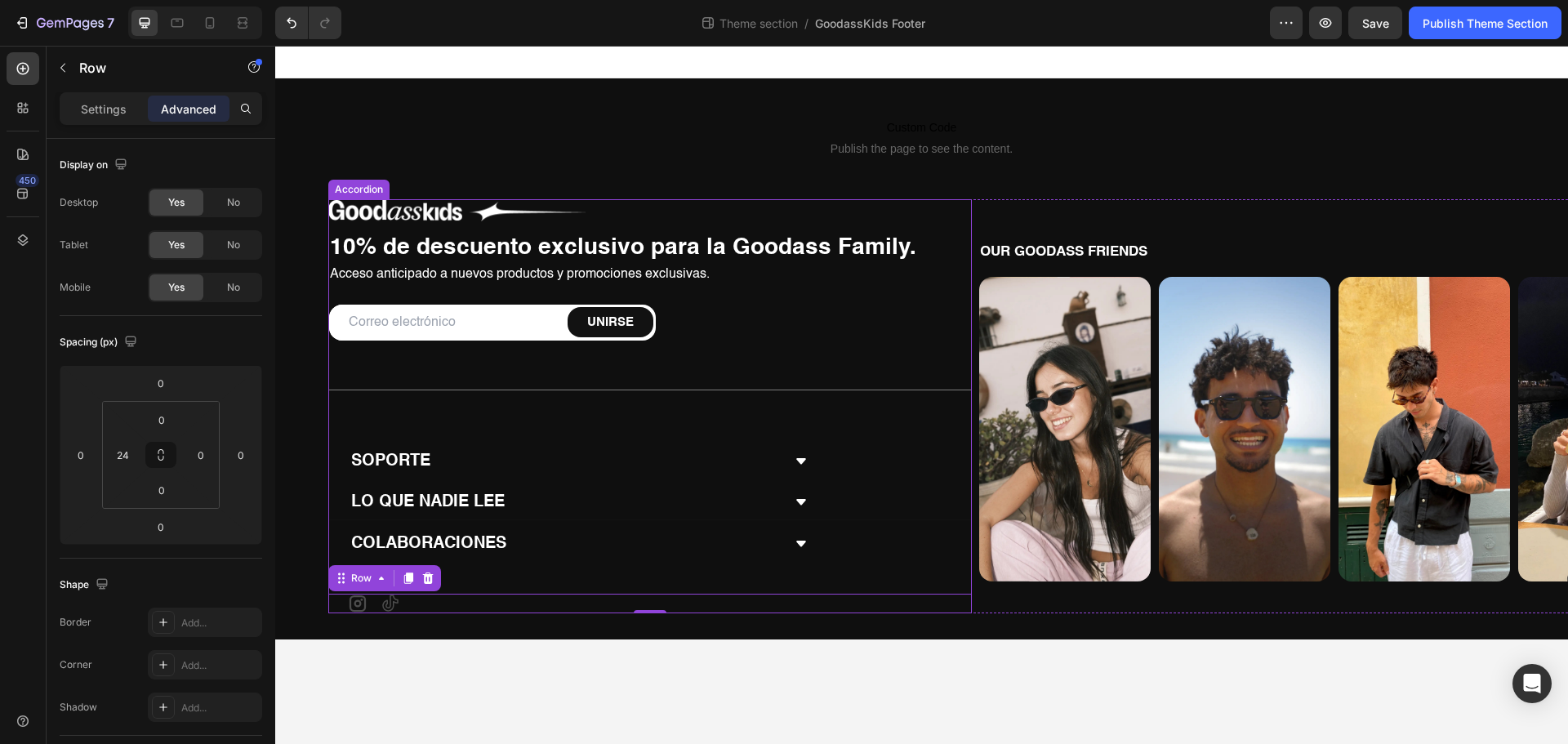
click at [529, 513] on div "LO QUE NADIE LEE" at bounding box center [650, 502] width 642 height 35
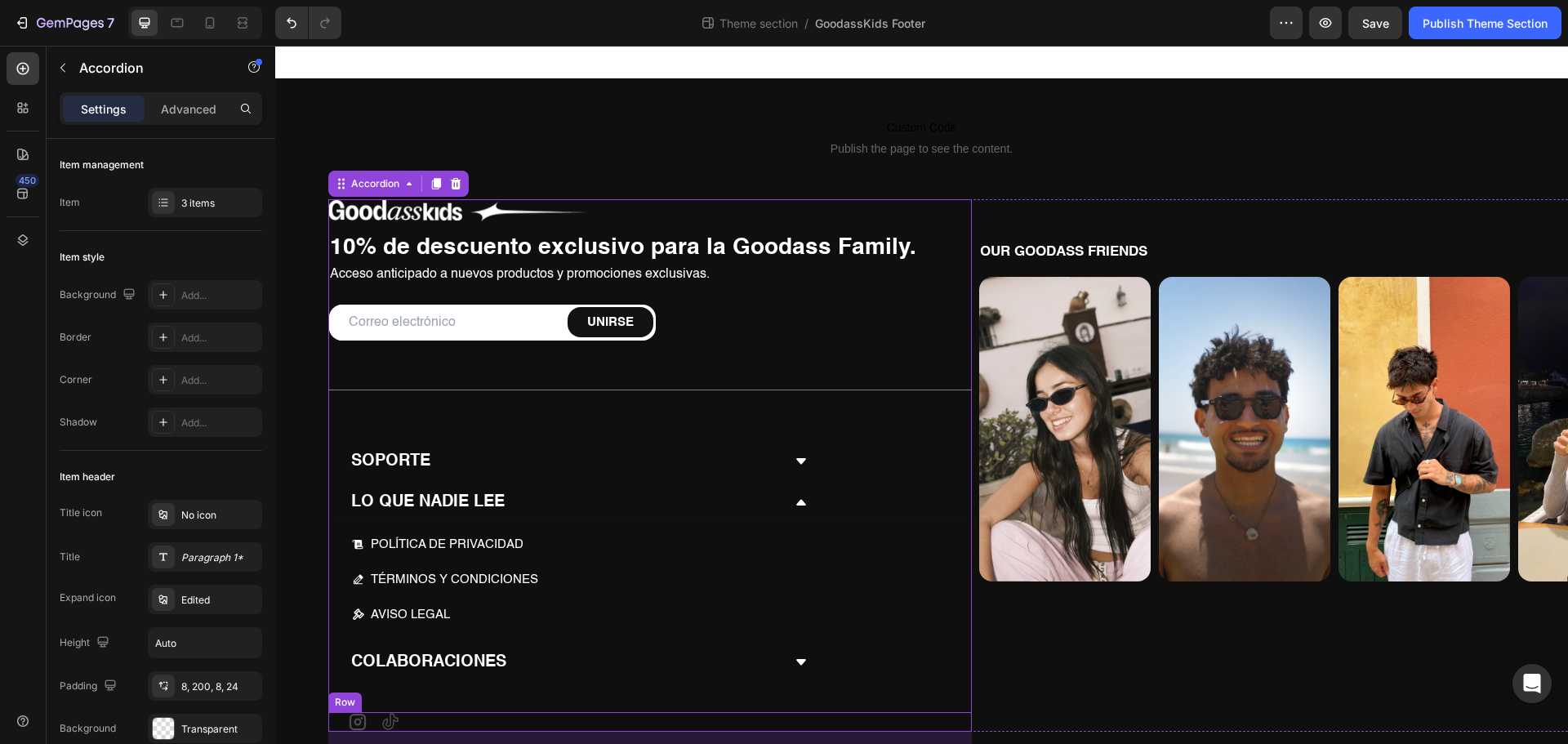
click at [498, 720] on div "Icon Icon Row" at bounding box center [649, 722] width 643 height 19
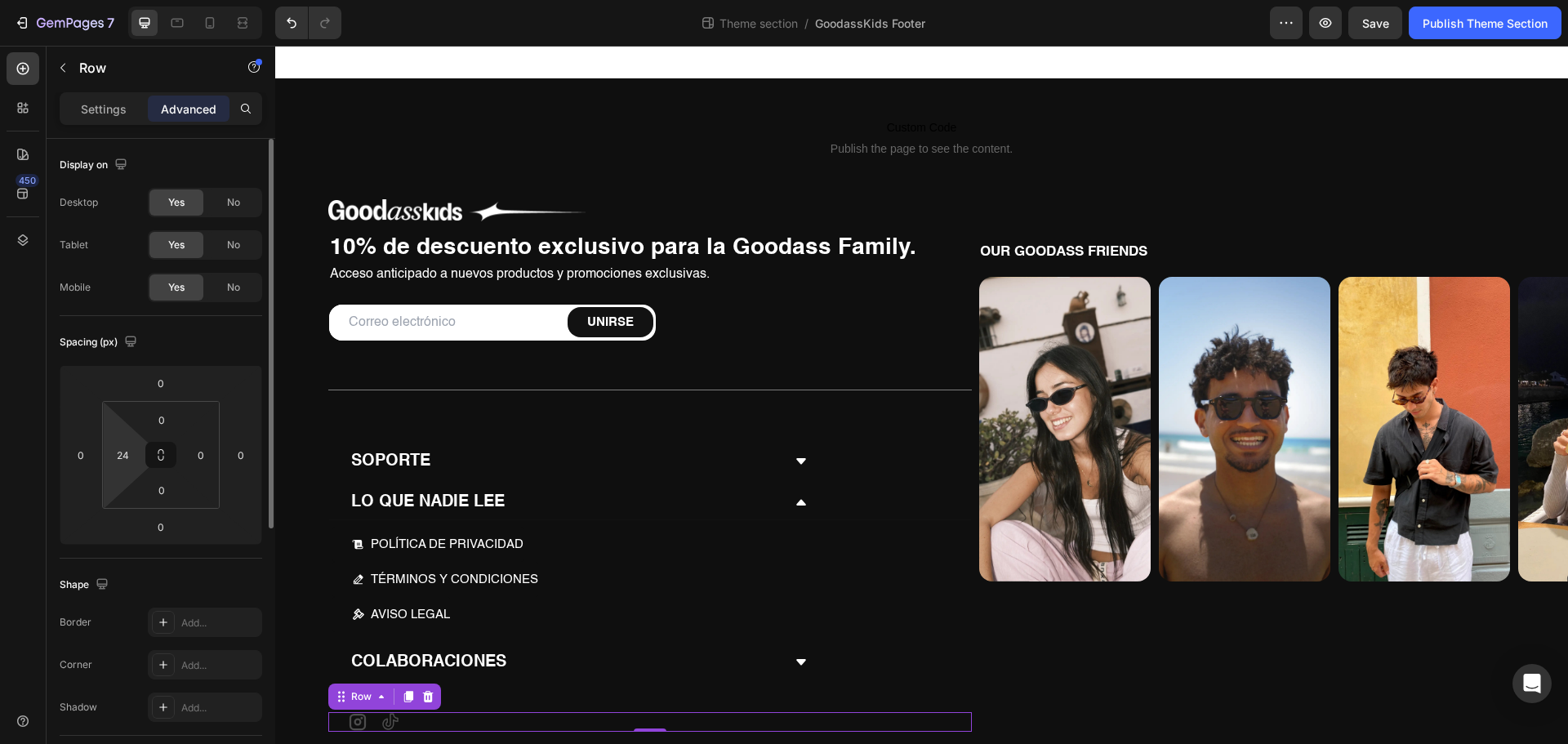
click at [142, 0] on html "7 Theme section / GoodassKids Footer Preview Save Publish Theme Section 450 Sec…" at bounding box center [784, 0] width 1568 height 0
click at [132, 453] on input "24" at bounding box center [122, 454] width 24 height 24
type input "26"
click at [624, 609] on div "AVISO LEGAL Button" at bounding box center [633, 614] width 602 height 35
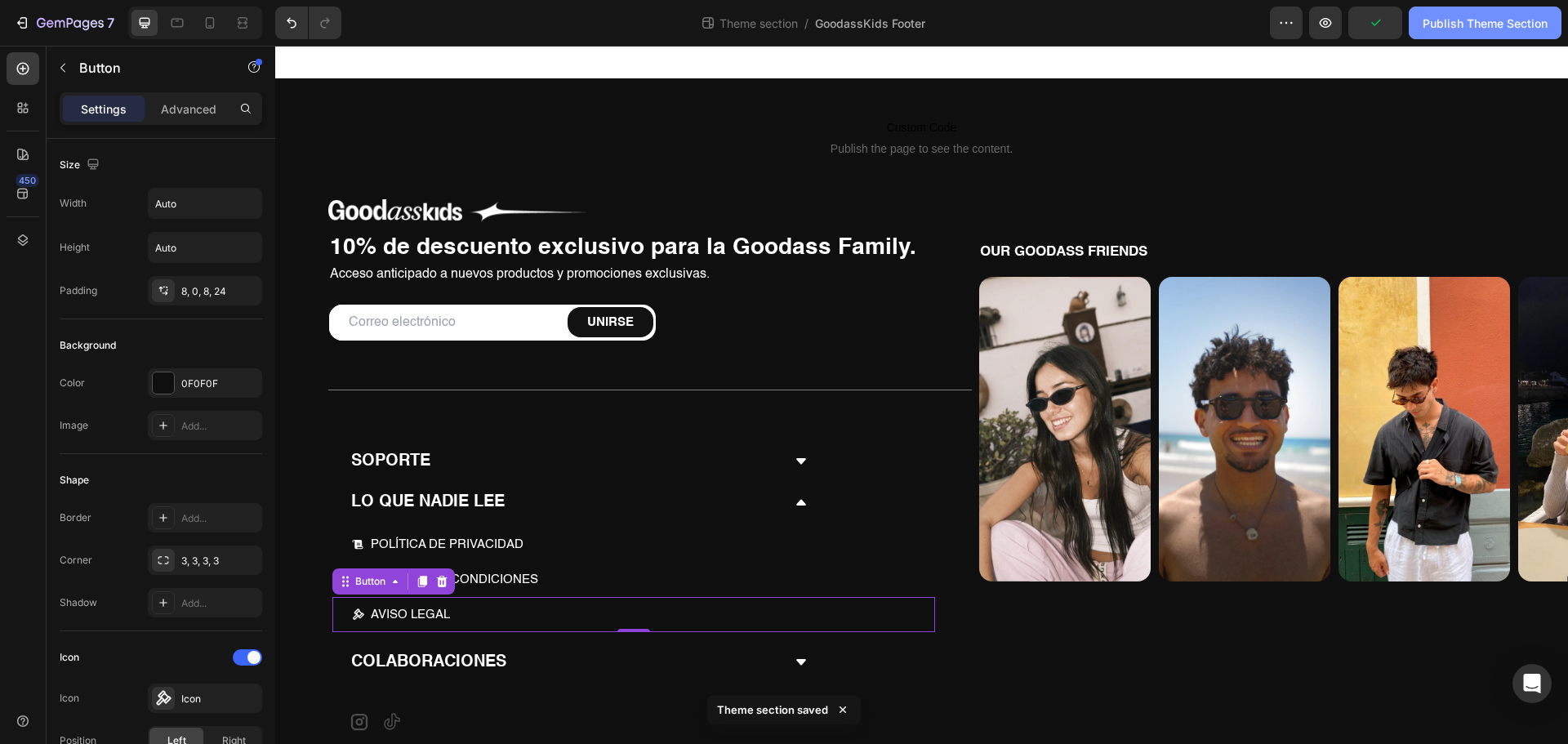
click at [1428, 31] on div "Publish Theme Section" at bounding box center [1484, 23] width 125 height 18
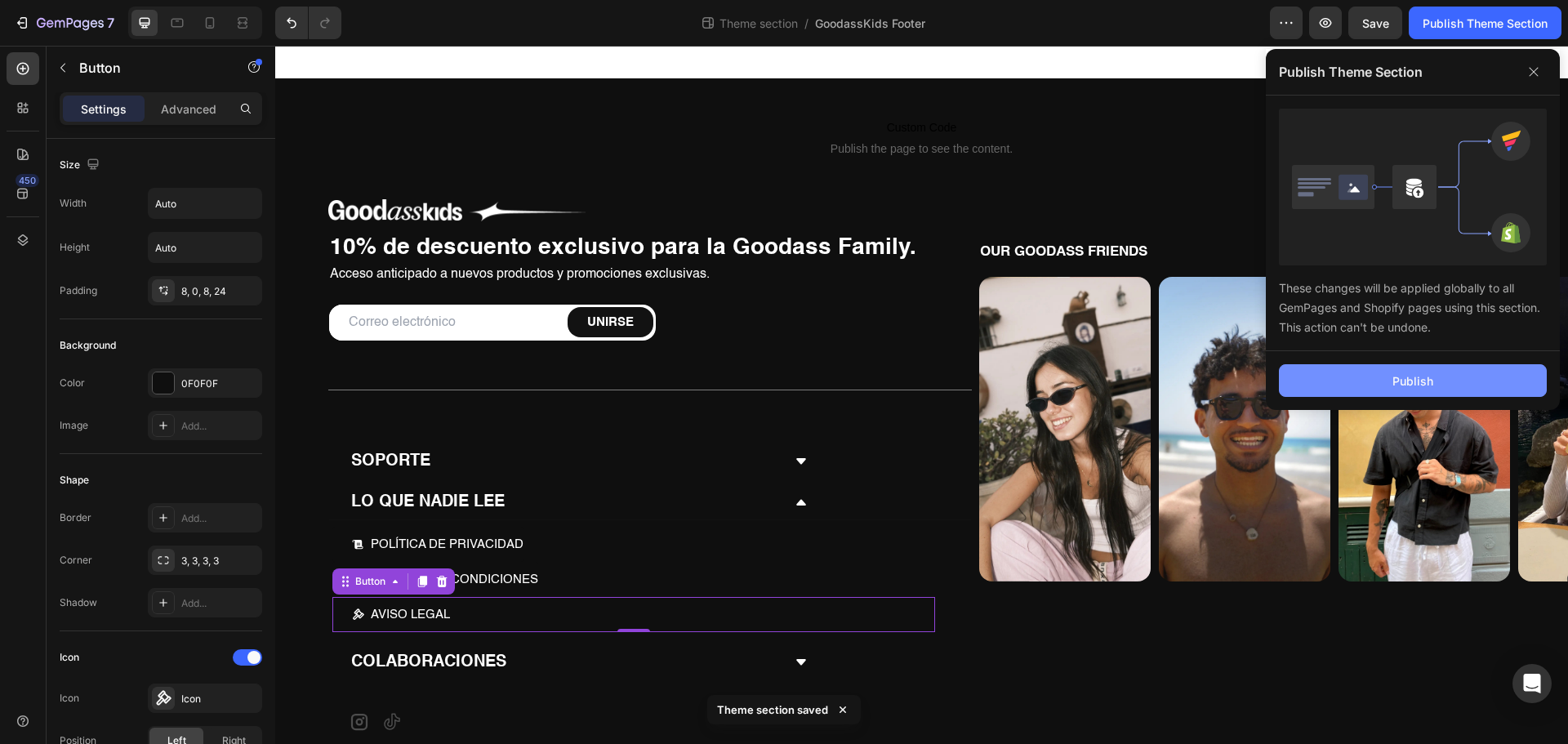
click at [1385, 386] on button "Publish" at bounding box center [1412, 380] width 267 height 32
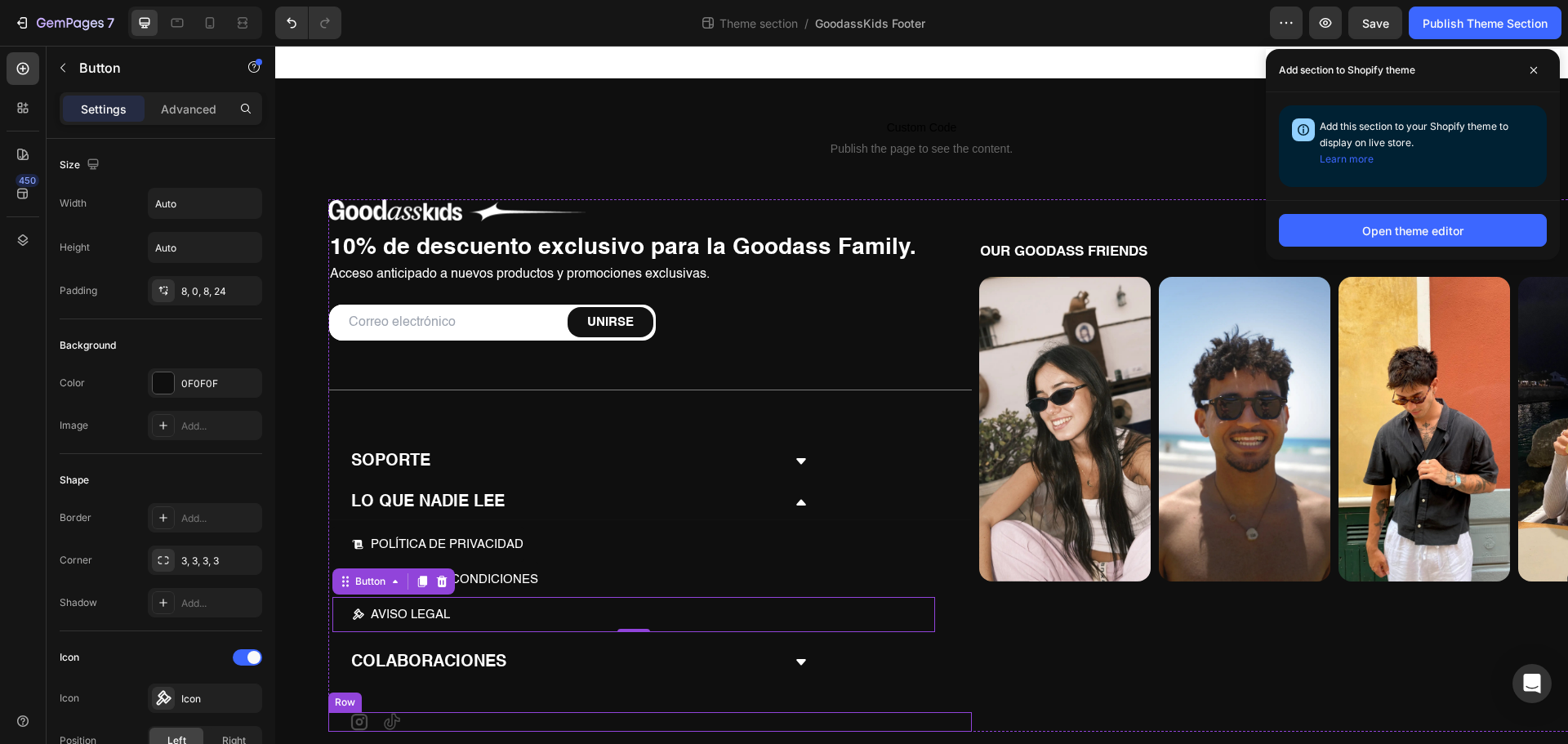
click at [435, 722] on div "Icon Icon Row" at bounding box center [649, 722] width 643 height 19
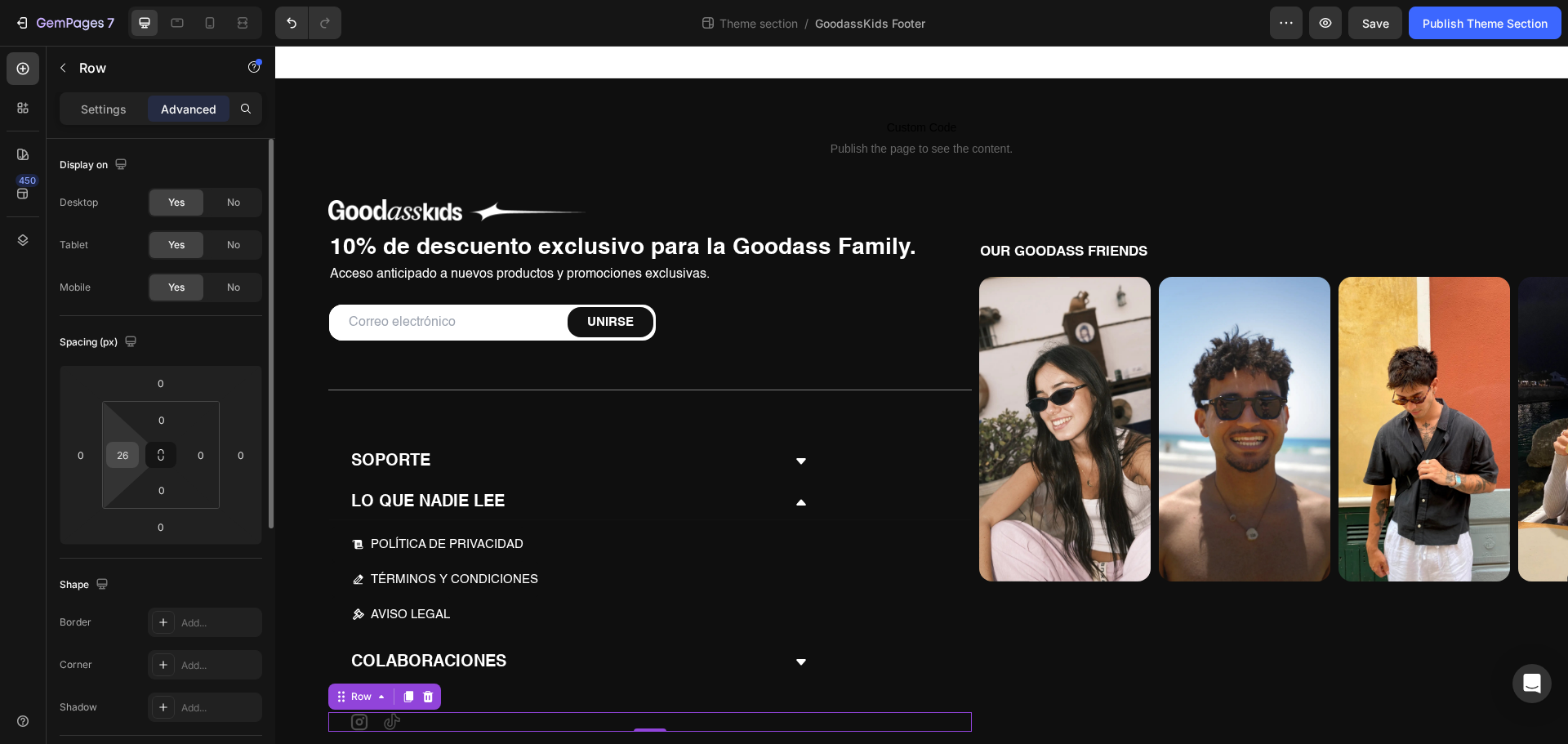
click at [133, 466] on div "26" at bounding box center [122, 454] width 32 height 26
click at [129, 452] on input "26" at bounding box center [122, 454] width 24 height 24
click at [1455, 20] on div "Publish Theme Section" at bounding box center [1484, 23] width 125 height 18
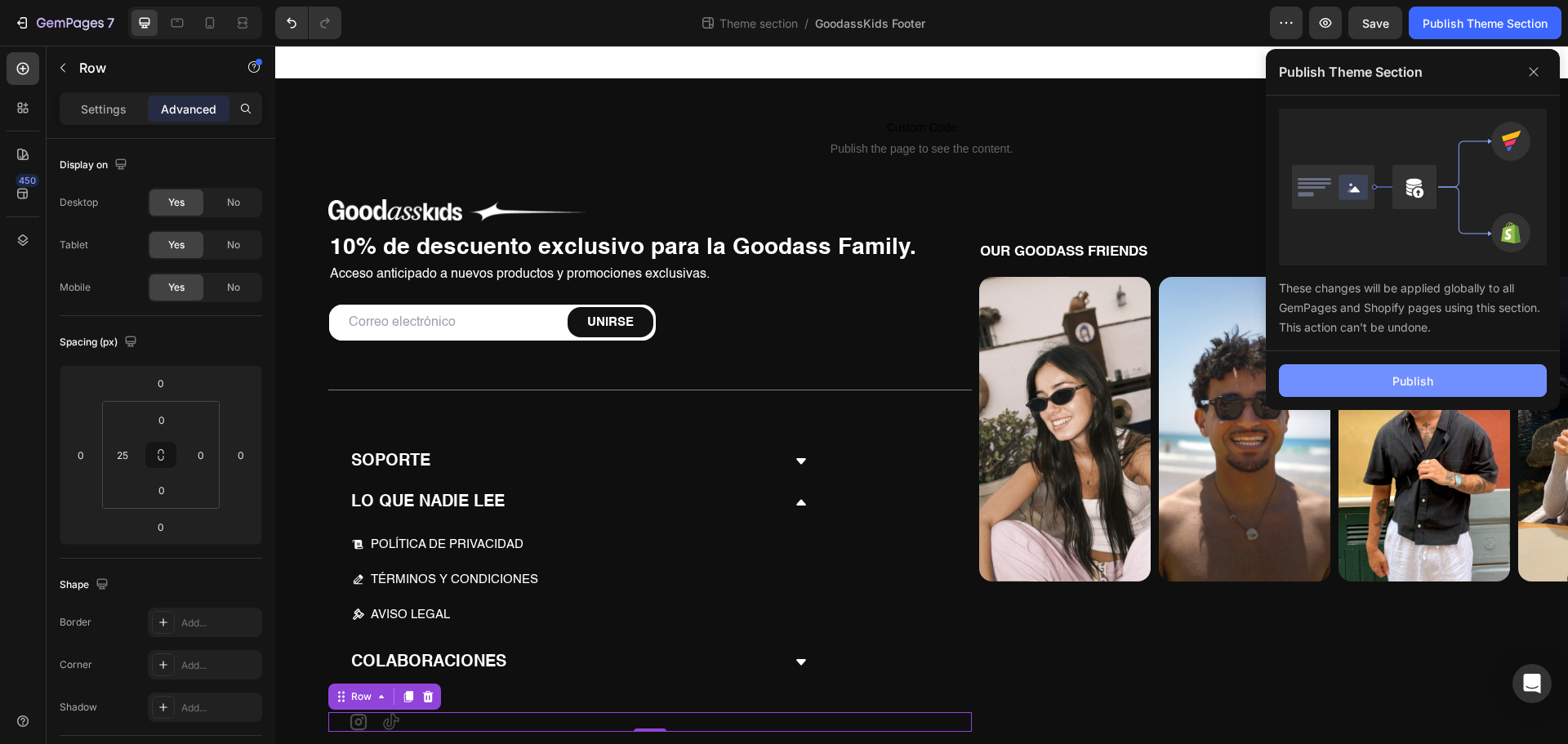
click at [1419, 382] on div "Publish" at bounding box center [1413, 380] width 41 height 18
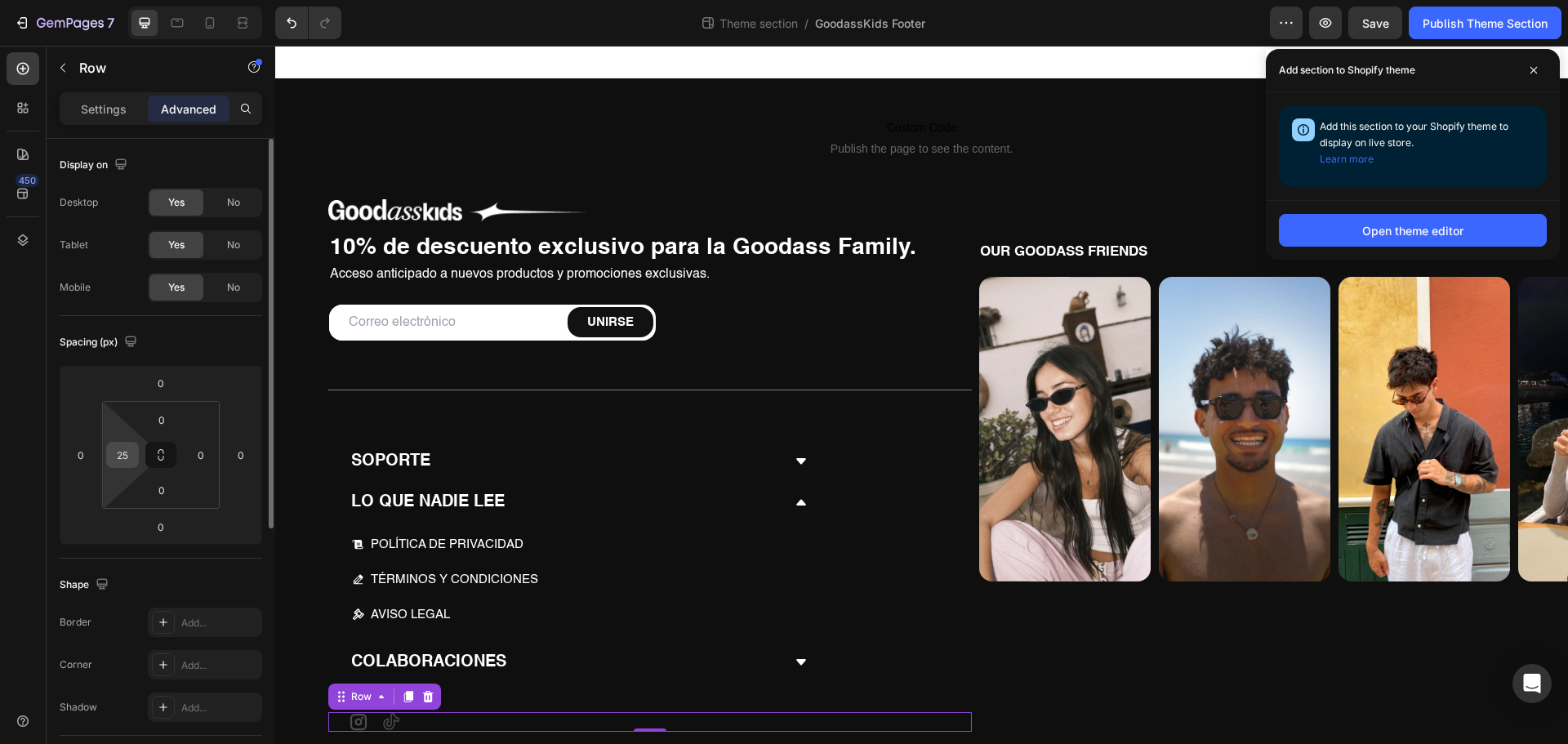
click at [130, 455] on input "25" at bounding box center [122, 454] width 24 height 24
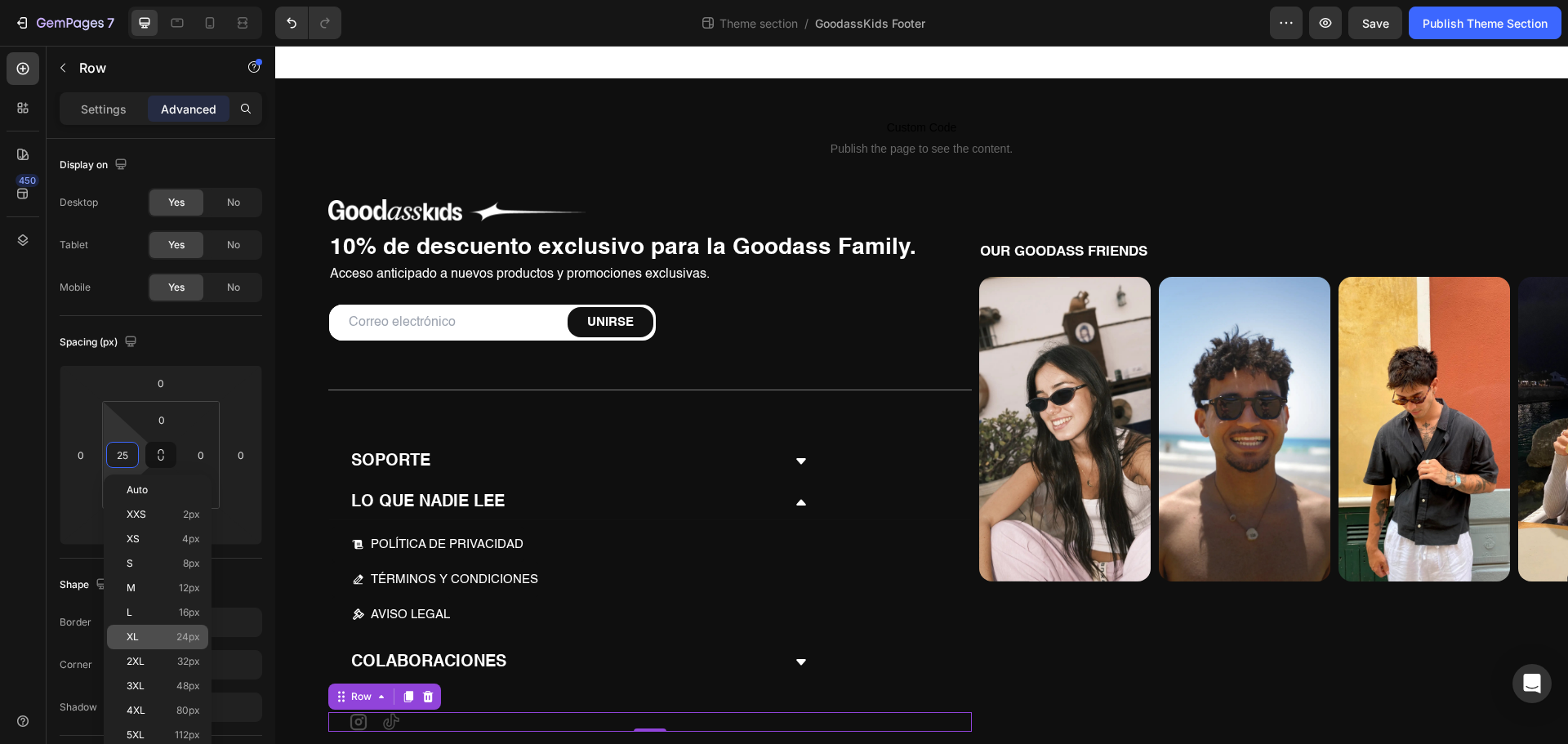
click at [192, 638] on span "24px" at bounding box center [189, 637] width 24 height 11
type input "24"
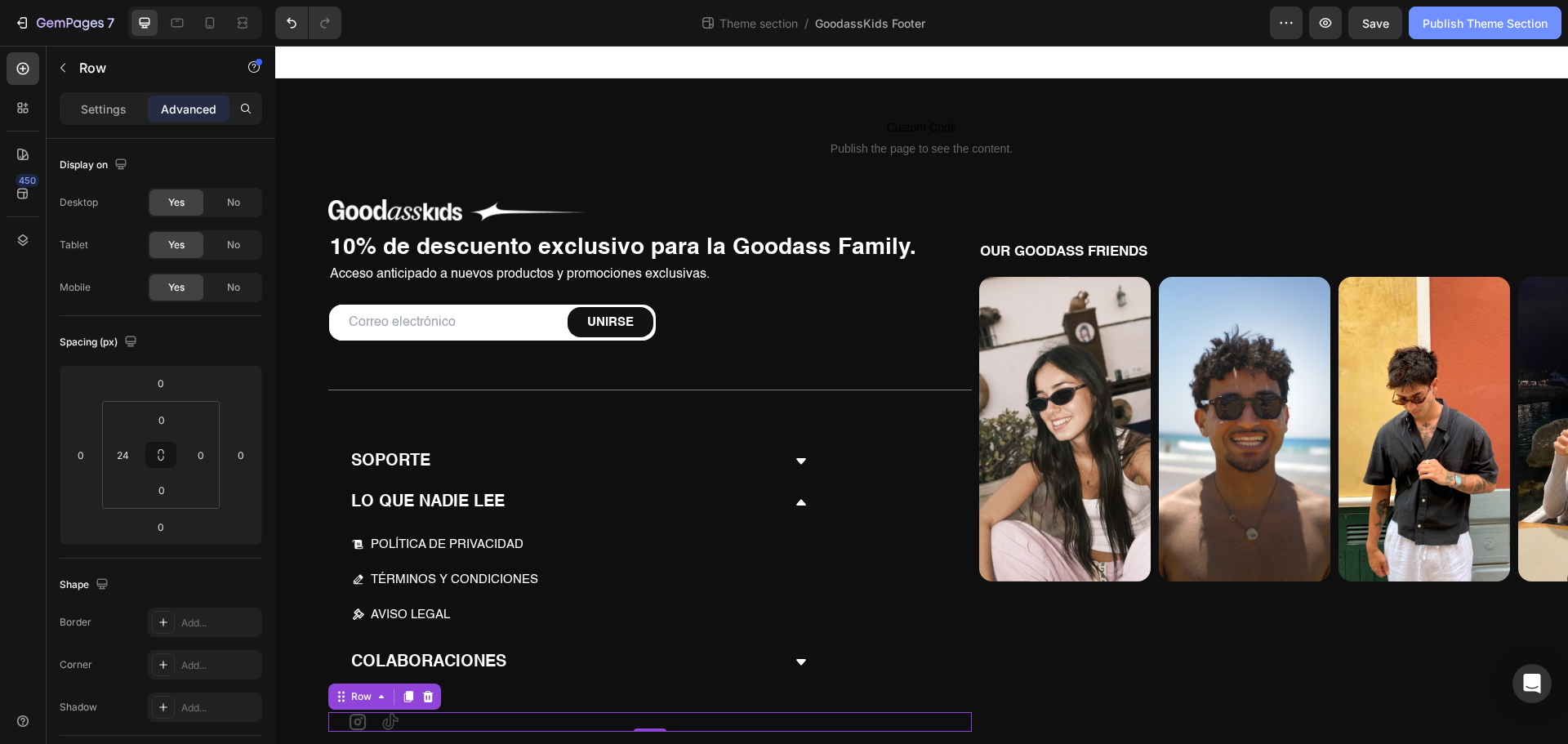
click at [1512, 31] on button "Publish Theme Section" at bounding box center [1484, 22] width 153 height 32
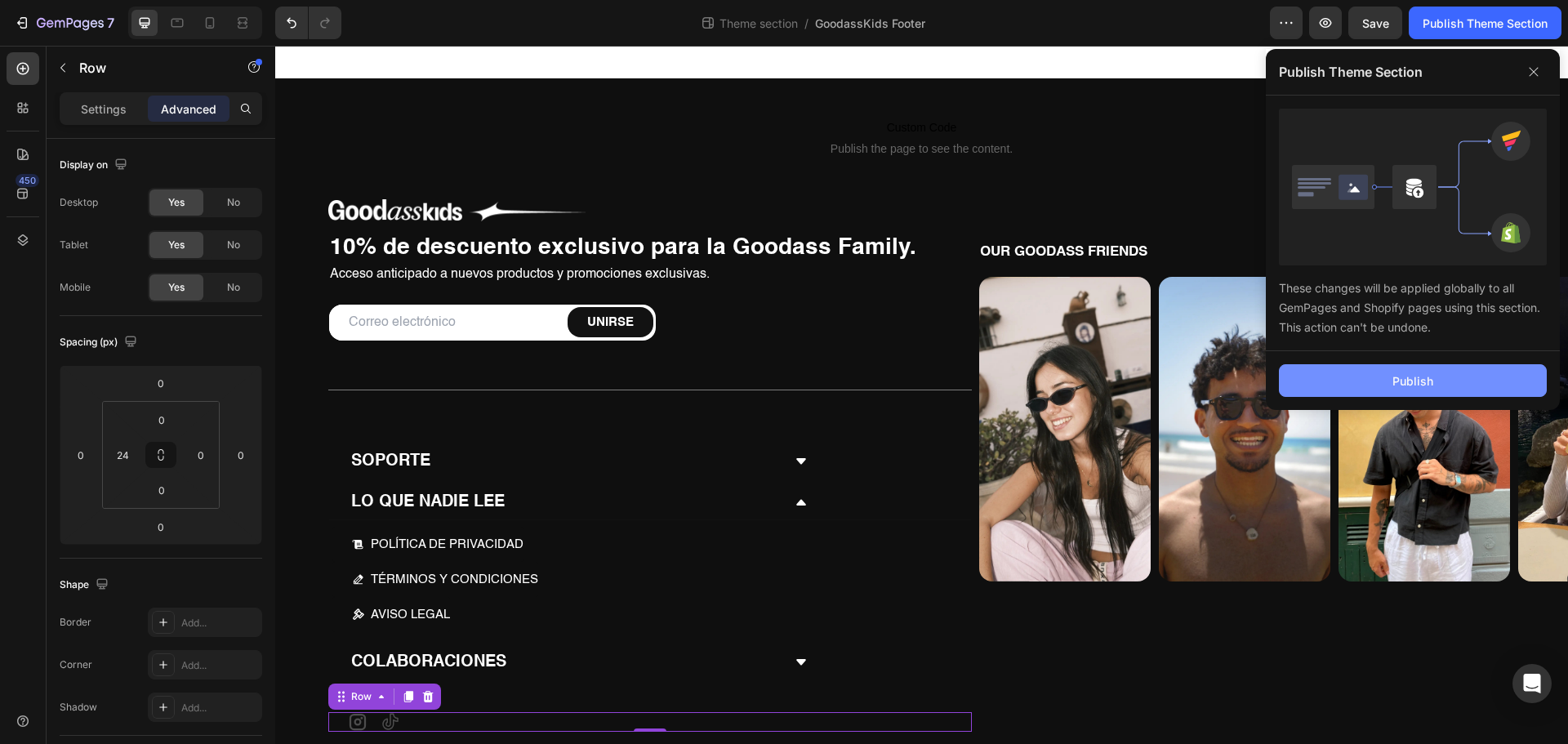
click at [1406, 373] on div "Publish" at bounding box center [1413, 380] width 41 height 18
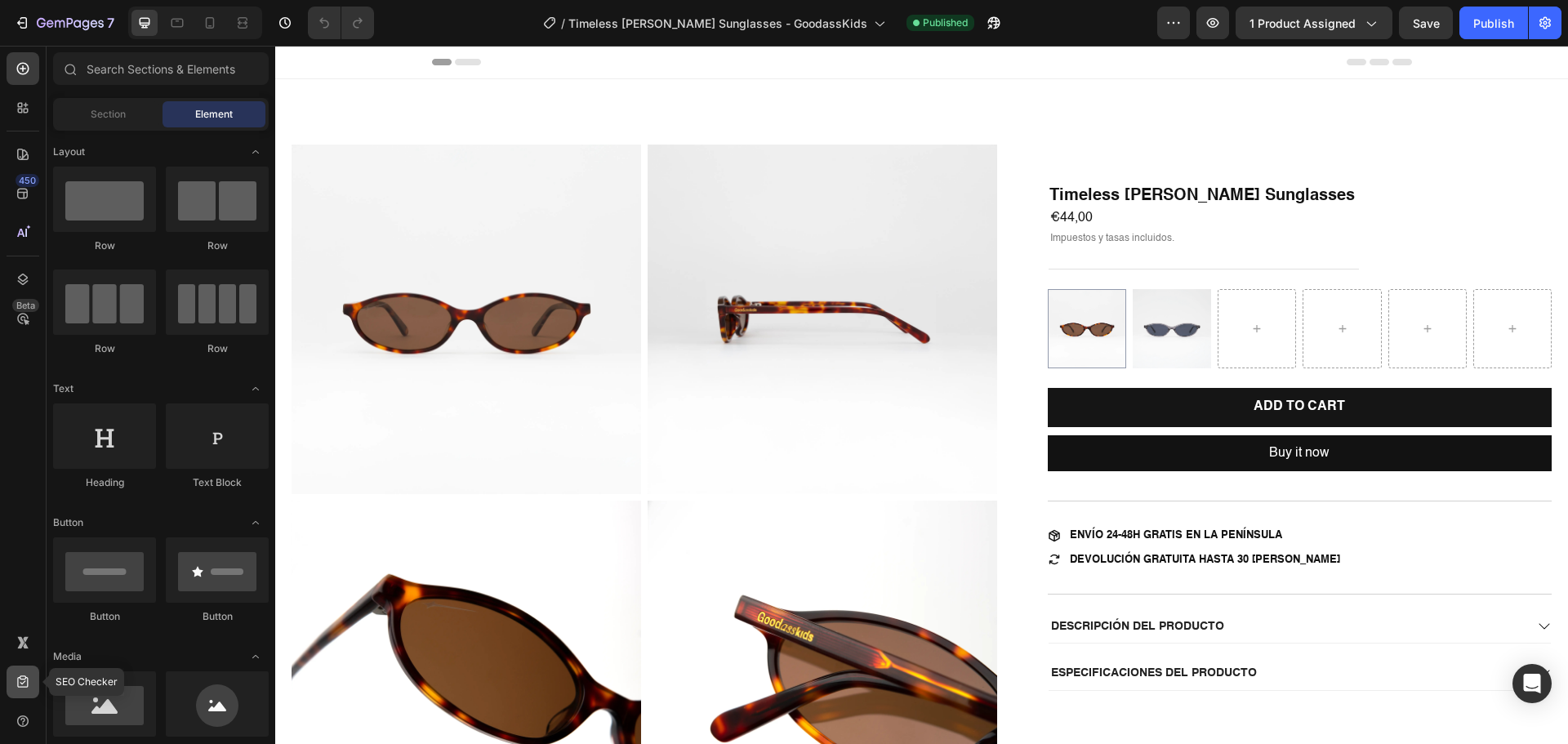
click at [15, 684] on icon at bounding box center [23, 682] width 17 height 17
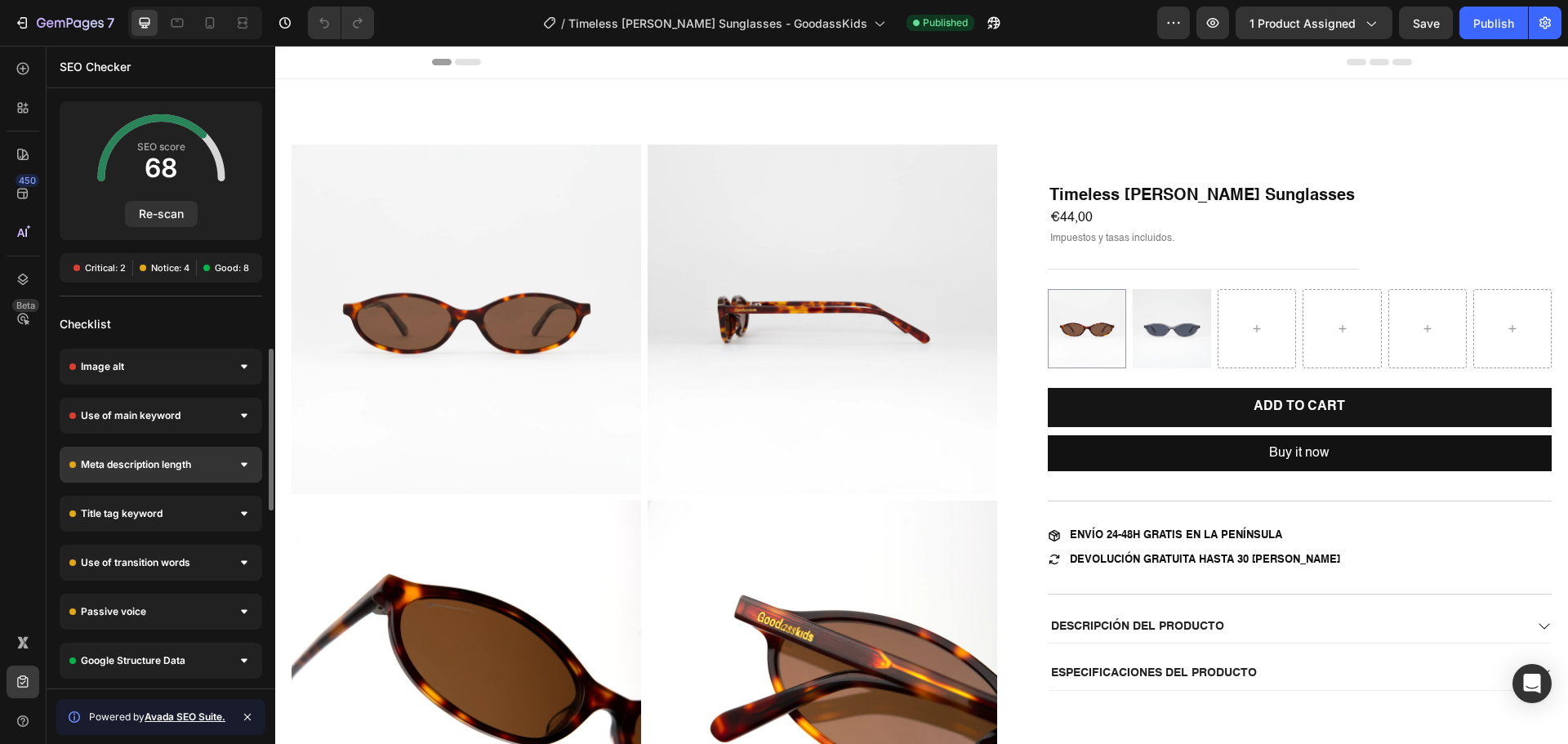
click at [173, 448] on div "Meta description length" at bounding box center [160, 465] width 203 height 36
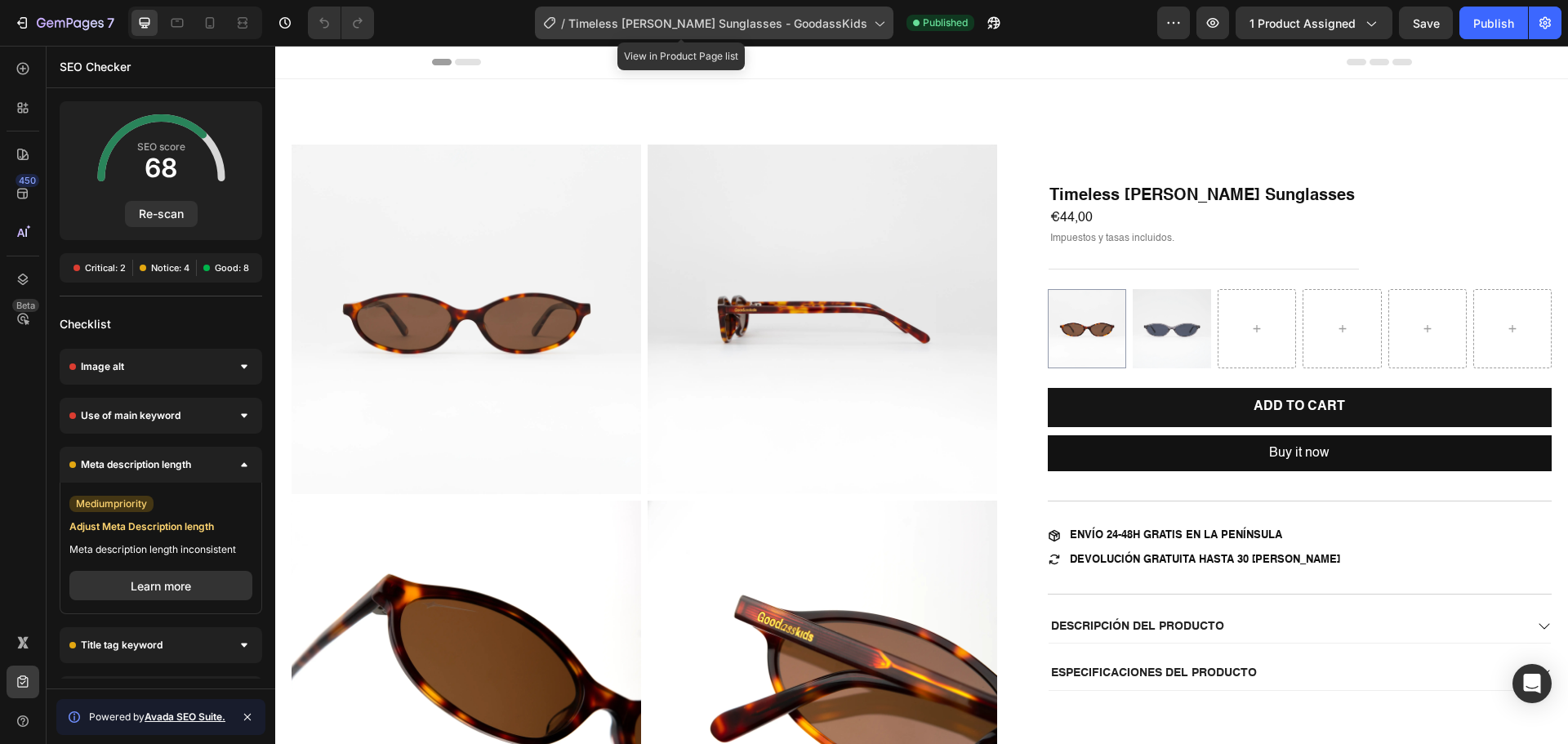
click at [635, 24] on span "Timeless [PERSON_NAME] Sunglasses - GoodassKids" at bounding box center [717, 23] width 299 height 18
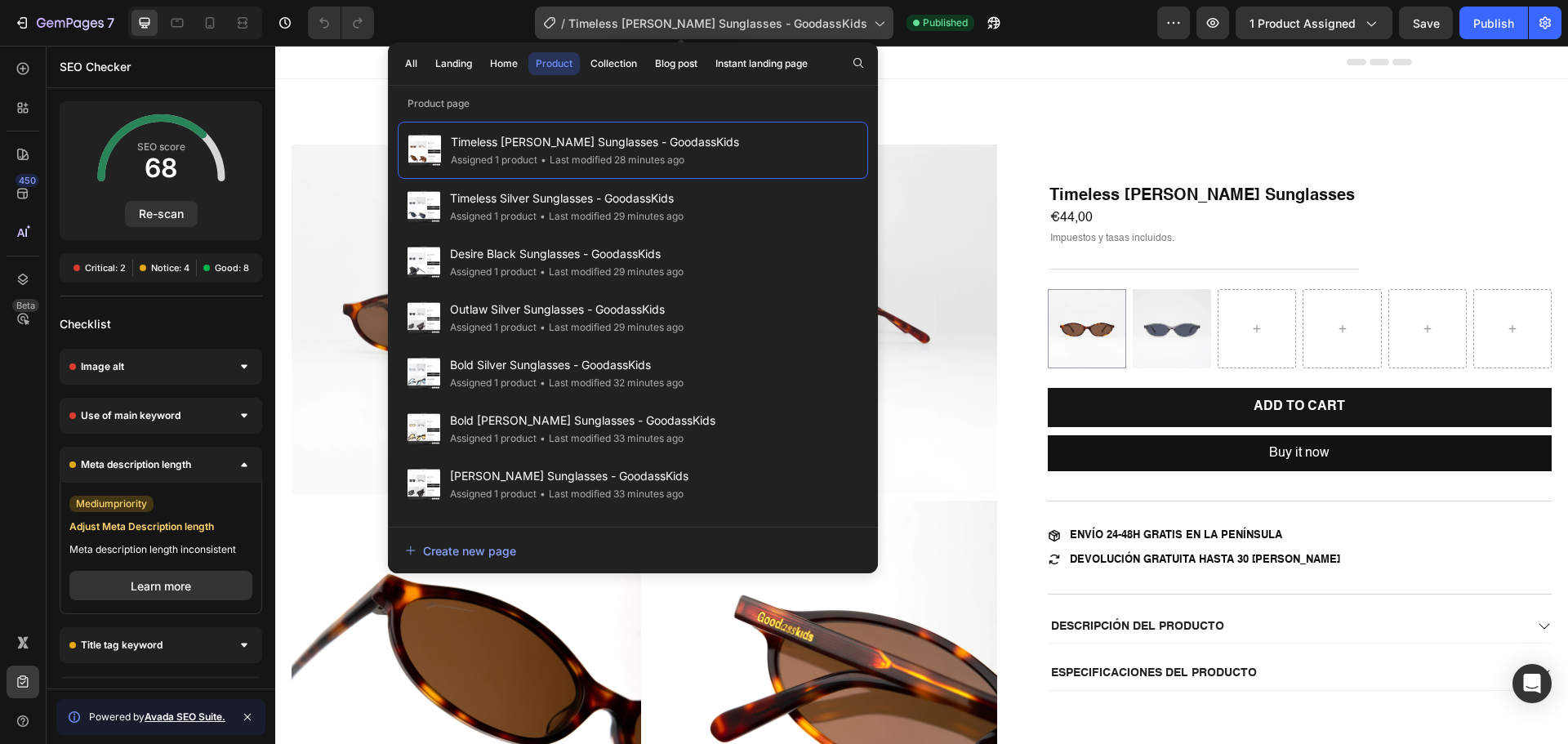
click at [629, 25] on span "Timeless [PERSON_NAME] Sunglasses - GoodassKids" at bounding box center [717, 23] width 299 height 18
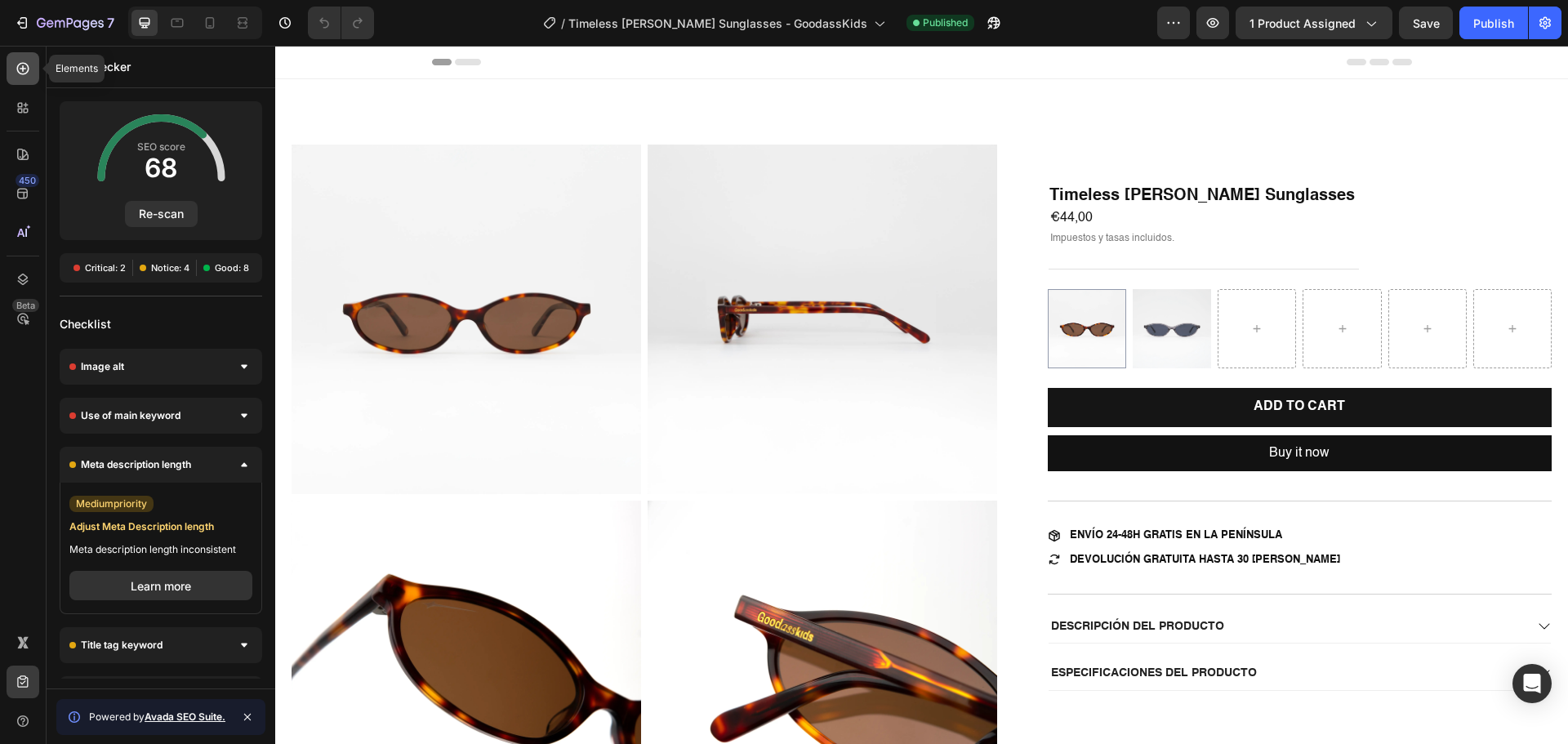
click at [18, 74] on icon at bounding box center [23, 68] width 17 height 17
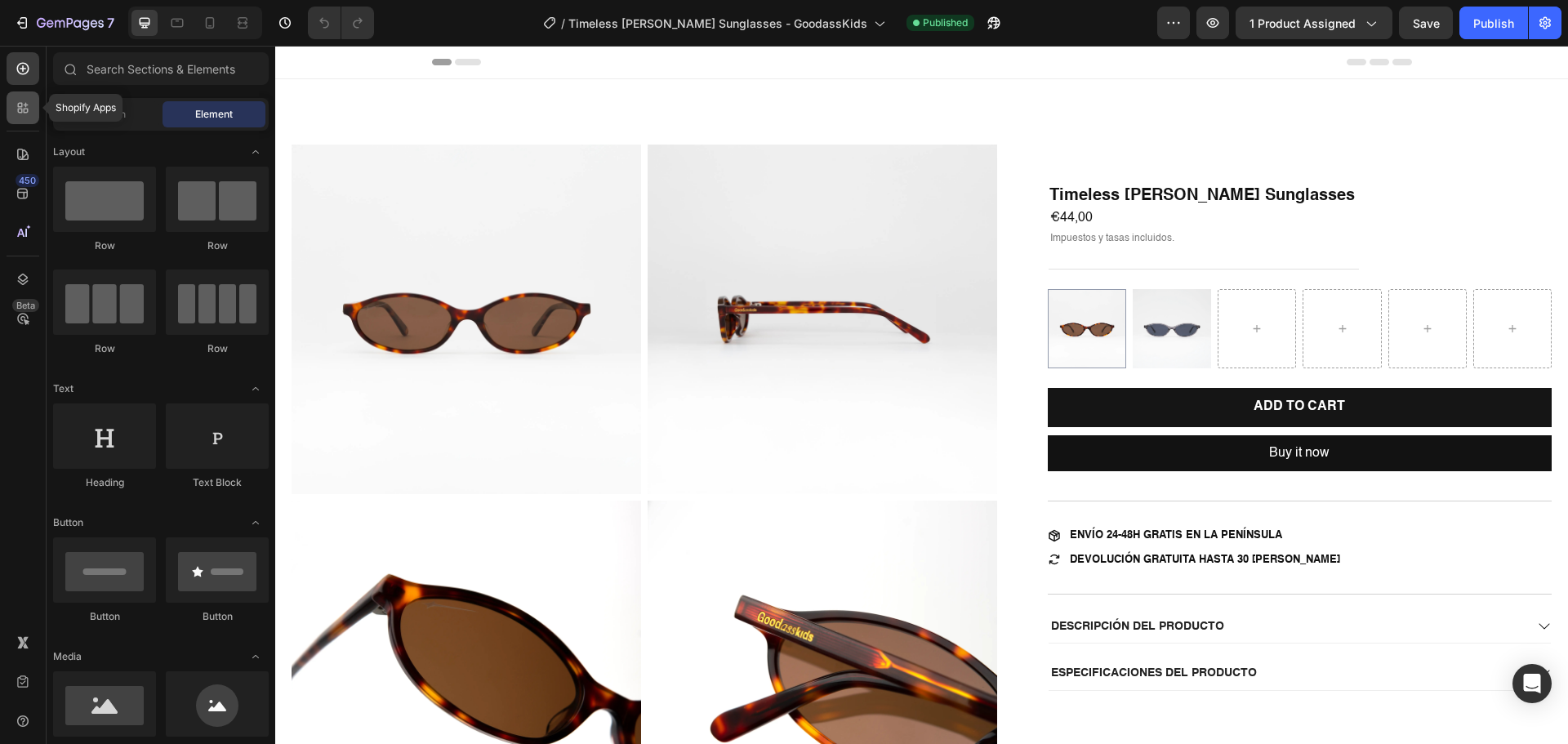
click at [24, 111] on icon at bounding box center [26, 110] width 5 height 5
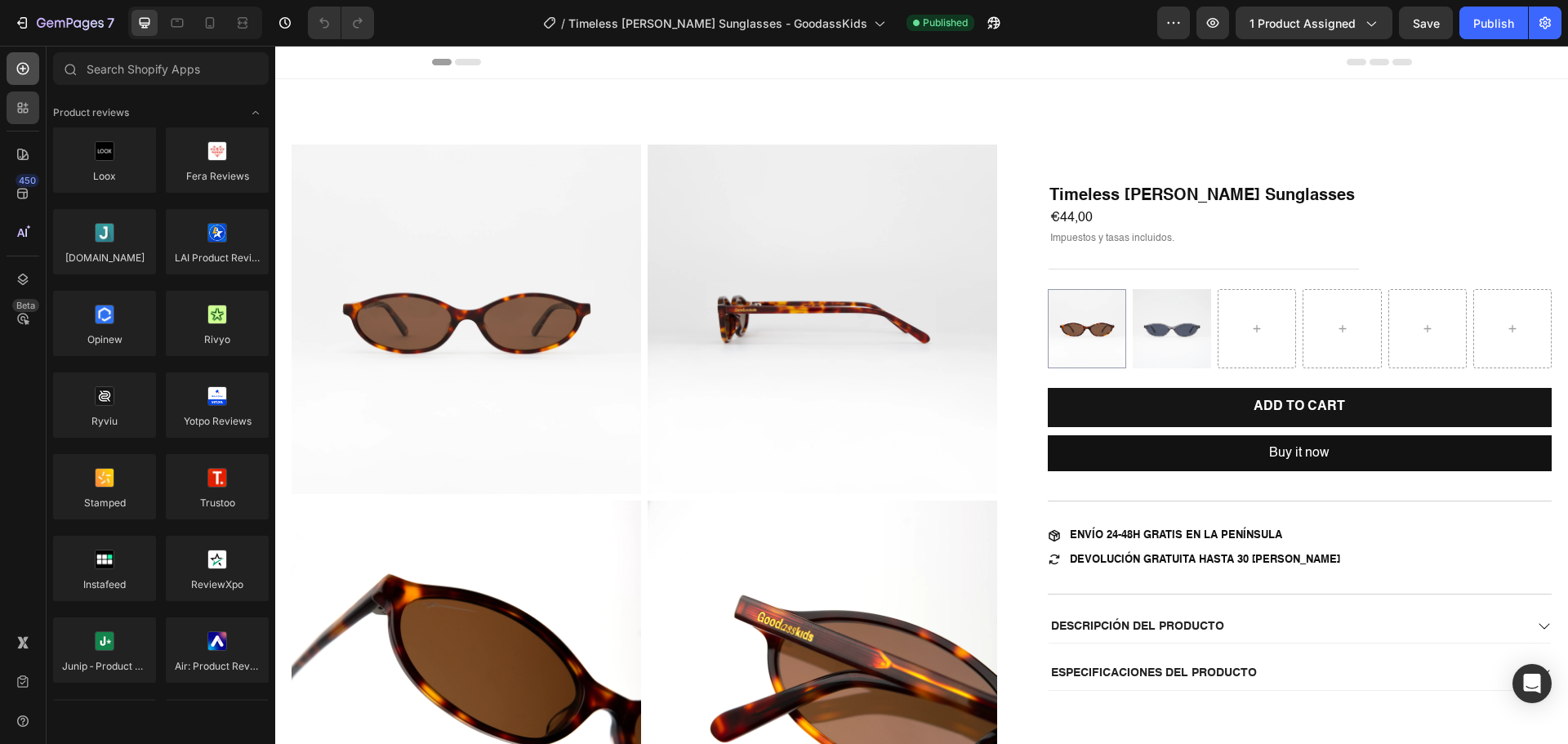
click at [23, 76] on icon at bounding box center [23, 68] width 17 height 17
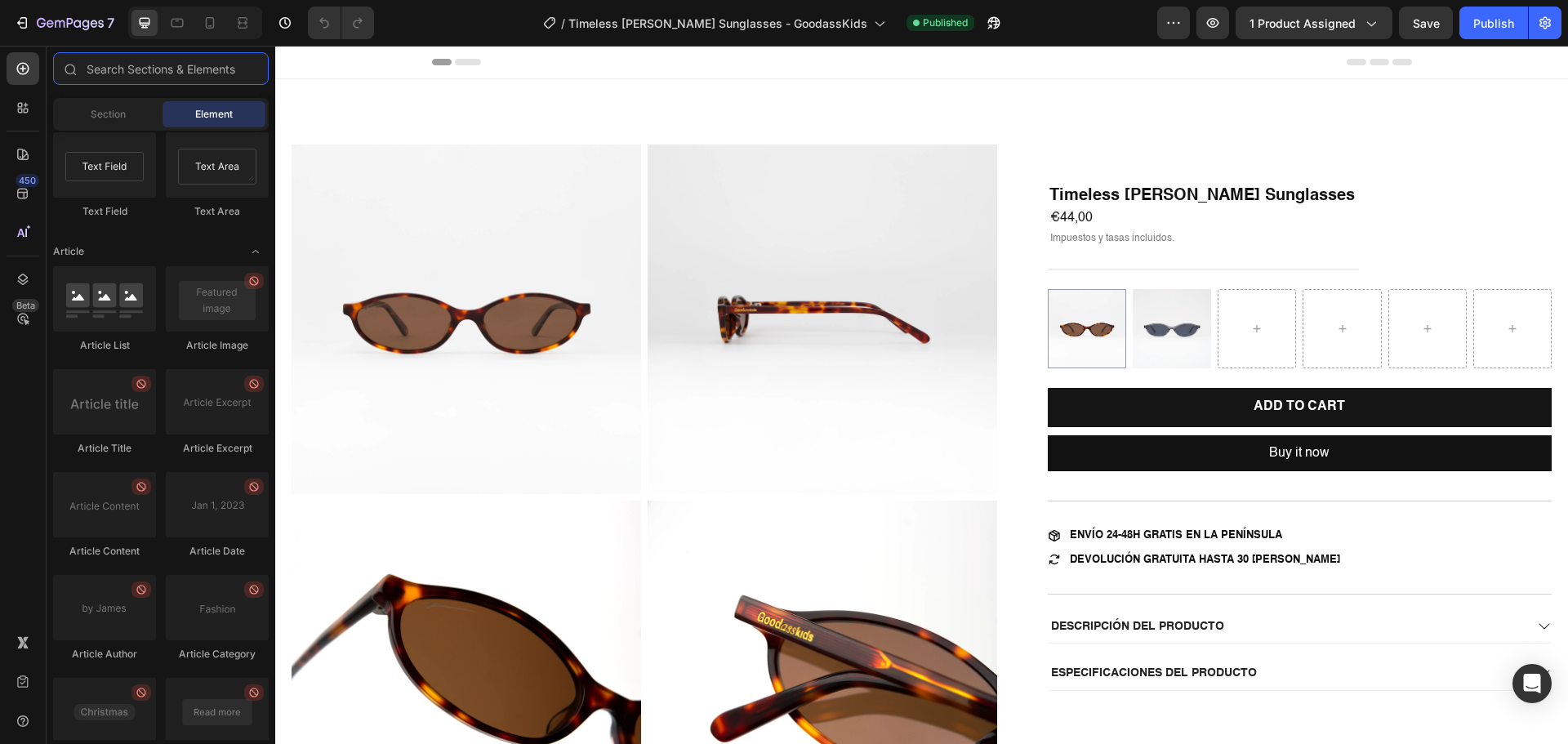
scroll to position [4338, 0]
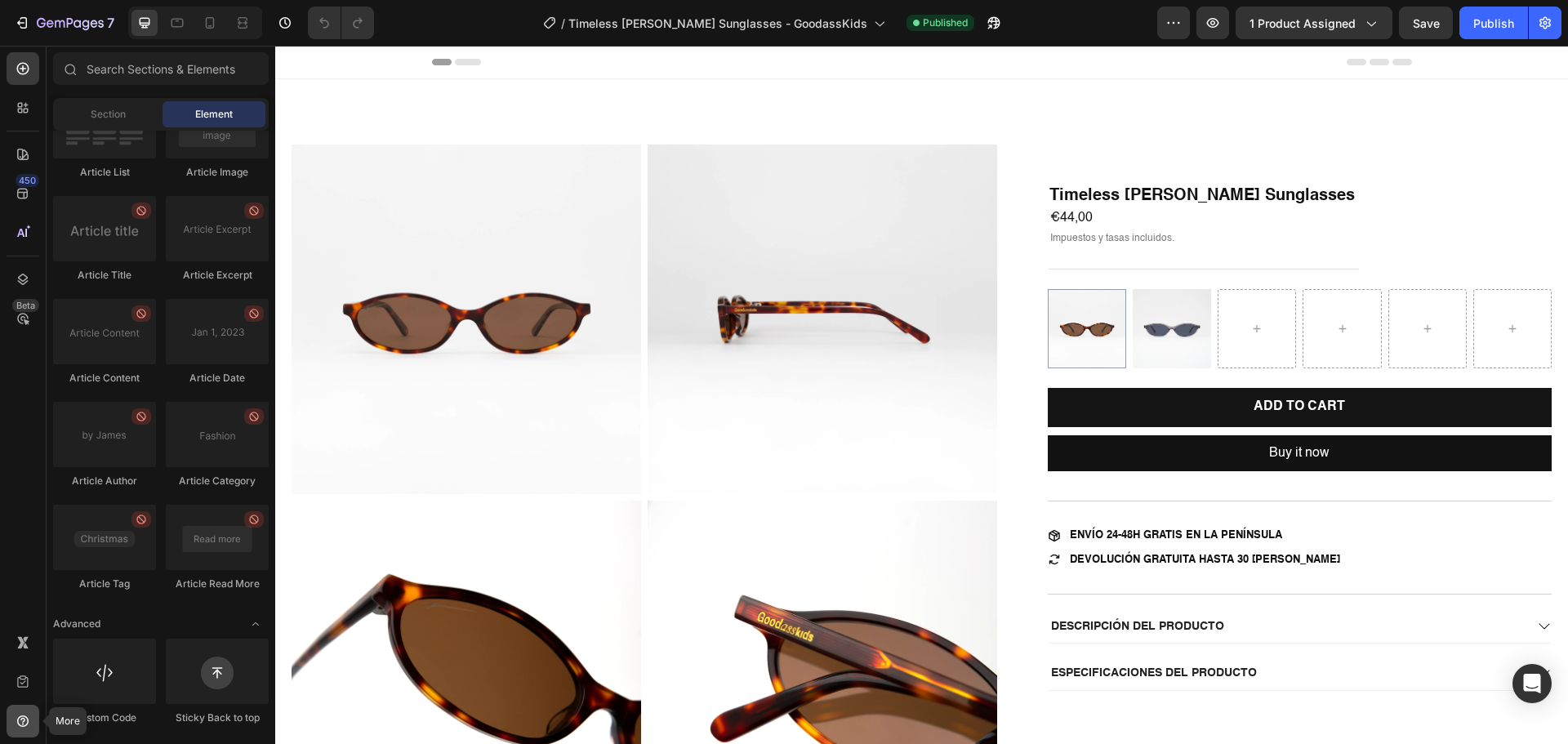
click at [24, 722] on icon at bounding box center [22, 720] width 5 height 5
click at [11, 283] on div at bounding box center [22, 279] width 32 height 32
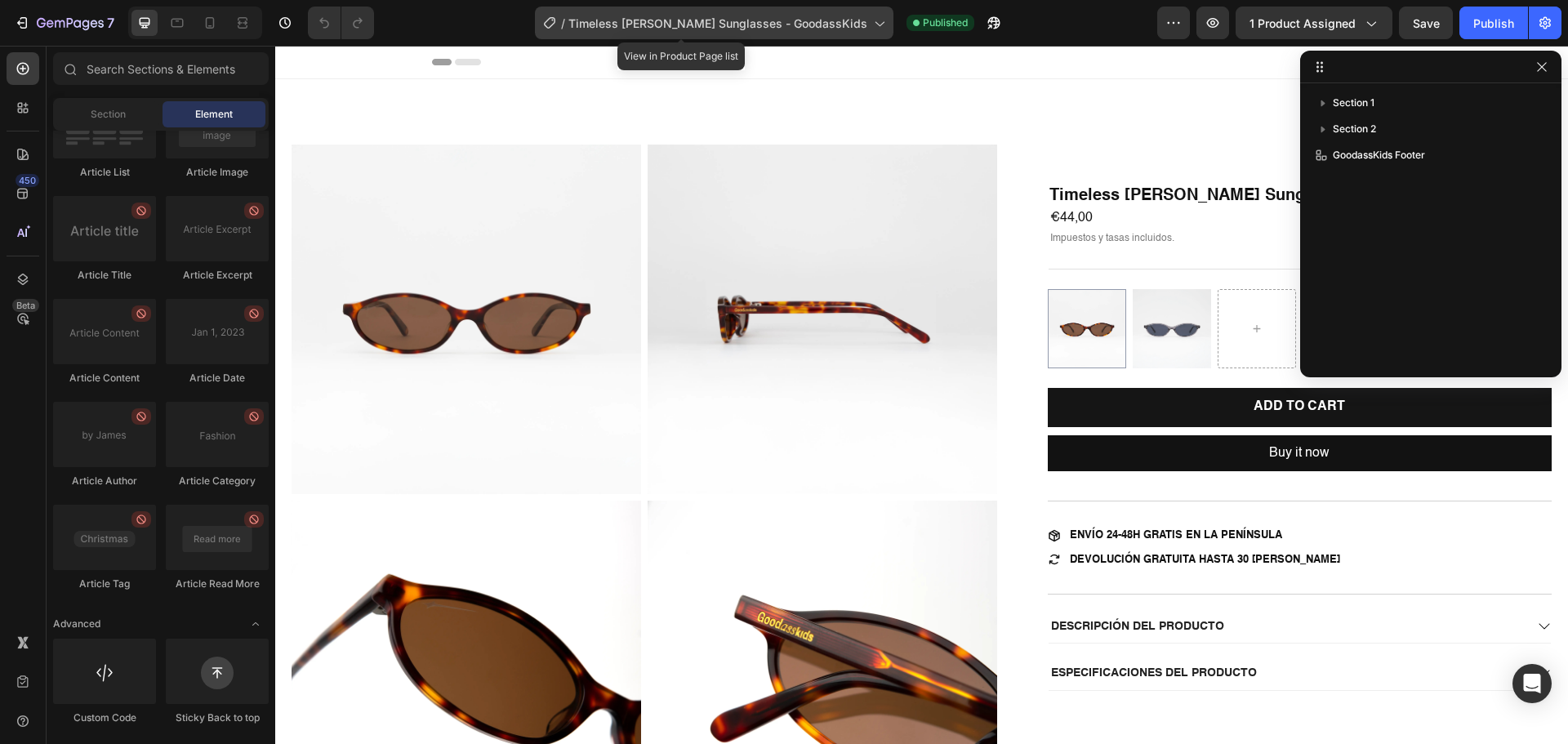
click at [648, 25] on span "Timeless [PERSON_NAME] Sunglasses - GoodassKids" at bounding box center [717, 23] width 299 height 18
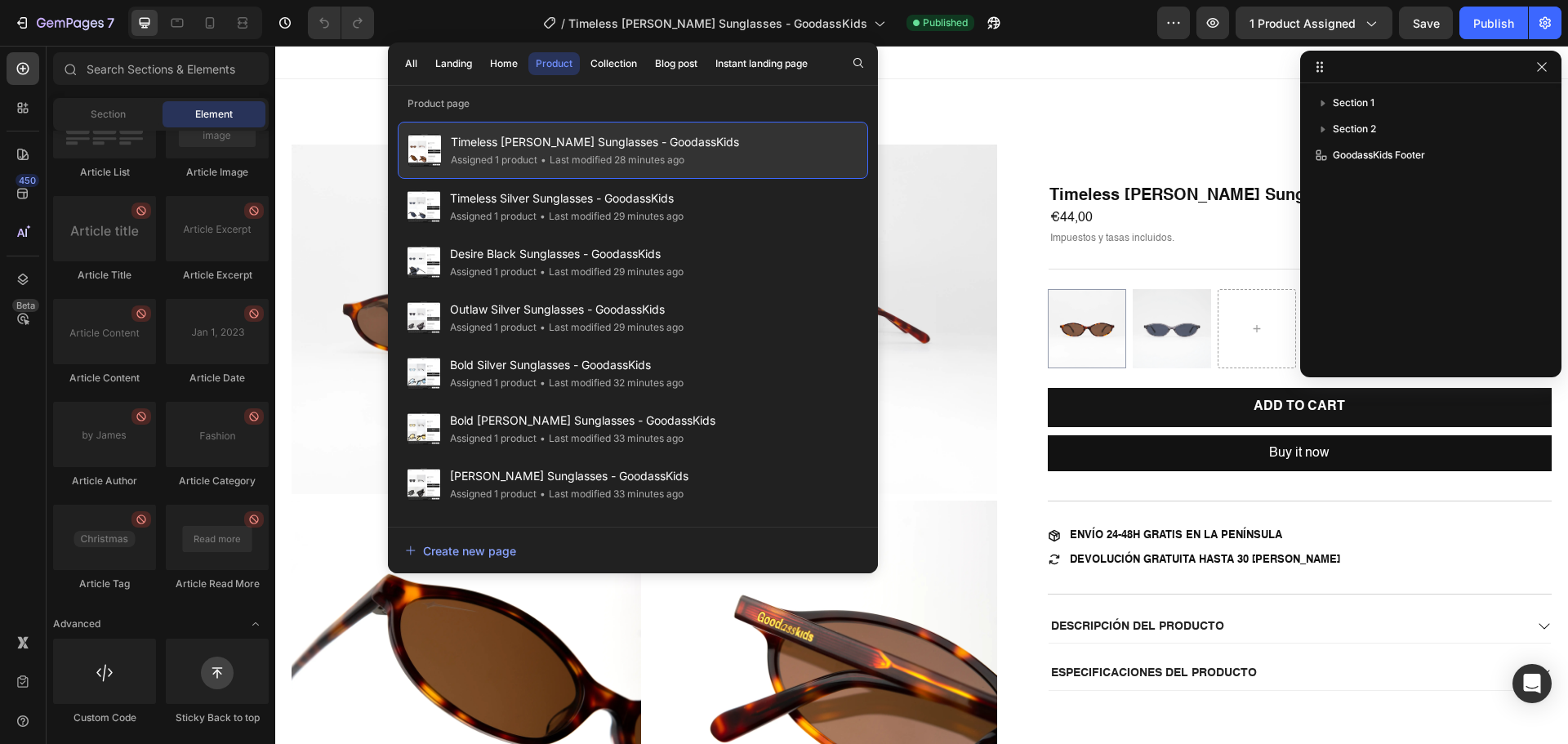
click at [560, 143] on span "Timeless [PERSON_NAME] Sunglasses - GoodassKids" at bounding box center [595, 142] width 289 height 19
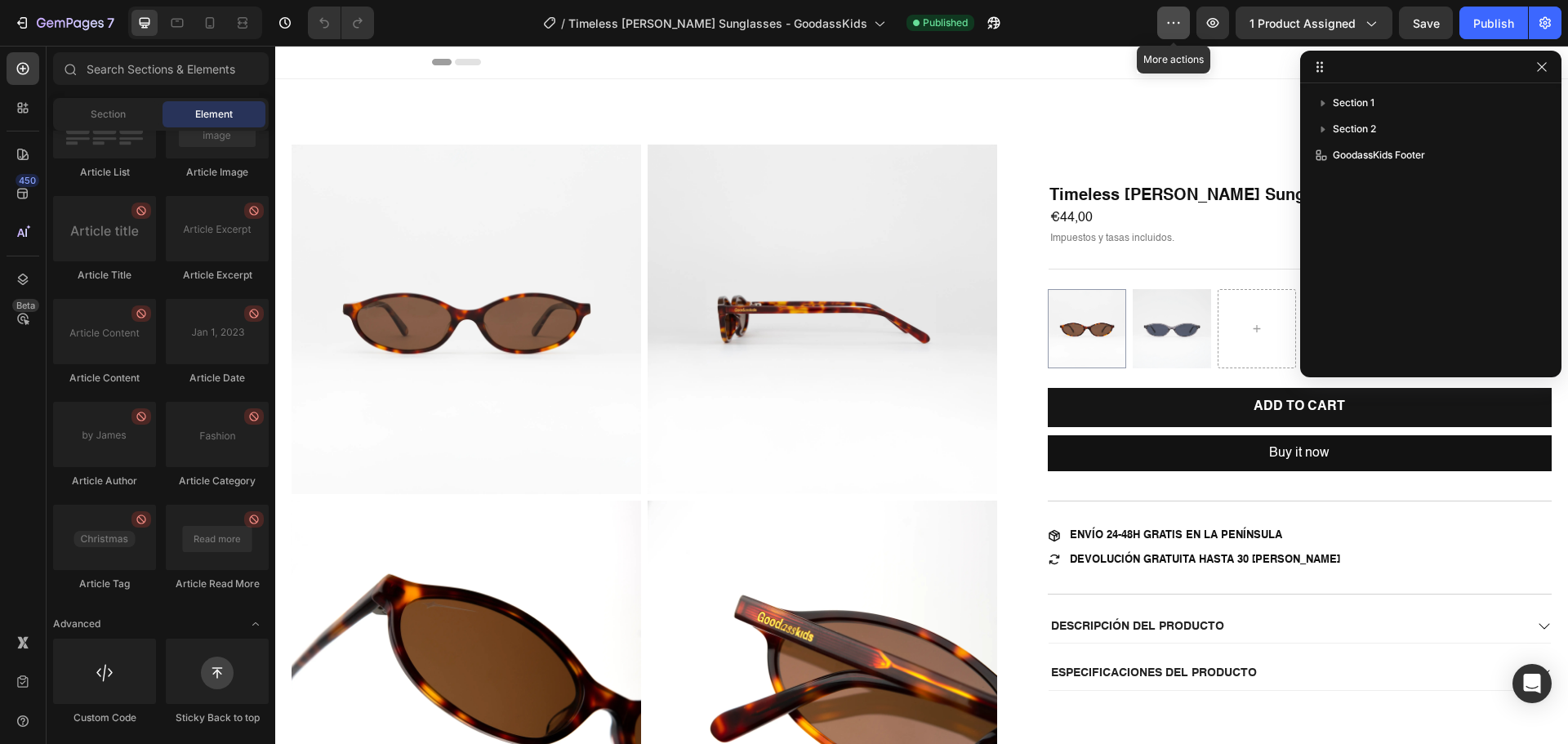
click at [1172, 25] on icon "button" at bounding box center [1173, 23] width 17 height 17
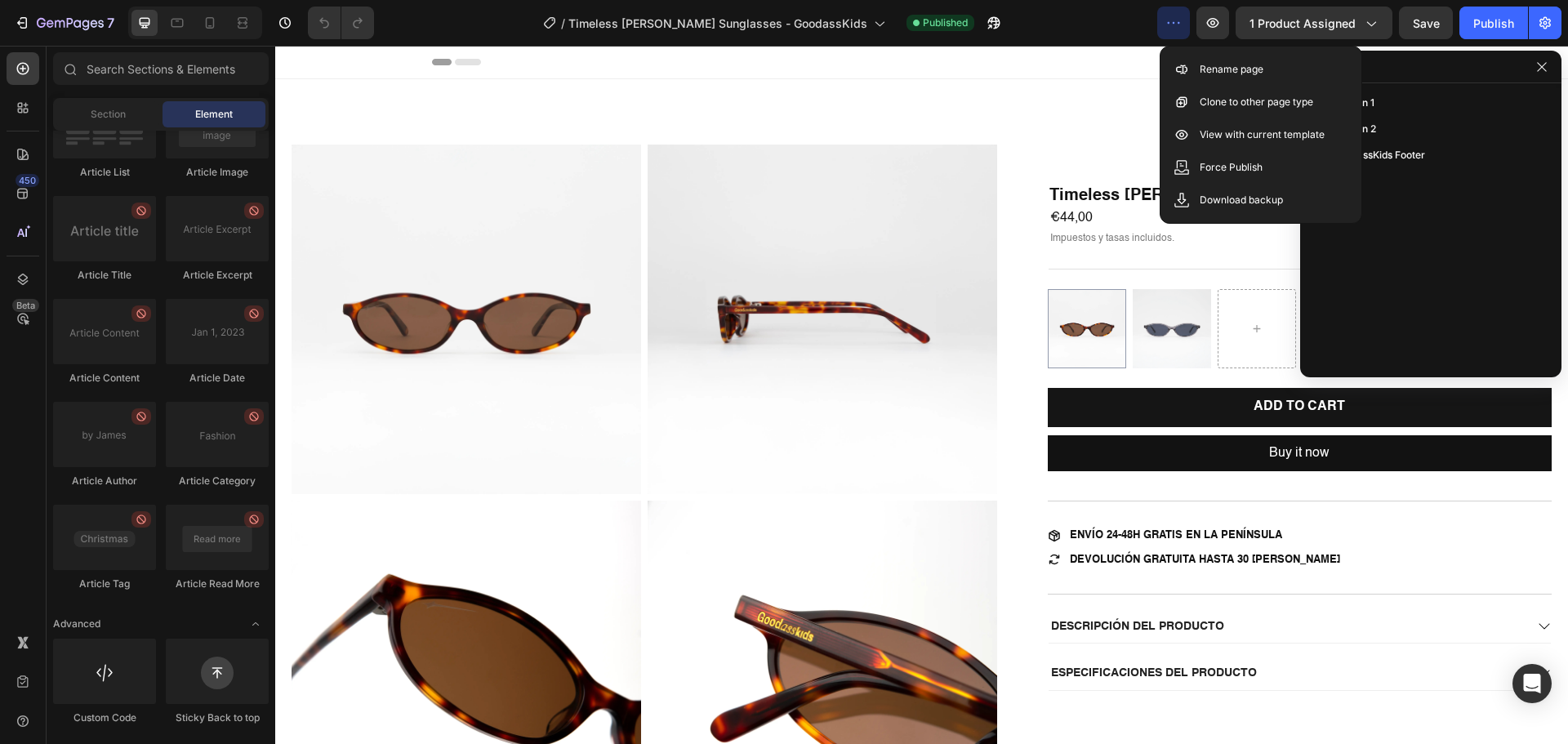
click at [1172, 25] on icon "button" at bounding box center [1173, 23] width 17 height 17
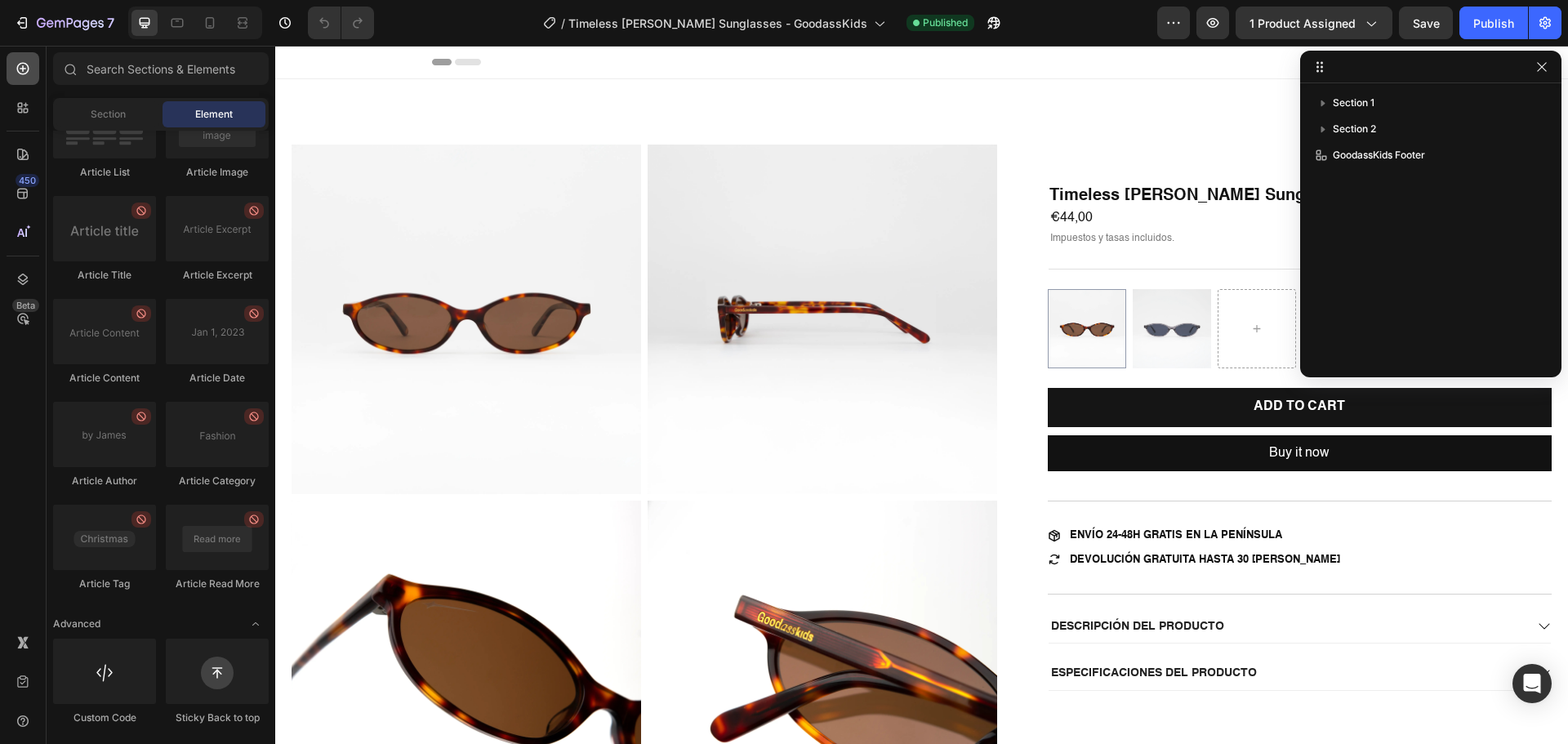
click at [23, 64] on icon at bounding box center [23, 68] width 12 height 12
click at [27, 146] on icon at bounding box center [23, 155] width 17 height 17
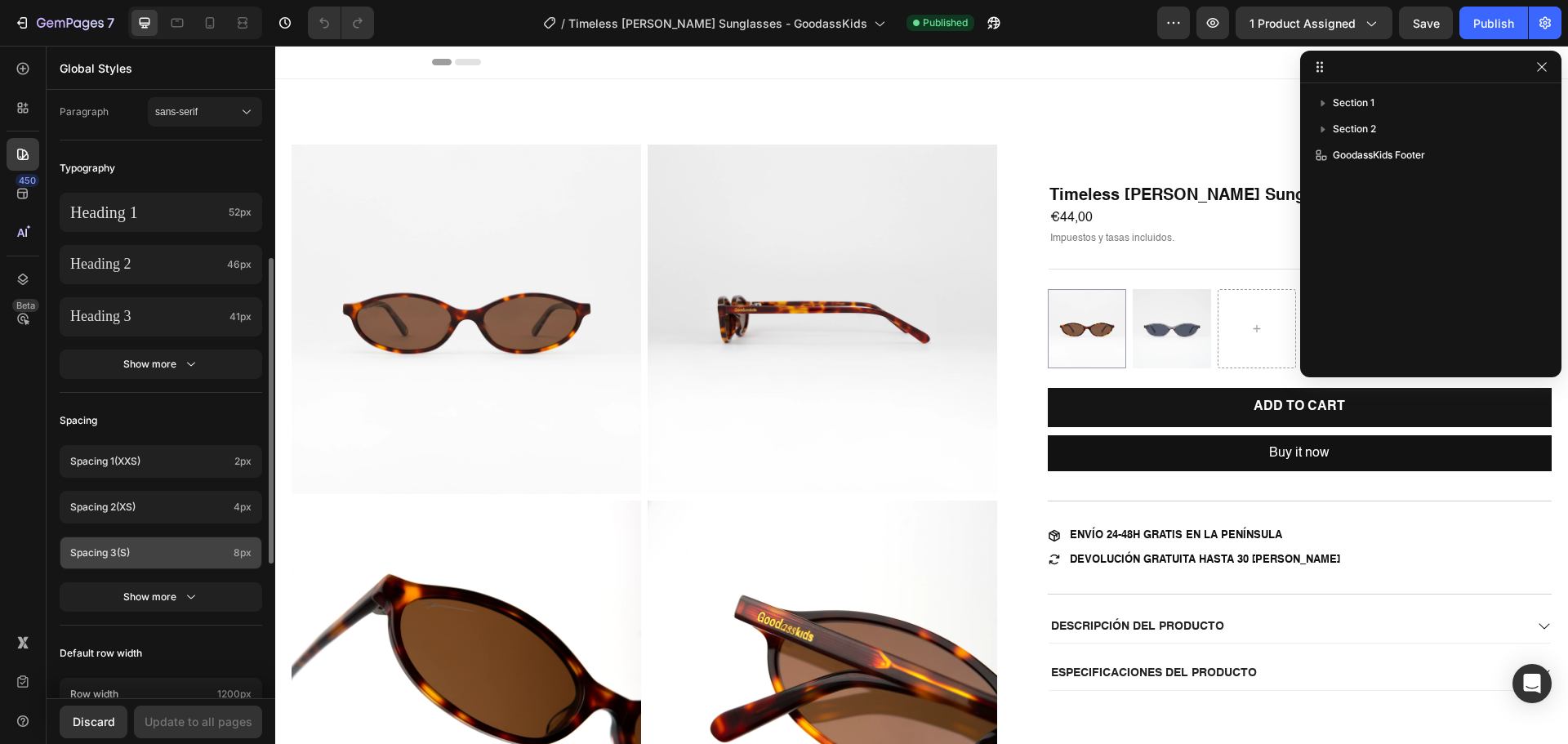
scroll to position [591, 0]
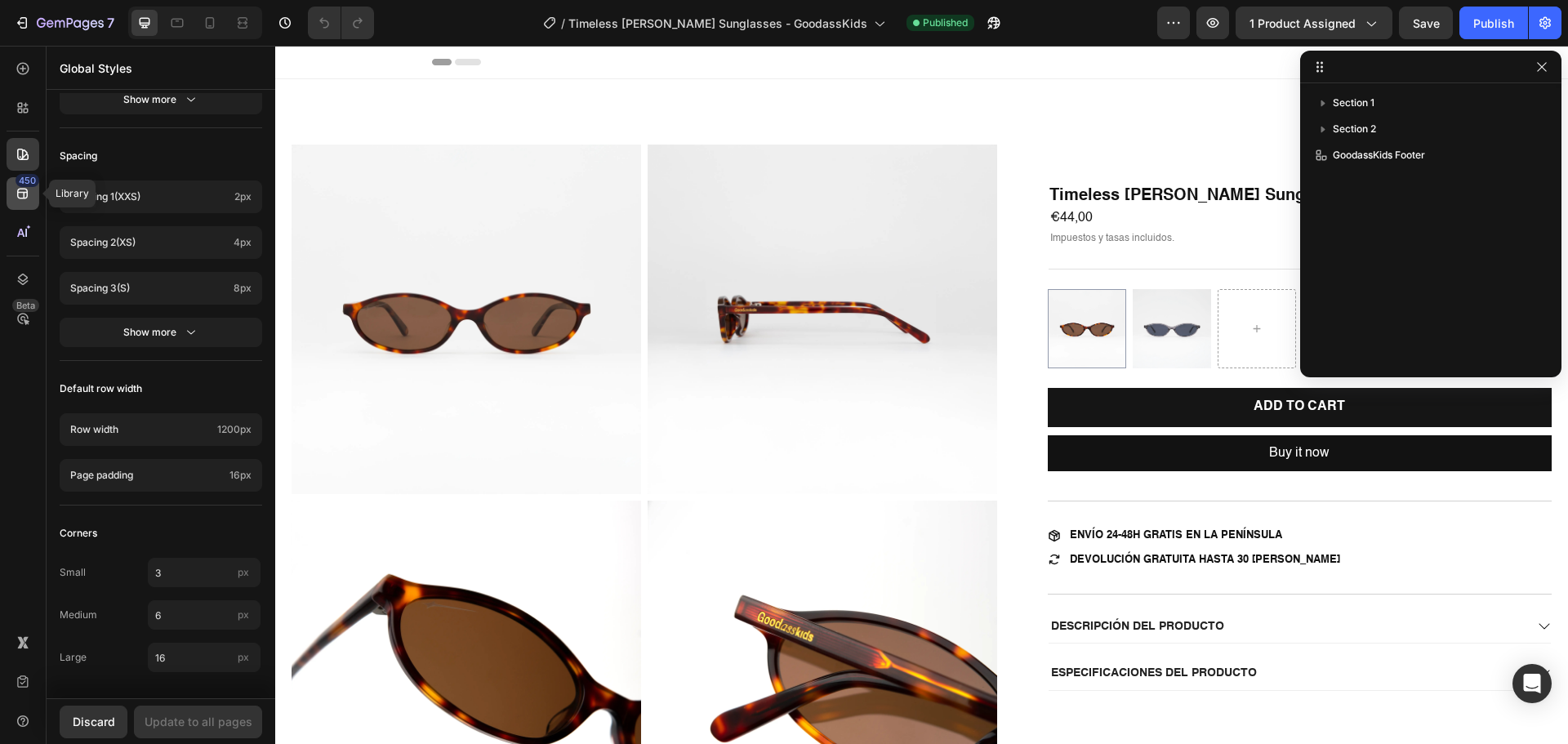
click at [27, 192] on icon at bounding box center [22, 193] width 10 height 10
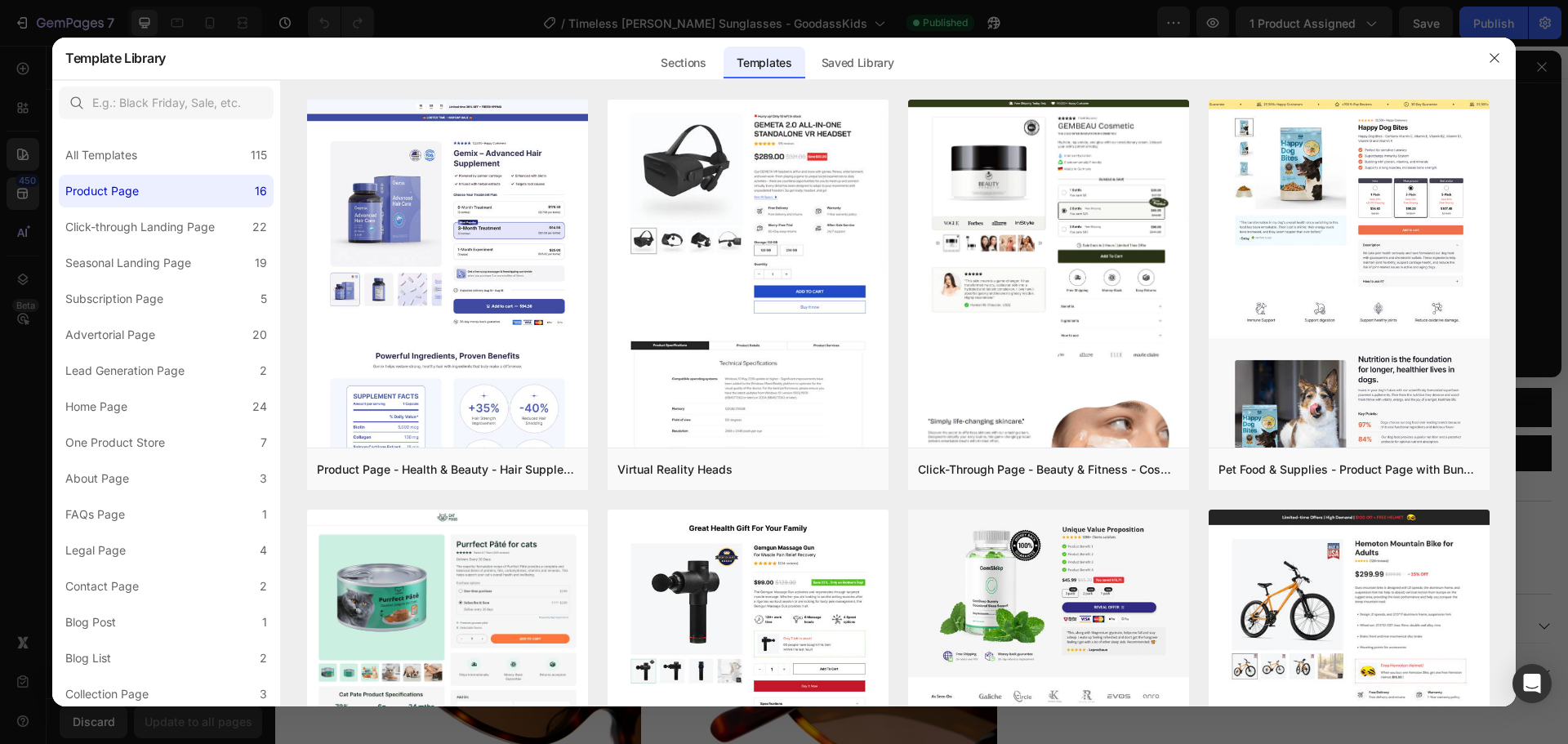
click at [29, 345] on div at bounding box center [784, 372] width 1568 height 744
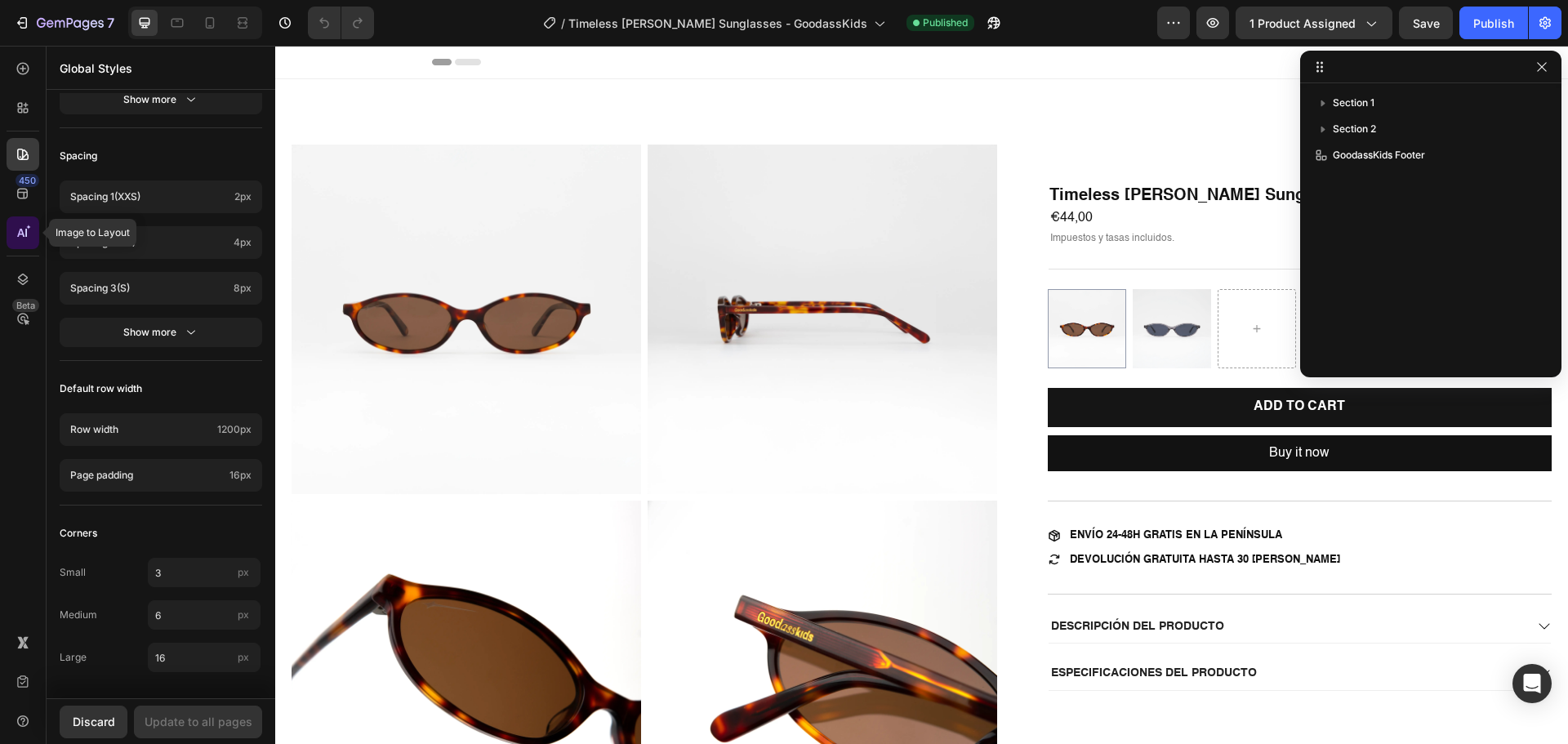
click at [11, 235] on div at bounding box center [22, 232] width 32 height 32
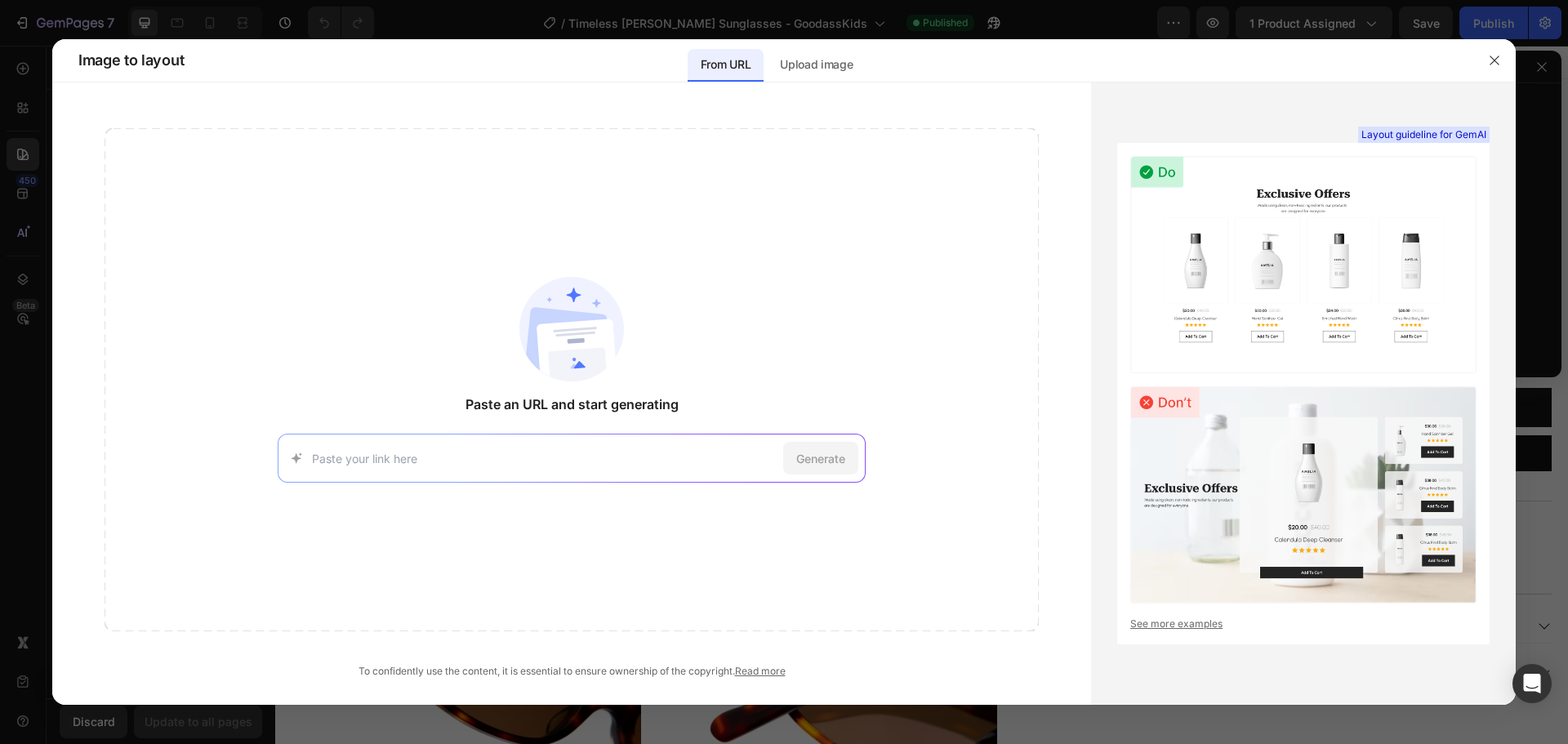
click at [46, 418] on div at bounding box center [784, 372] width 1568 height 744
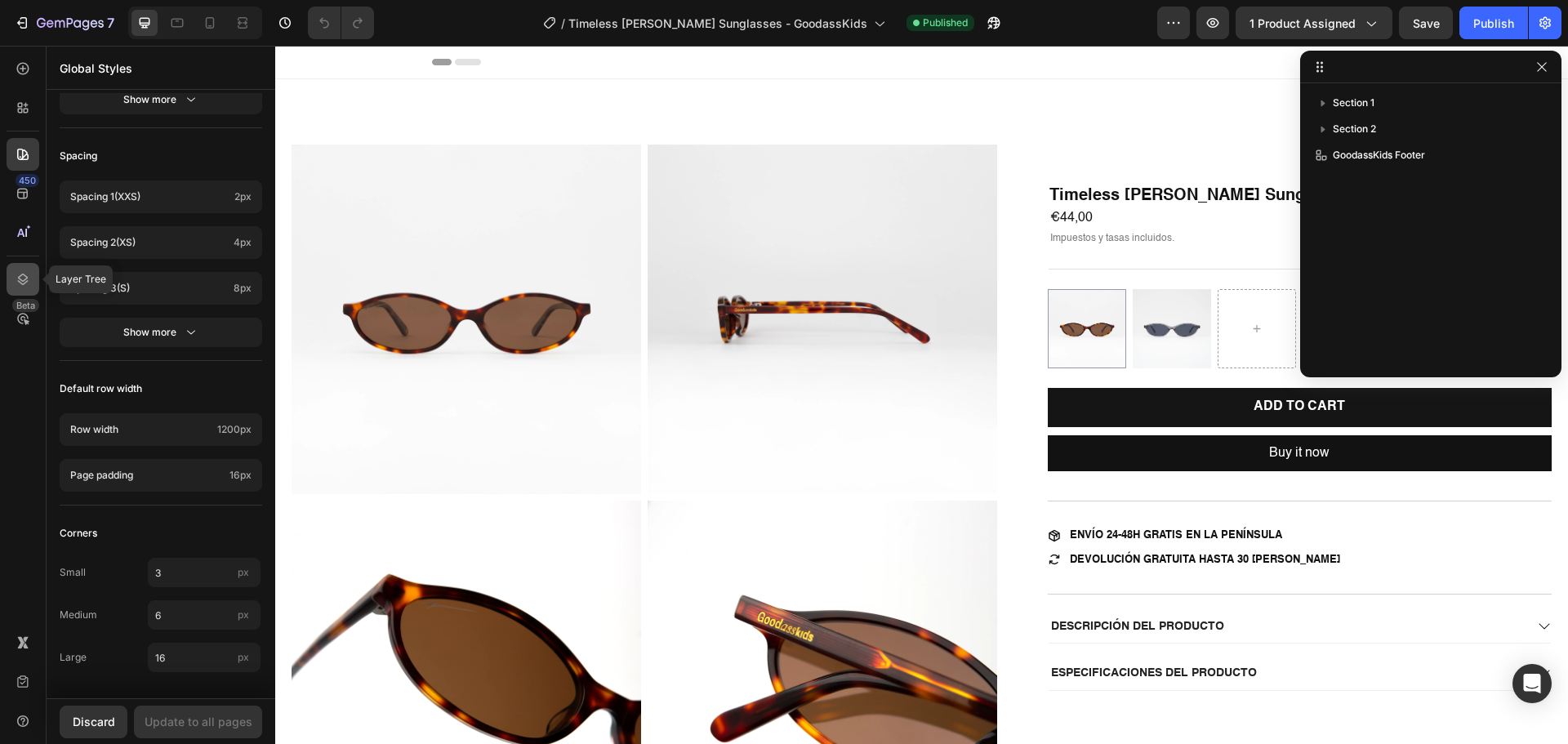
click at [25, 279] on icon at bounding box center [23, 279] width 17 height 17
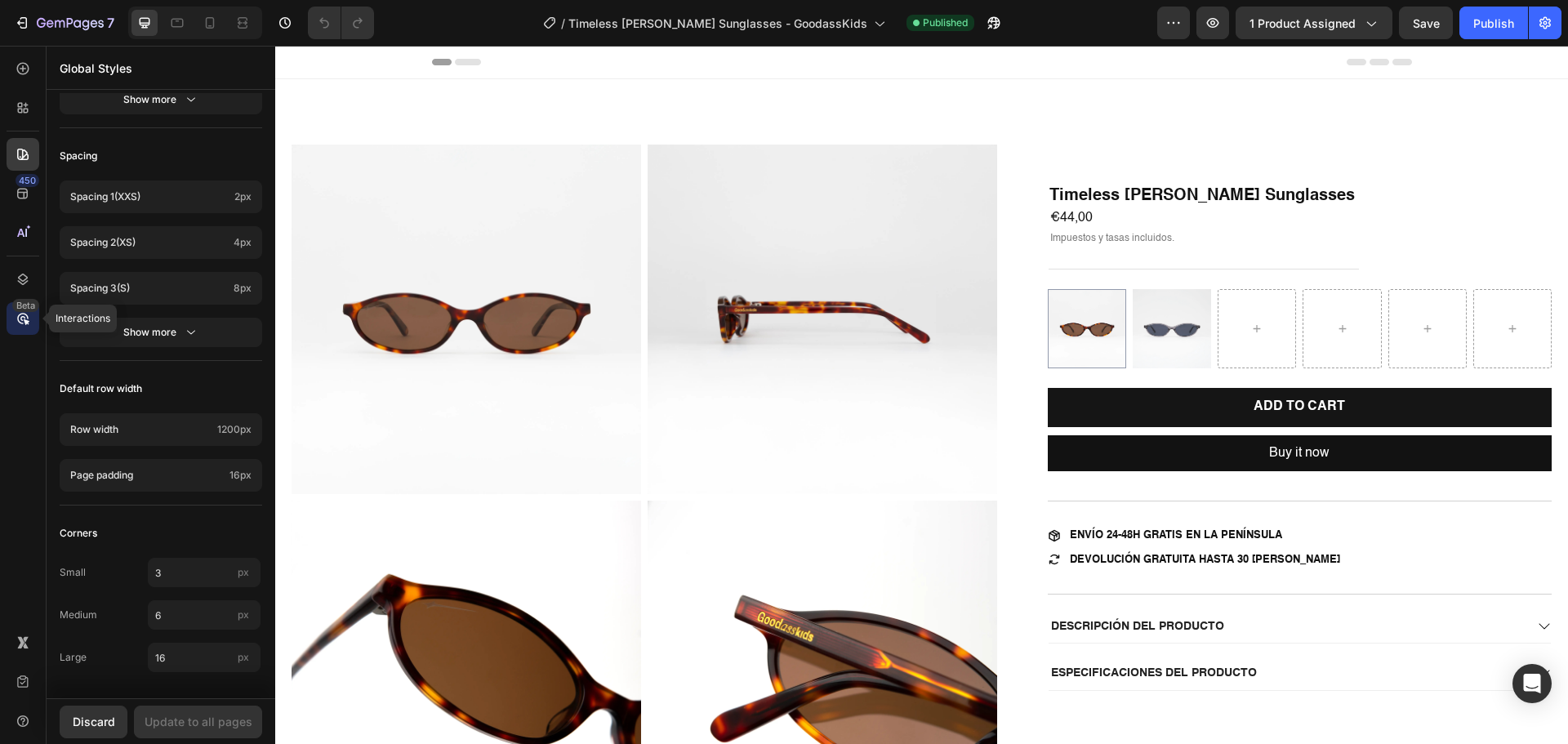
click at [21, 307] on div "Beta" at bounding box center [25, 305] width 27 height 13
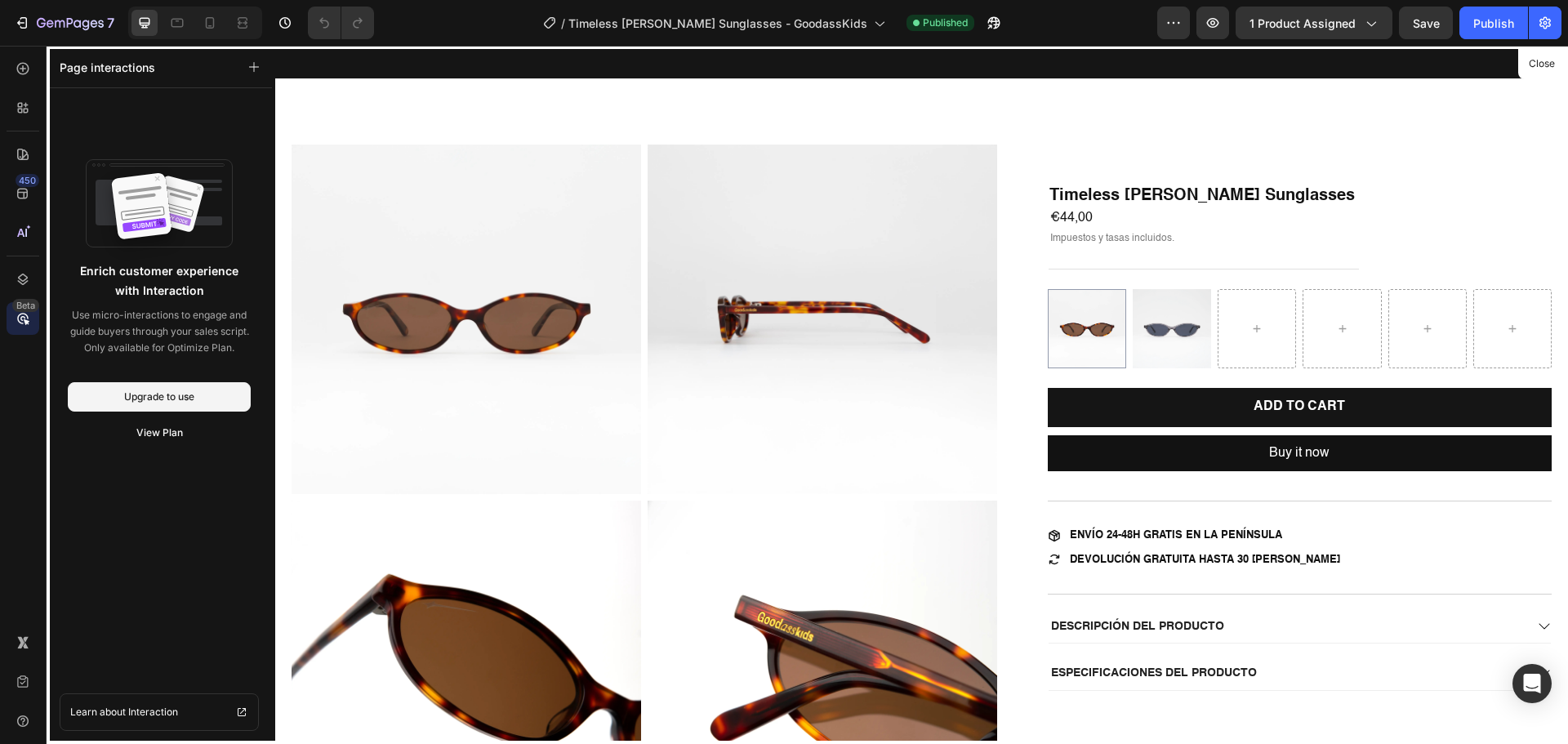
click at [21, 383] on div "450 Beta" at bounding box center [22, 339] width 32 height 574
click at [24, 646] on icon at bounding box center [26, 646] width 6 height 6
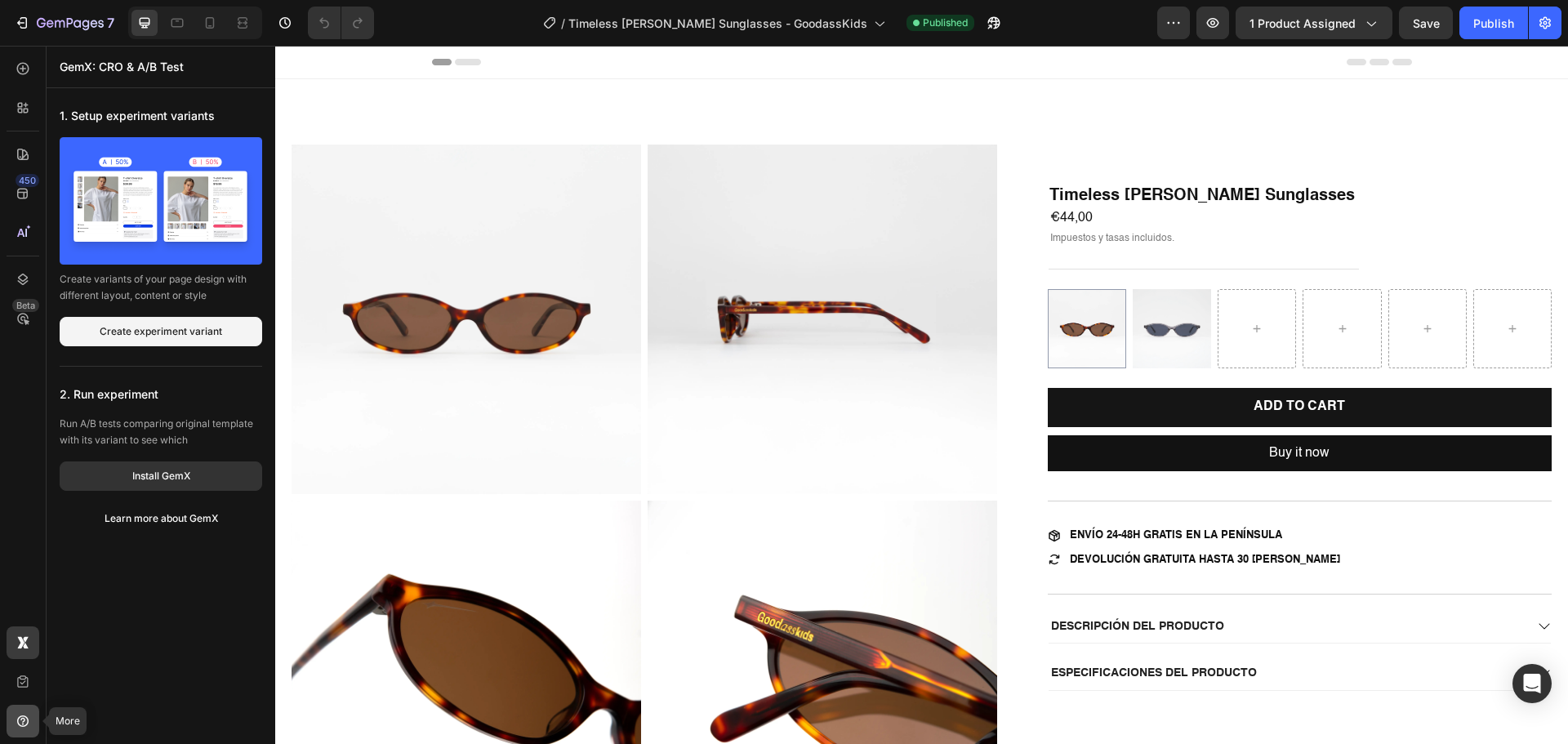
click at [18, 714] on icon at bounding box center [23, 722] width 17 height 17
drag, startPoint x: 34, startPoint y: 564, endPoint x: 12, endPoint y: 492, distance: 75.3
click at [34, 564] on div "450 Beta" at bounding box center [22, 339] width 32 height 574
click at [1538, 23] on icon "button" at bounding box center [1545, 23] width 17 height 17
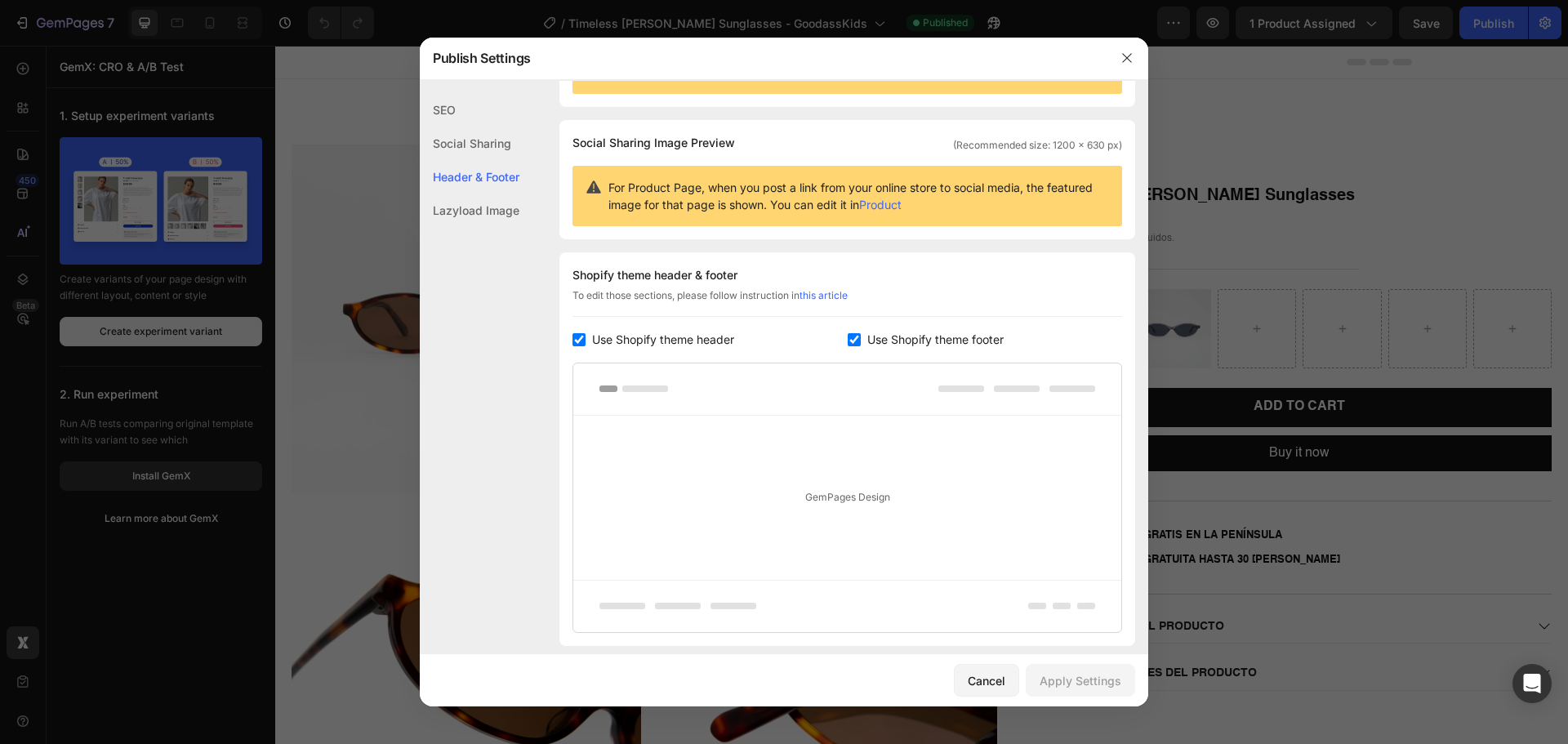
scroll to position [0, 0]
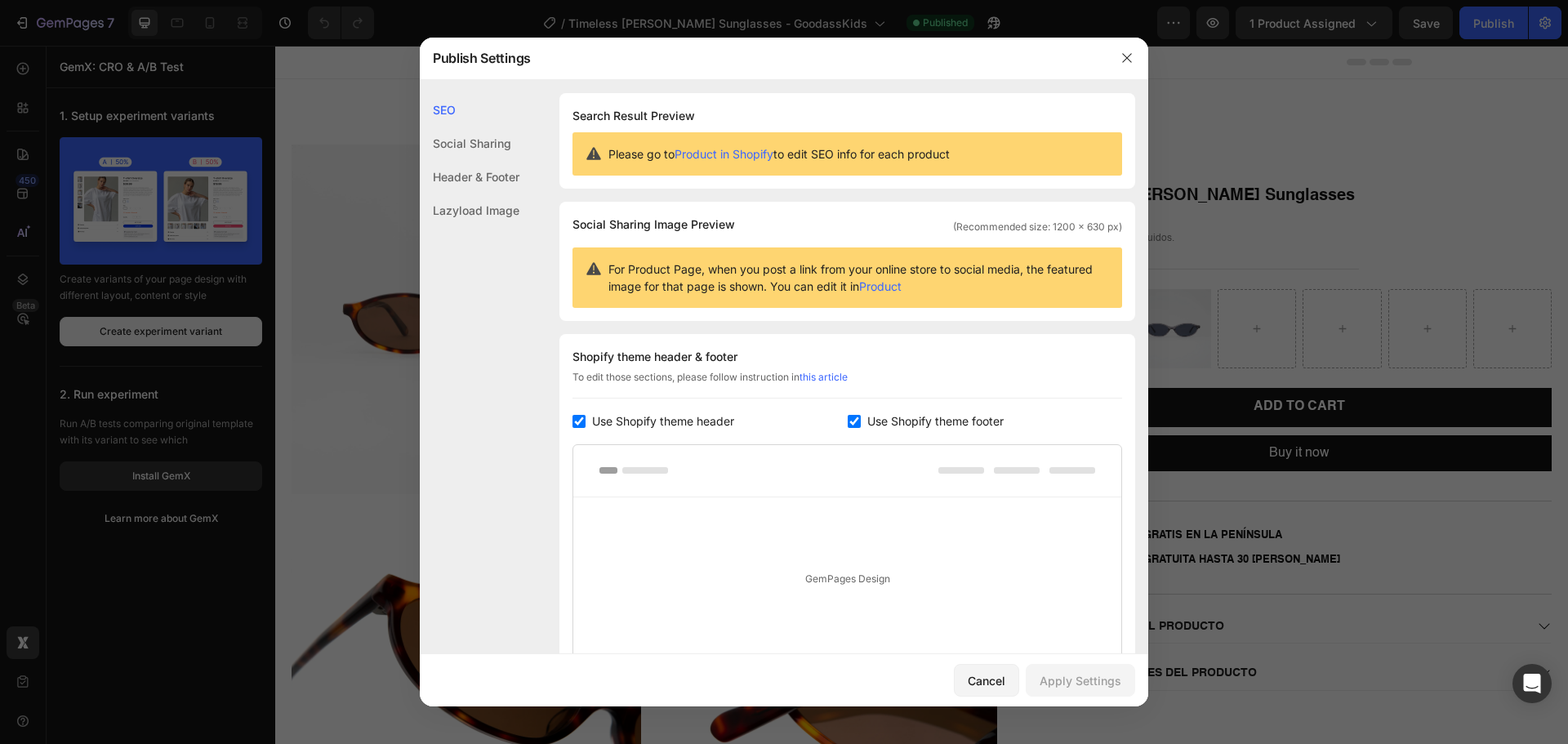
click at [484, 136] on div "Social Sharing" at bounding box center [470, 143] width 100 height 33
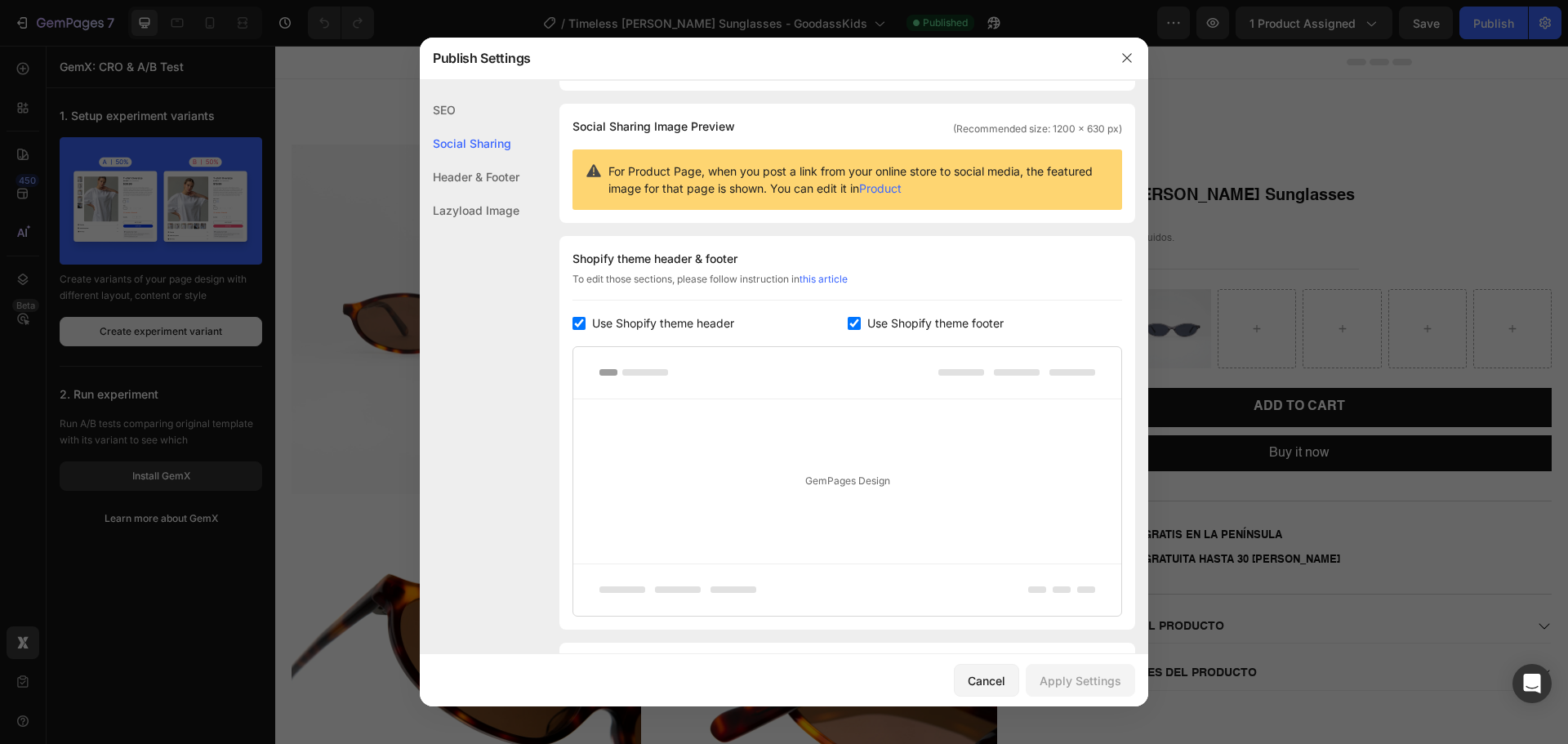
scroll to position [105, 0]
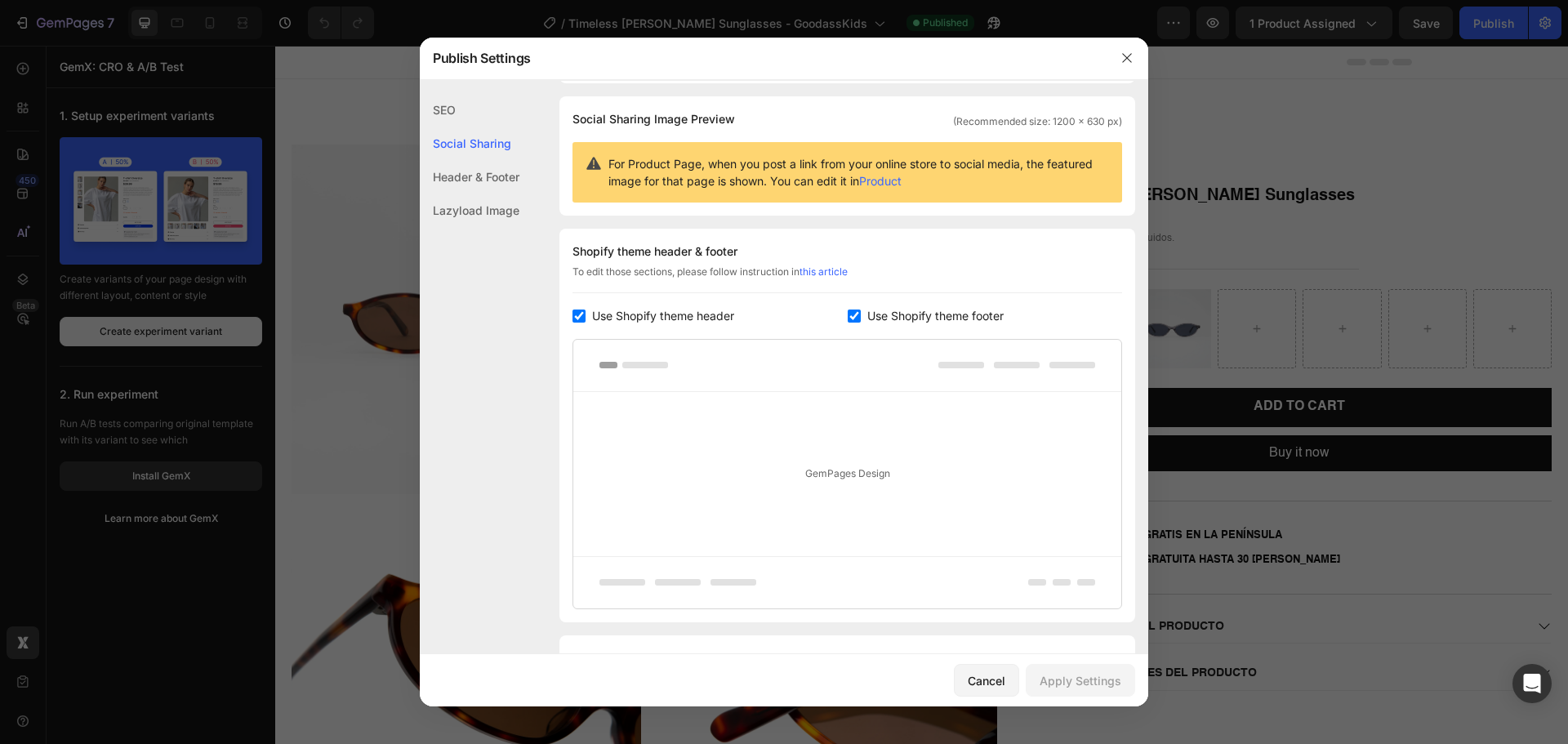
click at [479, 172] on div "Header & Footer" at bounding box center [470, 177] width 100 height 33
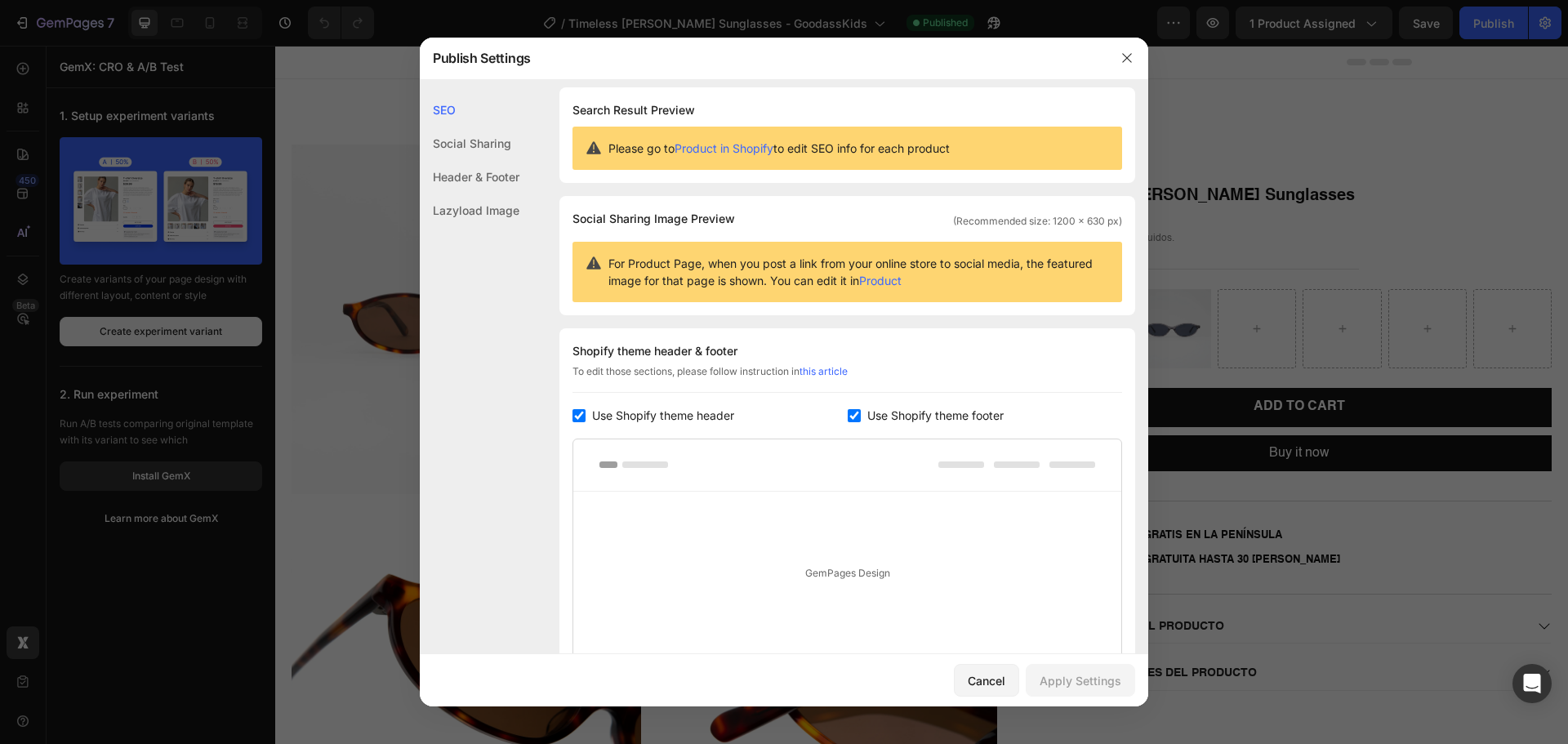
scroll to position [0, 0]
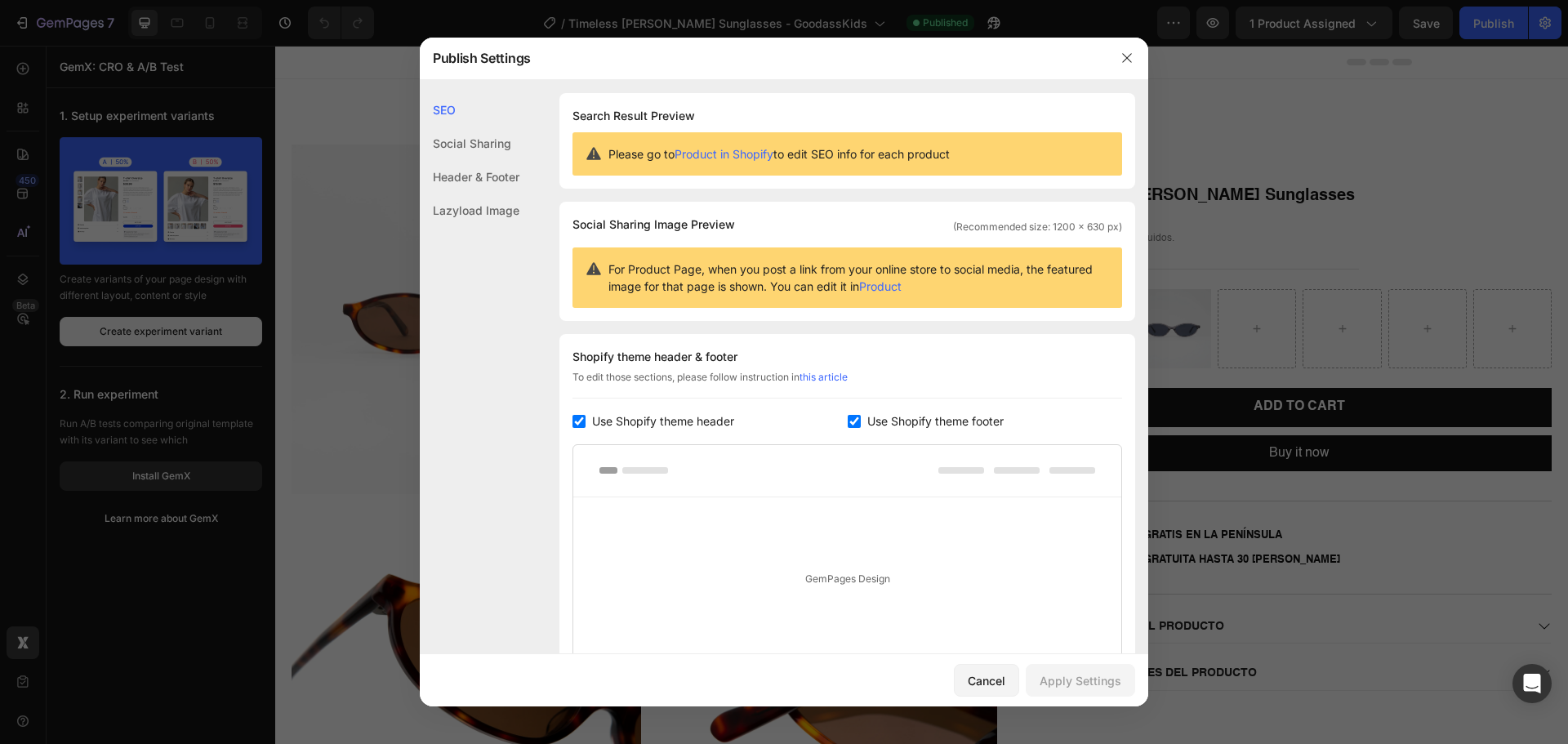
click at [739, 154] on link "Product in Shopify" at bounding box center [723, 154] width 99 height 14
